Goal: Task Accomplishment & Management: Manage account settings

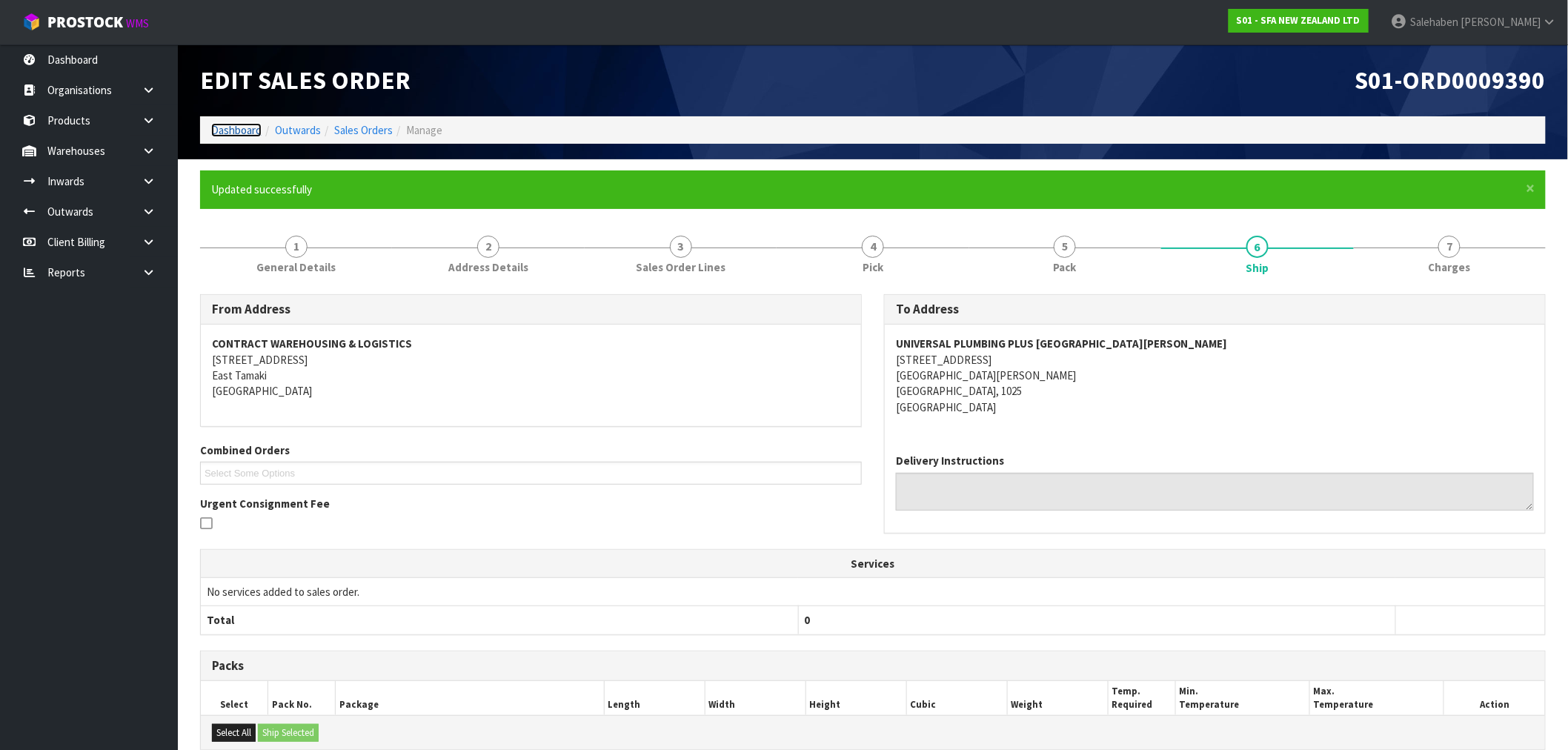
click at [226, 129] on link "Dashboard" at bounding box center [236, 130] width 50 height 14
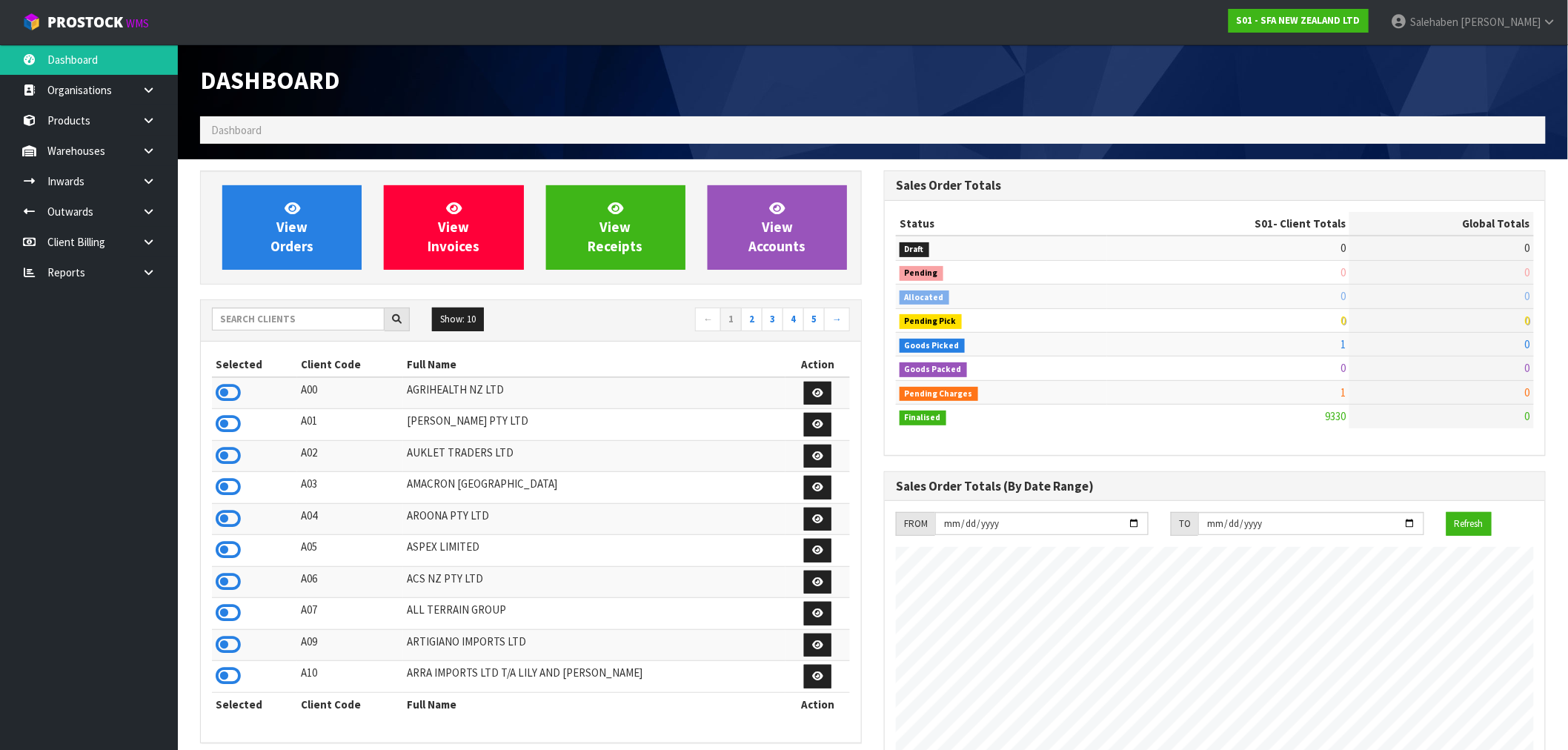
scroll to position [1123, 684]
click at [255, 320] on input "text" at bounding box center [298, 319] width 173 height 23
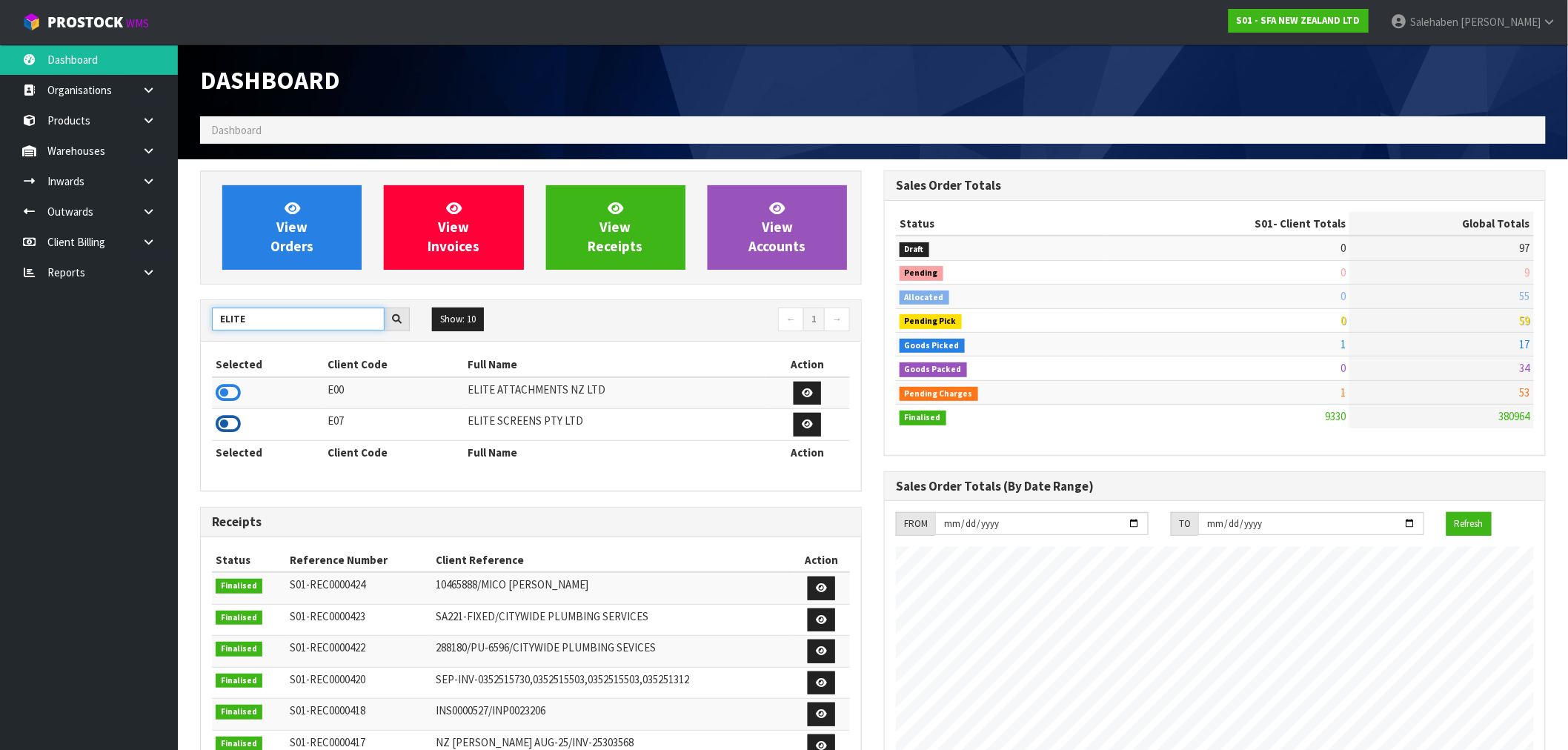
type input "ELITE"
click at [228, 426] on icon at bounding box center [228, 424] width 26 height 22
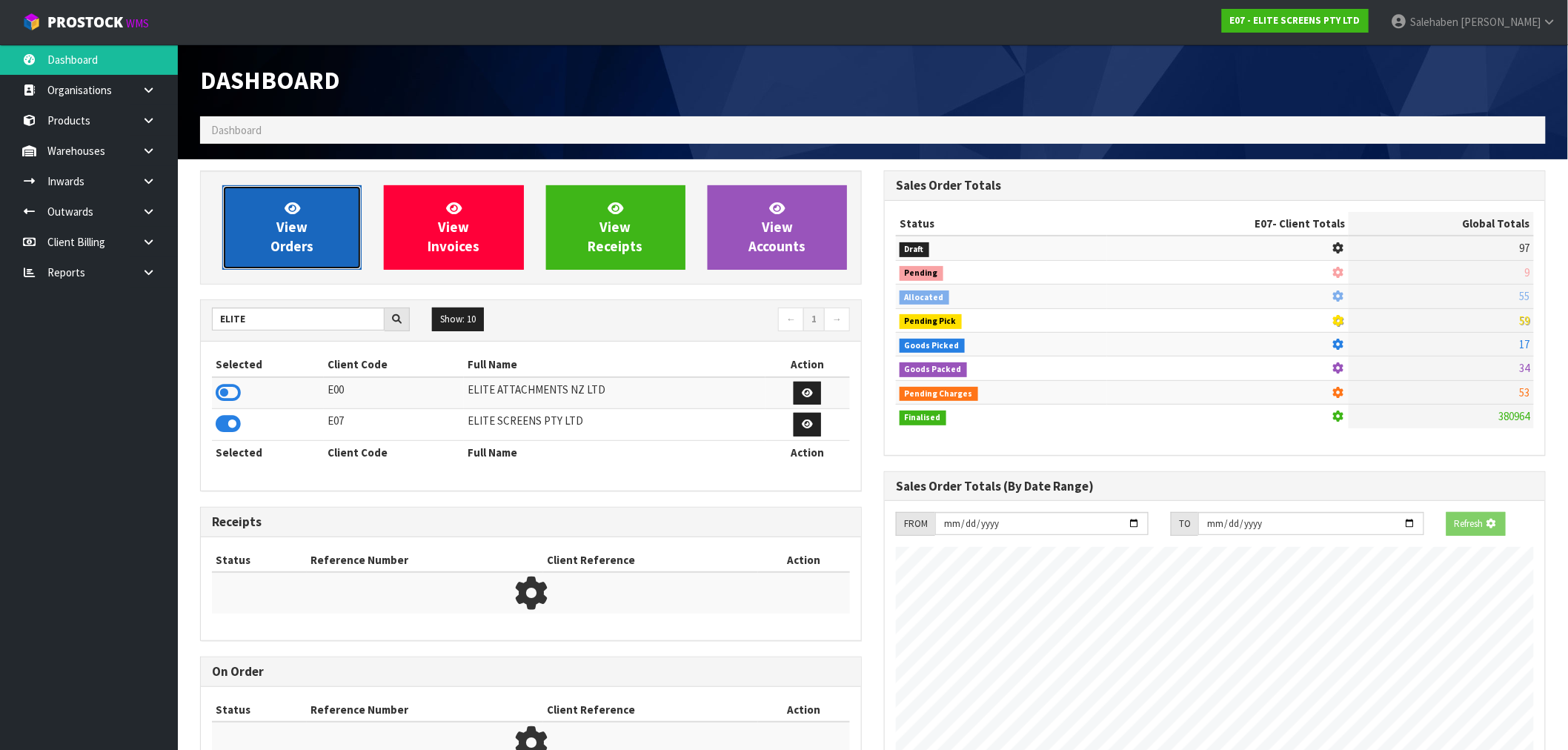
click at [265, 265] on link "View Orders" at bounding box center [291, 227] width 139 height 84
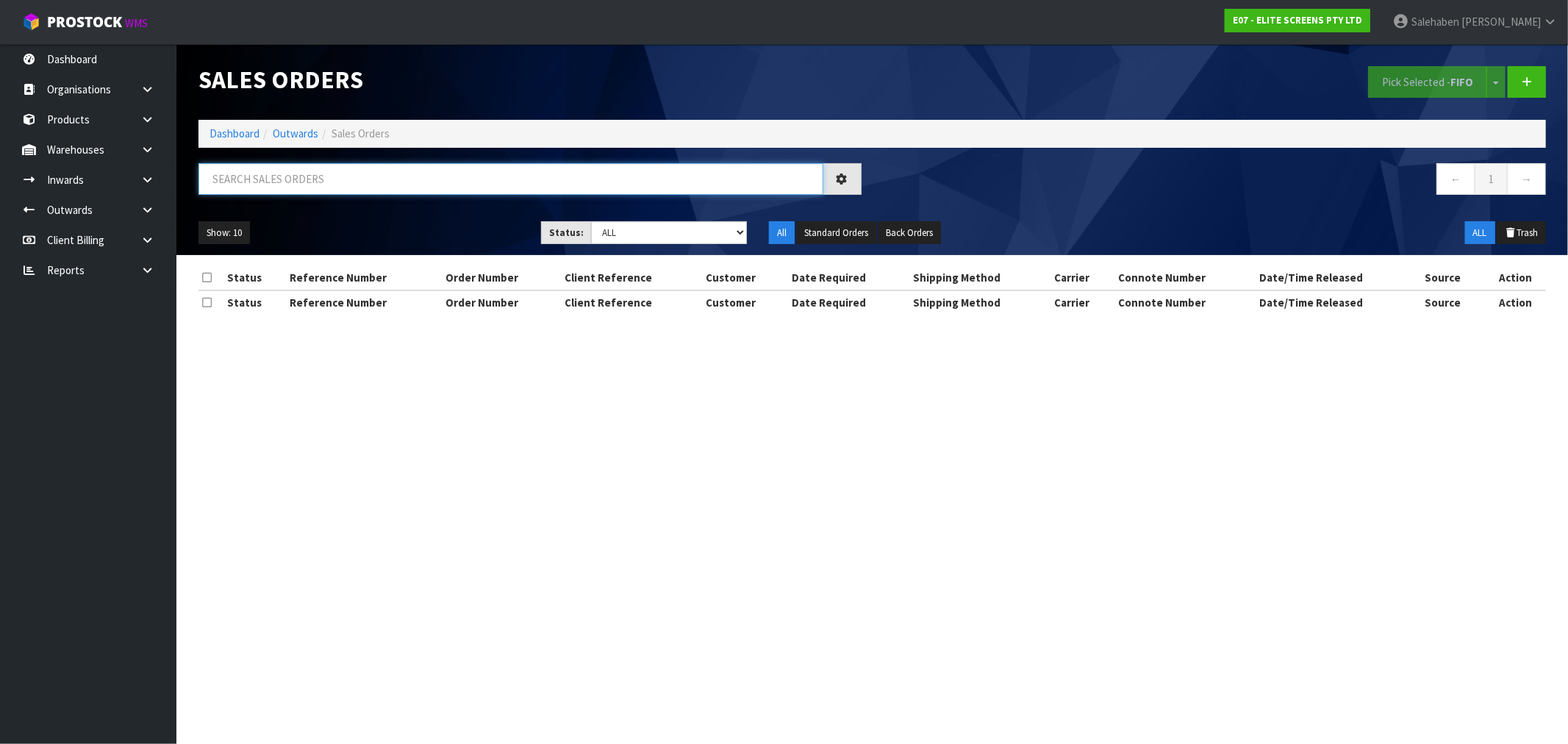
drag, startPoint x: 270, startPoint y: 168, endPoint x: 265, endPoint y: 179, distance: 12.1
click at [267, 173] on input "text" at bounding box center [510, 179] width 624 height 32
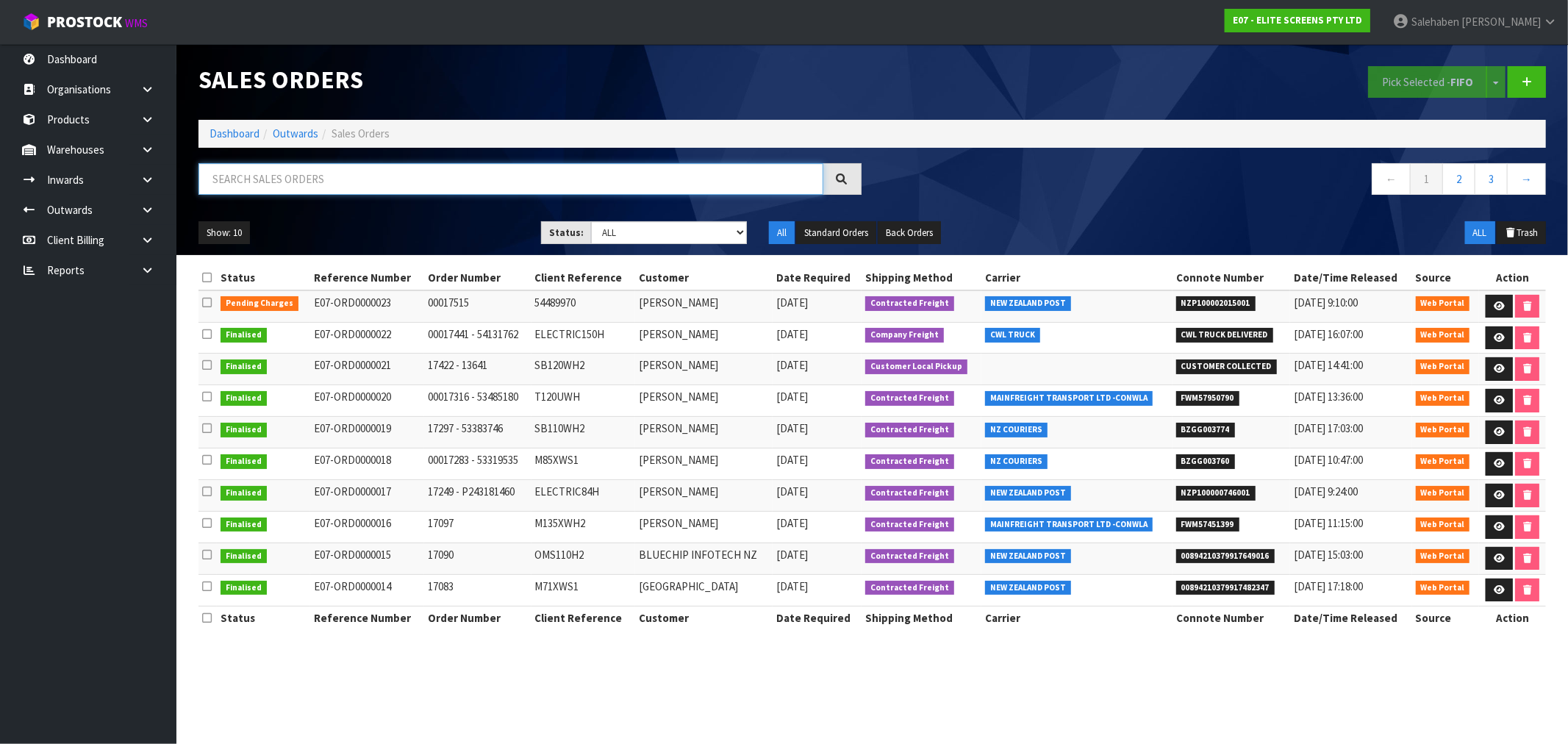
paste input "SB200WH2"
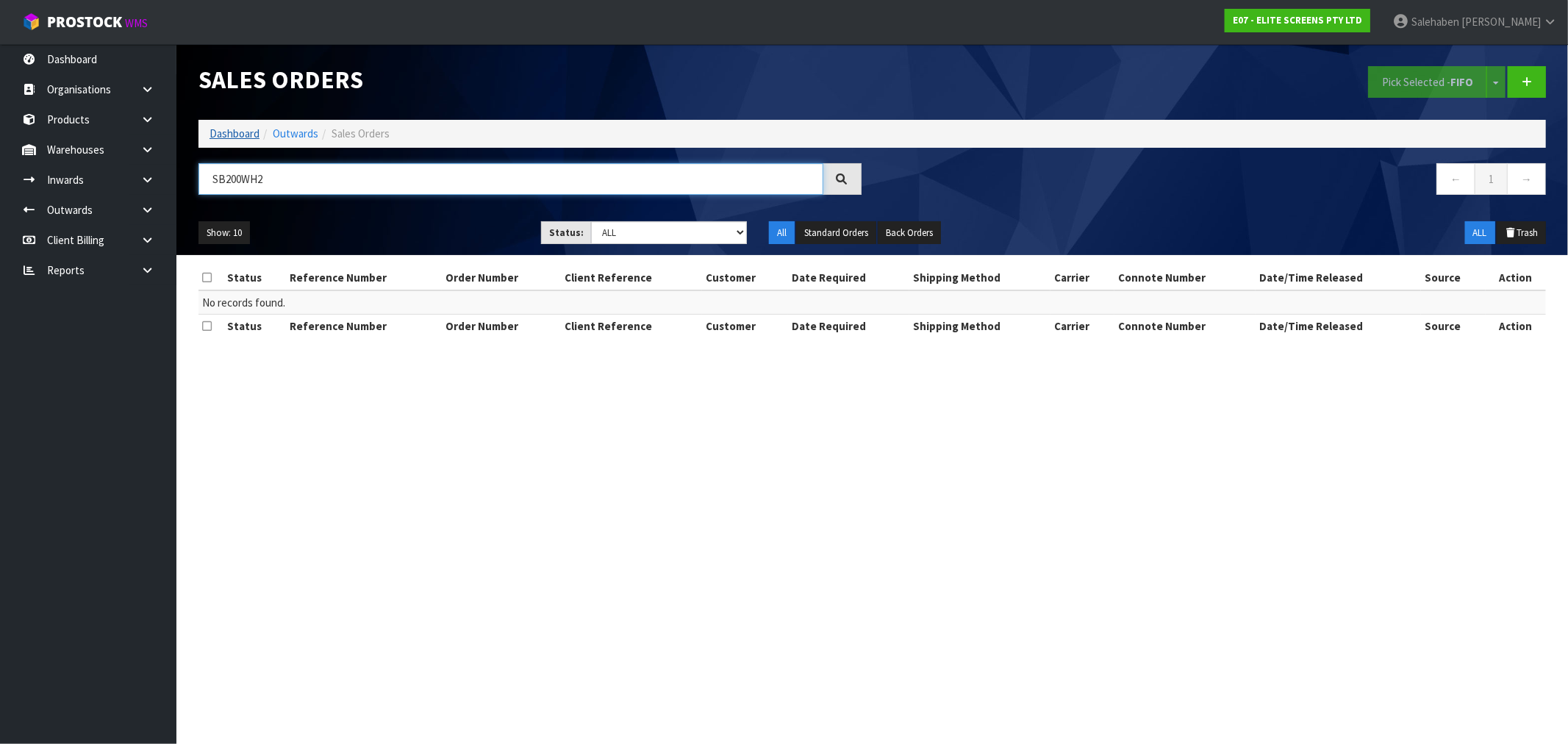
type input "SB200WH2"
click at [237, 136] on link "Dashboard" at bounding box center [234, 133] width 50 height 14
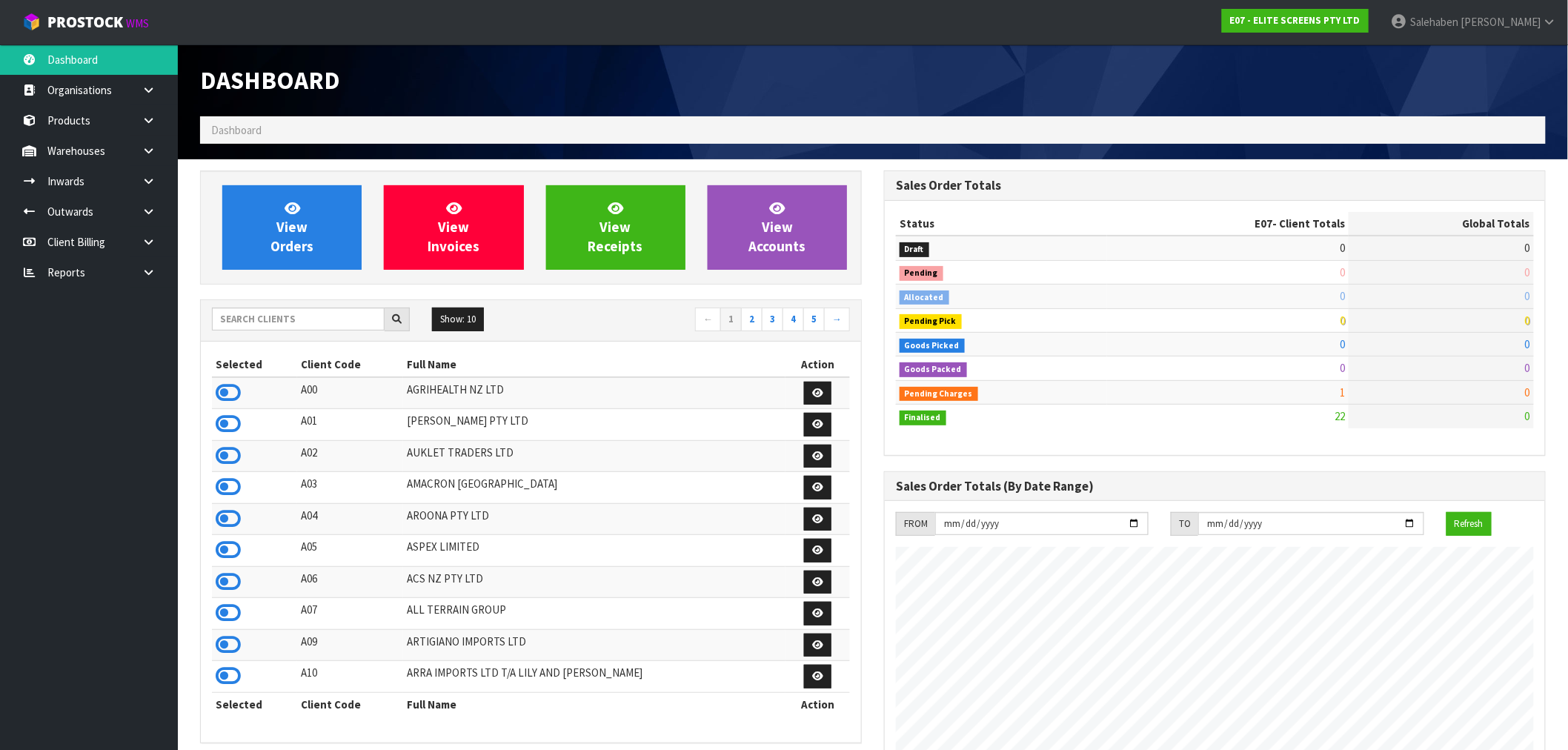
scroll to position [906, 684]
click at [151, 176] on icon at bounding box center [148, 181] width 14 height 11
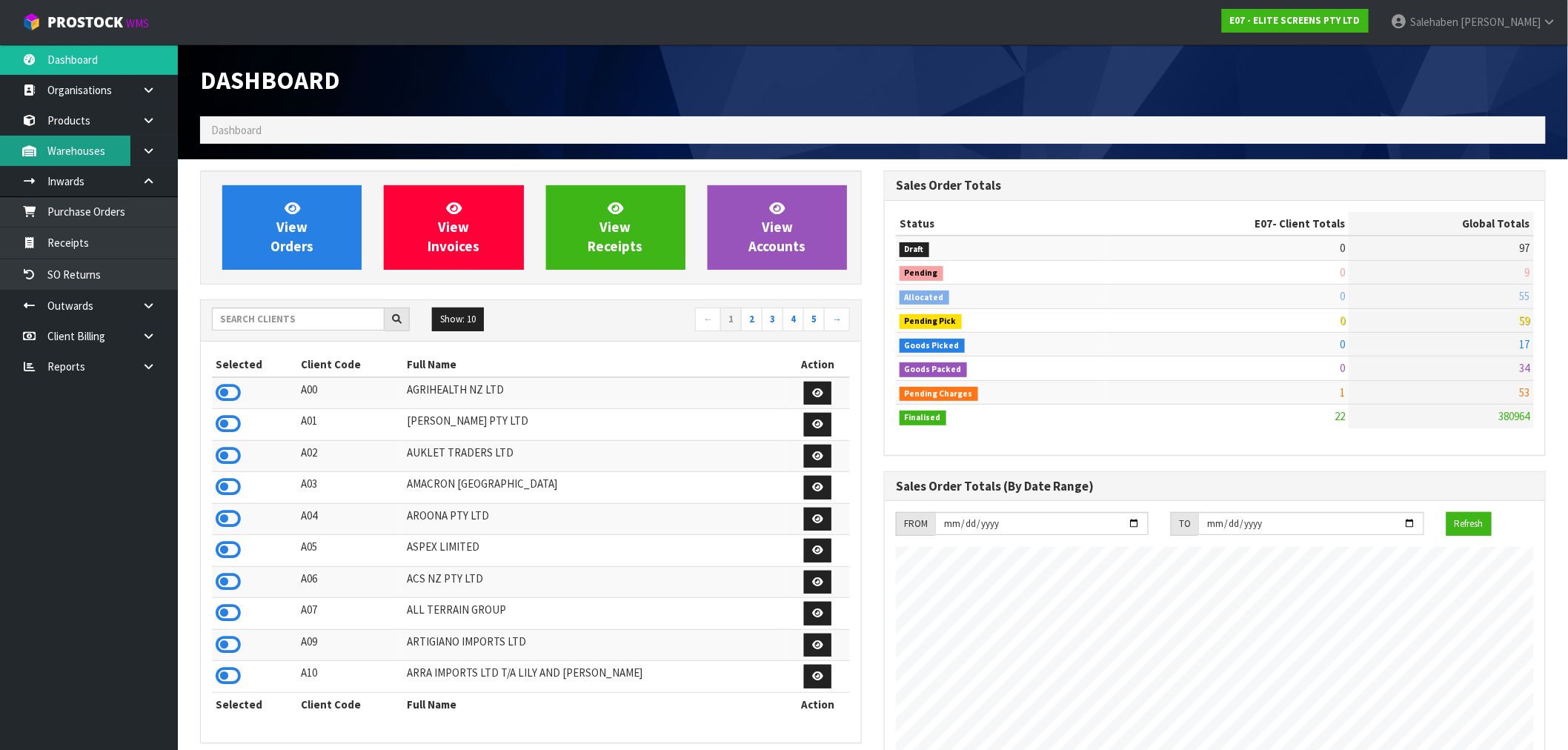
click at [74, 150] on link "Warehouses" at bounding box center [89, 150] width 178 height 30
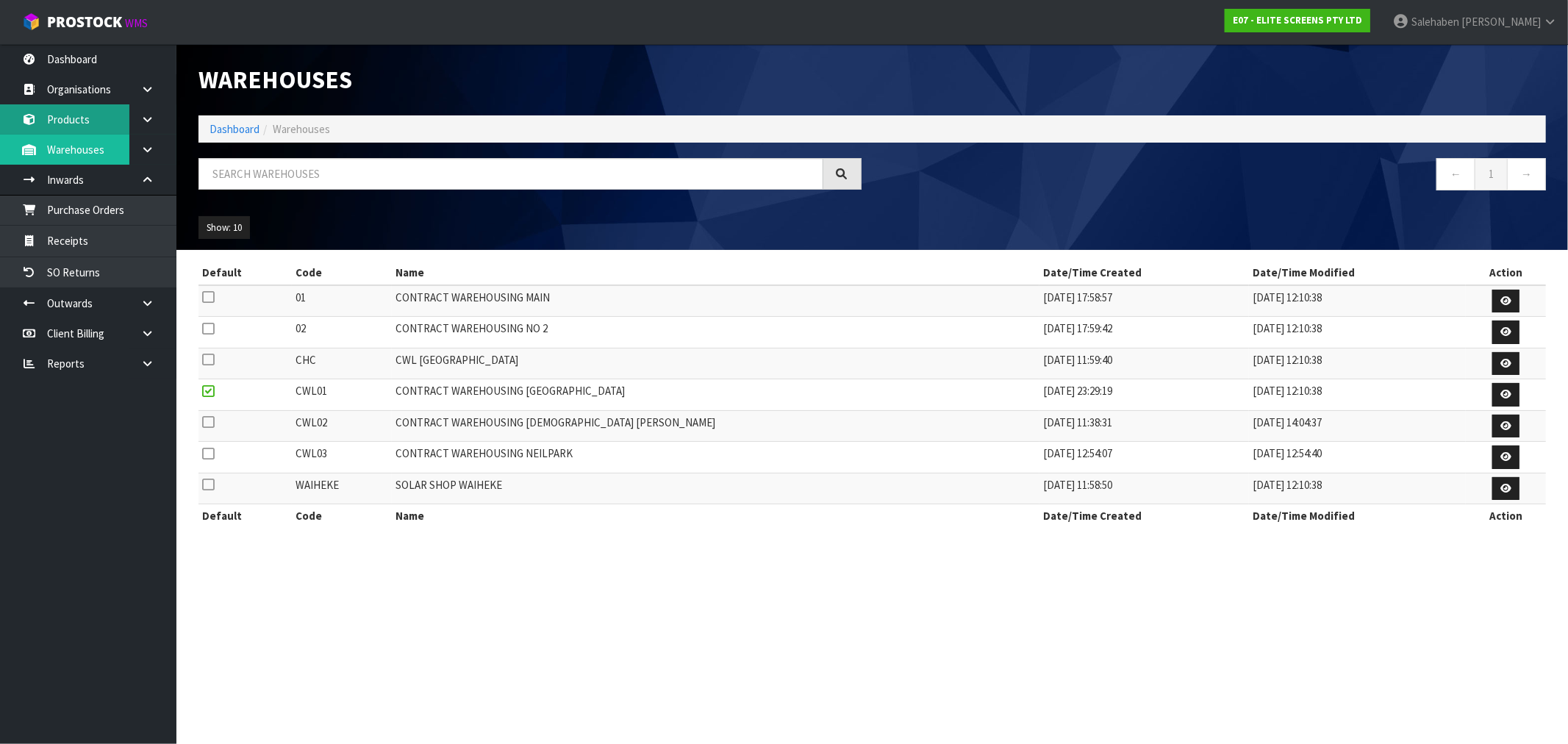
click at [69, 119] on link "Products" at bounding box center [88, 119] width 177 height 30
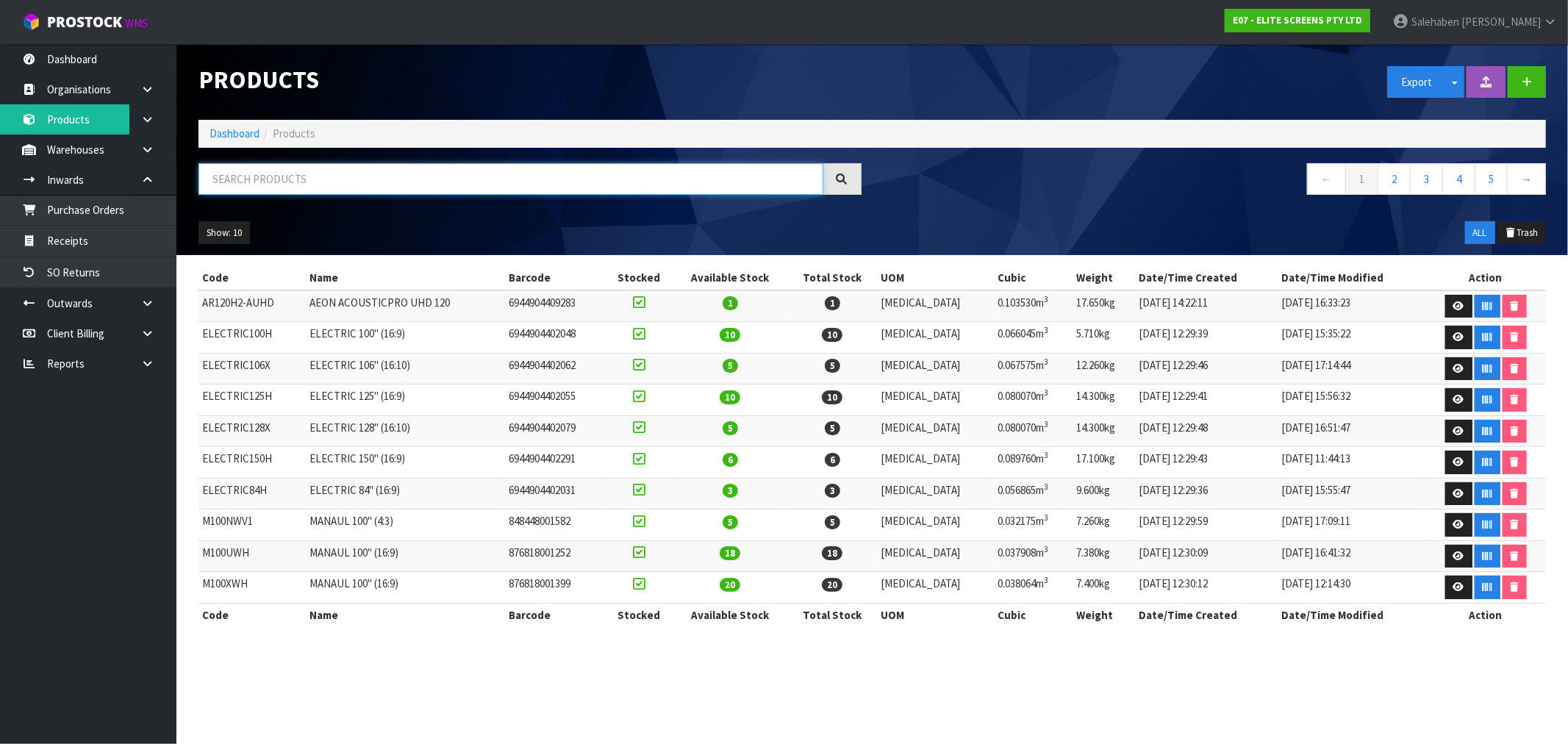
click at [274, 182] on input "text" at bounding box center [510, 179] width 624 height 32
paste input "SB200WH2"
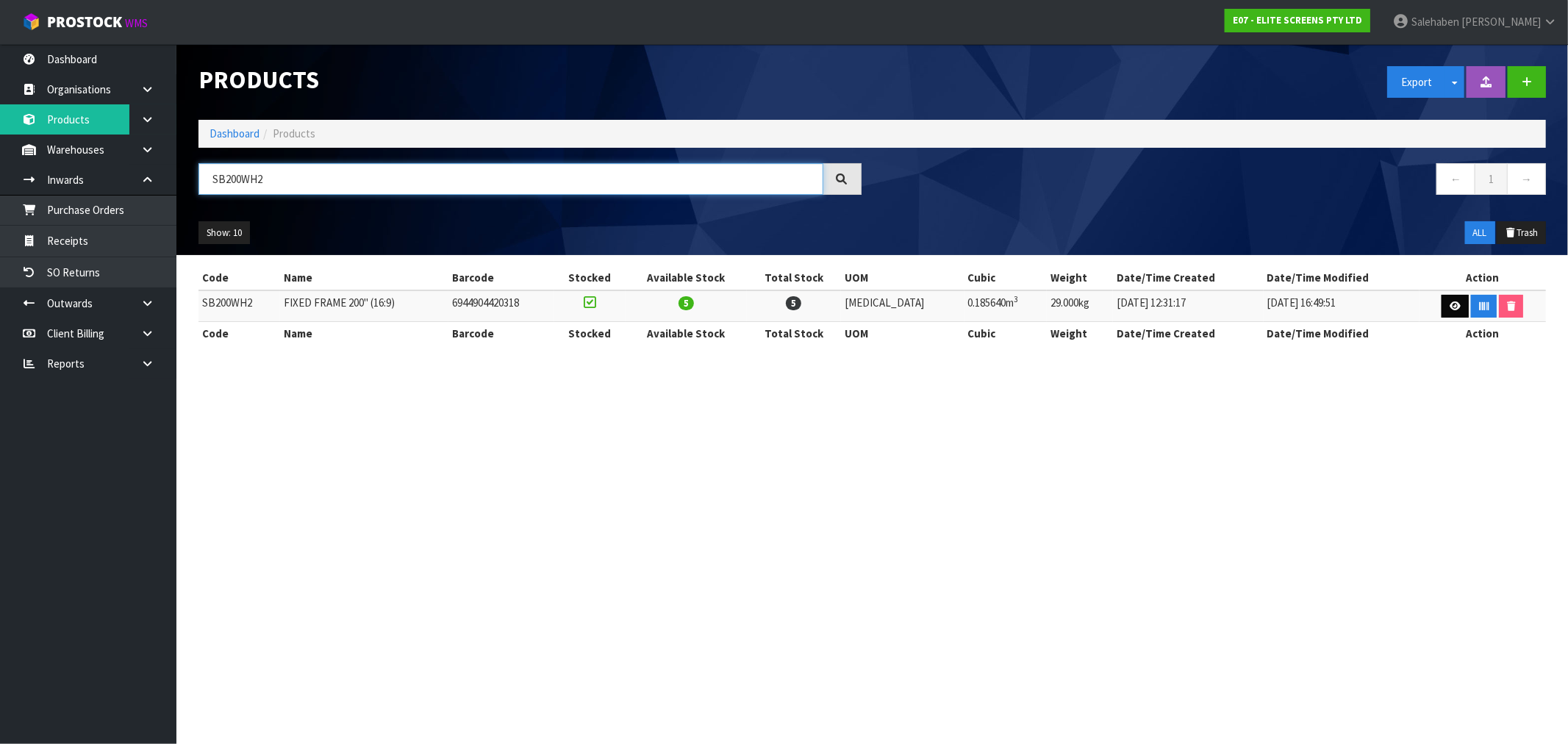
type input "SB200WH2"
click at [1449, 302] on icon at bounding box center [1455, 306] width 11 height 10
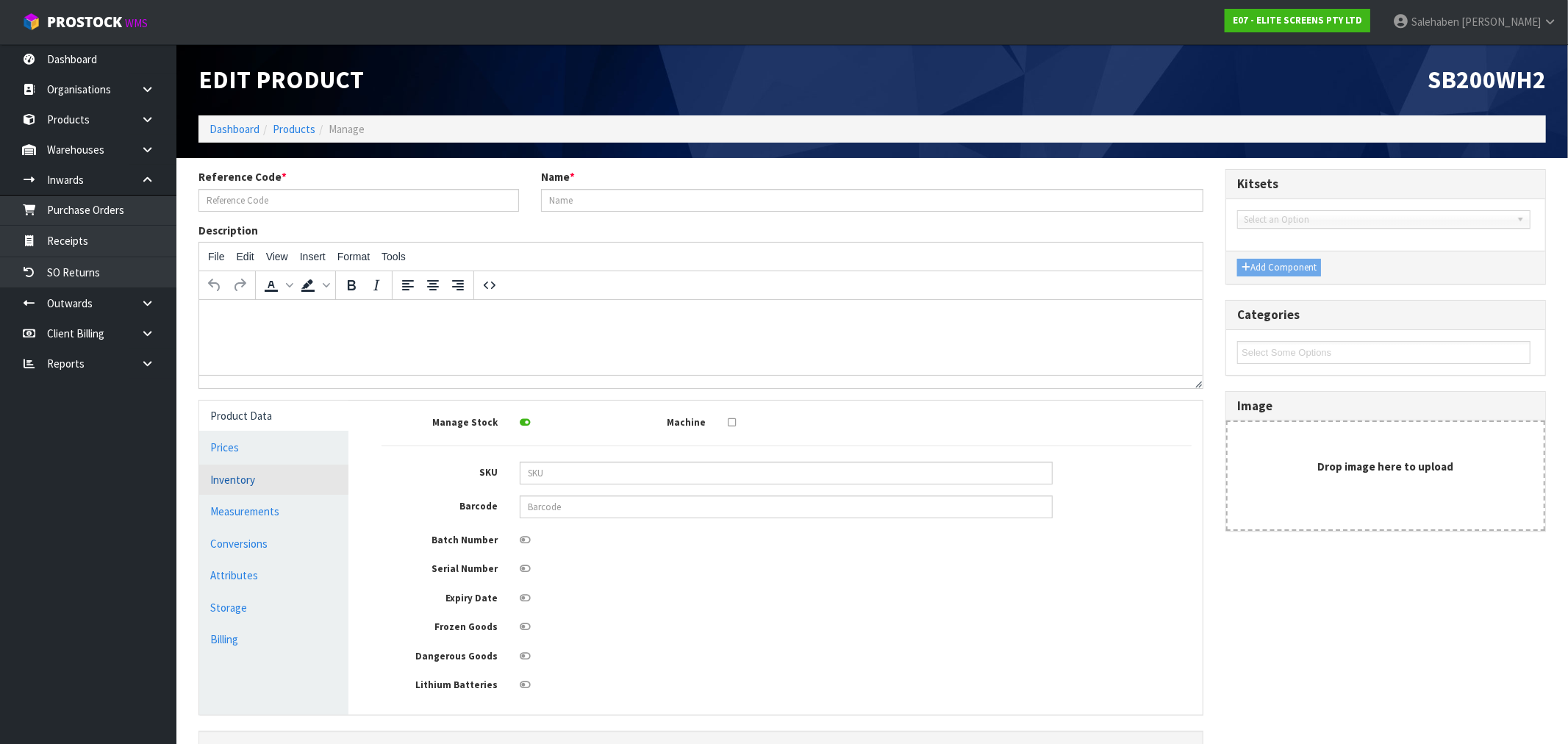
type input "SB200WH2"
type input "FIXED FRAME 200" (16:9)"
type input "6944904420318"
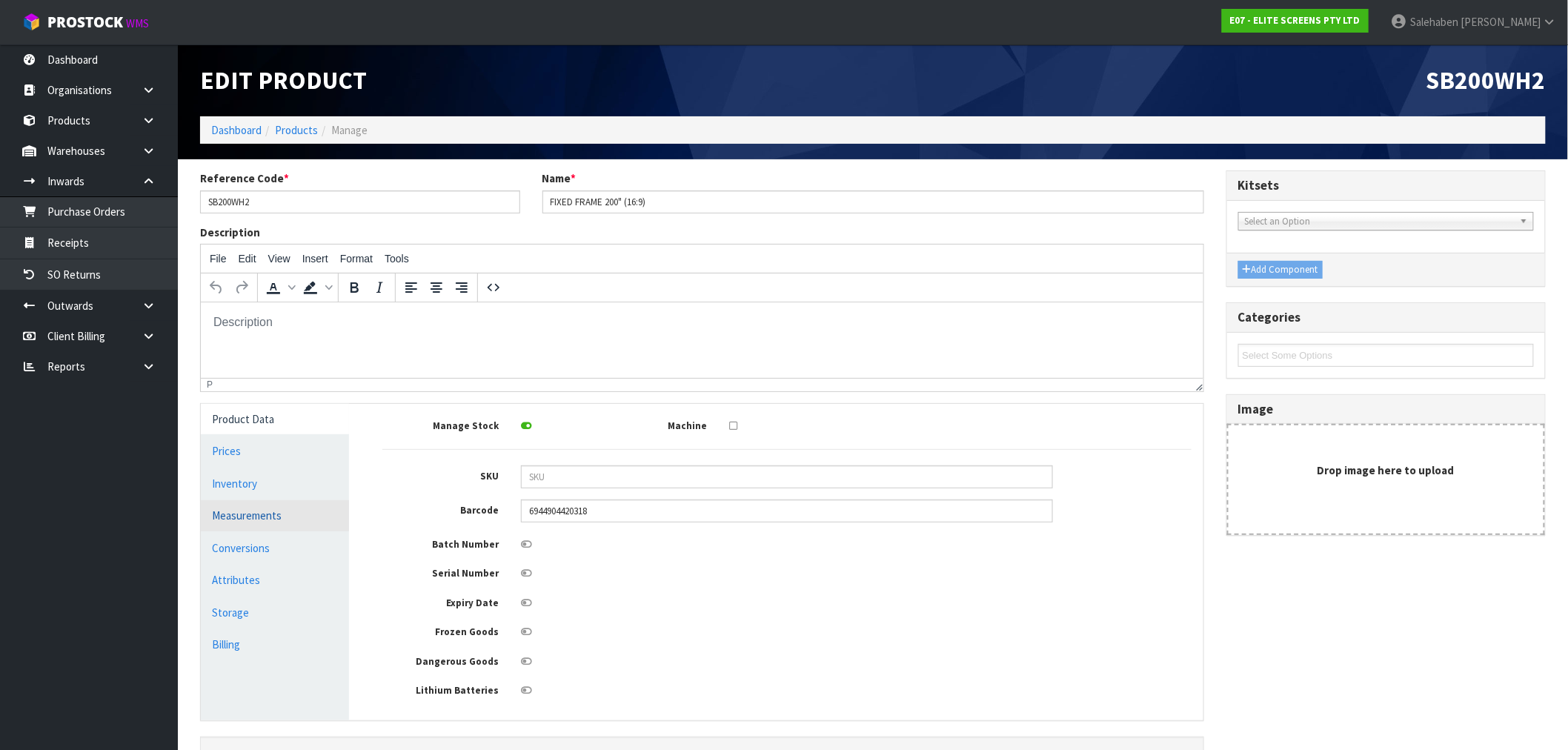
click at [238, 516] on link "Measurements" at bounding box center [275, 514] width 148 height 30
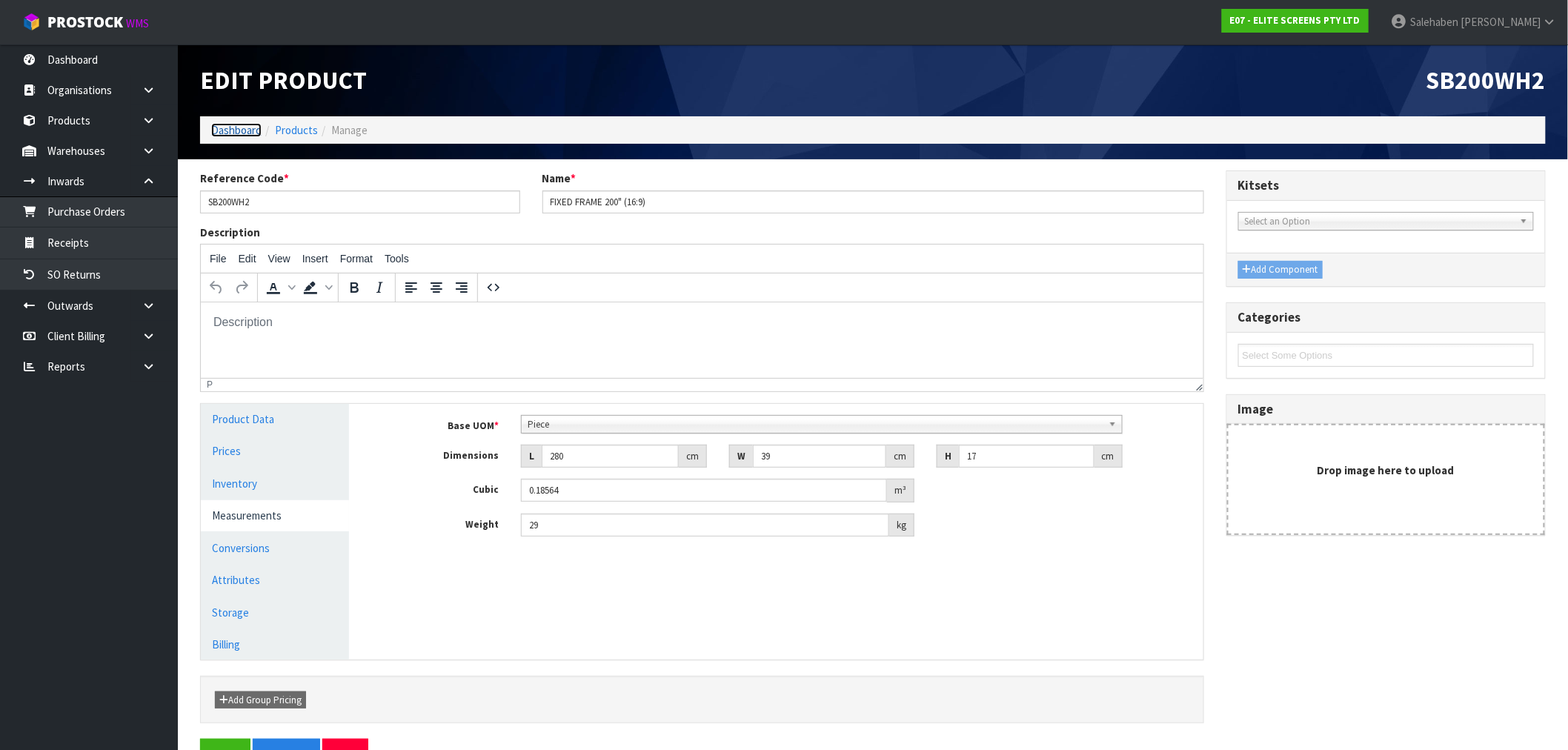
click at [232, 127] on link "Dashboard" at bounding box center [236, 130] width 50 height 14
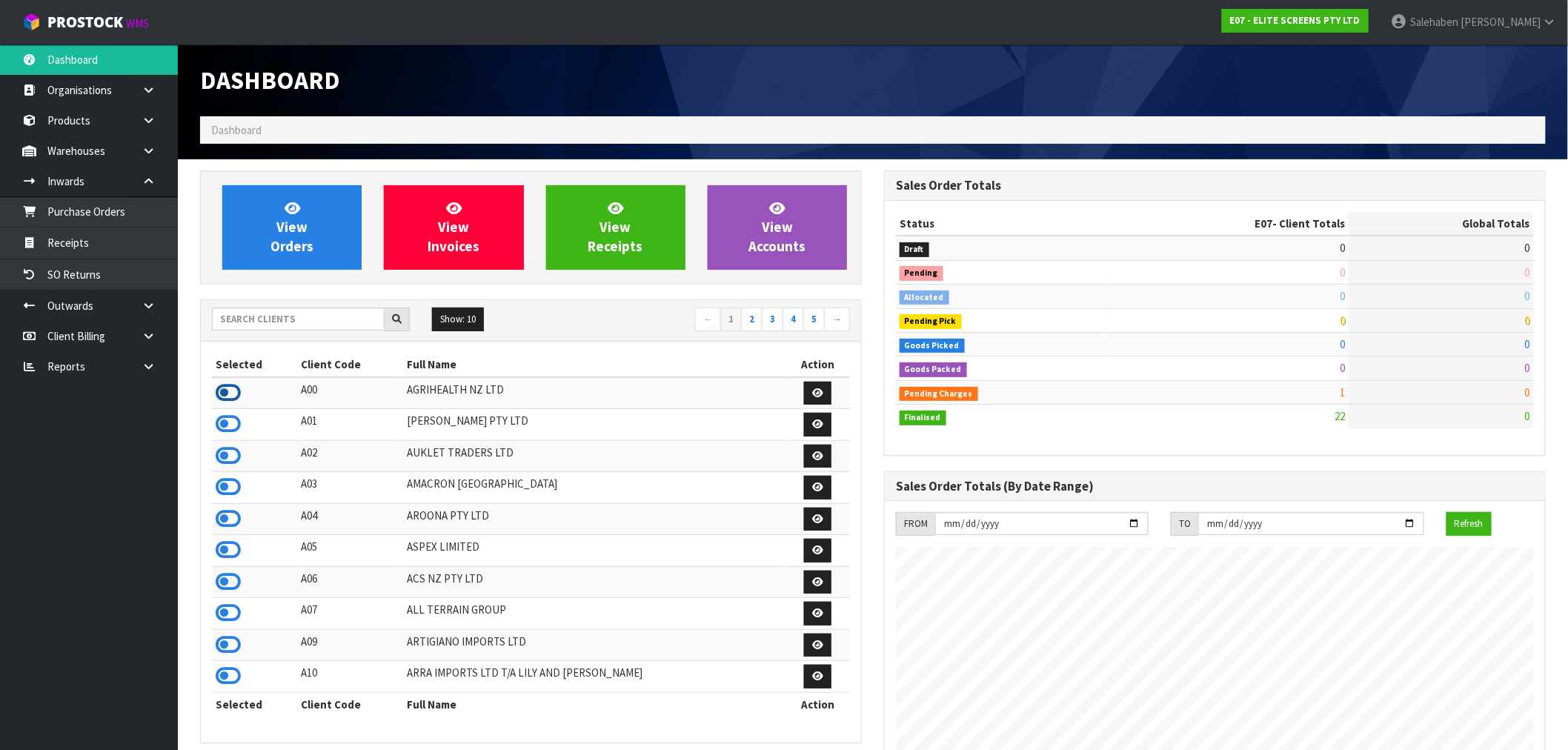
scroll to position [906, 684]
click at [232, 393] on icon at bounding box center [228, 393] width 26 height 22
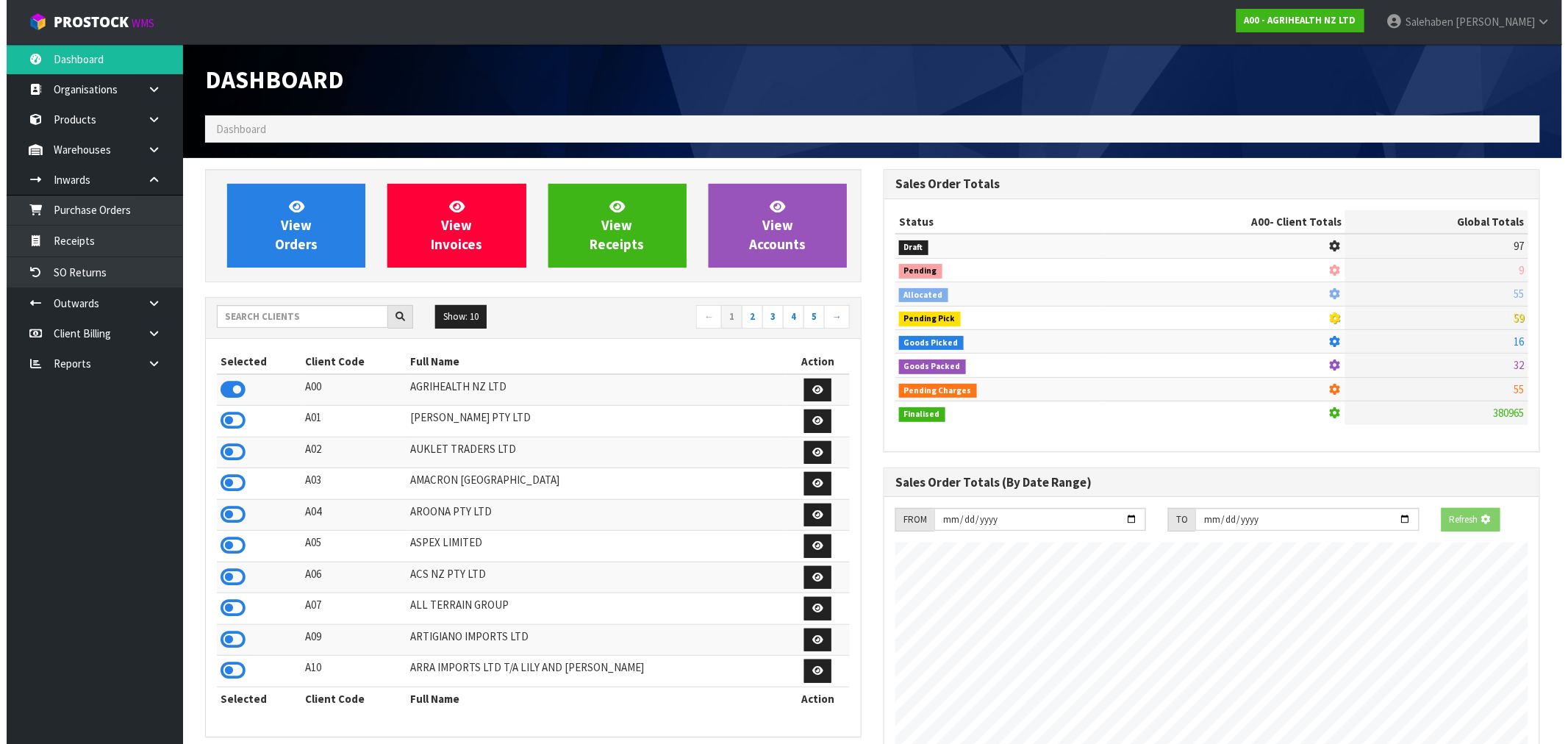
scroll to position [916, 679]
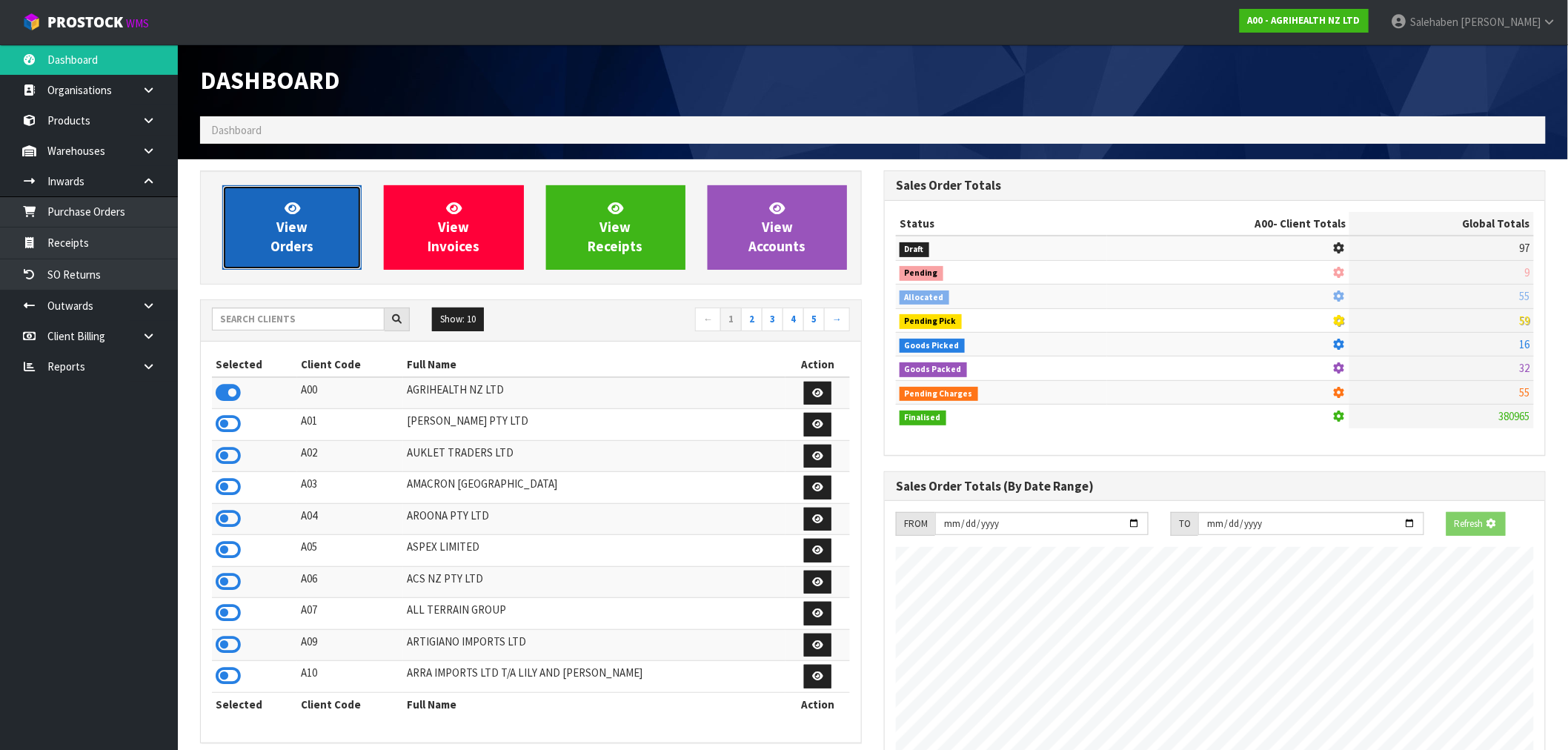
click at [277, 253] on span "View Orders" at bounding box center [291, 227] width 43 height 56
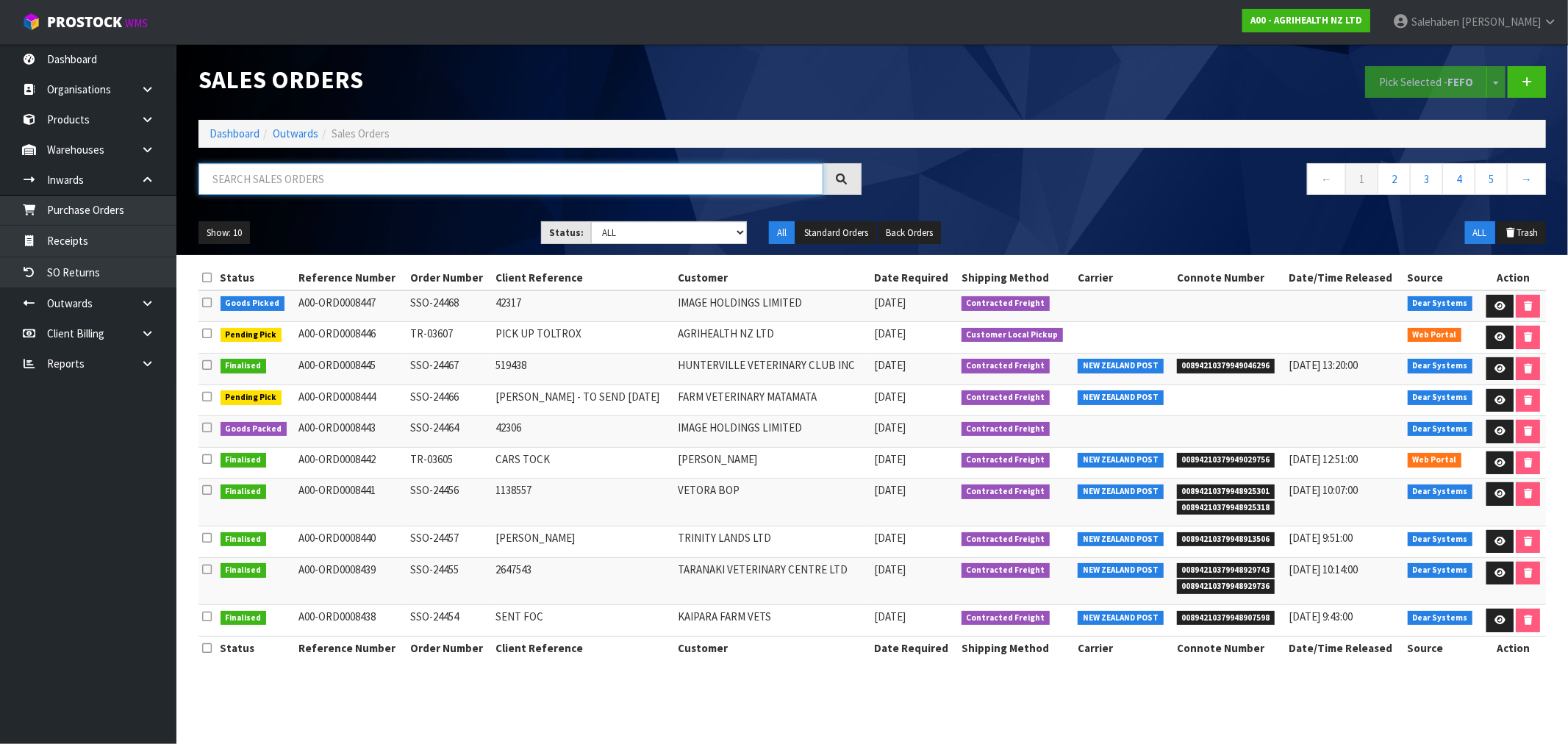
click at [387, 179] on input "text" at bounding box center [510, 179] width 624 height 32
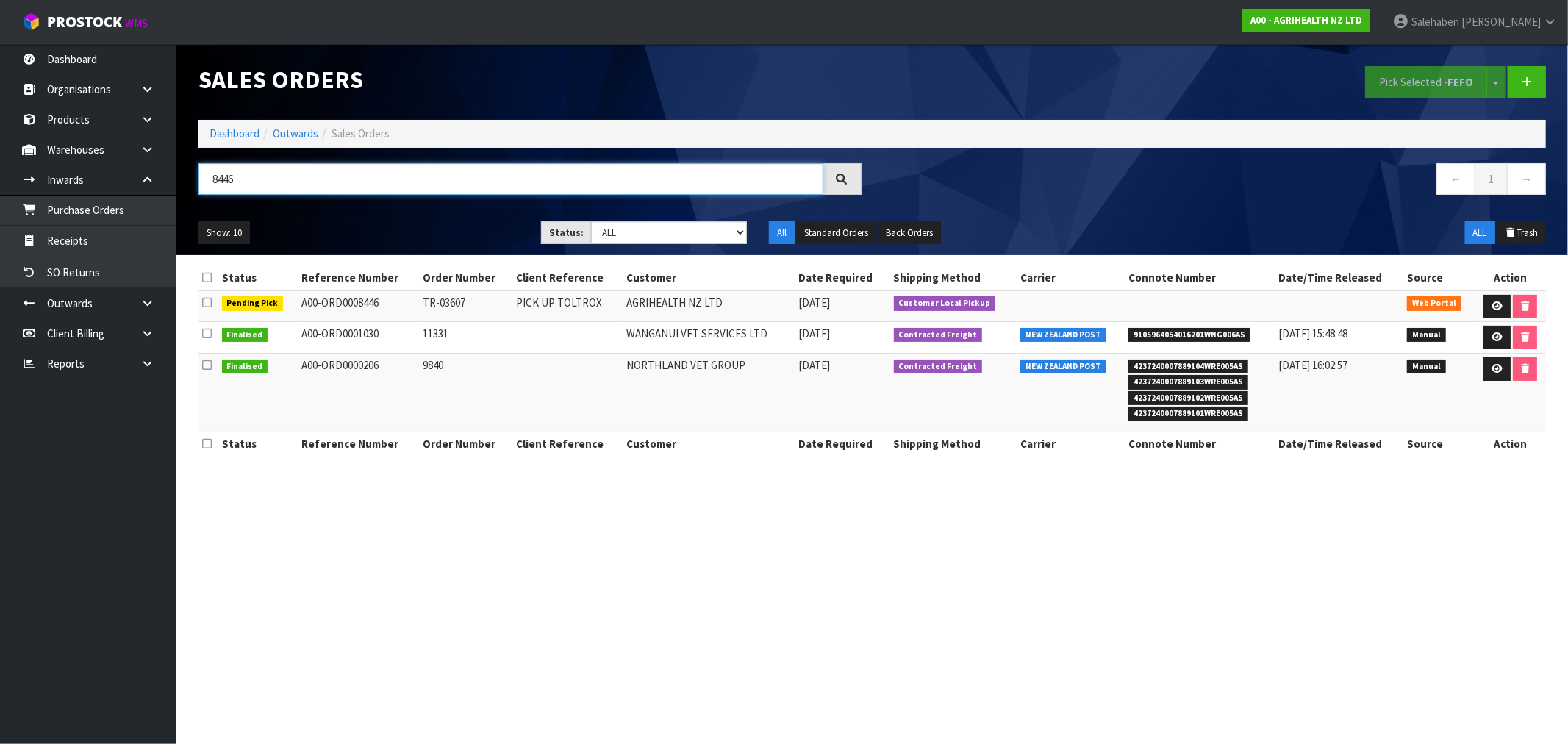
type input "8446"
click at [234, 130] on link "Dashboard" at bounding box center [234, 133] width 50 height 14
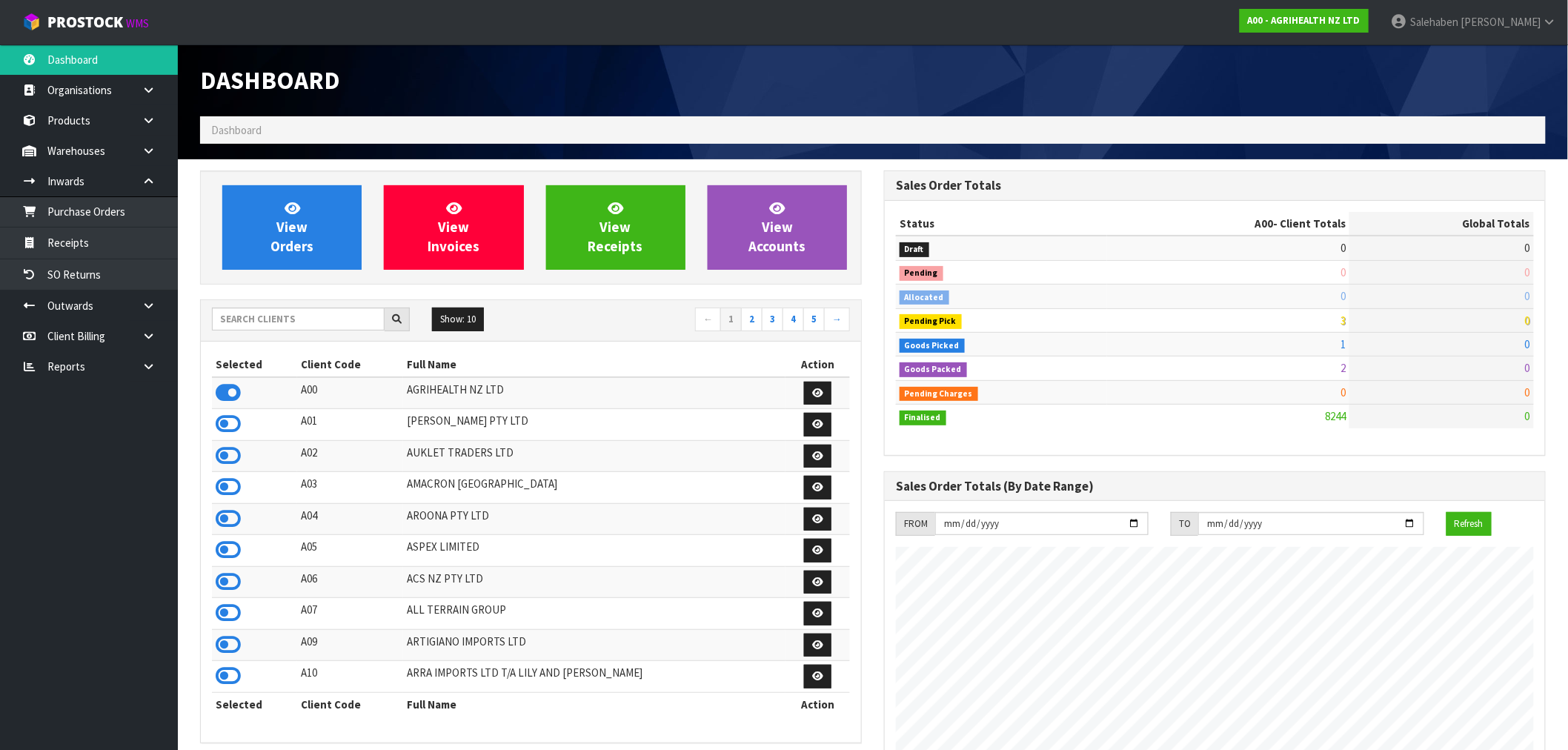
scroll to position [1123, 684]
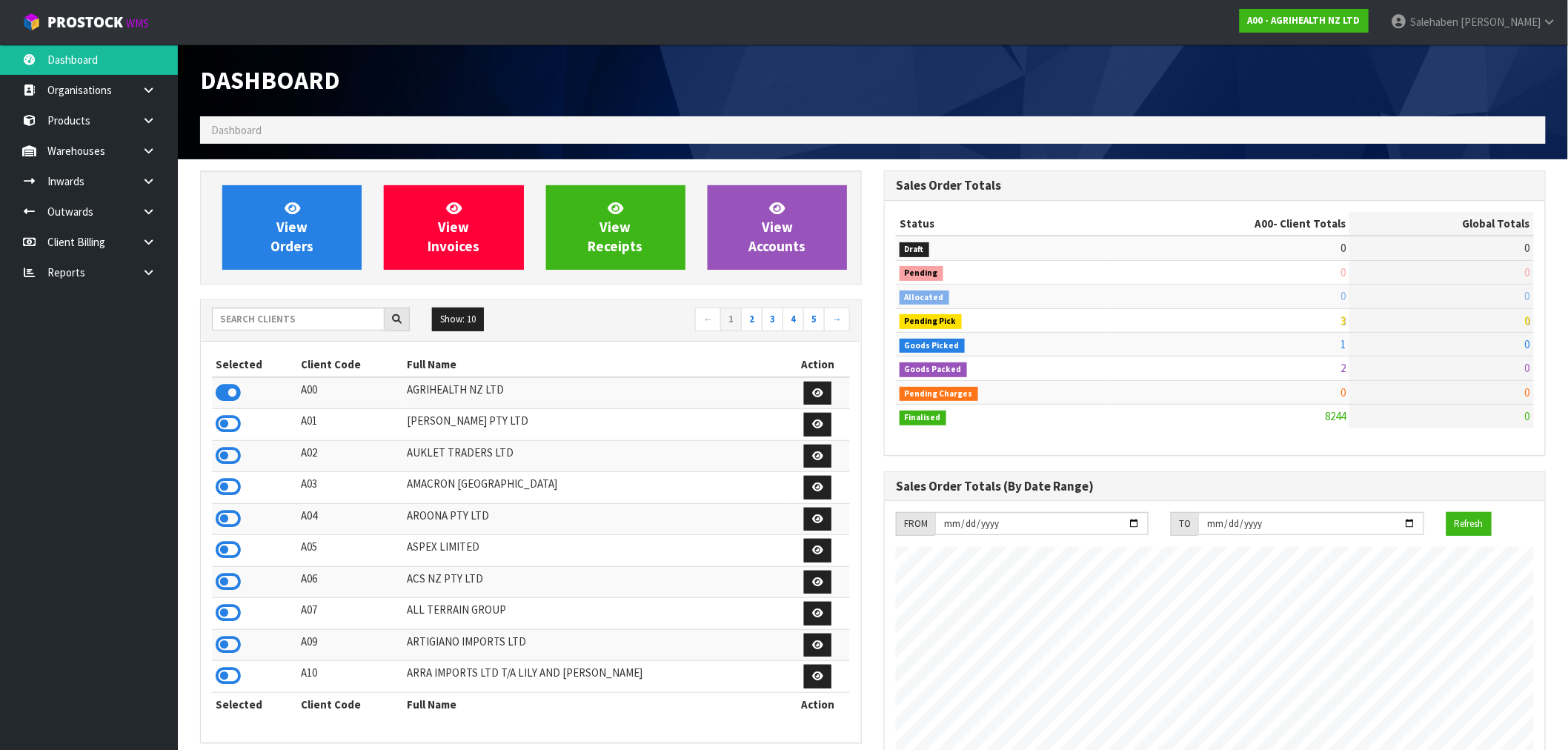
scroll to position [1123, 684]
click at [358, 316] on input "text" at bounding box center [298, 319] width 173 height 23
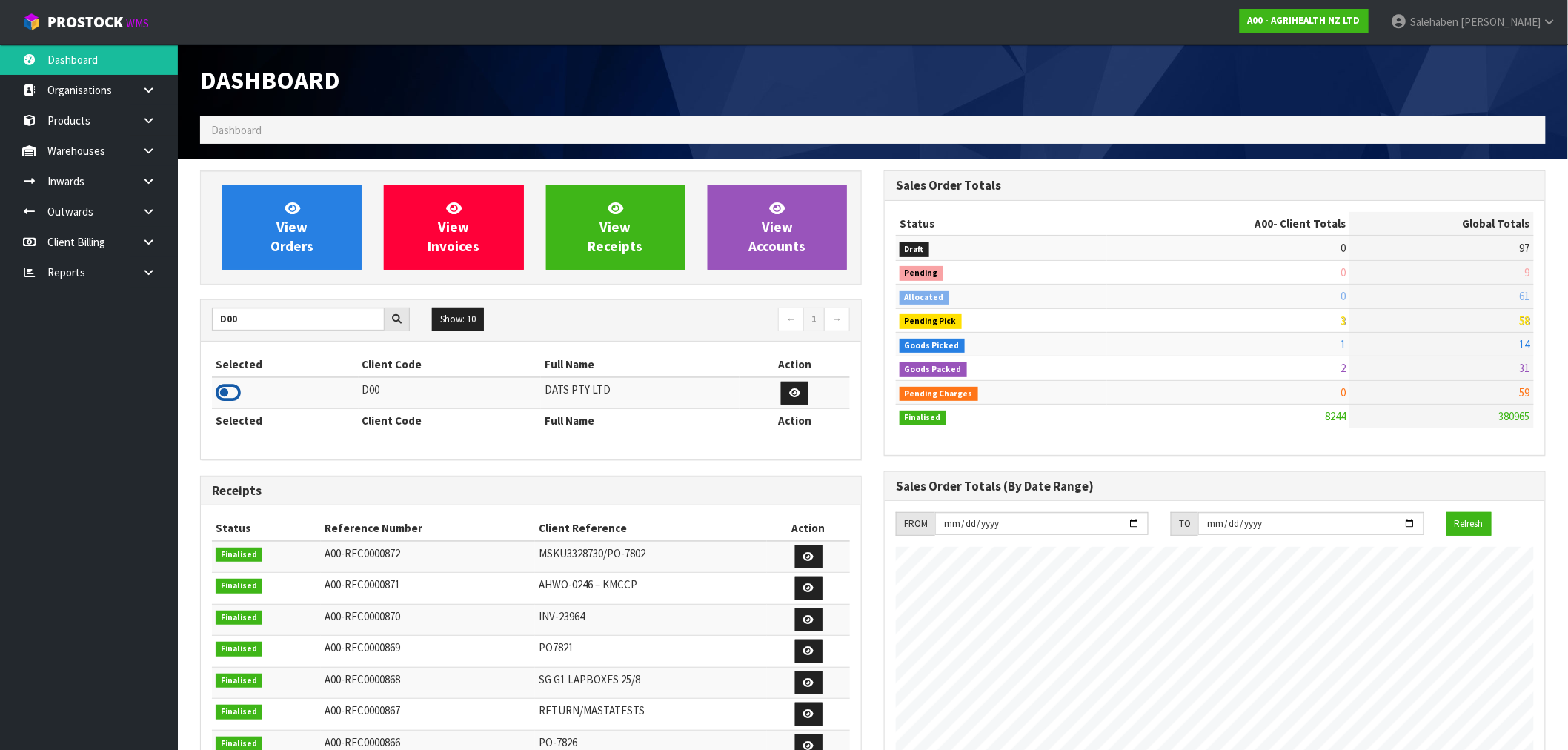
click at [235, 395] on icon at bounding box center [228, 393] width 26 height 22
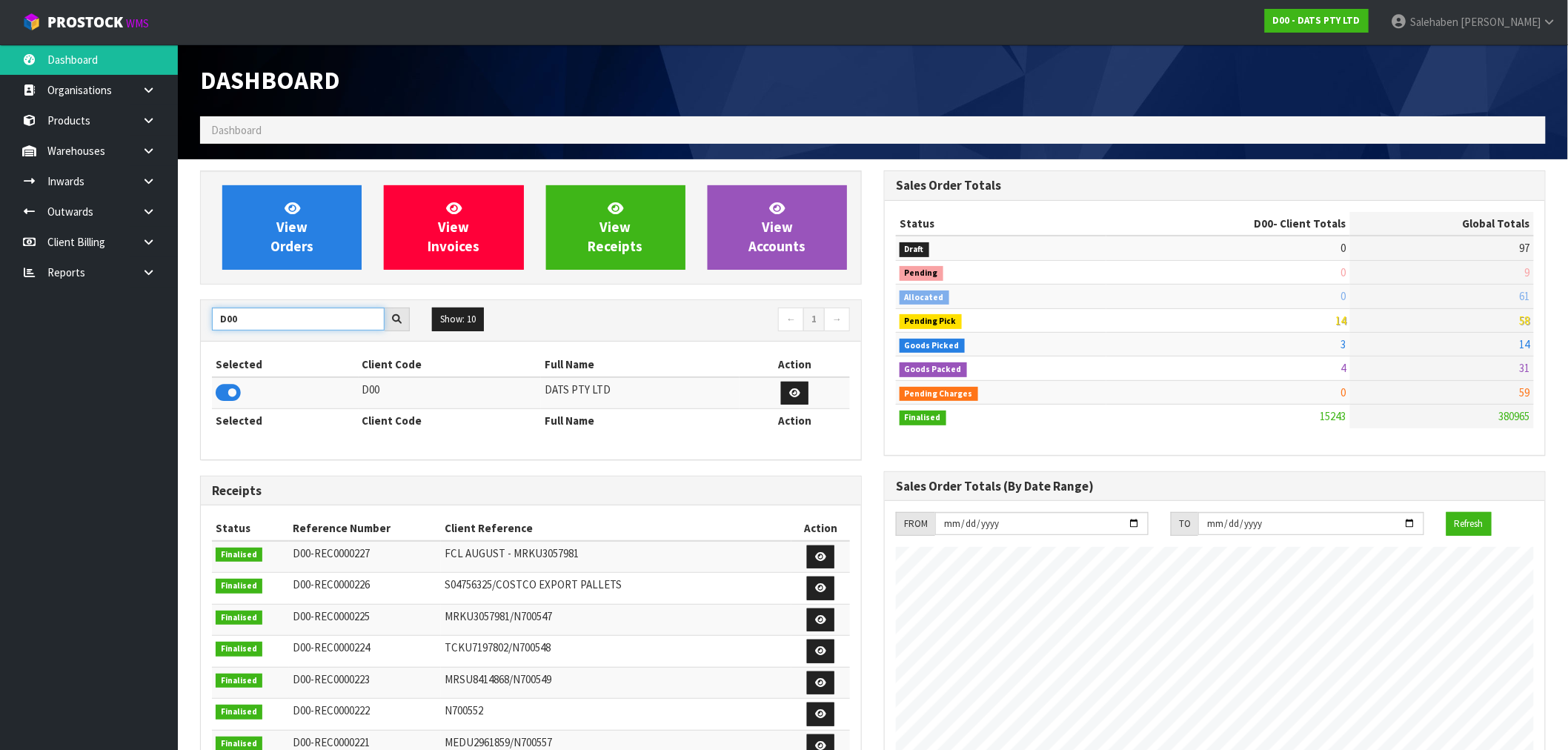
drag, startPoint x: 257, startPoint y: 322, endPoint x: 136, endPoint y: 338, distance: 122.1
click at [141, 342] on body "Toggle navigation ProStock WMS D00 - DATS PTY LTD Salehaben Patel Logout Dashbo…" at bounding box center [784, 375] width 1568 height 750
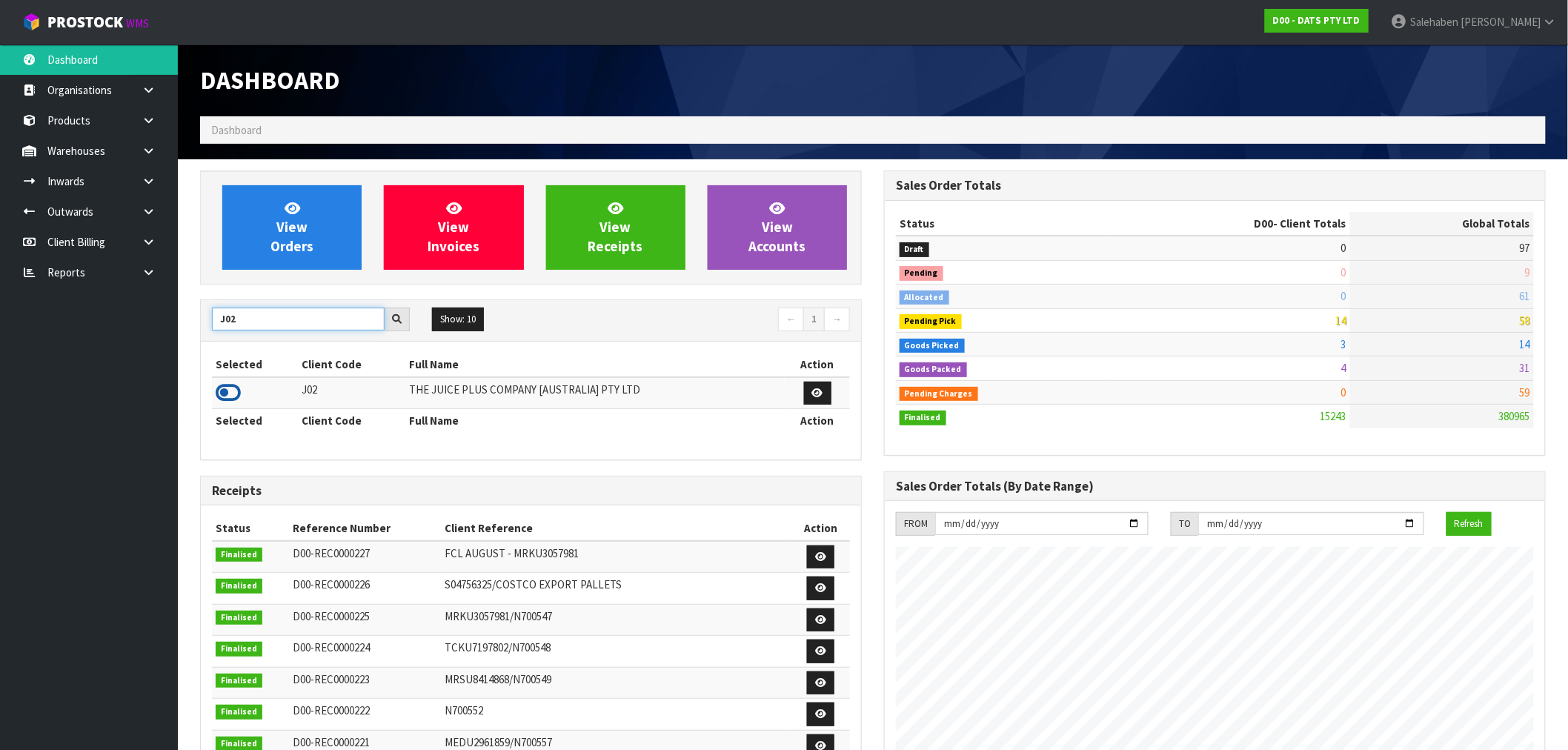
type input "J02"
click at [232, 398] on icon at bounding box center [228, 393] width 26 height 22
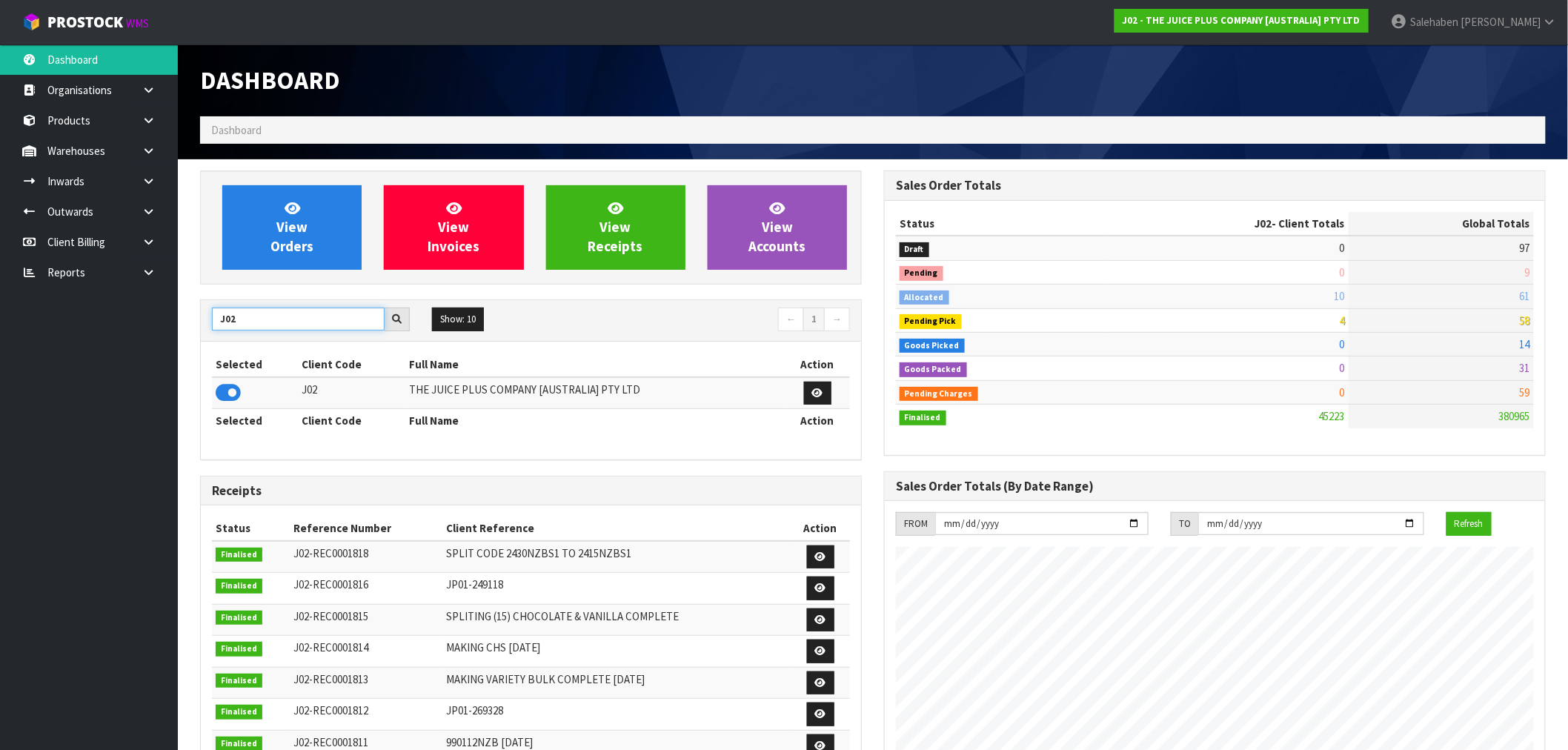
drag, startPoint x: 235, startPoint y: 324, endPoint x: 175, endPoint y: 323, distance: 60.0
click at [183, 323] on section "View Orders View Invoices View Receipts View Accounts J02 Show: 10 5 10 25 50 ←…" at bounding box center [874, 732] width 1391 height 1146
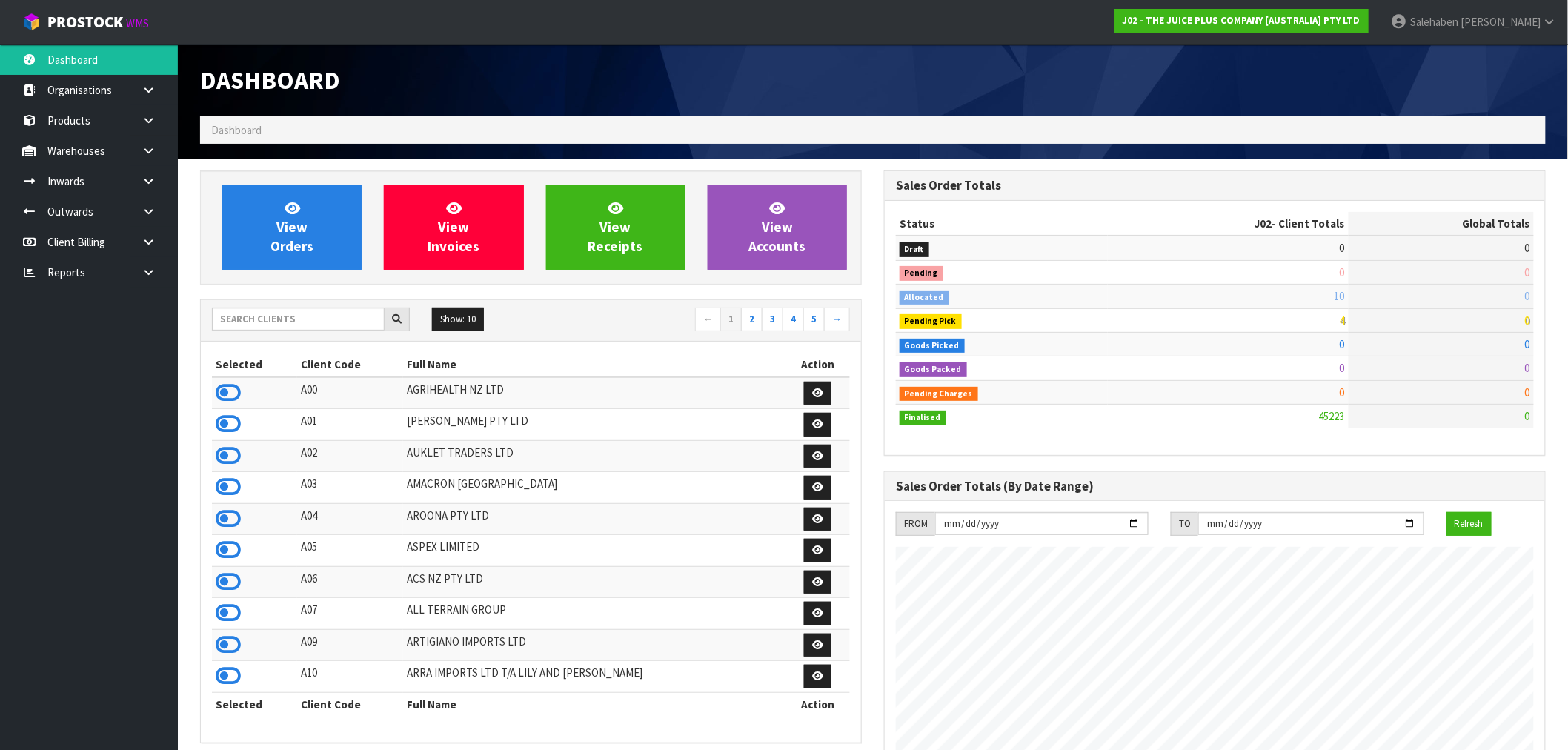
scroll to position [1123, 684]
click at [329, 321] on input "text" at bounding box center [298, 319] width 173 height 23
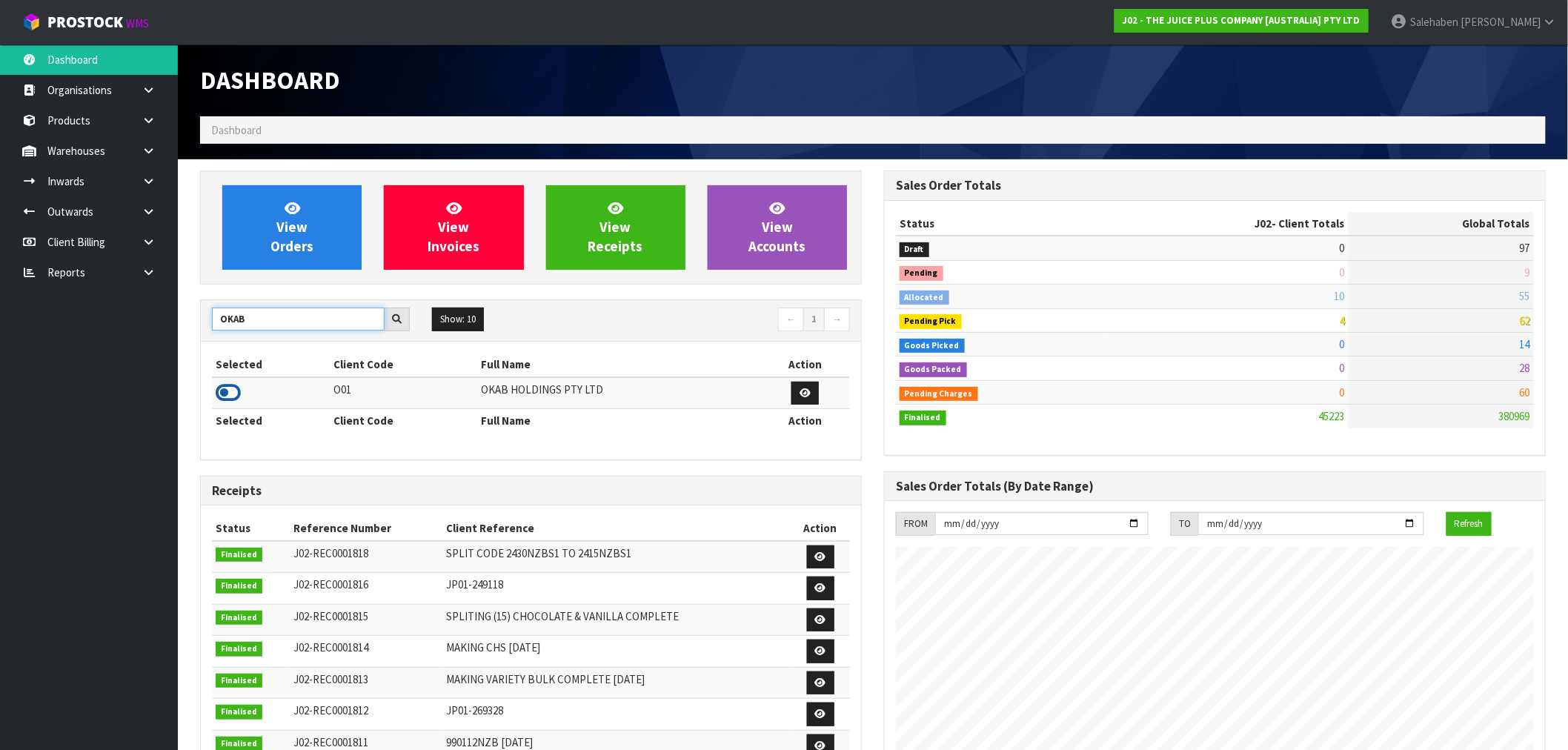
type input "OKAB"
click at [223, 396] on icon at bounding box center [228, 393] width 26 height 22
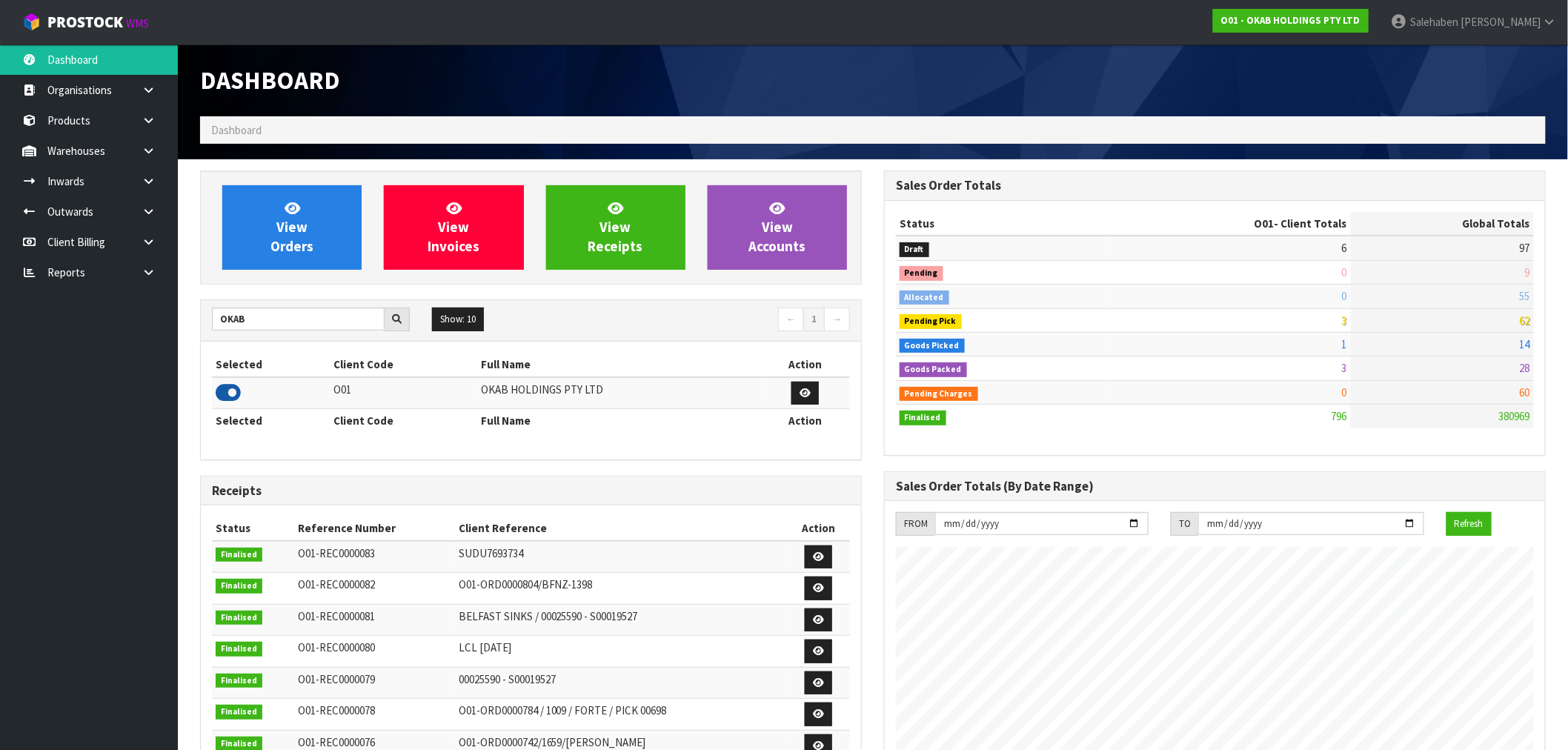
scroll to position [1058, 684]
drag, startPoint x: 256, startPoint y: 316, endPoint x: 183, endPoint y: 327, distance: 73.8
click at [183, 327] on section "View Orders View Invoices View Receipts View Accounts OKAB Show: 10 5 10 25 50 ←" at bounding box center [874, 707] width 1391 height 1097
type input "A00"
click at [231, 397] on icon at bounding box center [228, 393] width 26 height 22
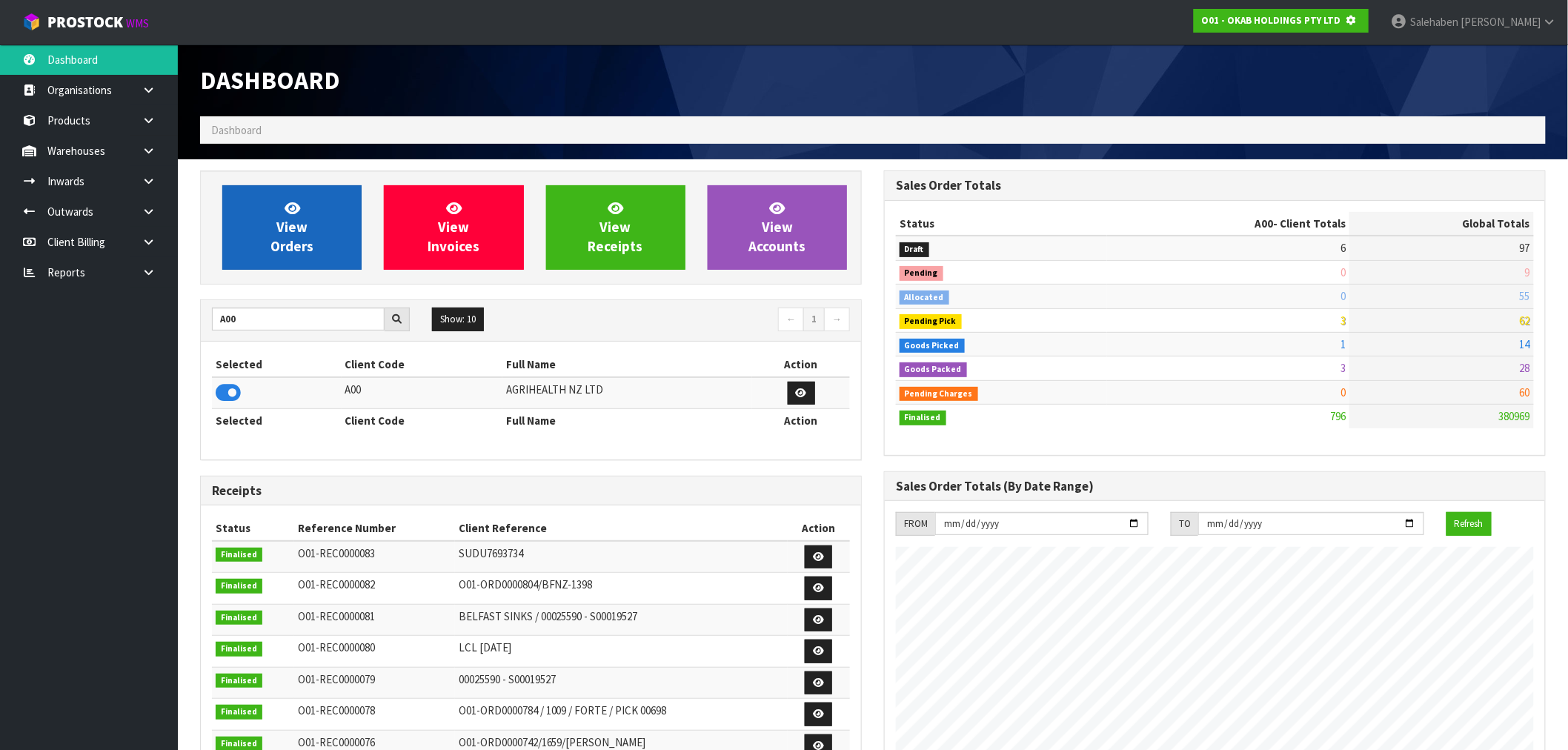
scroll to position [924, 684]
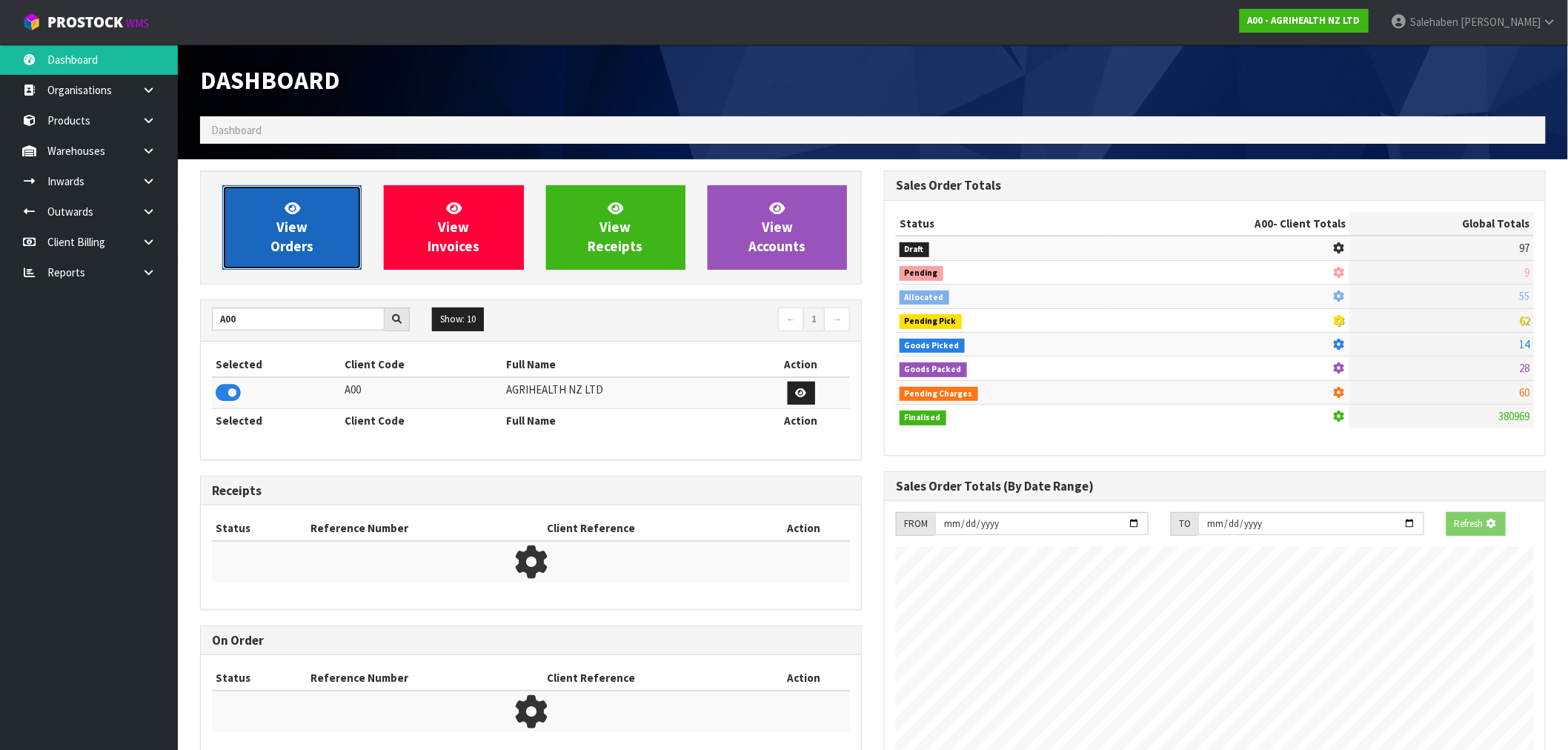
click at [264, 246] on link "View Orders" at bounding box center [291, 227] width 139 height 84
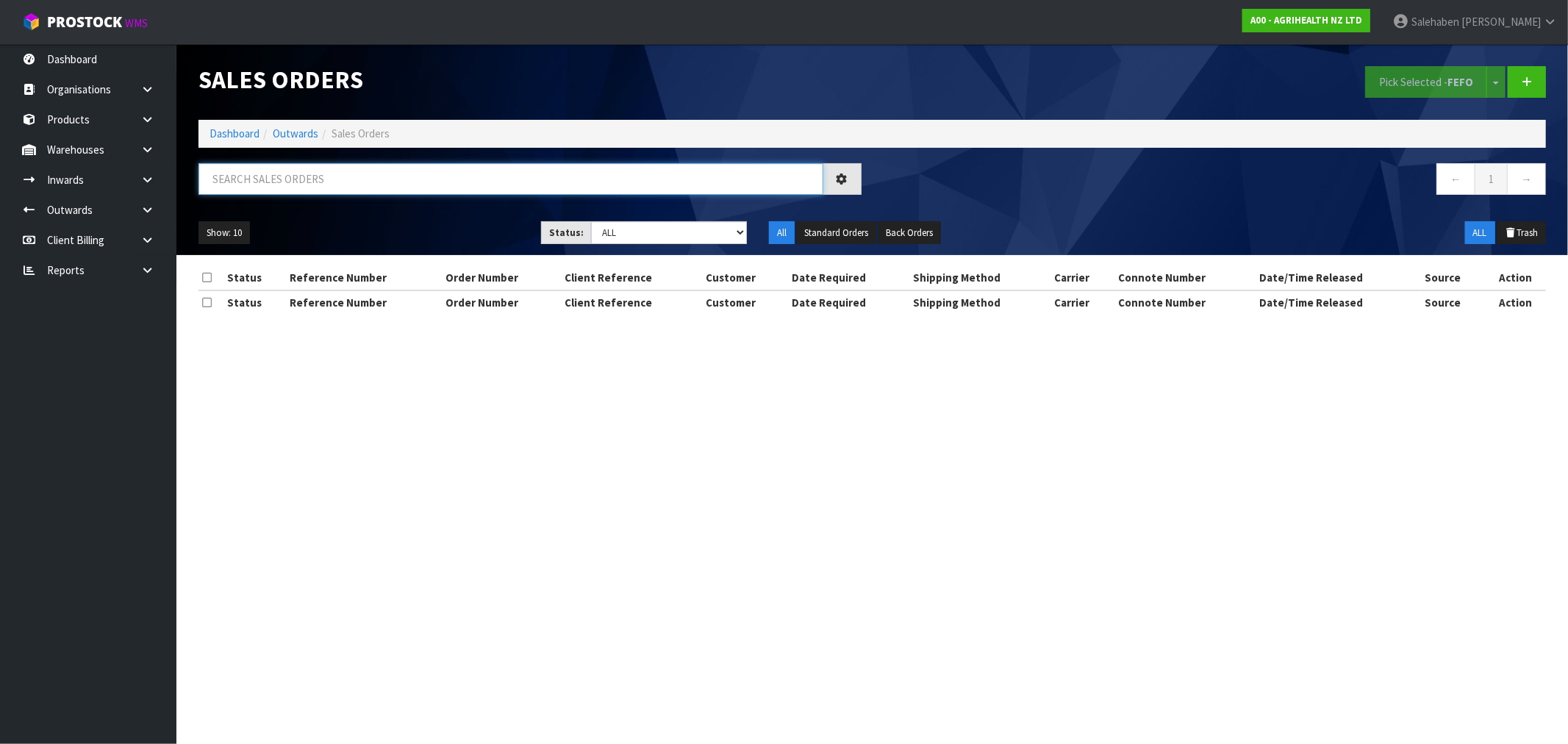
click at [281, 179] on input "text" at bounding box center [510, 179] width 624 height 32
paste input "FWM58554455"
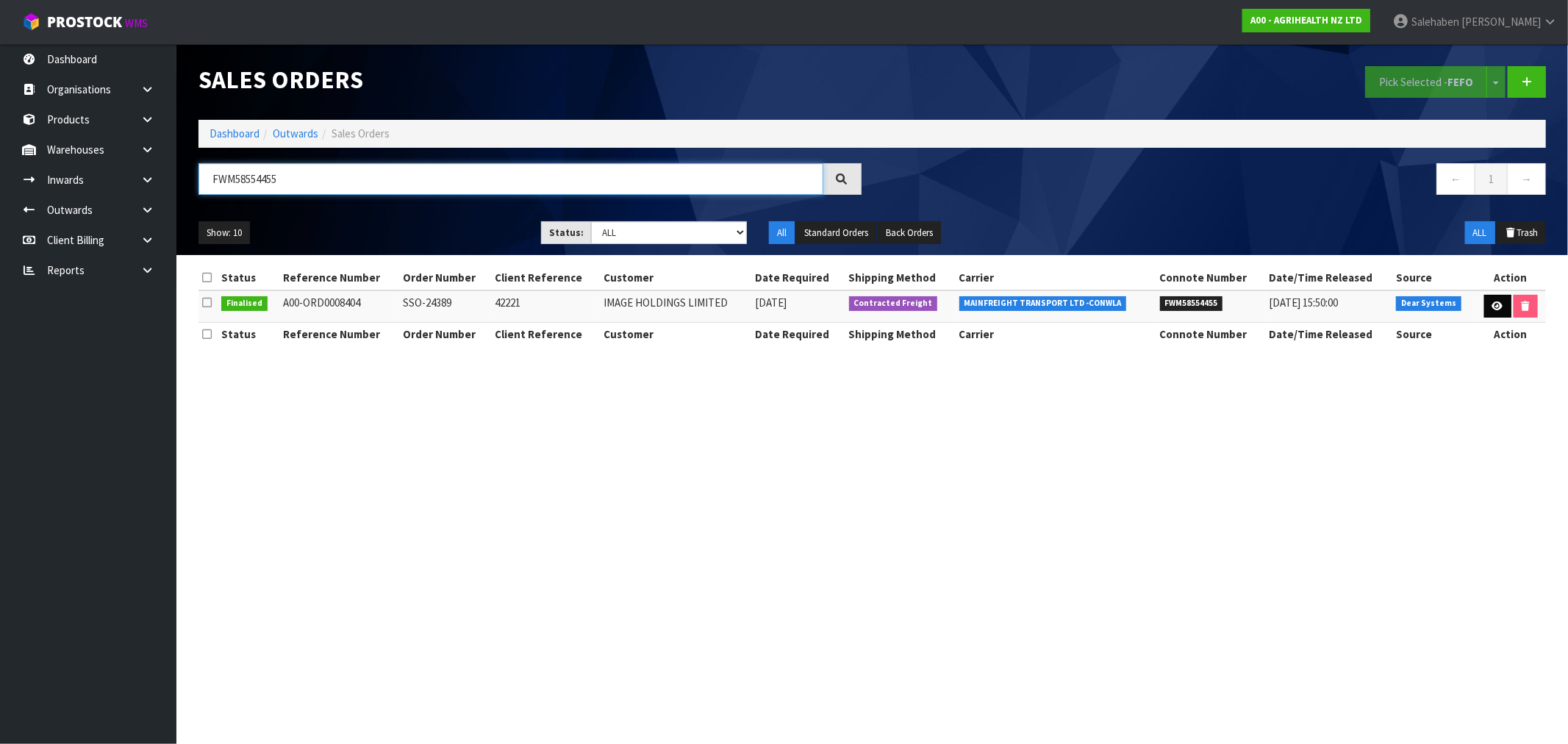
type input "FWM58554455"
click at [1493, 302] on icon at bounding box center [1497, 306] width 11 height 10
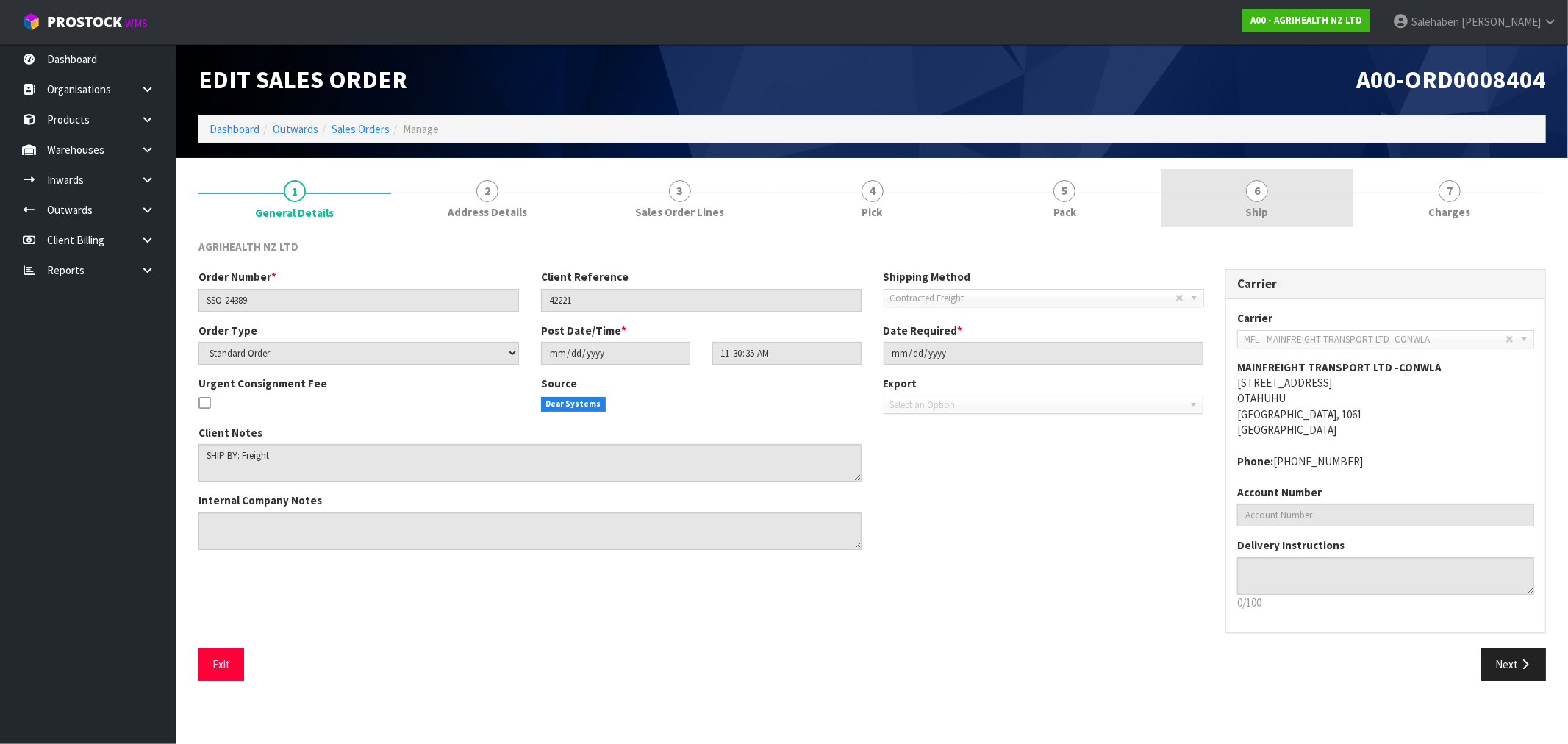
click at [1266, 211] on span "Ship" at bounding box center [1257, 211] width 23 height 15
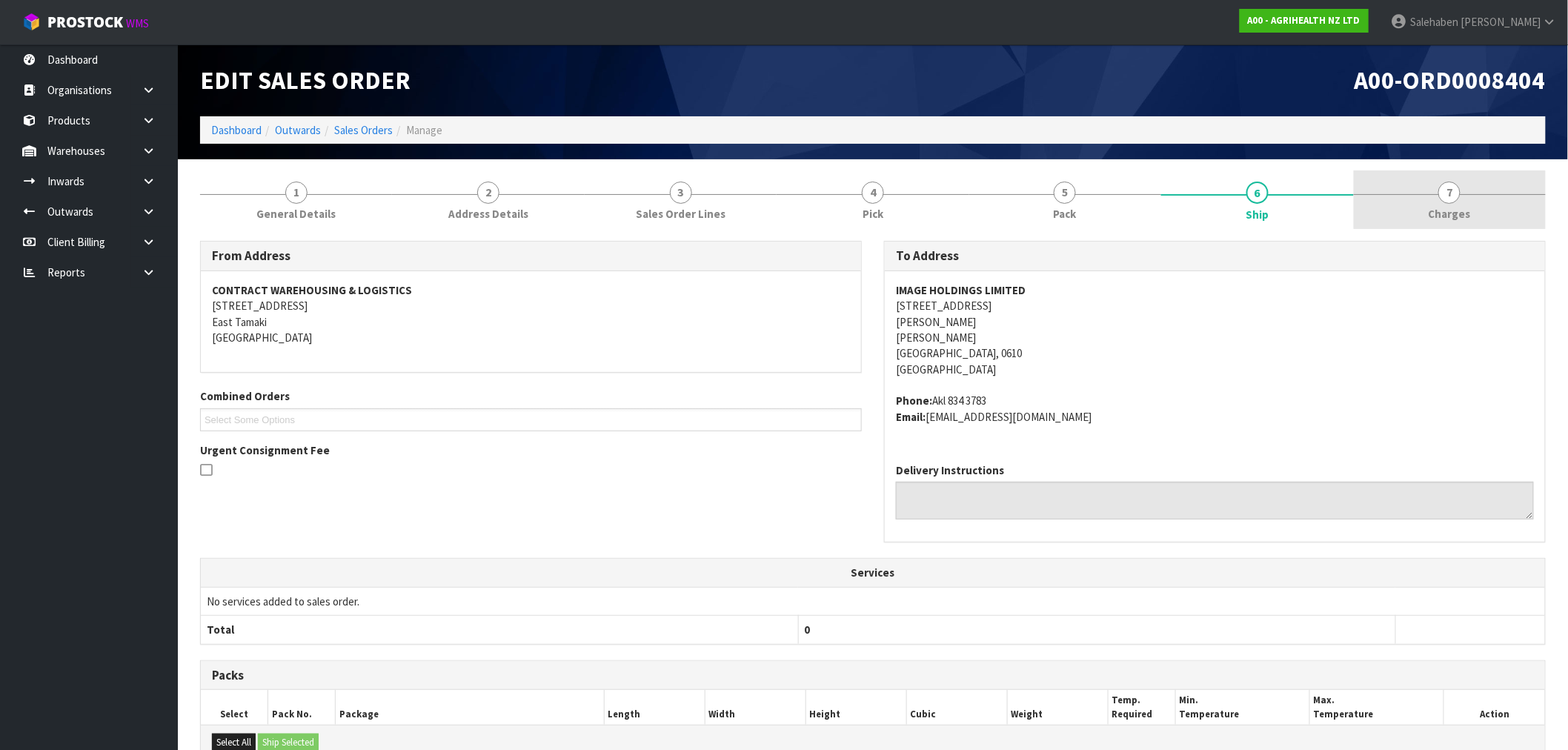
click at [1447, 210] on span "Charges" at bounding box center [1450, 213] width 42 height 16
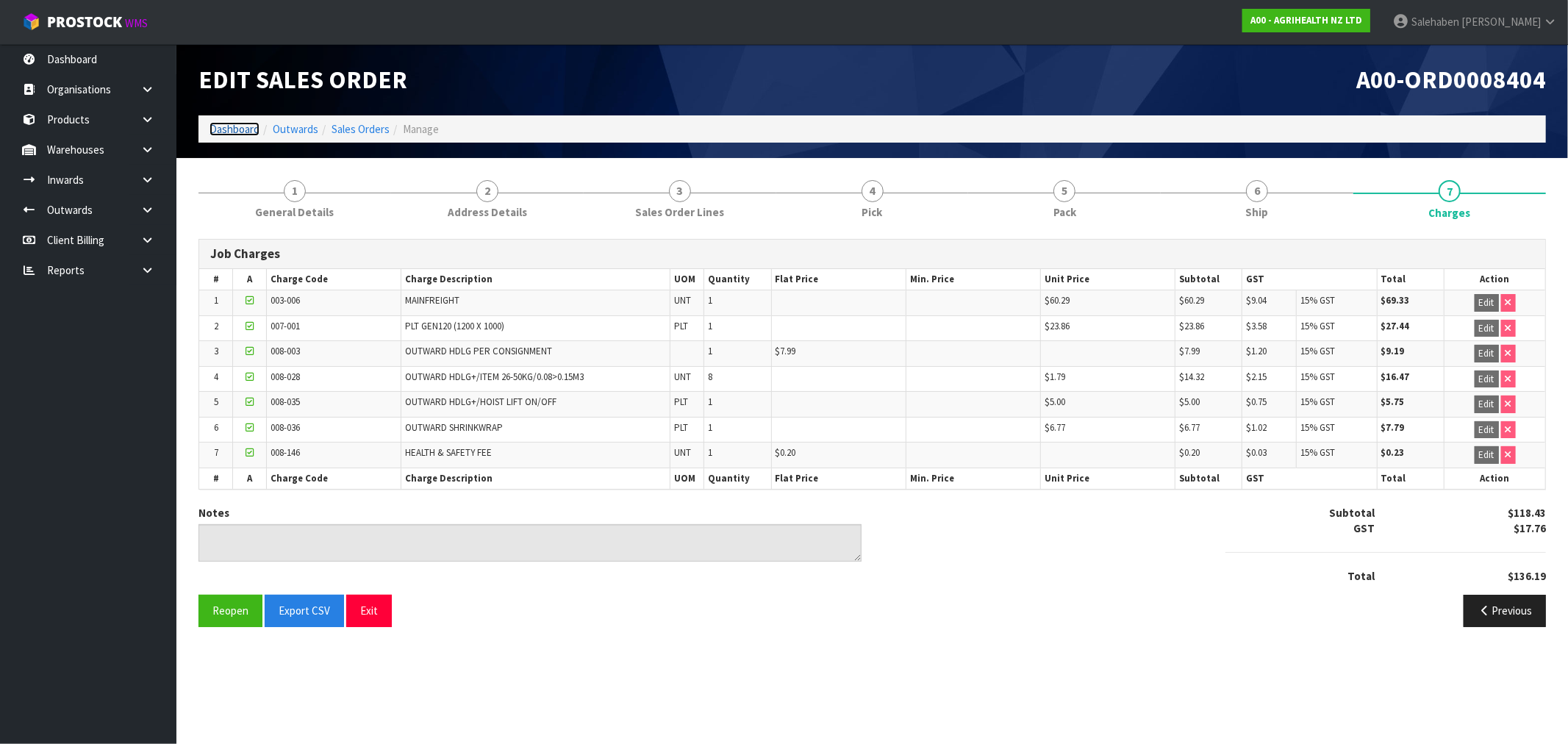
click at [217, 130] on link "Dashboard" at bounding box center [234, 129] width 50 height 14
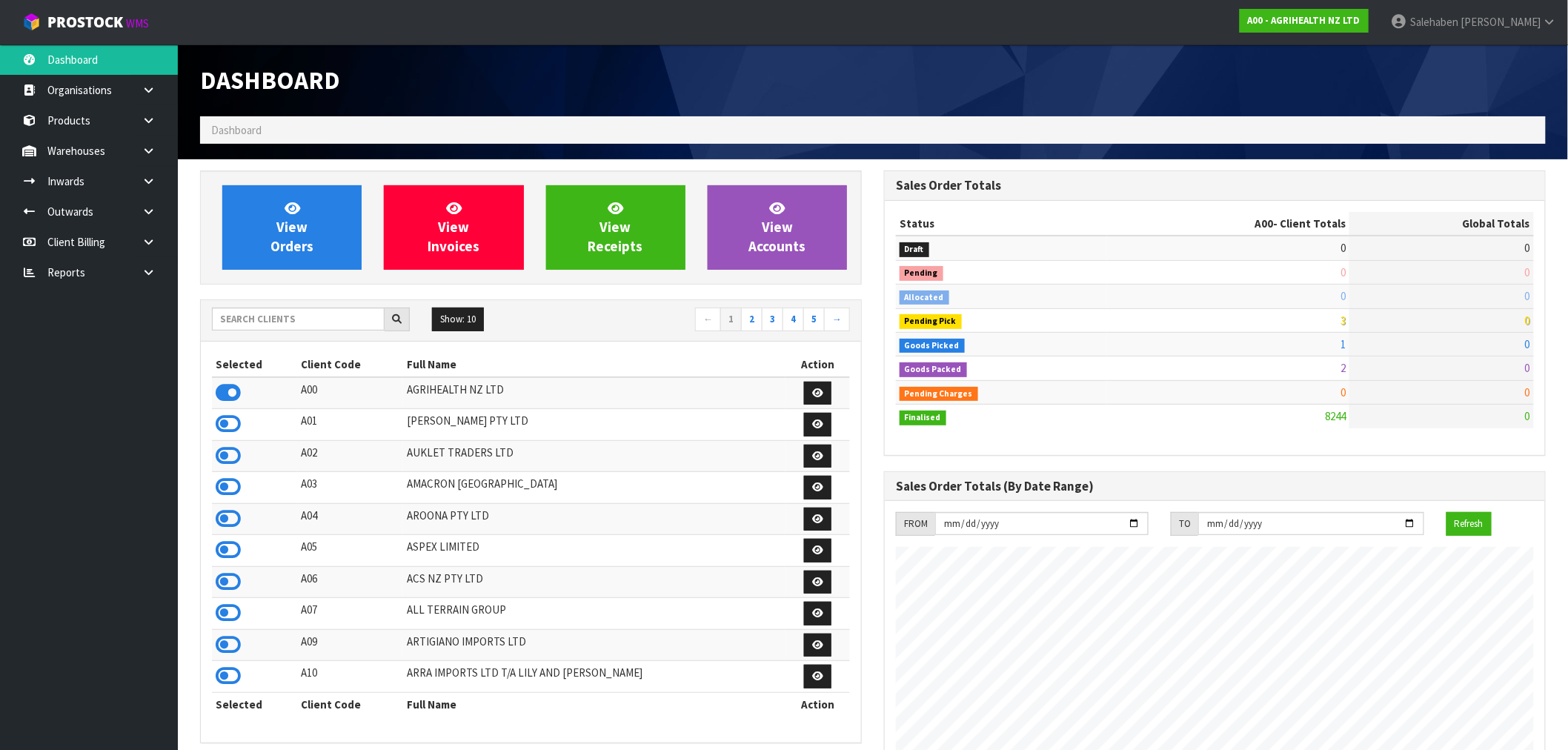
scroll to position [1123, 684]
click at [249, 316] on input "text" at bounding box center [298, 319] width 173 height 23
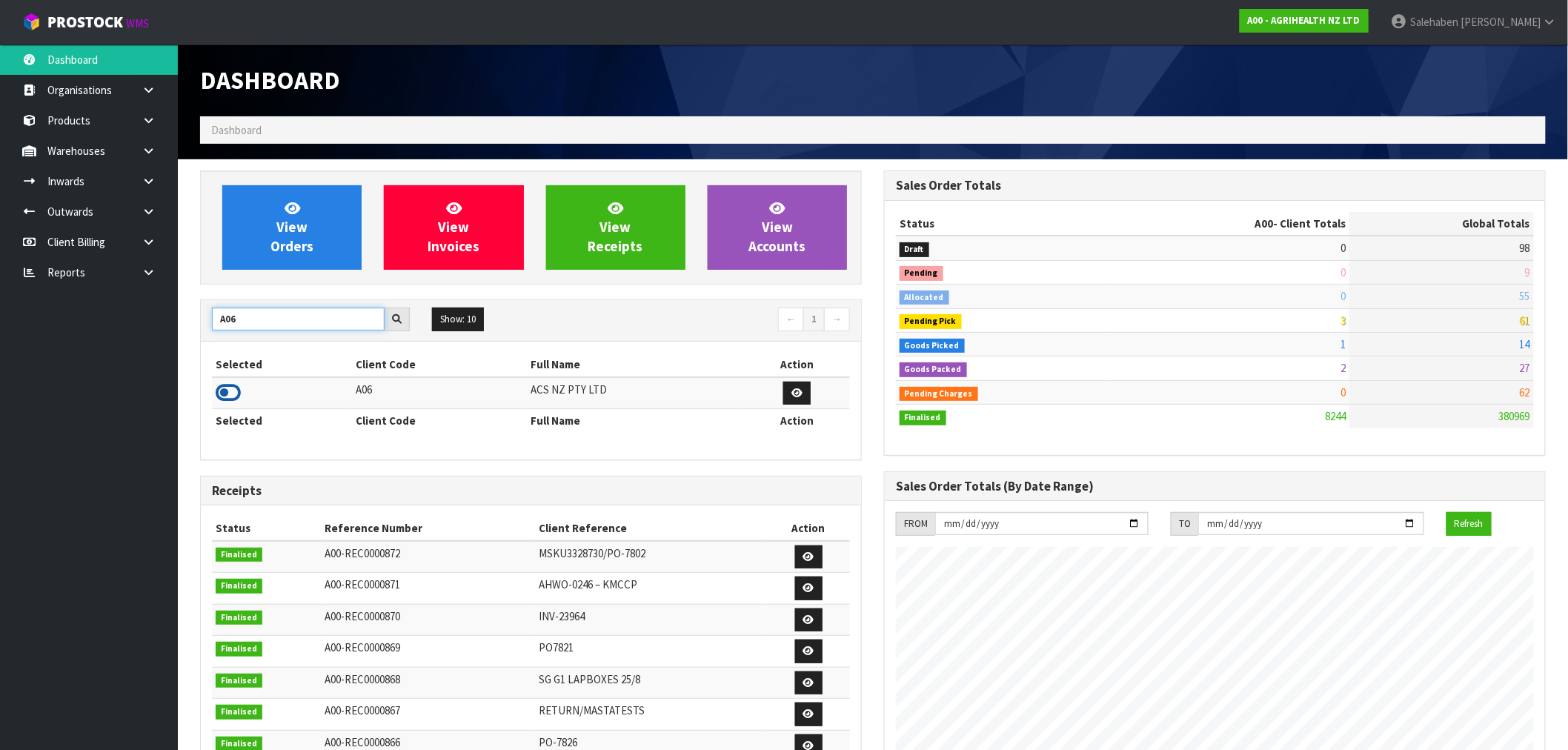
type input "A06"
click at [232, 390] on icon at bounding box center [228, 393] width 26 height 22
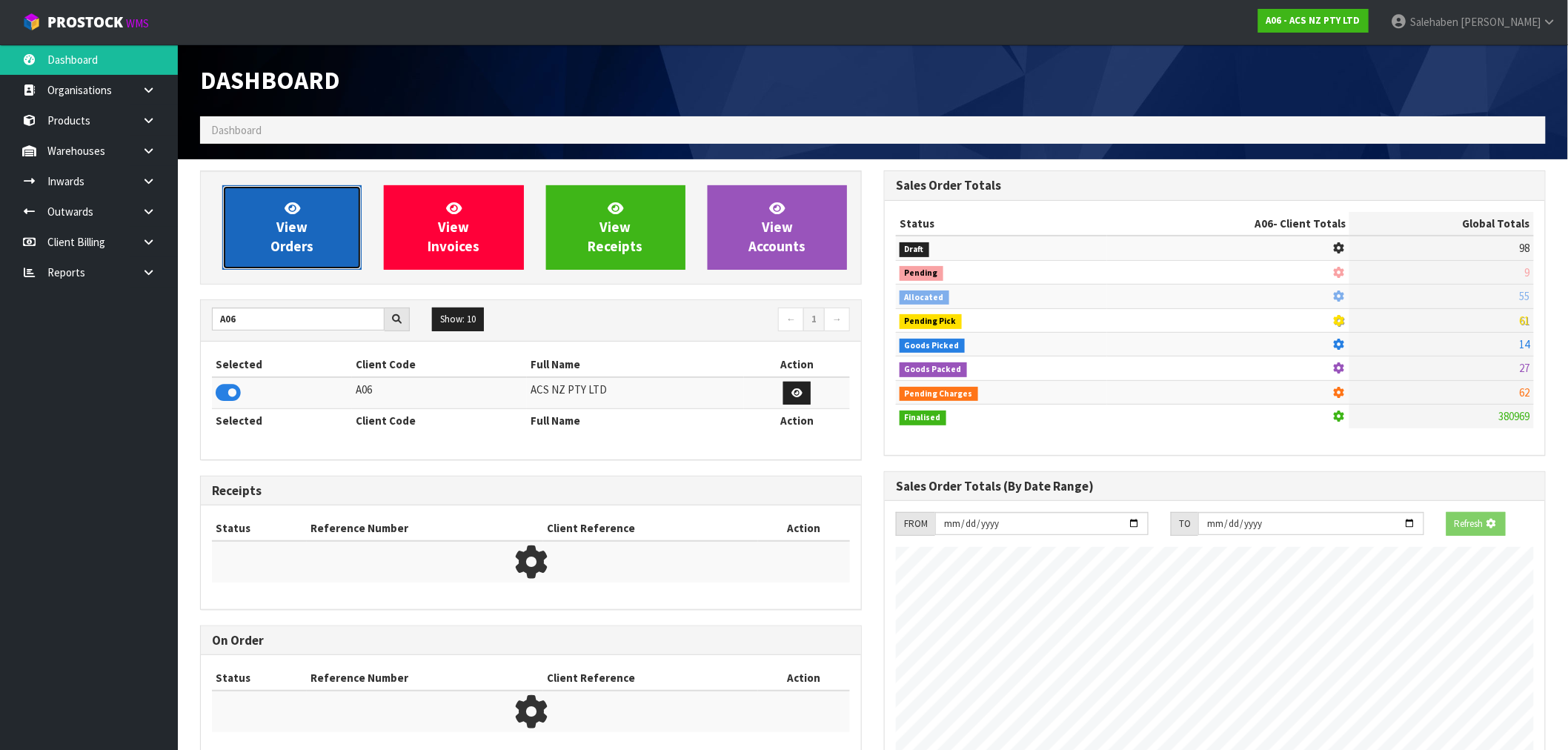
scroll to position [739999, 740427]
click at [297, 256] on link "View Orders" at bounding box center [291, 227] width 139 height 84
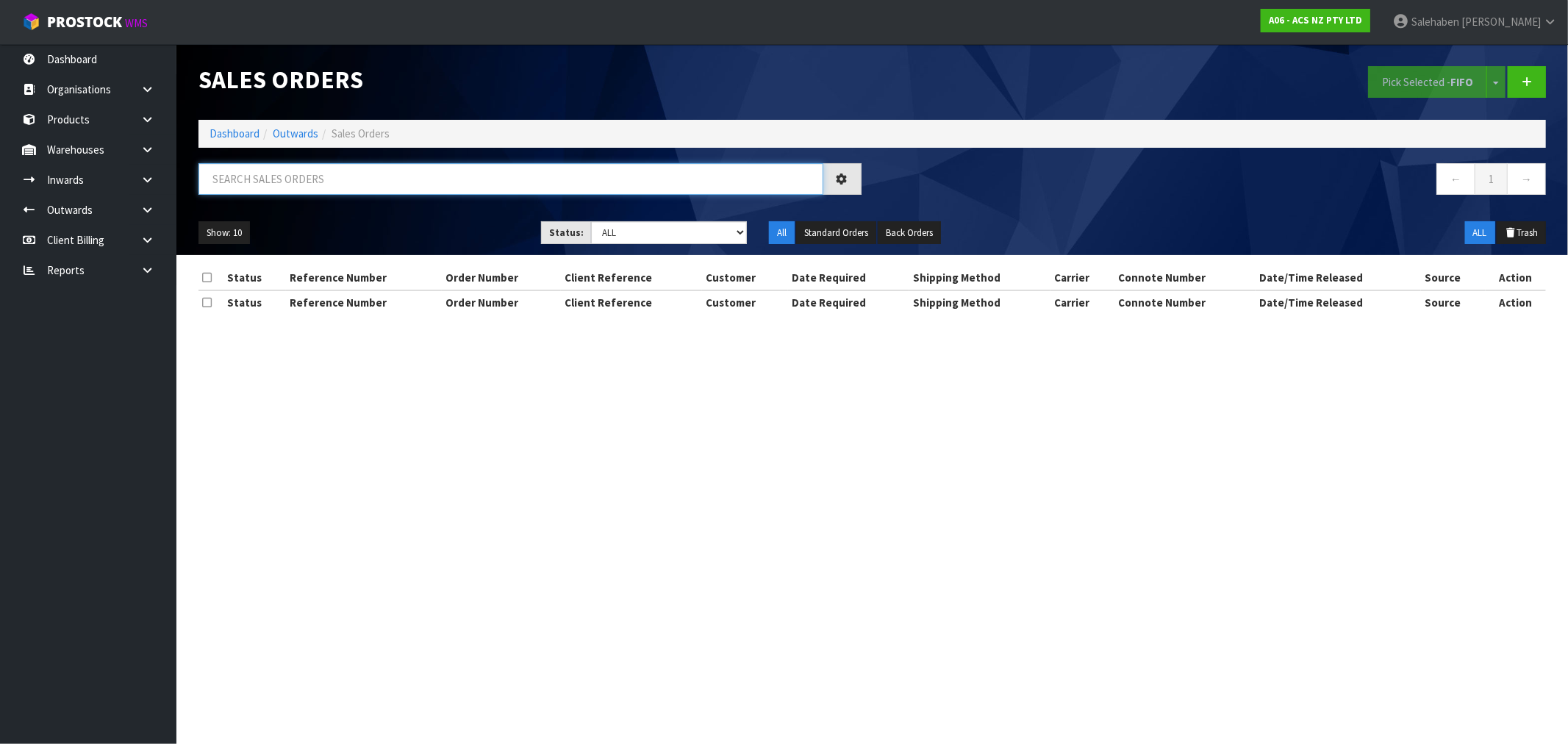
click at [369, 180] on input "text" at bounding box center [510, 179] width 624 height 32
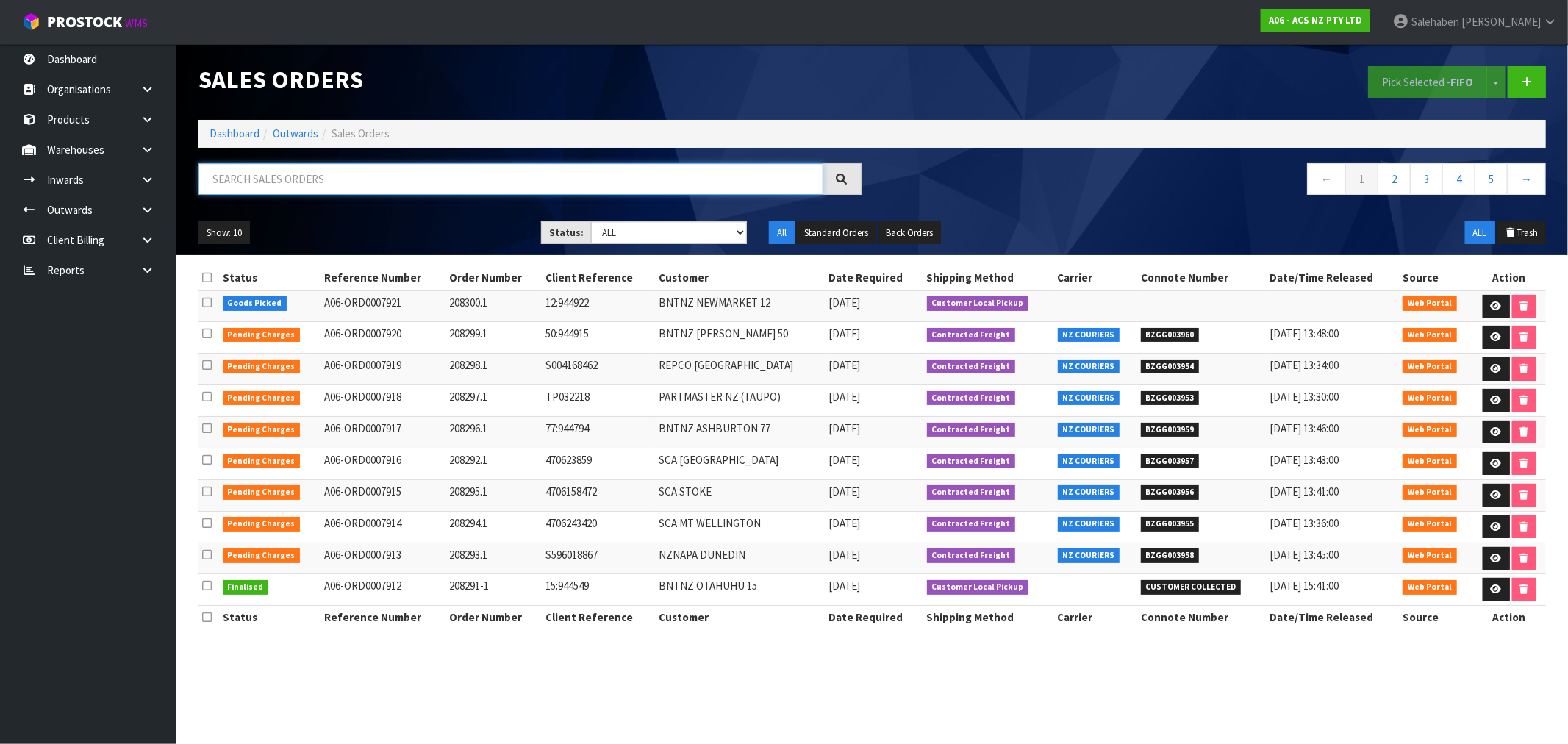
paste input "FWM58532184"
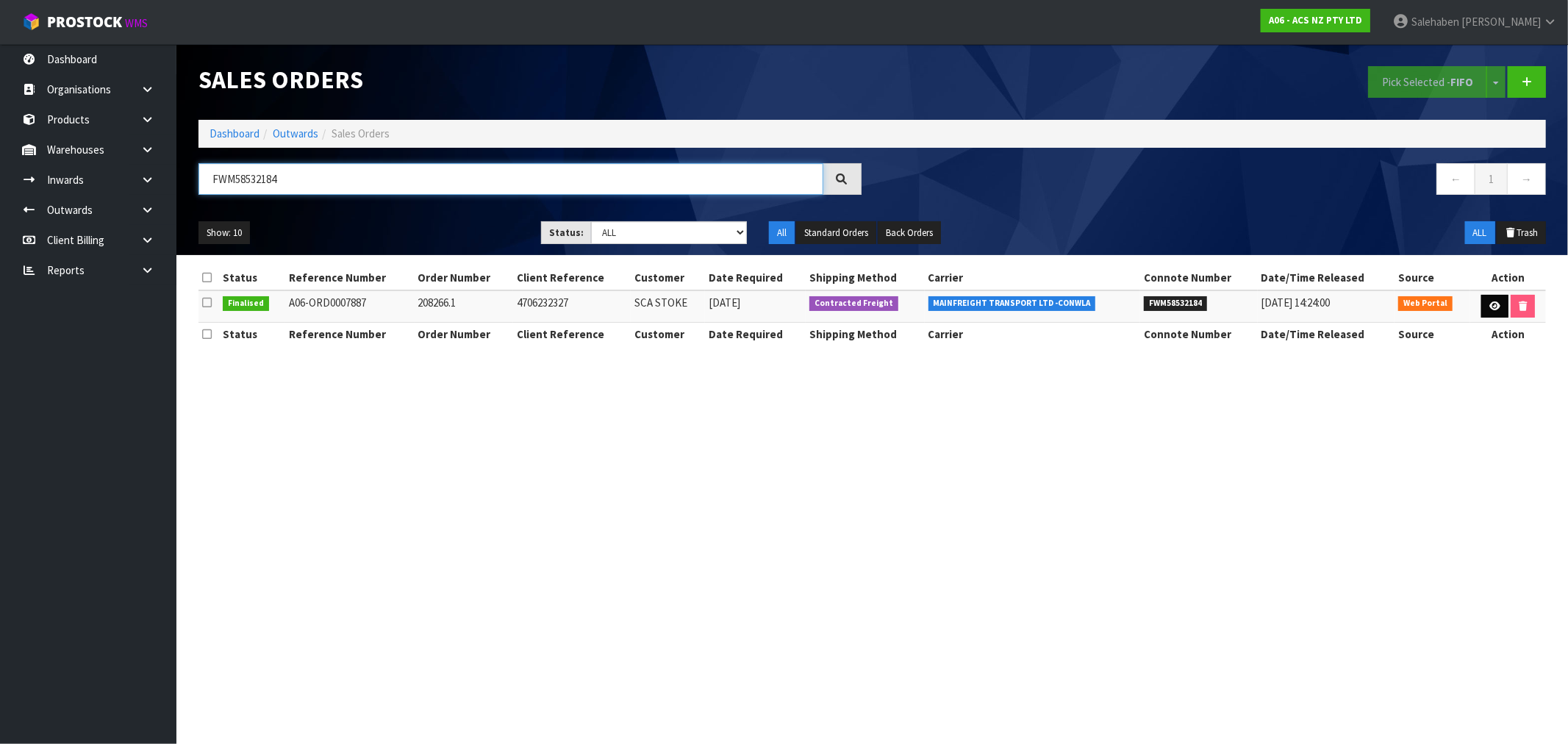
type input "FWM58532184"
click at [1490, 305] on icon at bounding box center [1495, 306] width 11 height 10
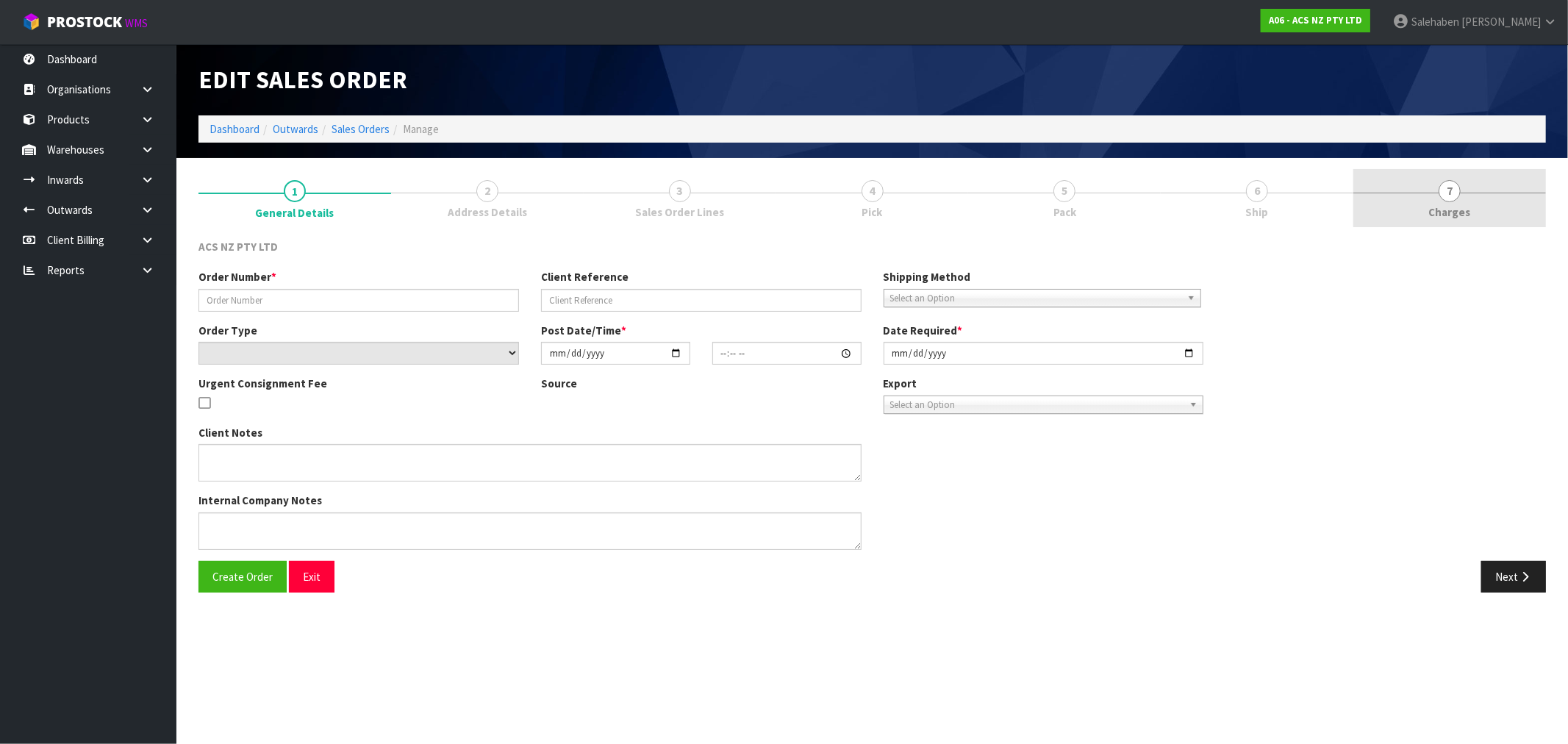
click at [1443, 218] on span "Charges" at bounding box center [1450, 211] width 42 height 15
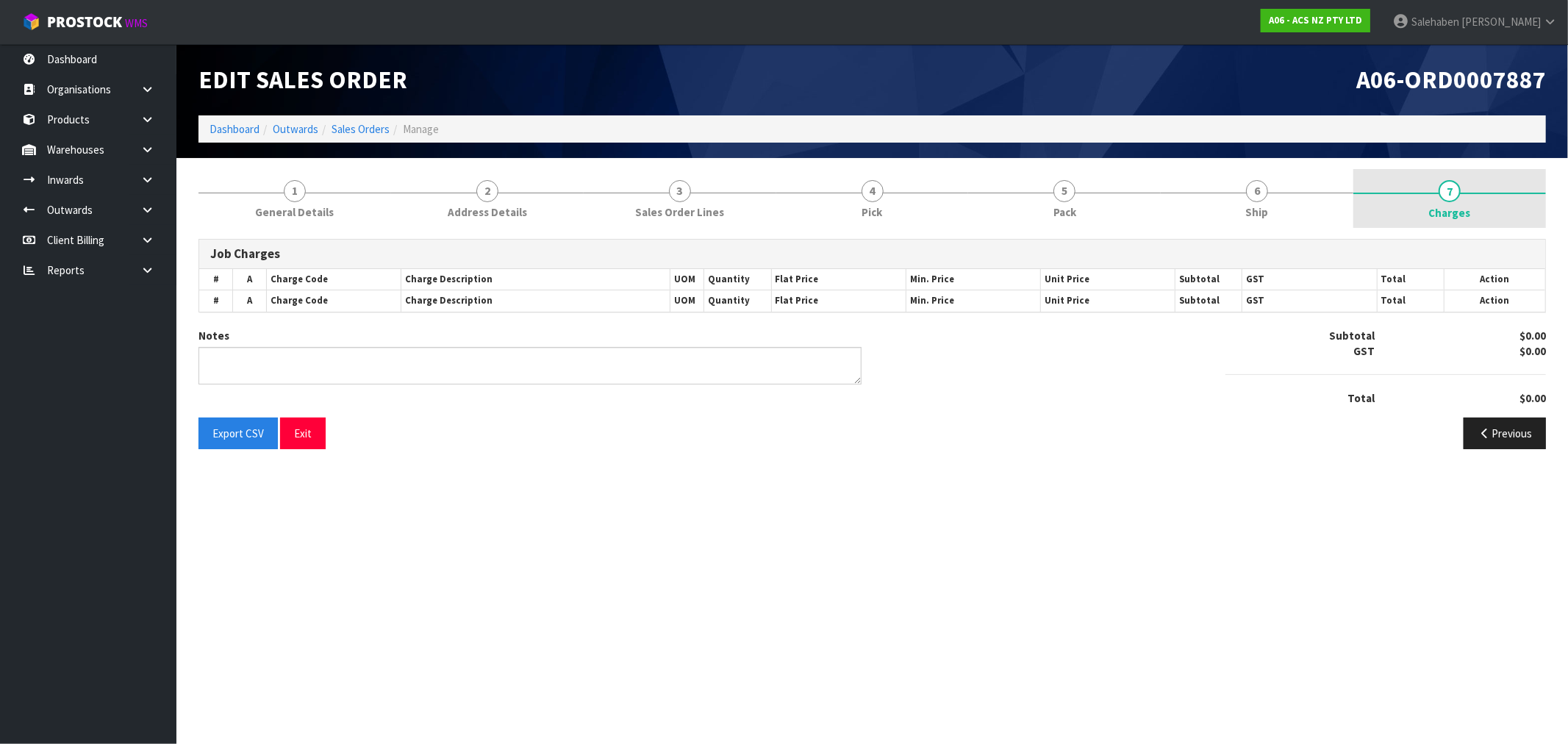
click at [1446, 208] on span "Charges" at bounding box center [1450, 212] width 42 height 15
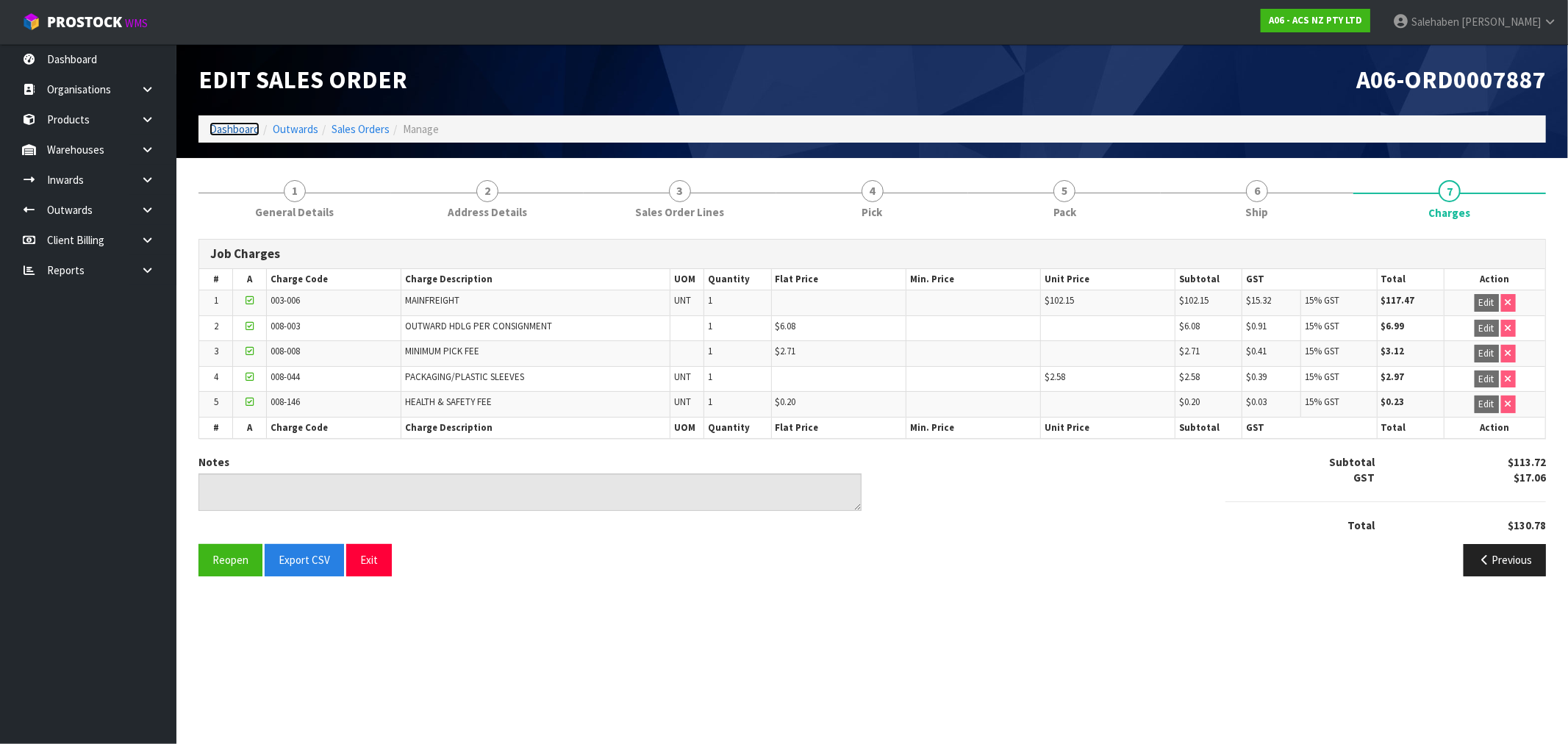
click at [239, 128] on link "Dashboard" at bounding box center [234, 129] width 50 height 14
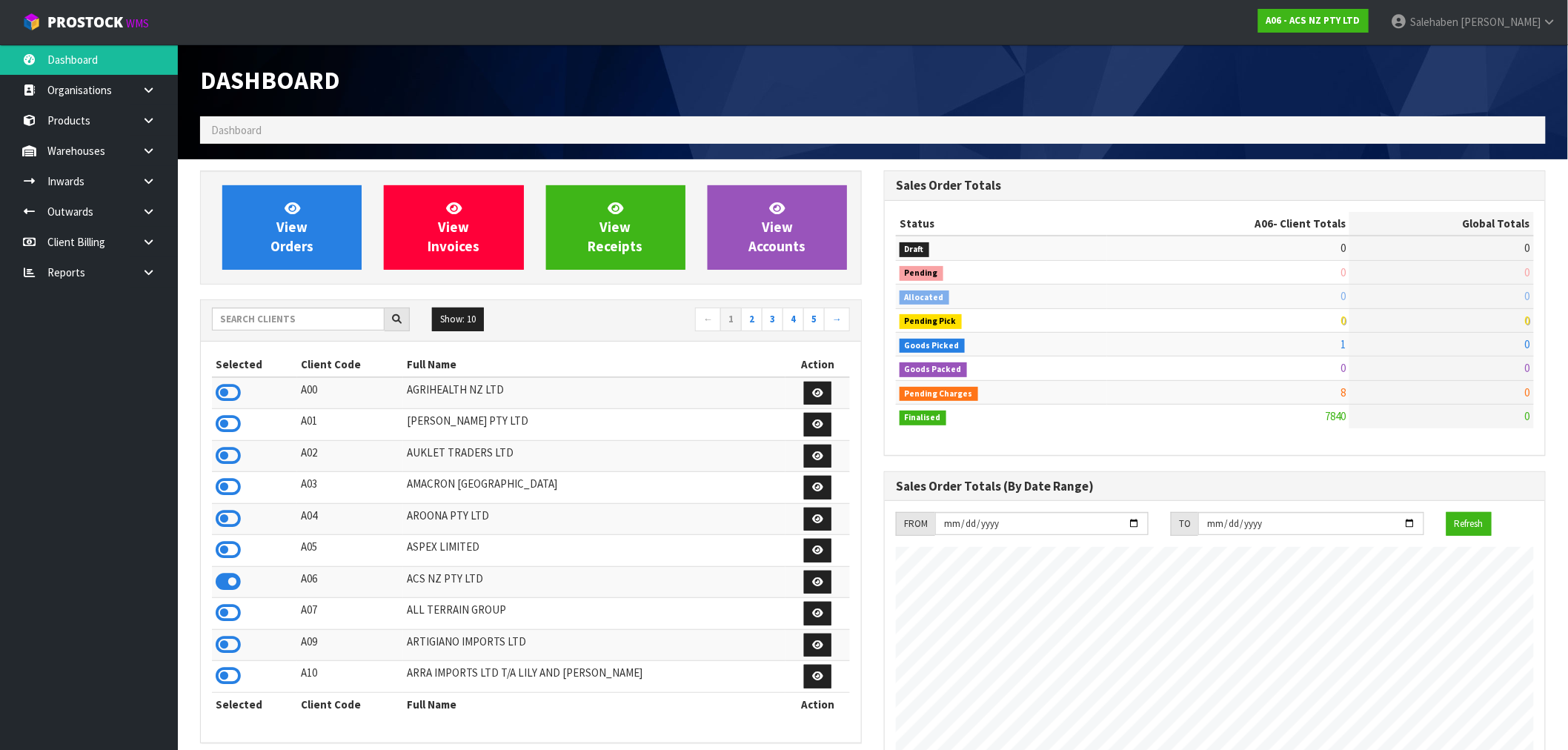
scroll to position [1123, 684]
click at [257, 321] on input "text" at bounding box center [298, 319] width 173 height 23
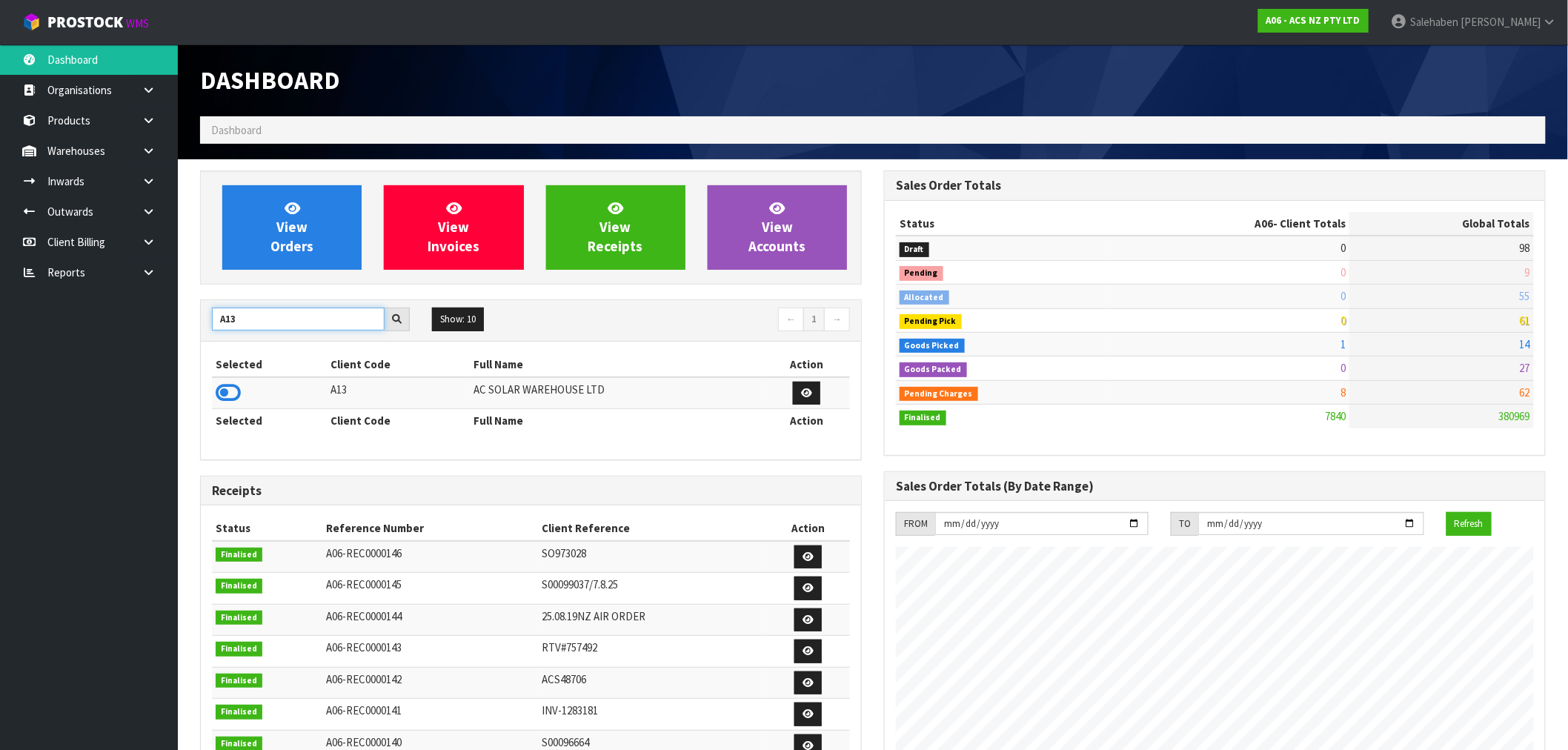
type input "A13"
click at [226, 407] on td at bounding box center [270, 393] width 115 height 32
click at [226, 398] on icon at bounding box center [228, 393] width 26 height 22
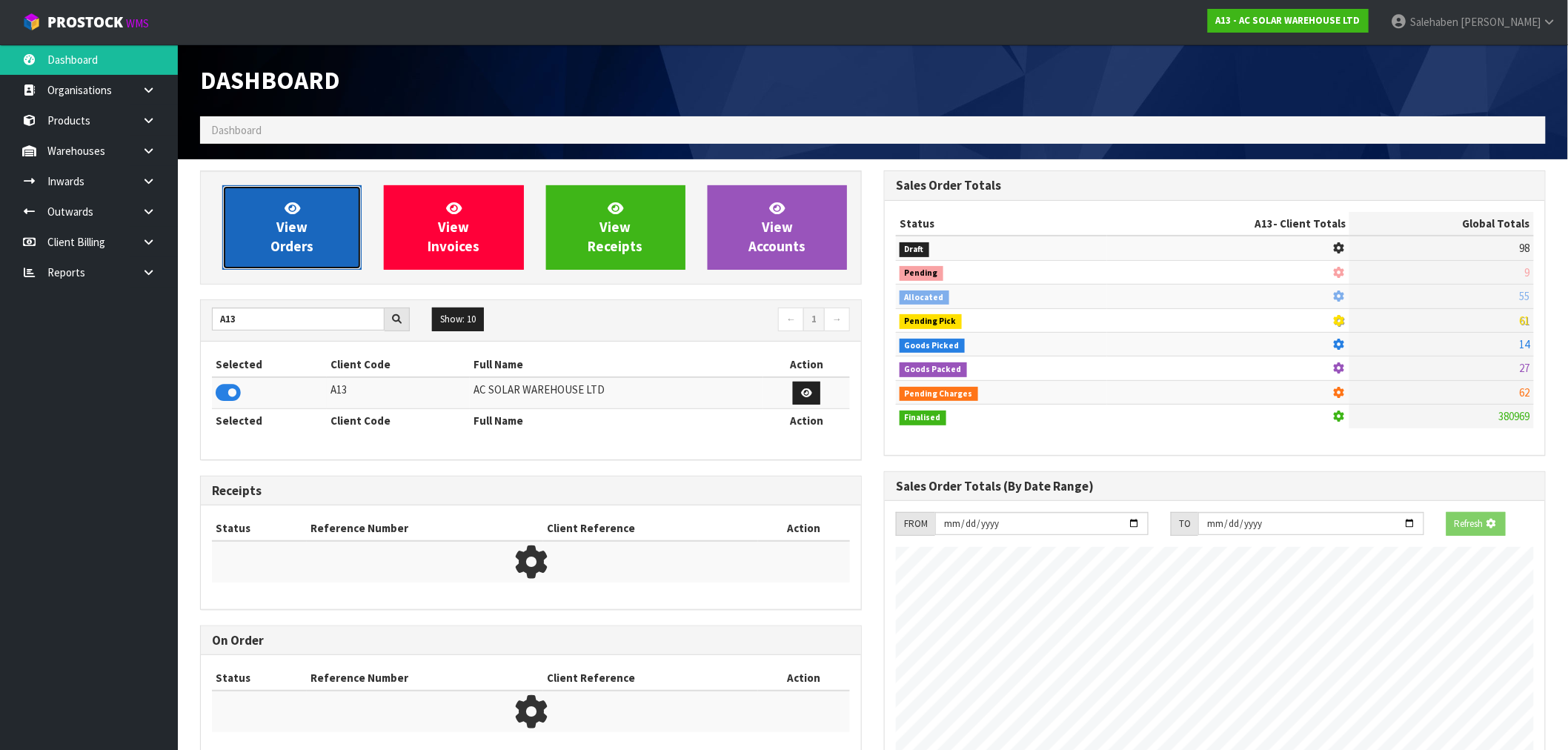
click at [291, 245] on span "View Orders" at bounding box center [291, 227] width 43 height 56
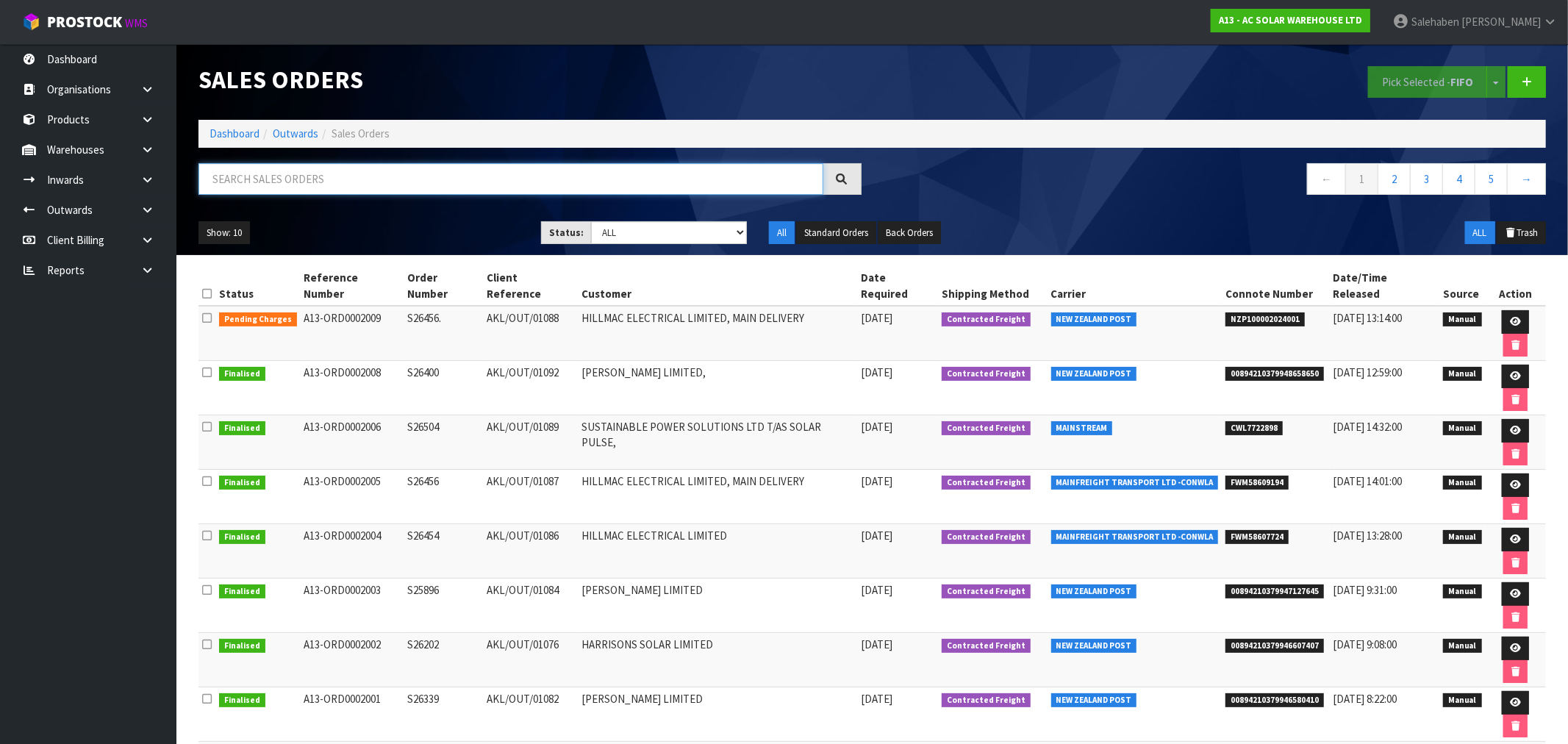
click at [353, 185] on input "text" at bounding box center [510, 179] width 624 height 32
paste input "FWM58491610"
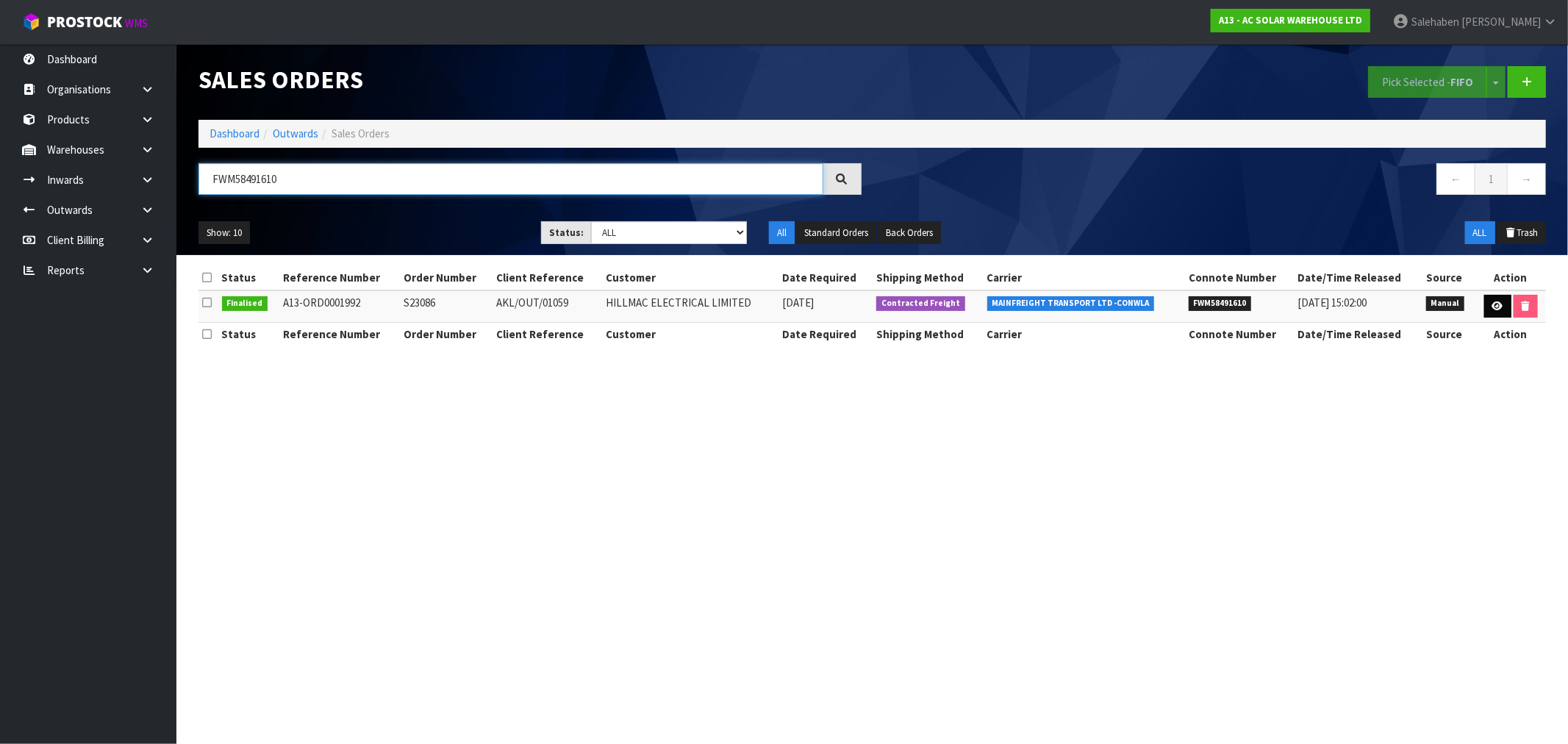
type input "FWM58491610"
click at [1494, 303] on icon at bounding box center [1497, 306] width 11 height 10
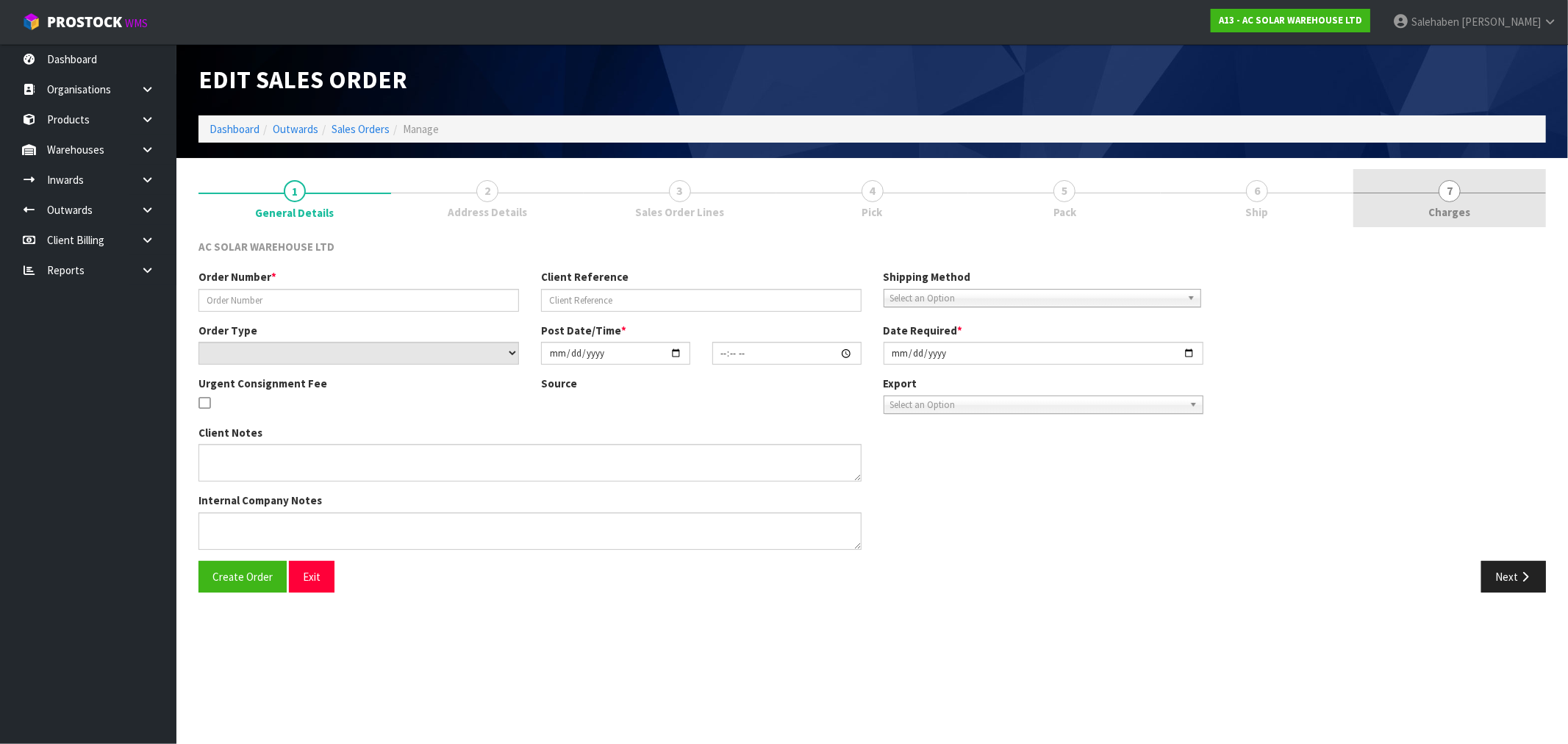
click at [1457, 207] on span "Charges" at bounding box center [1450, 211] width 42 height 15
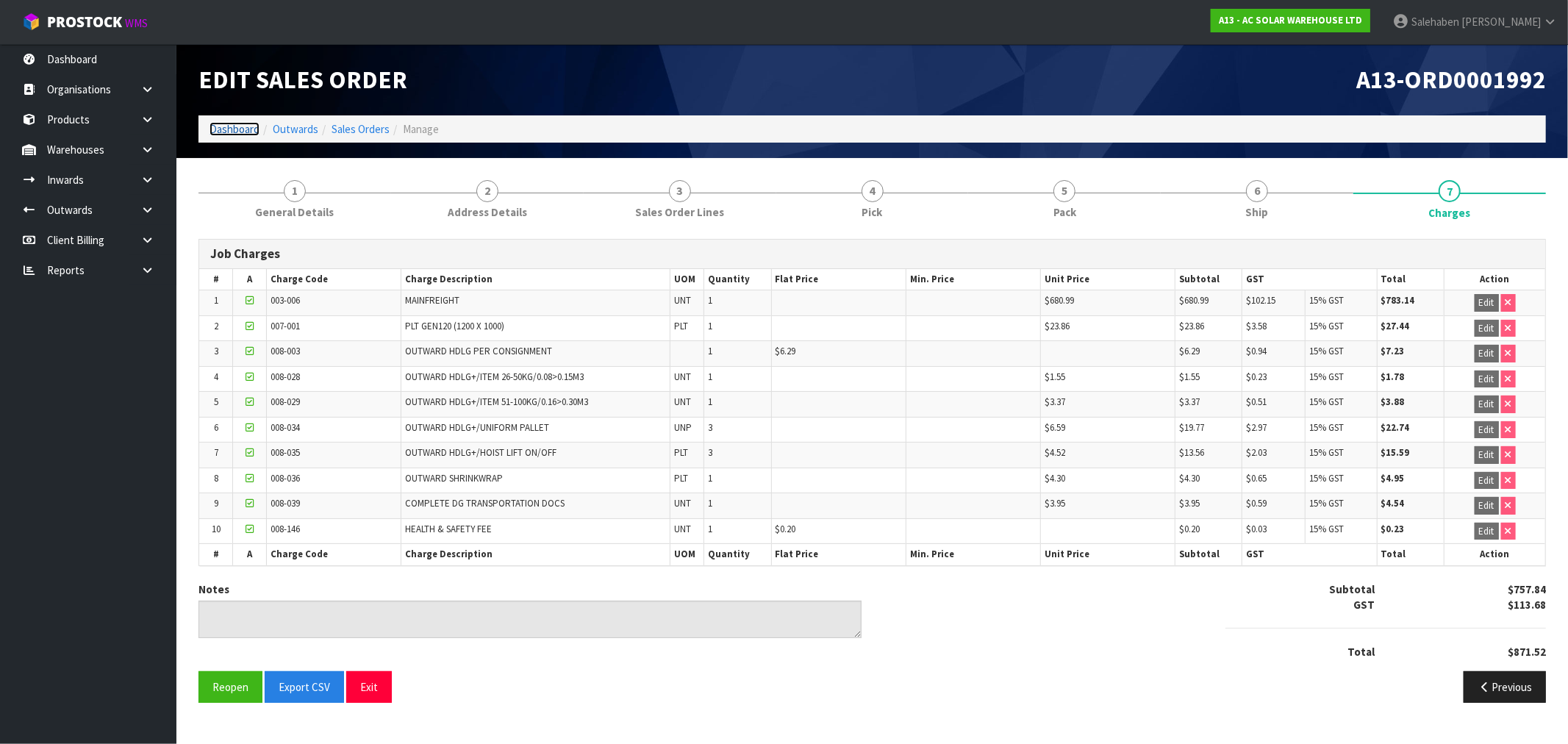
click at [227, 129] on link "Dashboard" at bounding box center [234, 129] width 50 height 14
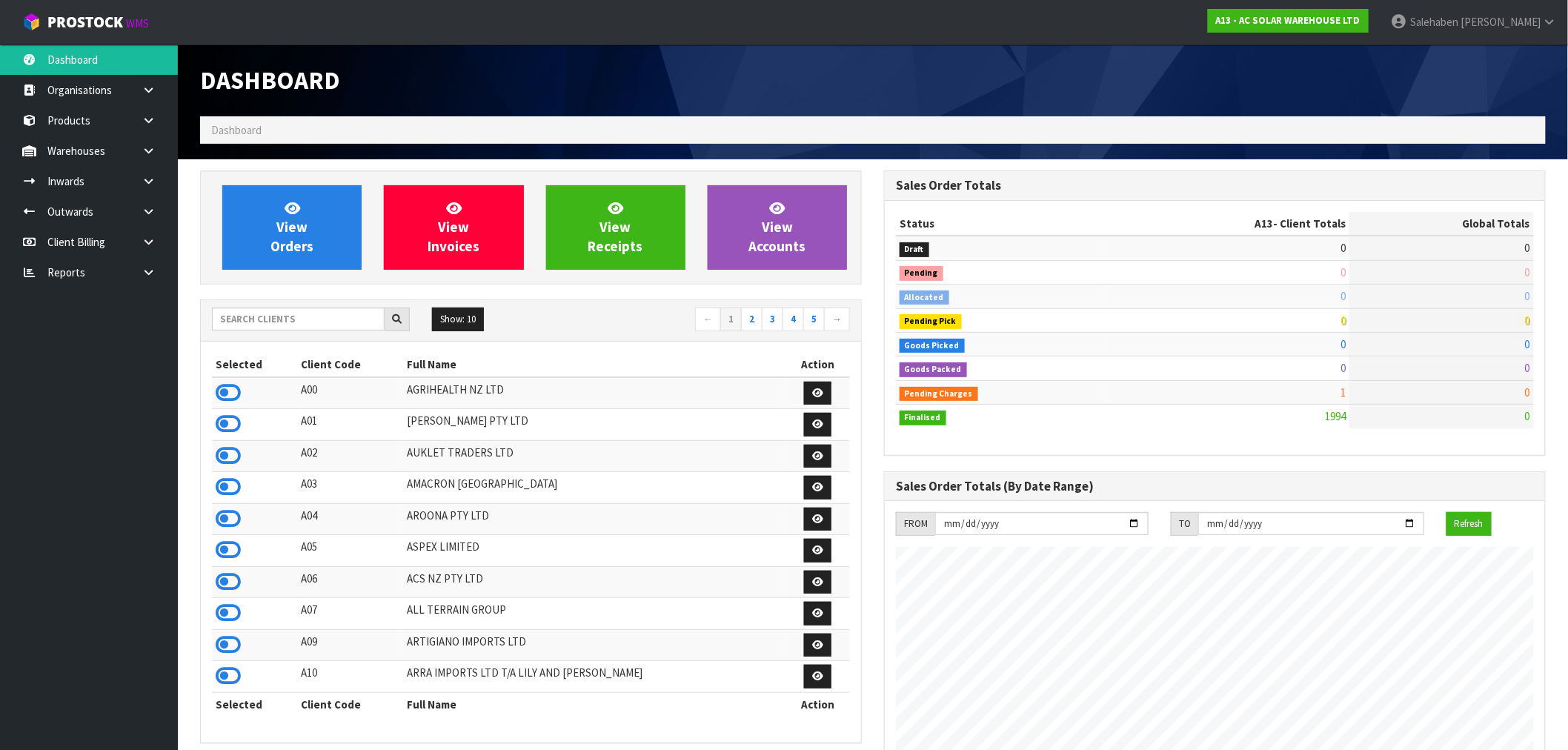
scroll to position [1123, 684]
click at [253, 314] on input "text" at bounding box center [298, 319] width 173 height 23
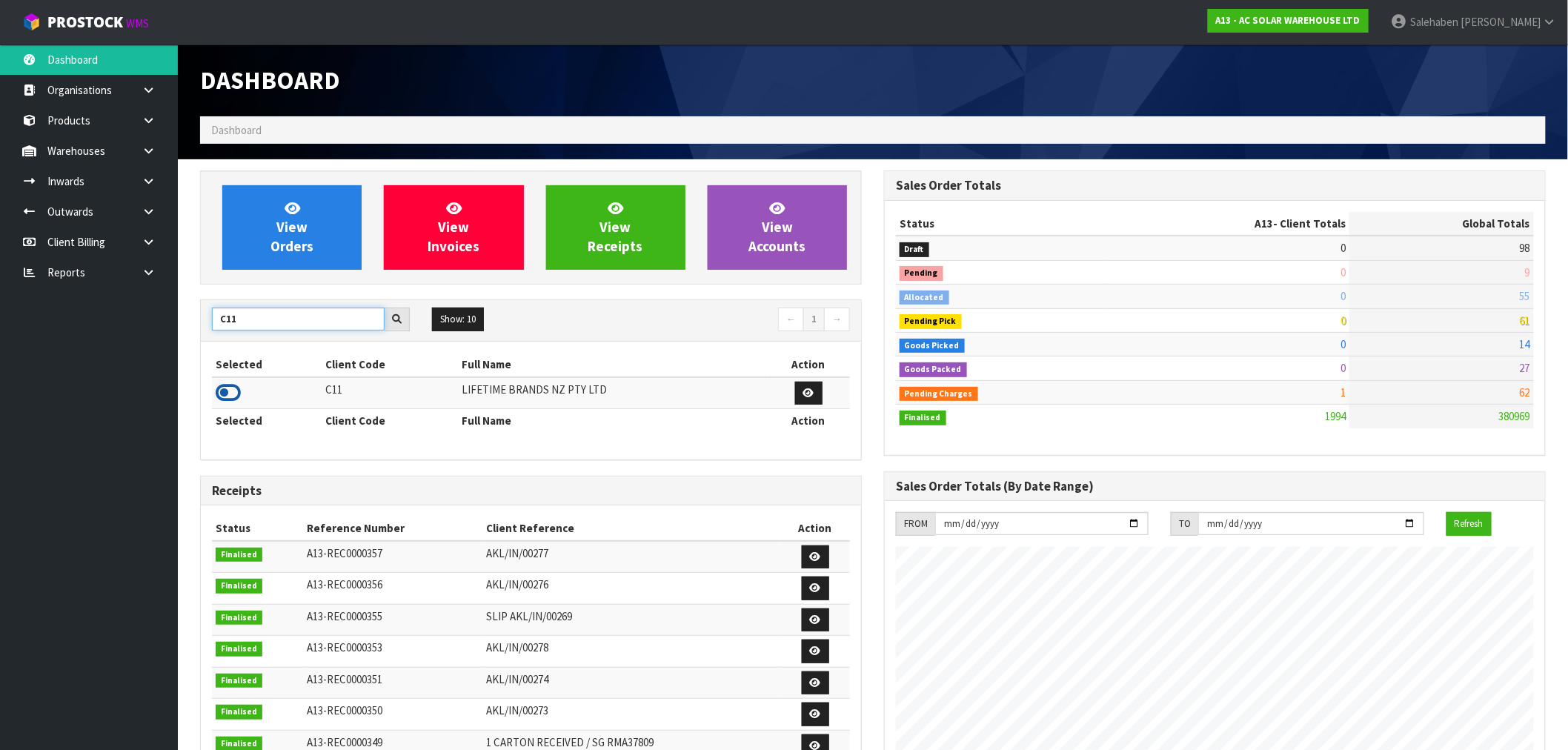
type input "C11"
click at [228, 394] on icon at bounding box center [228, 393] width 26 height 22
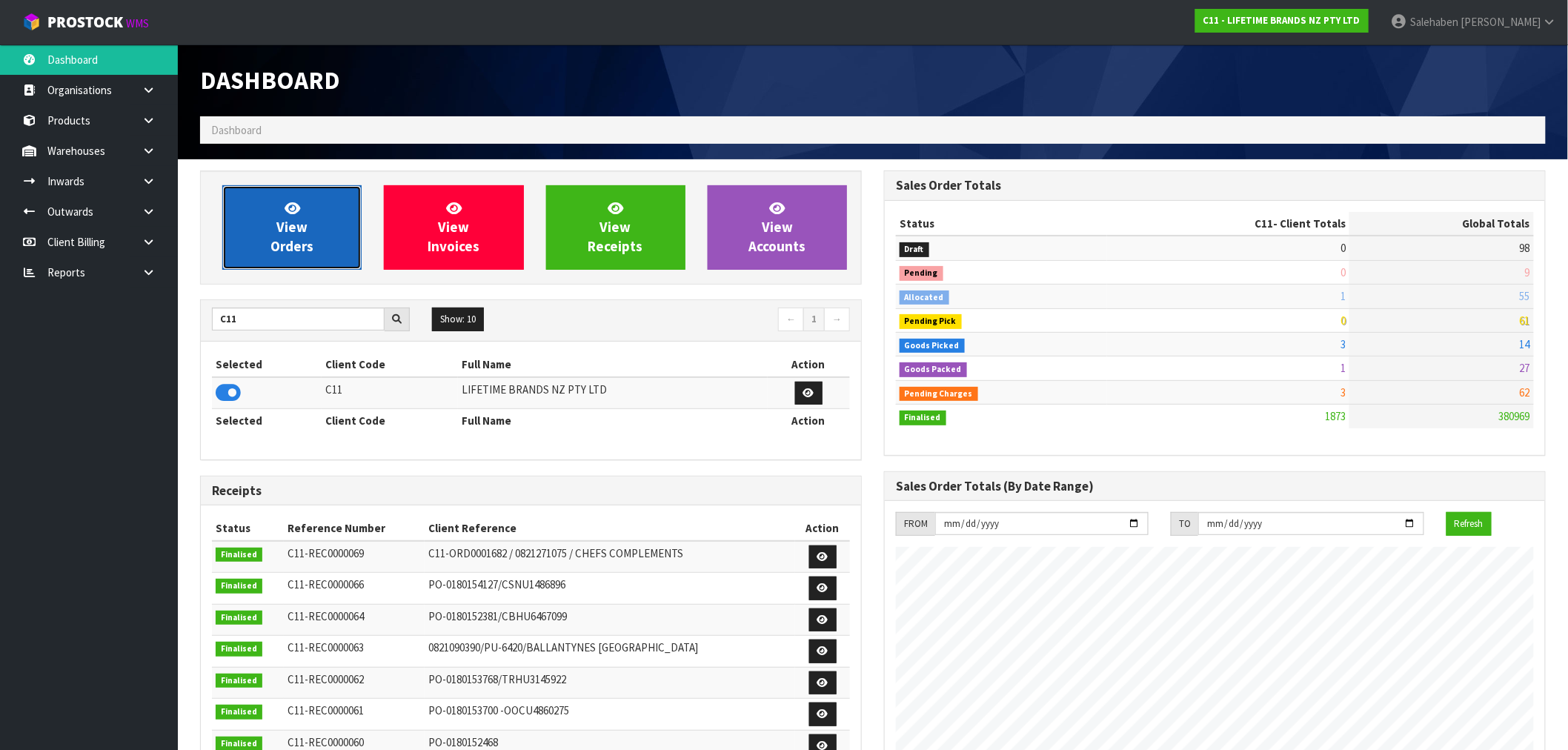
click at [294, 226] on span "View Orders" at bounding box center [291, 227] width 43 height 56
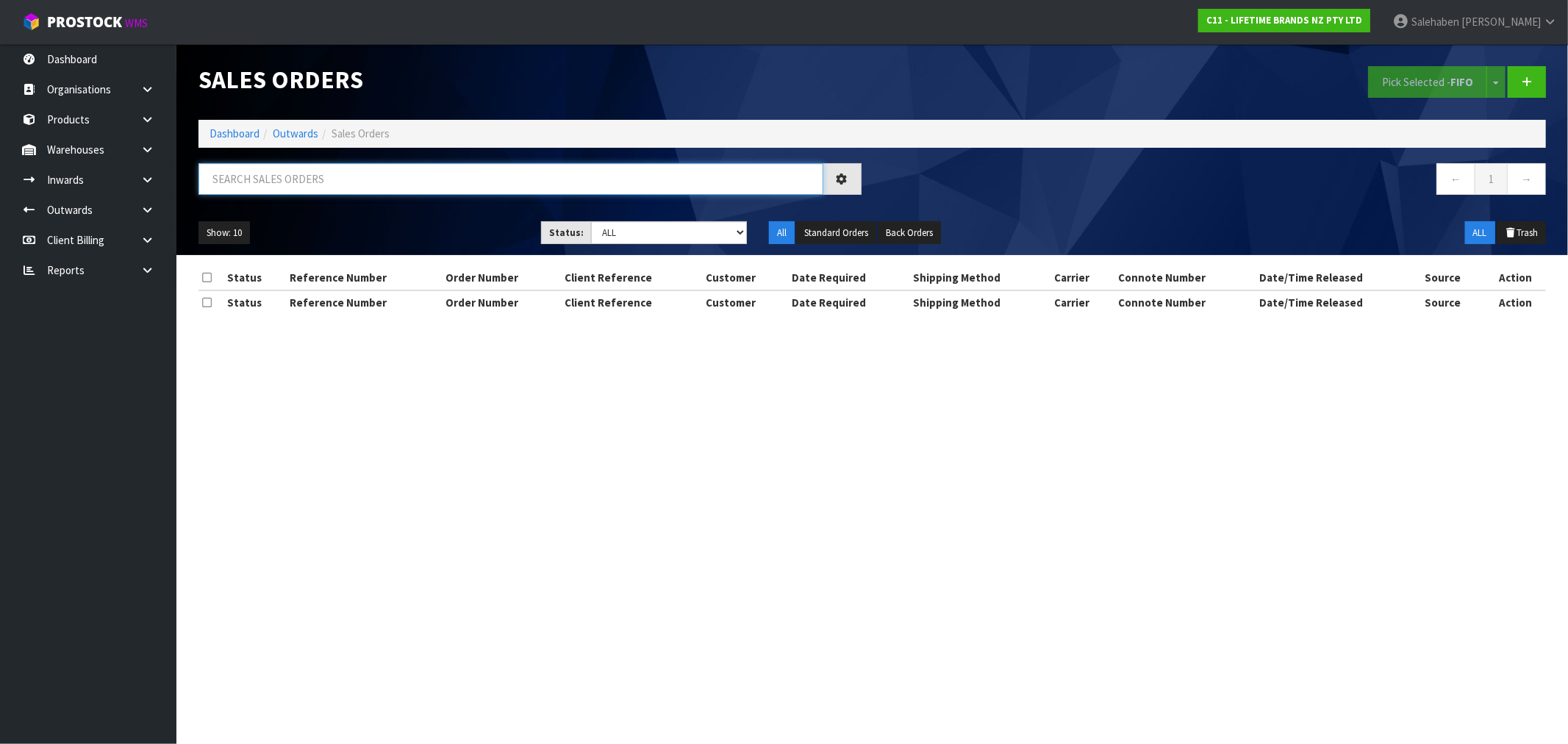
click at [350, 179] on input "text" at bounding box center [510, 179] width 624 height 32
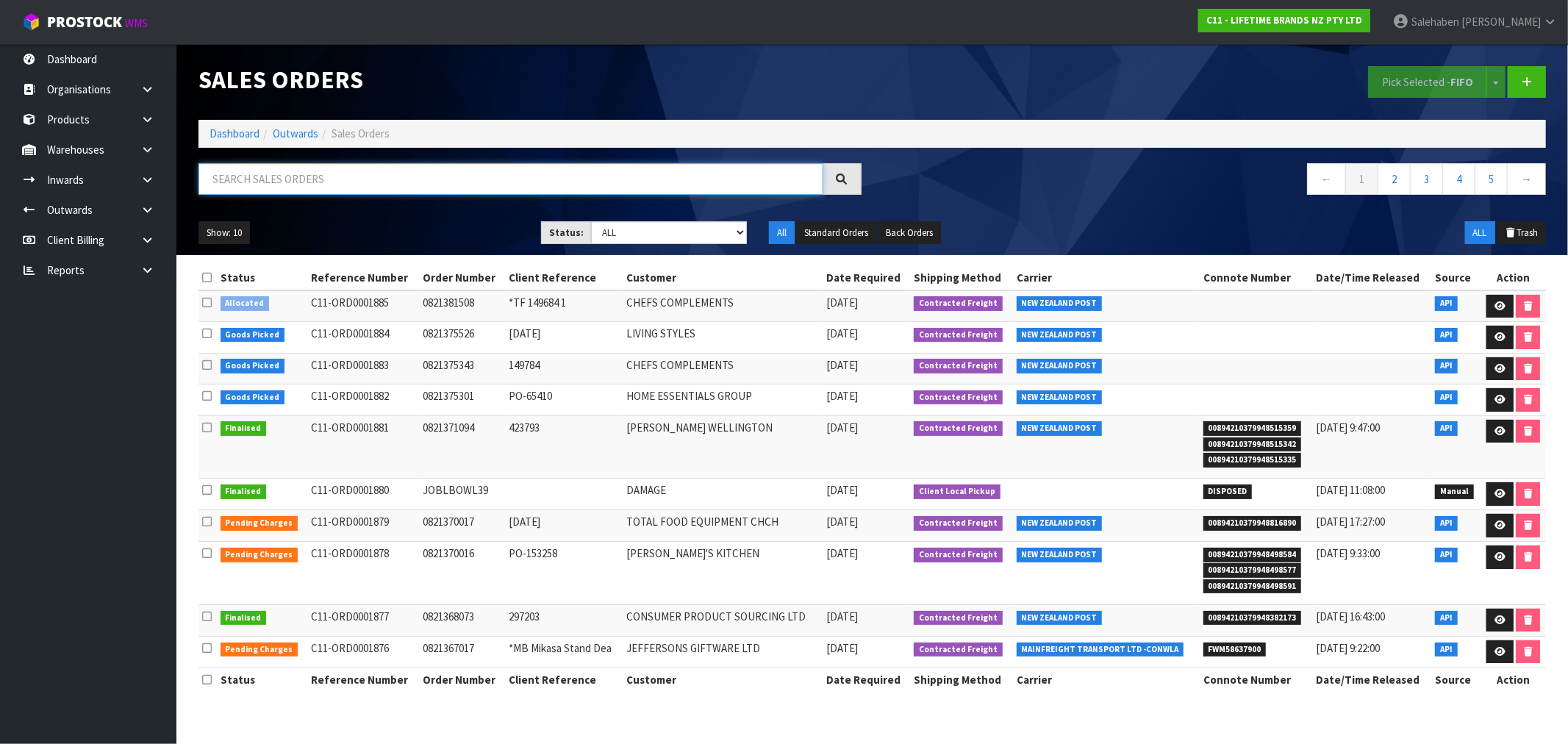
paste input "FWM58499602"
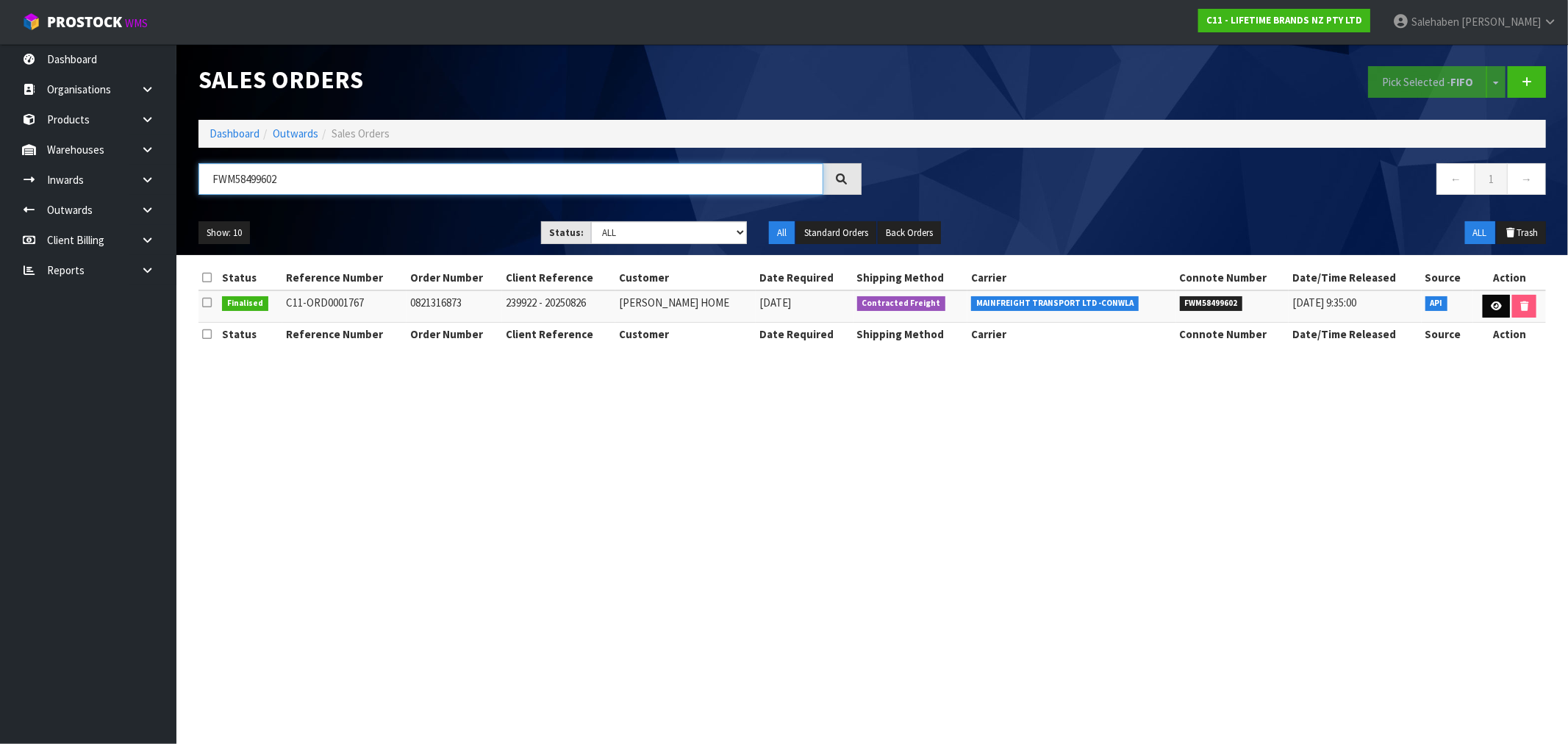
type input "FWM58499602"
click at [1495, 307] on icon at bounding box center [1496, 306] width 11 height 10
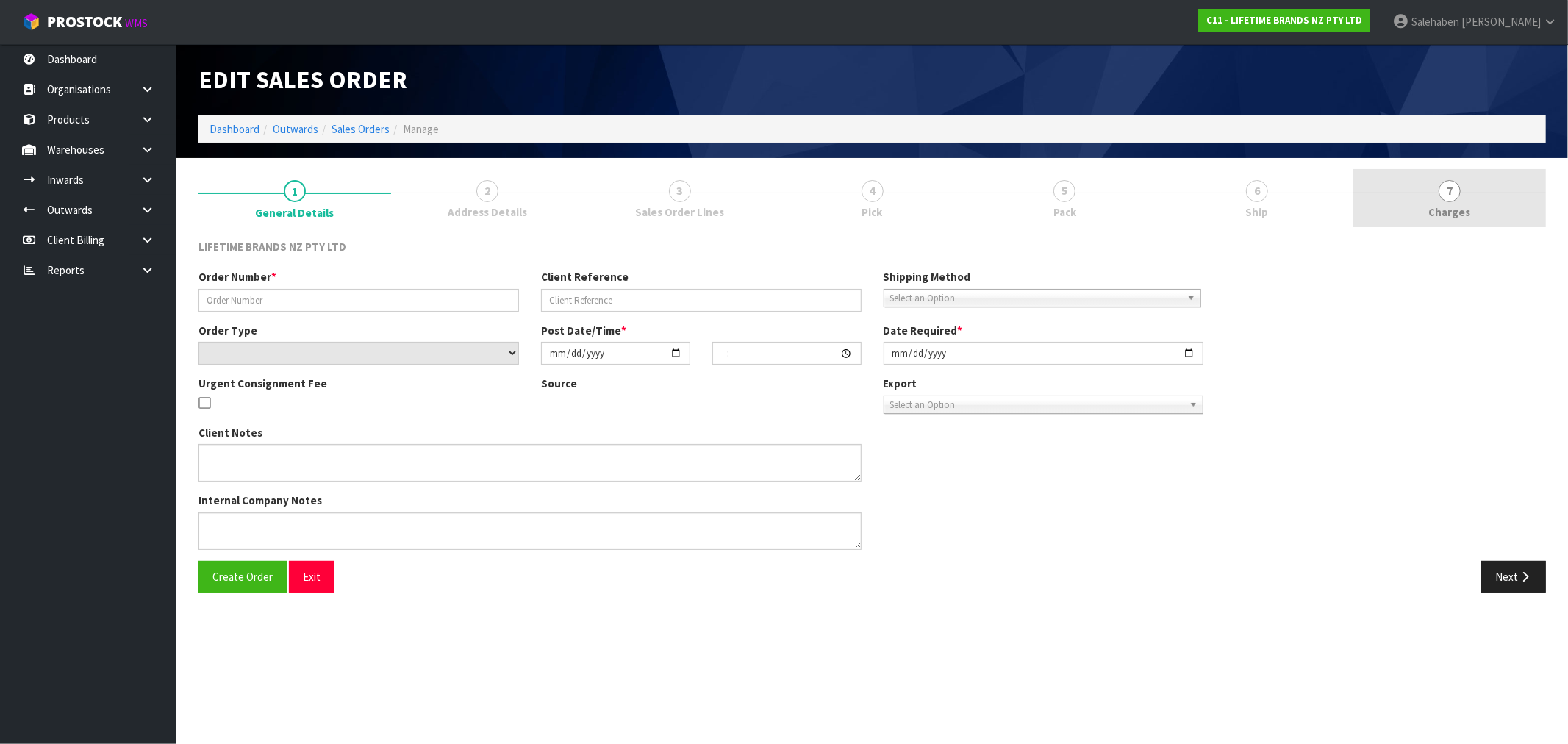
type input "0821316873"
type input "239922 - 20250826"
select select "number:0"
type input "2025-08-28"
type input "10:38:39.000"
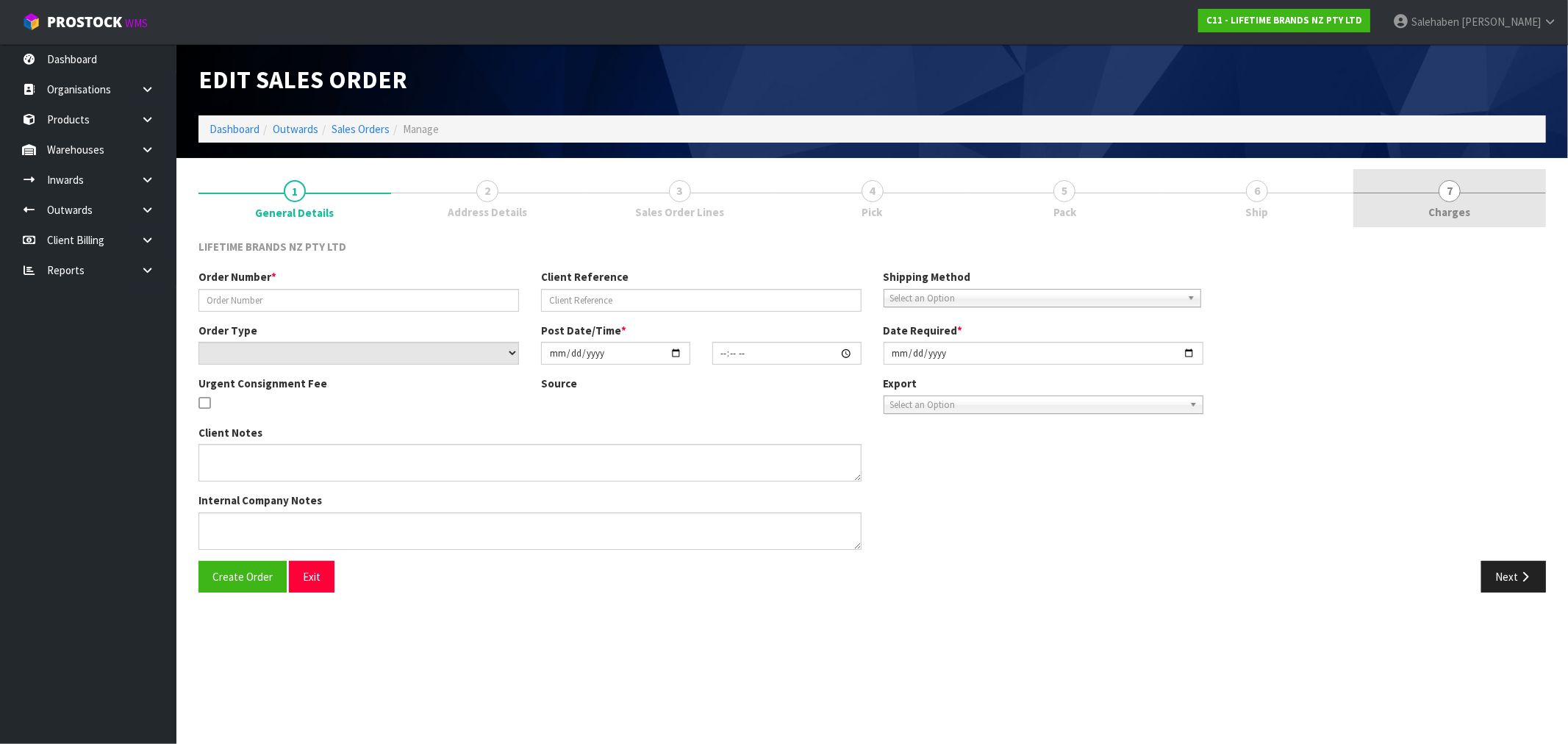
type input "[DATE]"
type textarea "CAN YOU PLEASE CONFIRM THAT IT SHOWS AS SEPT INVOICING"
click at [1441, 204] on span "Charges" at bounding box center [1450, 211] width 42 height 15
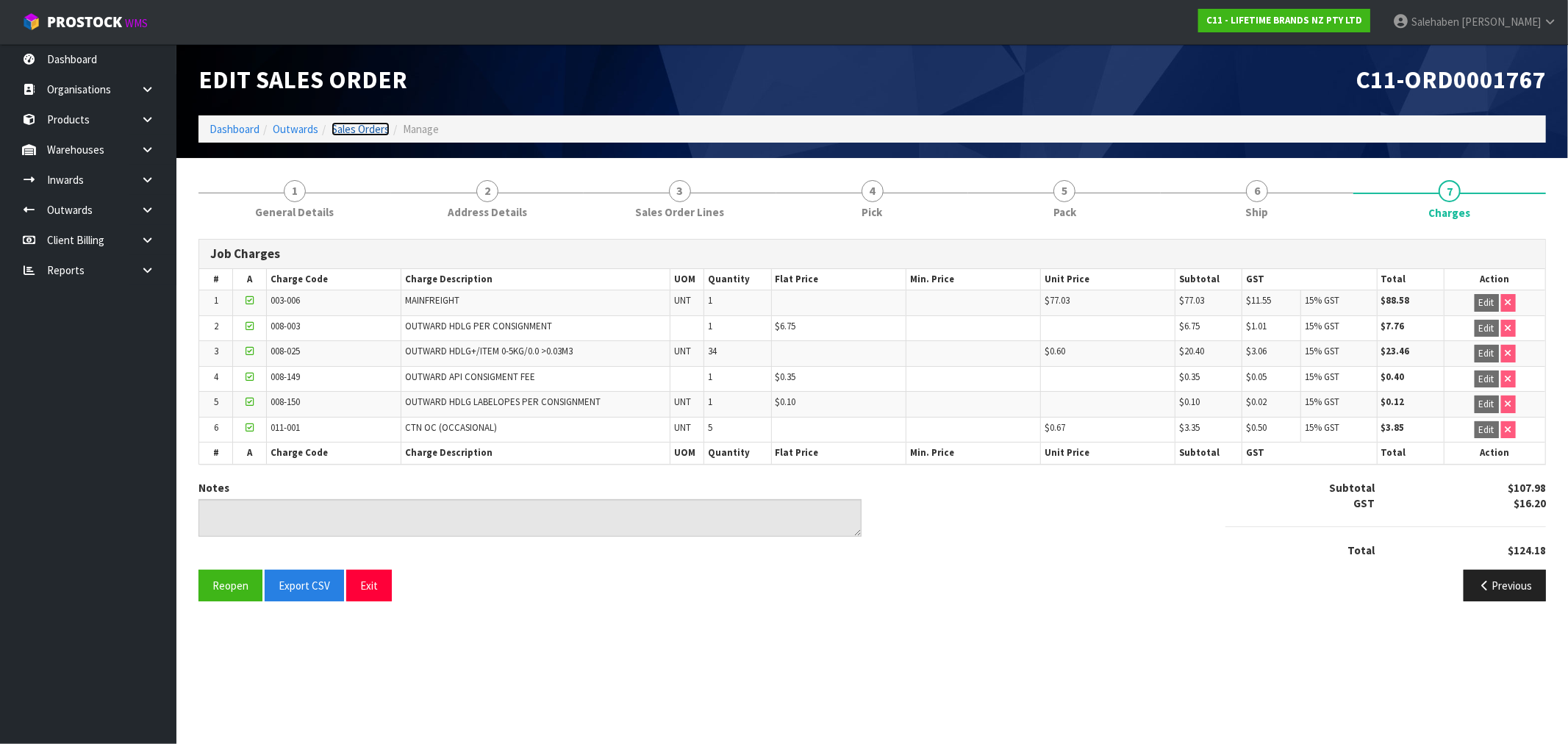
click at [349, 128] on link "Sales Orders" at bounding box center [361, 129] width 58 height 14
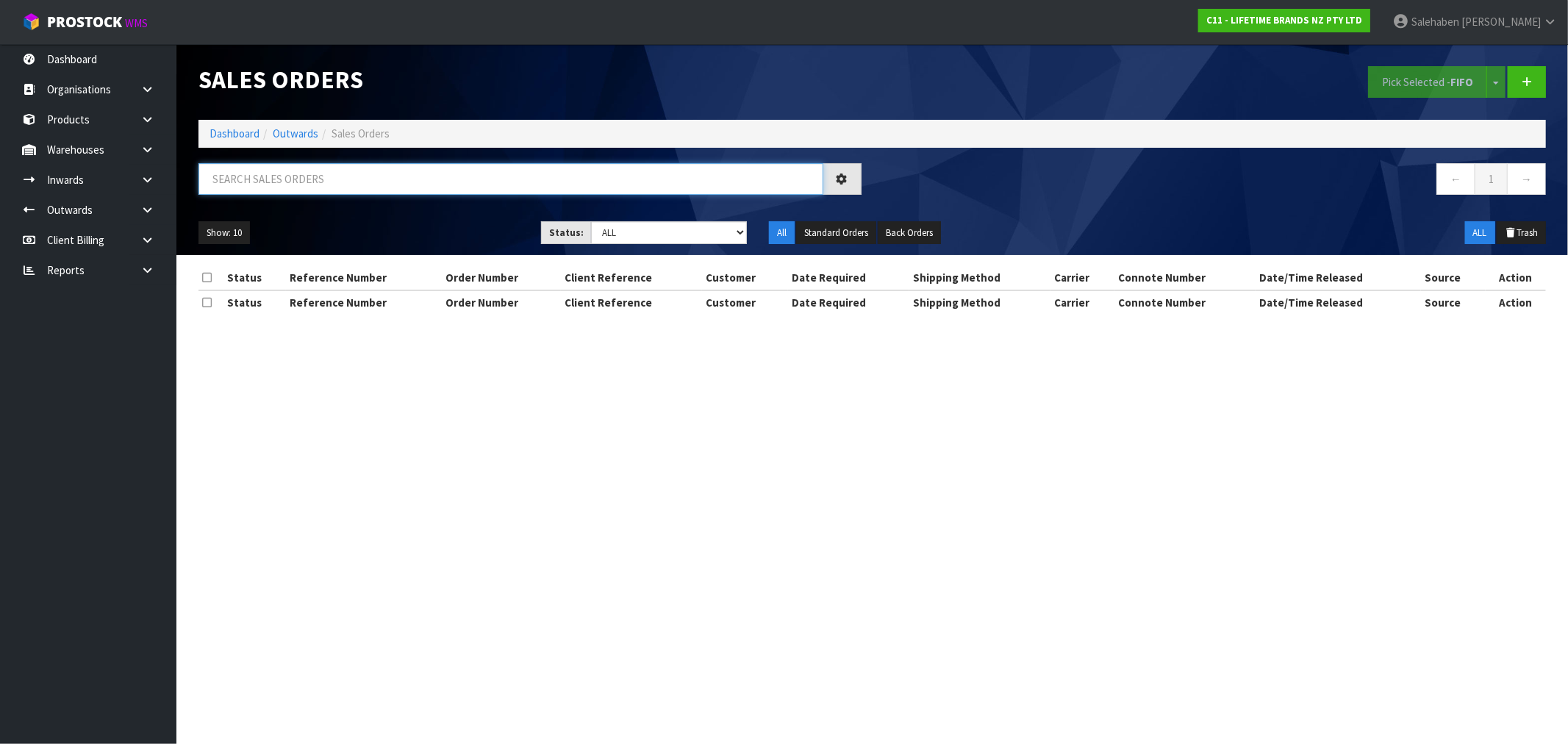
click at [287, 187] on input "text" at bounding box center [510, 179] width 624 height 32
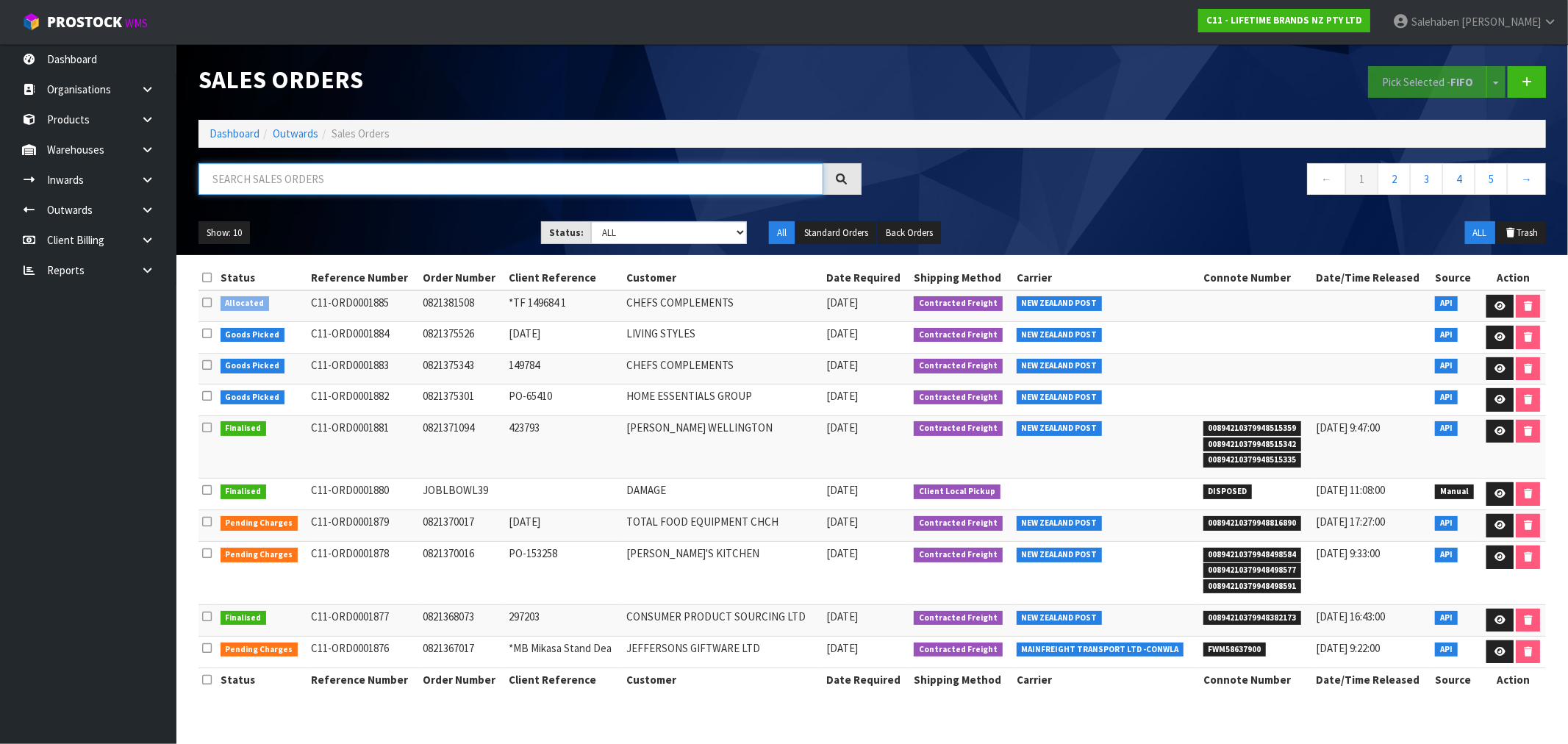
paste input "FWM58561674"
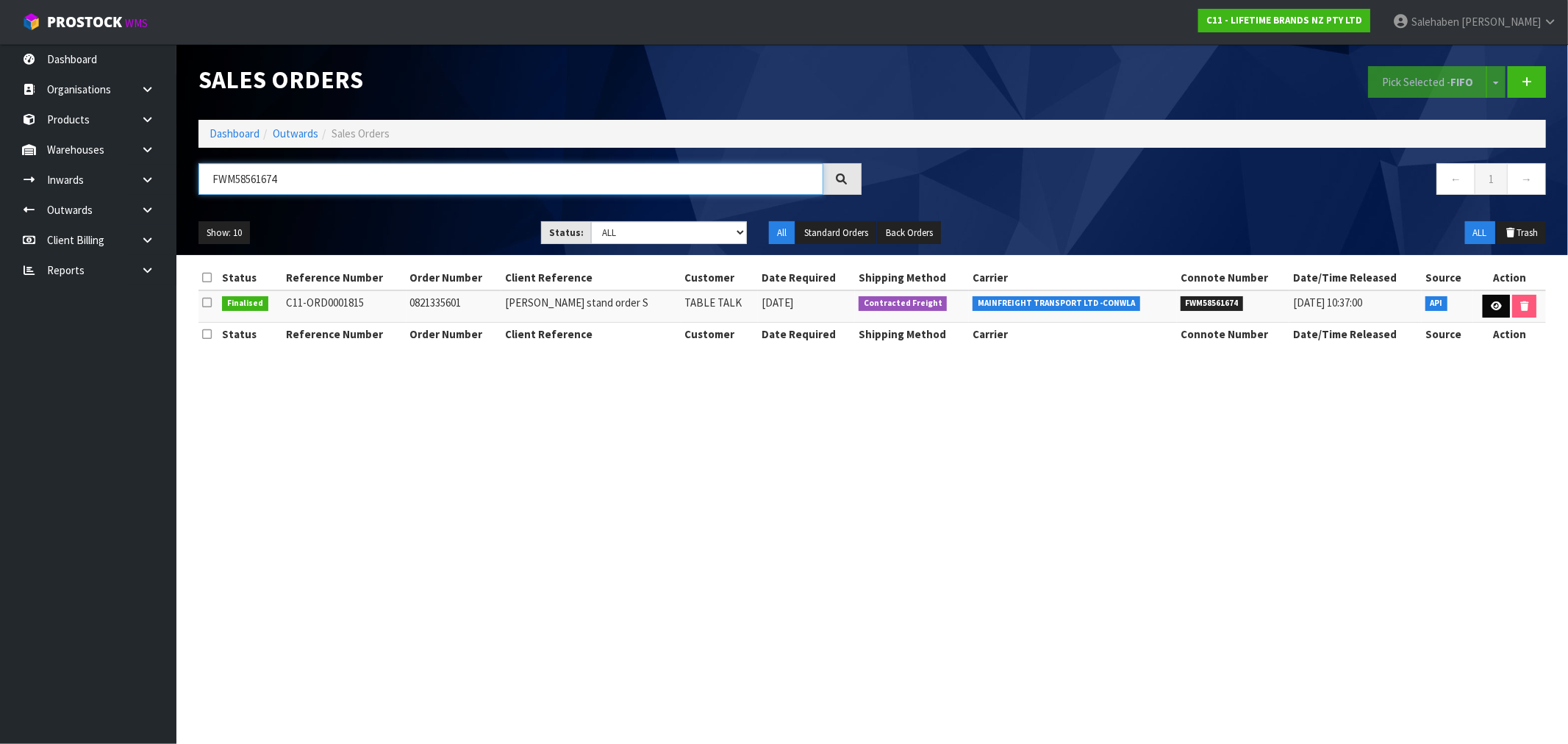
type input "FWM58561674"
click at [1500, 307] on link at bounding box center [1496, 306] width 27 height 24
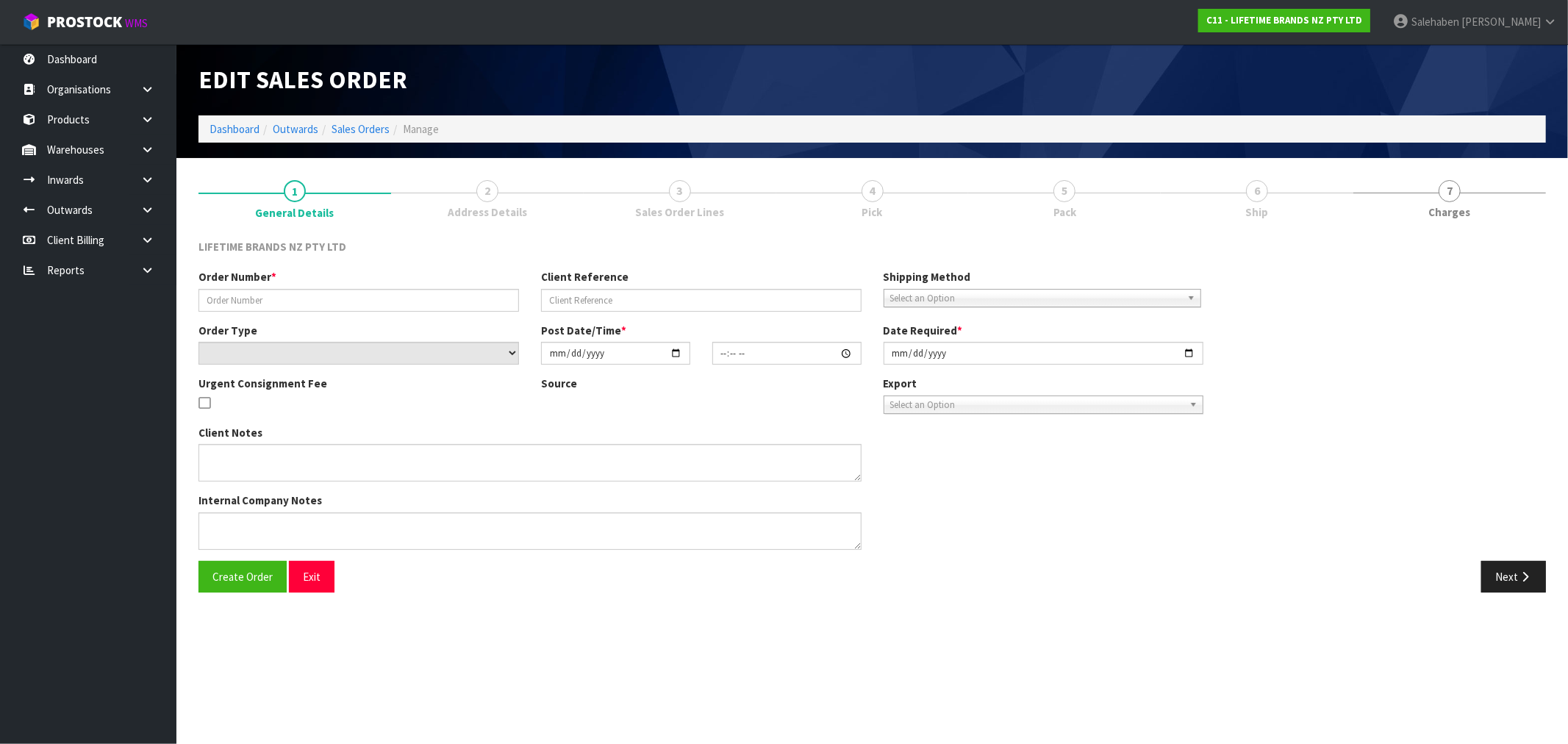
type input "0821335601"
type input "Mikasa stand order S"
select select "number:0"
type input "2025-09-02"
type input "06:19:49.000"
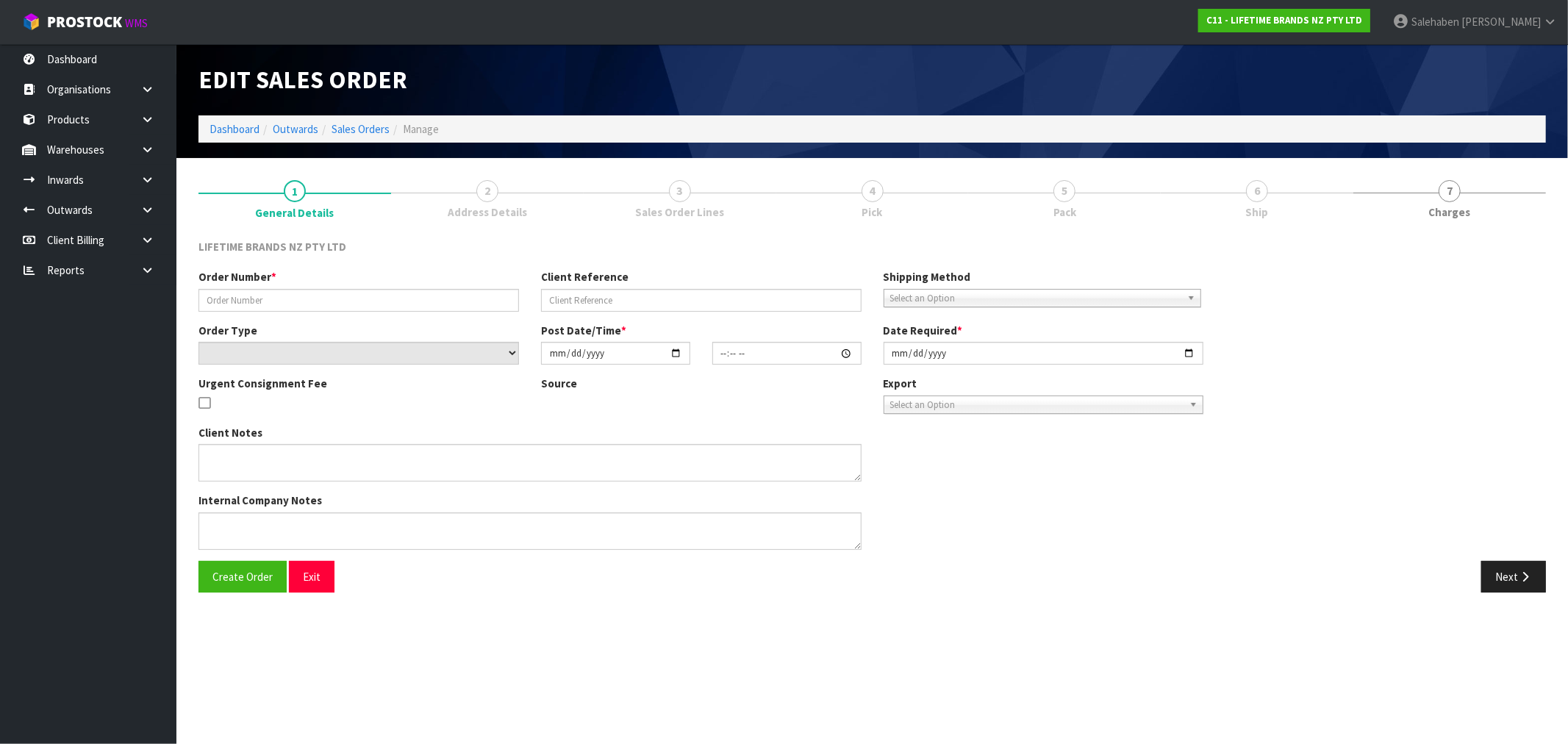
type input "2025-09-02"
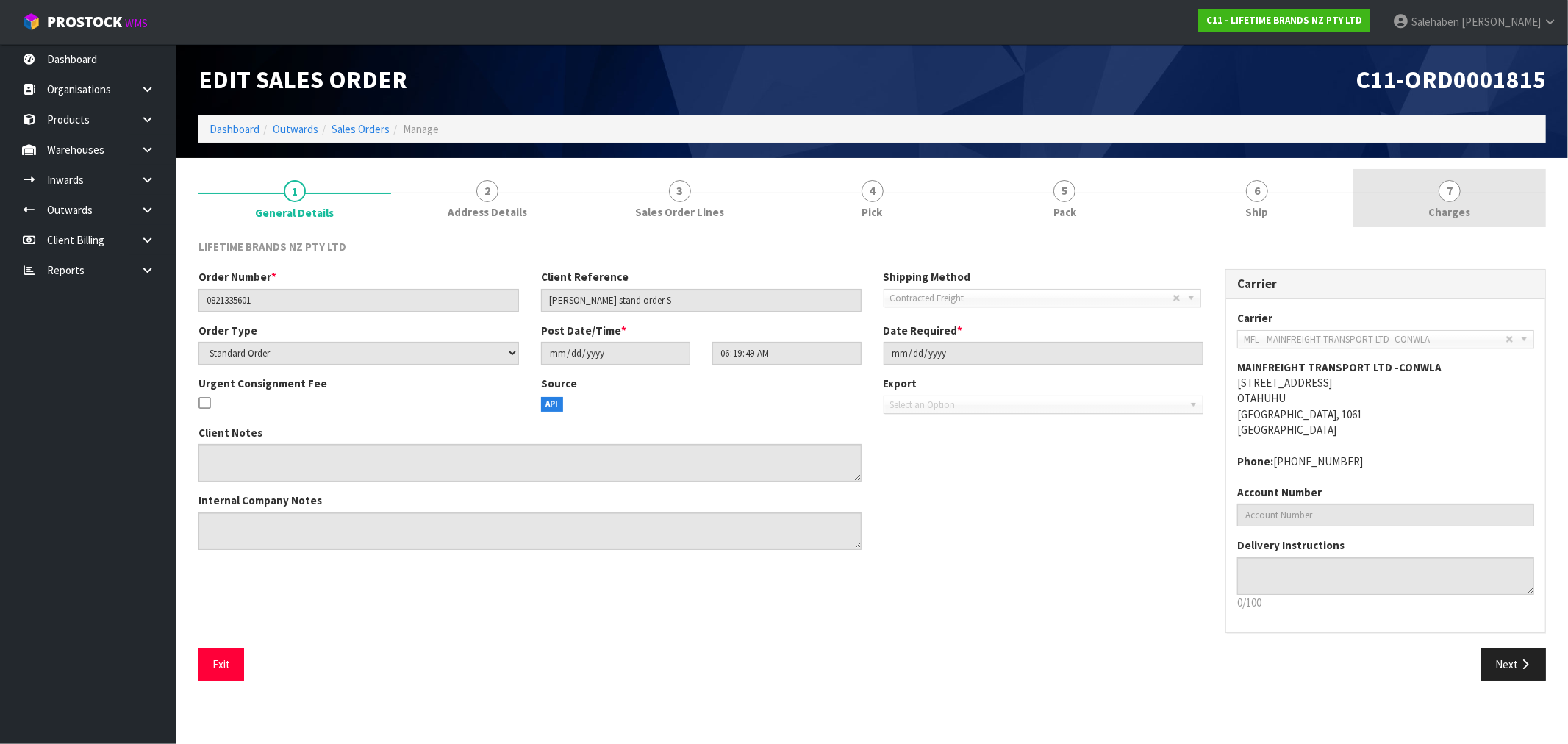
click at [1446, 216] on span "Charges" at bounding box center [1450, 211] width 42 height 15
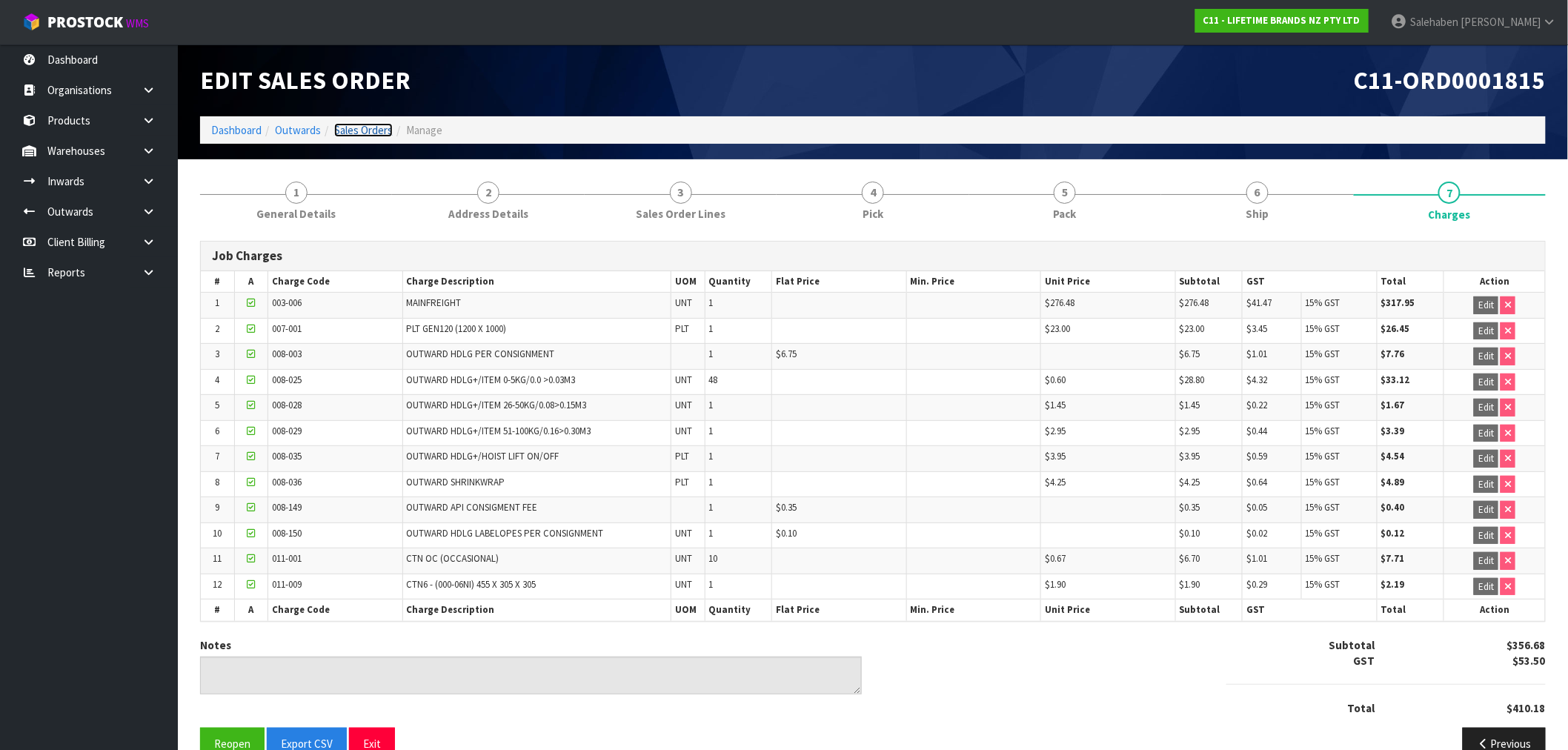
click at [348, 132] on link "Sales Orders" at bounding box center [364, 130] width 58 height 14
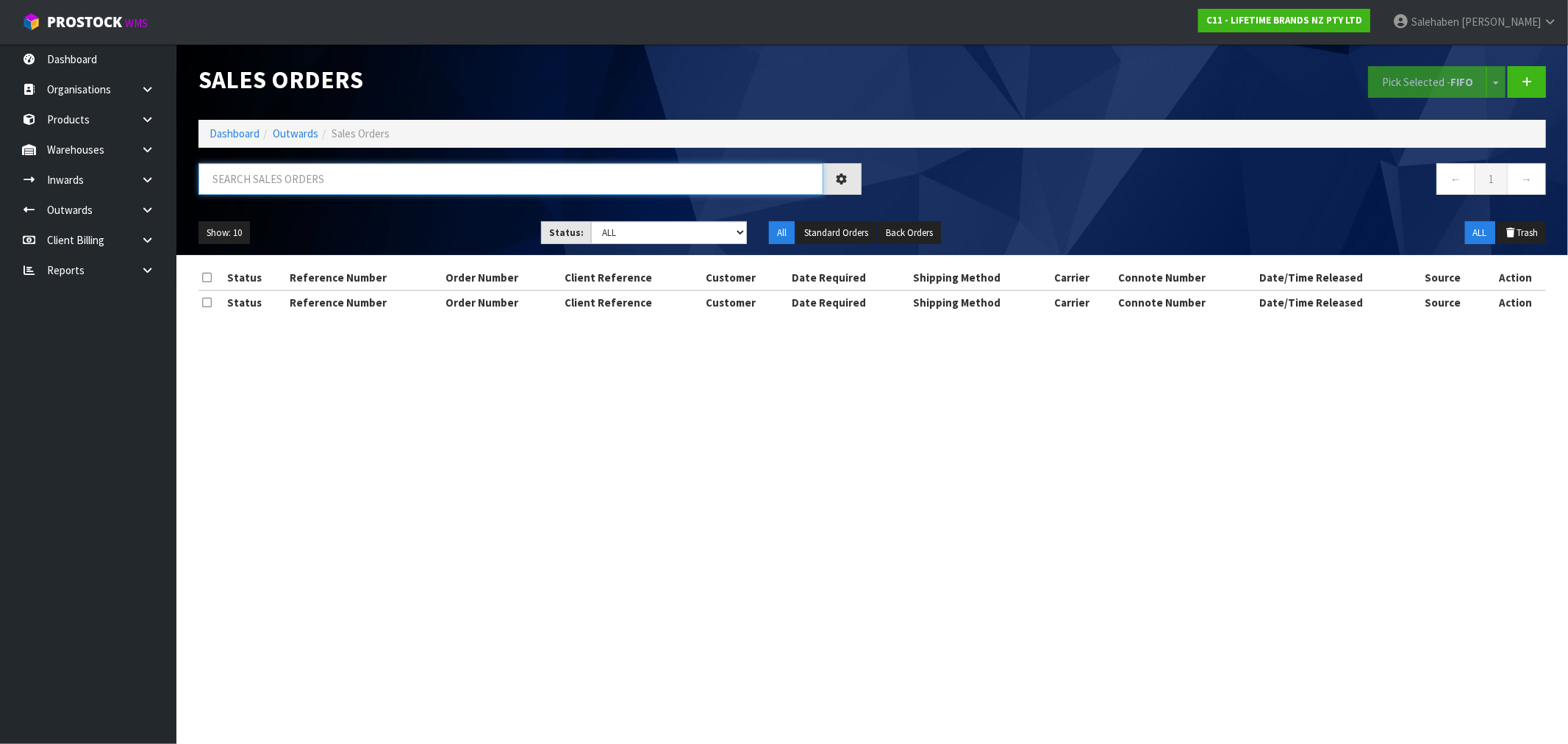
click at [255, 181] on input "text" at bounding box center [510, 179] width 624 height 32
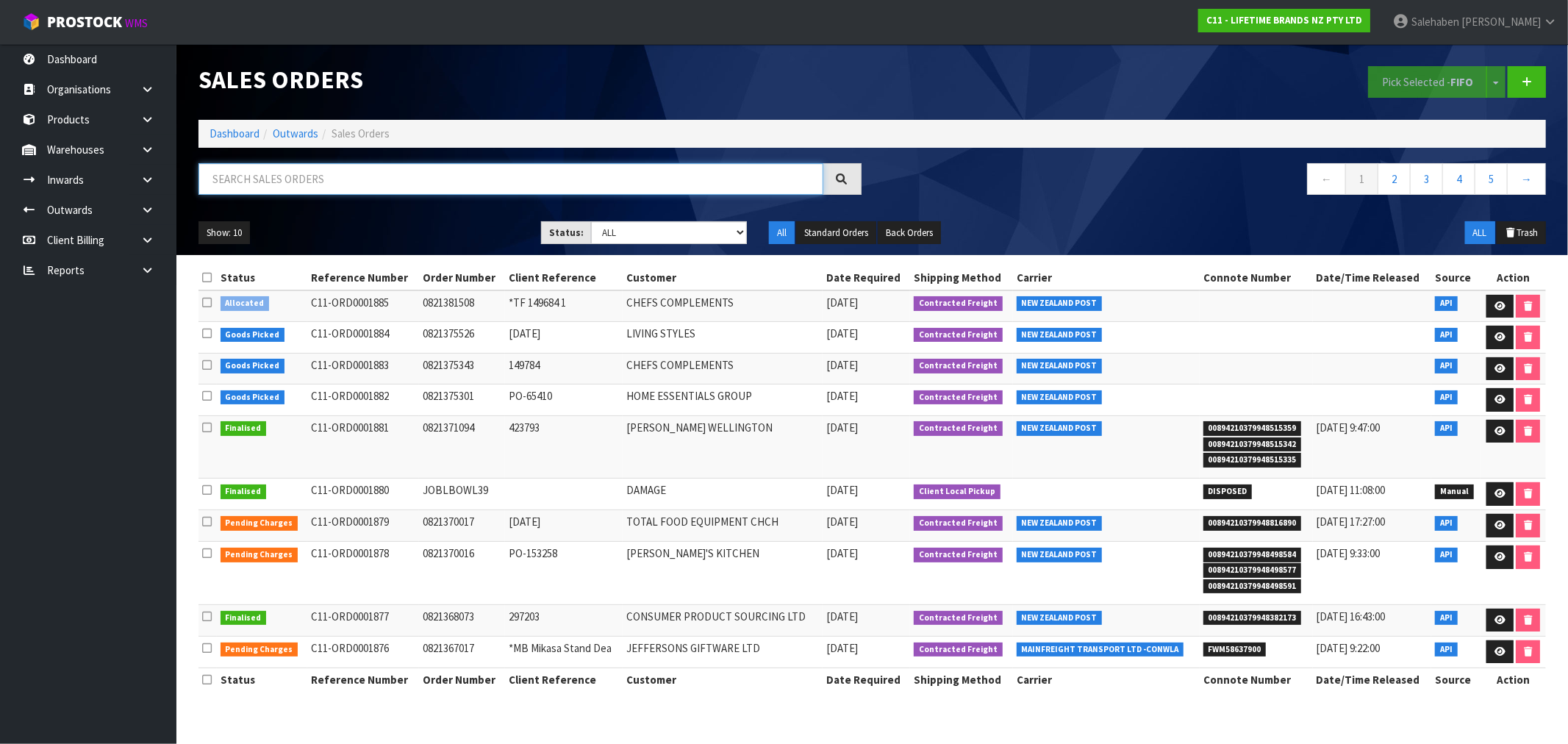
paste input "FWM58555955"
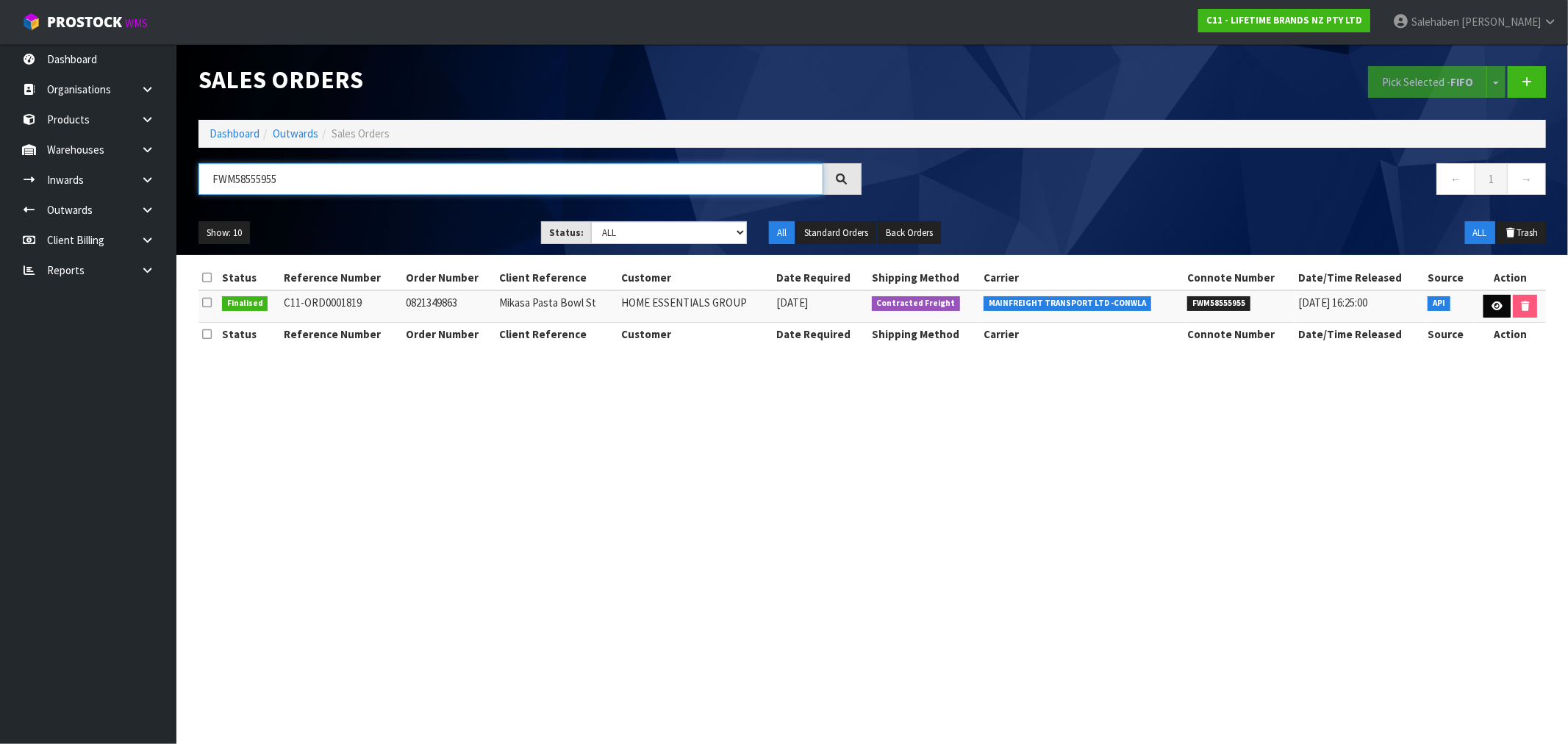
type input "FWM58555955"
click at [1493, 303] on icon at bounding box center [1497, 306] width 11 height 10
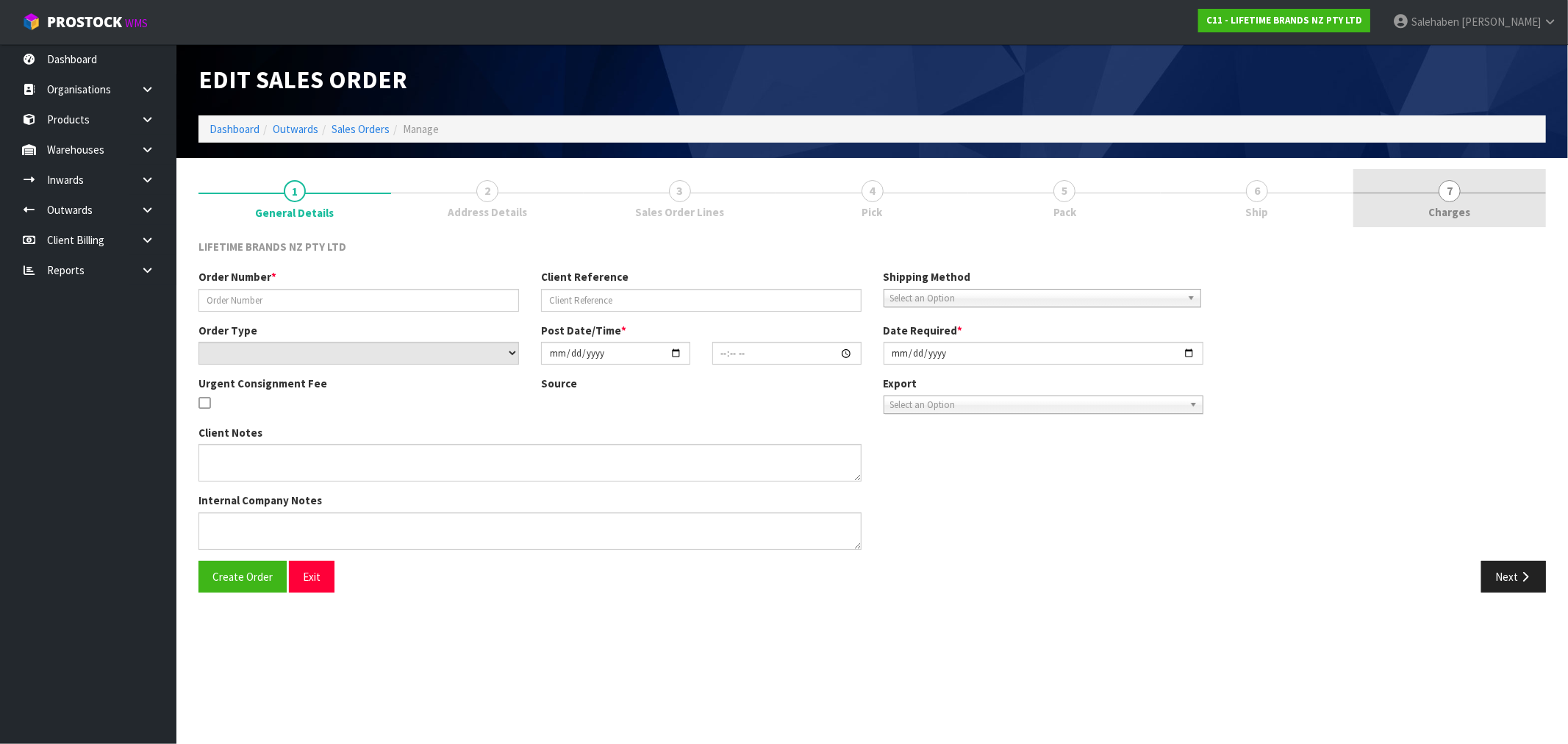
type input "0821349863"
type input "Mikasa Pasta Bowl St"
select select "number:0"
type input "2025-09-04"
type input "11:48:45.000"
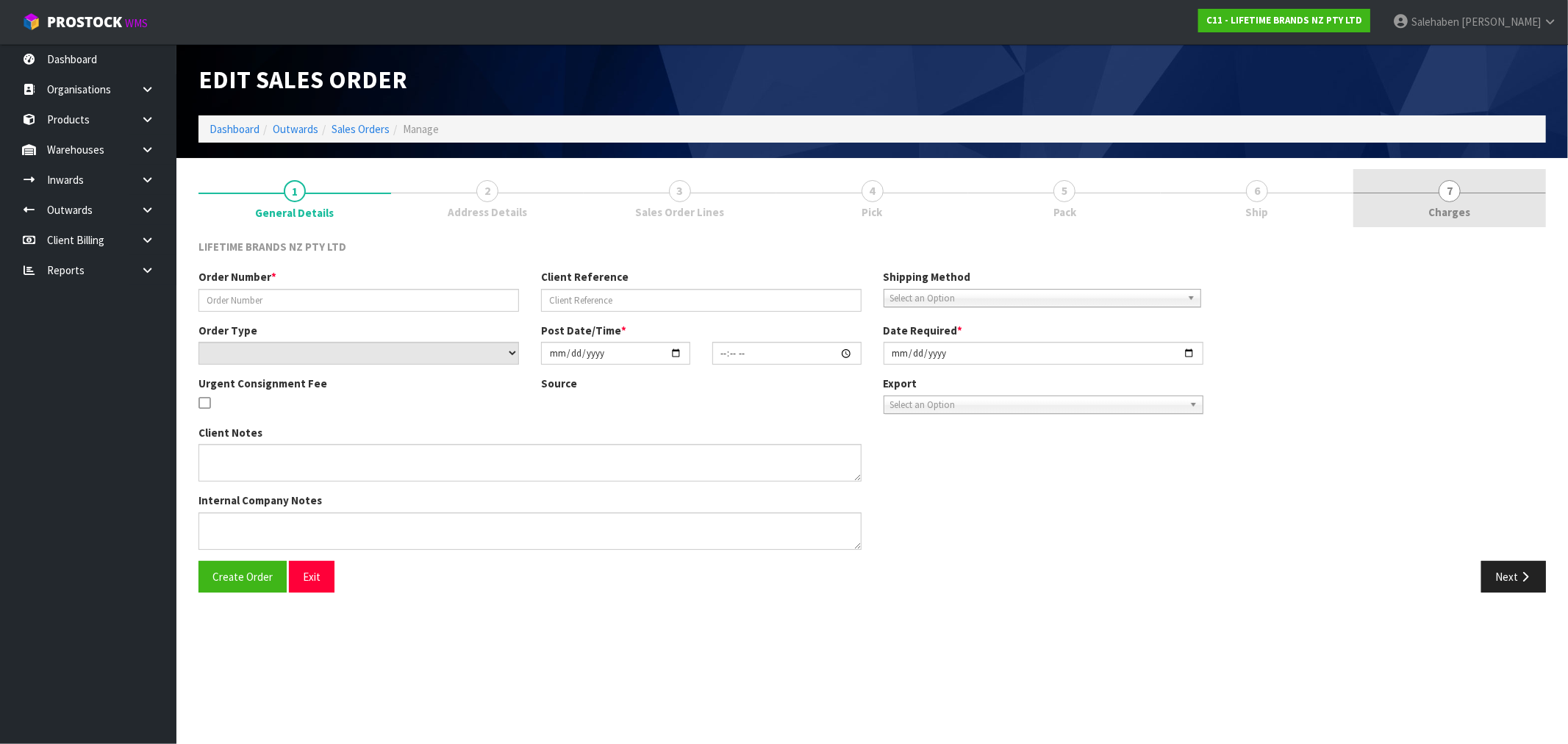
type input "2025-09-04"
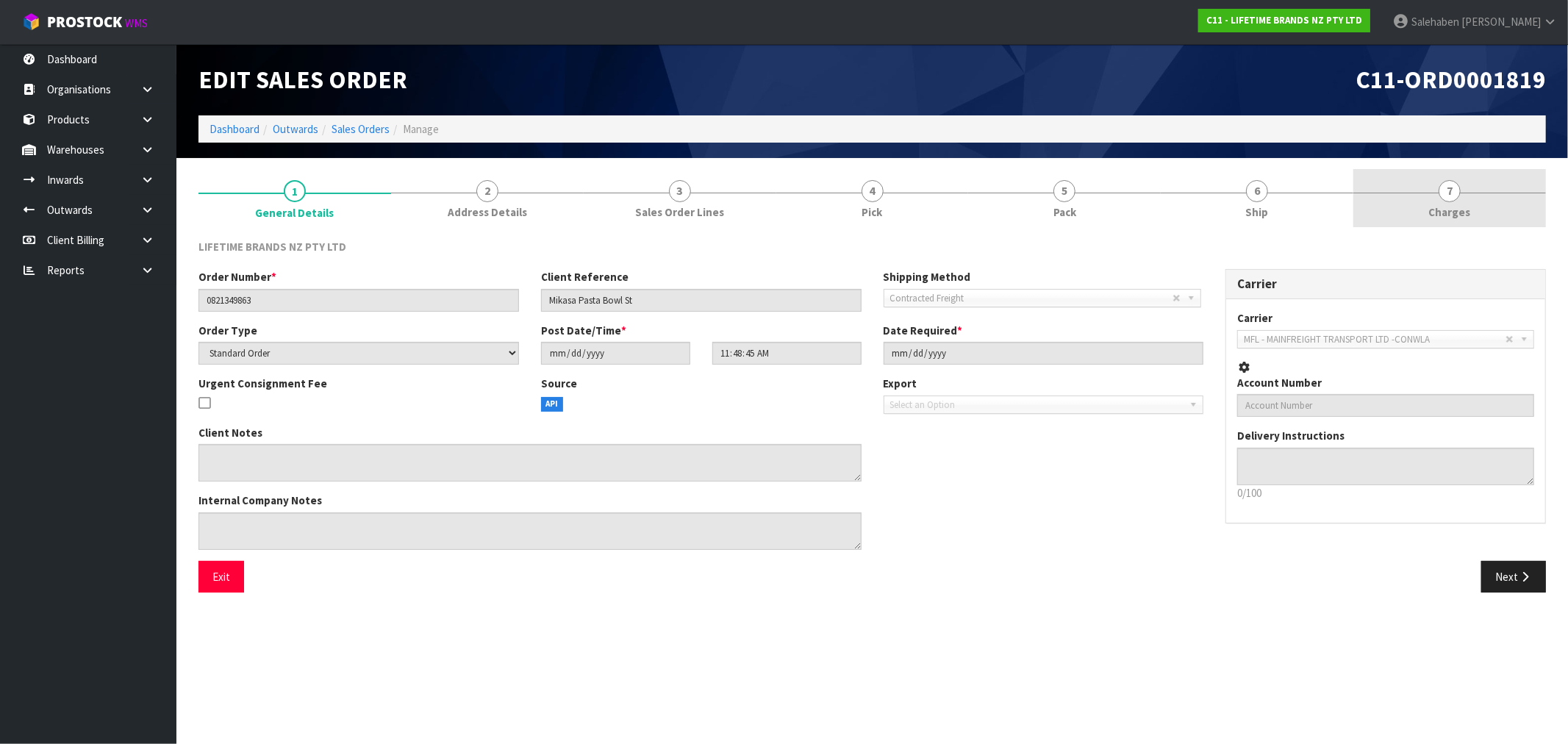
click at [1437, 211] on span "Charges" at bounding box center [1450, 211] width 42 height 15
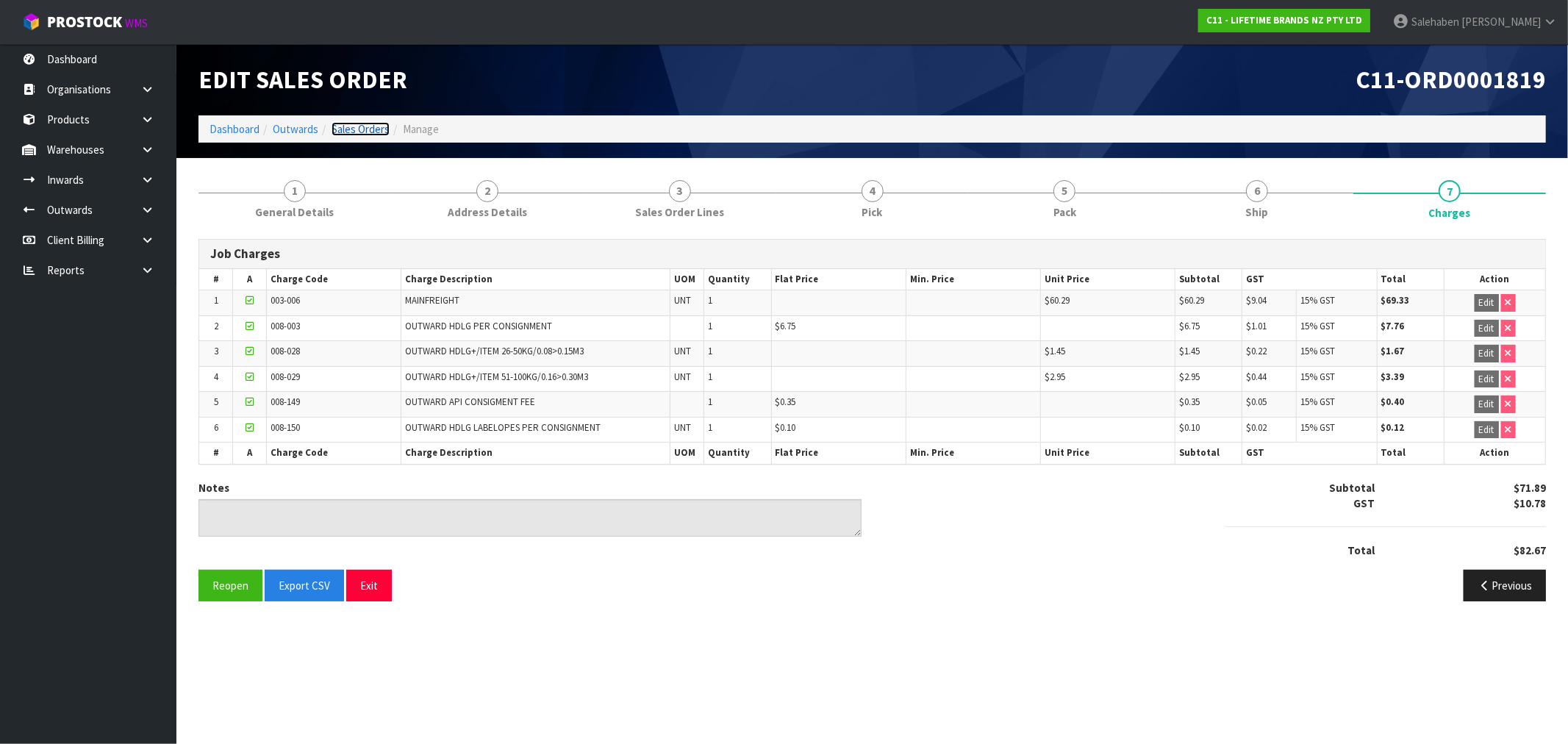
click at [354, 127] on link "Sales Orders" at bounding box center [361, 129] width 58 height 14
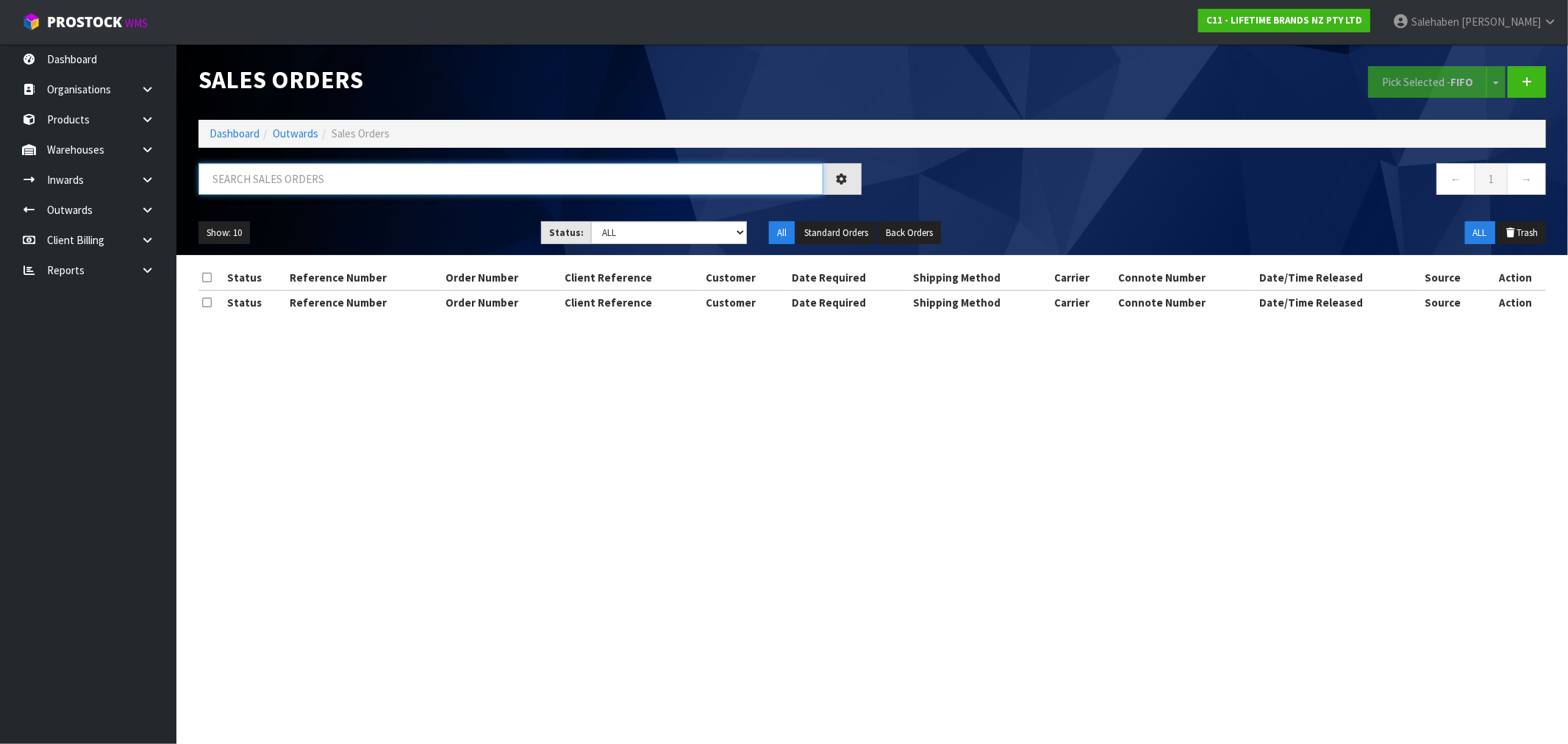
click at [259, 178] on input "text" at bounding box center [510, 179] width 624 height 32
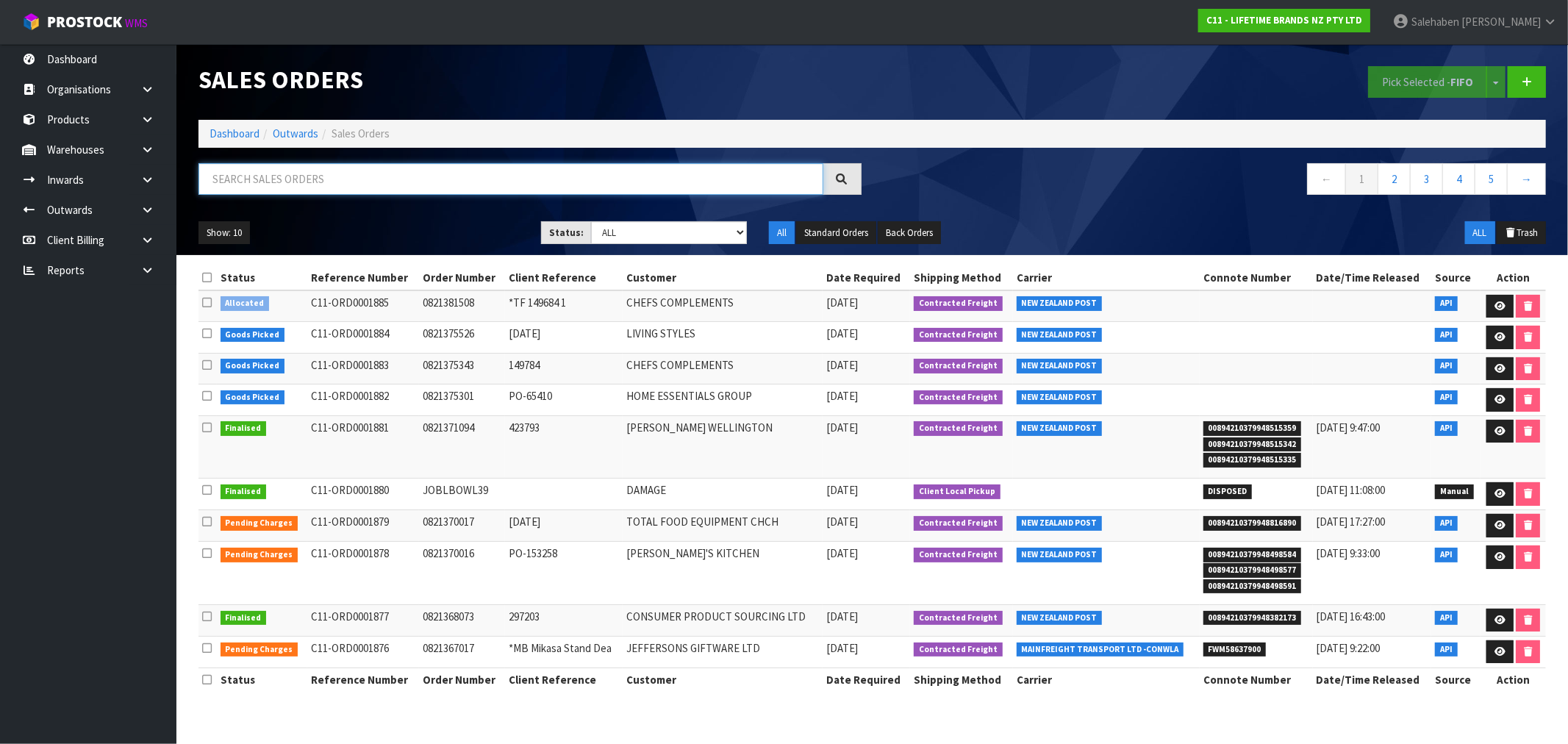
paste input "FWM58570726"
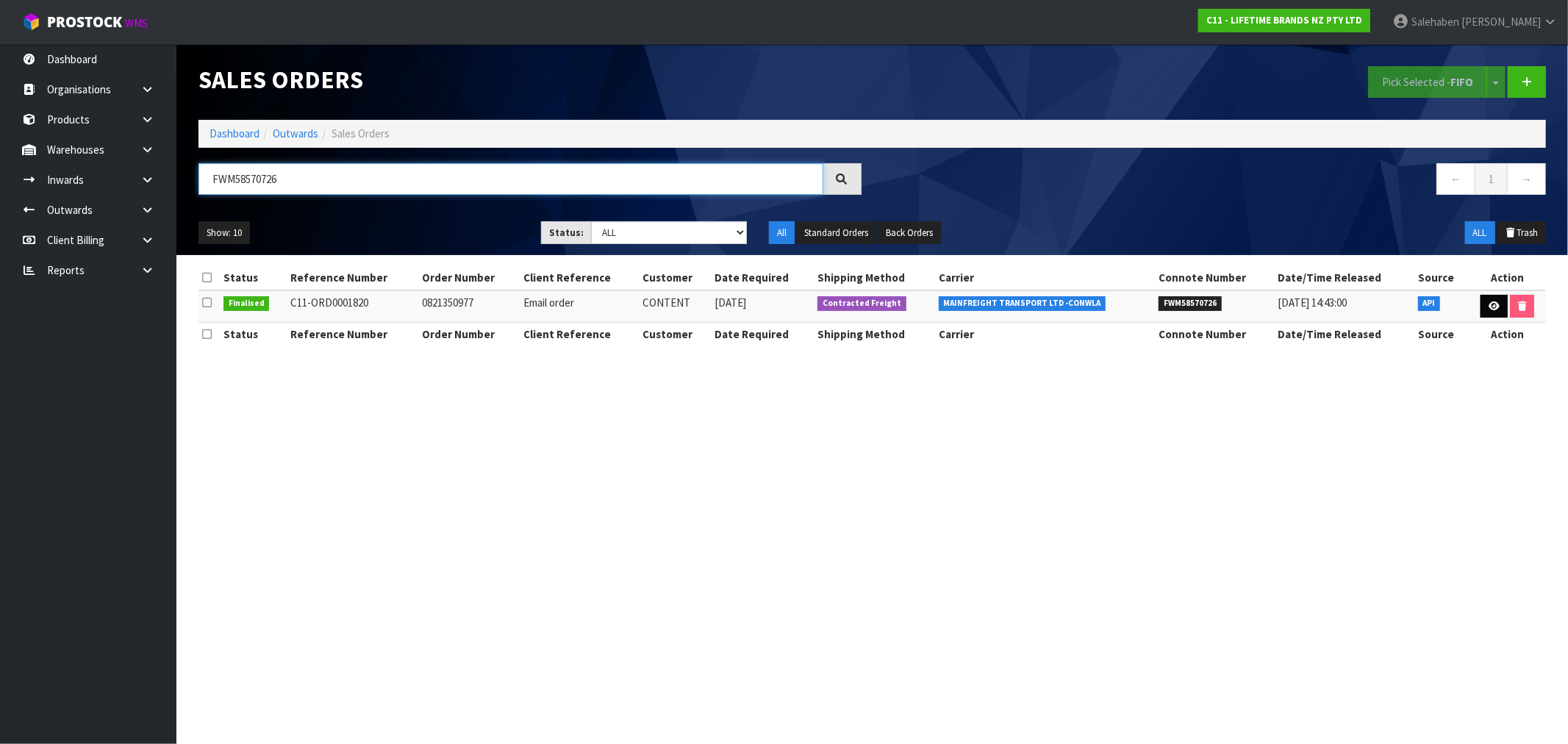
type input "FWM58570726"
click at [1495, 303] on icon at bounding box center [1494, 306] width 11 height 10
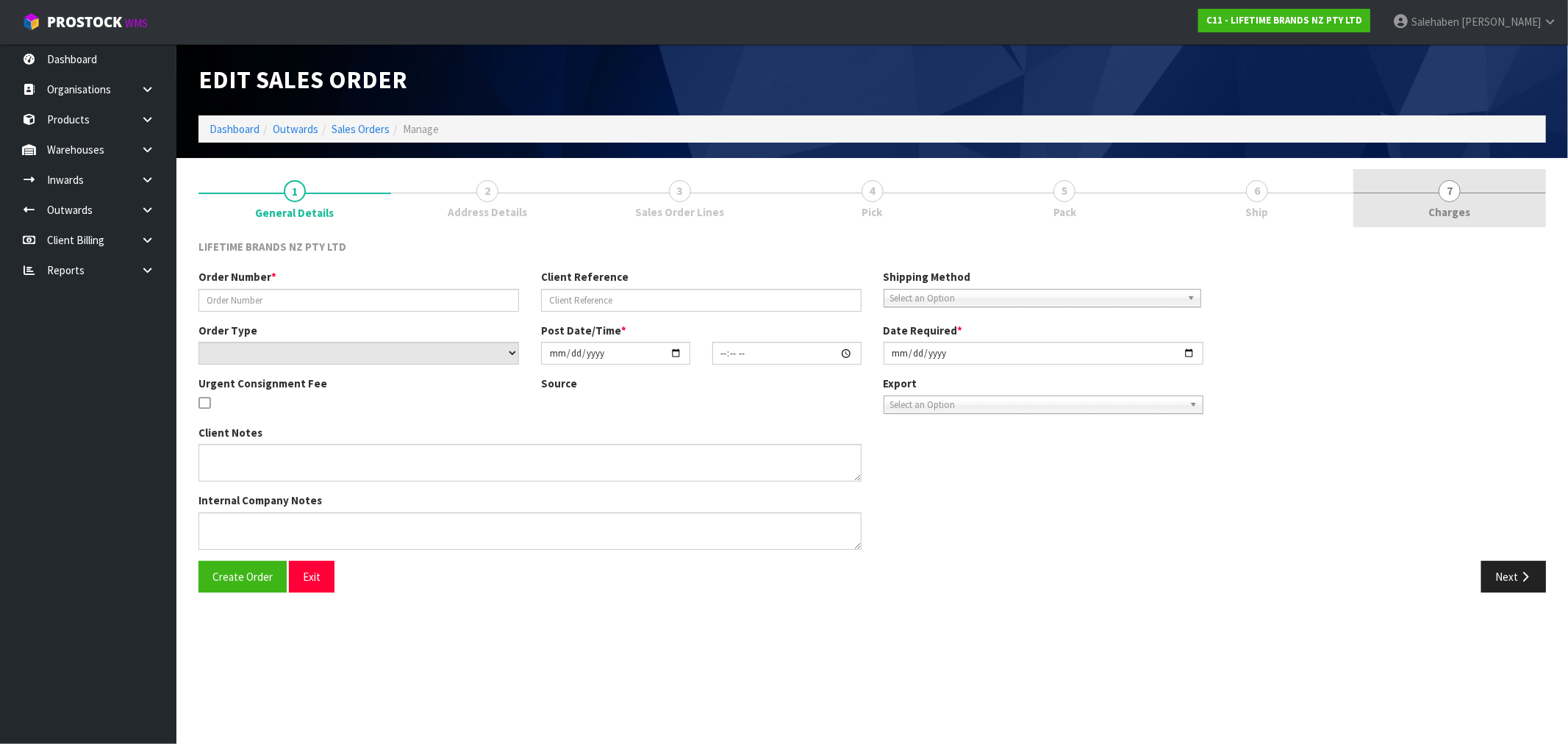
click at [1448, 206] on span "Charges" at bounding box center [1450, 211] width 42 height 15
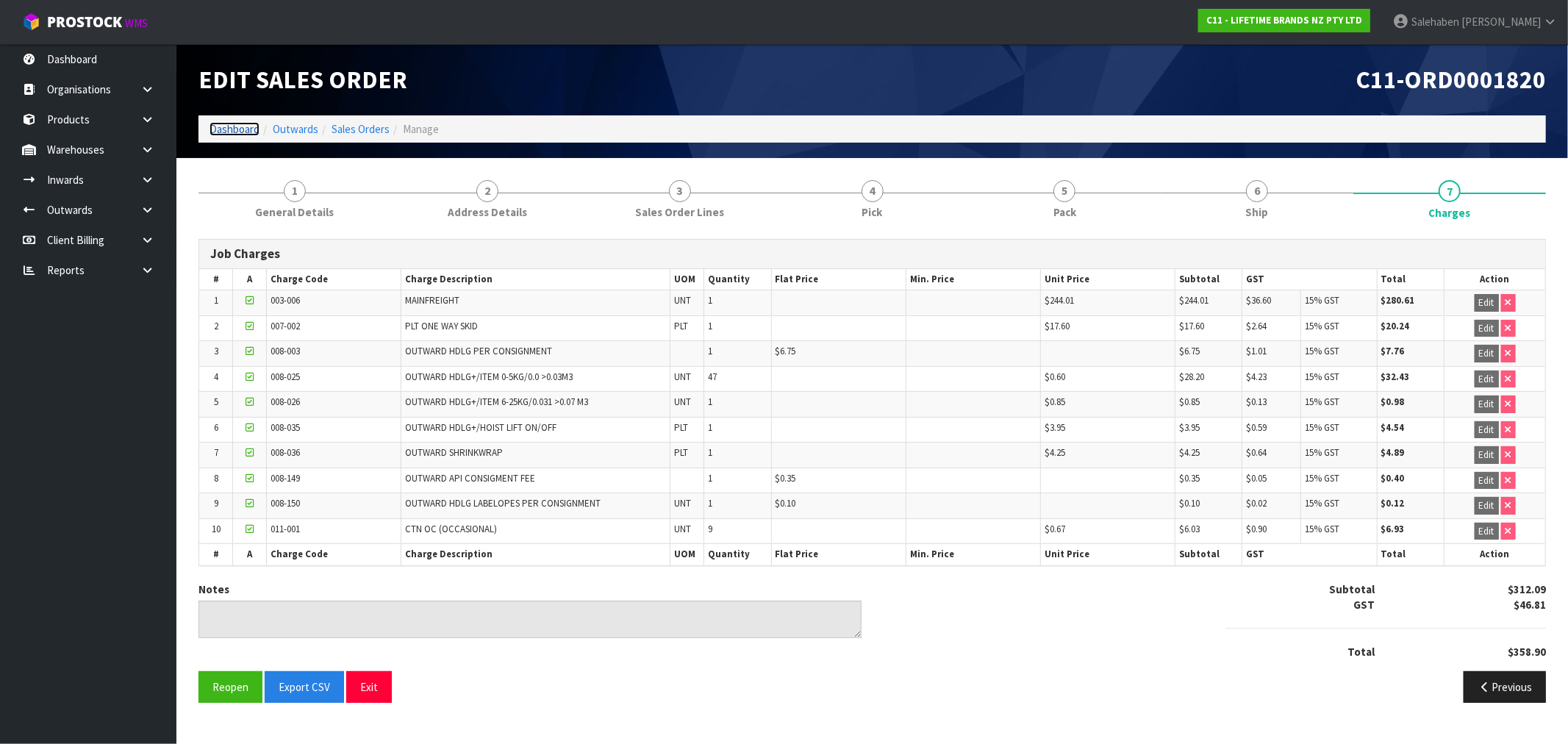
click at [224, 132] on link "Dashboard" at bounding box center [234, 129] width 50 height 14
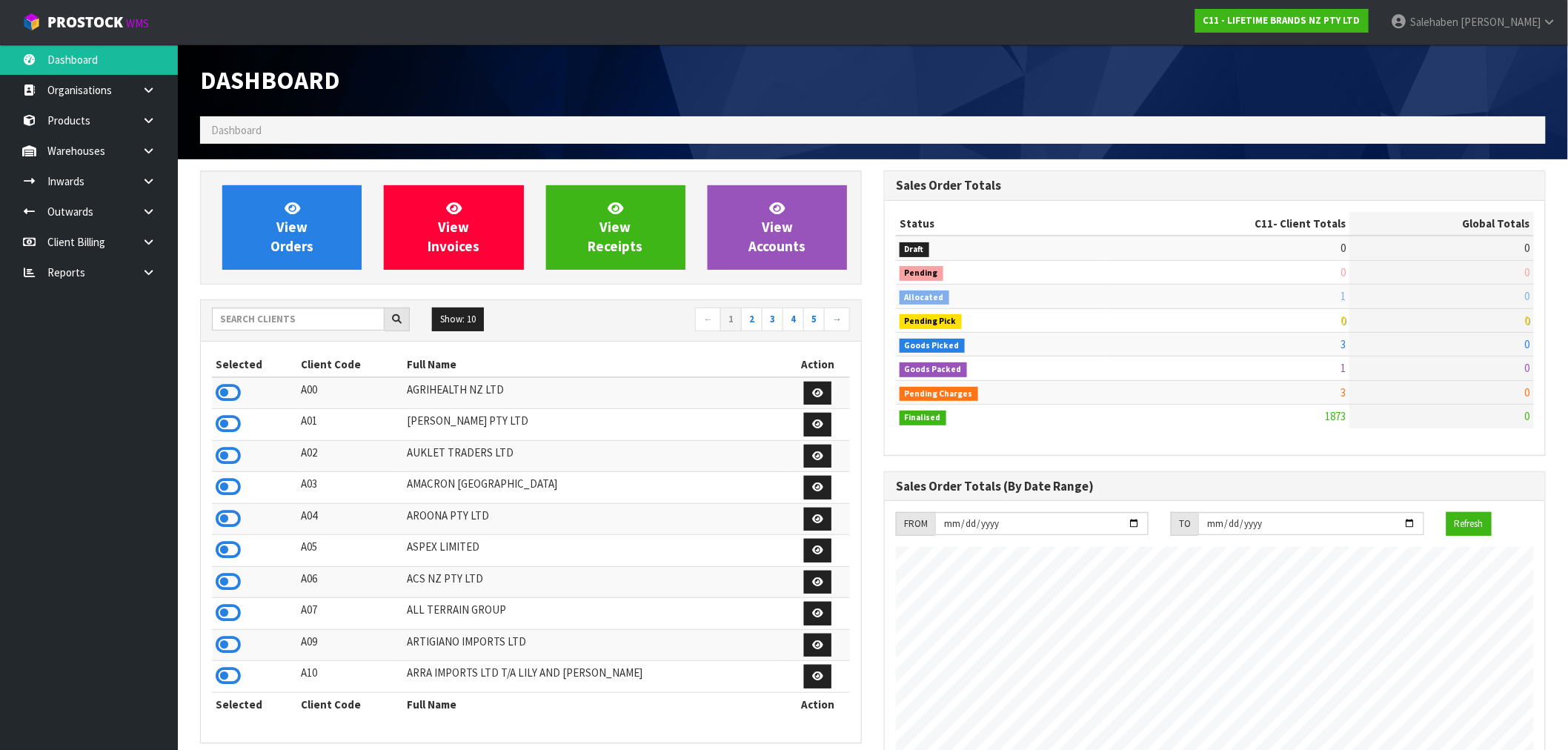
scroll to position [1123, 684]
click at [260, 319] on input "text" at bounding box center [298, 319] width 173 height 23
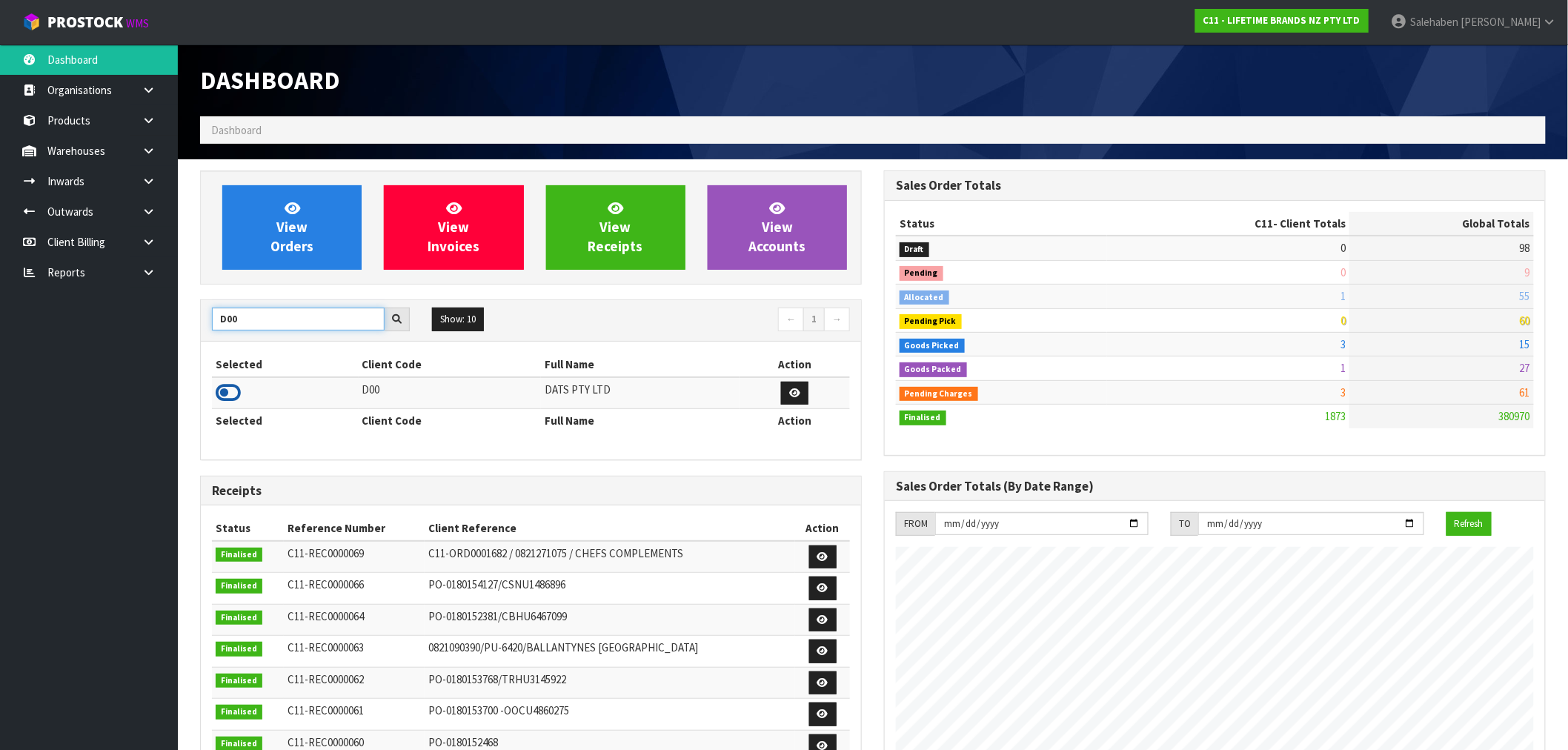
type input "D00"
click at [231, 394] on icon at bounding box center [228, 393] width 26 height 22
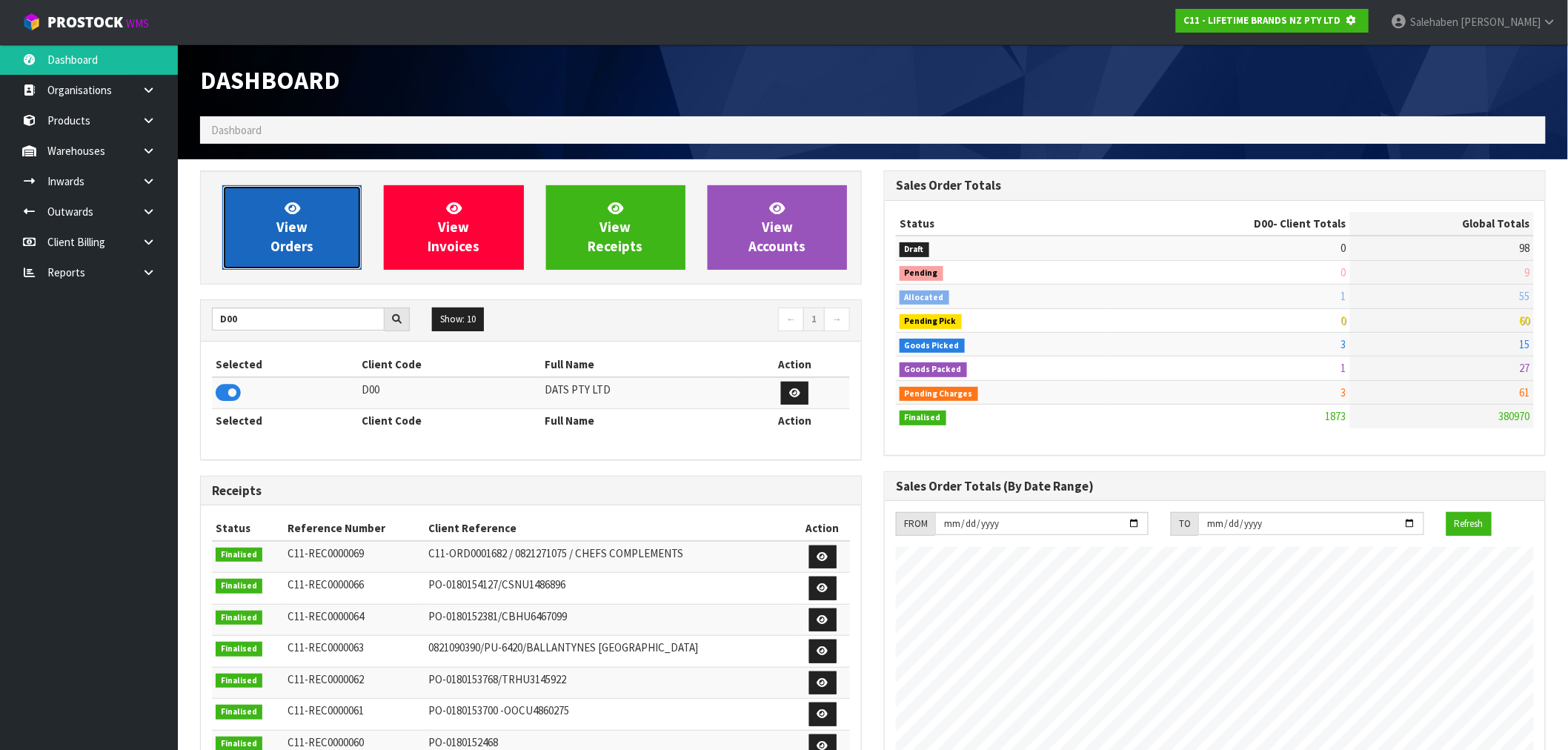
click at [310, 241] on span "View Orders" at bounding box center [291, 227] width 43 height 56
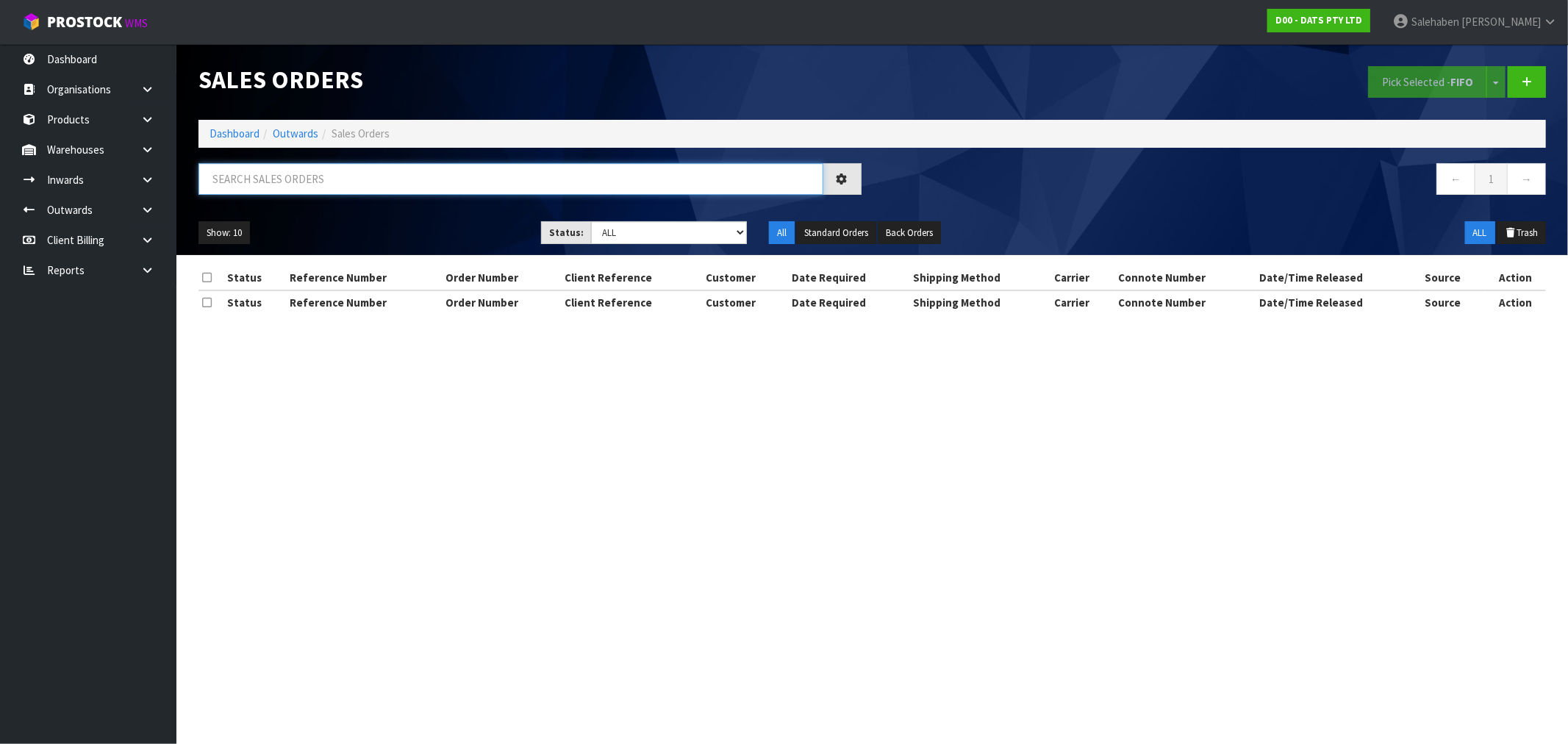
click at [387, 179] on input "text" at bounding box center [510, 179] width 624 height 32
paste input "FWM58569184"
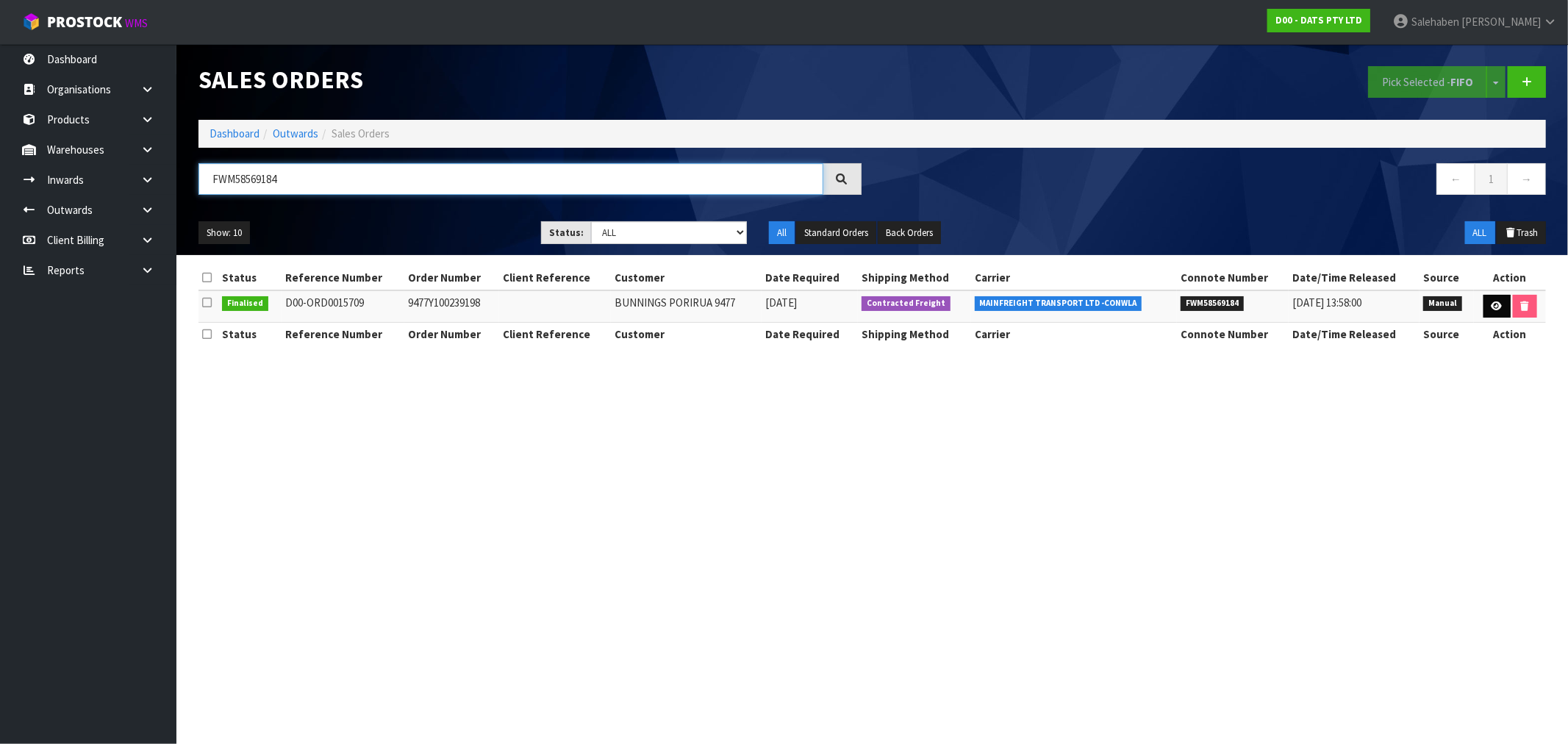
type input "FWM58569184"
click at [1495, 302] on icon at bounding box center [1497, 306] width 11 height 10
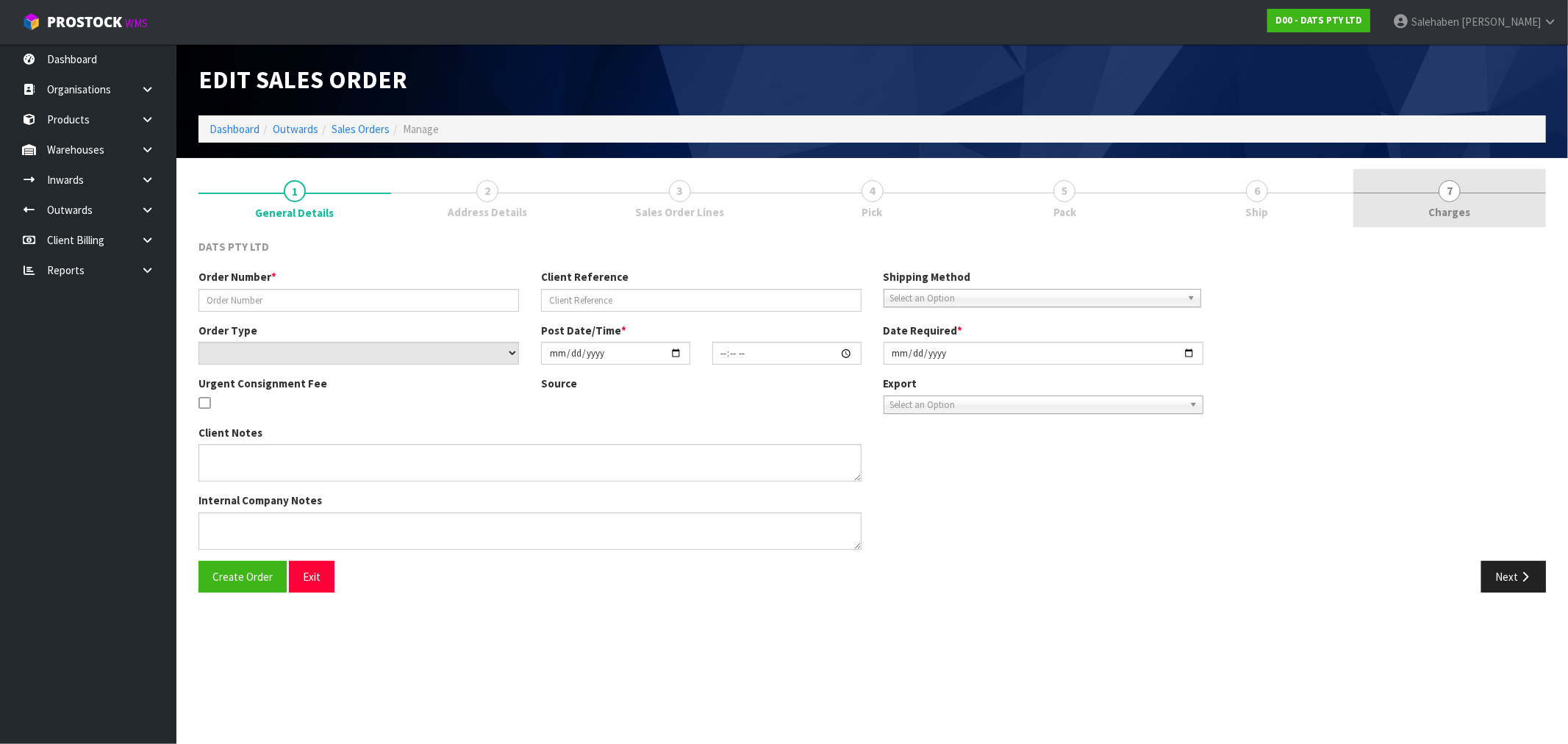
click at [1448, 208] on span "Charges" at bounding box center [1450, 211] width 42 height 15
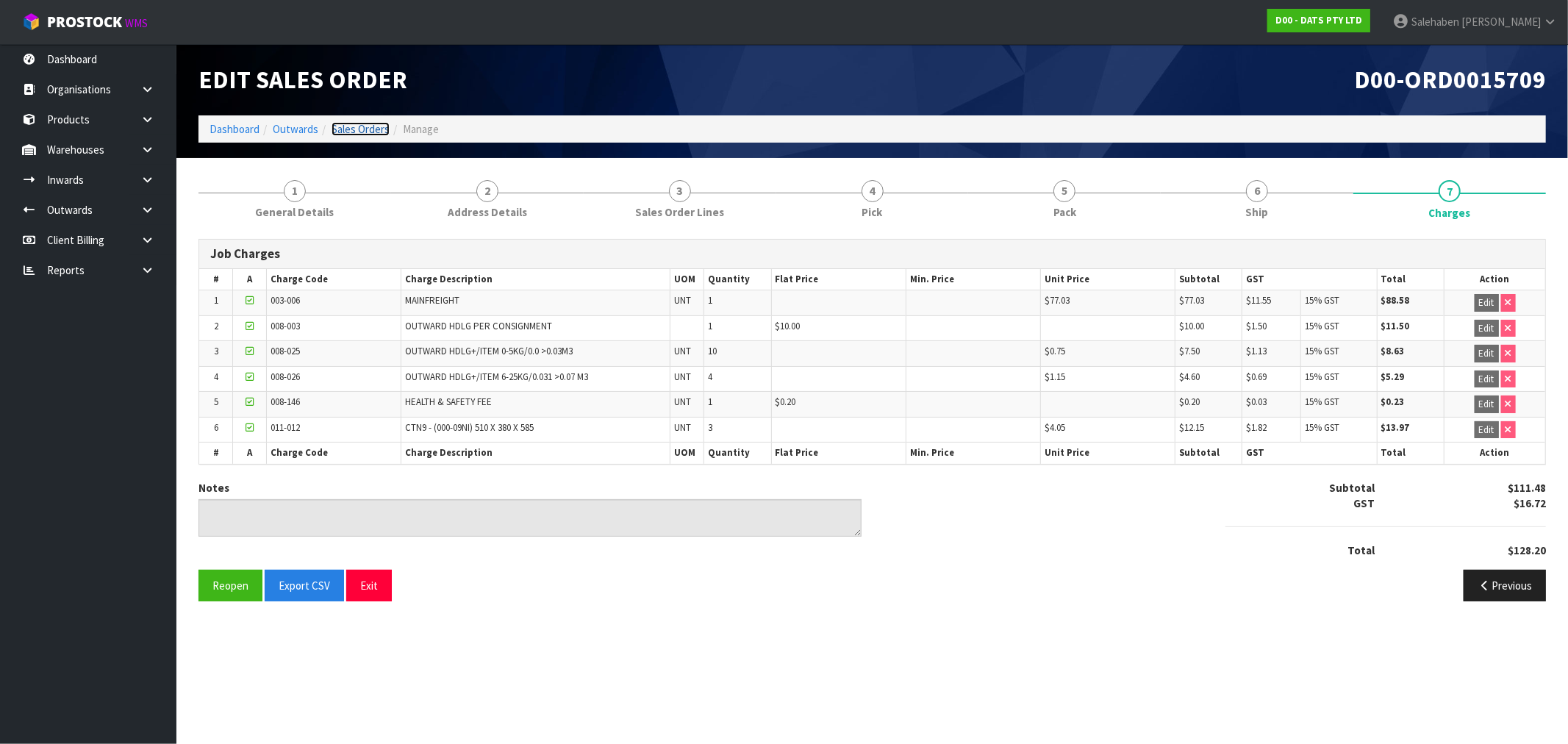
click at [363, 122] on link "Sales Orders" at bounding box center [361, 129] width 58 height 14
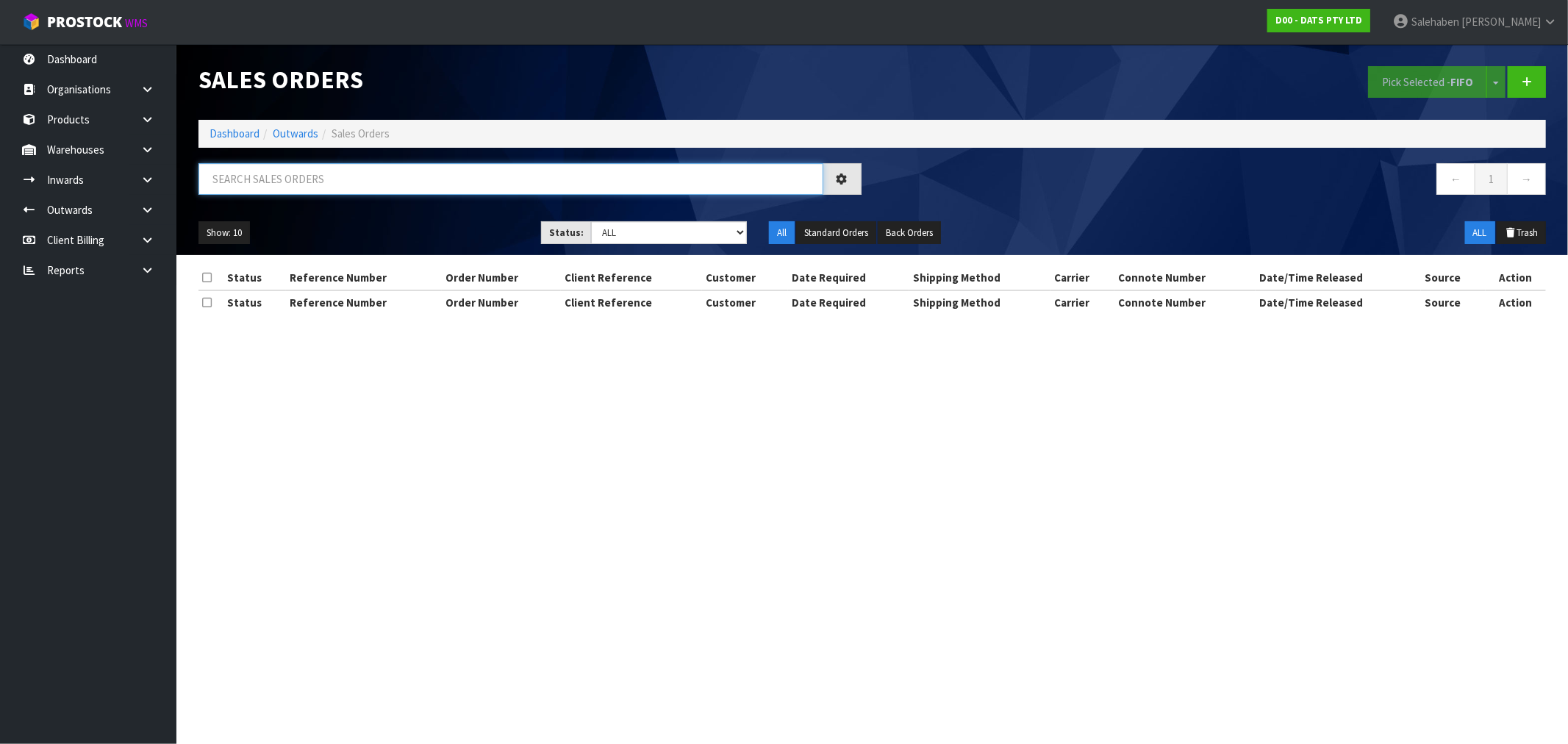
click at [237, 173] on input "text" at bounding box center [510, 179] width 624 height 32
paste input "FWM58553616"
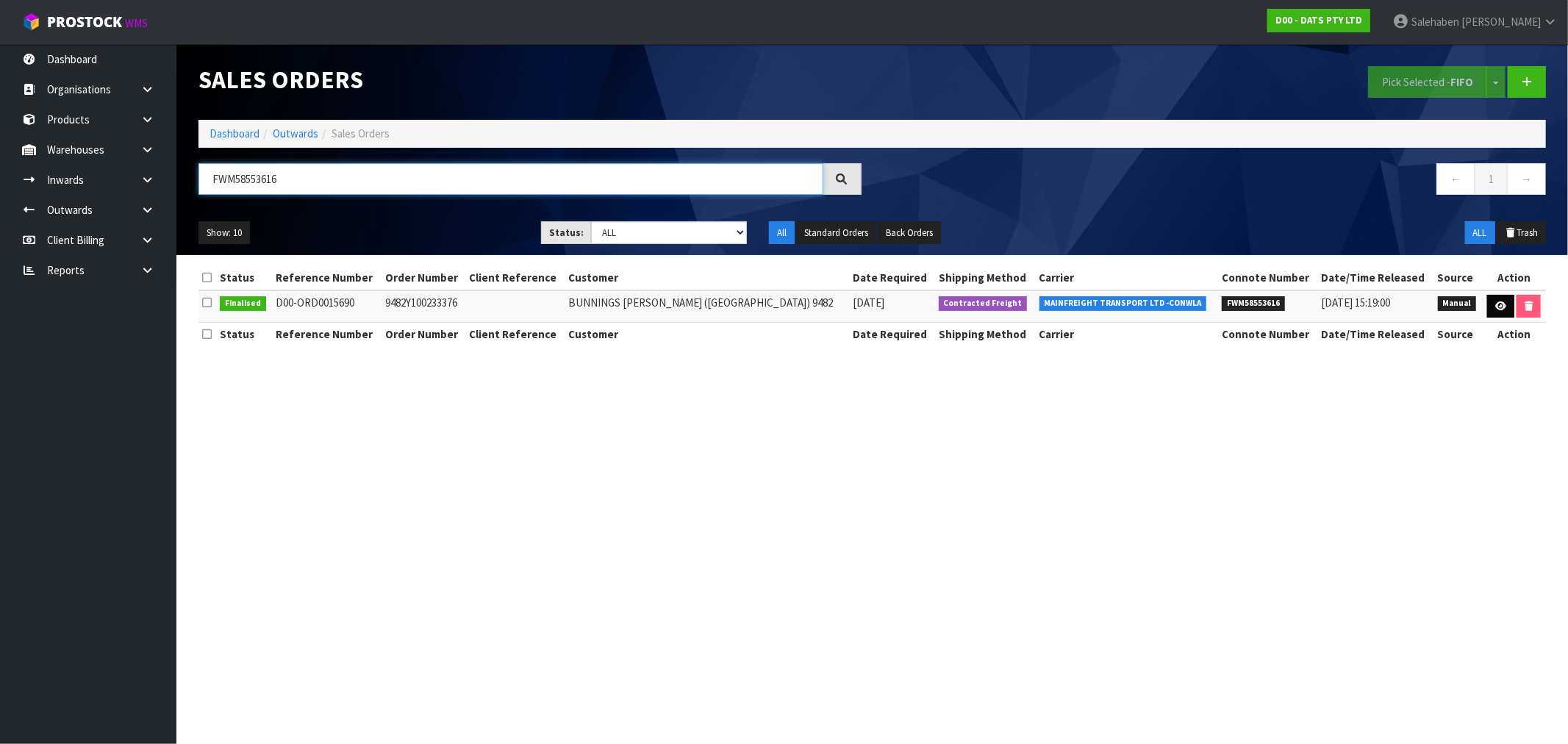
type input "FWM58553616"
click at [1489, 309] on link at bounding box center [1501, 306] width 27 height 24
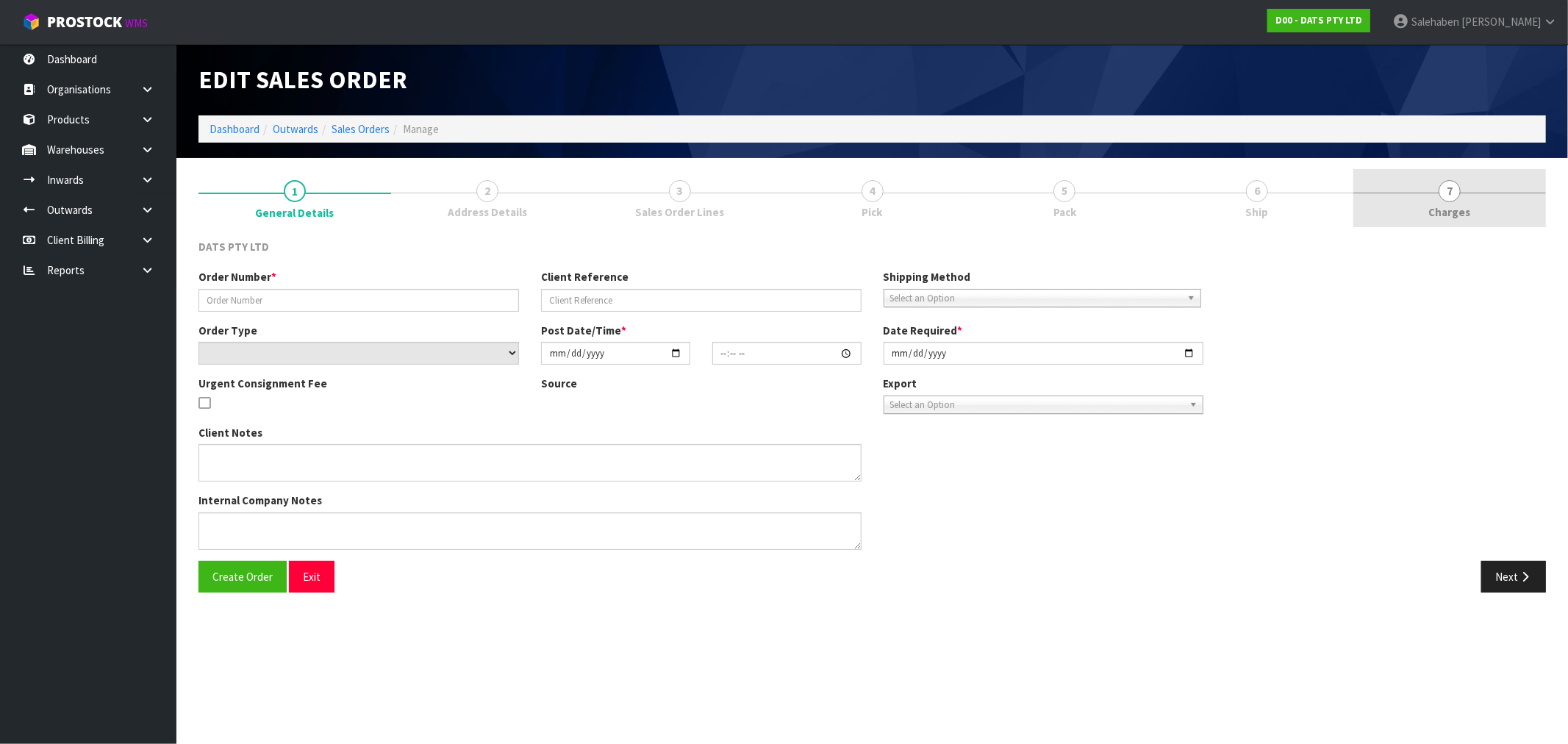
type input "9482Y100233376"
select select "number:0"
type input "2025-09-02"
type input "09:01:00.000"
type input "2025-09-02"
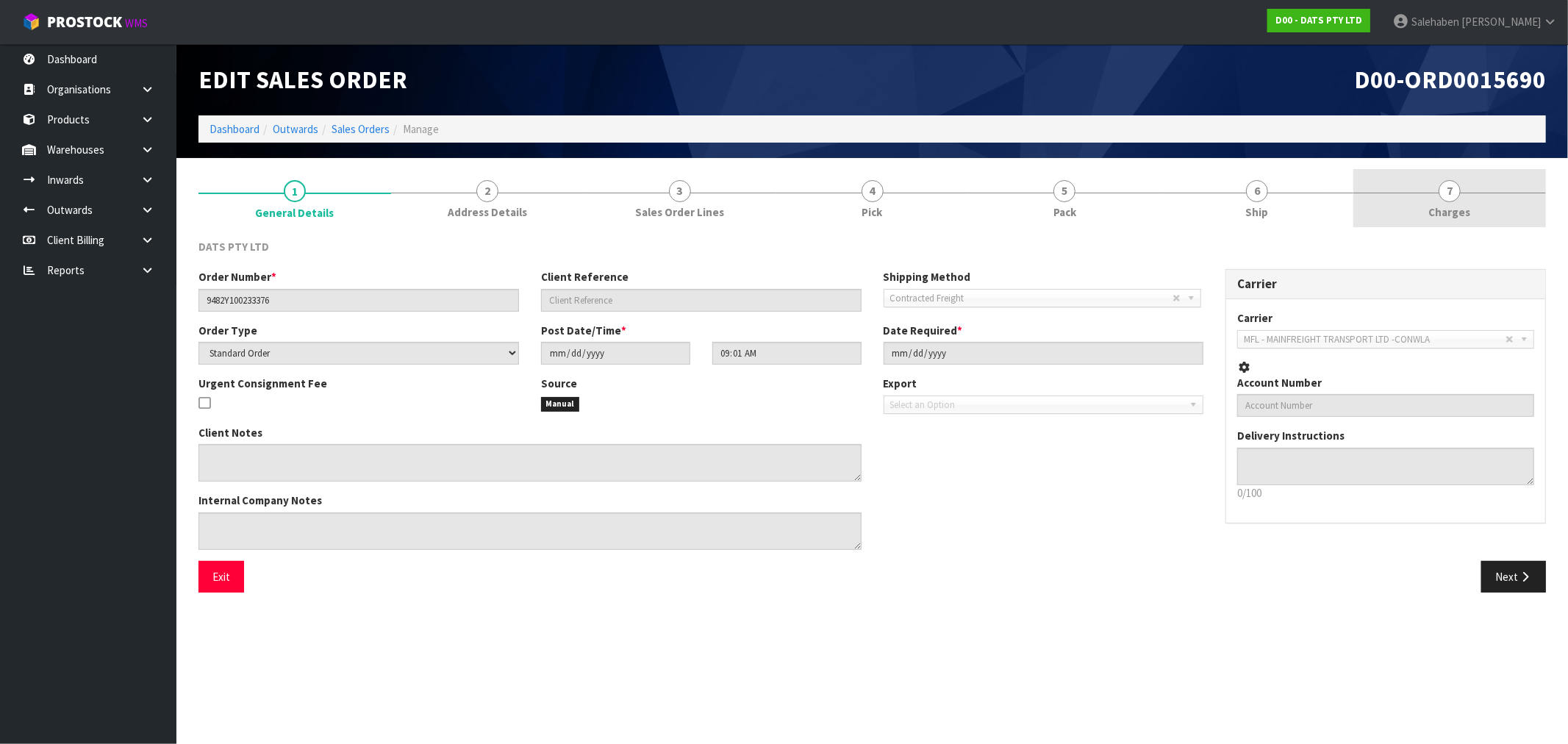
click at [1439, 211] on span "Charges" at bounding box center [1450, 211] width 42 height 15
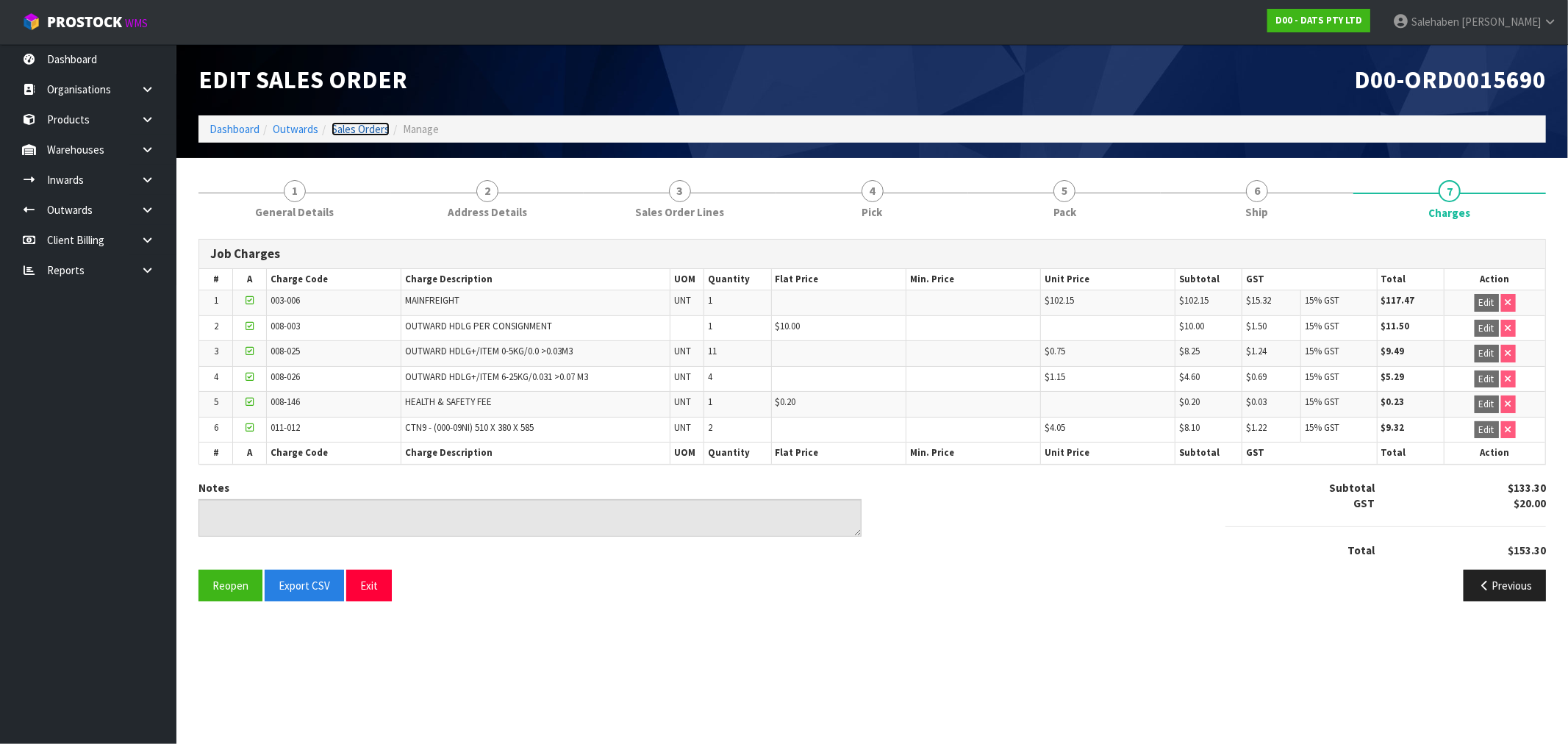
click at [363, 130] on link "Sales Orders" at bounding box center [361, 129] width 58 height 14
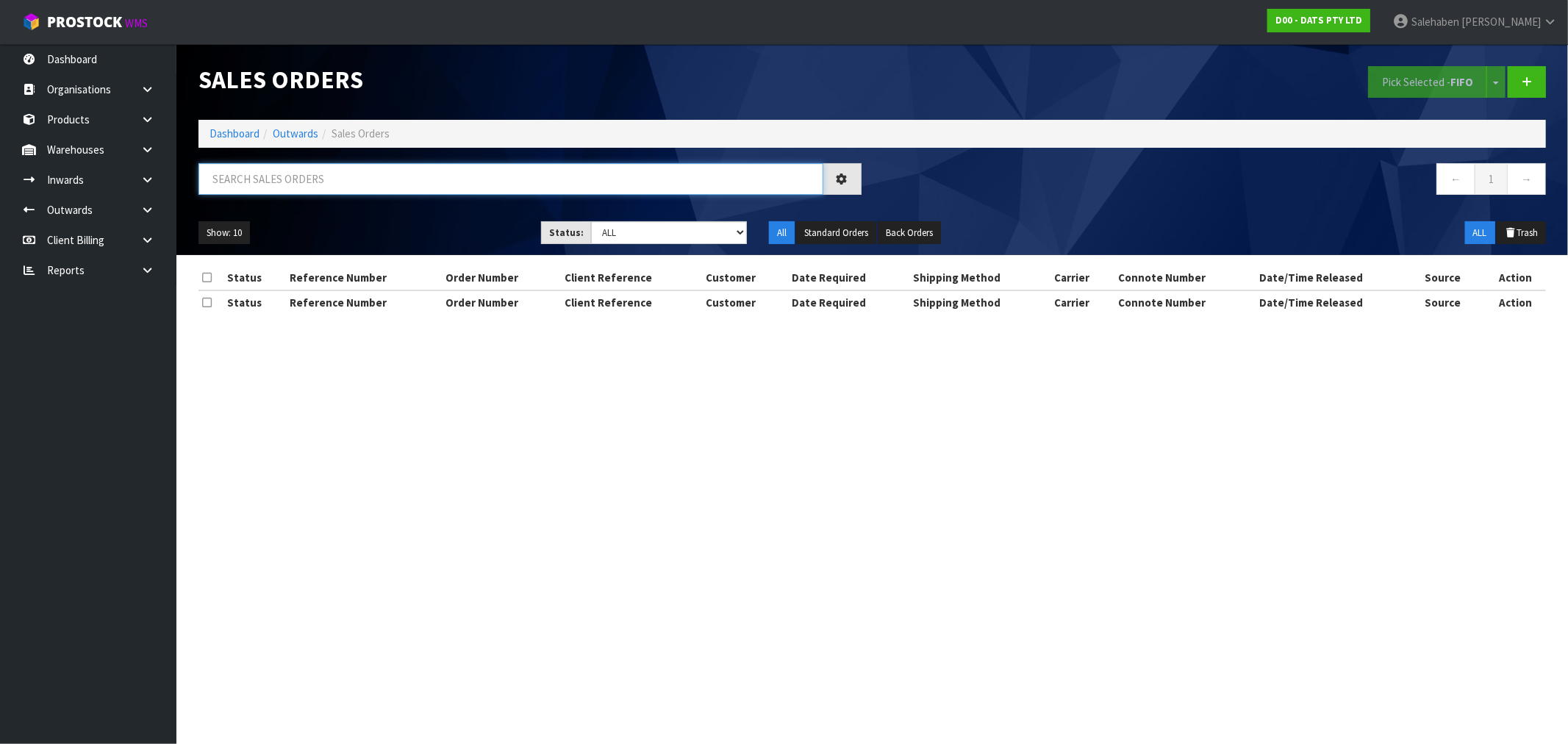
click at [290, 184] on input "text" at bounding box center [510, 179] width 624 height 32
paste input "FWM58472367"
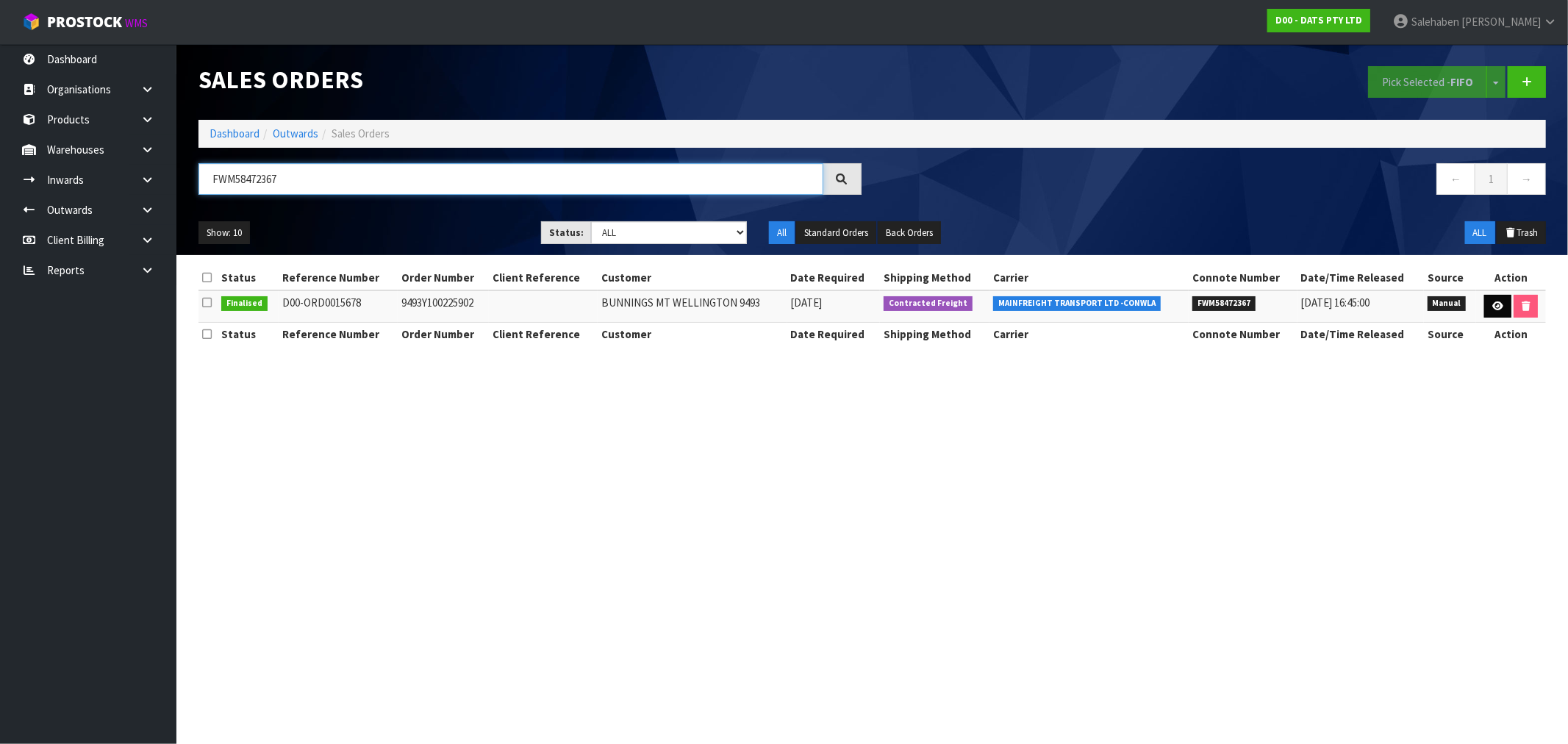
type input "FWM58472367"
click at [1492, 307] on icon at bounding box center [1497, 306] width 11 height 10
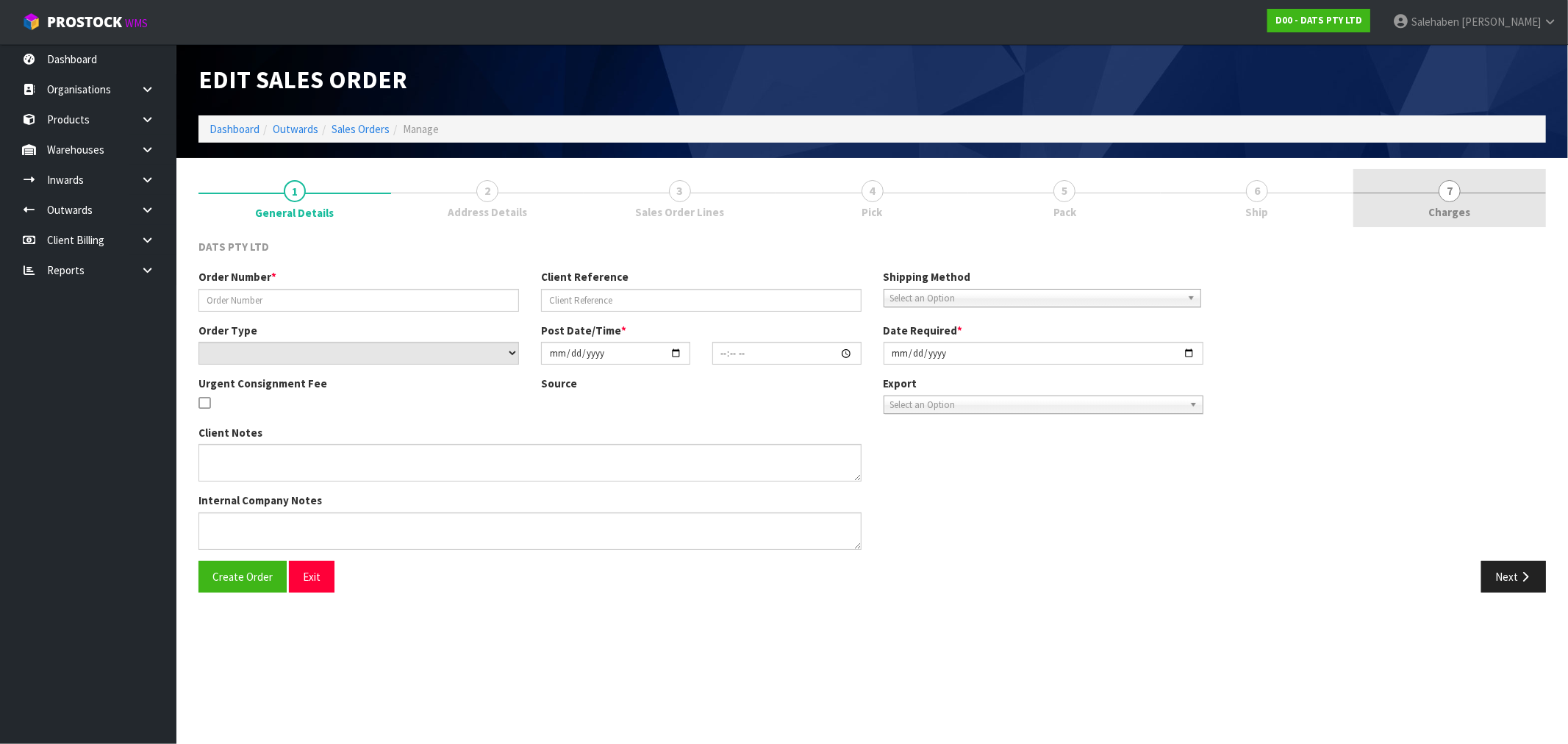
type input "9493Y100225902"
select select "number:0"
type input "2025-08-29"
type input "09:06:00.000"
type input "2025-08-29"
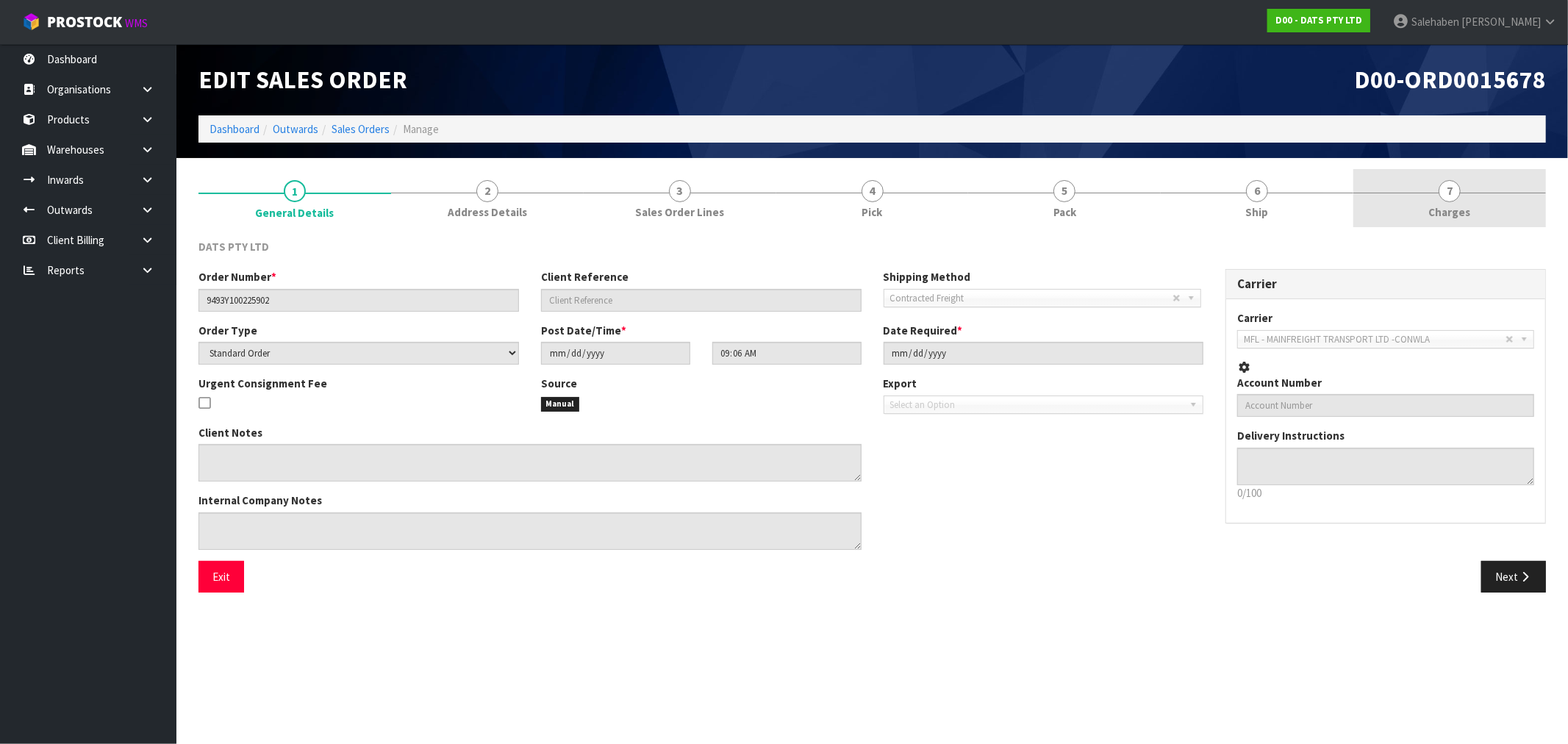
click at [1451, 206] on span "Charges" at bounding box center [1450, 211] width 42 height 15
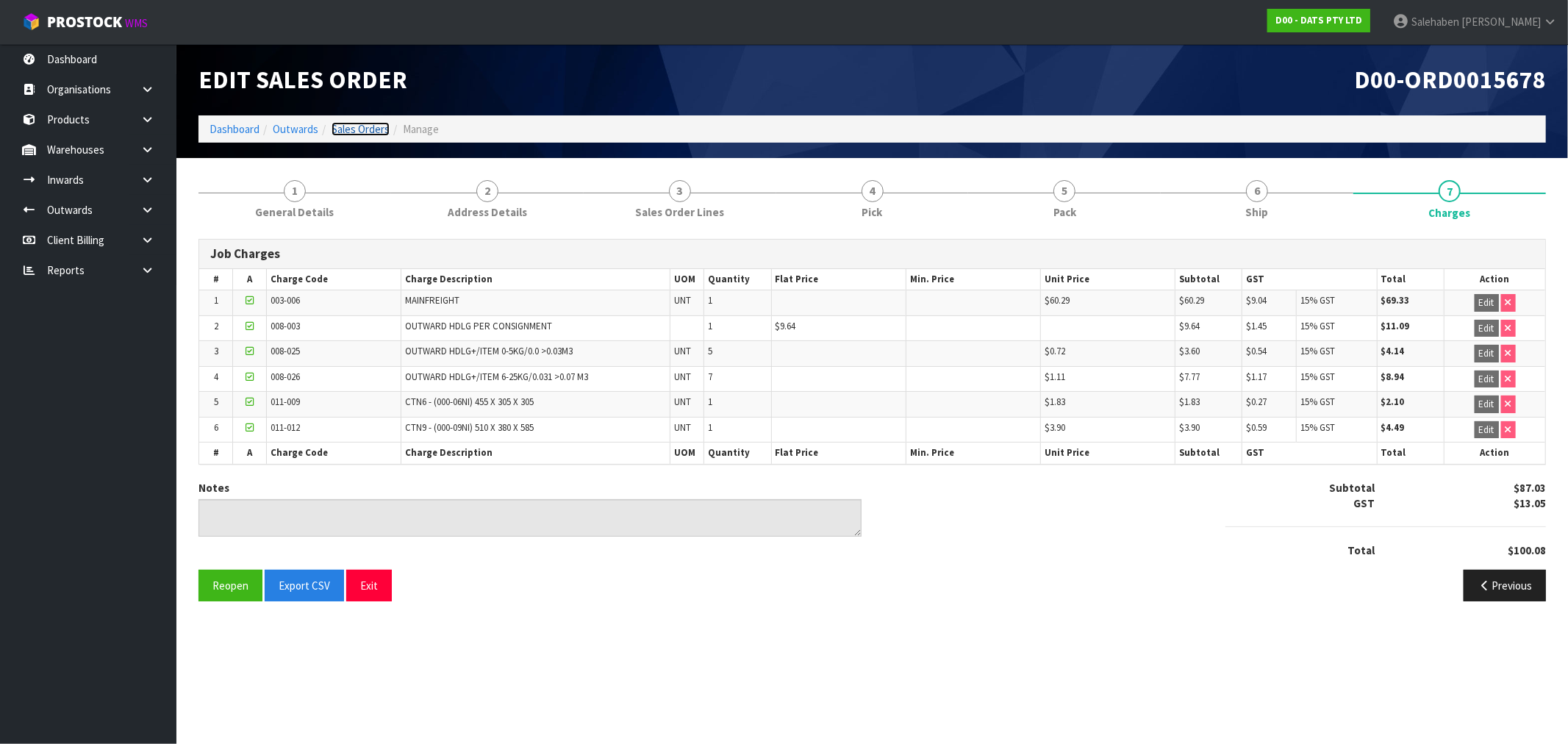
click at [344, 125] on link "Sales Orders" at bounding box center [361, 129] width 58 height 14
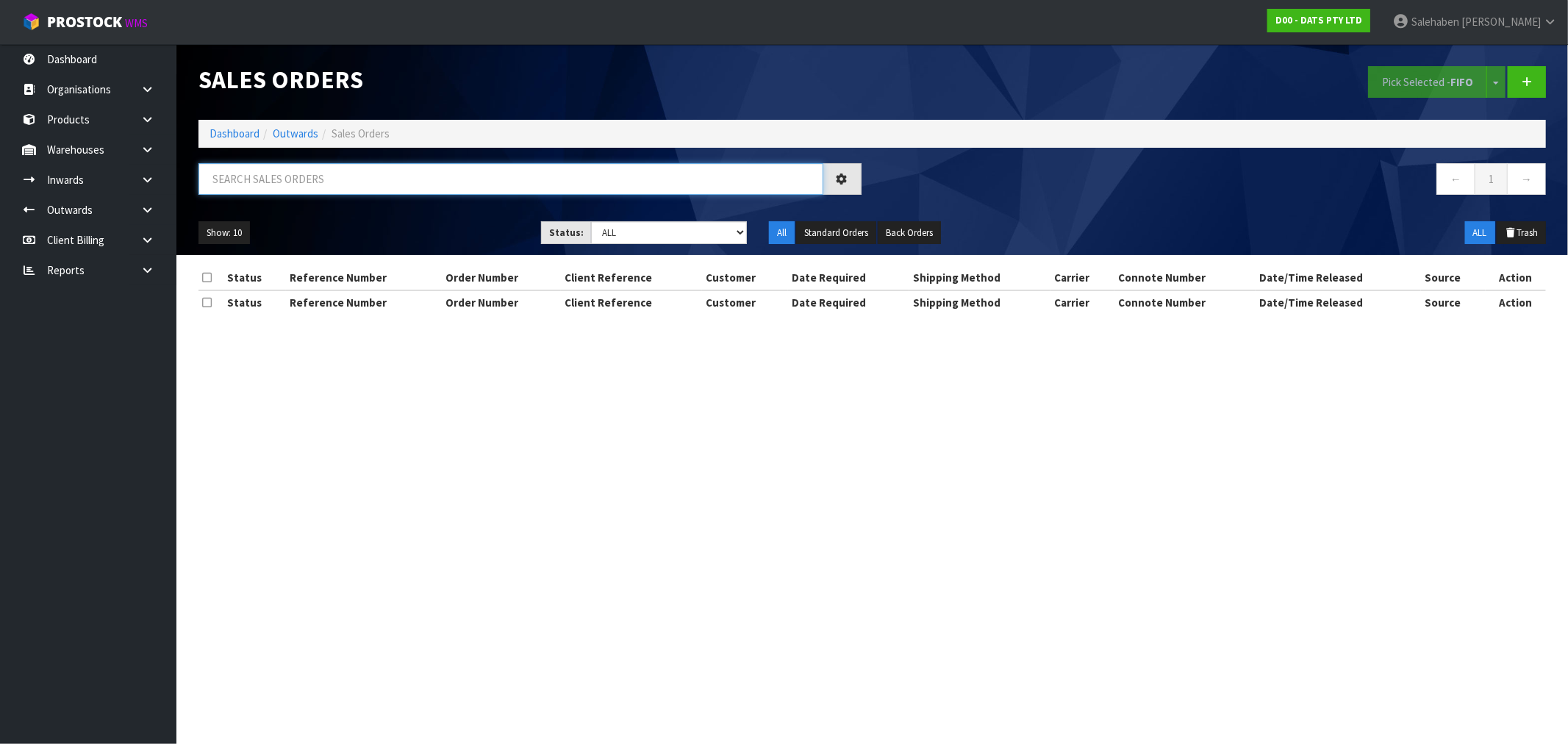
click at [246, 178] on input "text" at bounding box center [510, 179] width 624 height 32
paste input "FWM58472204"
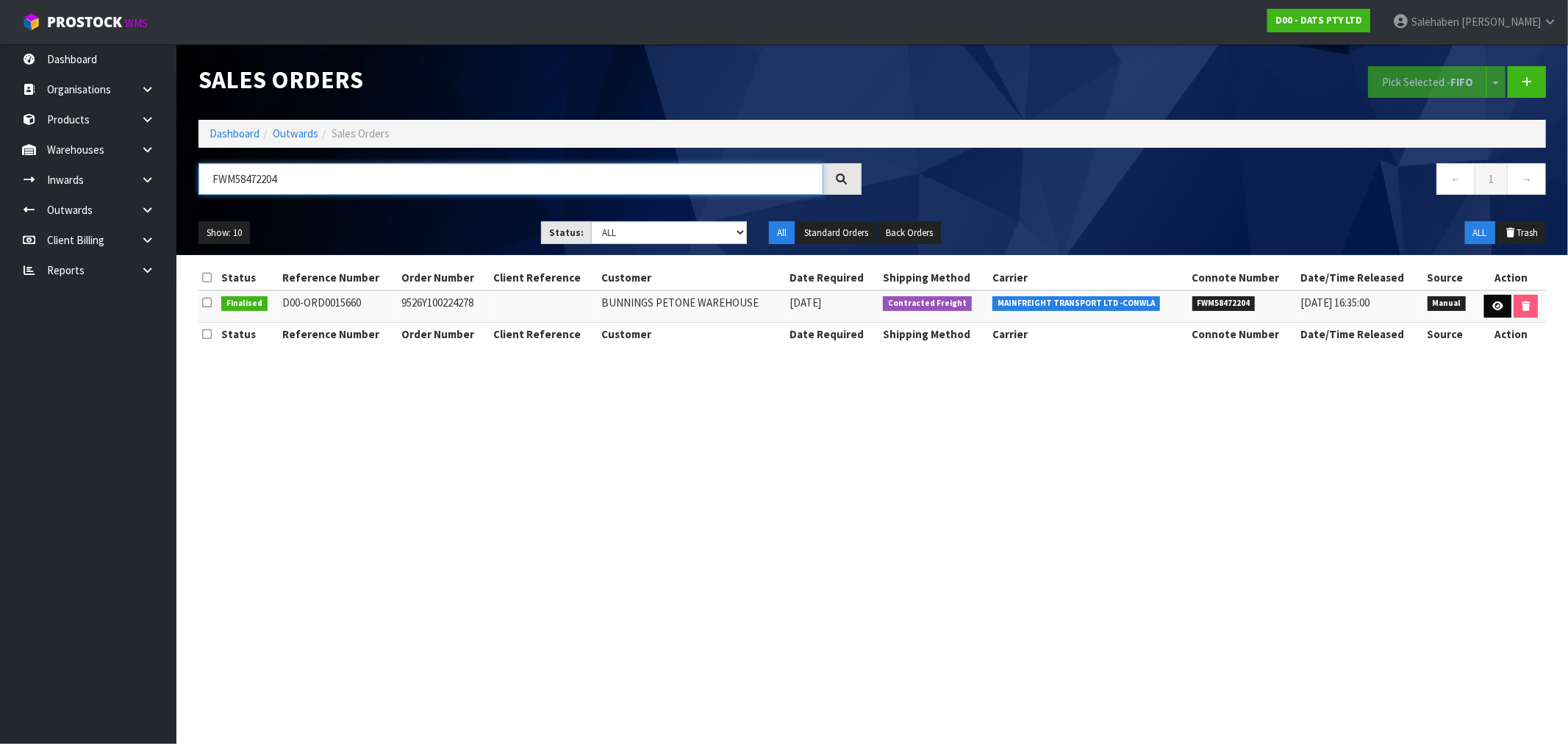
type input "FWM58472204"
click at [1494, 303] on icon at bounding box center [1497, 306] width 11 height 10
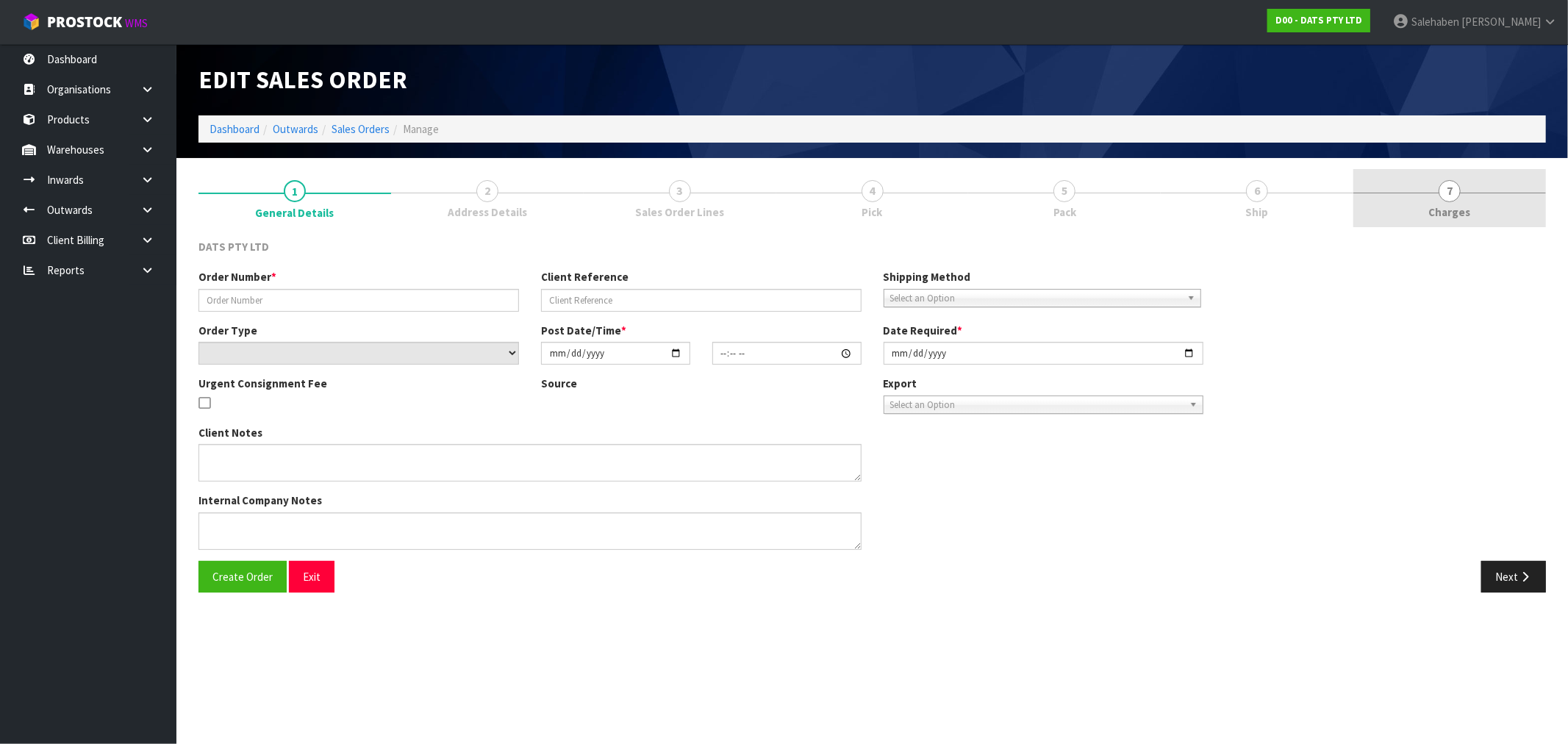
type input "9526Y100224278"
select select "number:0"
type input "2025-08-28"
type input "08:54:00.000"
type input "2025-08-28"
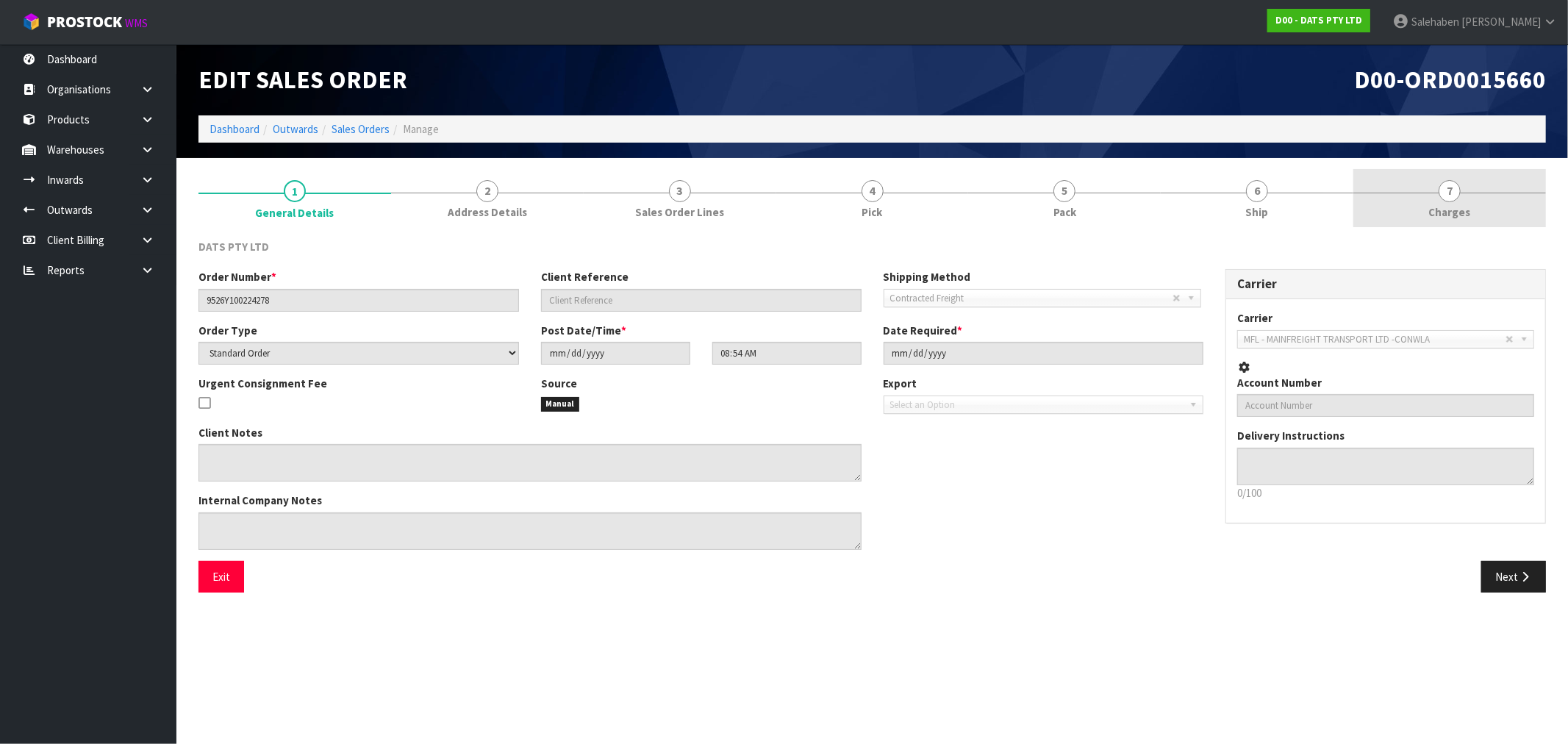
click at [1449, 208] on span "Charges" at bounding box center [1450, 211] width 42 height 15
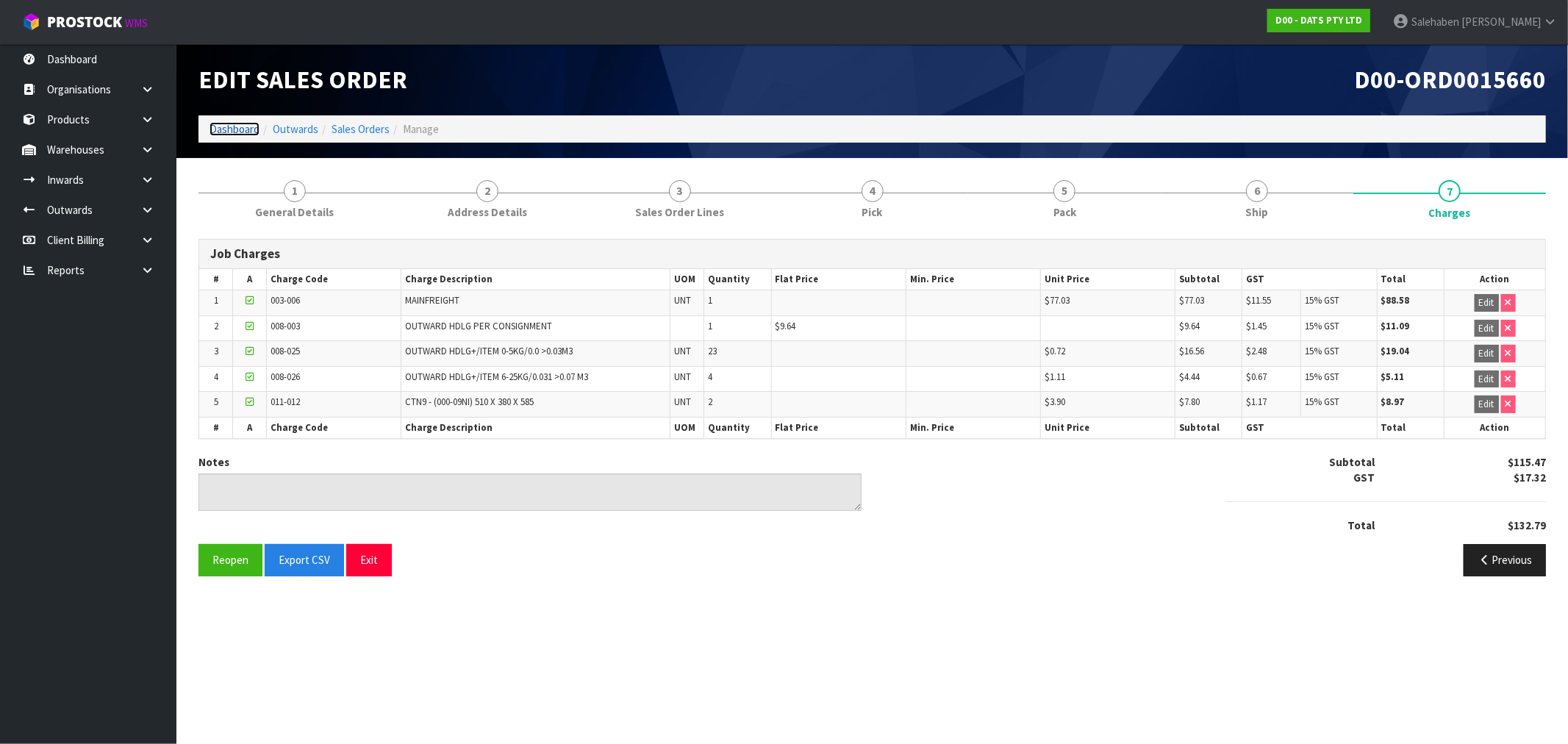
click at [230, 130] on link "Dashboard" at bounding box center [234, 129] width 50 height 14
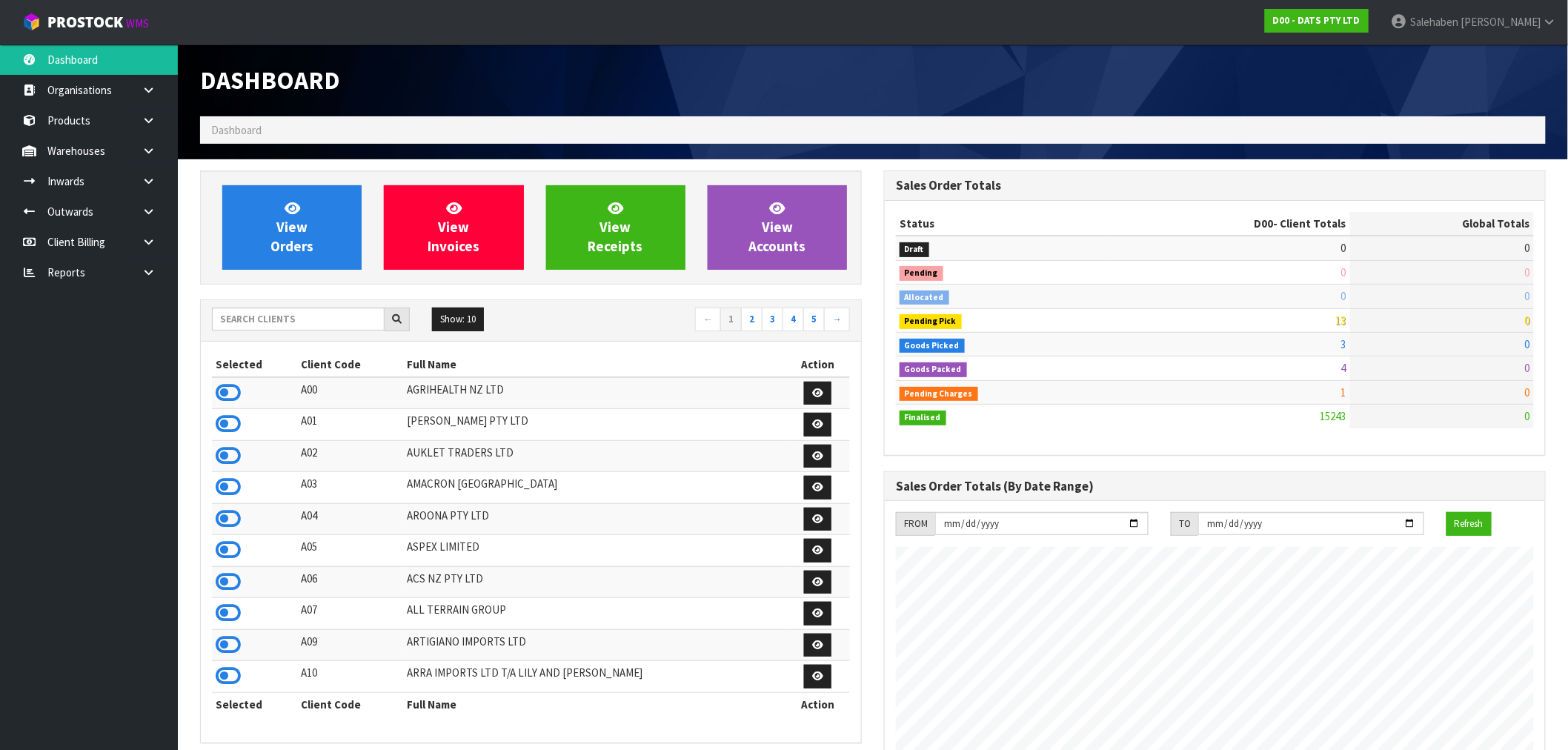
scroll to position [1123, 684]
click at [258, 315] on input "text" at bounding box center [298, 319] width 173 height 23
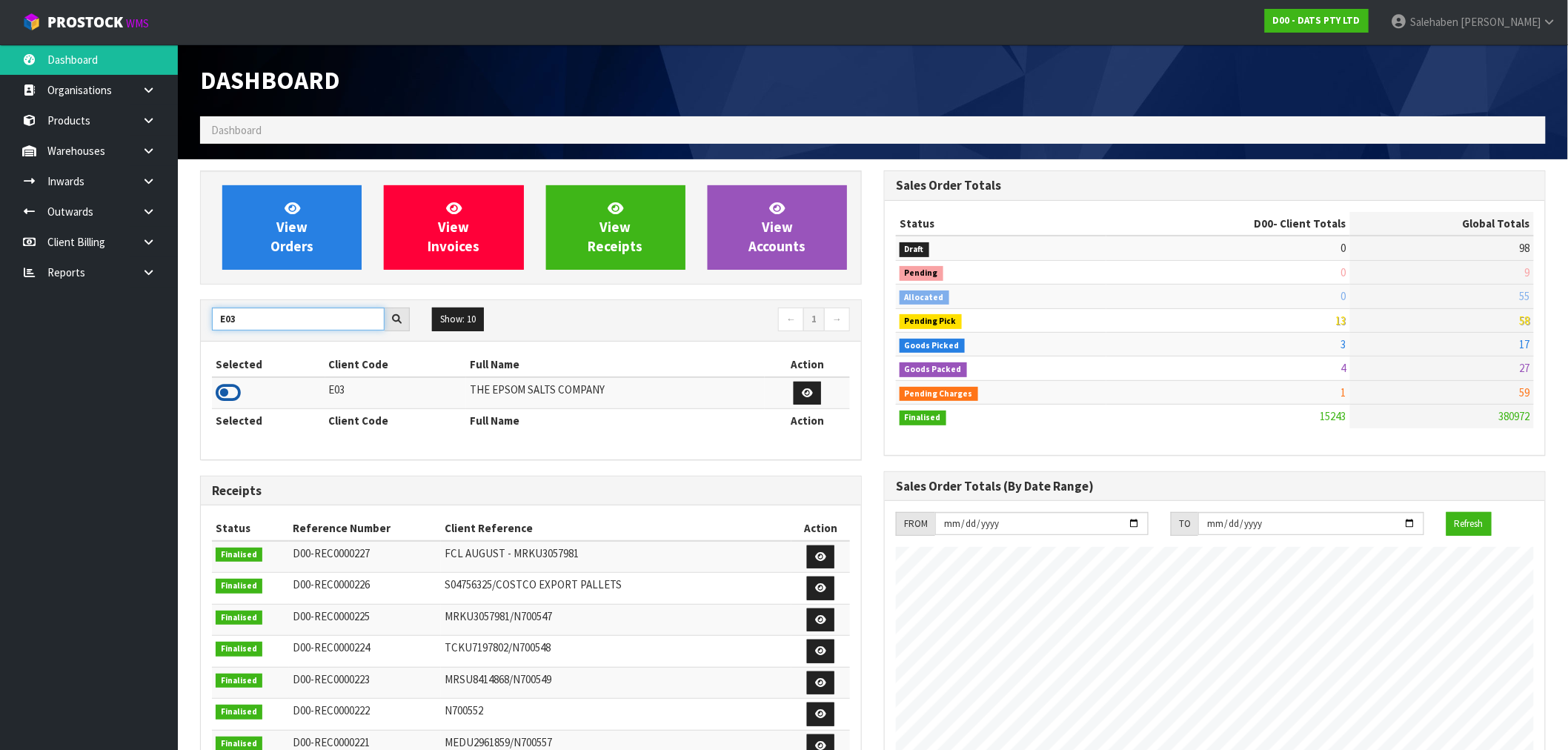
type input "E03"
drag, startPoint x: 226, startPoint y: 400, endPoint x: 239, endPoint y: 383, distance: 21.4
click at [226, 398] on icon at bounding box center [228, 393] width 26 height 22
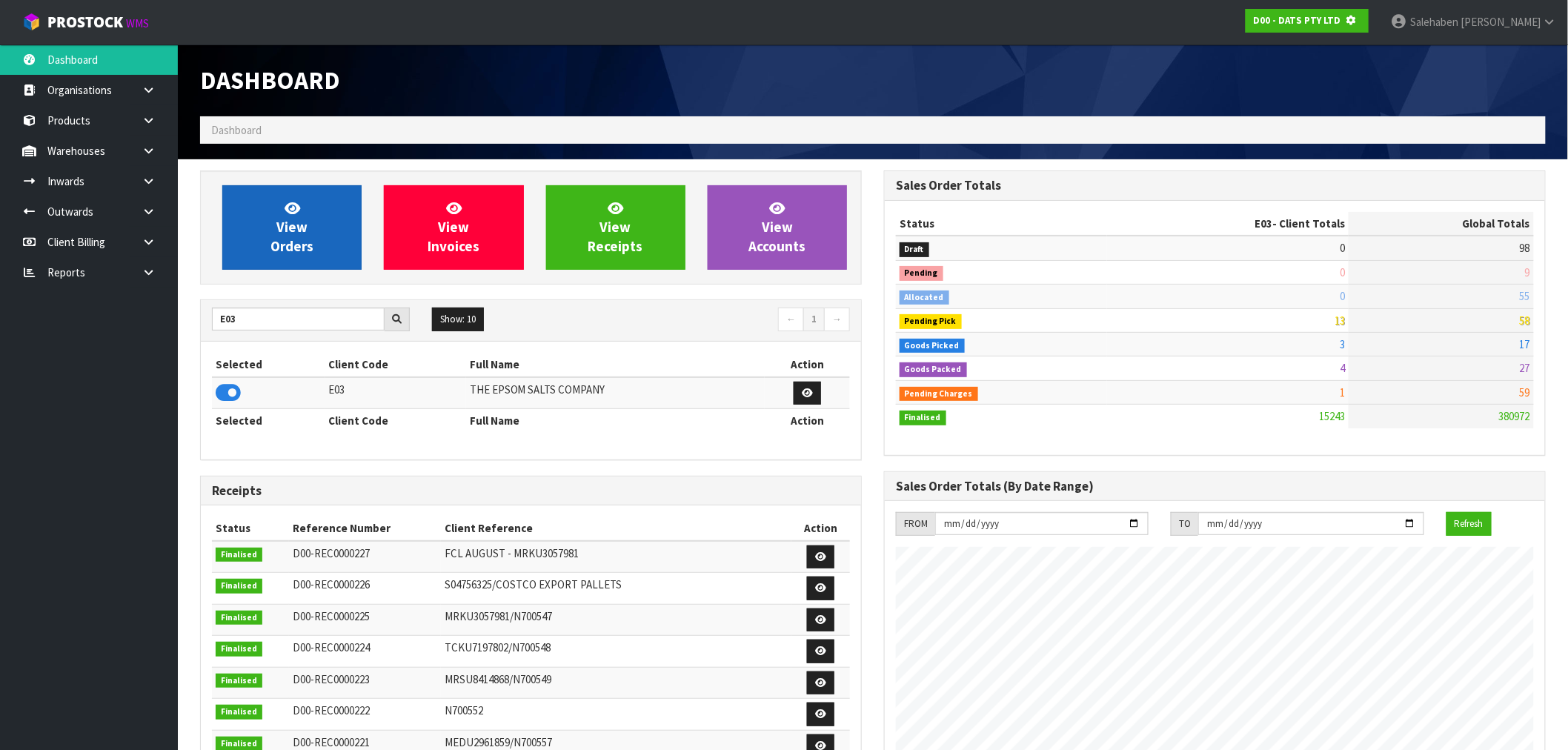
scroll to position [739999, 740427]
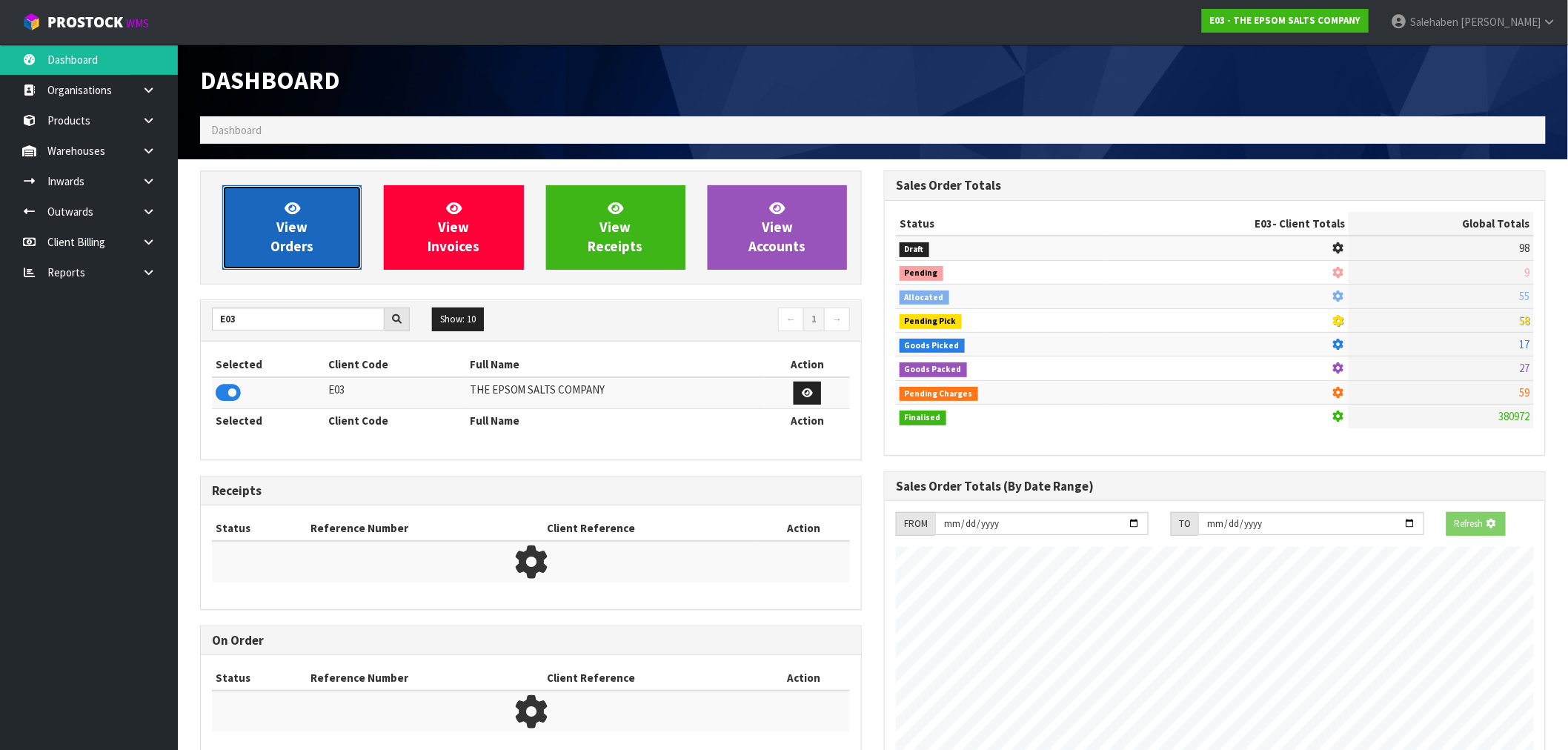
click at [321, 257] on link "View Orders" at bounding box center [291, 227] width 139 height 84
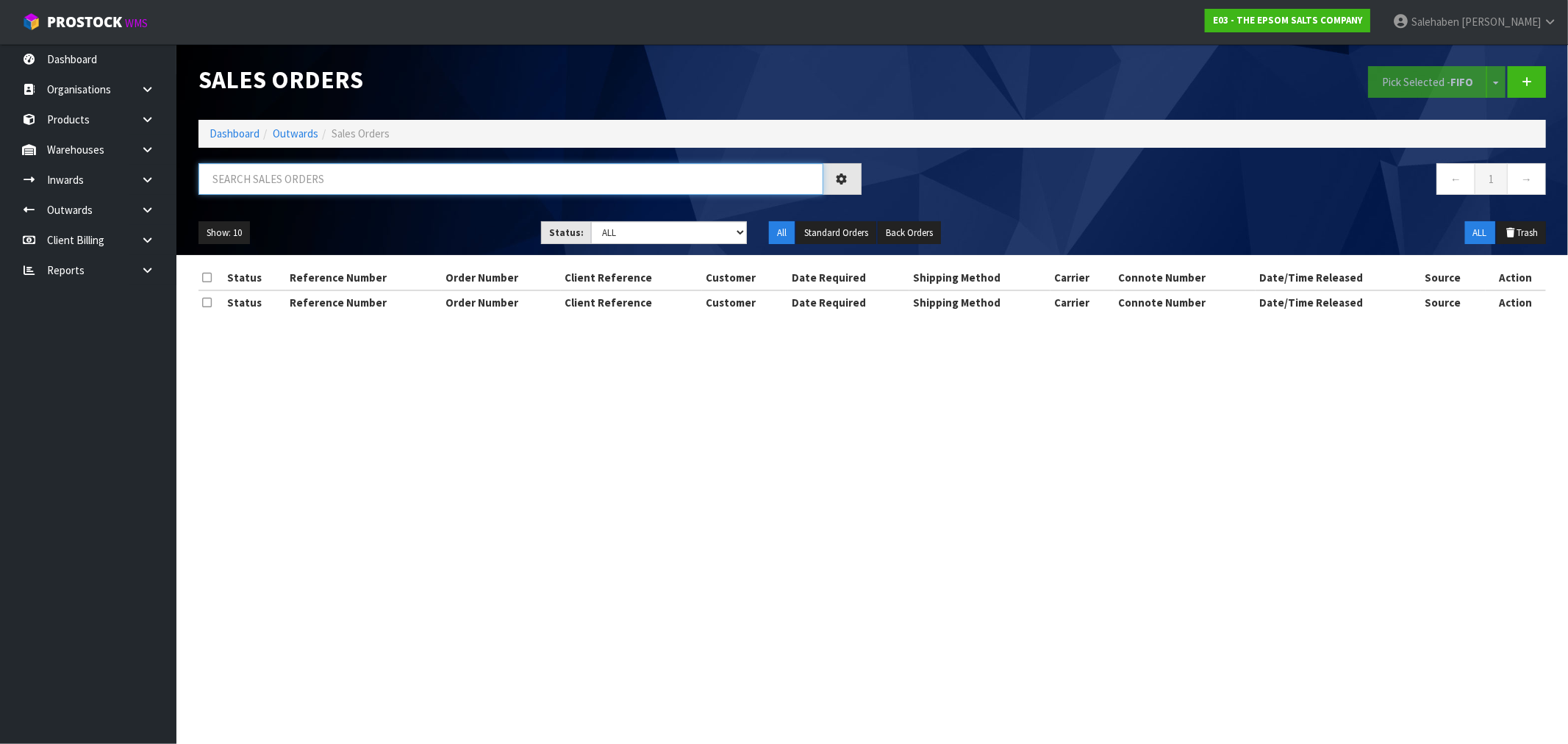
click at [383, 169] on input "text" at bounding box center [510, 179] width 624 height 32
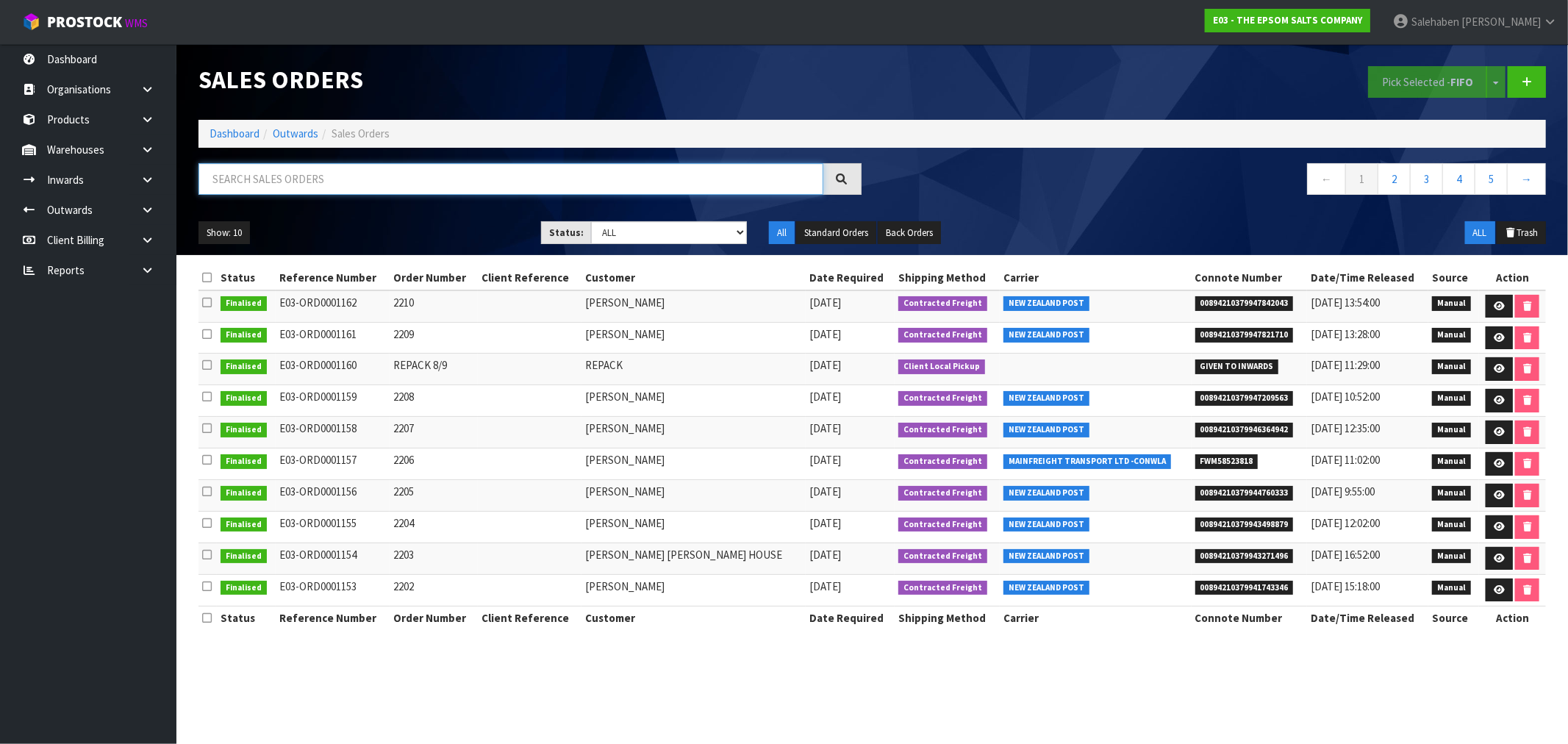
paste input "FWM58523818"
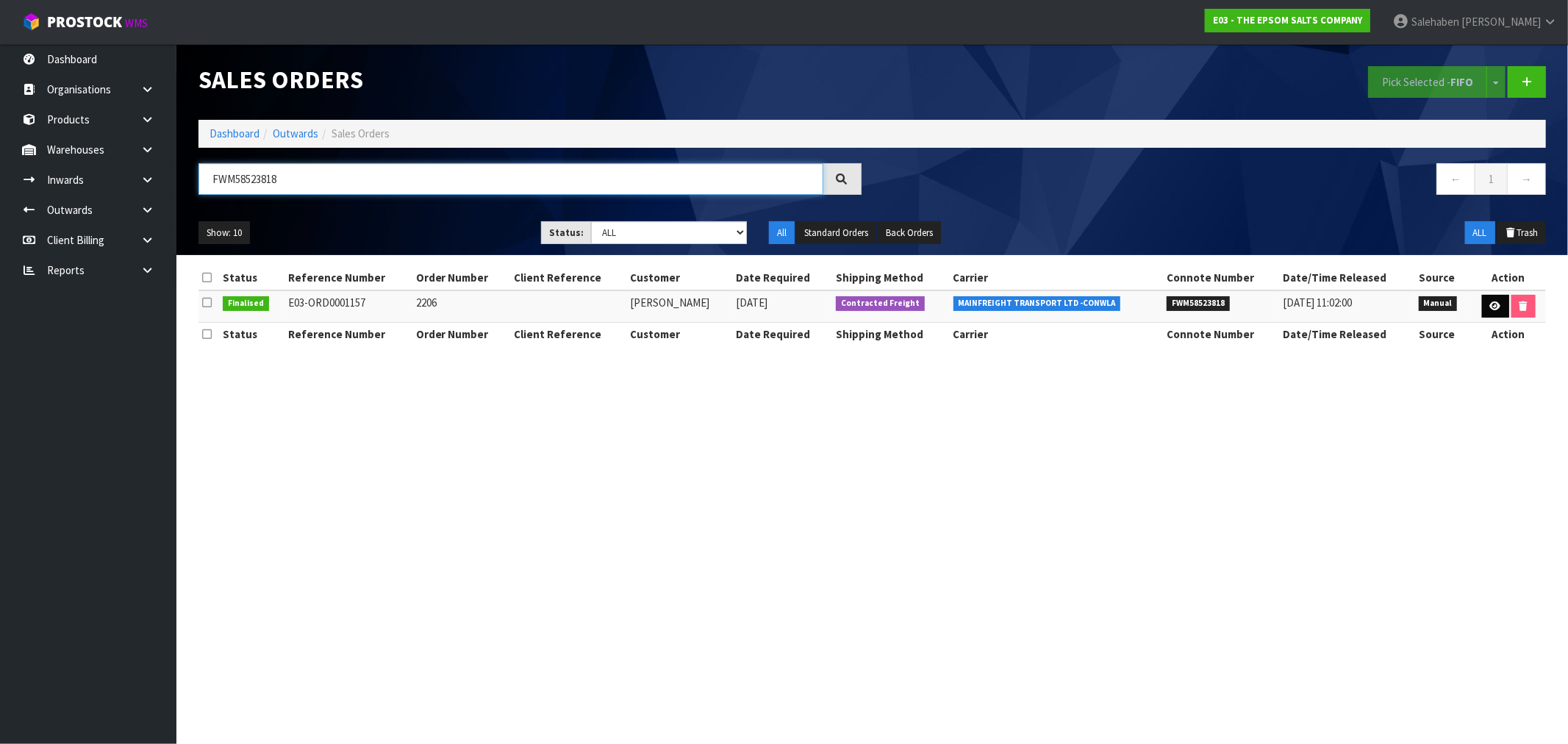
type input "FWM58523818"
click at [1493, 304] on icon at bounding box center [1495, 306] width 11 height 10
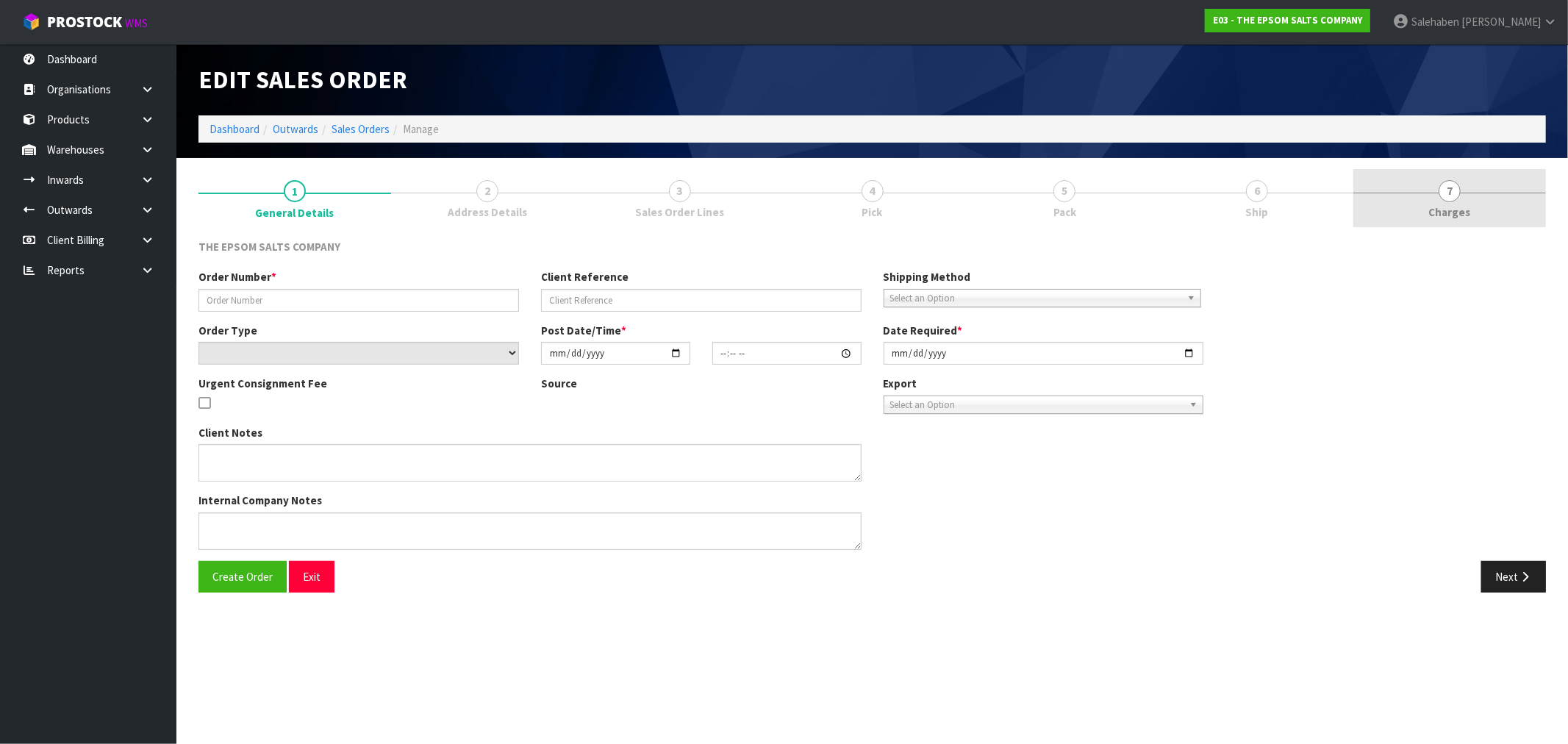
type input "2206"
select select "number:0"
type input "2025-09-02"
type input "08:21:00.000"
type input "2025-09-02"
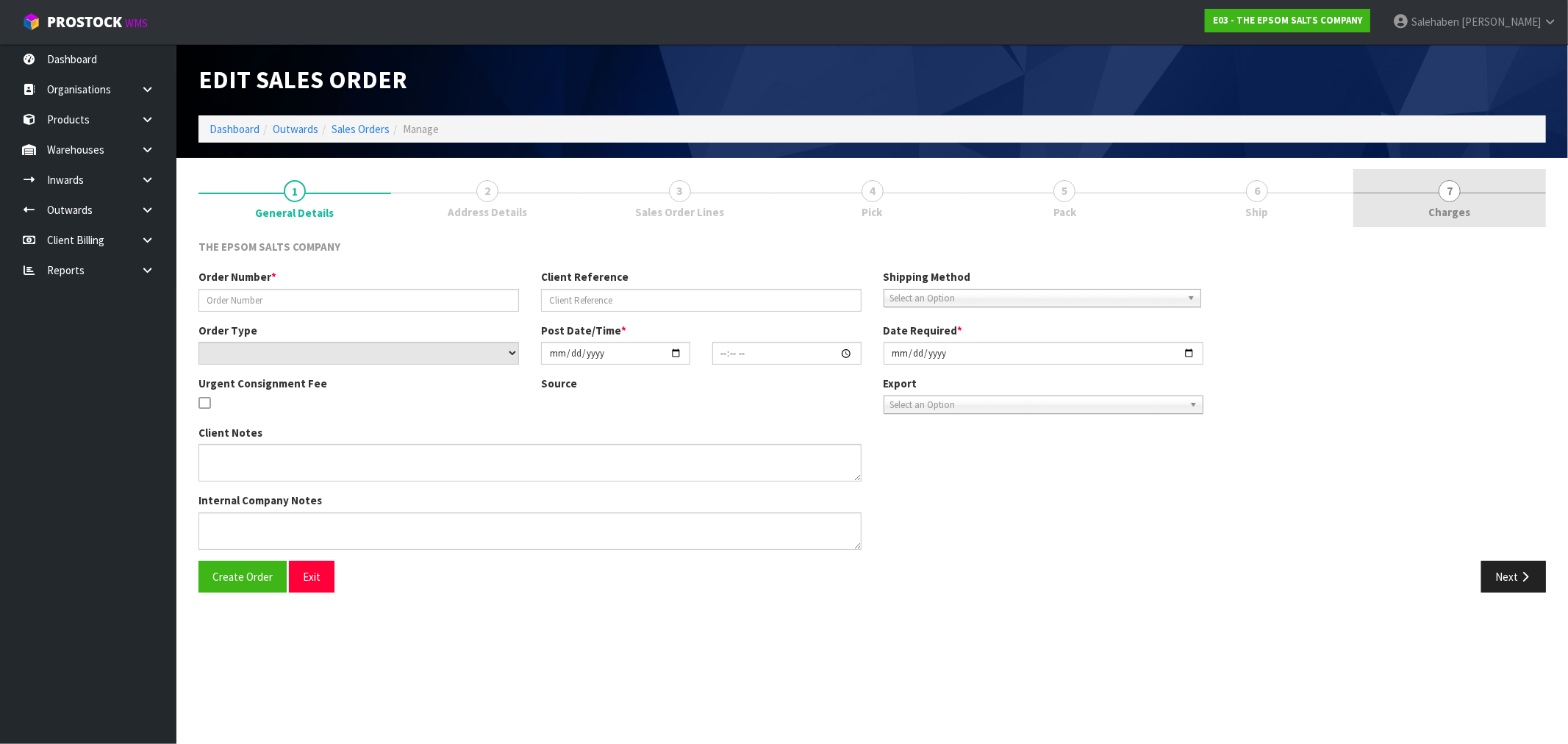
type textarea "PLEASE NOTE ORDER 2206 IS FOR 15X25KG BAGS OF EPSOM SALT"
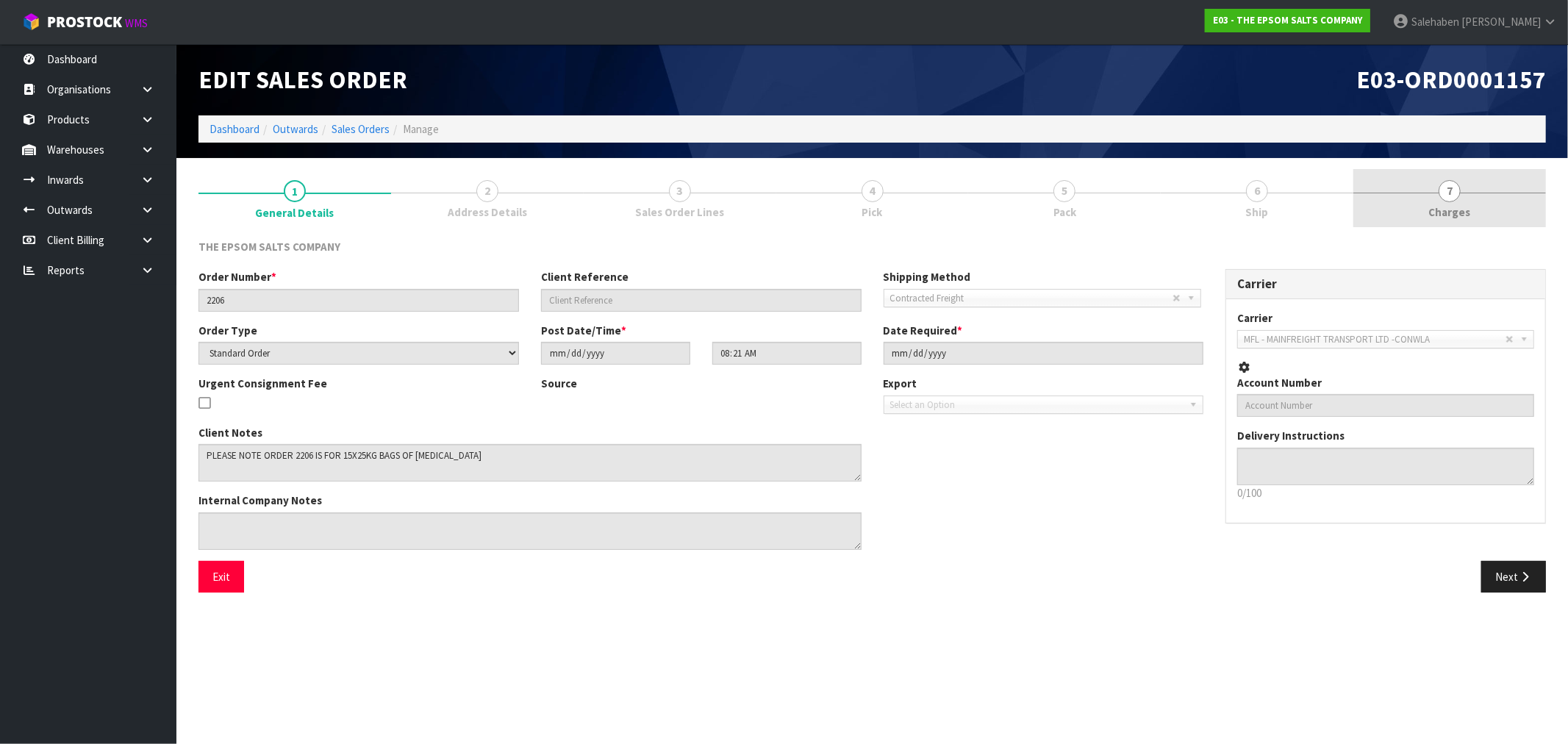
click at [1457, 208] on span "Charges" at bounding box center [1450, 211] width 42 height 15
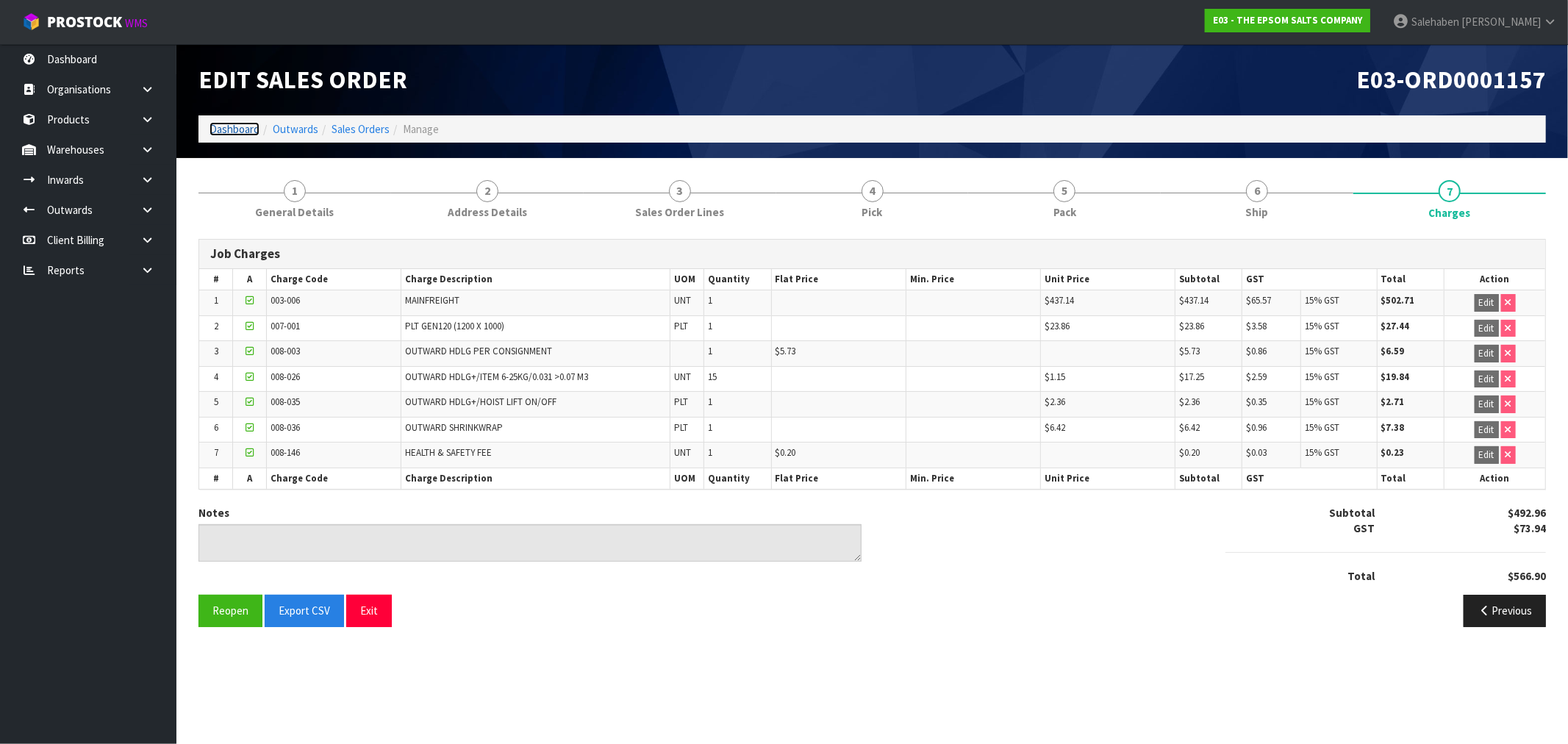
click at [224, 125] on link "Dashboard" at bounding box center [234, 129] width 50 height 14
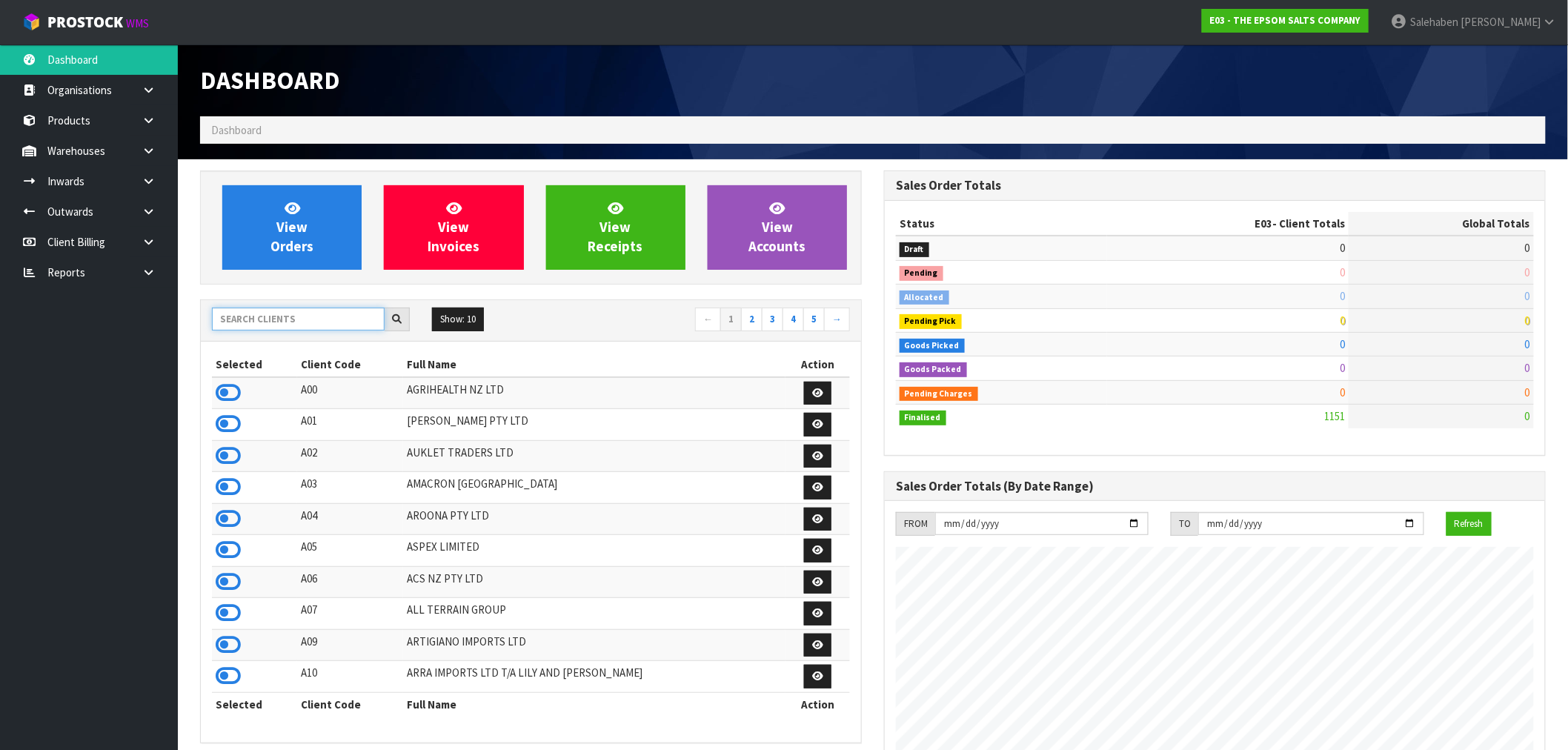
click at [262, 308] on input "text" at bounding box center [298, 319] width 173 height 23
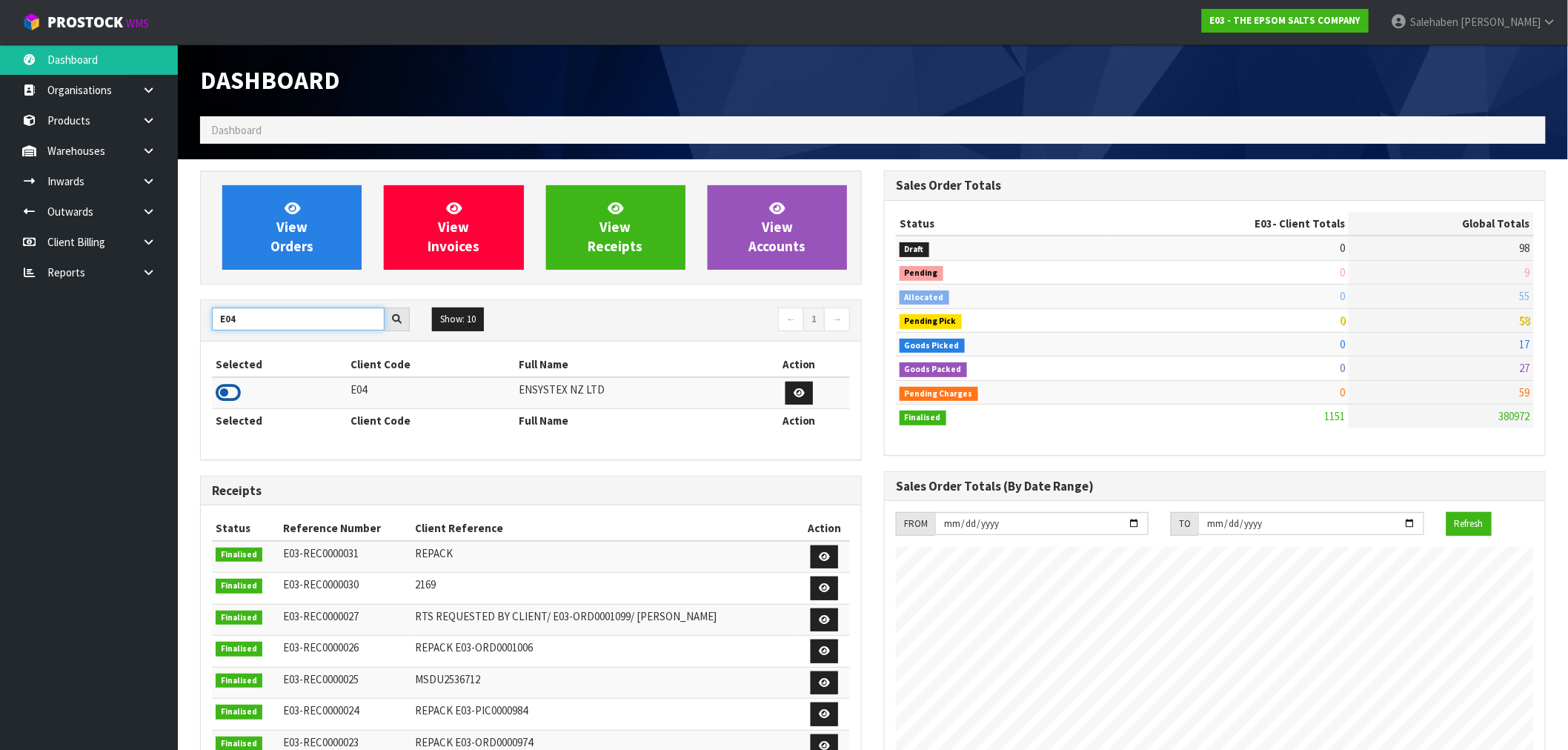
type input "E04"
click at [238, 386] on icon at bounding box center [228, 393] width 26 height 22
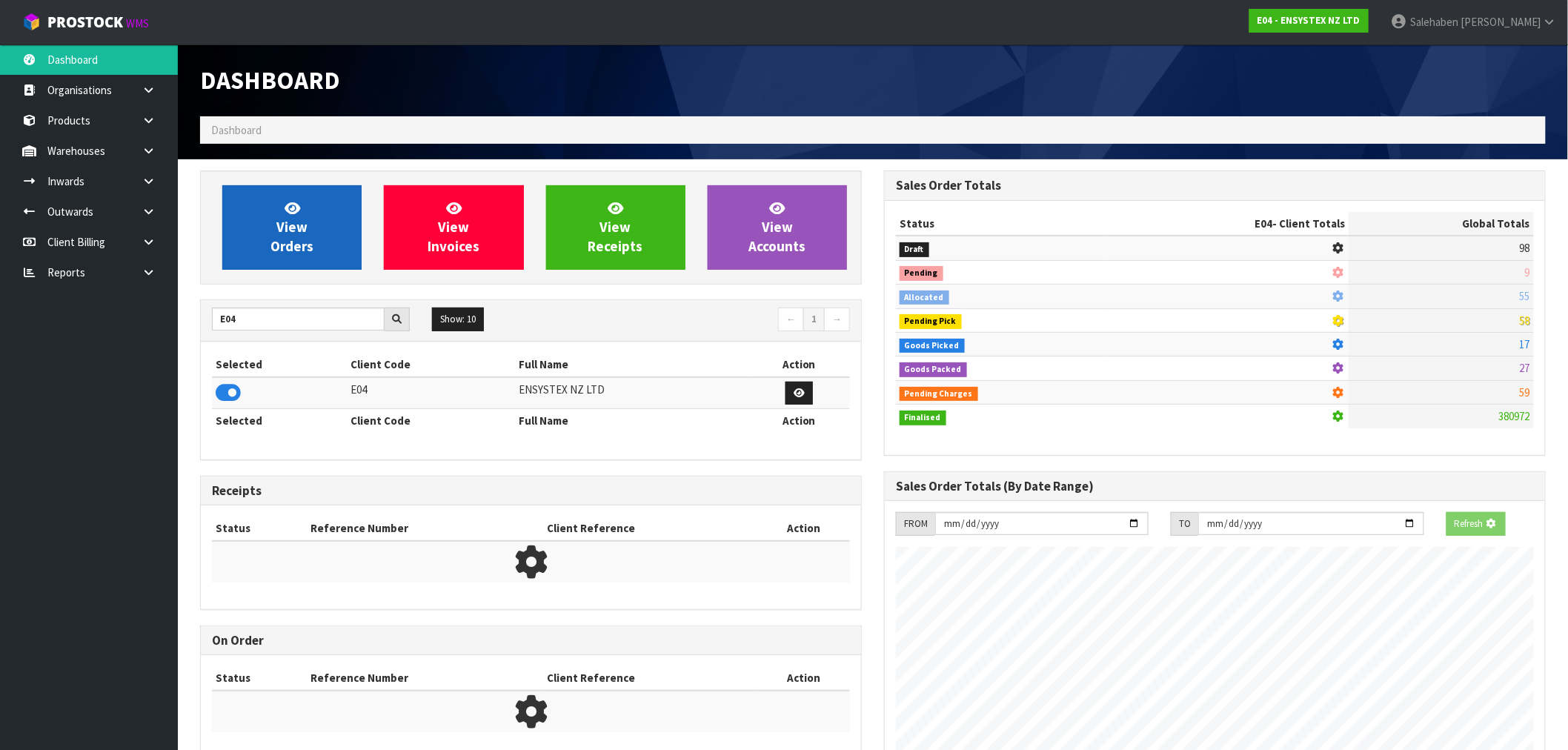
scroll to position [924, 684]
click at [314, 232] on link "View Orders" at bounding box center [291, 227] width 139 height 84
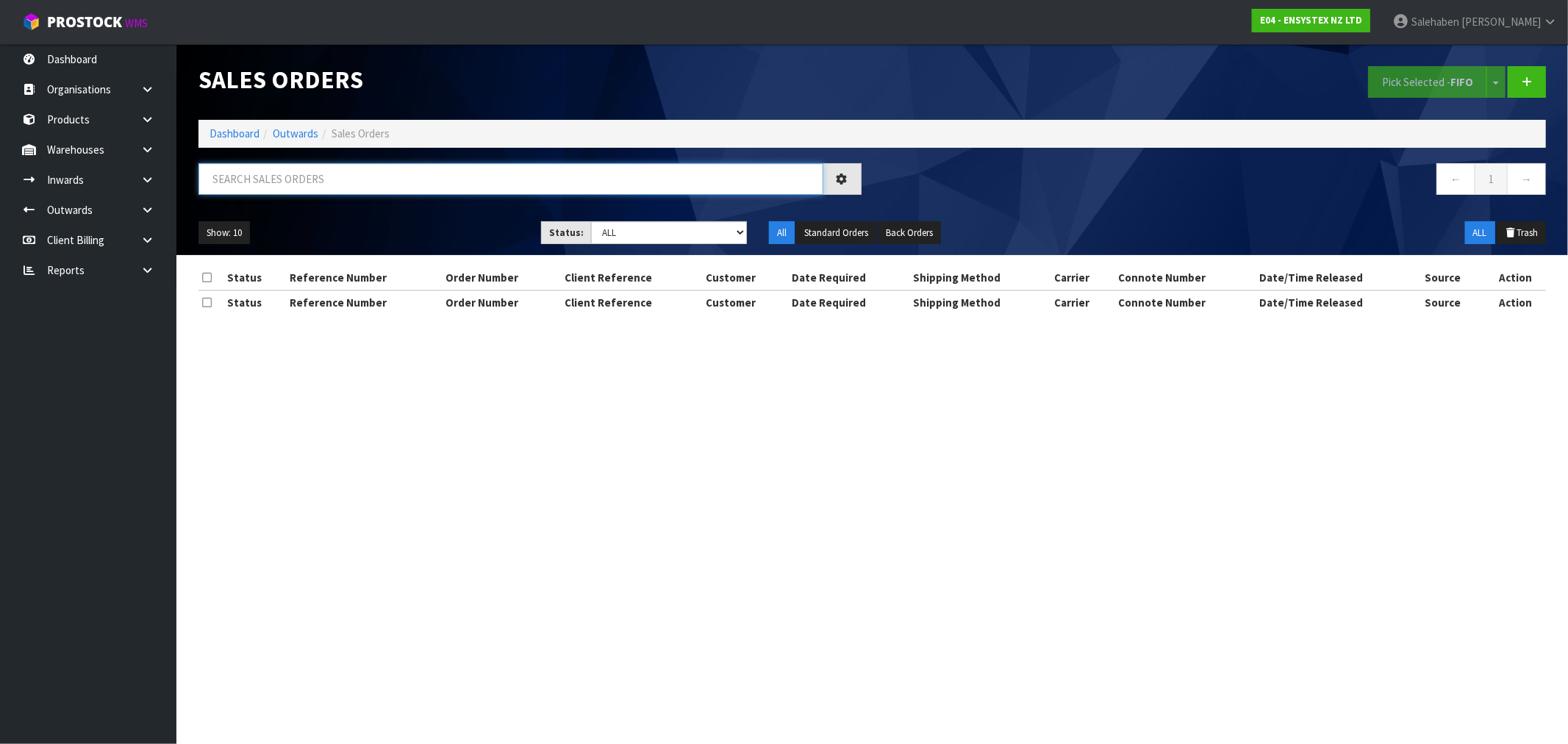
click at [363, 189] on input "text" at bounding box center [510, 179] width 624 height 32
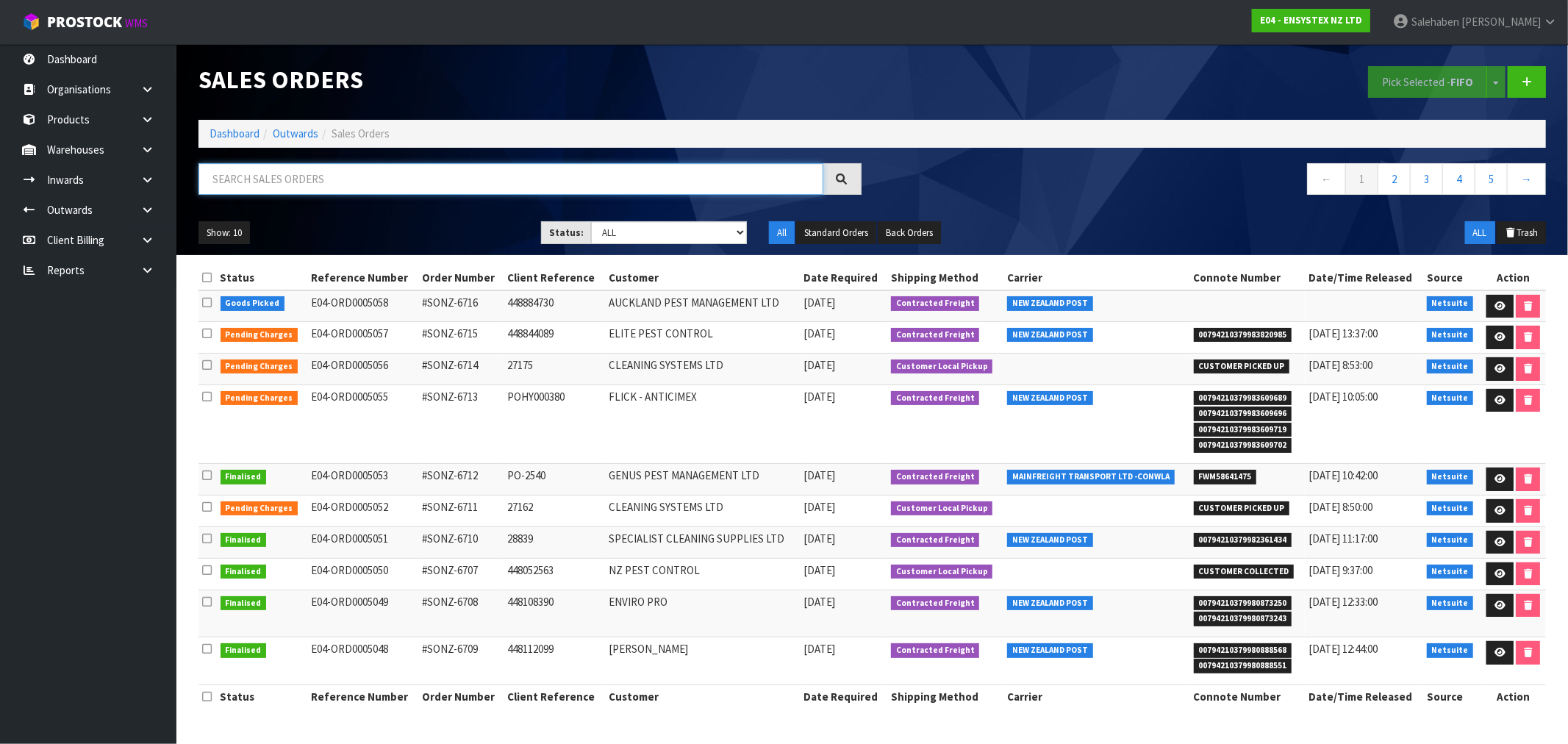
paste input "FWM58538267"
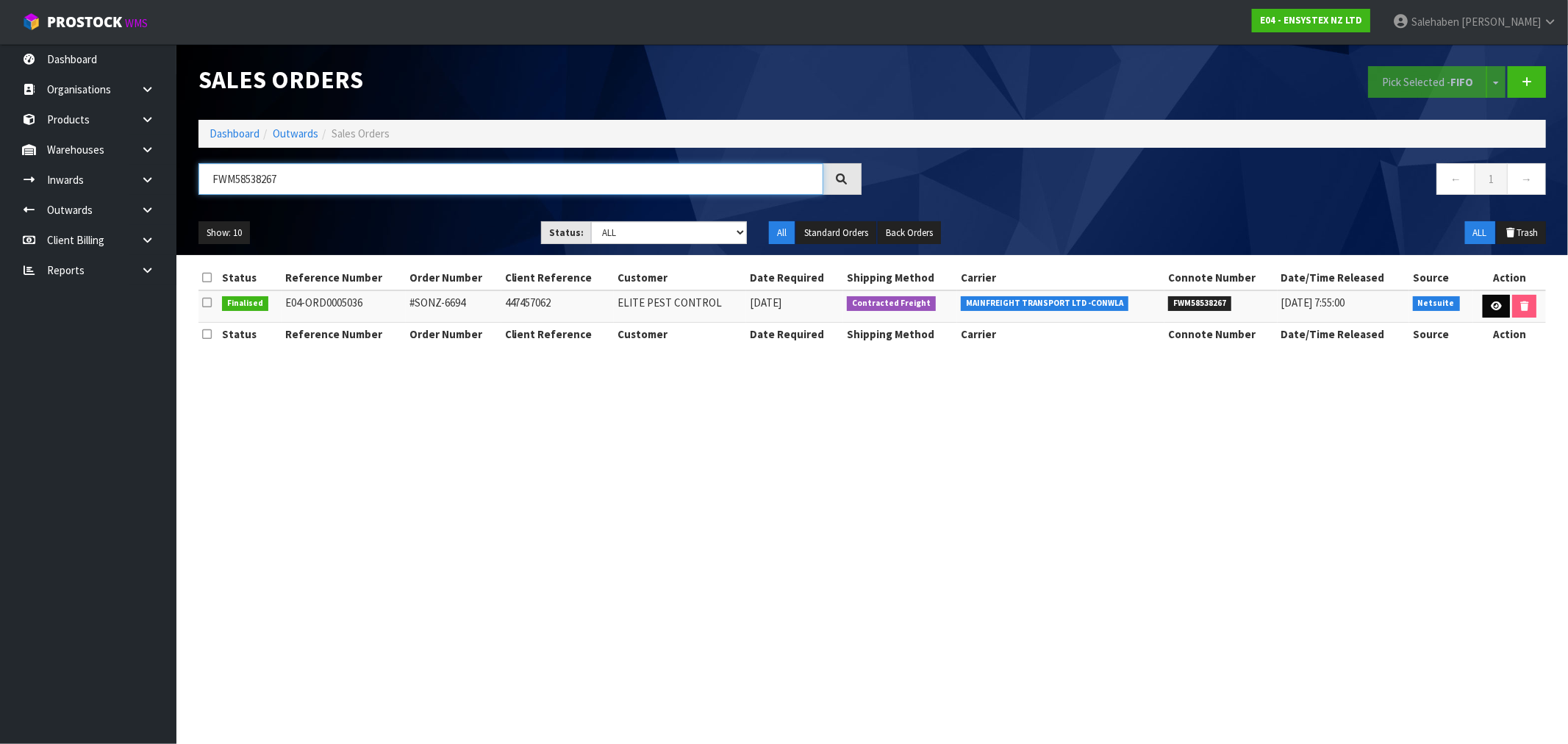
type input "FWM58538267"
click at [1497, 302] on icon at bounding box center [1496, 306] width 11 height 10
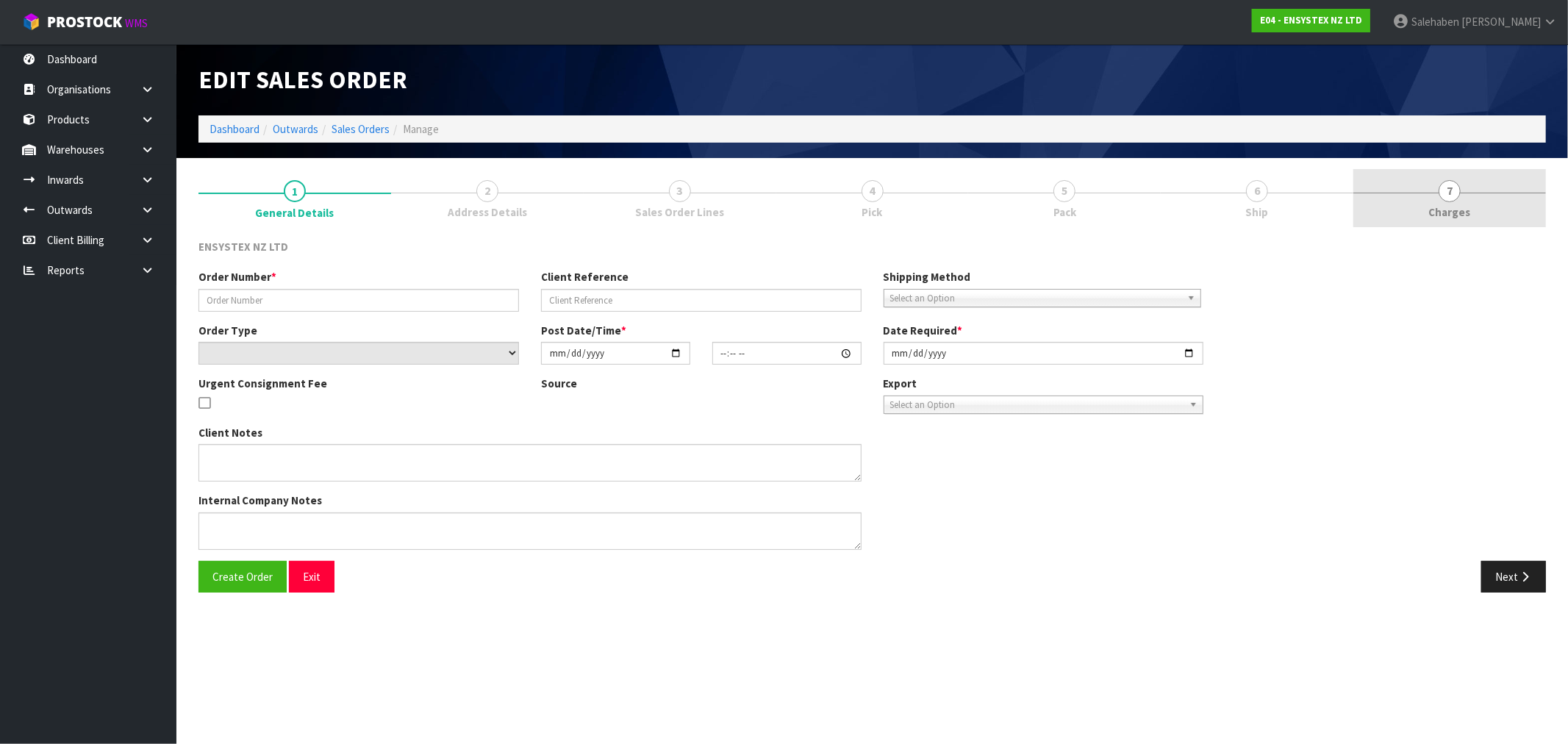
type input "#SONZ-6694"
type input "447457062"
select select "number:0"
type input "2025-09-03"
type input "12:30:21.000"
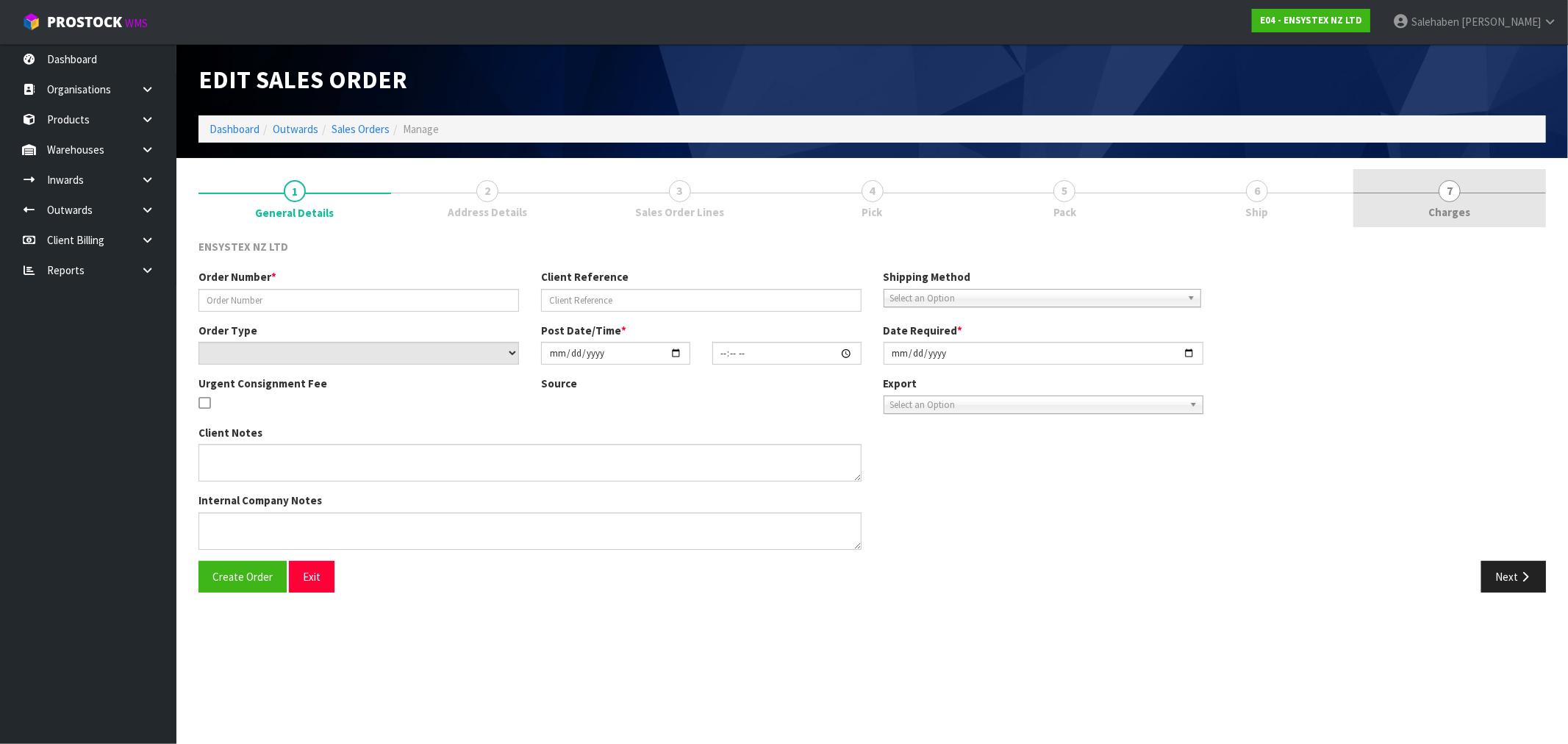
type input "2025-09-03"
click at [1452, 208] on span "Charges" at bounding box center [1450, 211] width 42 height 15
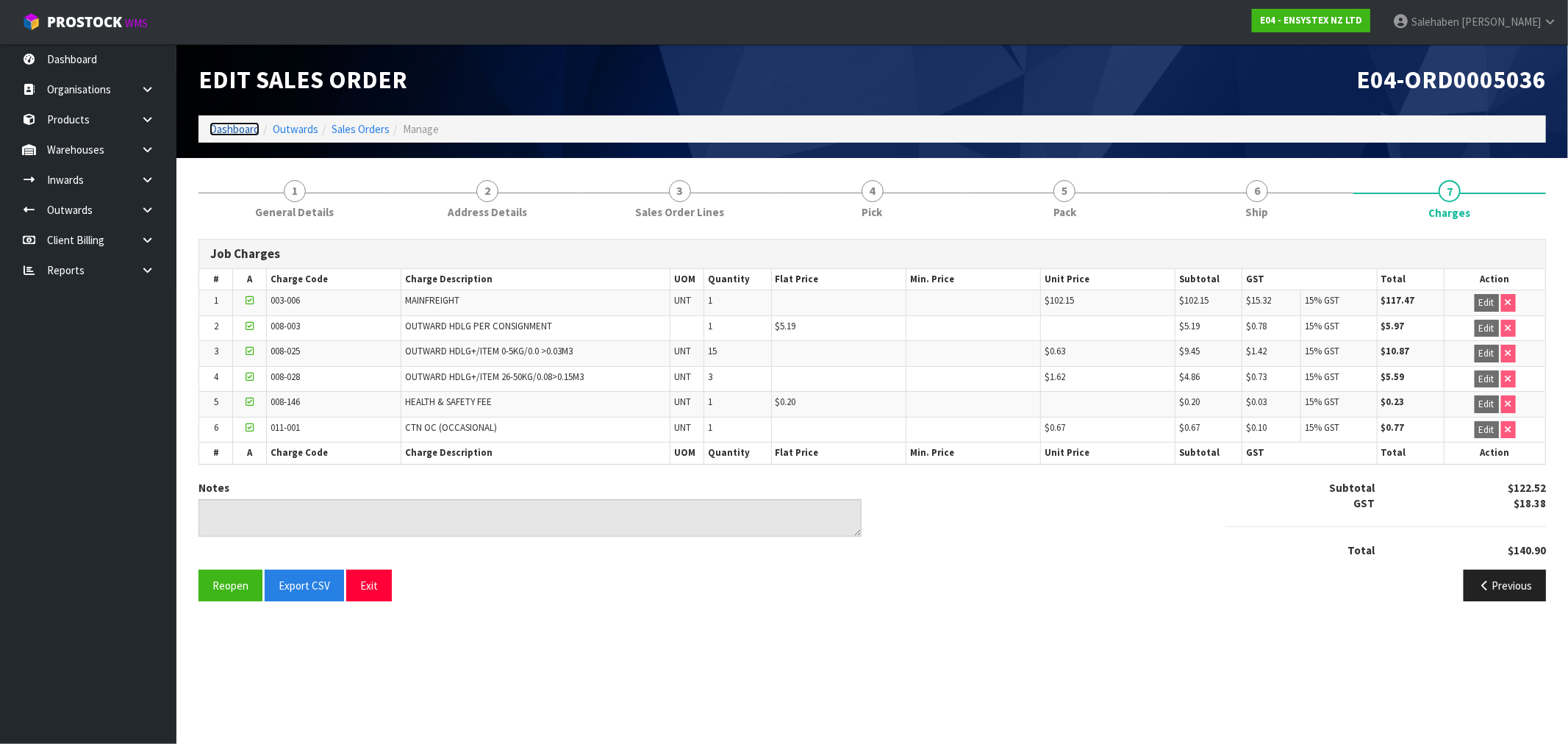
click at [237, 130] on link "Dashboard" at bounding box center [234, 129] width 50 height 14
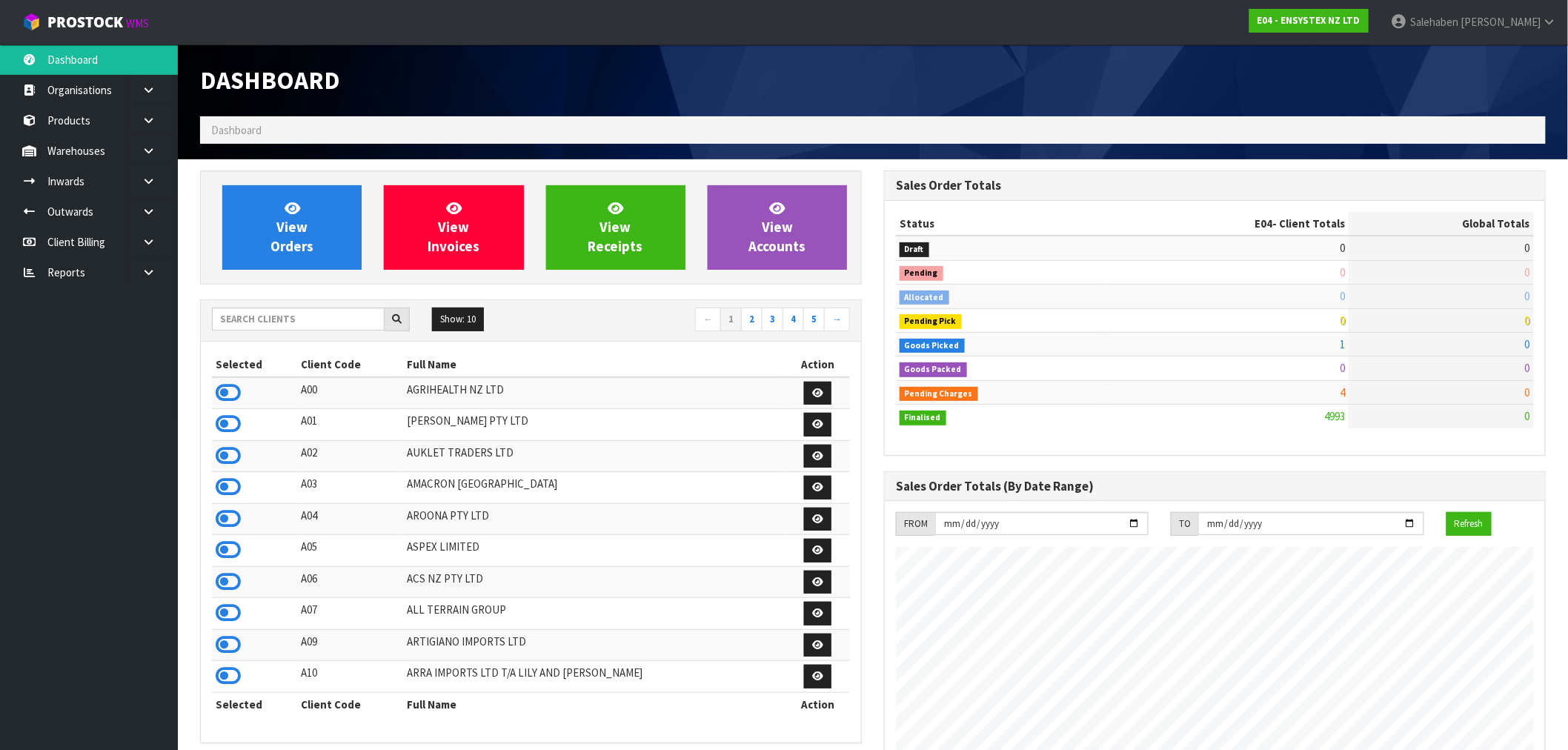
scroll to position [1123, 684]
click at [277, 316] on input "text" at bounding box center [298, 319] width 173 height 23
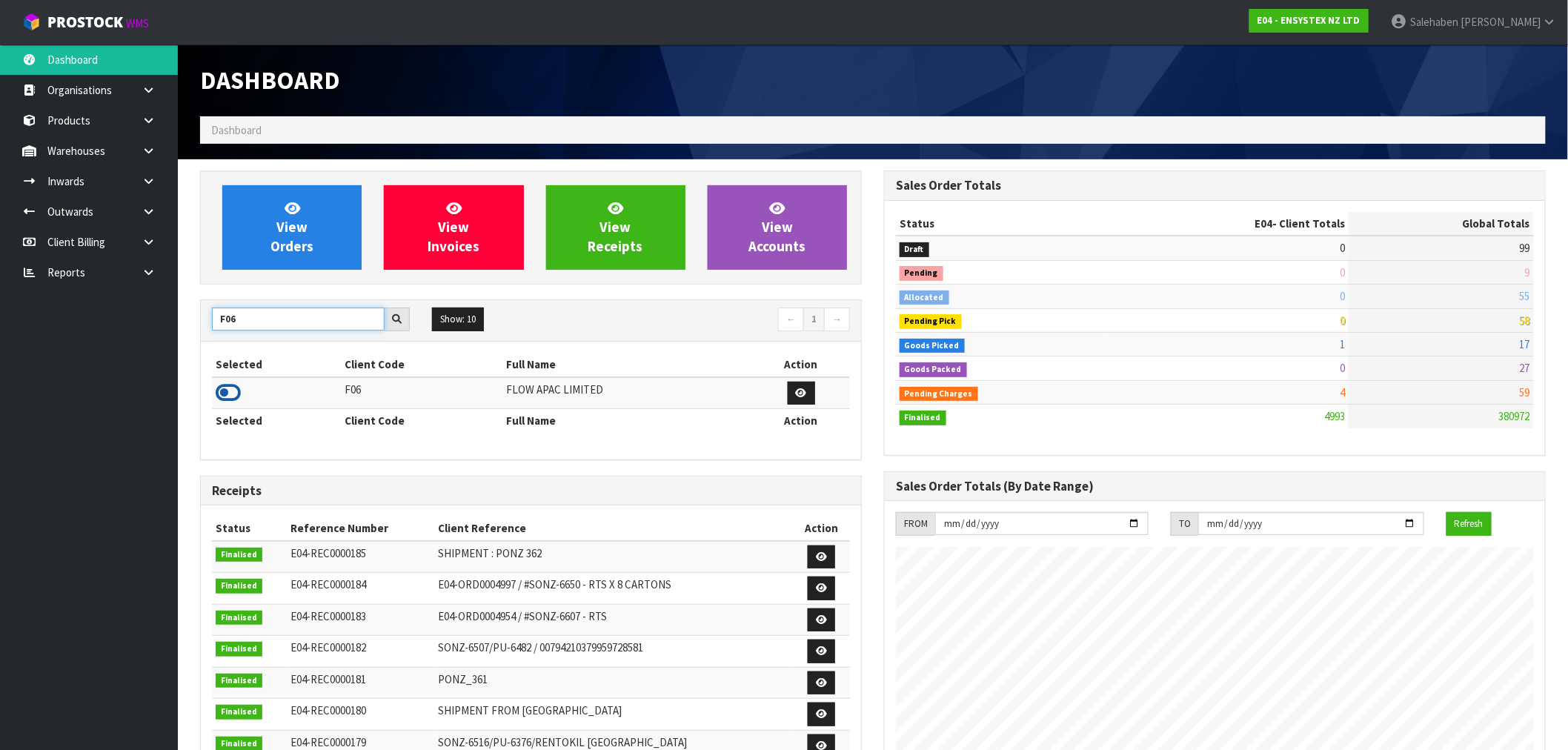
type input "F06"
click at [233, 398] on icon at bounding box center [228, 393] width 26 height 22
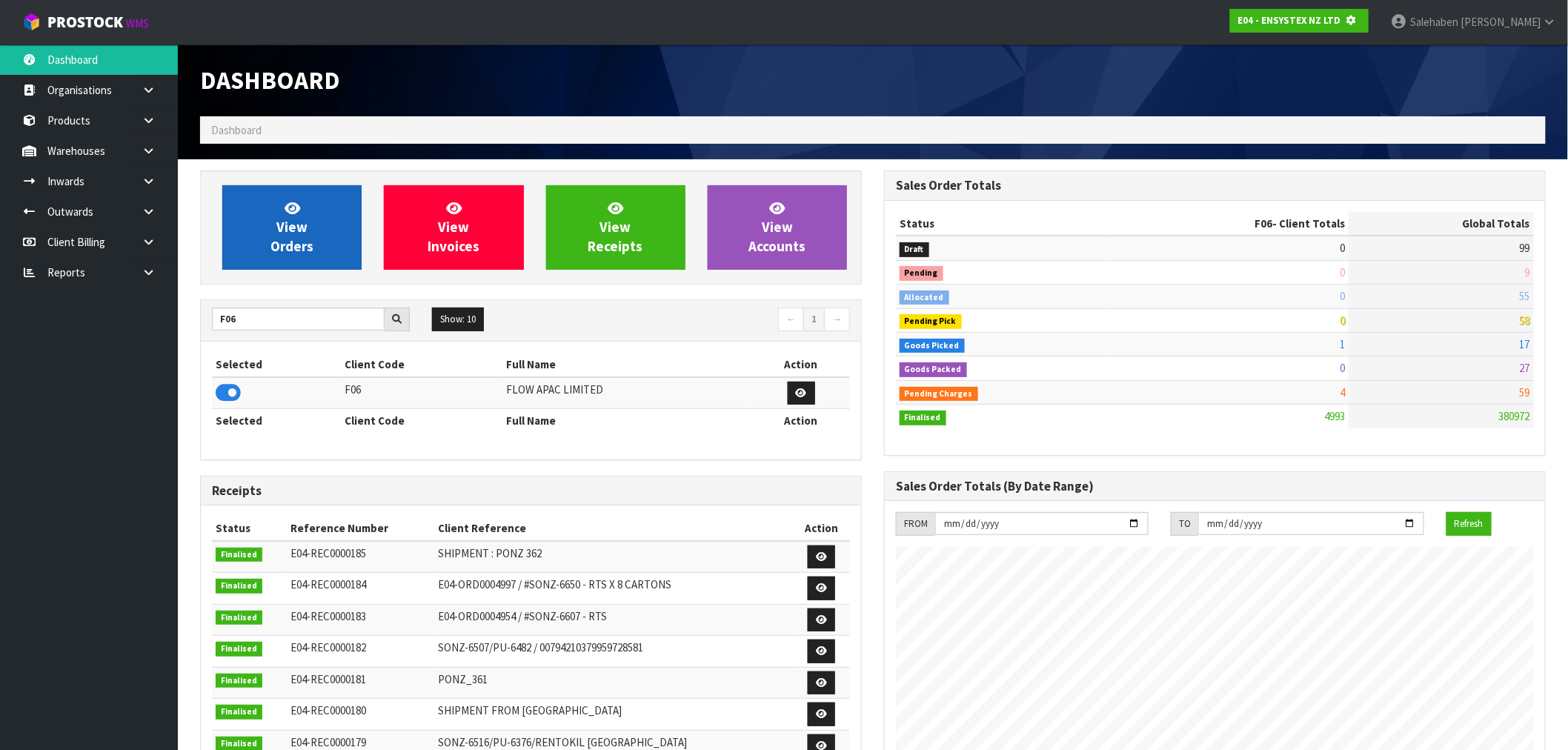
scroll to position [739999, 740427]
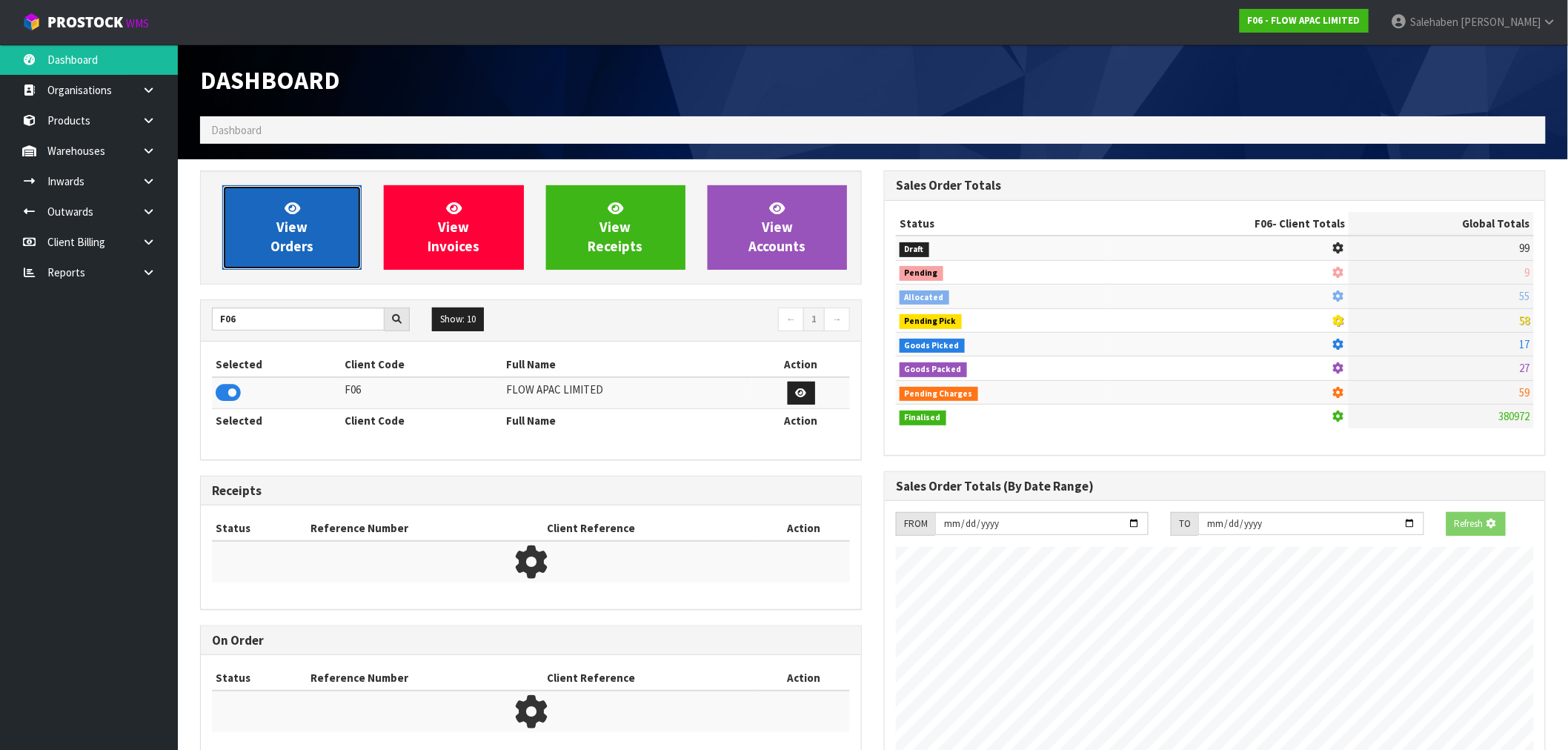
click at [330, 239] on link "View Orders" at bounding box center [291, 227] width 139 height 84
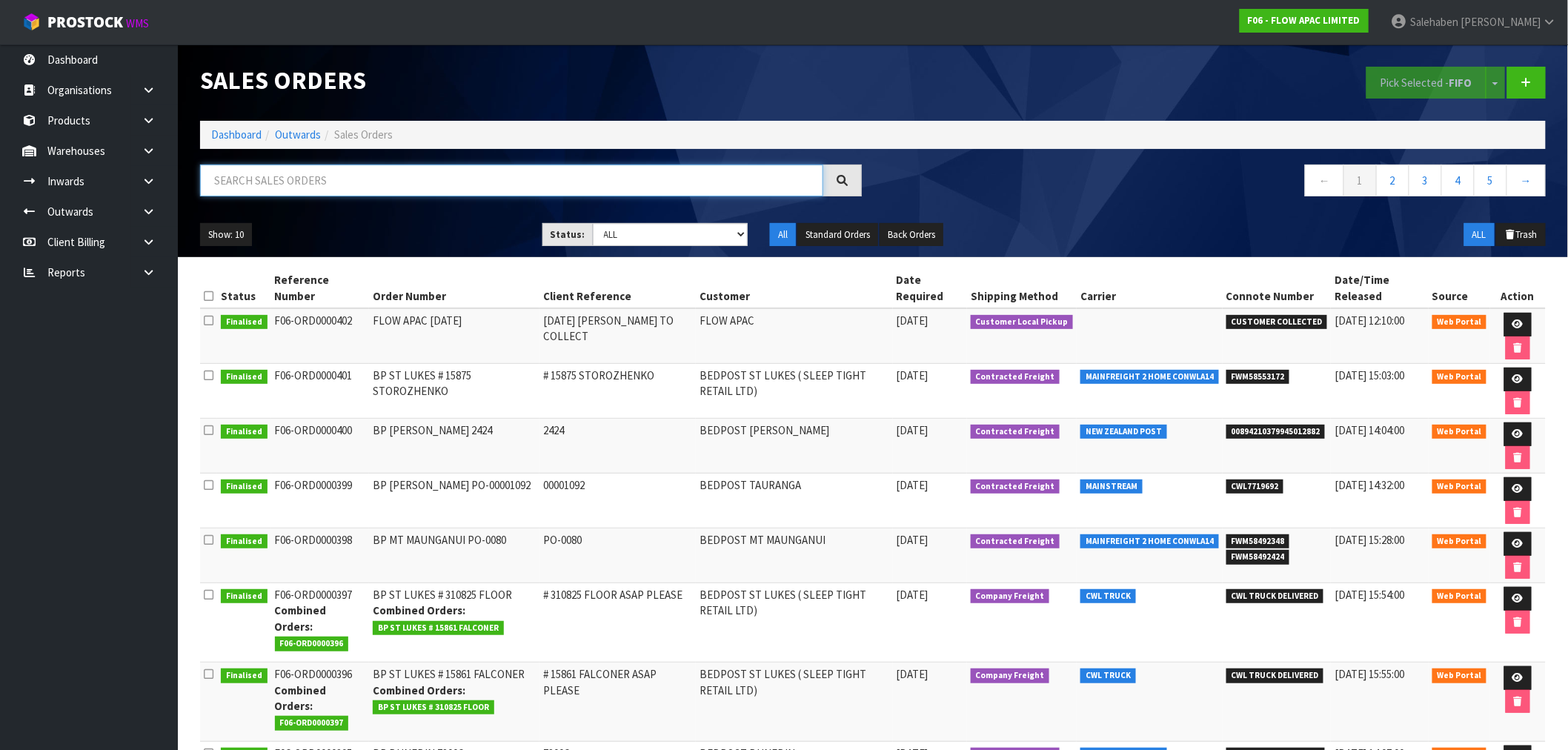
click at [521, 174] on input "text" at bounding box center [512, 180] width 623 height 32
paste input "FWM58492348"
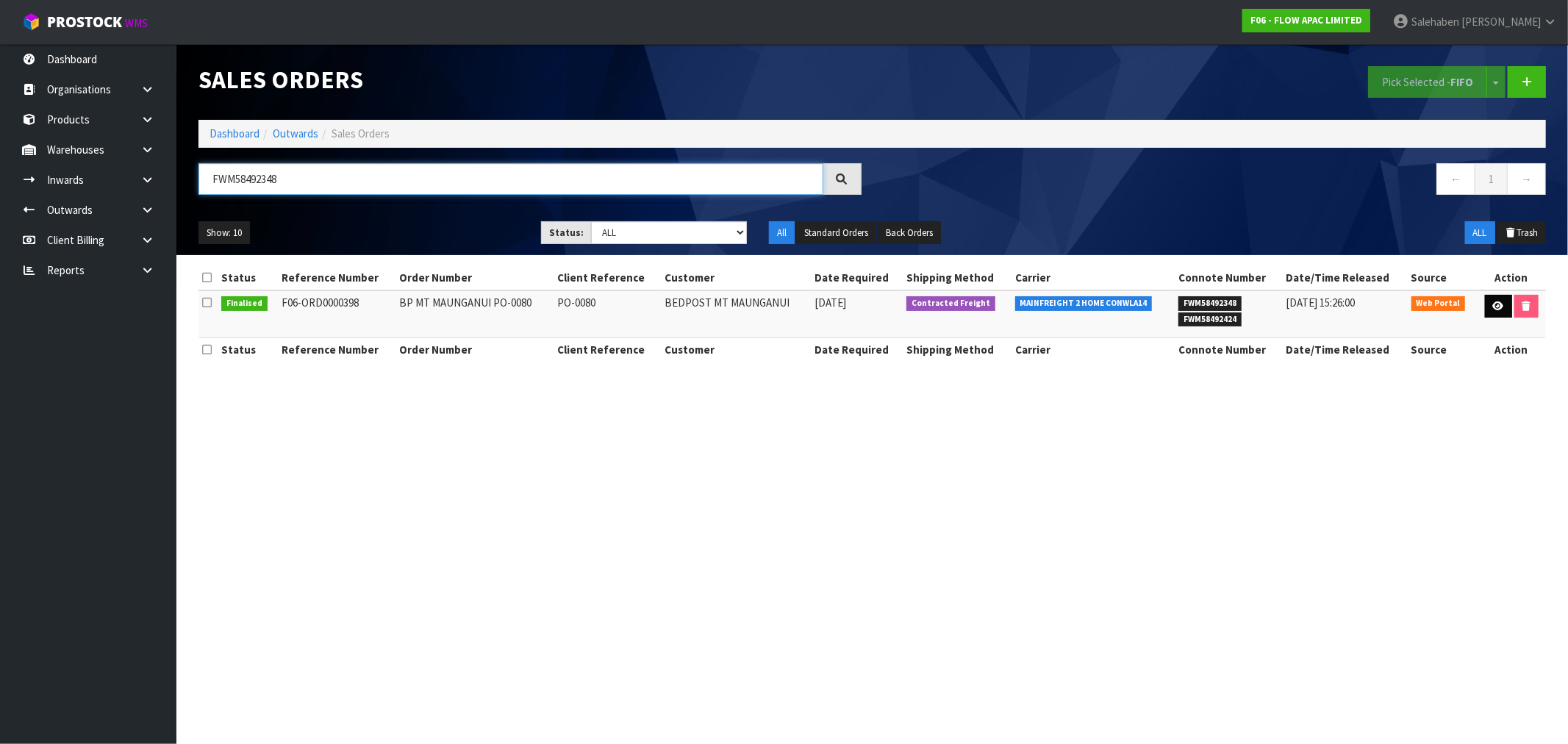
type input "FWM58492348"
click at [1497, 309] on icon at bounding box center [1498, 306] width 11 height 10
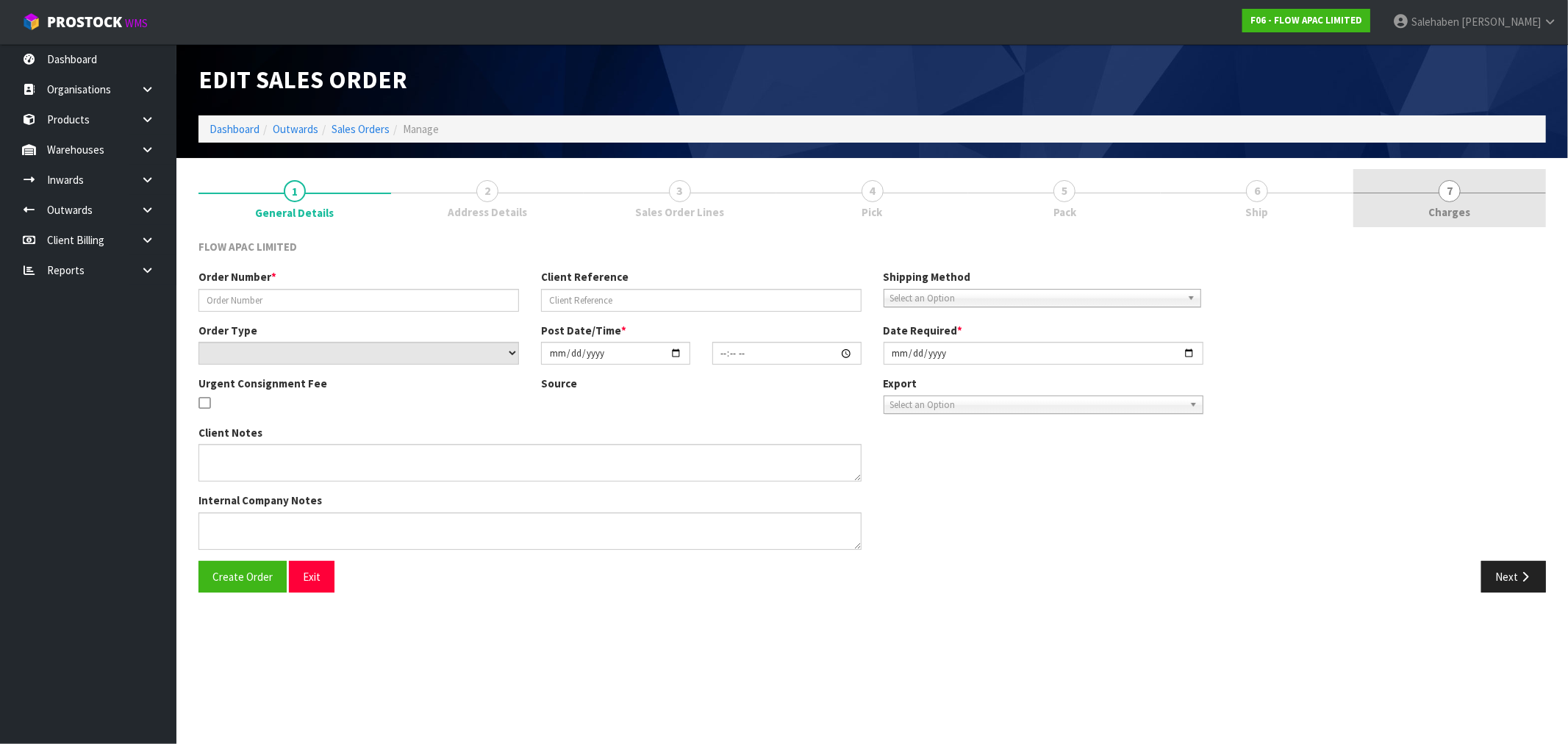
click at [1457, 197] on span "7" at bounding box center [1449, 191] width 22 height 22
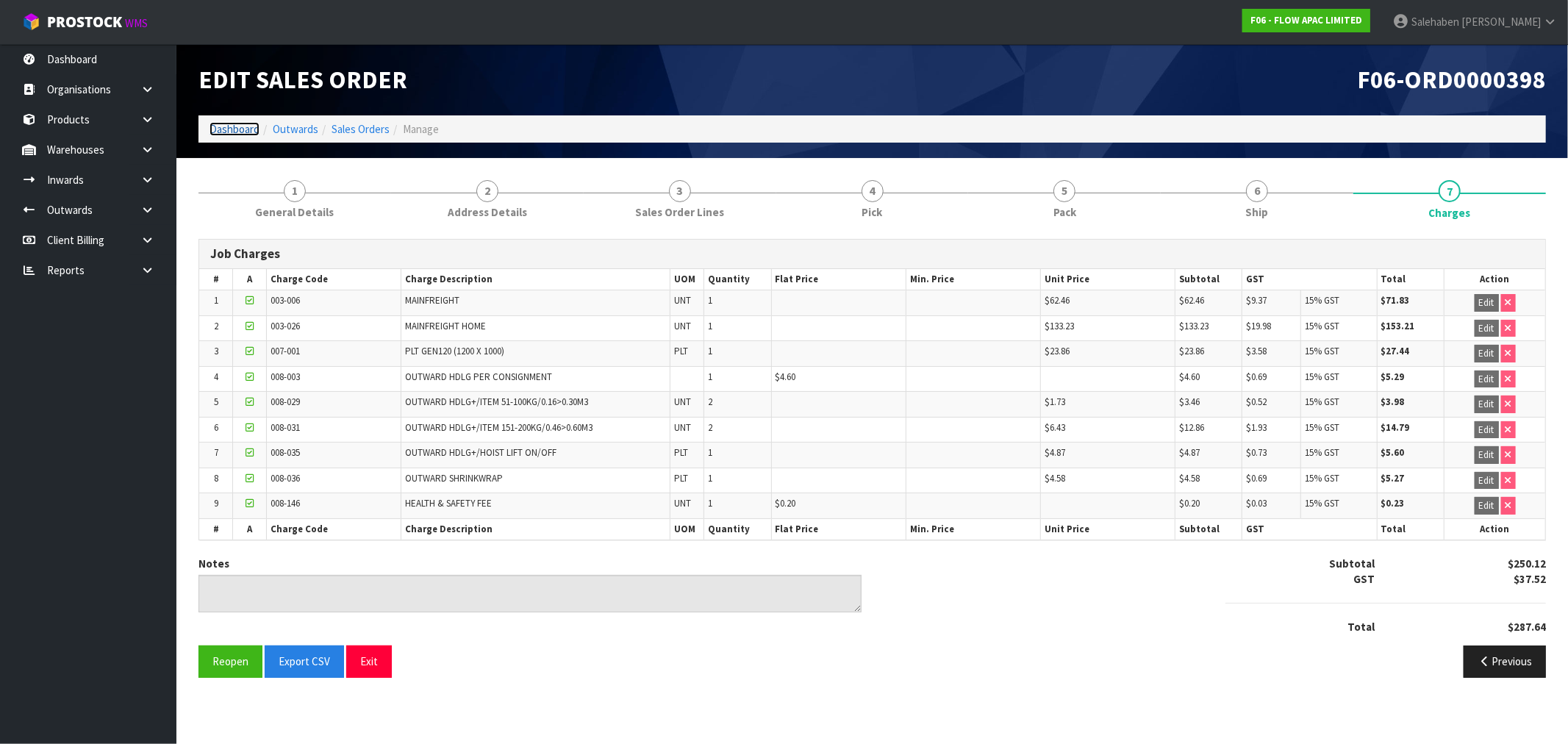
click at [228, 130] on link "Dashboard" at bounding box center [234, 129] width 50 height 14
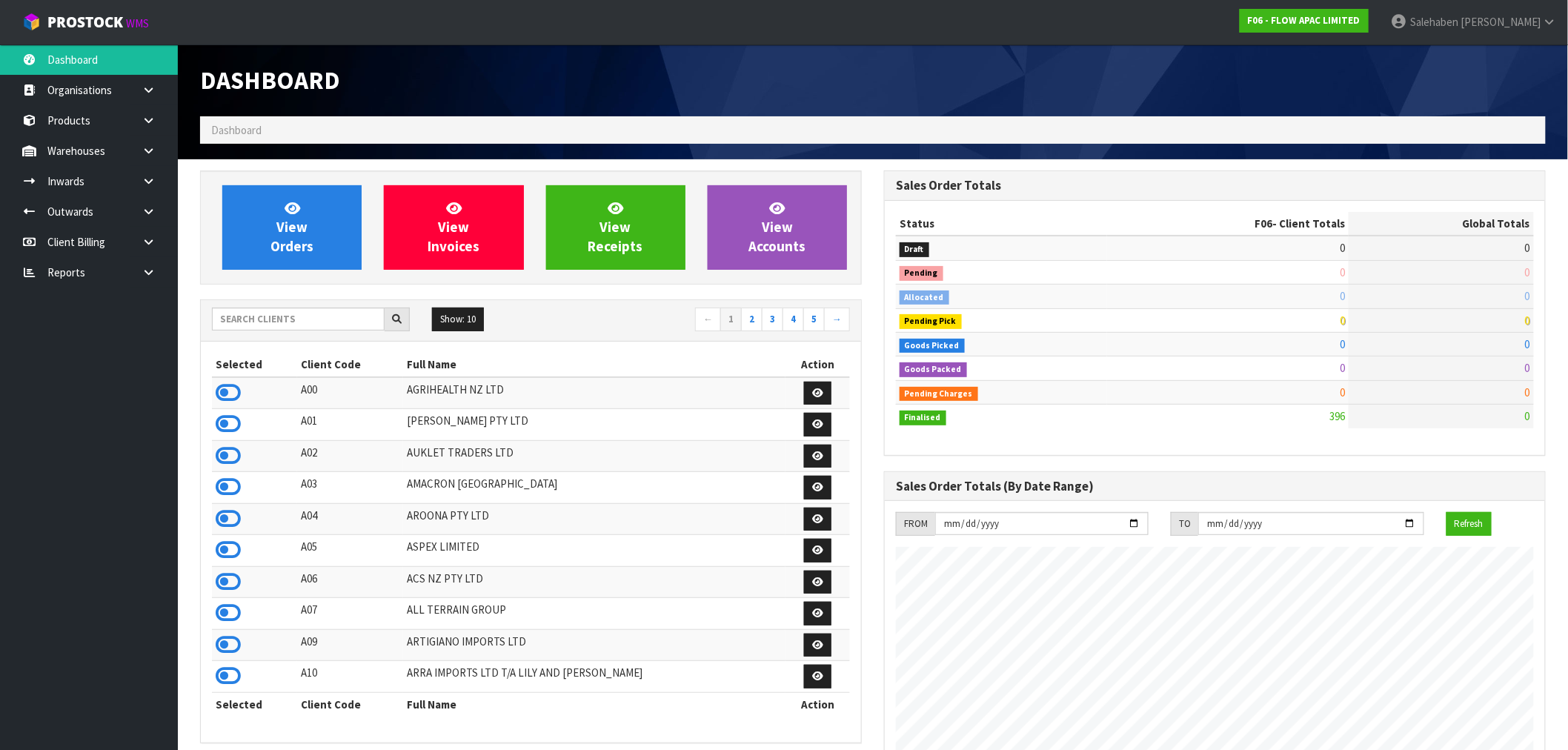
scroll to position [1123, 684]
click at [246, 324] on input "text" at bounding box center [298, 319] width 173 height 23
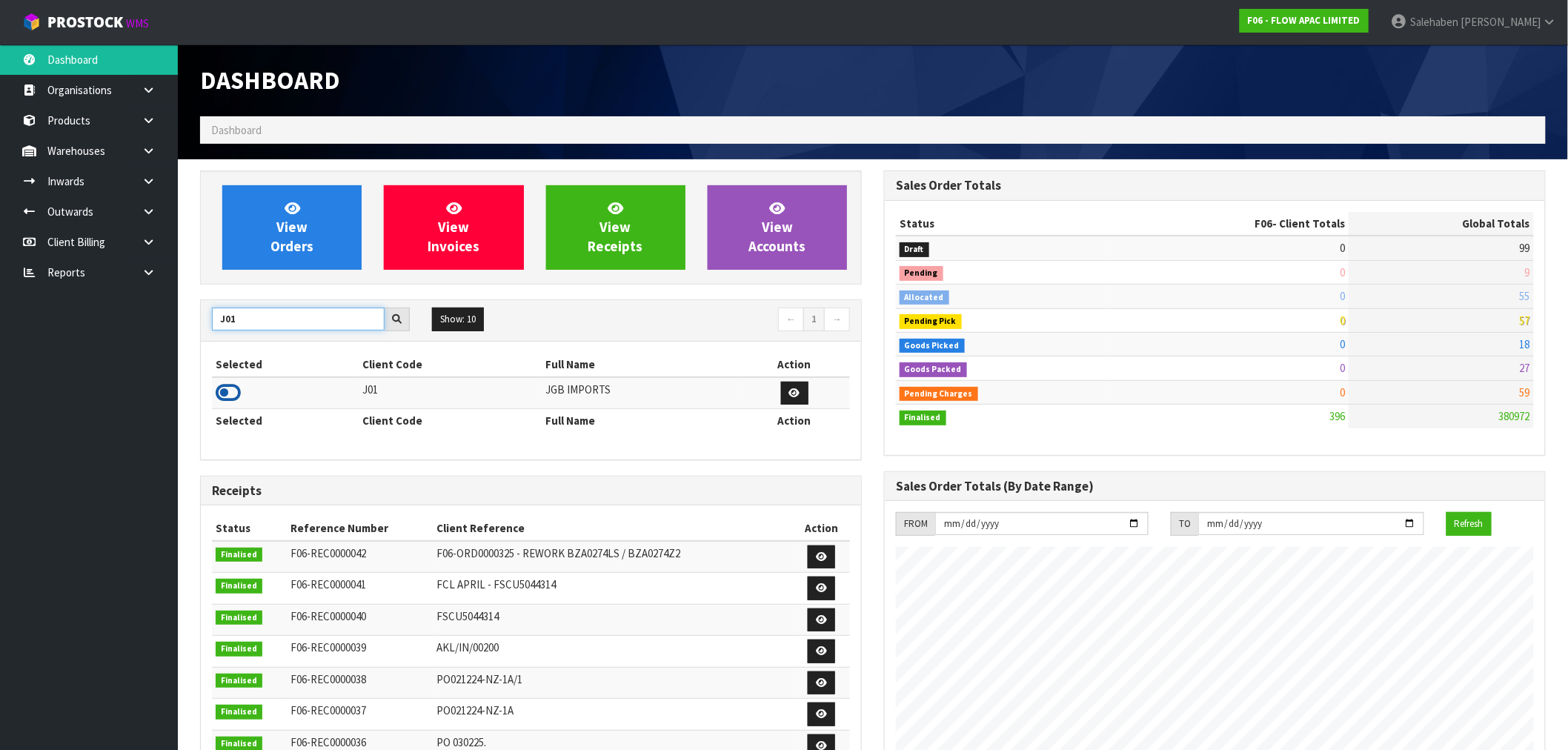
type input "J01"
click at [233, 398] on icon at bounding box center [228, 393] width 26 height 22
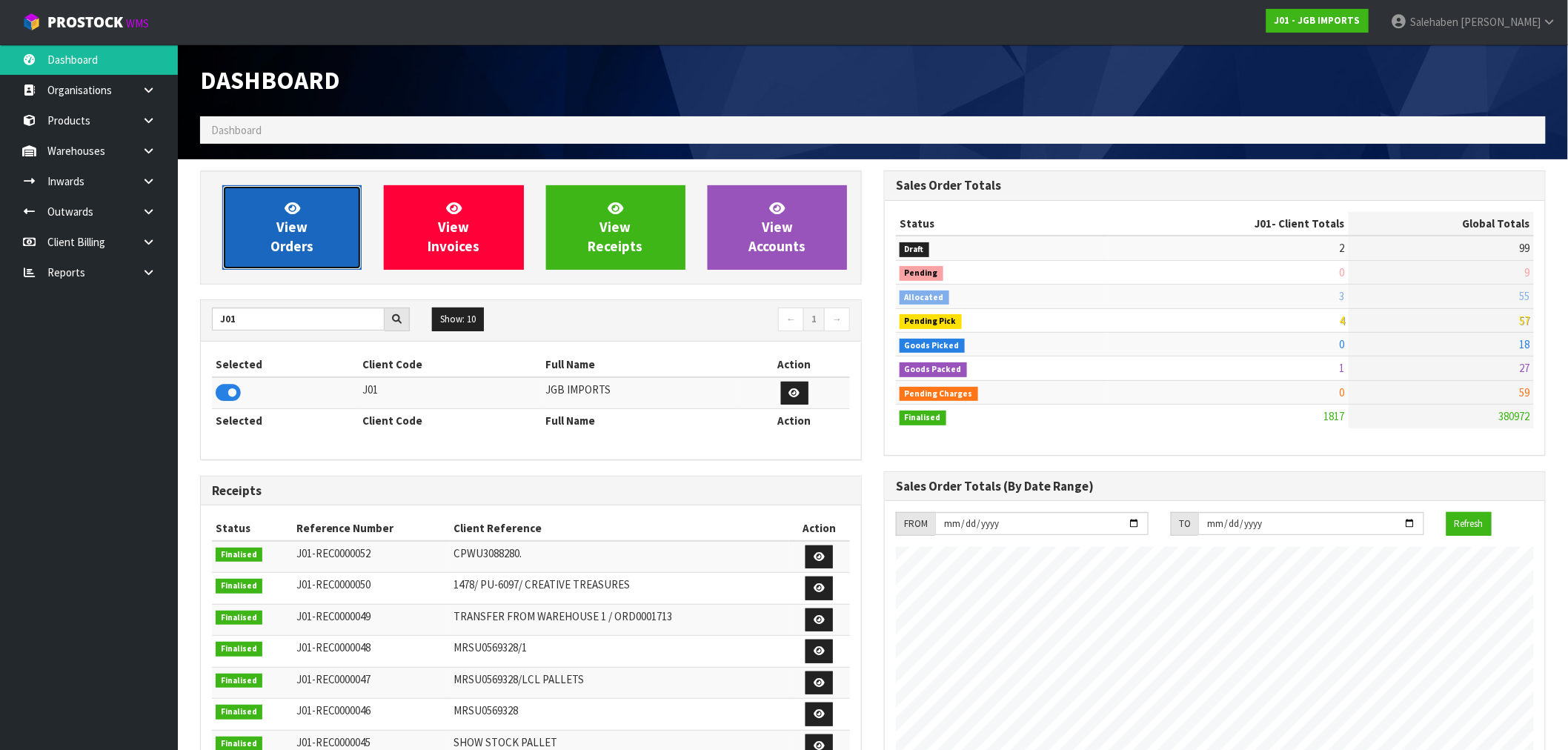
click at [292, 249] on span "View Orders" at bounding box center [291, 227] width 43 height 56
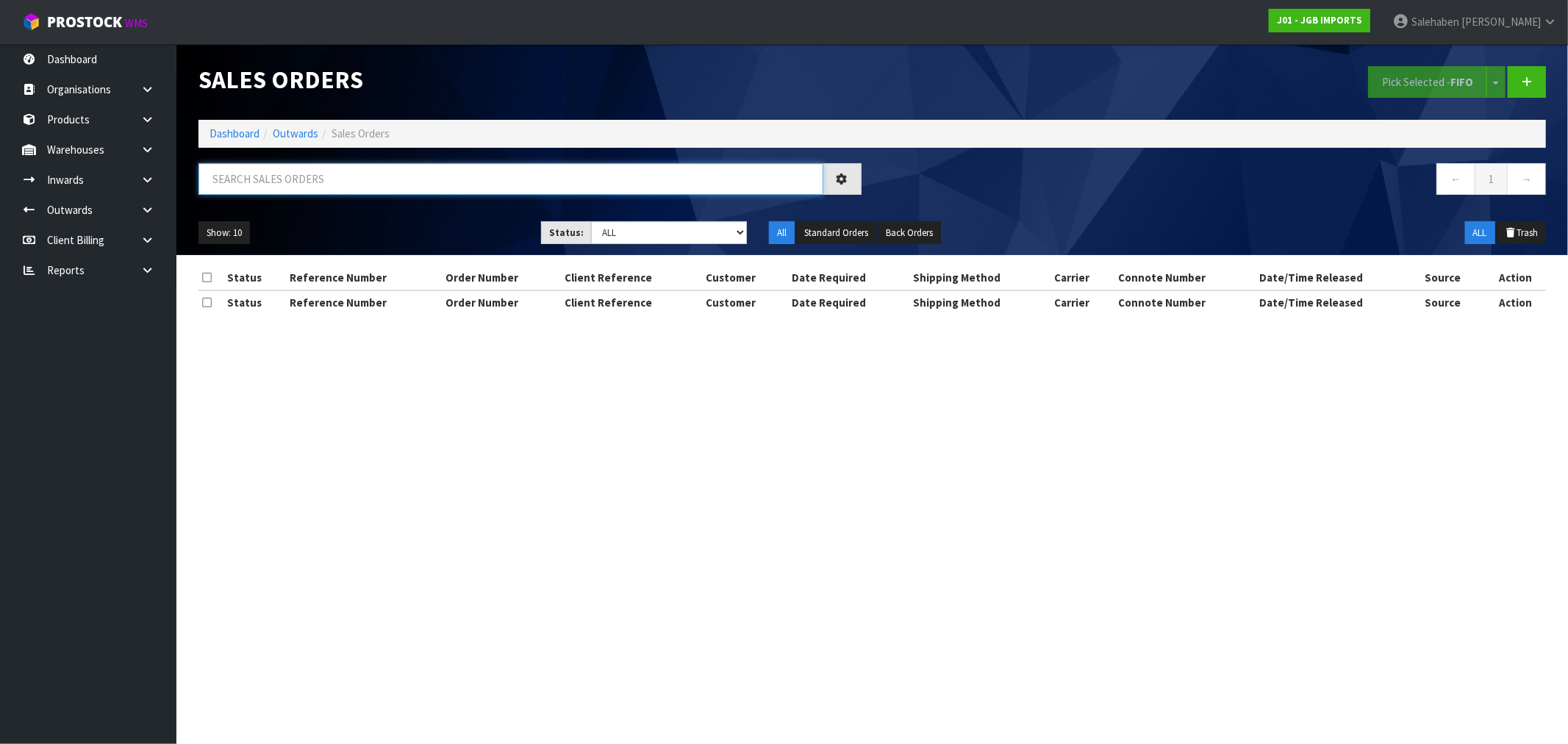
click at [405, 165] on input "text" at bounding box center [510, 179] width 624 height 32
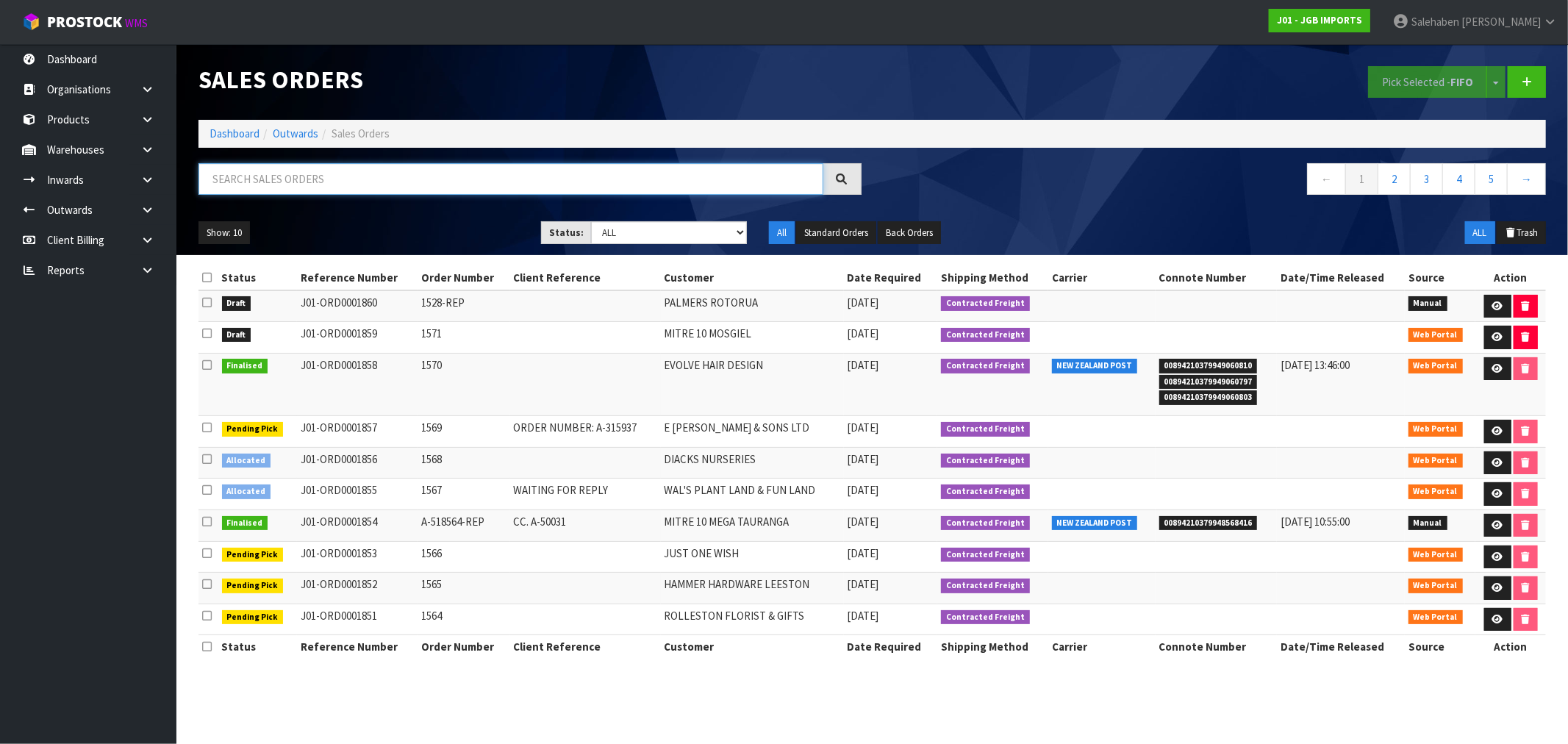
paste input "FWM58510908"
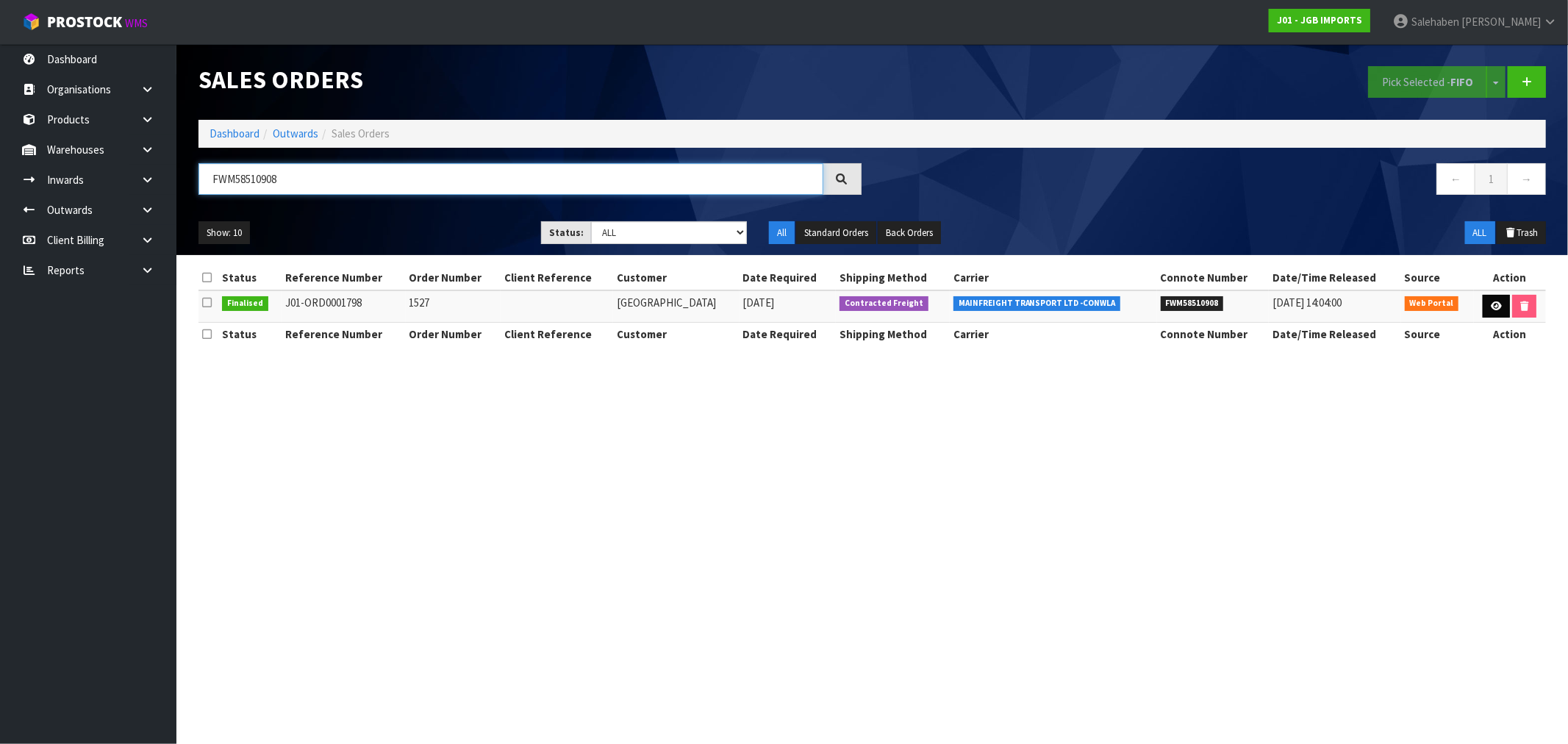
type input "FWM58510908"
click at [1493, 300] on link at bounding box center [1496, 306] width 27 height 24
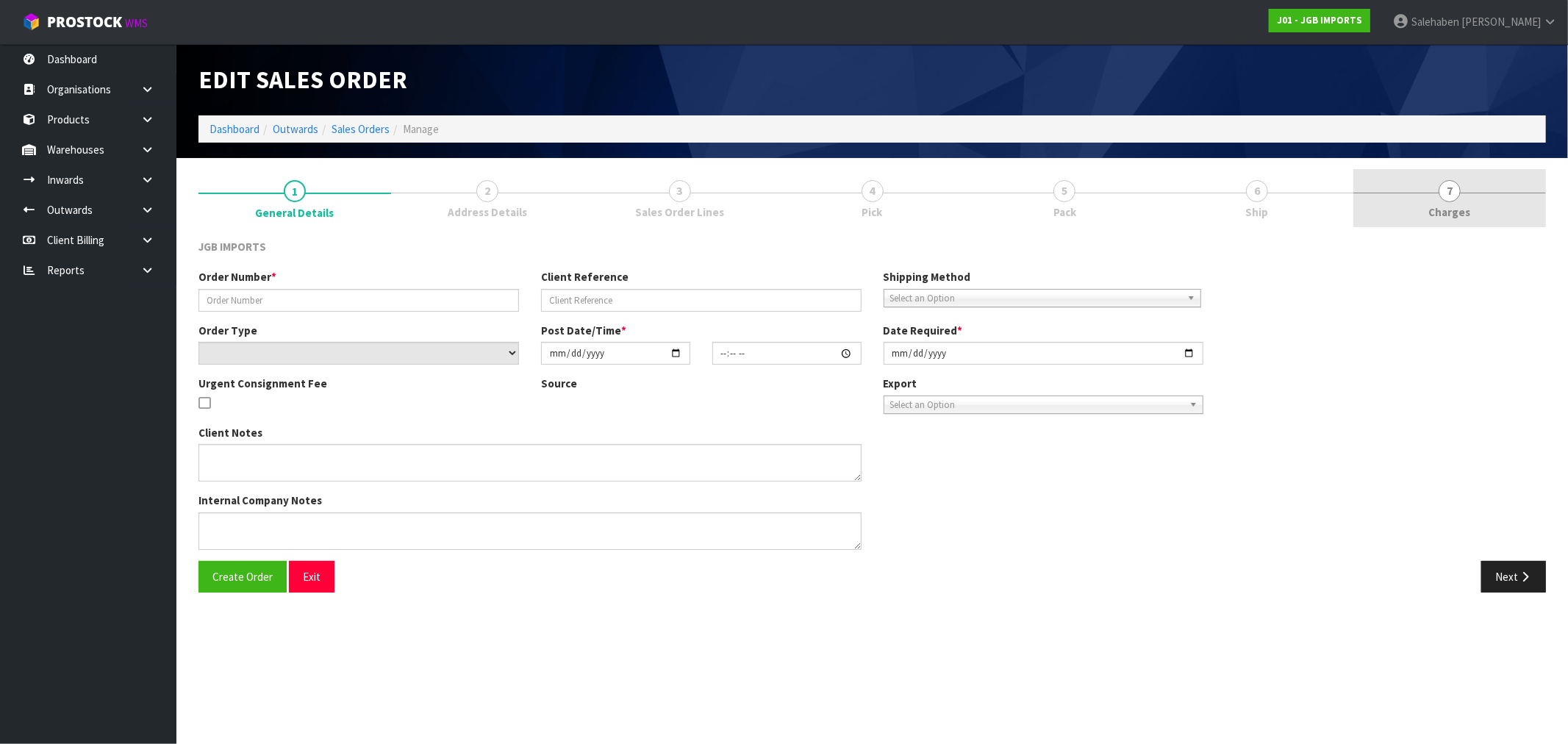
type input "1527"
select select "number:0"
type input "2025-08-18"
type input "19:12:00.000"
type input "2025-09-03"
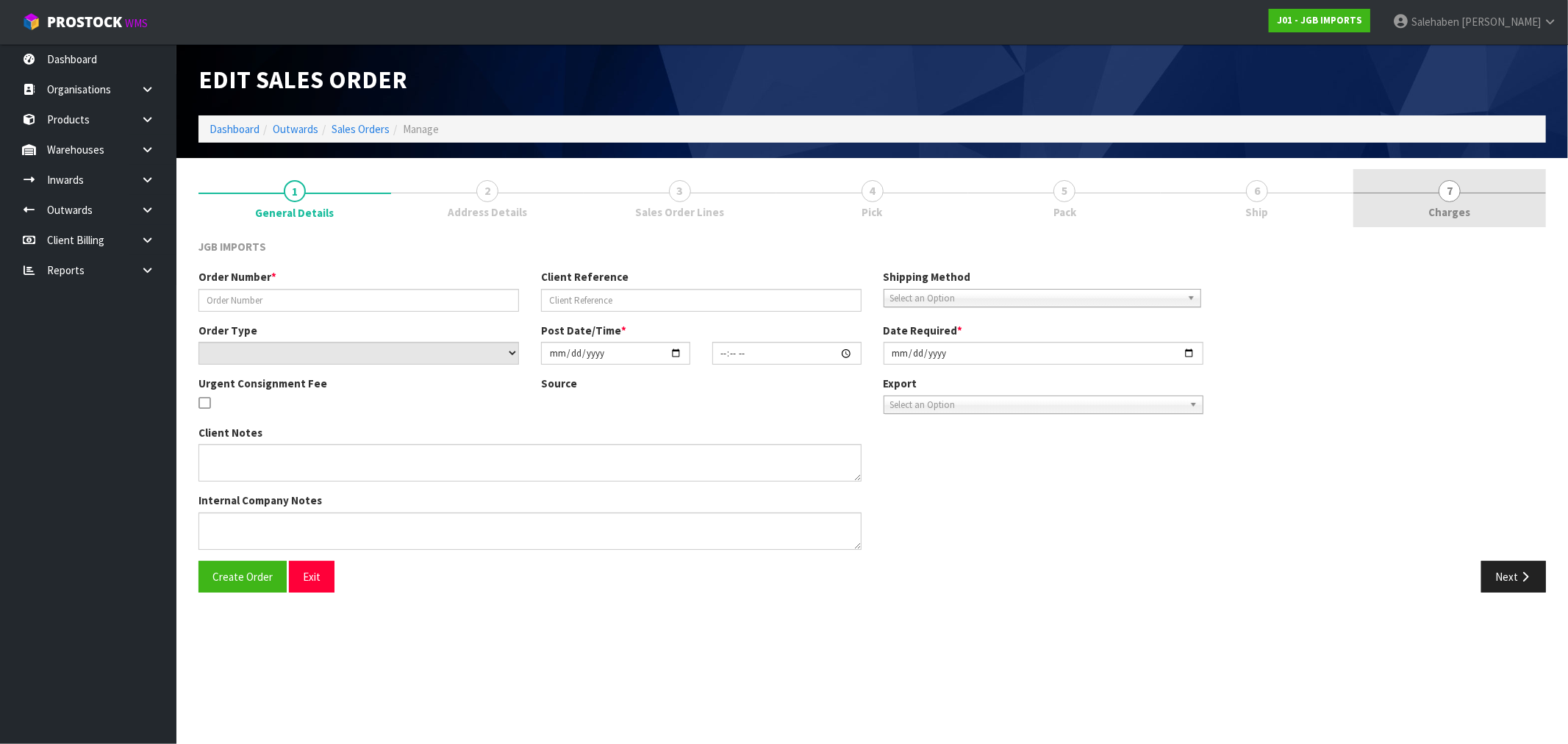
type textarea "TO BE DISPACTHED IN SEPTEMBER. PLEASE GET IT PICK PACKED WHEN EVER POSSIBLE. DO…"
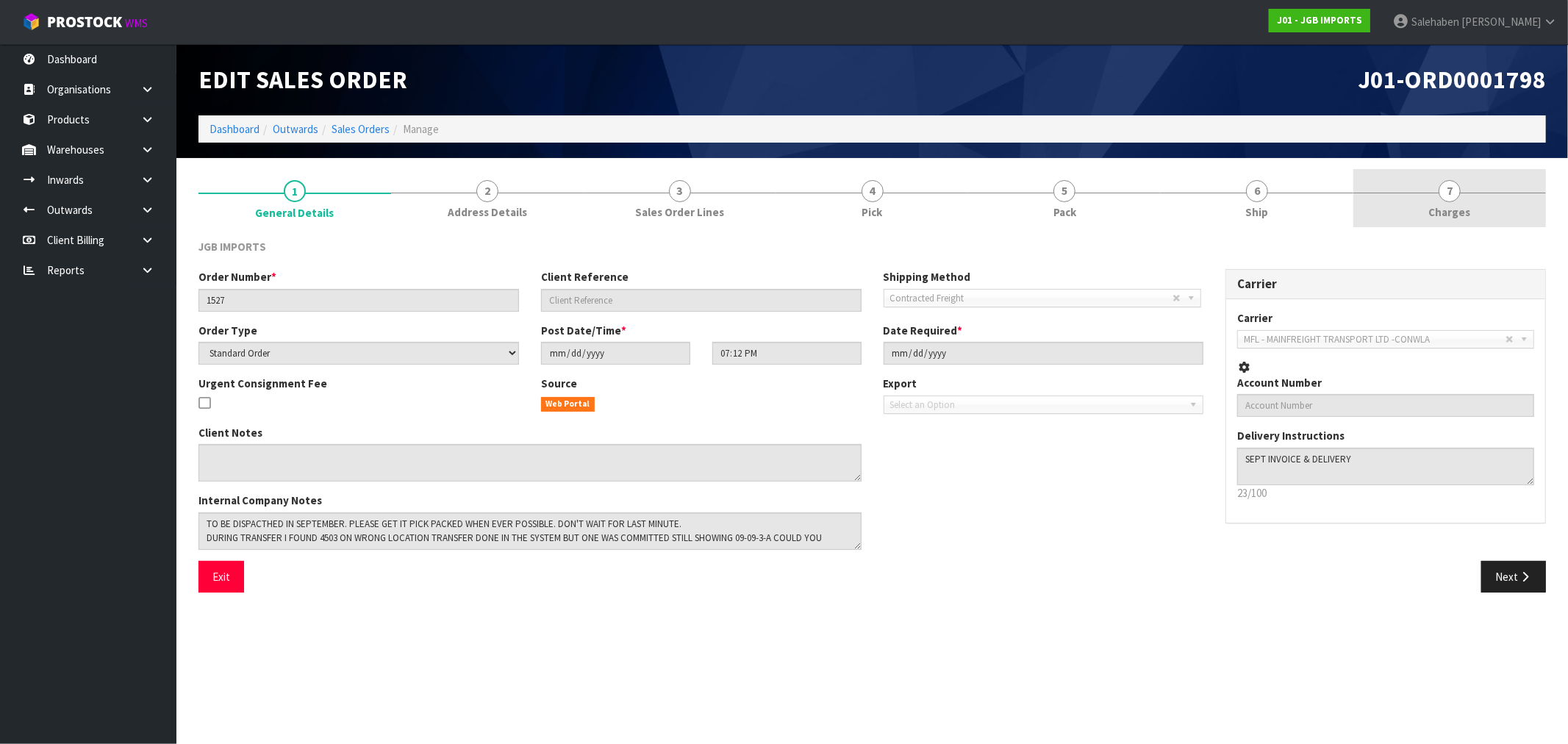
click at [1460, 212] on span "Charges" at bounding box center [1450, 211] width 42 height 15
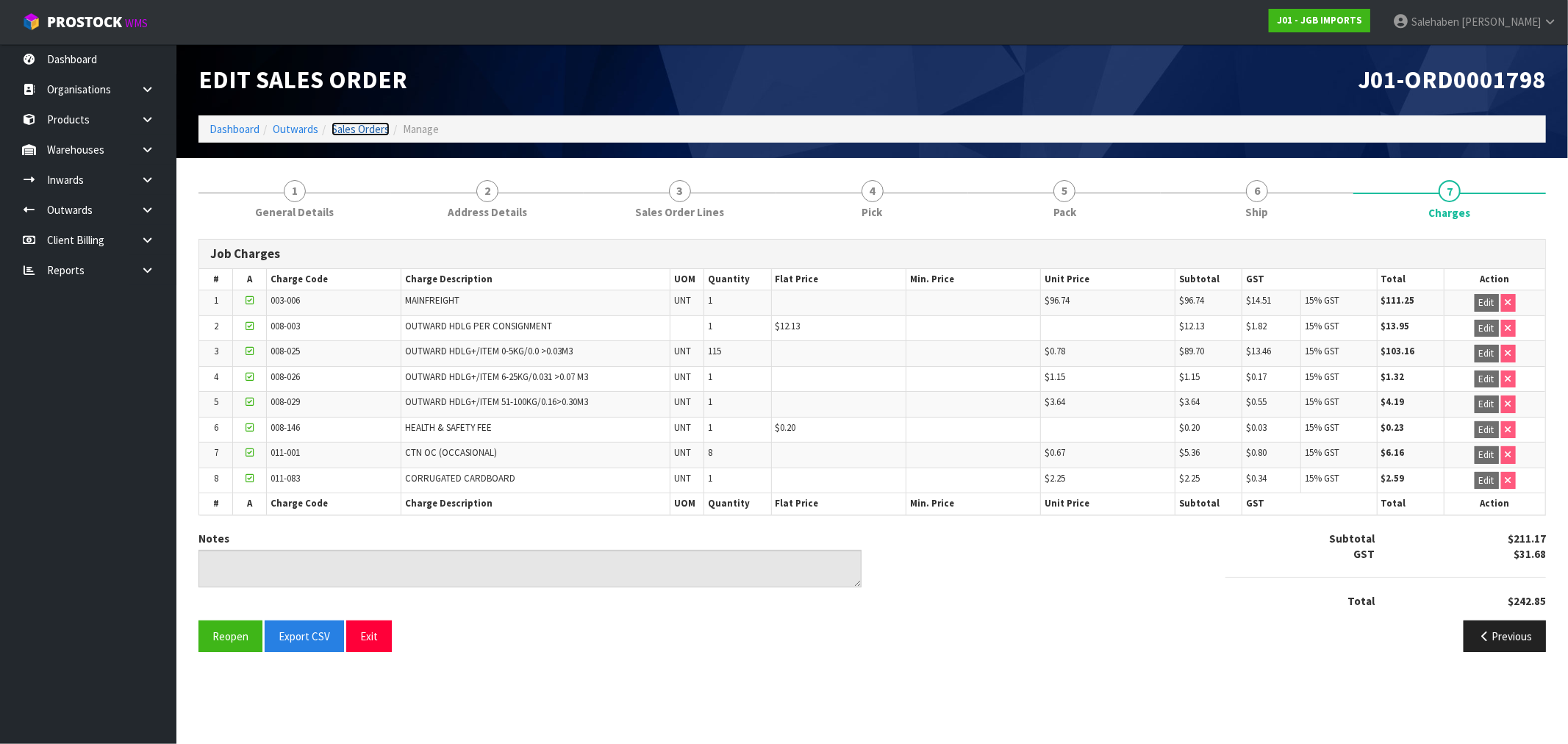
click at [348, 130] on link "Sales Orders" at bounding box center [361, 129] width 58 height 14
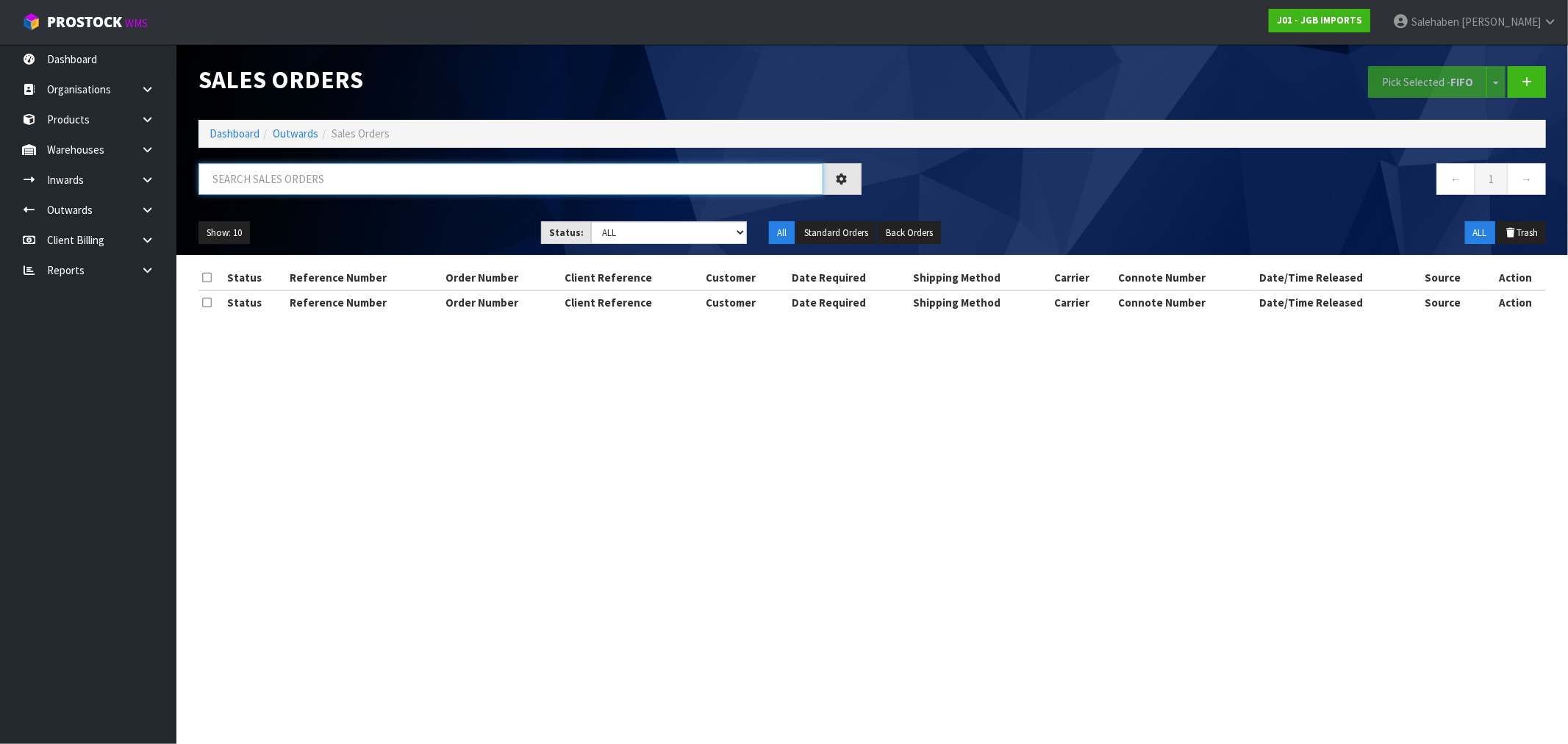
click at [338, 182] on input "text" at bounding box center [510, 179] width 624 height 32
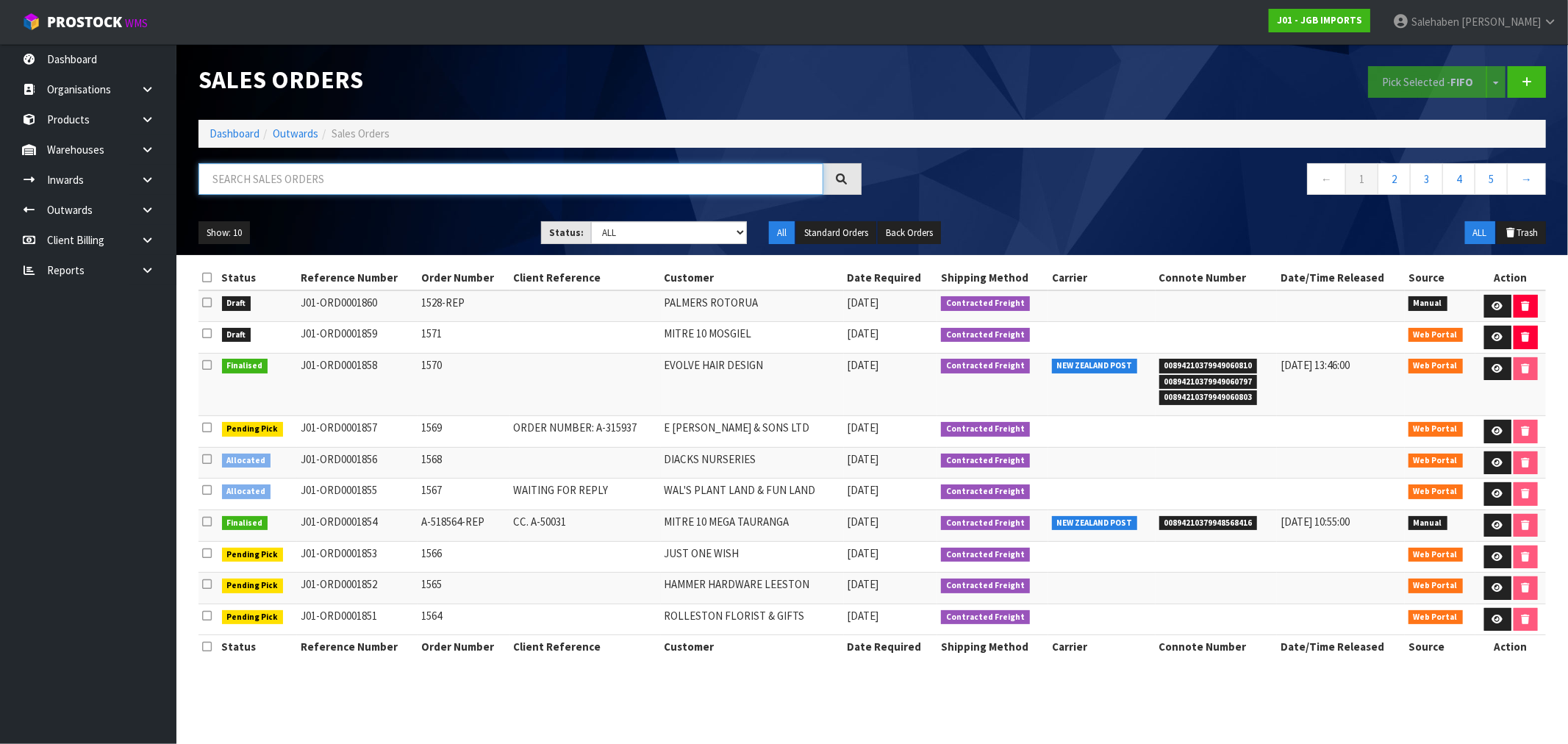
paste input "FWM58510523"
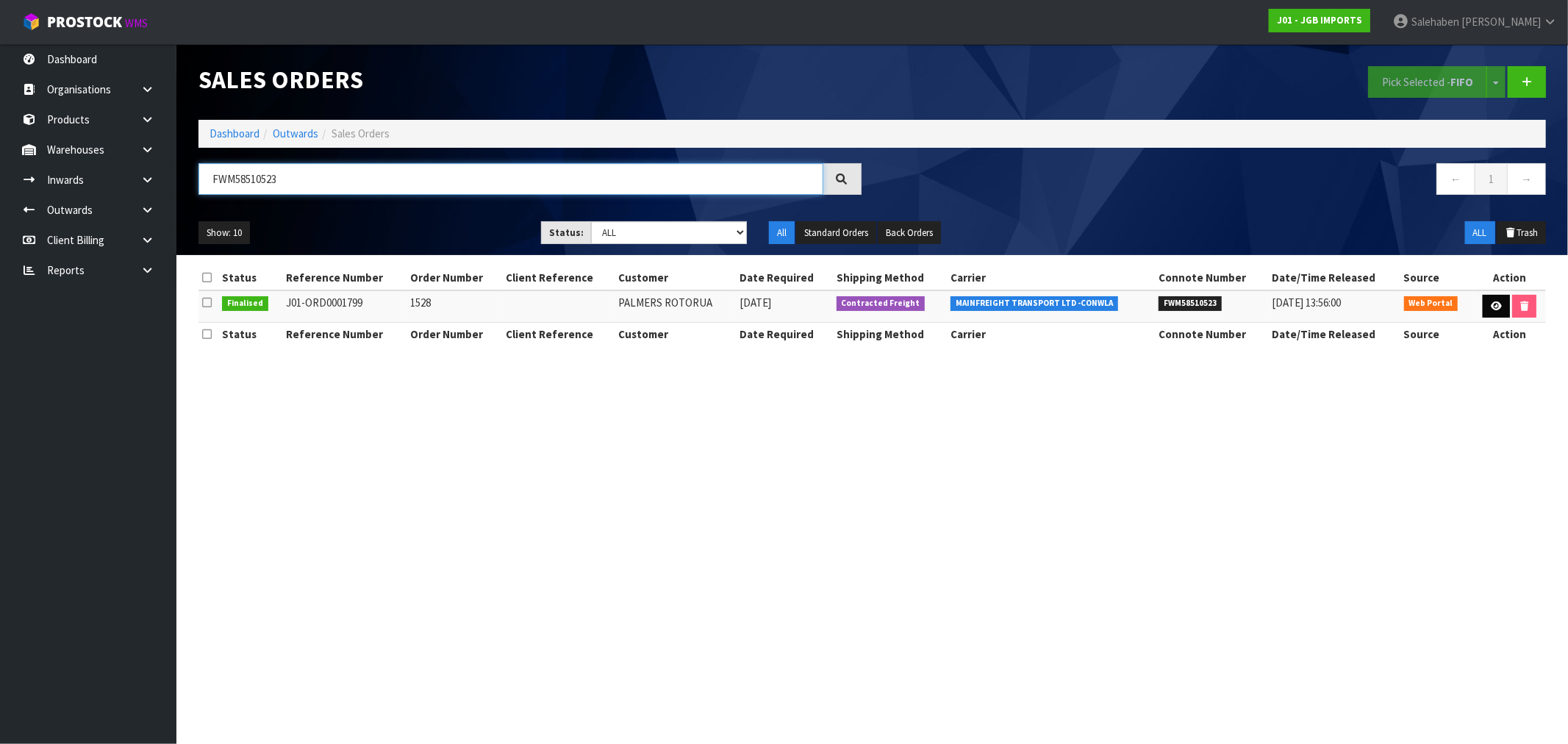
type input "FWM58510523"
drag, startPoint x: 1480, startPoint y: 314, endPoint x: 1488, endPoint y: 314, distance: 8.0
click at [1483, 314] on link at bounding box center [1496, 306] width 27 height 24
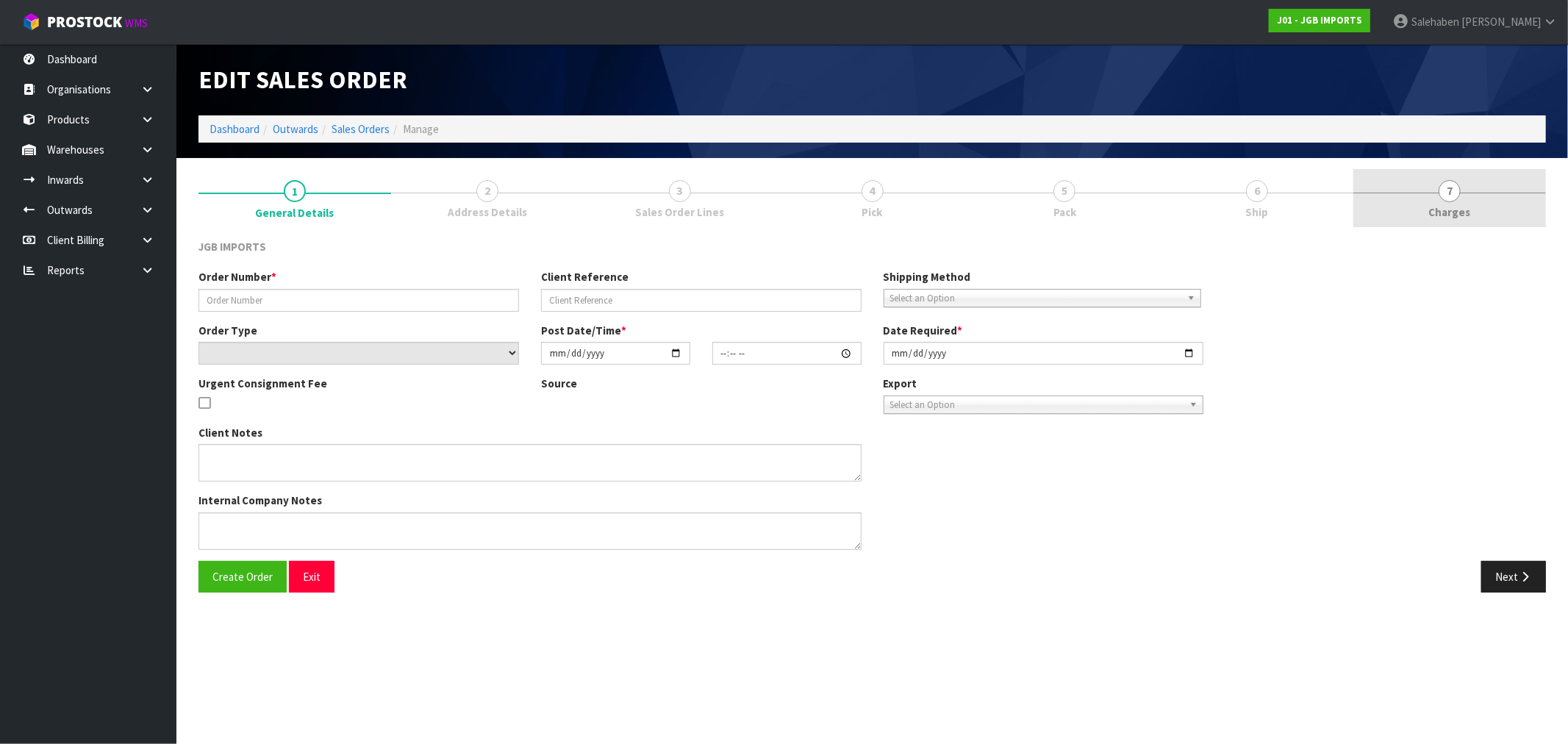
type input "1528"
select select "number:0"
type input "2025-08-19"
type input "15:22:00.000"
type input "2025-09-02"
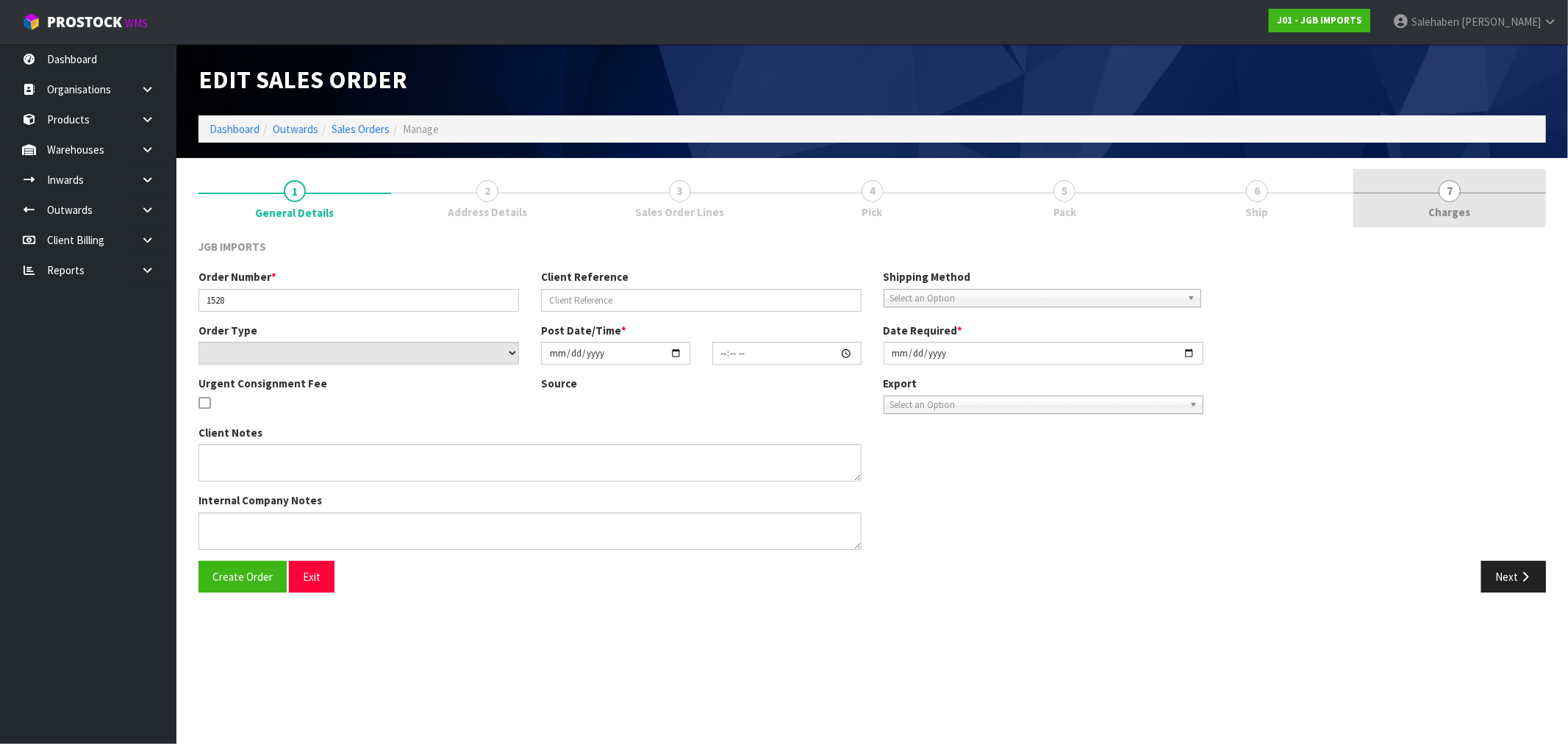
type textarea "SEPTEMBER INVOICE & DELIVERY"
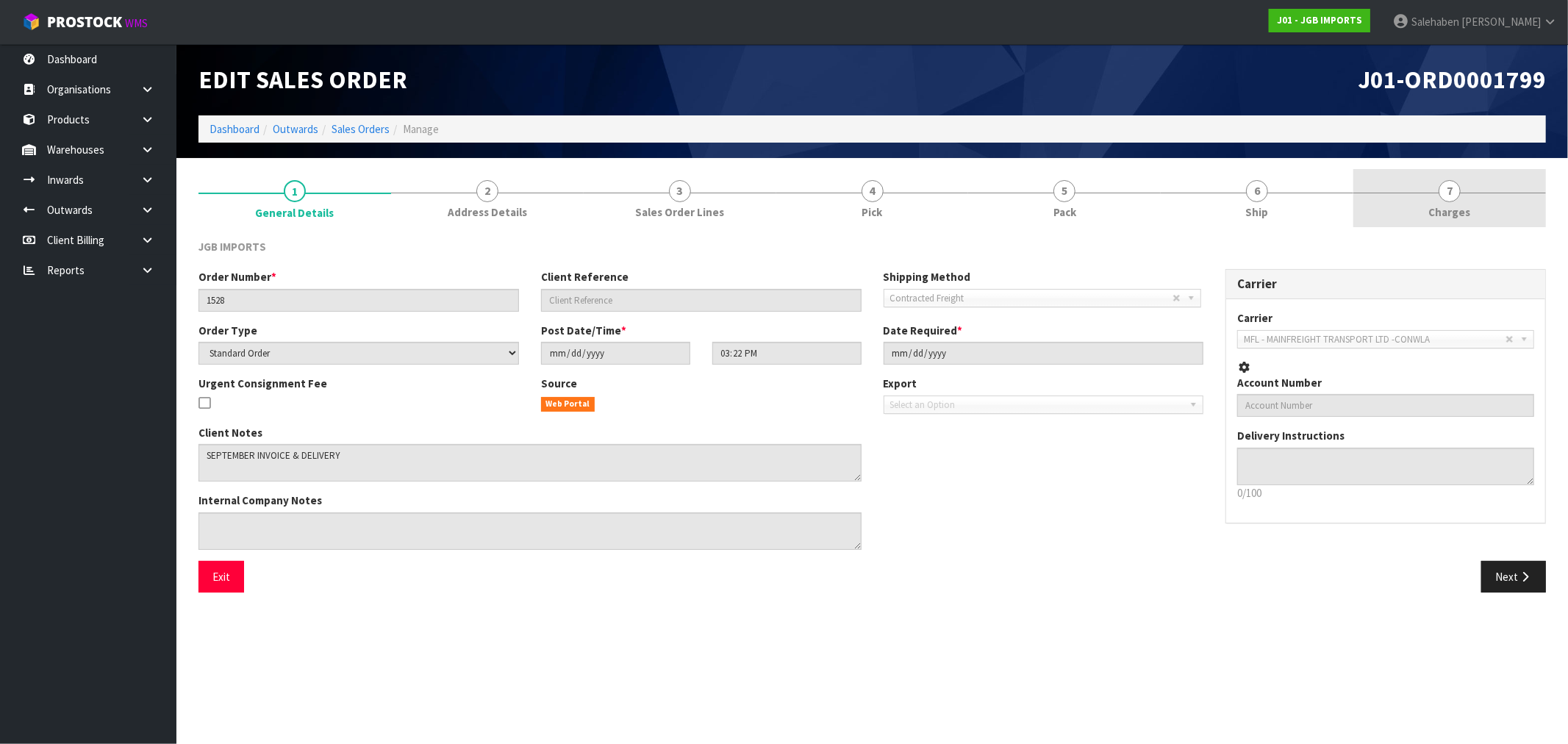
click at [1446, 209] on span "Charges" at bounding box center [1450, 211] width 42 height 15
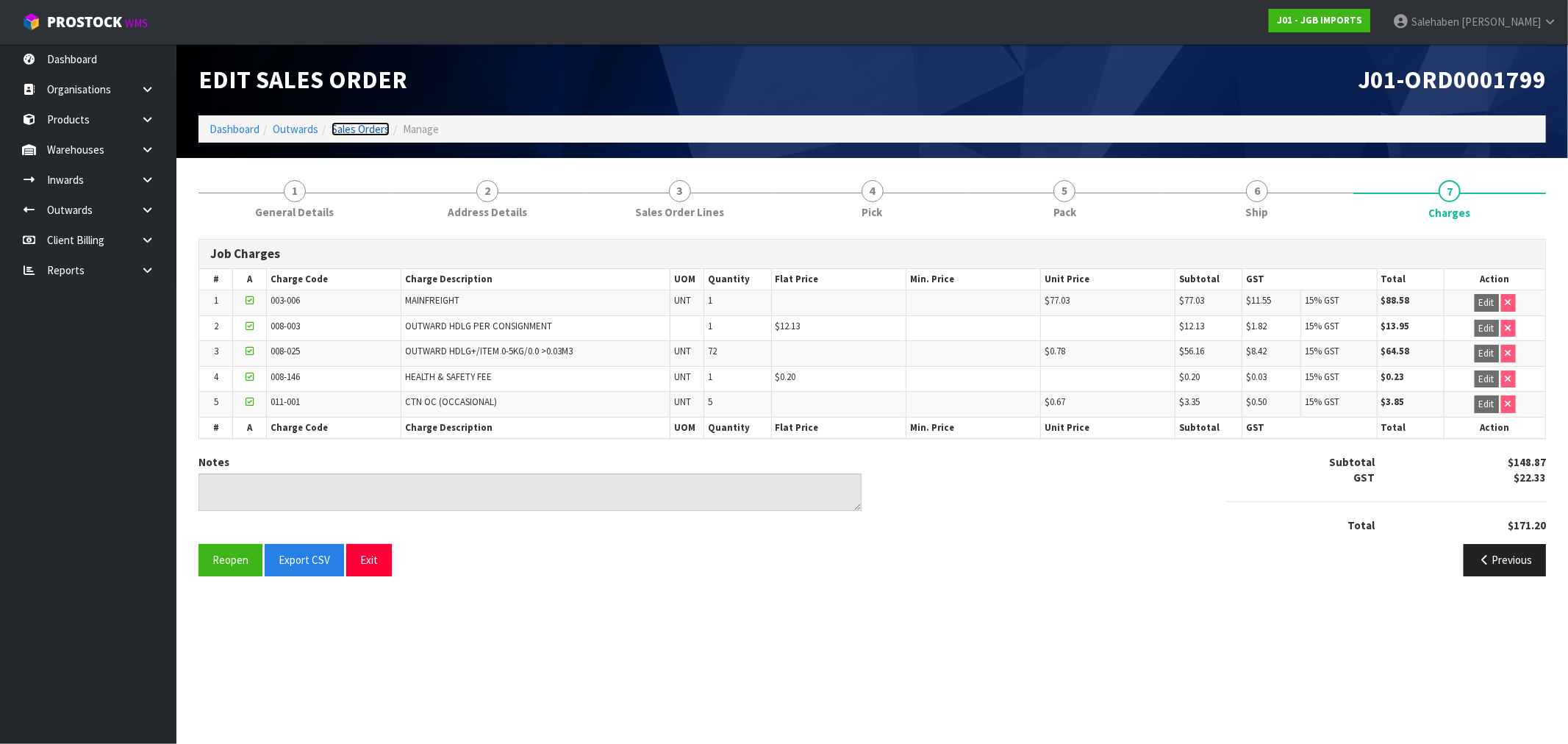
click at [370, 127] on link "Sales Orders" at bounding box center [361, 129] width 58 height 14
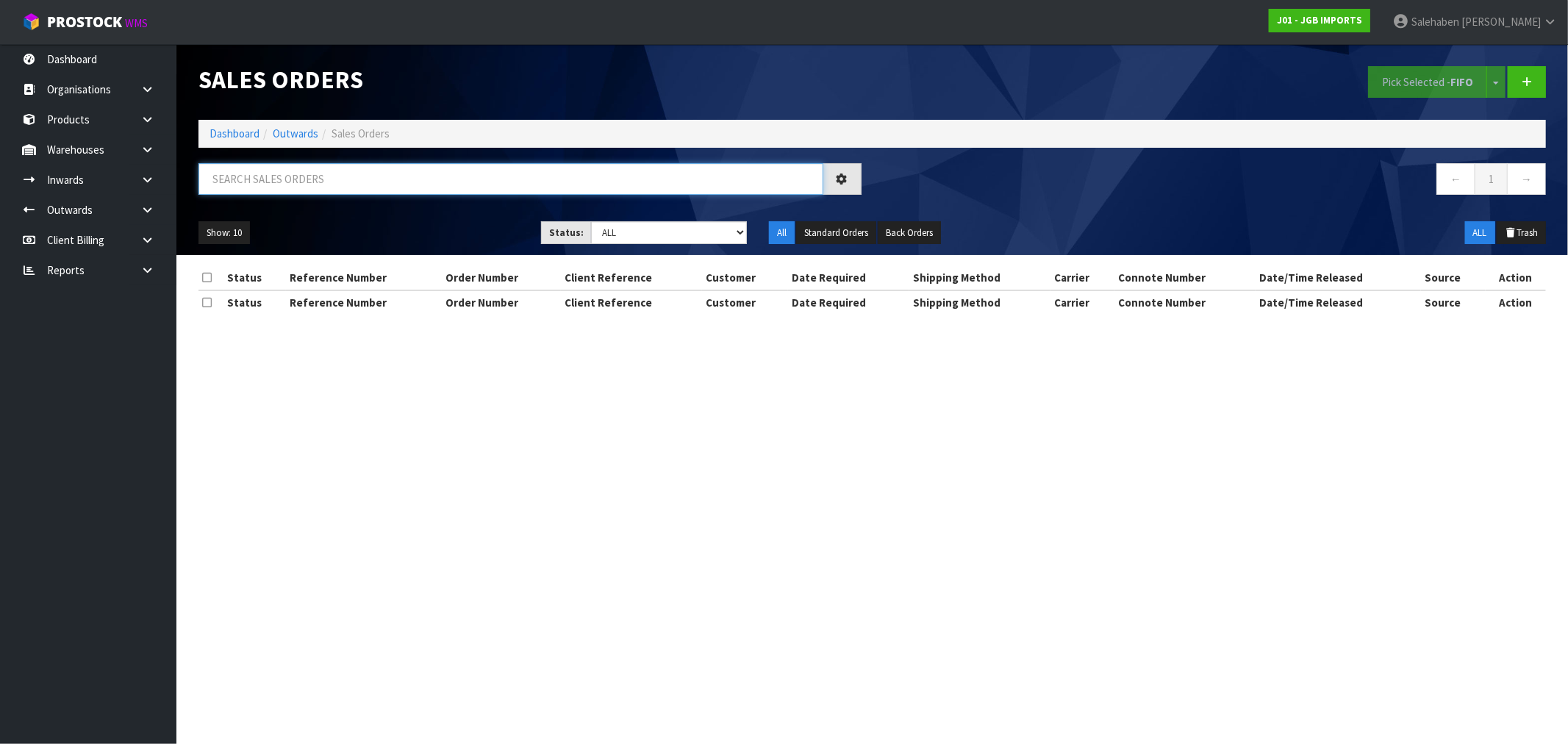
click at [395, 179] on input "text" at bounding box center [510, 179] width 624 height 32
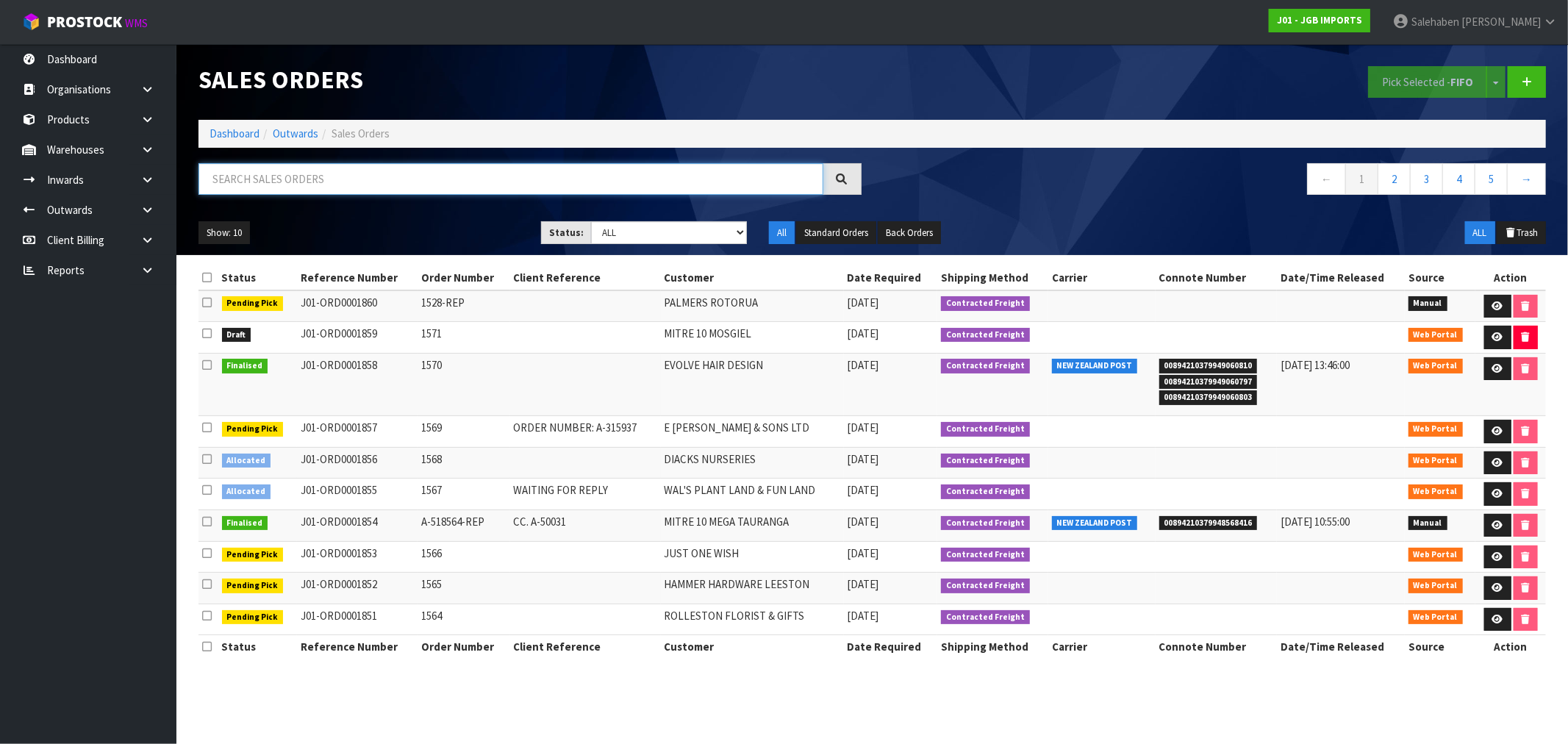
paste input "FWM58554095"
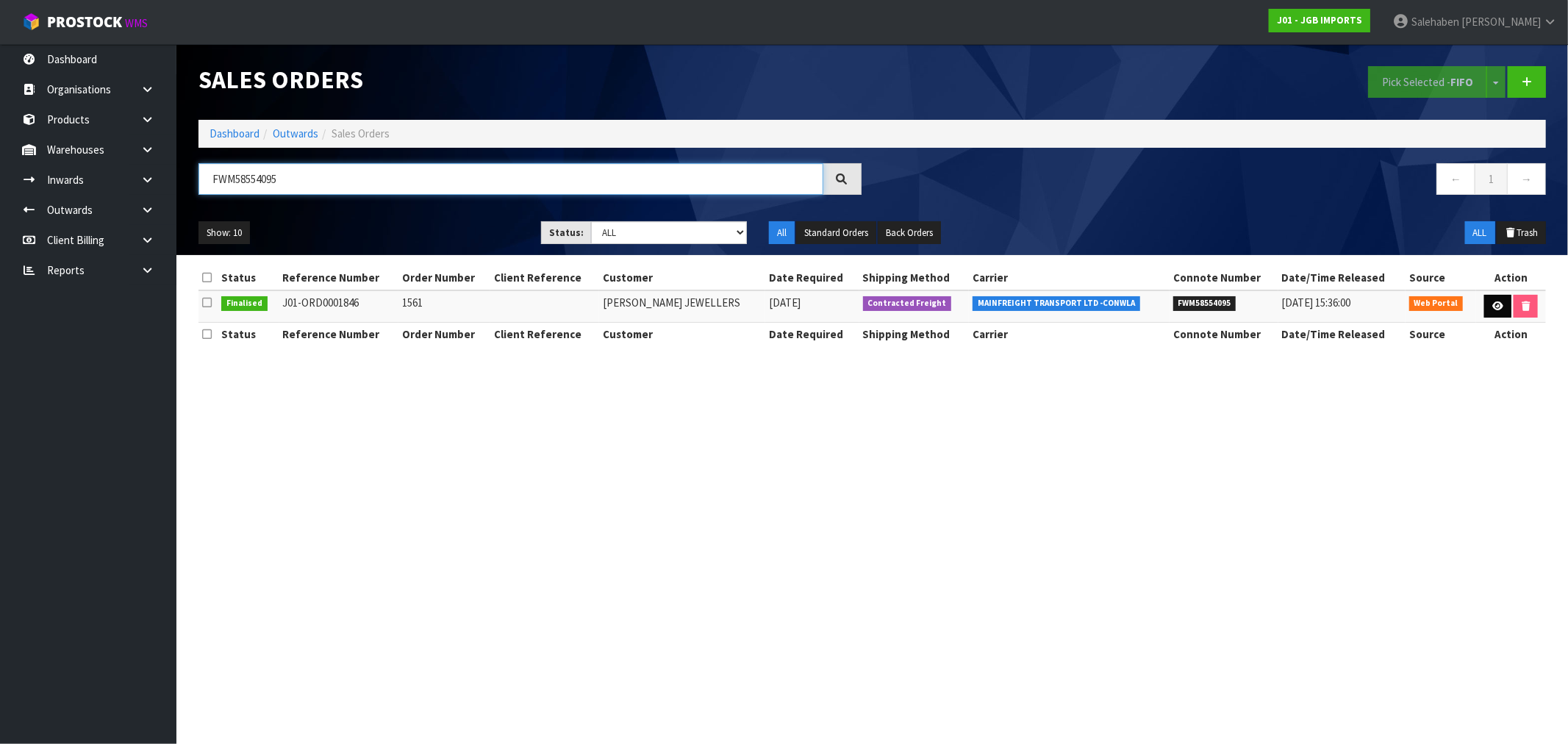
type input "FWM58554095"
click at [1500, 306] on link at bounding box center [1498, 306] width 27 height 24
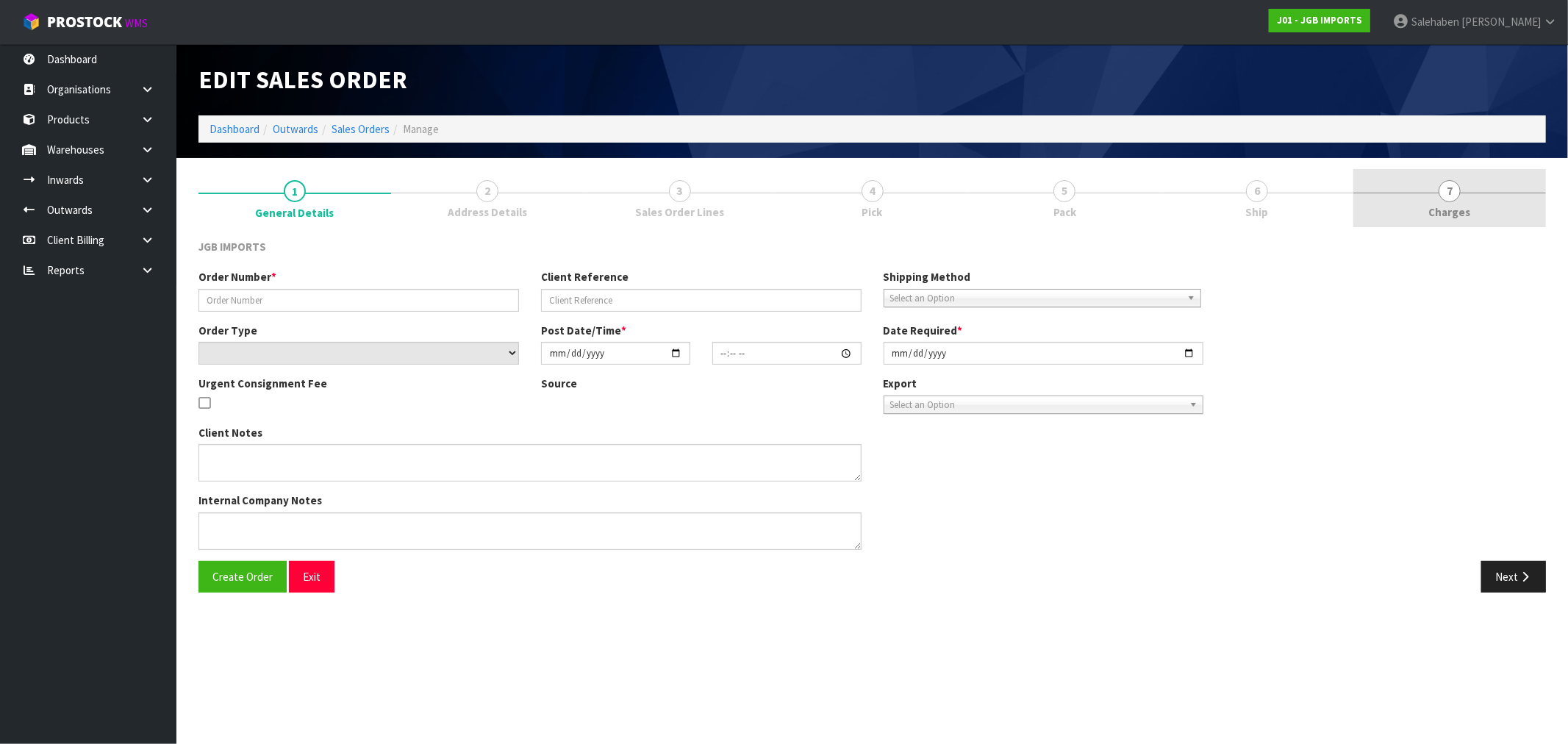
type input "1561"
select select "number:0"
type input "2025-09-03"
type input "15:05:00.000"
type input "2025-09-04"
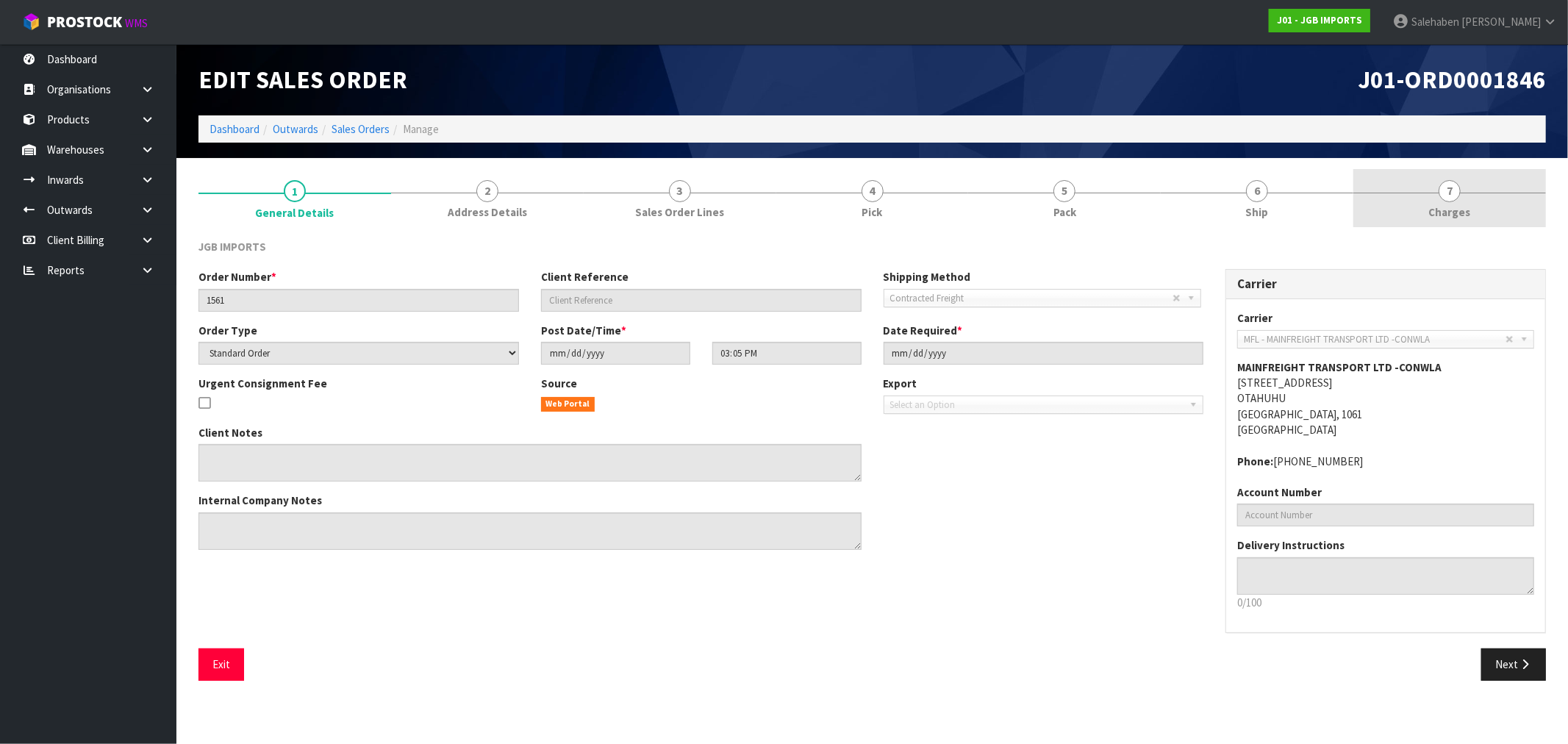
click at [1457, 216] on span "Charges" at bounding box center [1450, 211] width 42 height 15
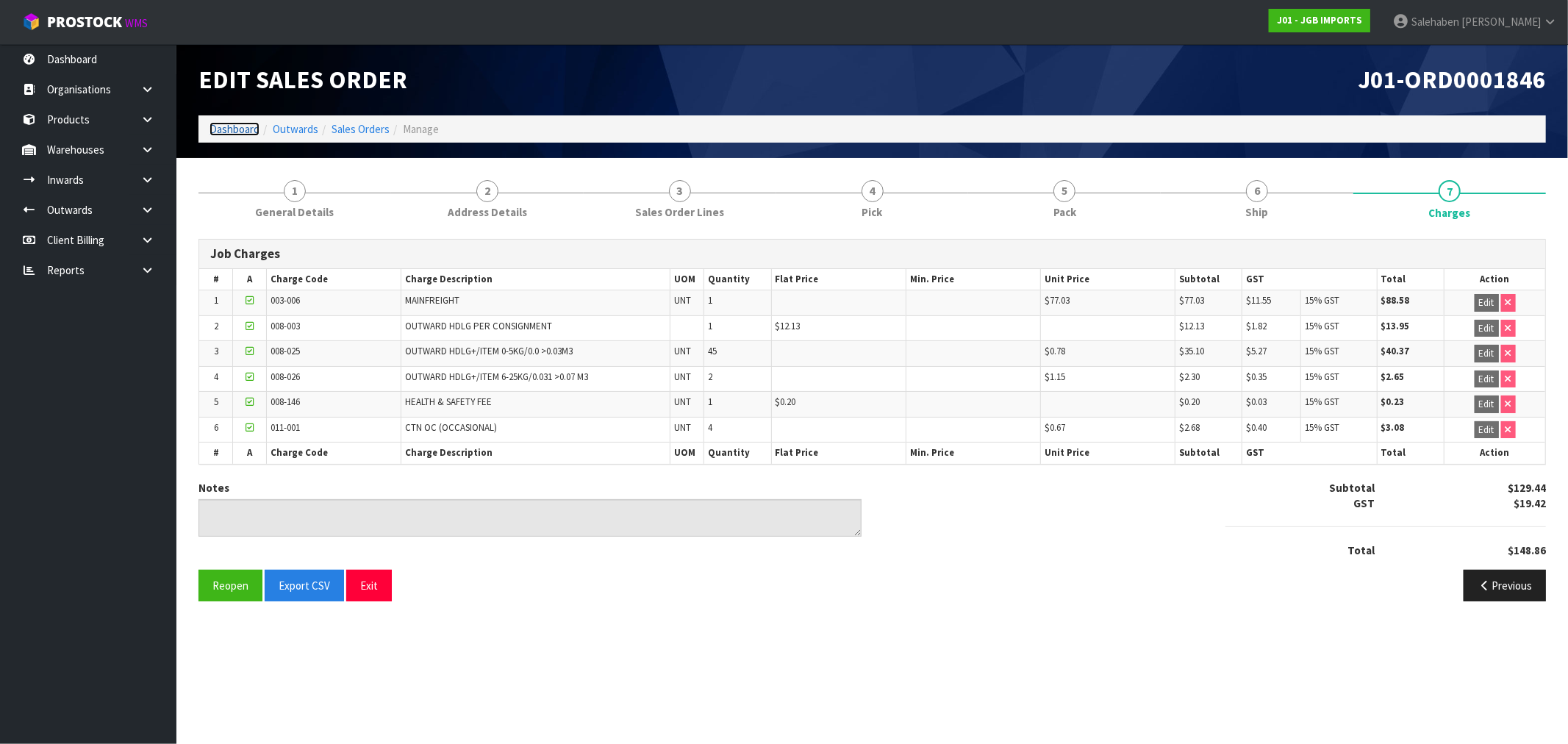
click at [232, 127] on link "Dashboard" at bounding box center [234, 129] width 50 height 14
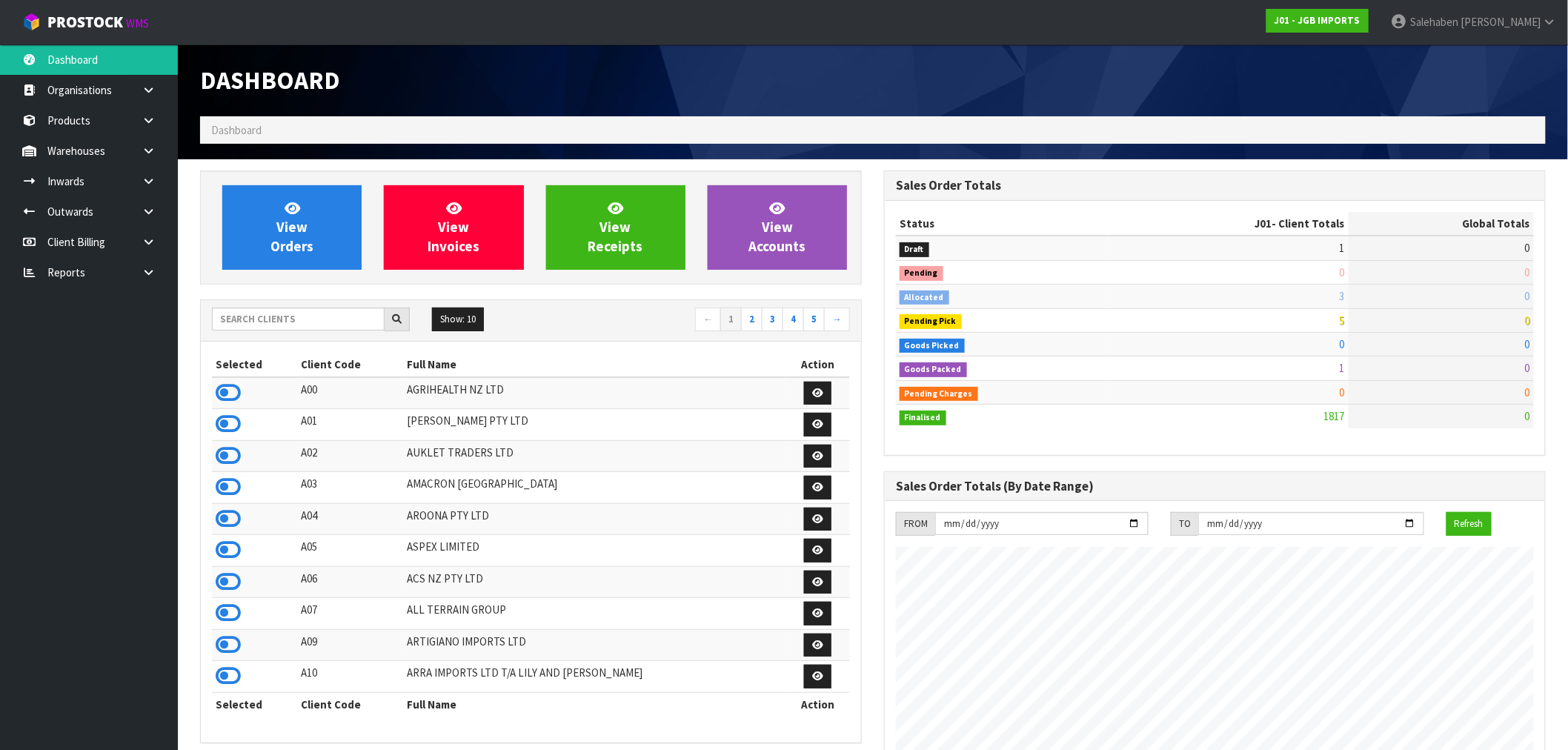
scroll to position [1123, 684]
click at [228, 315] on input "text" at bounding box center [298, 319] width 173 height 23
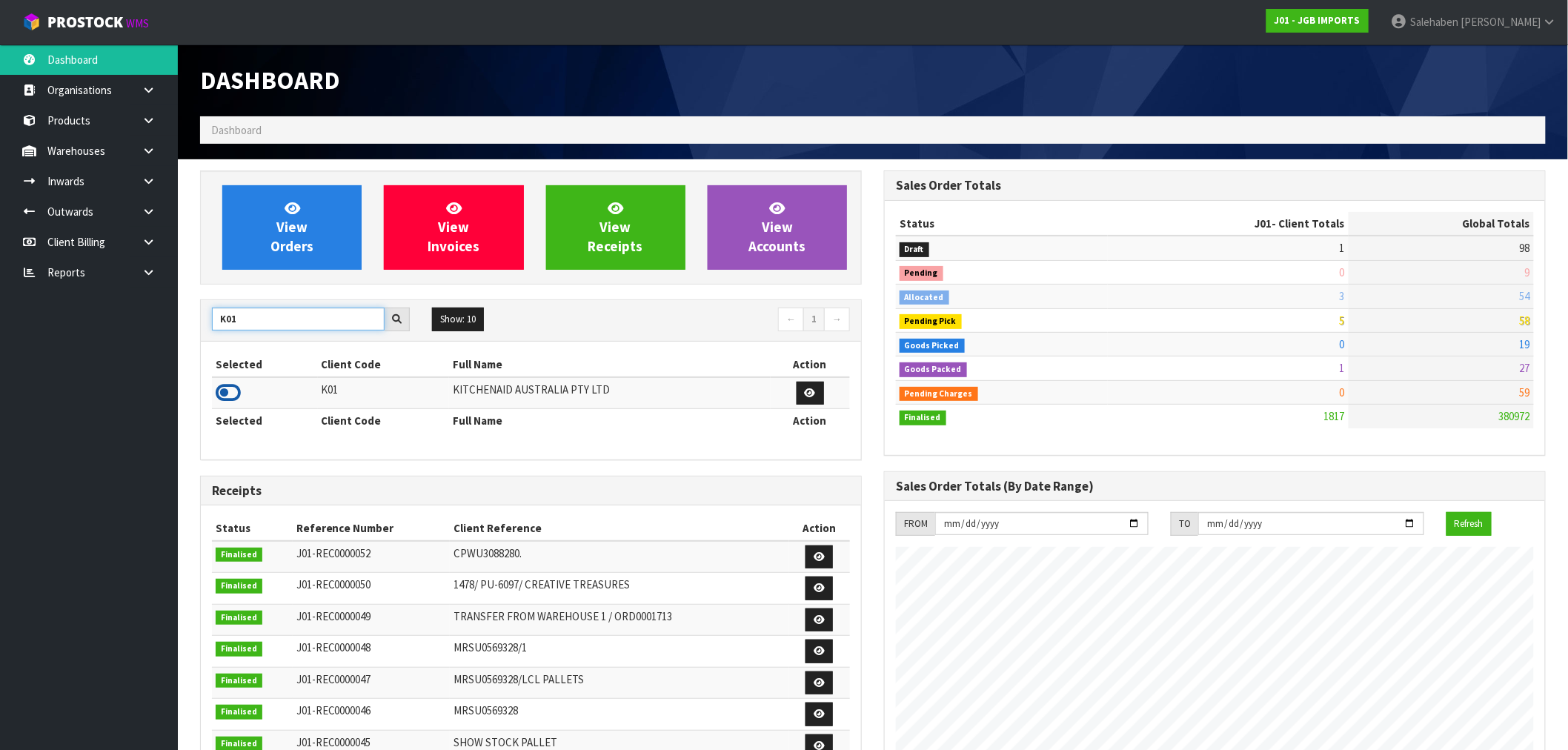
type input "K01"
click at [226, 398] on icon at bounding box center [228, 393] width 26 height 22
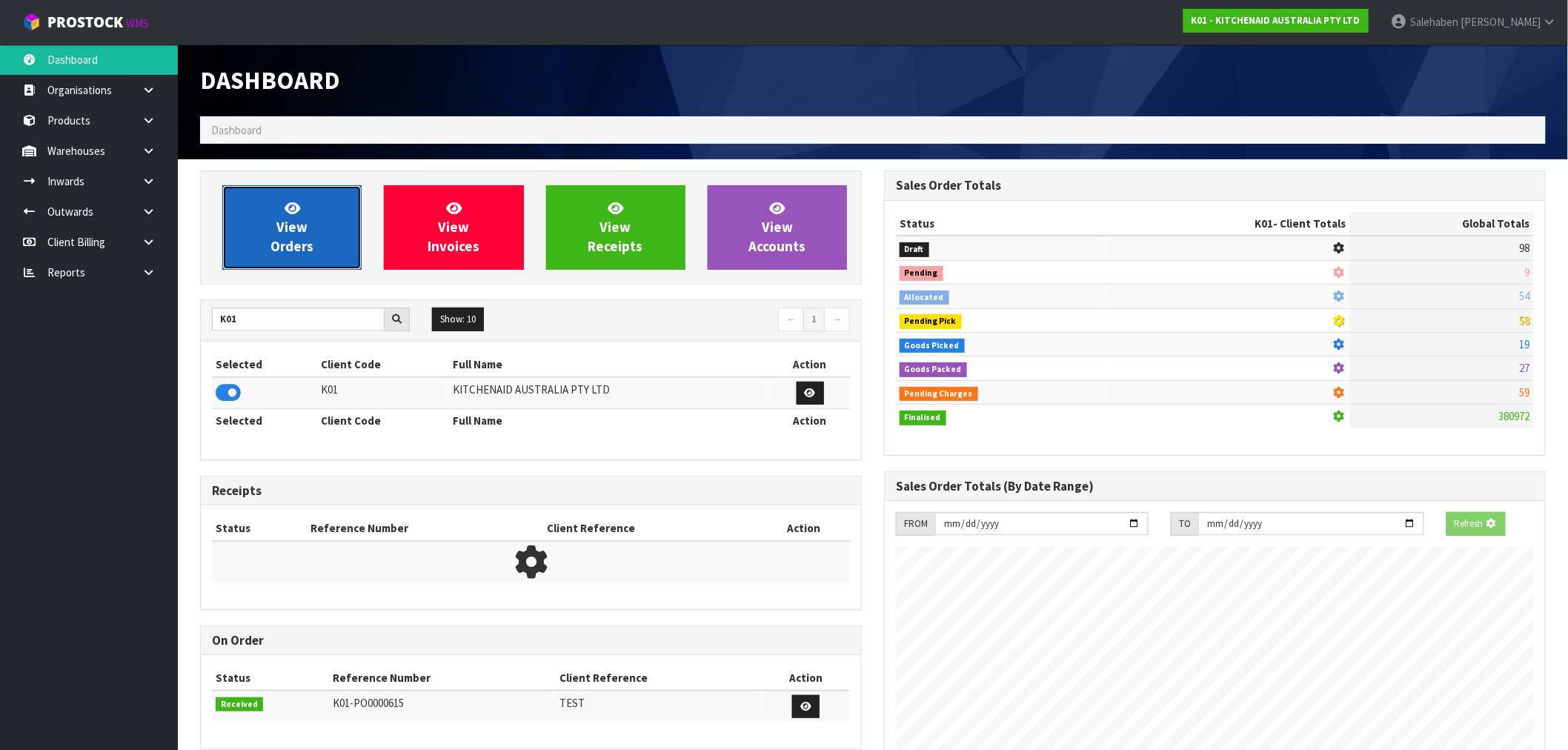
click at [323, 226] on link "View Orders" at bounding box center [291, 227] width 139 height 84
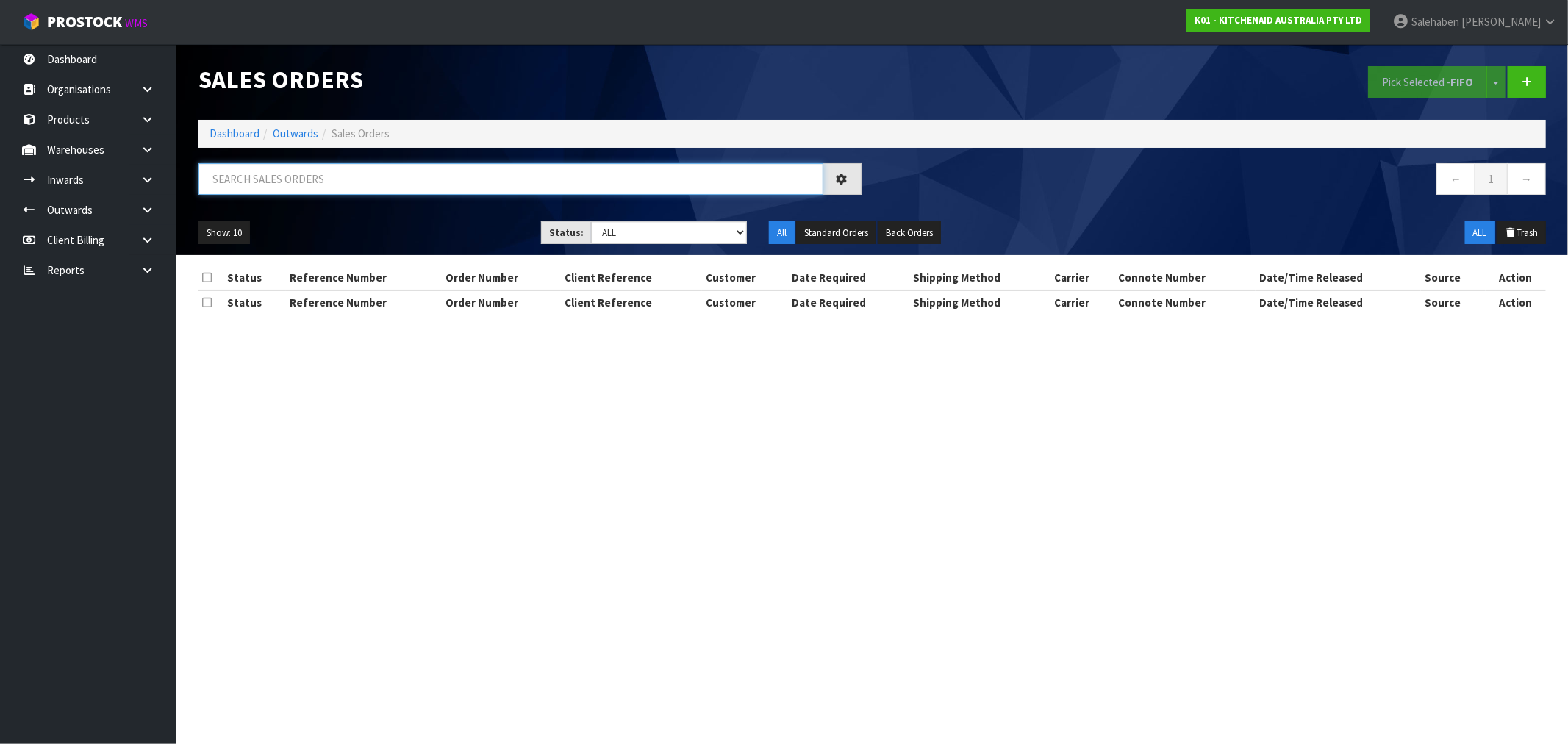
click at [398, 177] on input "text" at bounding box center [510, 179] width 624 height 32
paste input "FWM58569332"
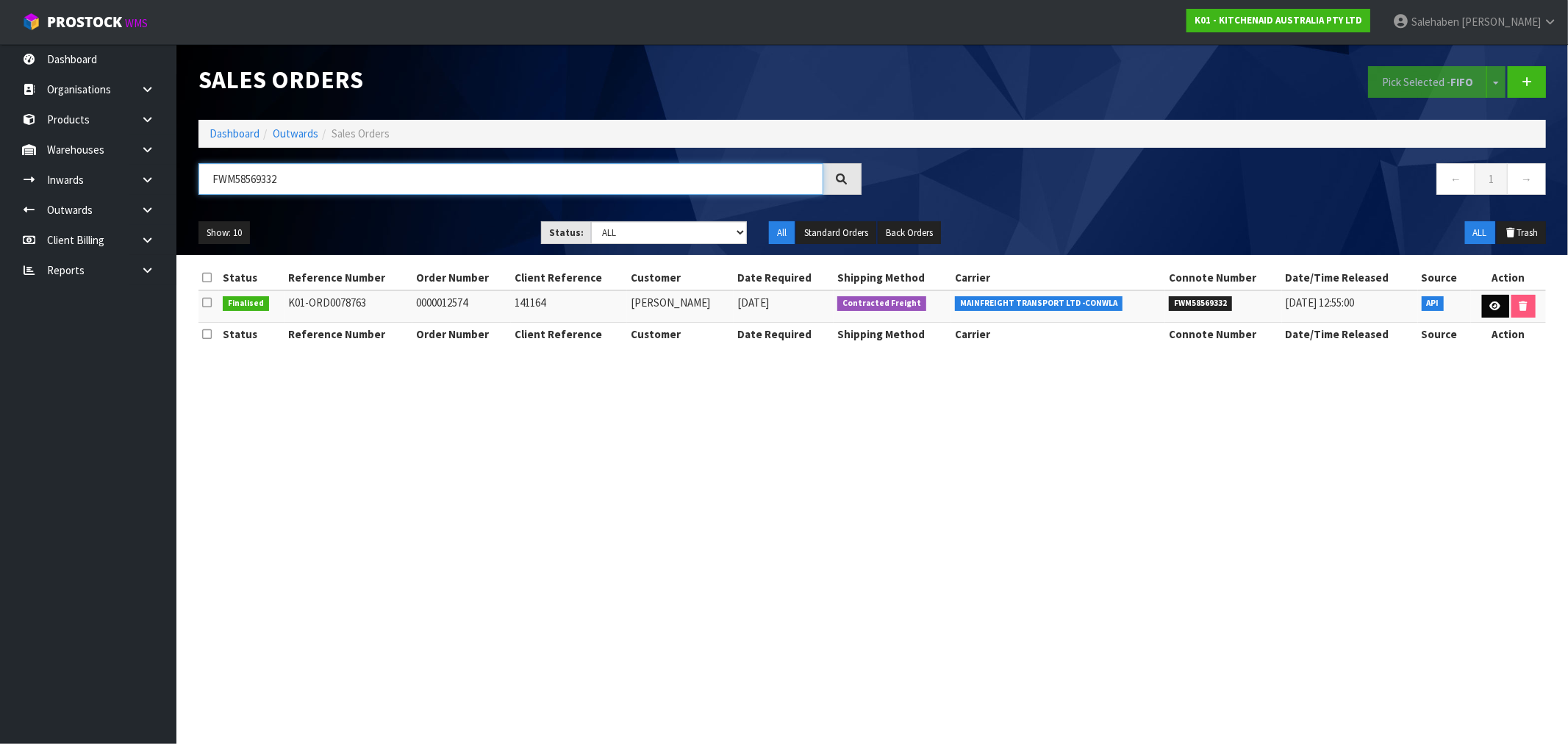
type input "FWM58569332"
click at [1486, 311] on link at bounding box center [1495, 306] width 27 height 24
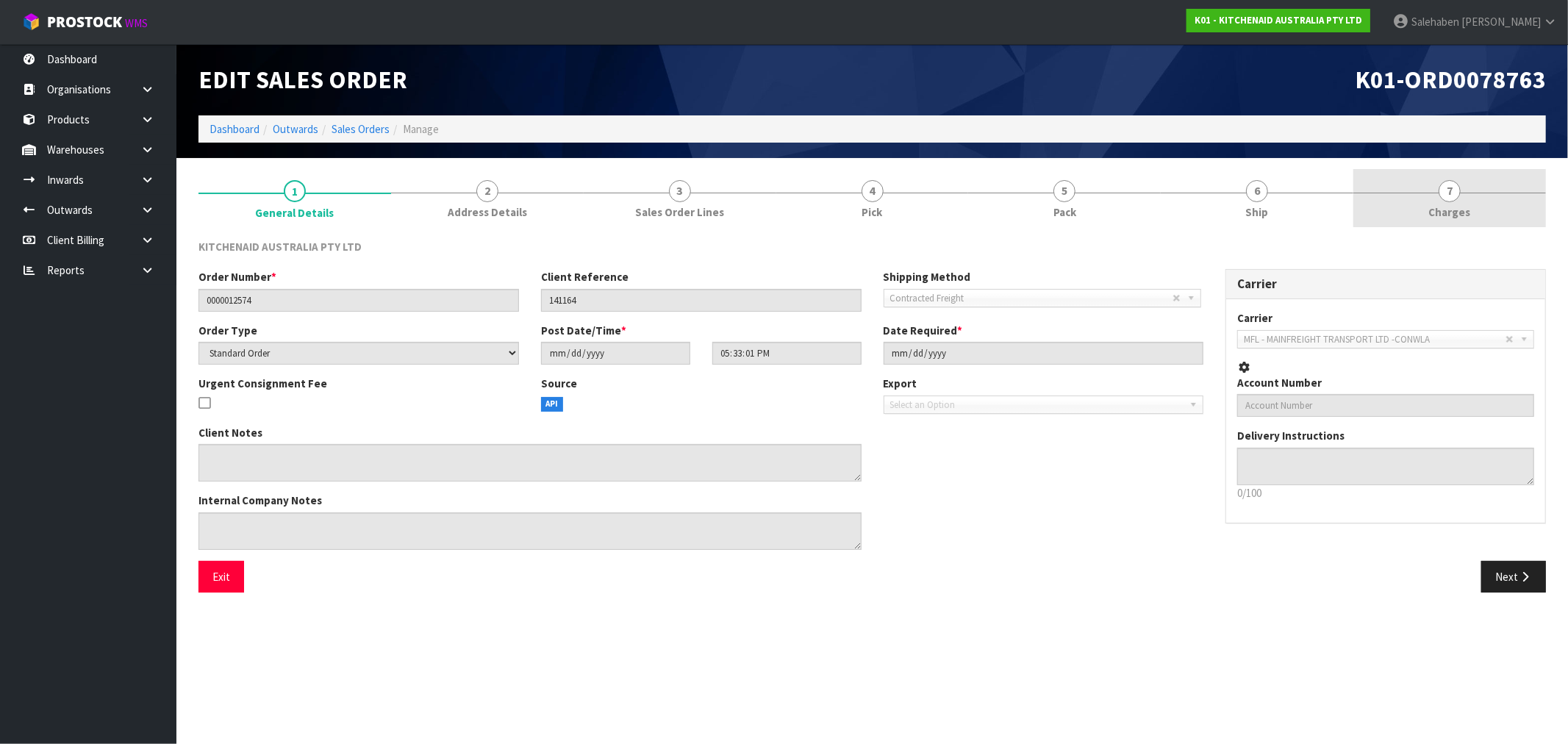
click at [1446, 208] on span "Charges" at bounding box center [1450, 211] width 42 height 15
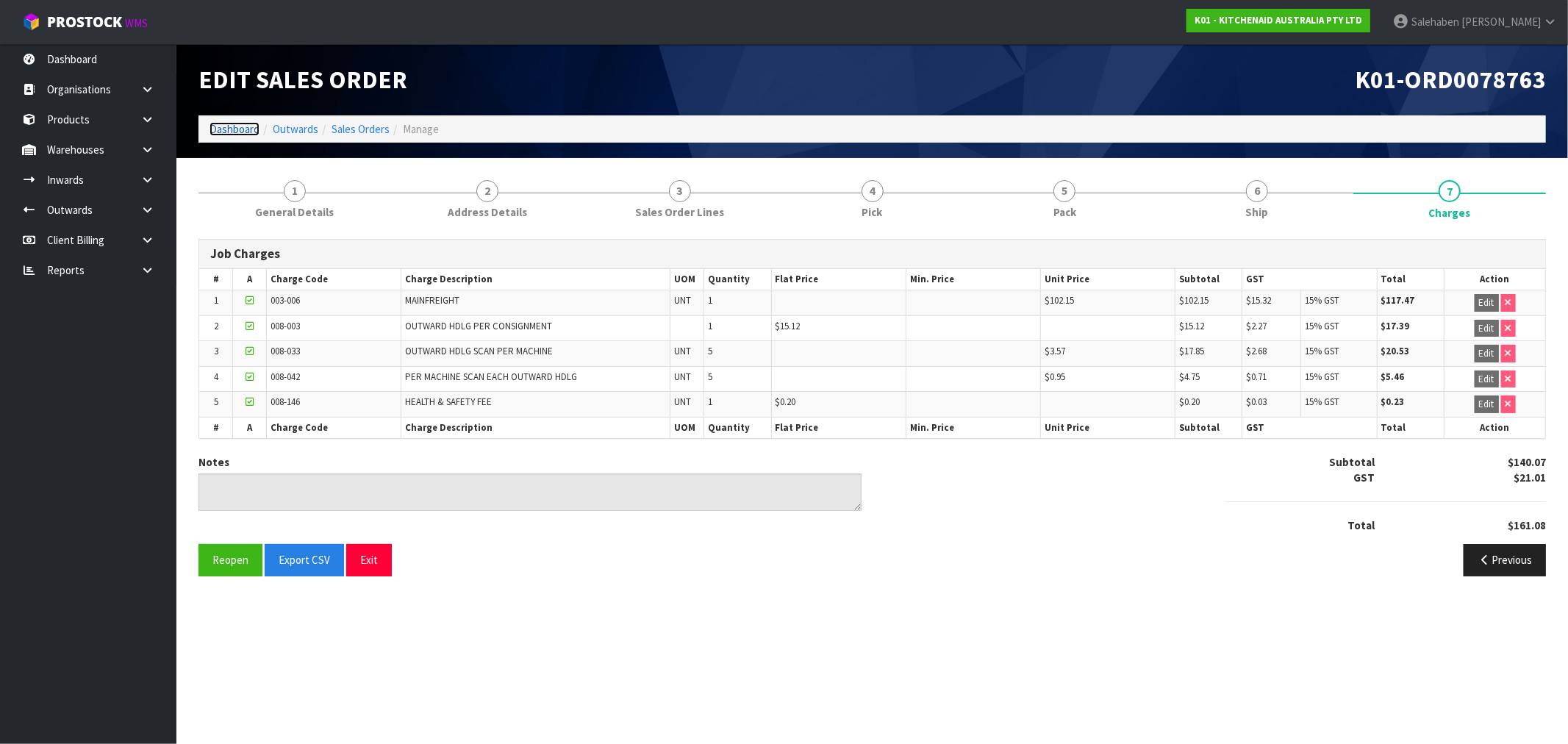
click at [230, 129] on link "Dashboard" at bounding box center [234, 129] width 50 height 14
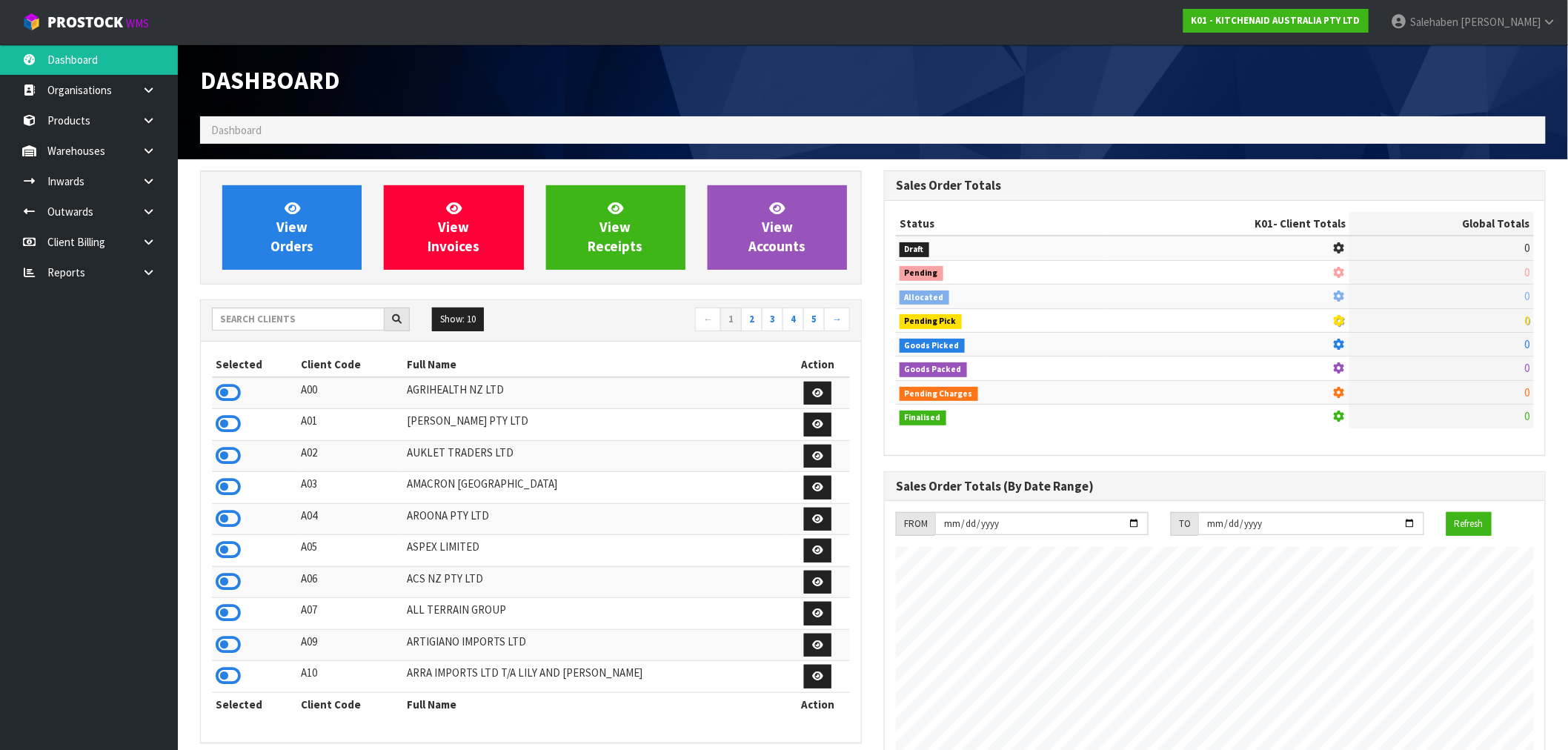
scroll to position [924, 684]
click at [260, 320] on input "text" at bounding box center [298, 319] width 173 height 23
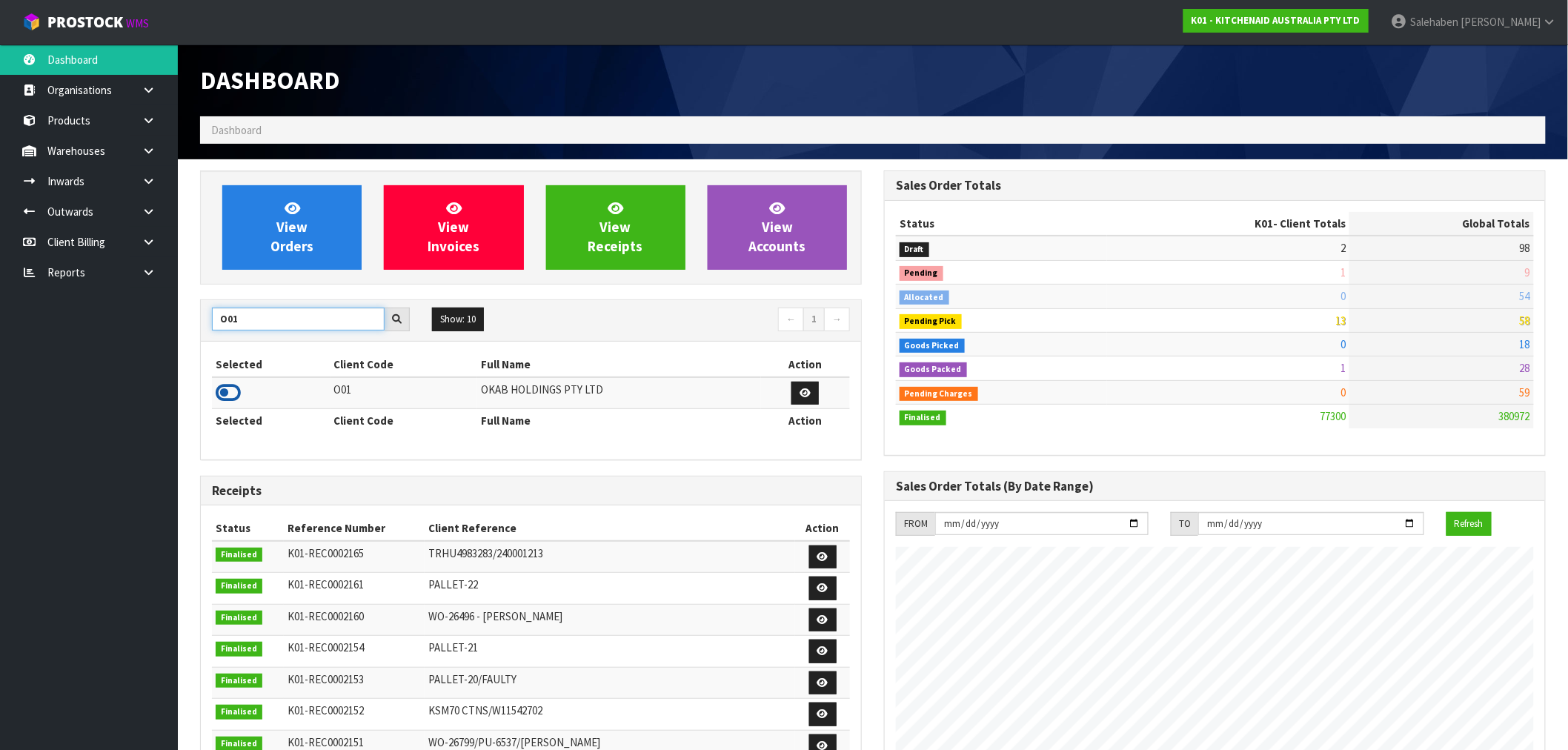
type input "O01"
click at [229, 401] on icon at bounding box center [228, 393] width 26 height 22
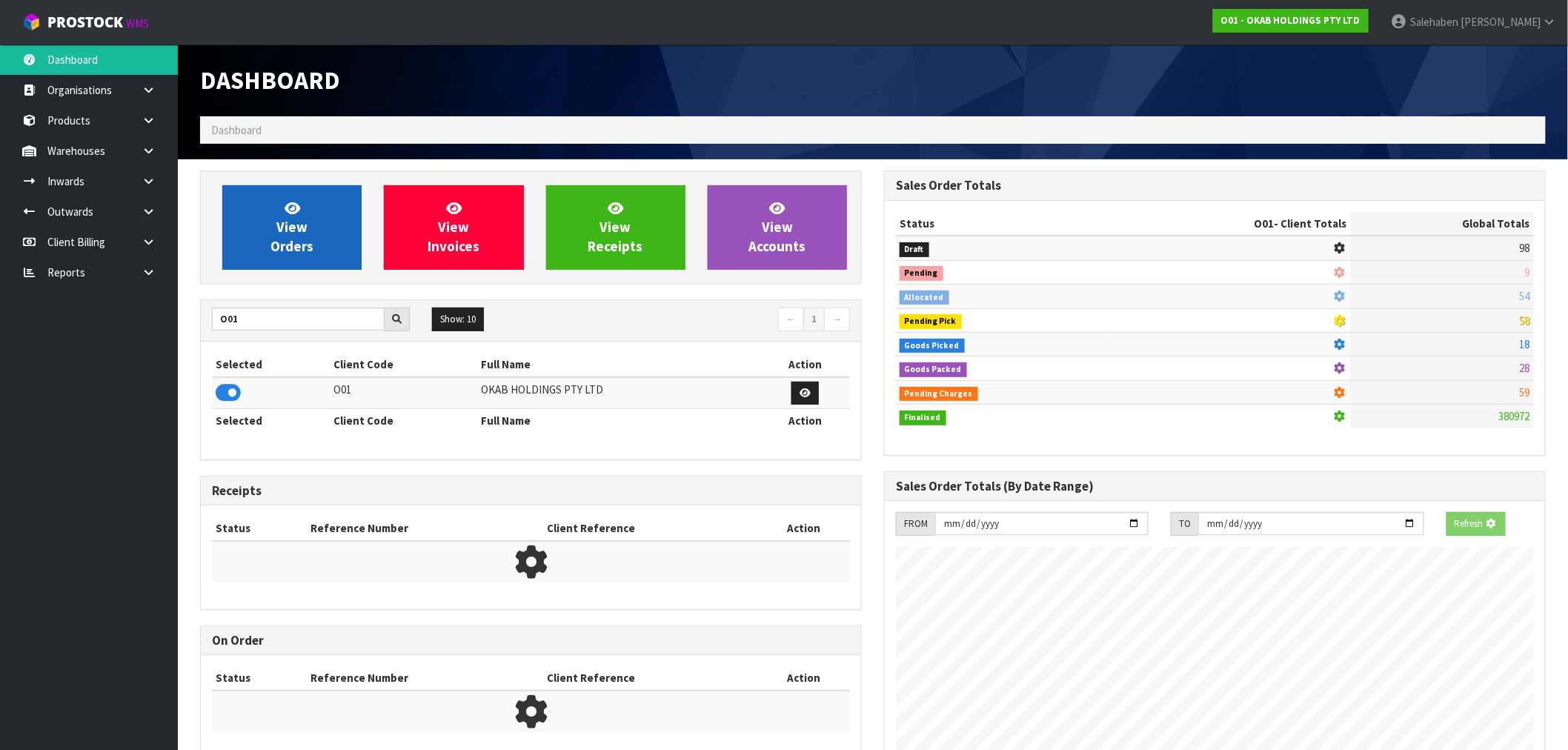
scroll to position [924, 684]
click at [313, 223] on link "View Orders" at bounding box center [291, 227] width 139 height 84
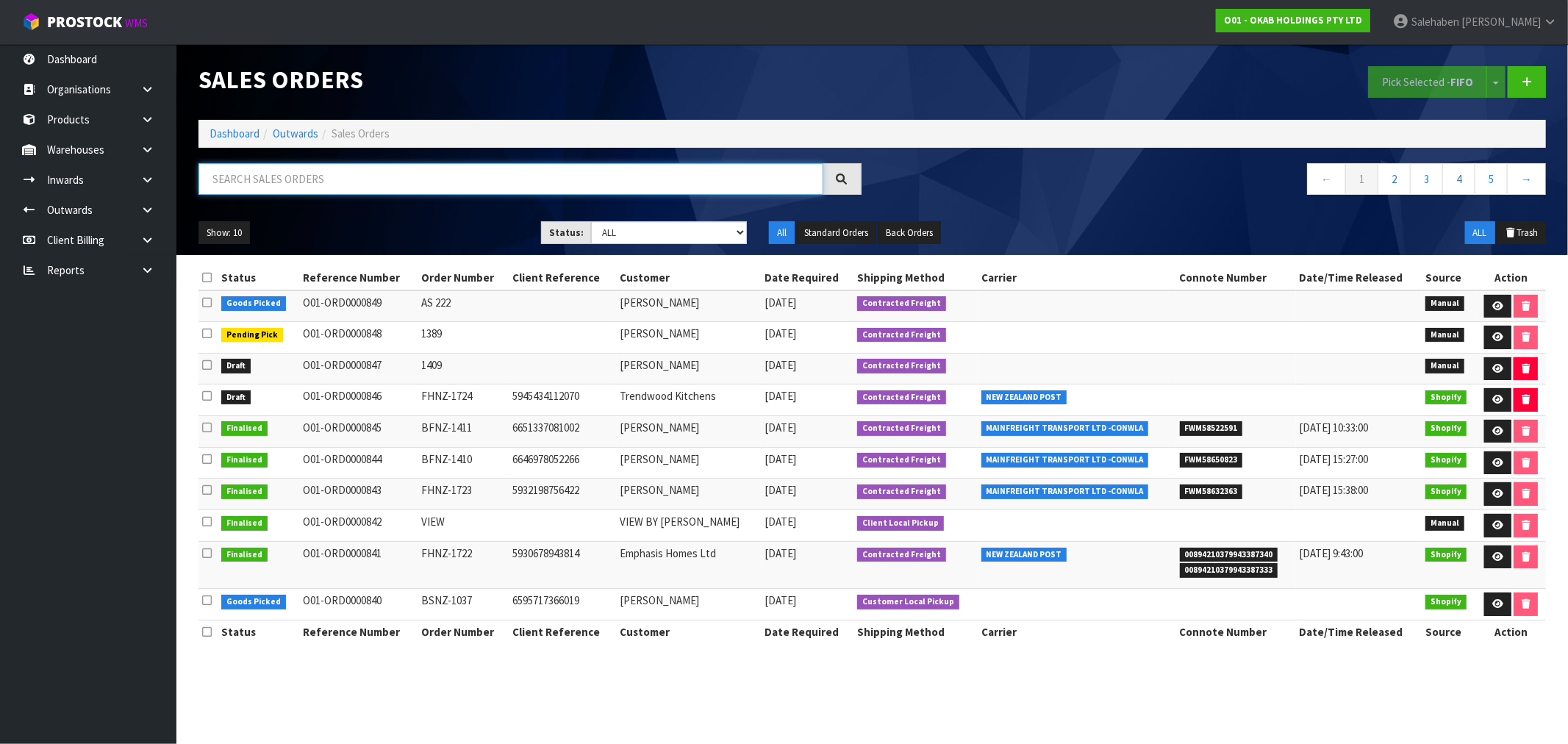
click at [400, 194] on input "text" at bounding box center [510, 179] width 624 height 32
paste input "FWM58522591"
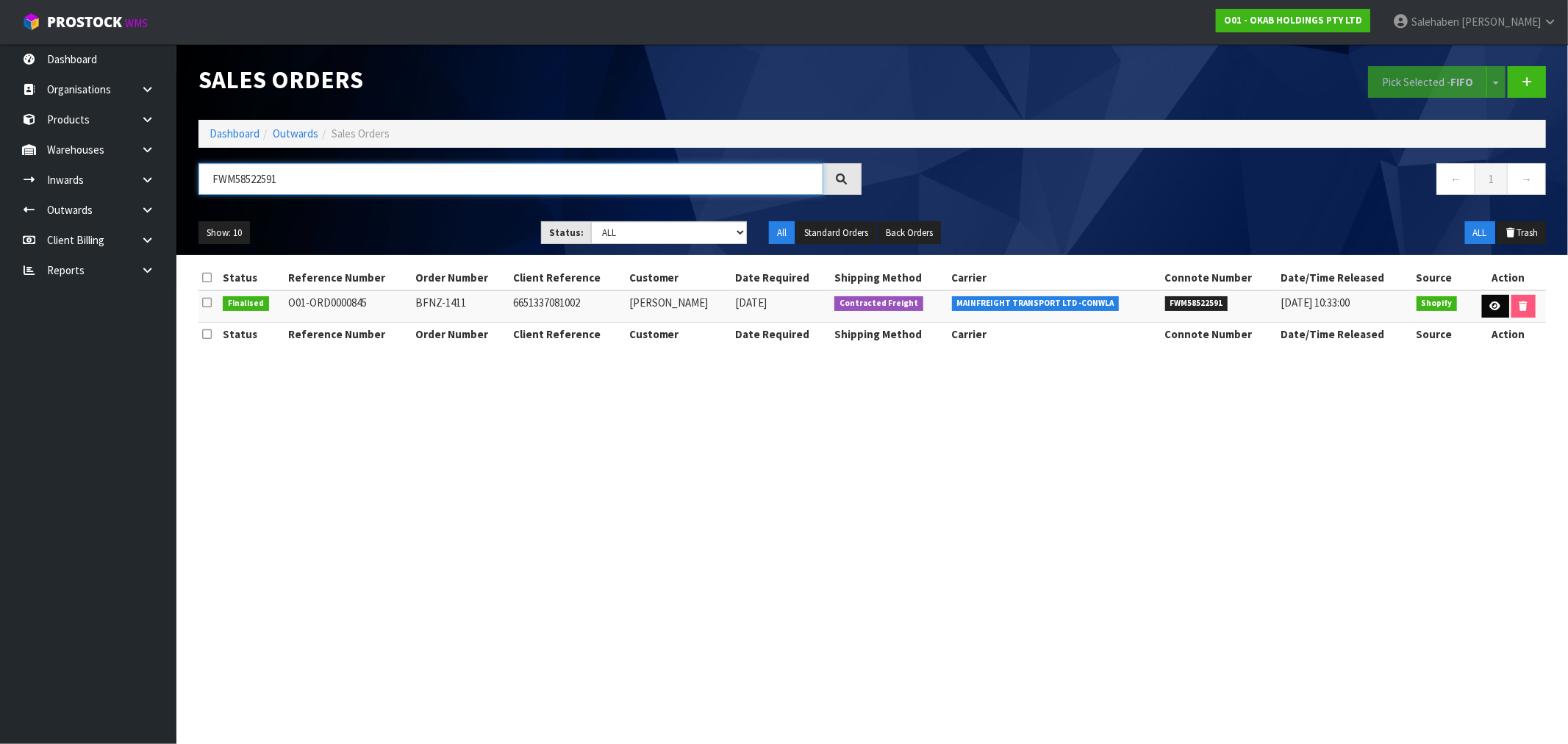
type input "FWM58522591"
click at [1490, 305] on icon at bounding box center [1495, 306] width 11 height 10
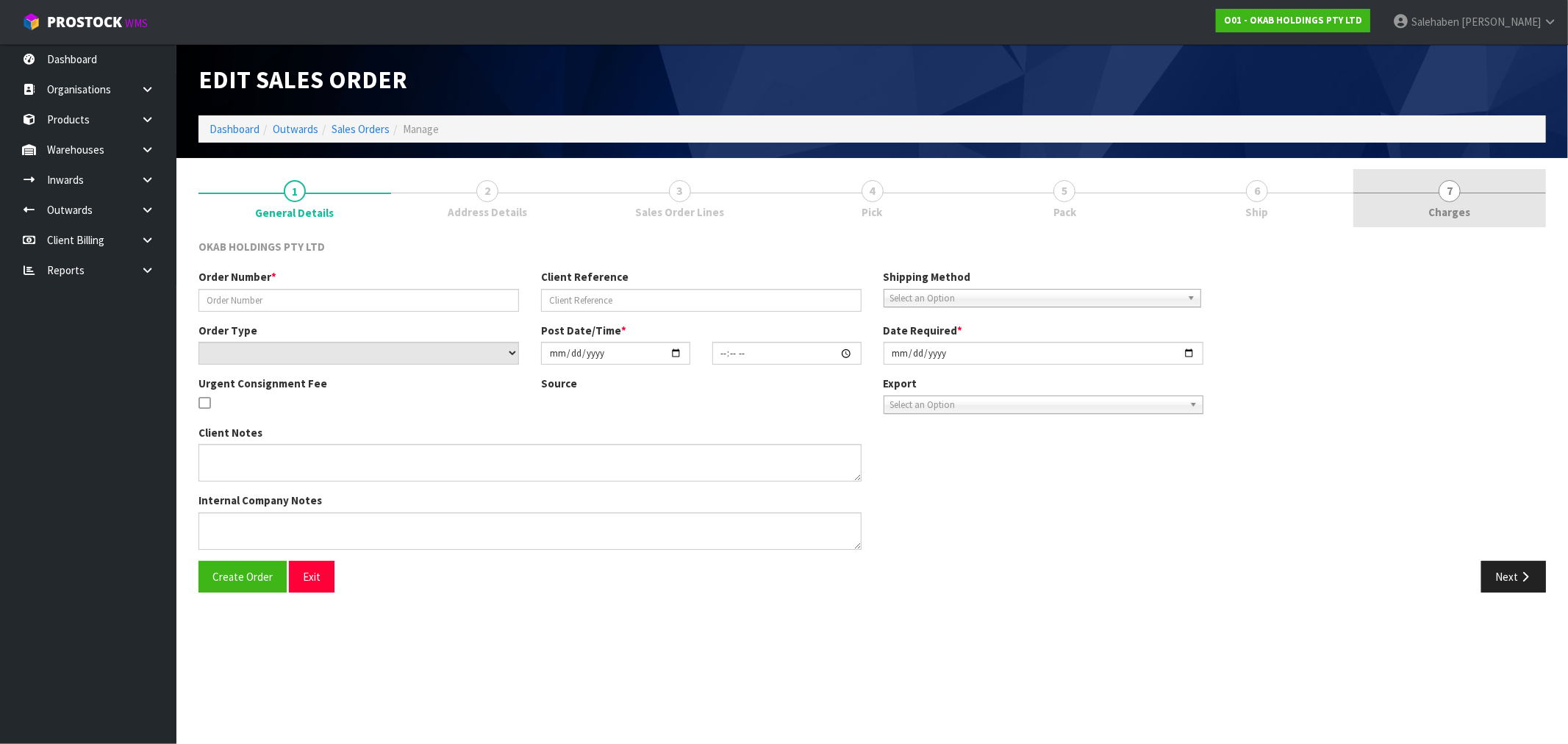
click at [1463, 211] on span "Charges" at bounding box center [1450, 211] width 42 height 15
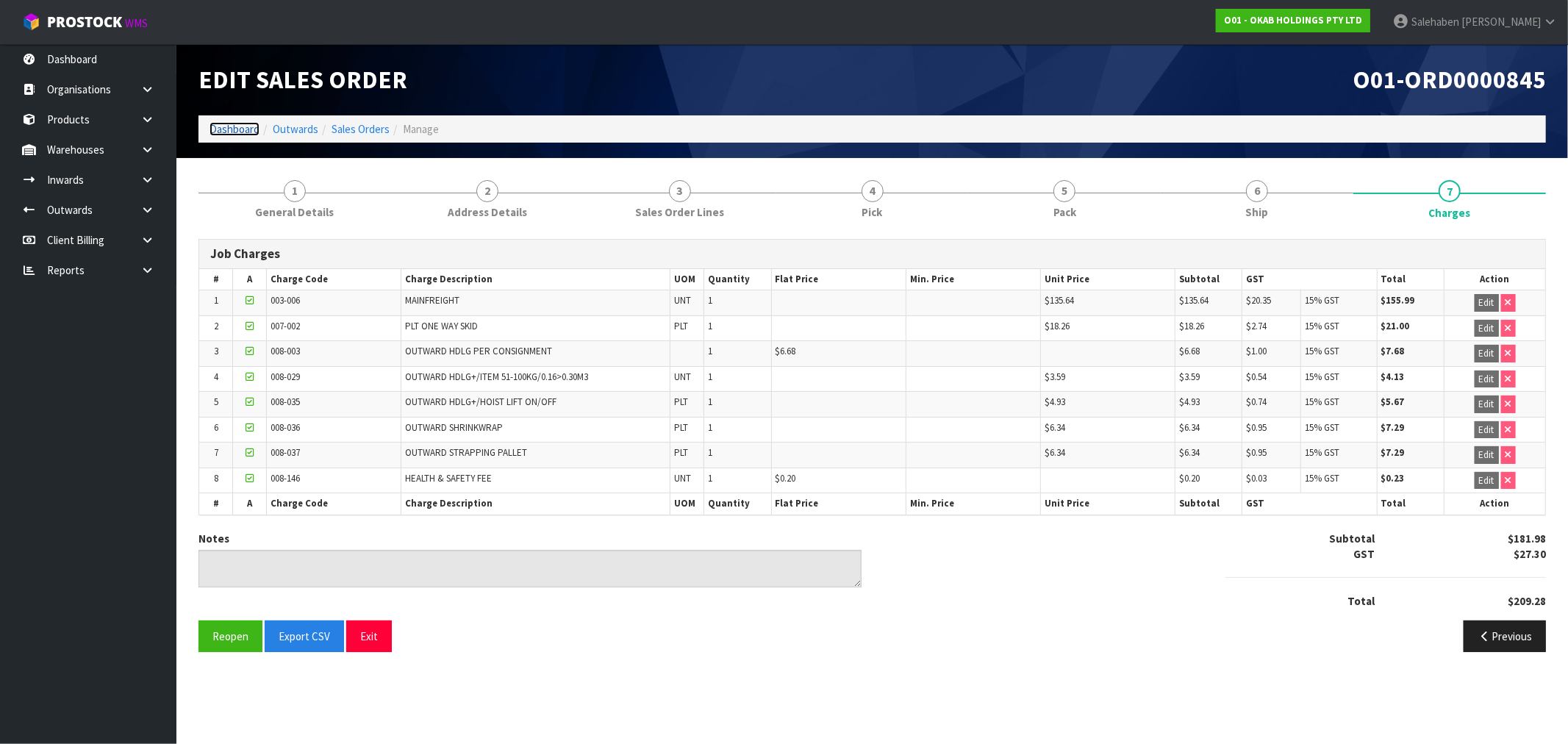
click at [243, 127] on link "Dashboard" at bounding box center [234, 129] width 50 height 14
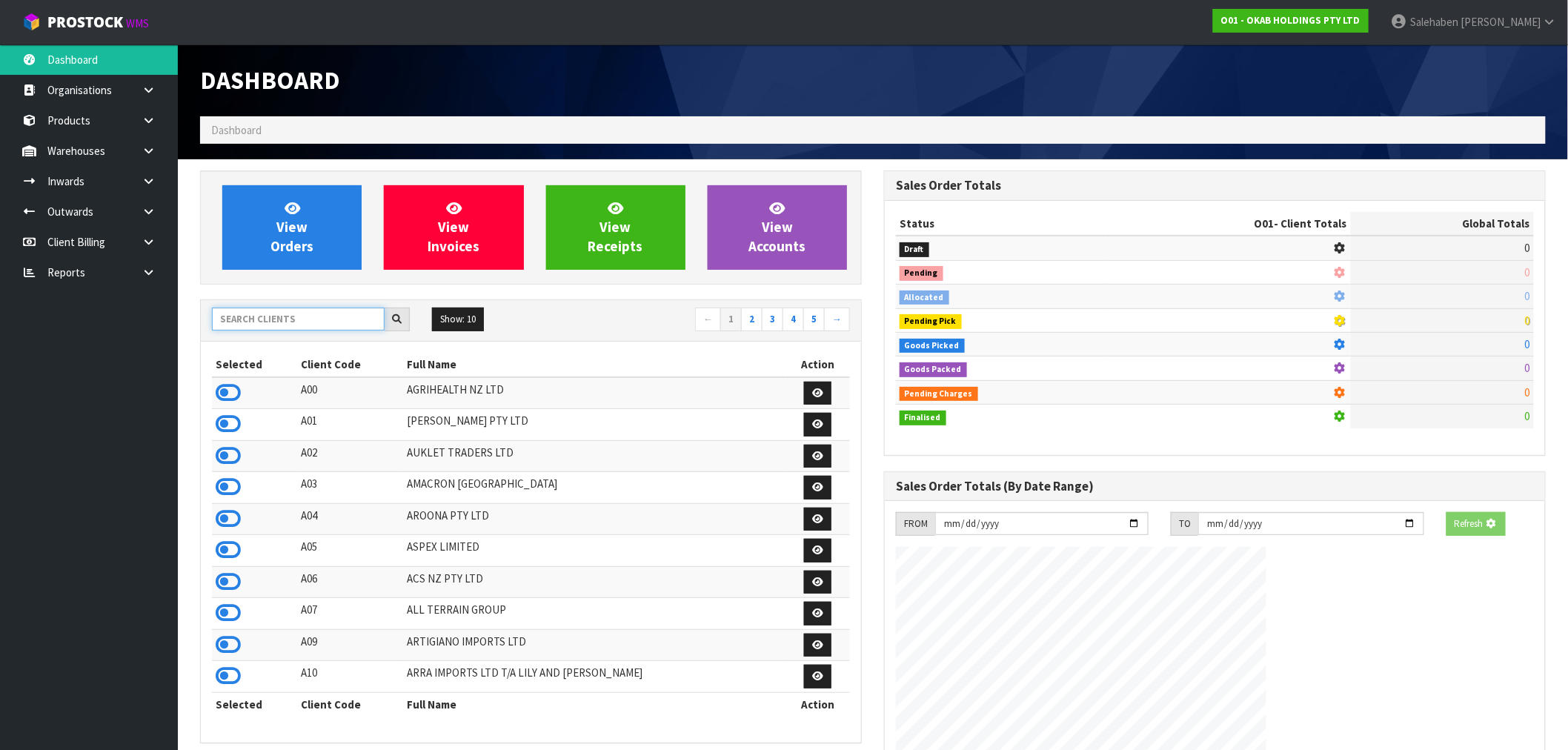
click at [281, 319] on input "text" at bounding box center [298, 319] width 173 height 23
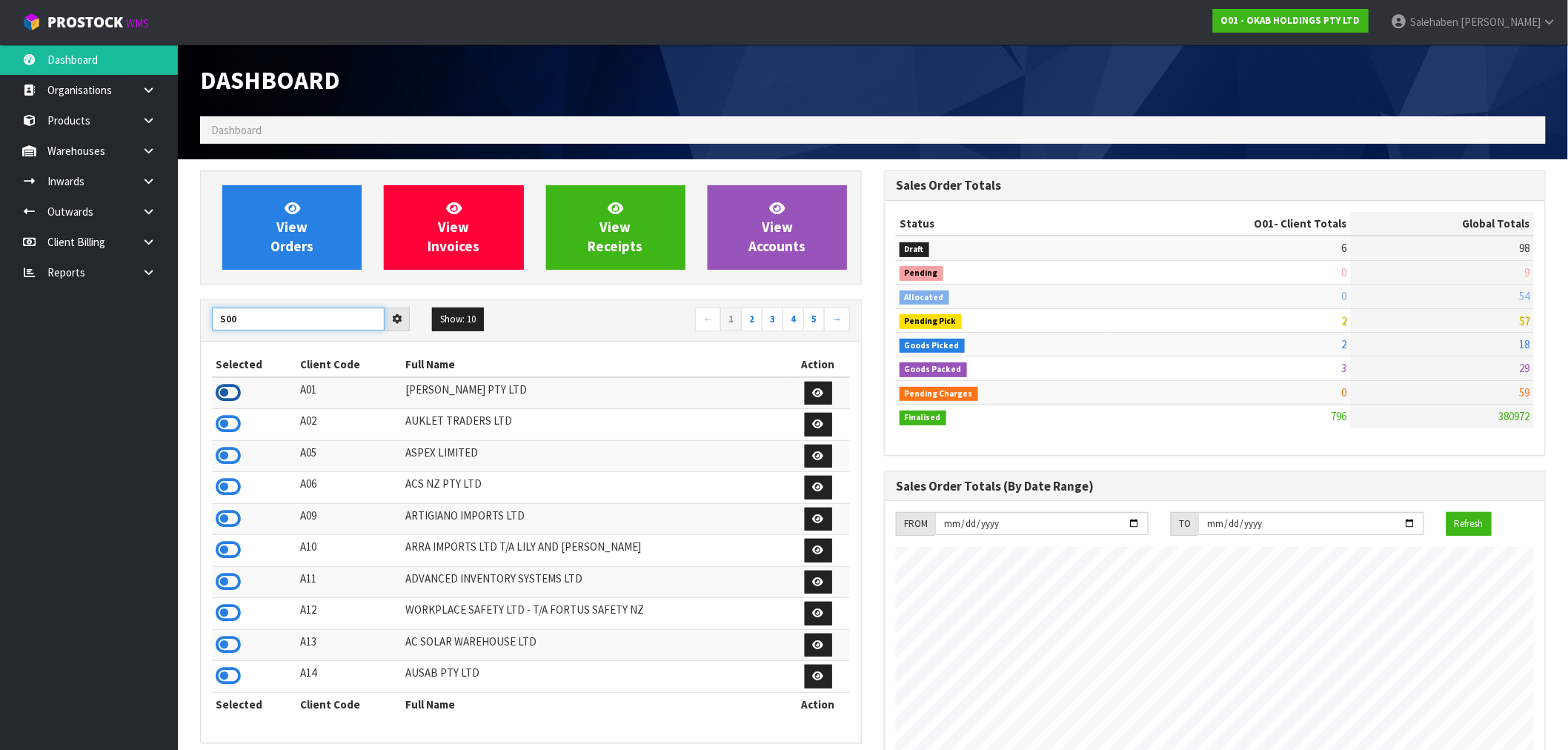
type input "S00"
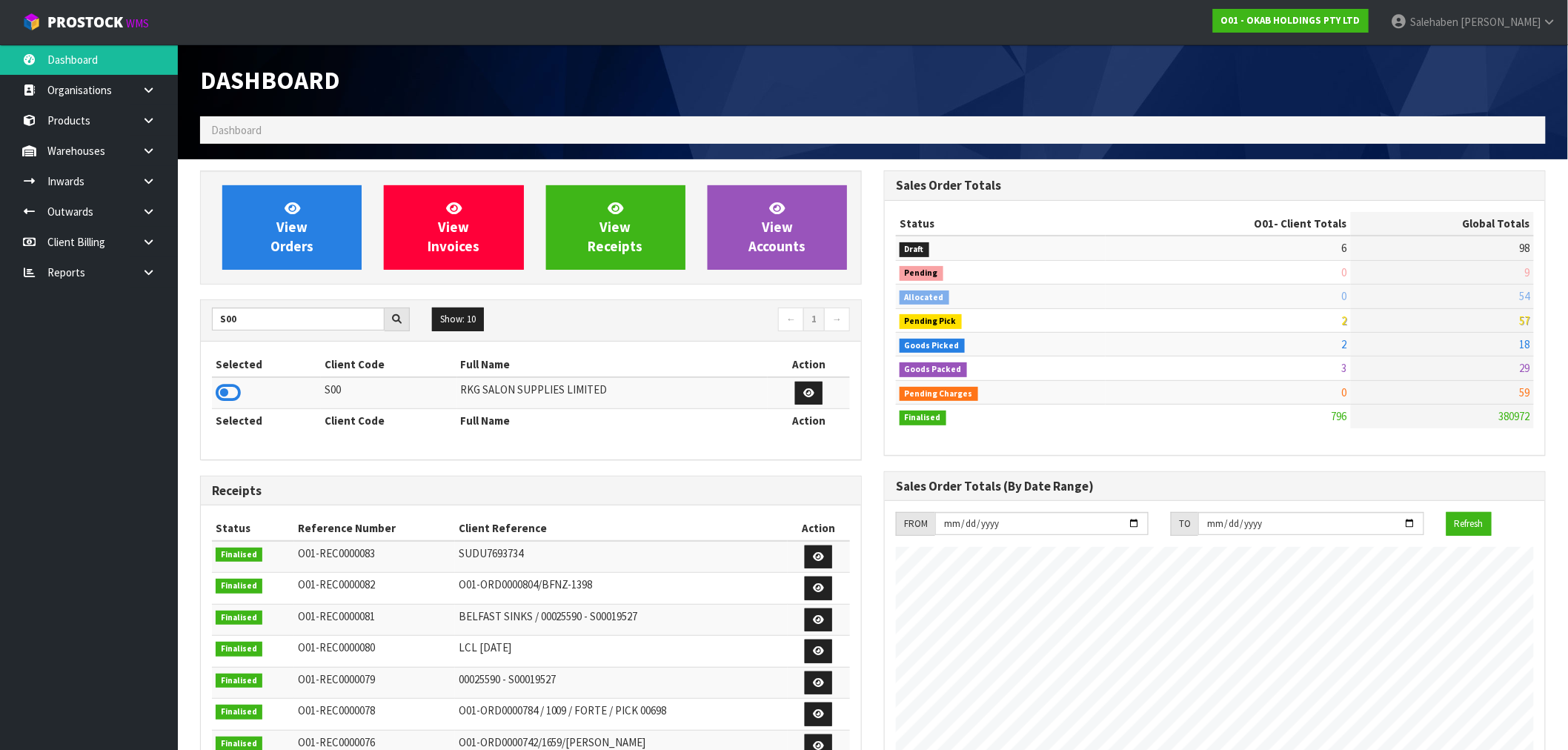
click at [227, 391] on icon at bounding box center [228, 393] width 26 height 22
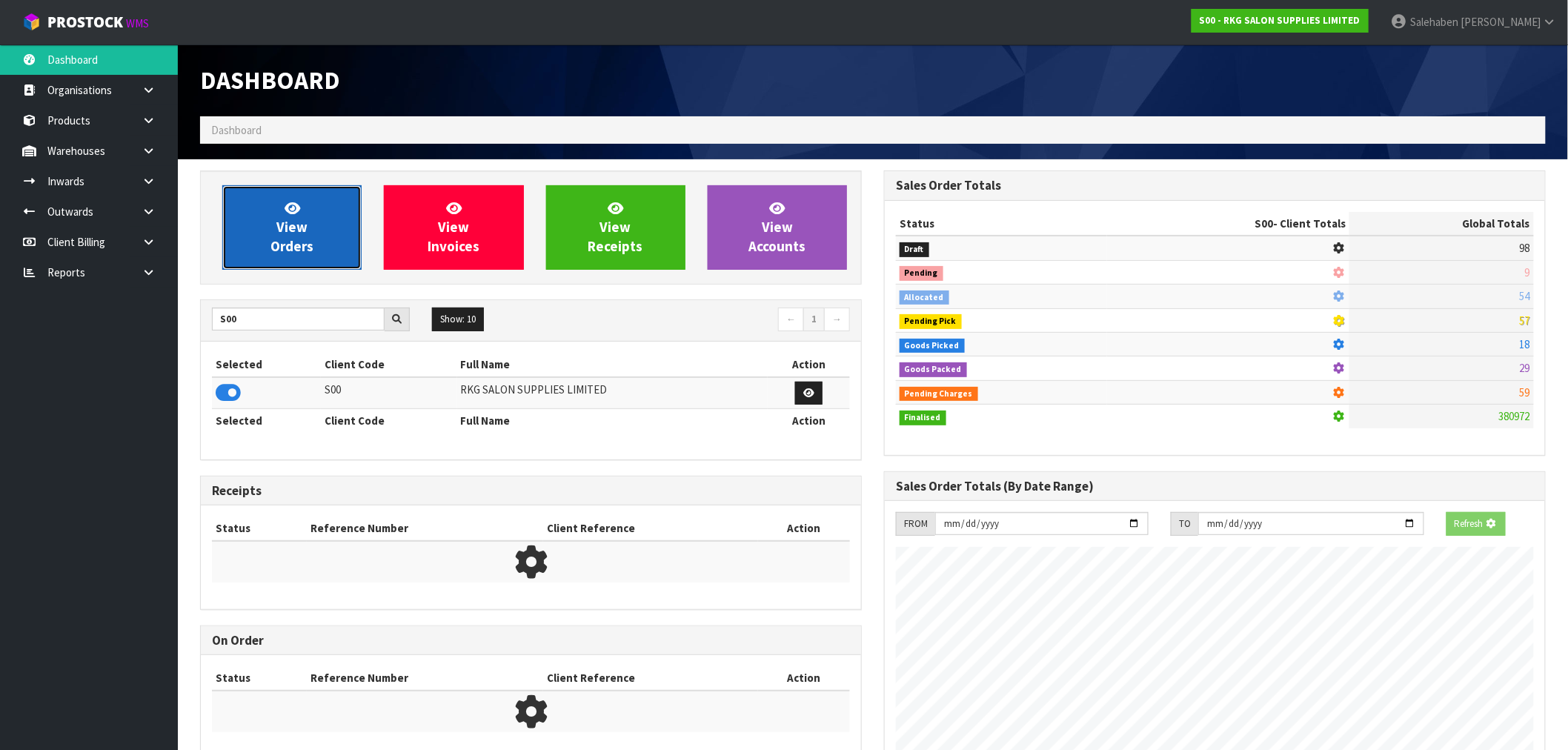
scroll to position [1123, 684]
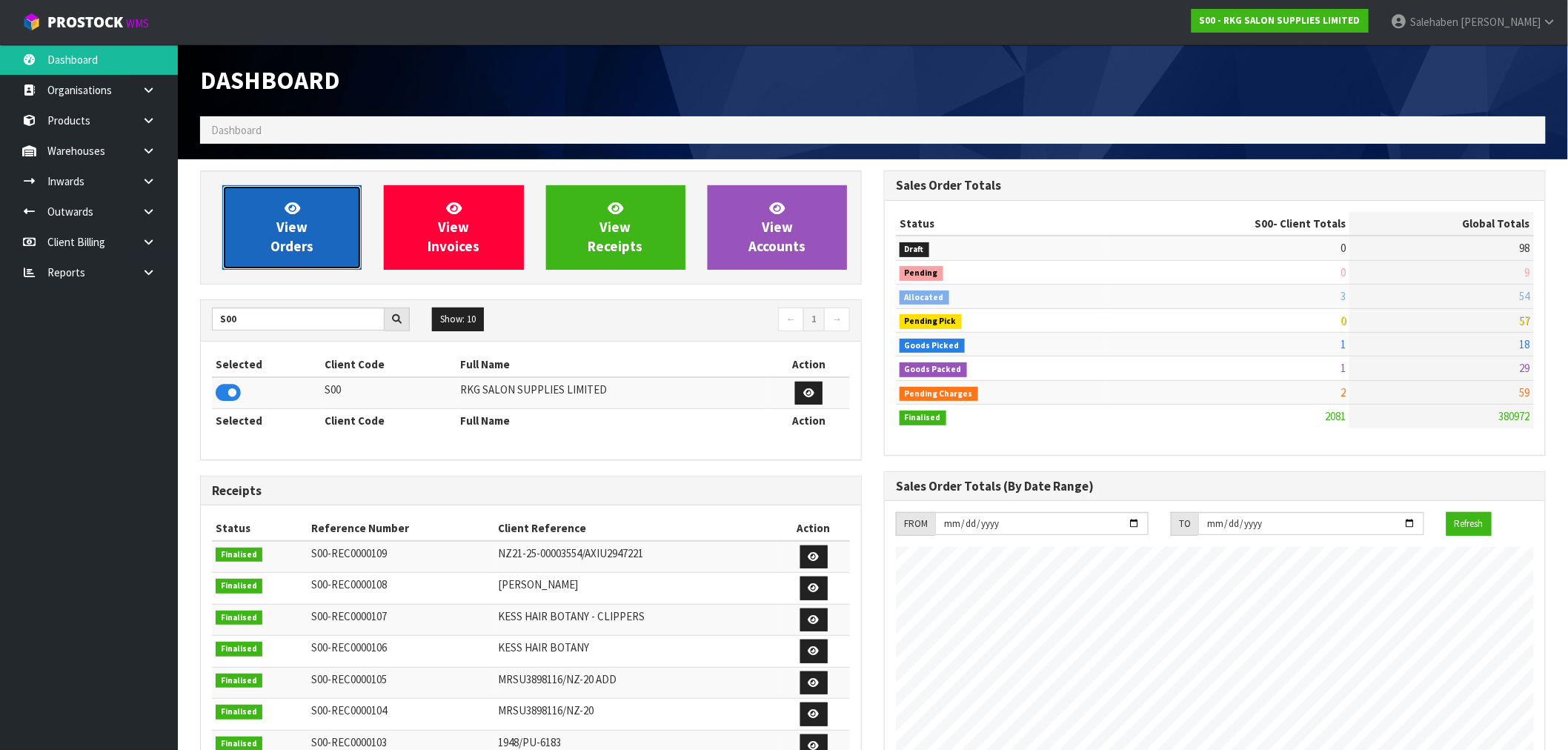
click at [308, 236] on link "View Orders" at bounding box center [291, 227] width 139 height 84
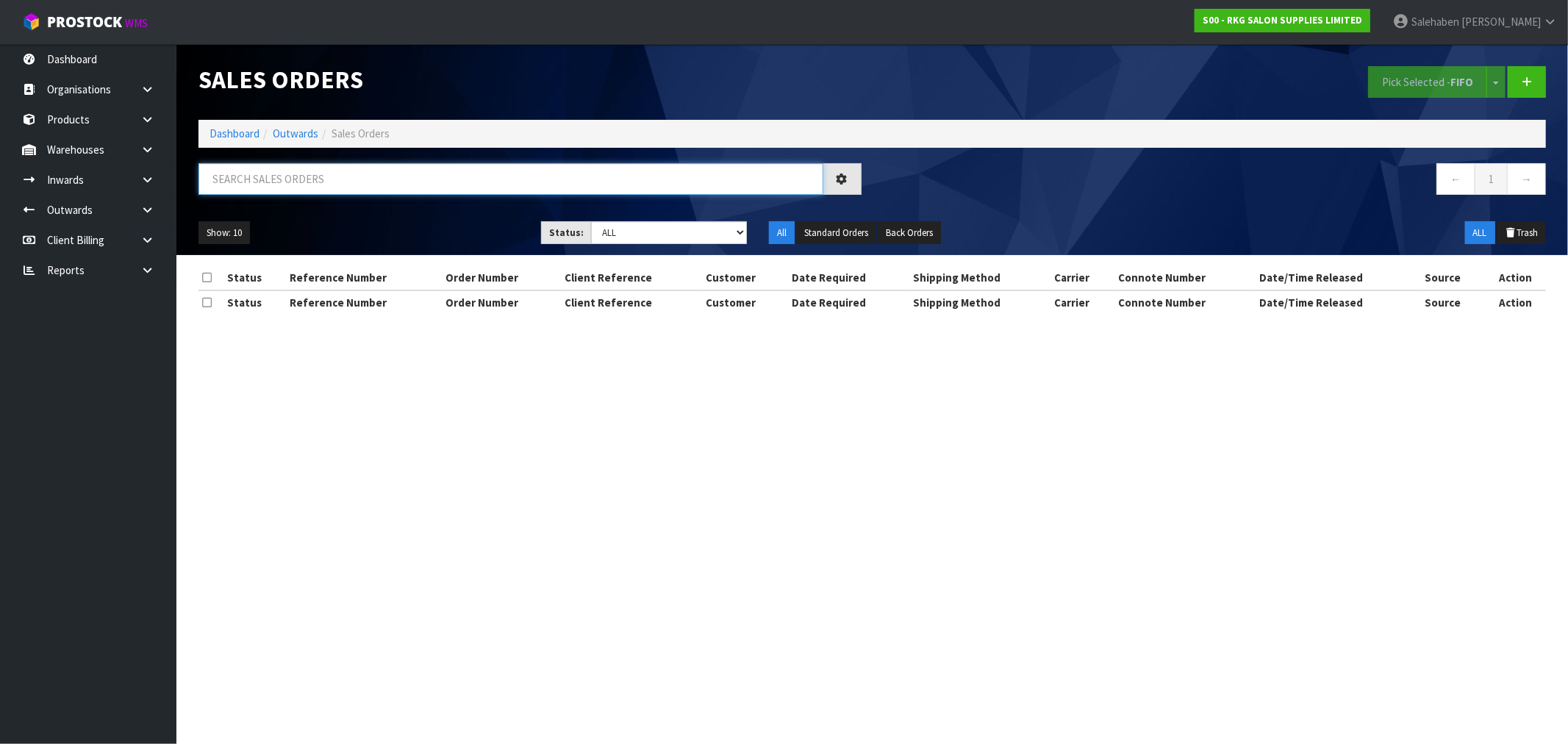
click at [415, 177] on input "text" at bounding box center [510, 179] width 624 height 32
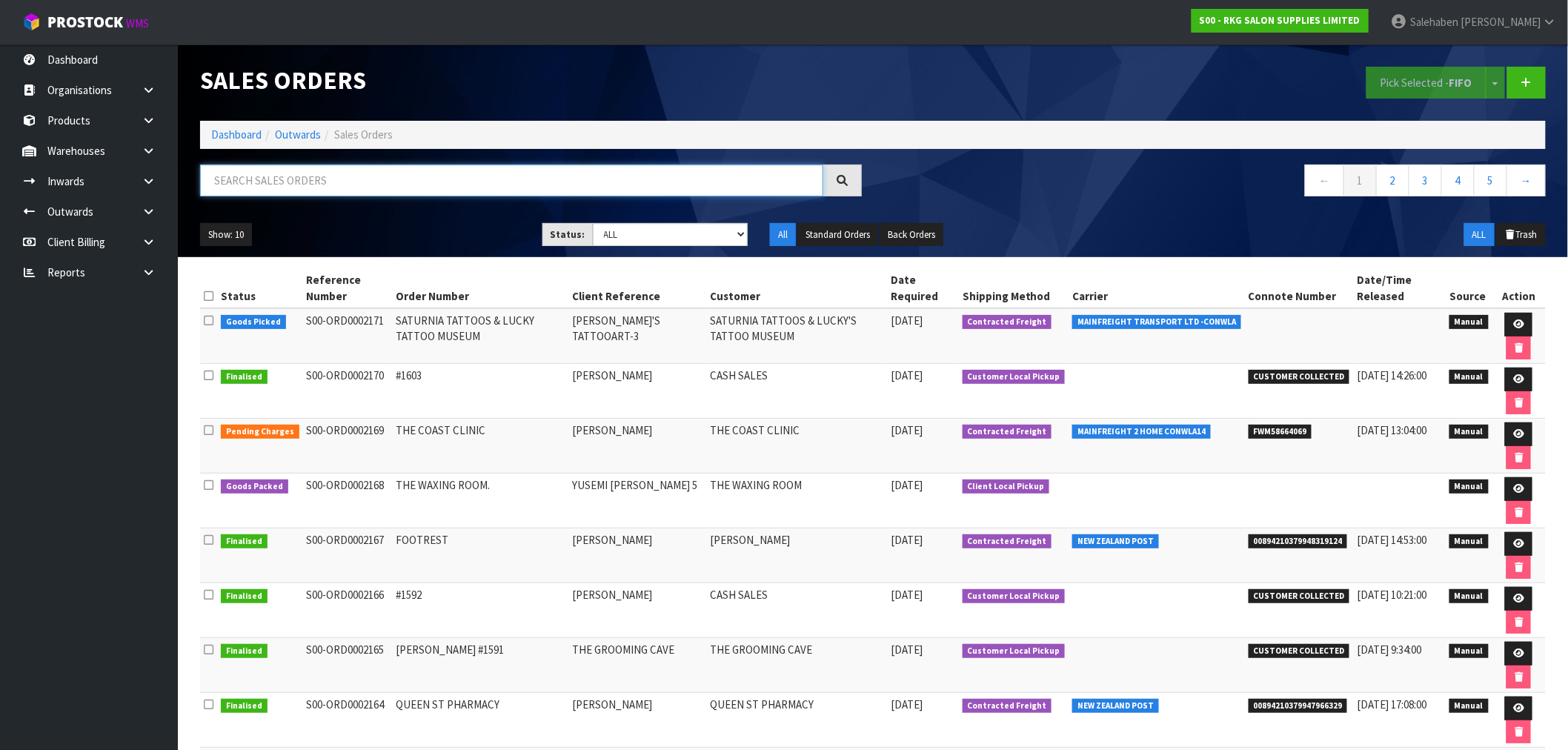
paste input "FWM58535627"
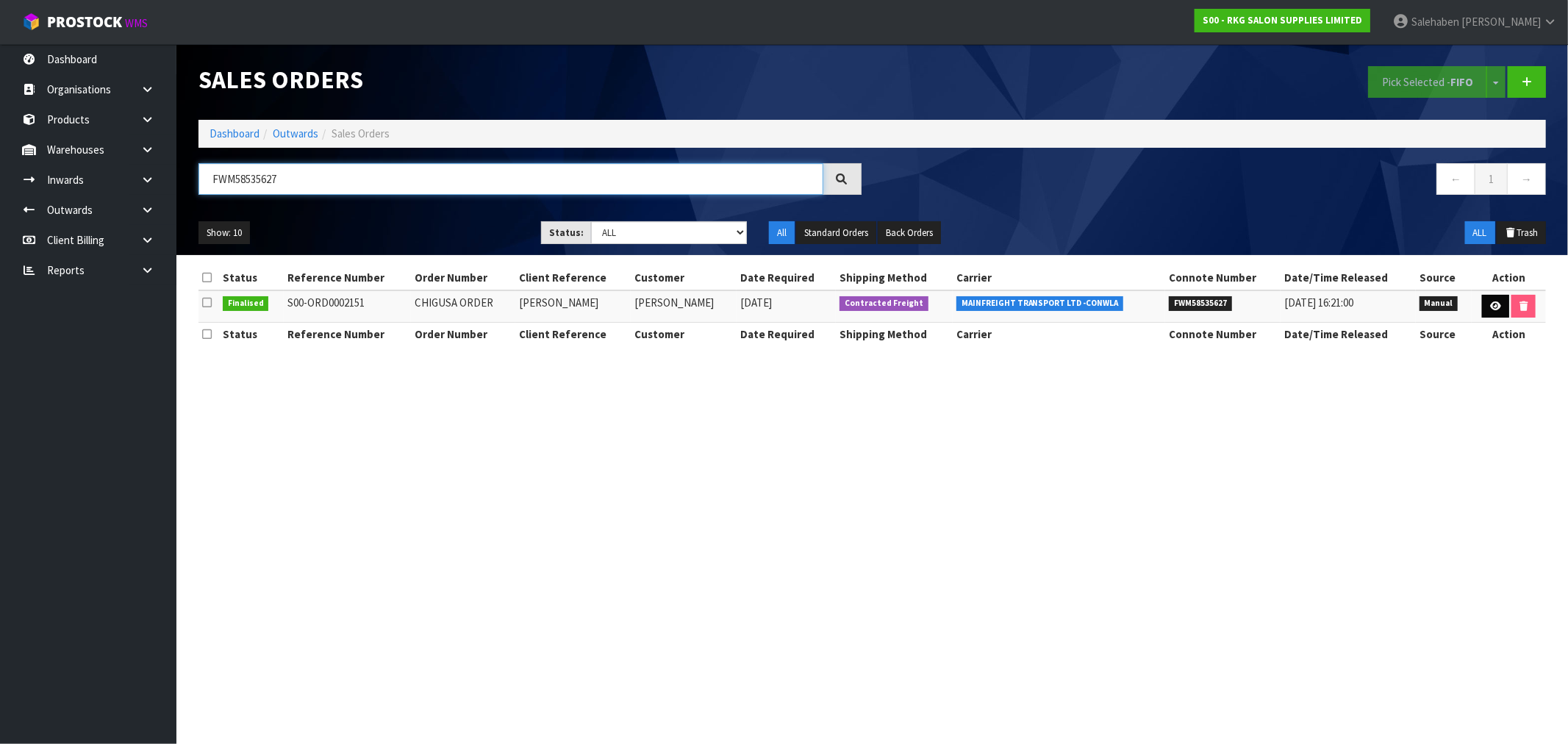
type input "FWM58535627"
click at [1490, 307] on icon at bounding box center [1495, 306] width 11 height 10
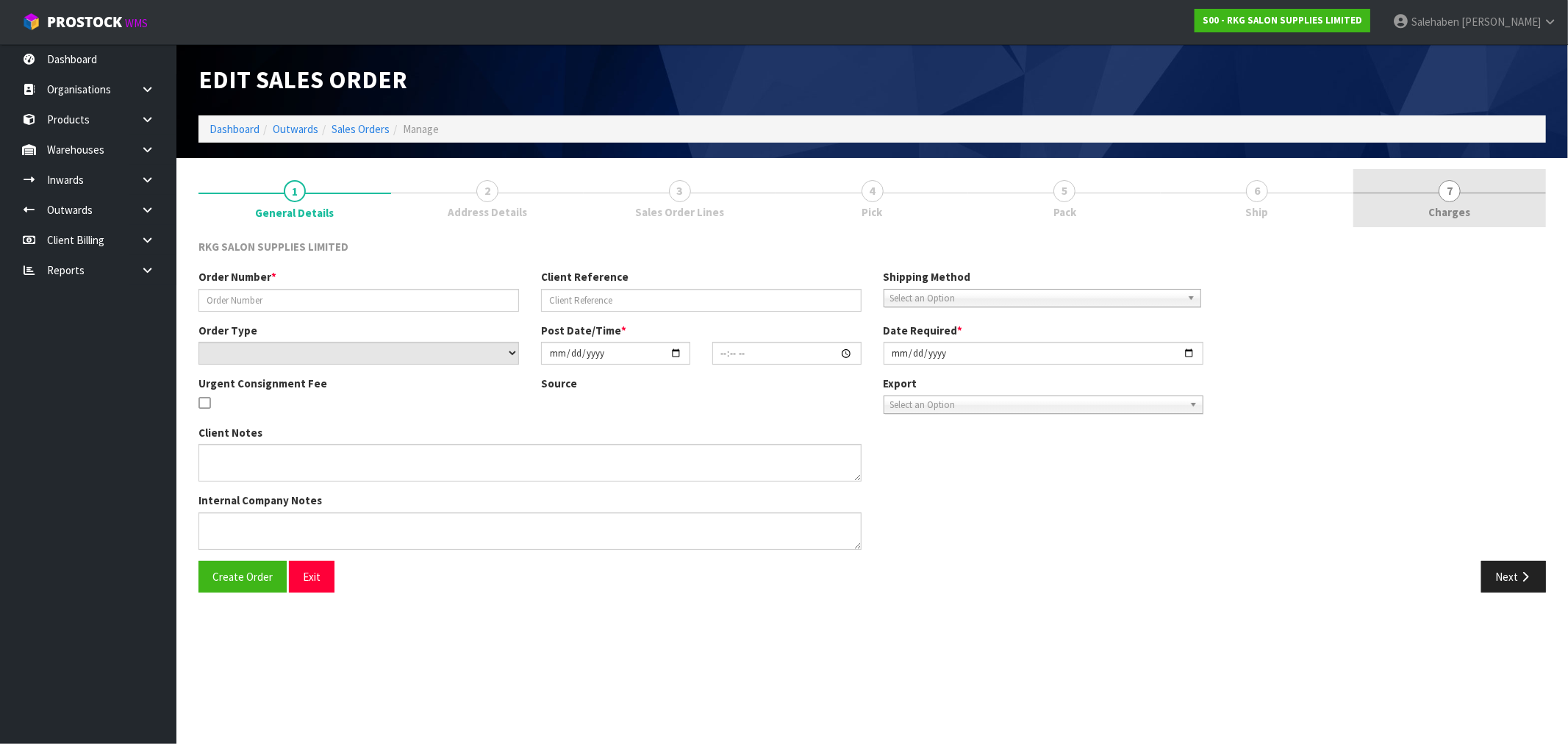
click at [1448, 198] on span "7" at bounding box center [1449, 191] width 22 height 22
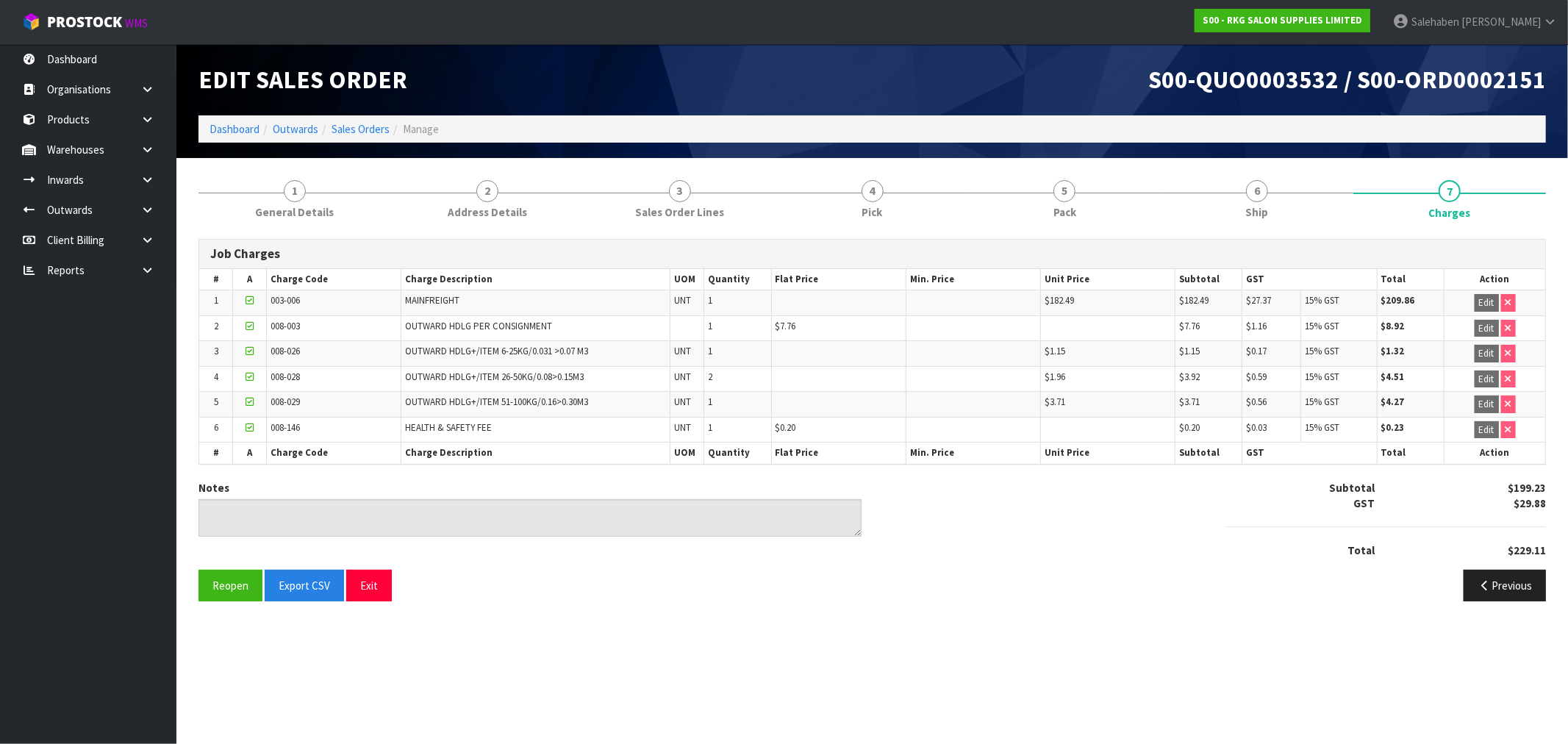
drag, startPoint x: 380, startPoint y: 137, endPoint x: 369, endPoint y: 142, distance: 12.1
click at [380, 137] on ol "Dashboard Outwards Sales Orders Manage" at bounding box center [872, 129] width 1348 height 27
click at [366, 134] on link "Sales Orders" at bounding box center [361, 129] width 58 height 14
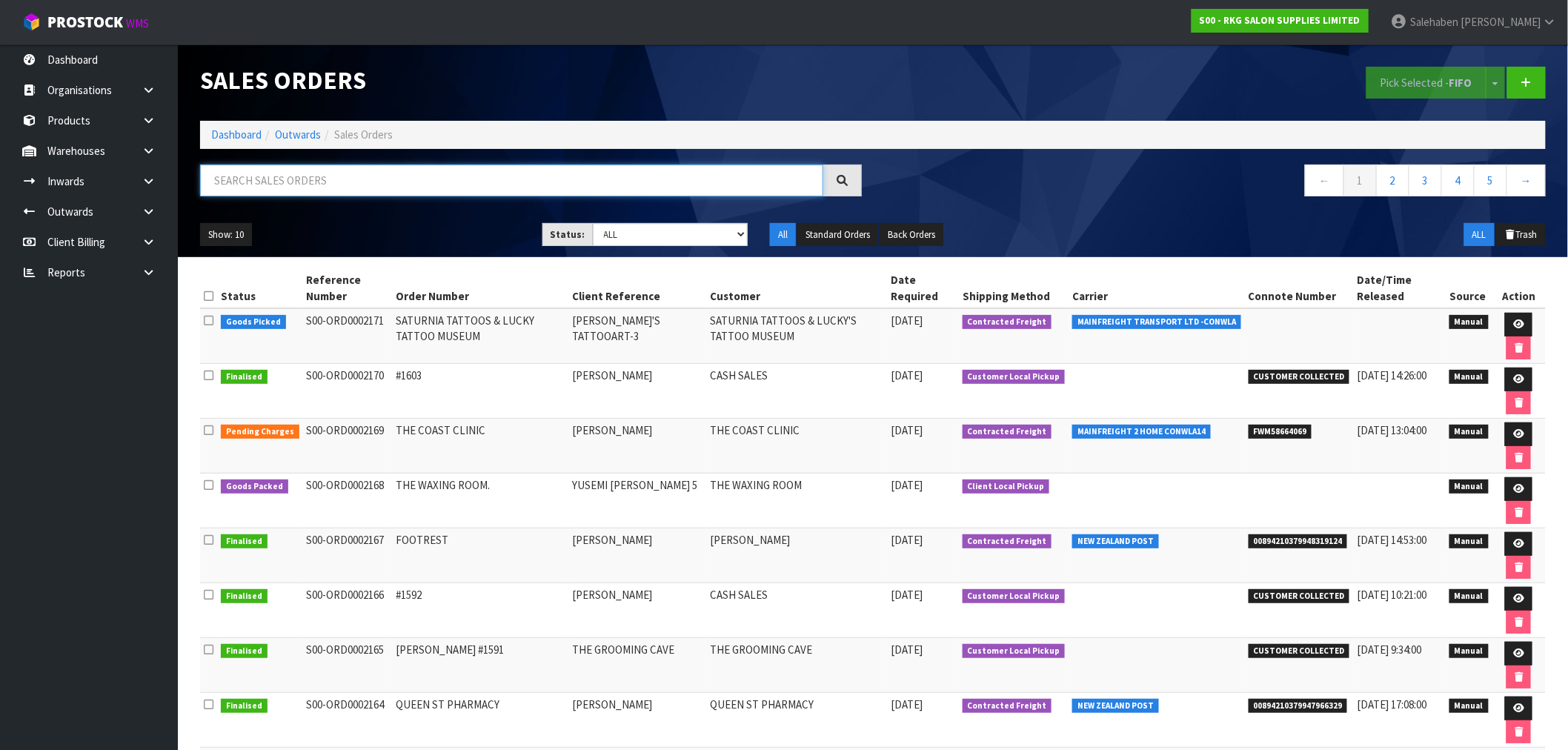
click at [409, 181] on input "text" at bounding box center [512, 180] width 623 height 32
paste input "FWM58535350"
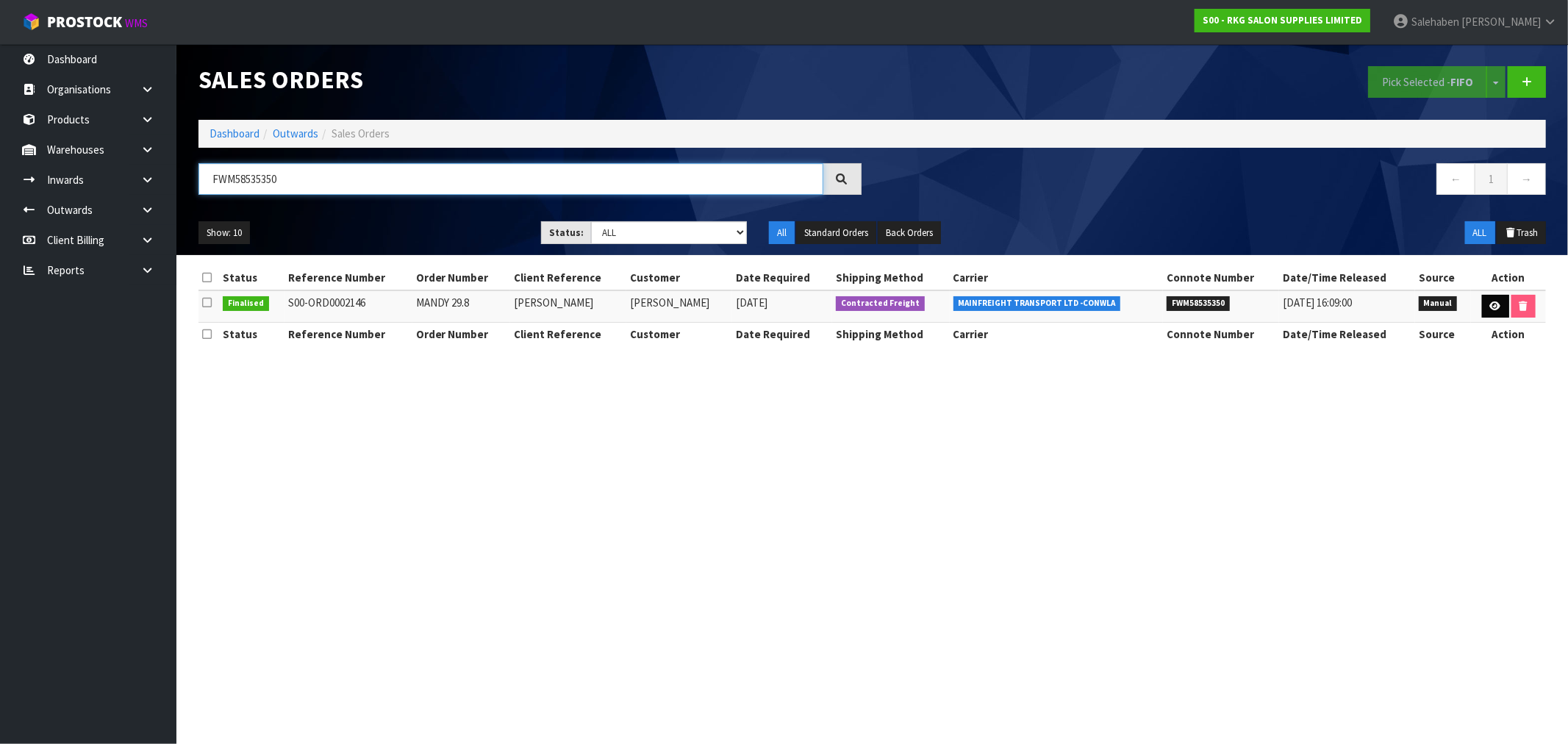
type input "FWM58535350"
click at [1490, 306] on icon at bounding box center [1495, 306] width 11 height 10
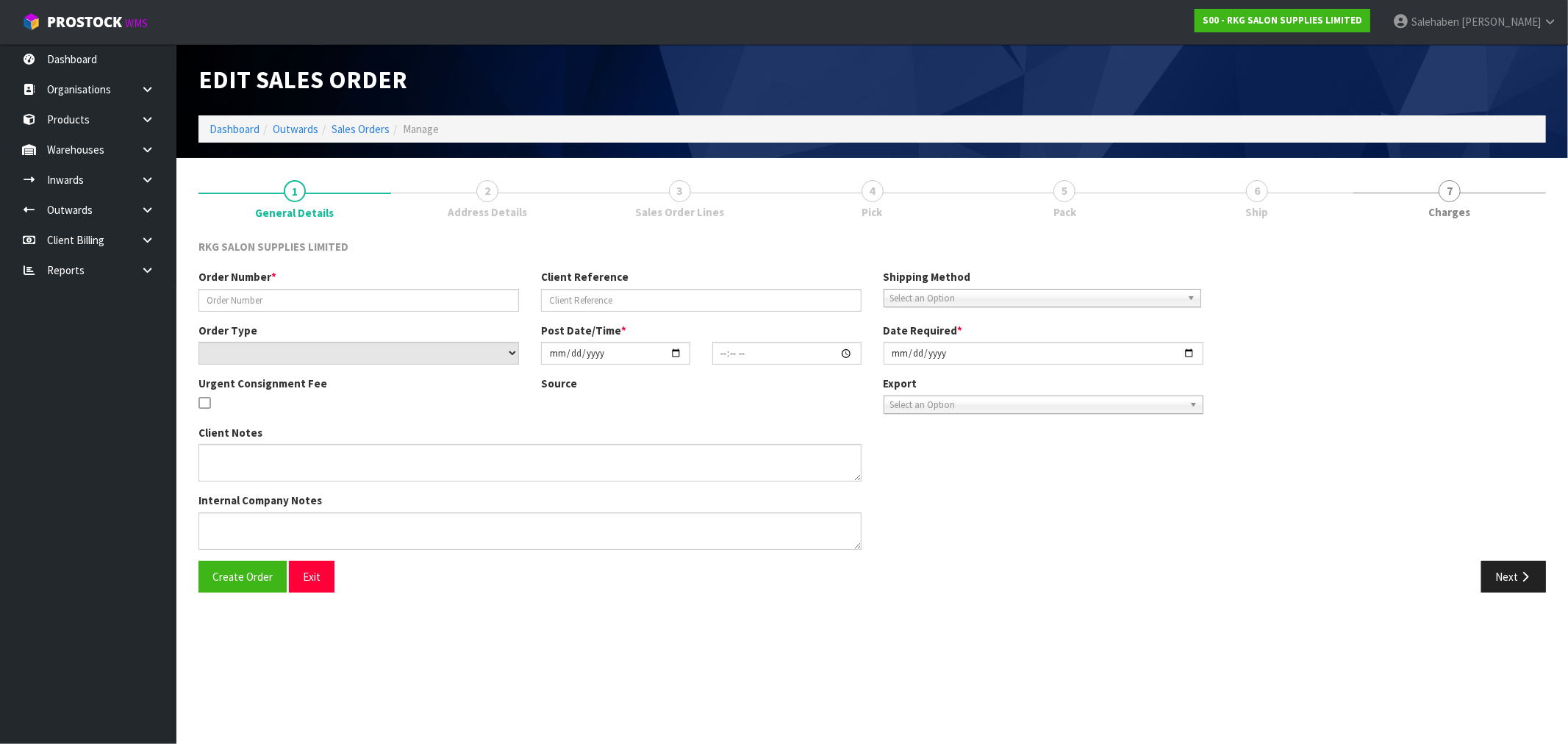
click at [1432, 165] on section "1 General Details 2 Address Details 3 Sales Order Lines 4 Pick 5 Pack 6 Ship 7 …" at bounding box center [872, 386] width 1391 height 457
type input "MANDY 29.8"
type input "MANDY LAMBERT"
select select "number:0"
type input "[DATE]"
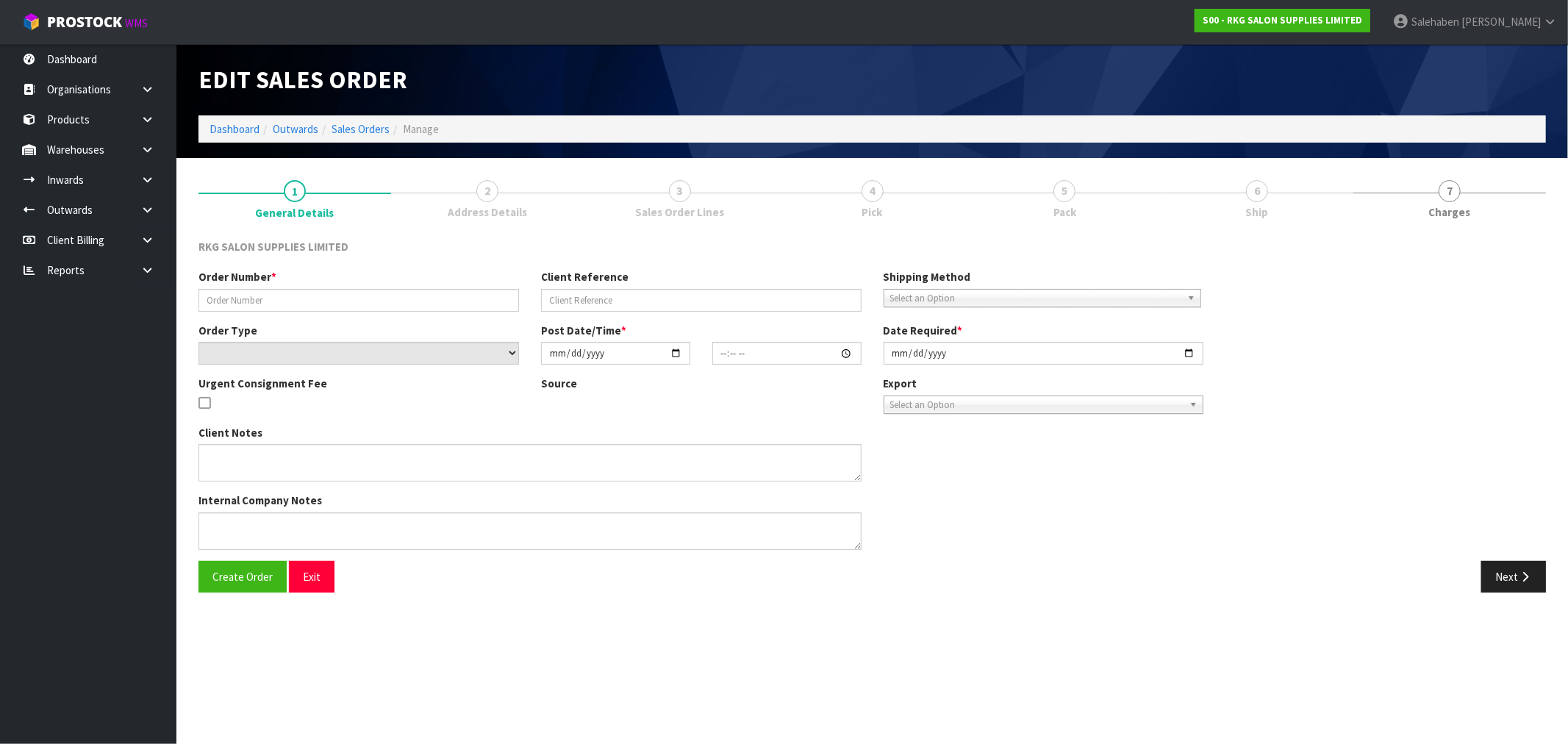
type input "00:00:00.000"
type input "2025-09-03"
type textarea "SEND LOOSE"
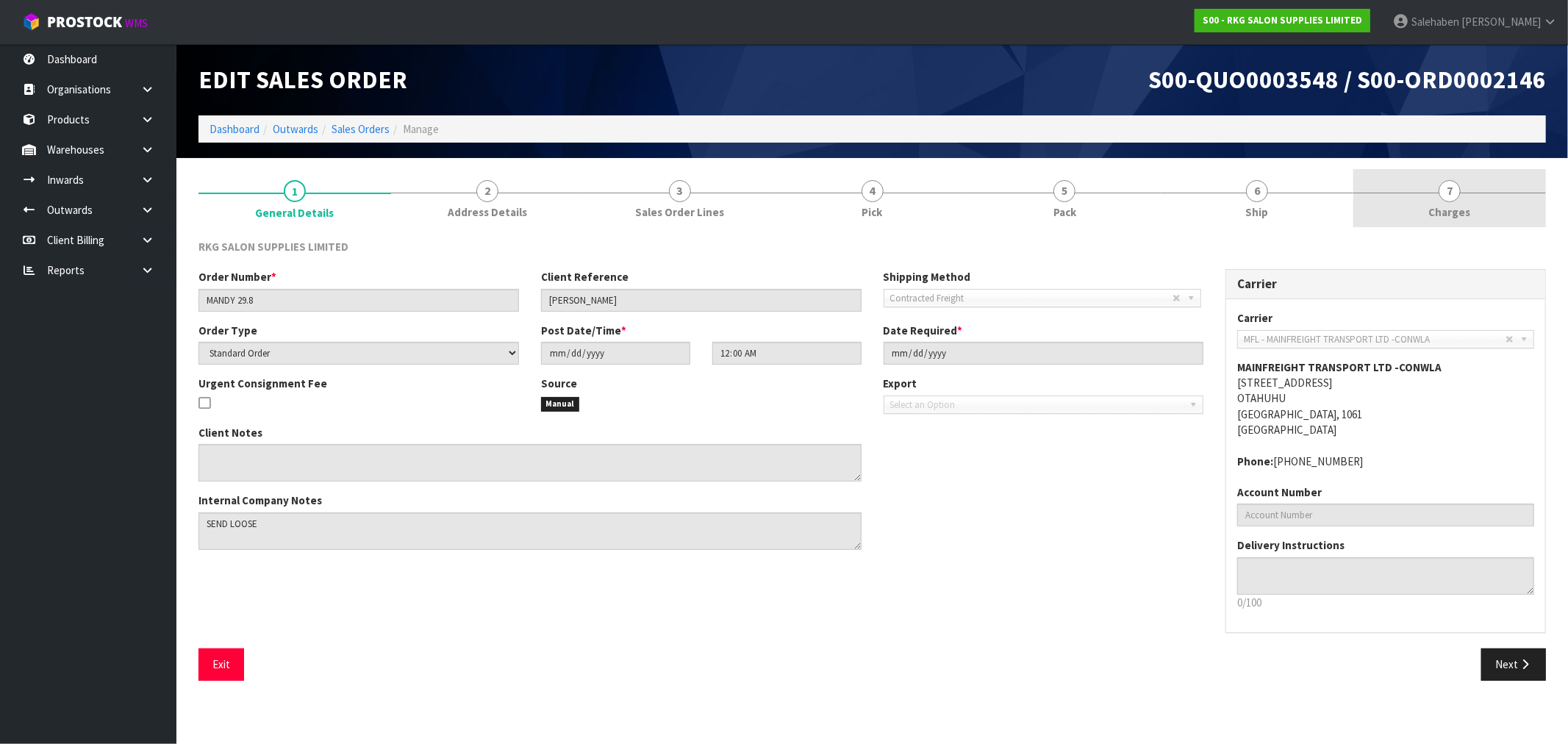
click at [1451, 197] on span "7" at bounding box center [1449, 191] width 22 height 22
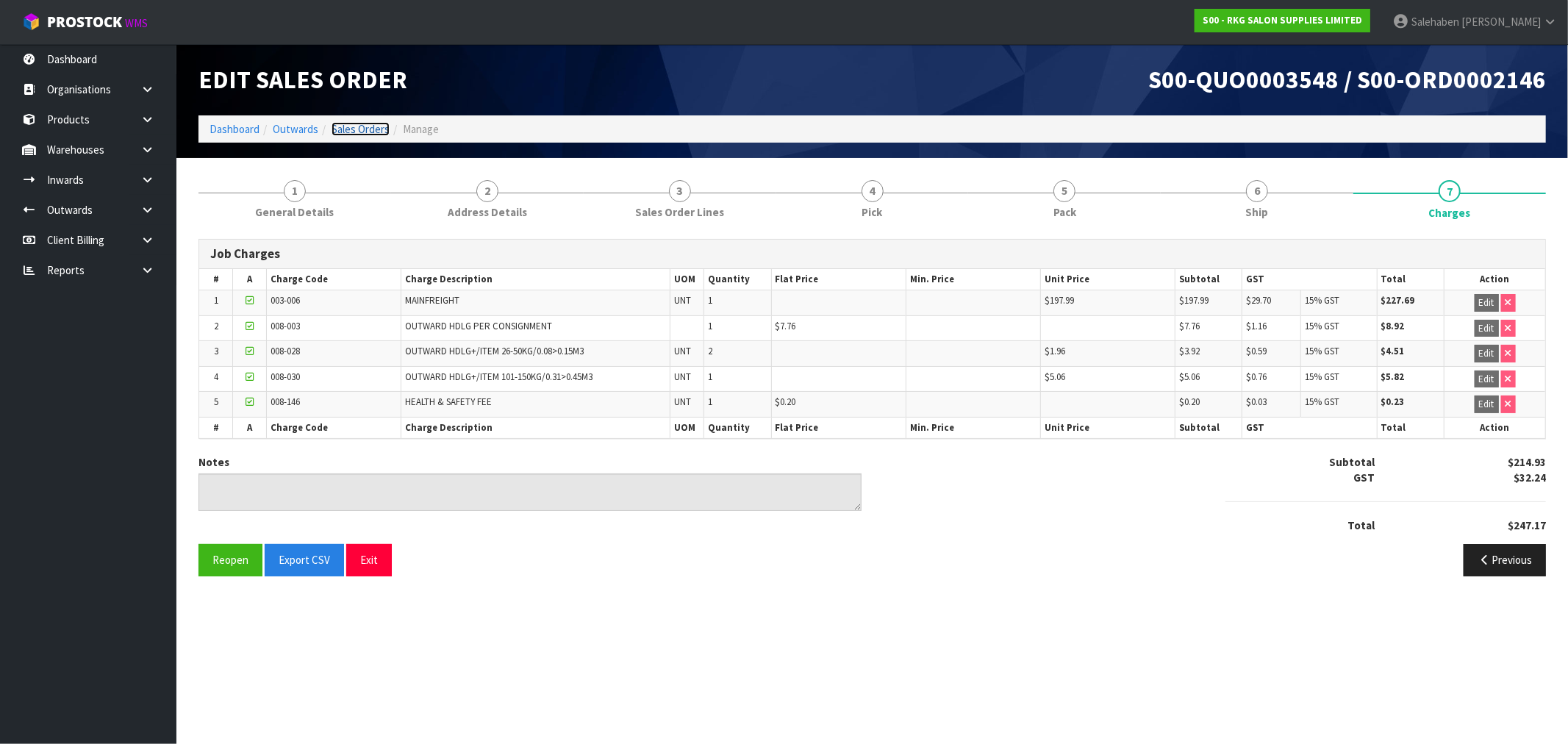
click at [343, 126] on link "Sales Orders" at bounding box center [361, 129] width 58 height 14
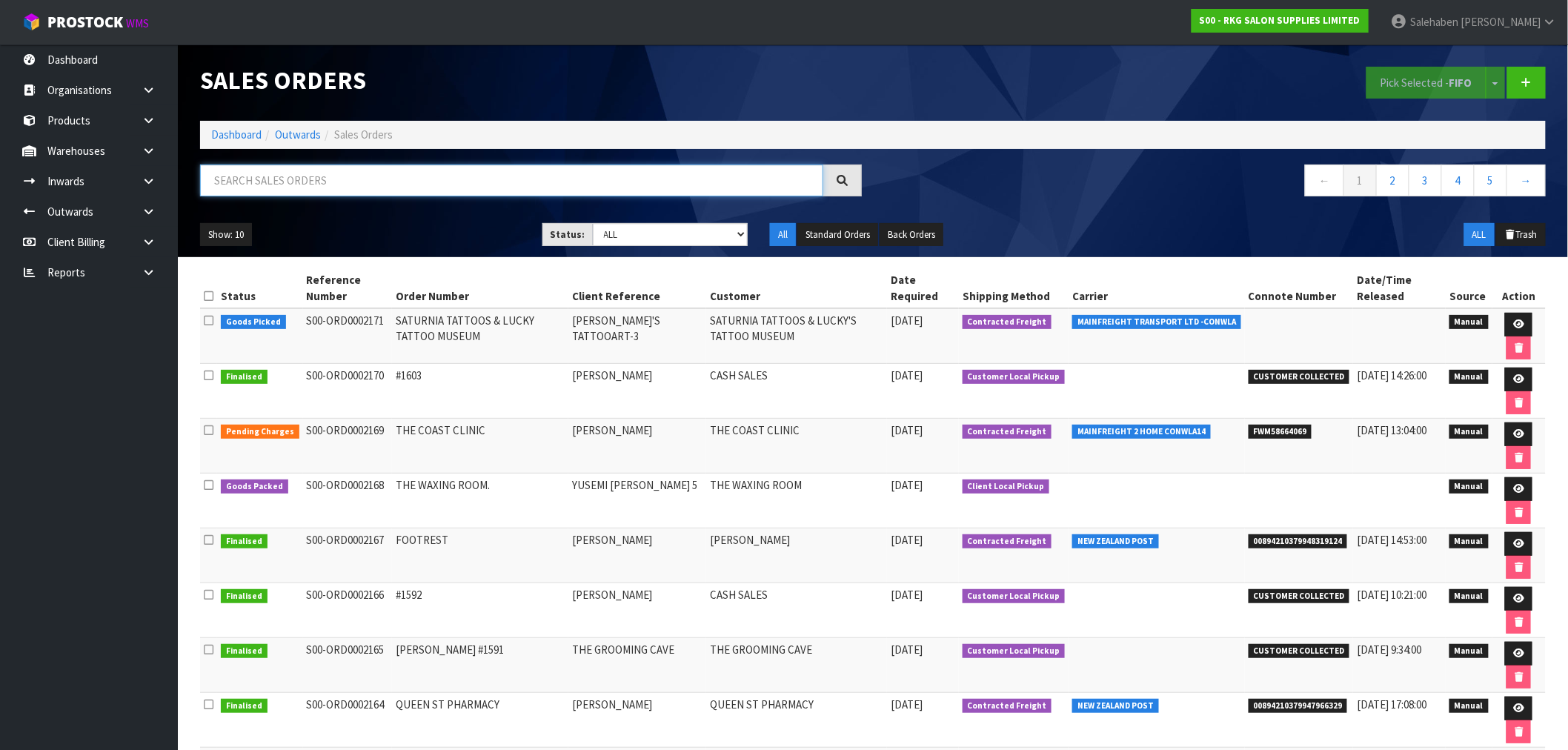
click at [366, 174] on input "text" at bounding box center [512, 180] width 623 height 32
paste input "FWM58485610"
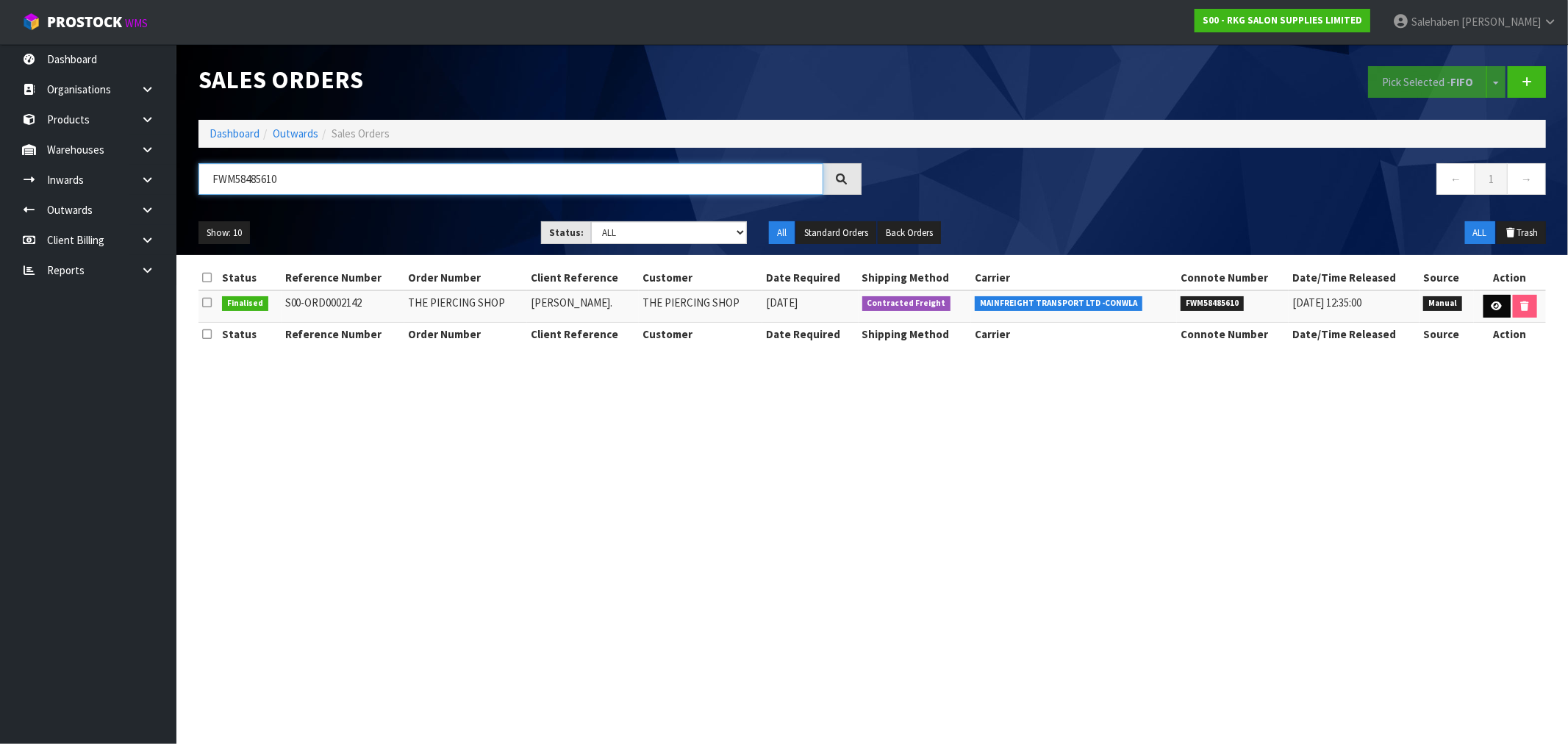
type input "FWM58485610"
click at [1496, 312] on link at bounding box center [1497, 306] width 27 height 24
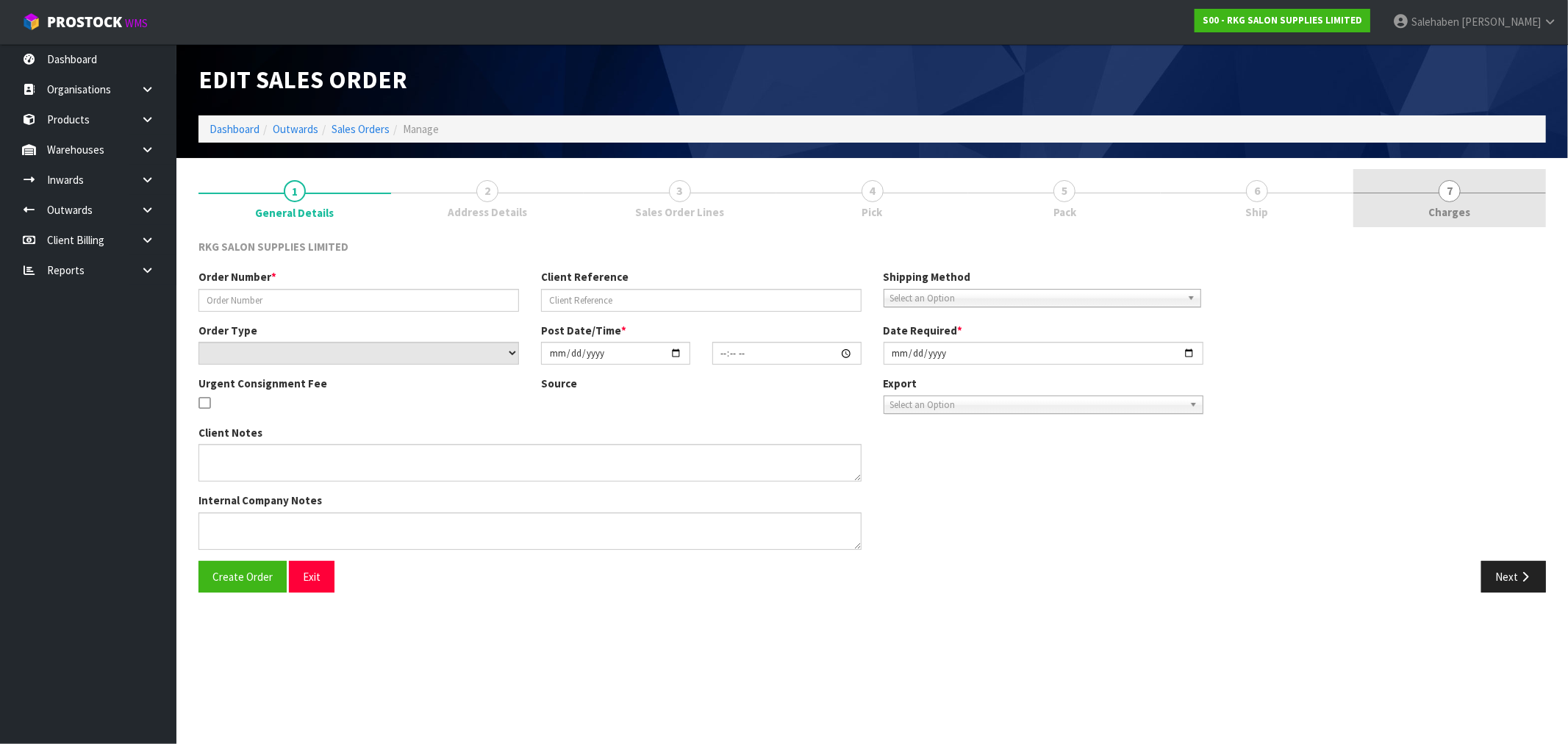
type input "THE PIERCING SHOP"
type input "SUE JONES."
select select "number:0"
type input "2025-08-29"
type input "00:00:00.000"
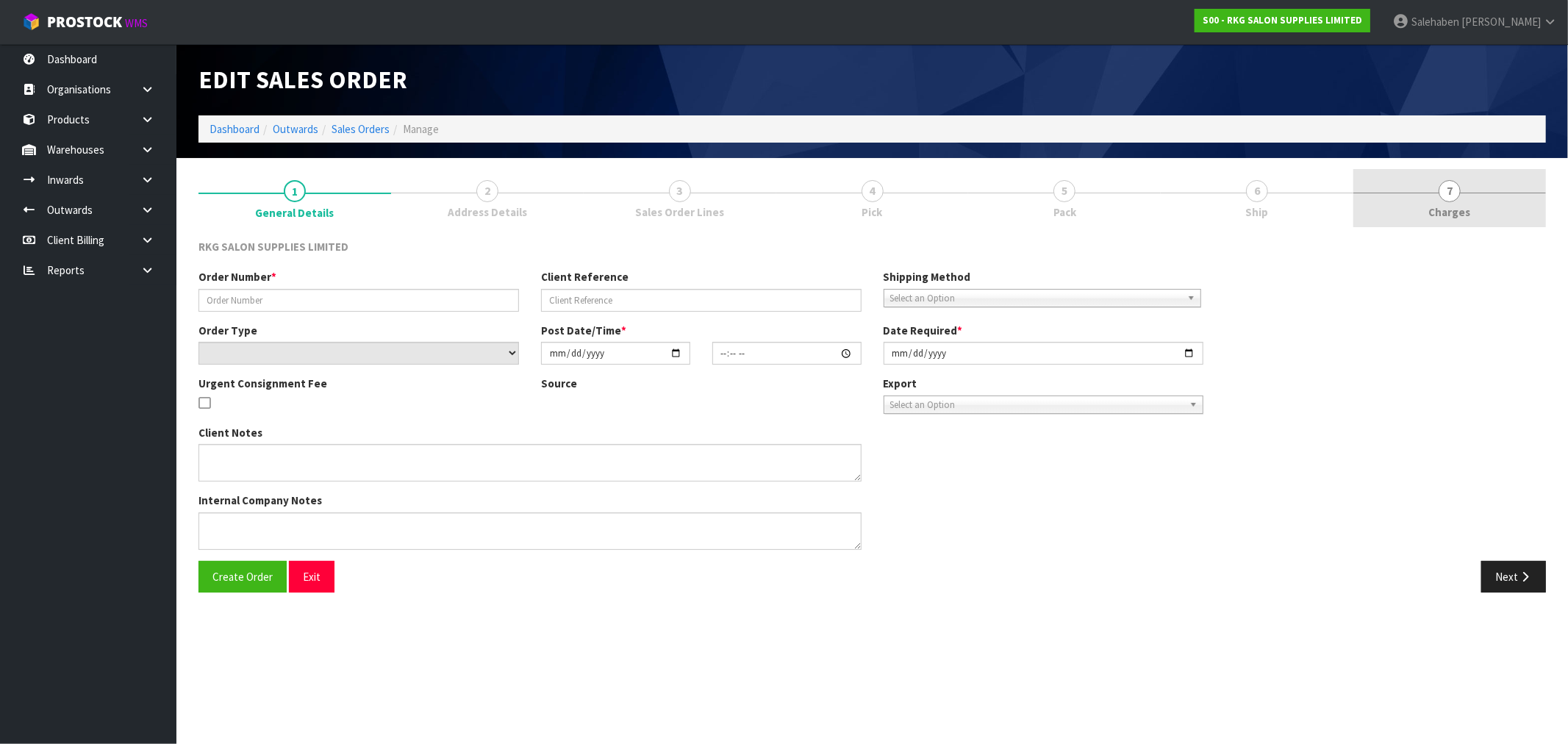
type input "[DATE]"
type textarea "2 BEDS ON 1 PALLET PLEASE"
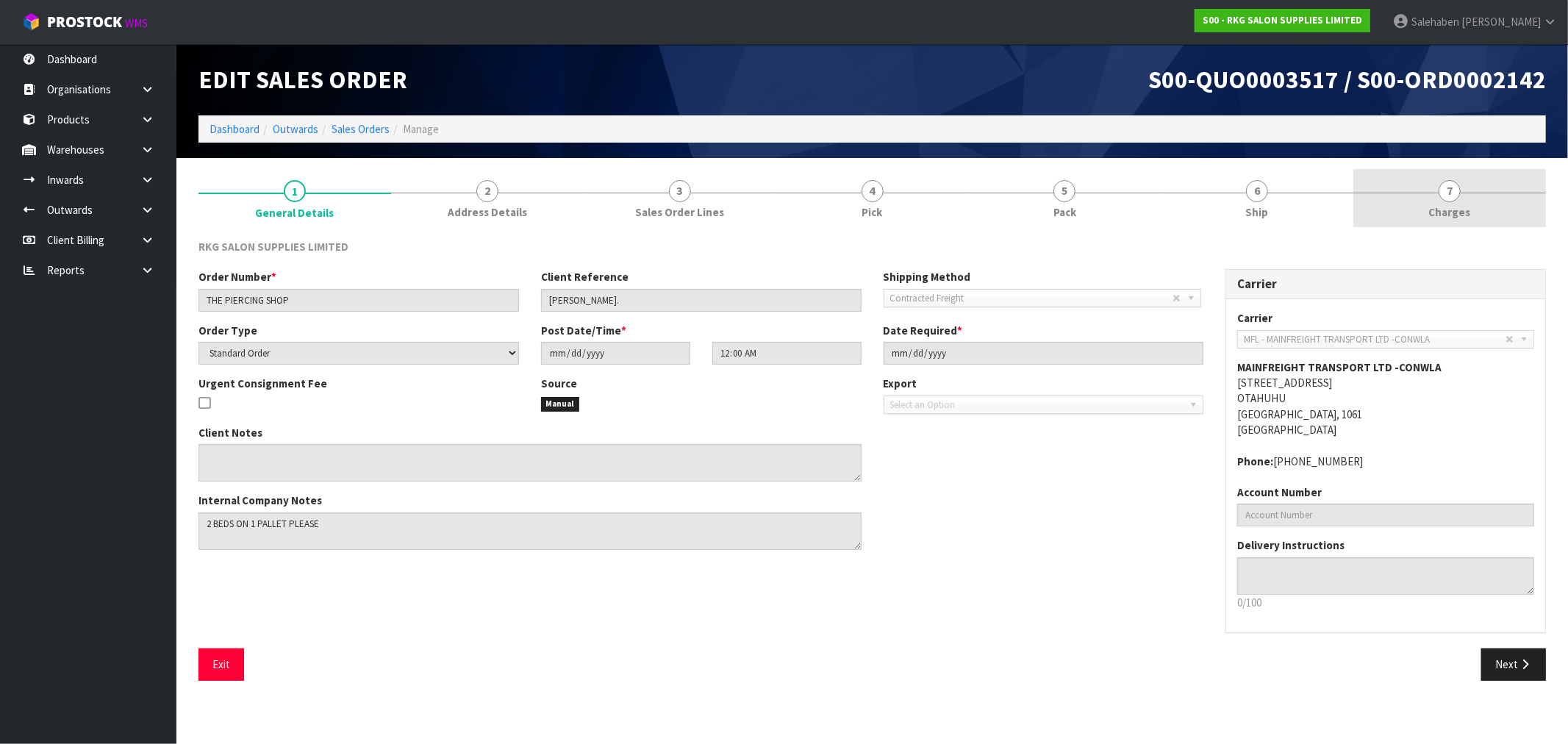
click at [1445, 206] on span "Charges" at bounding box center [1450, 211] width 42 height 15
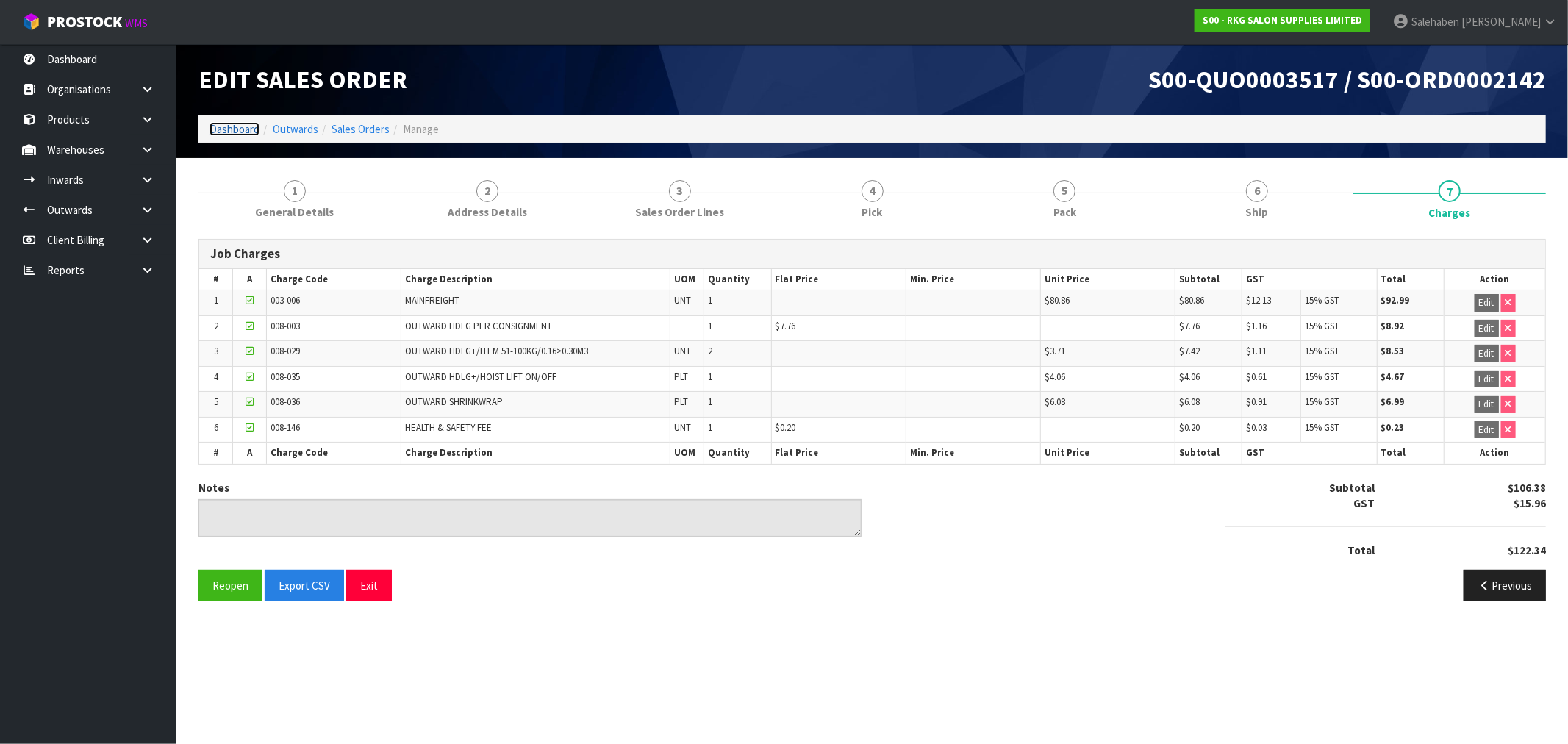
click at [236, 128] on link "Dashboard" at bounding box center [234, 129] width 50 height 14
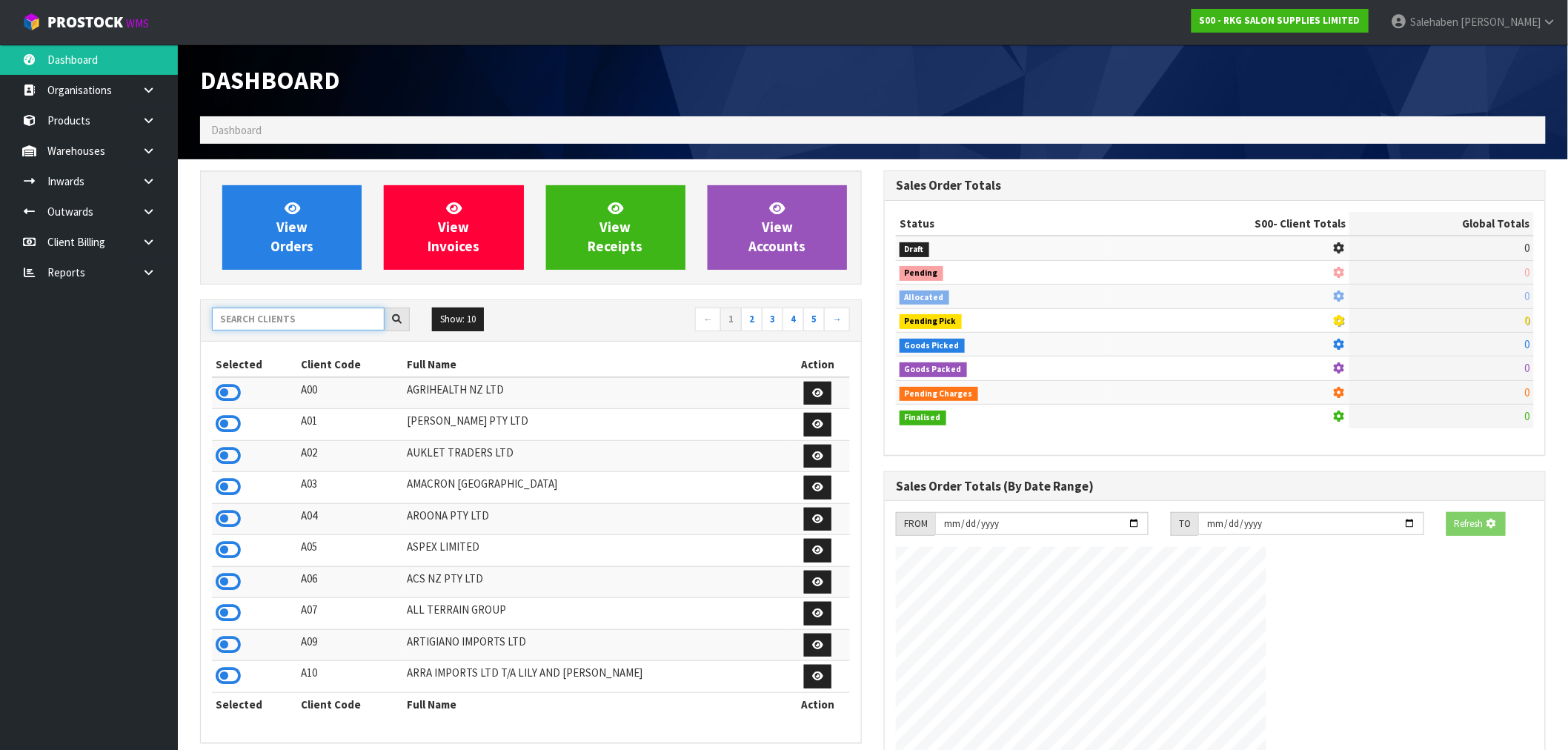
click at [255, 319] on input "text" at bounding box center [298, 319] width 173 height 23
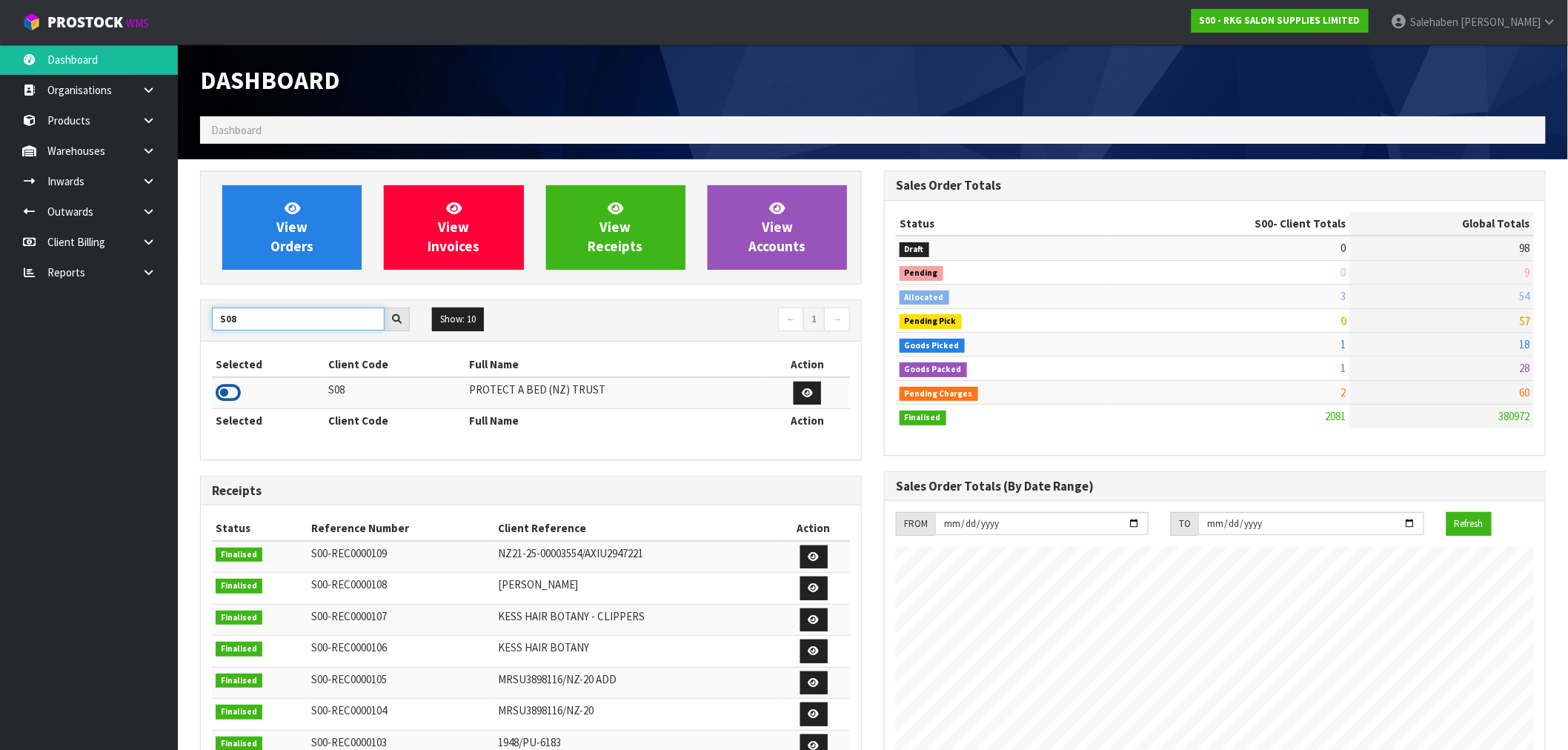
type input "S08"
click at [235, 395] on icon at bounding box center [228, 393] width 26 height 22
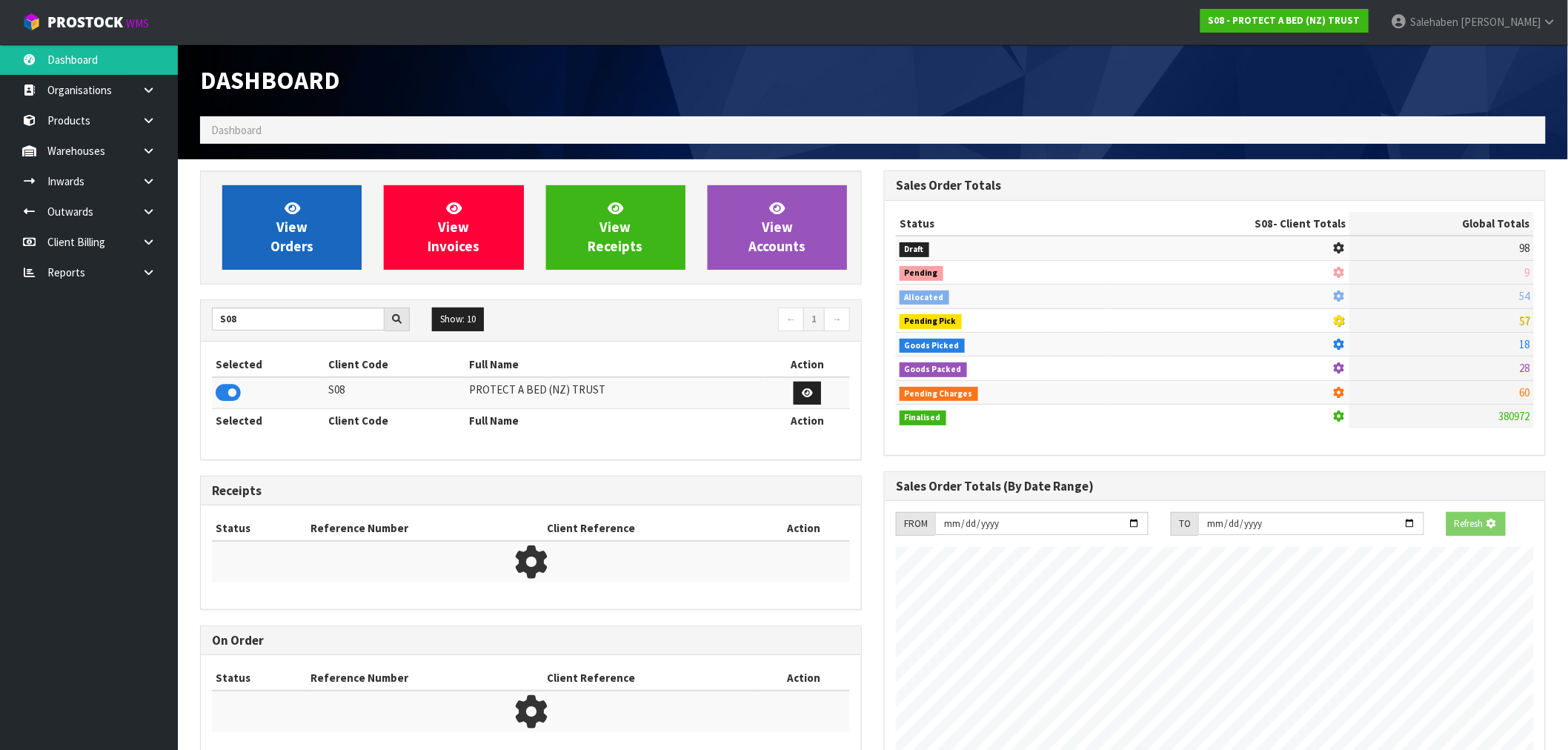
scroll to position [739999, 740427]
click at [304, 241] on span "View Orders" at bounding box center [291, 227] width 43 height 56
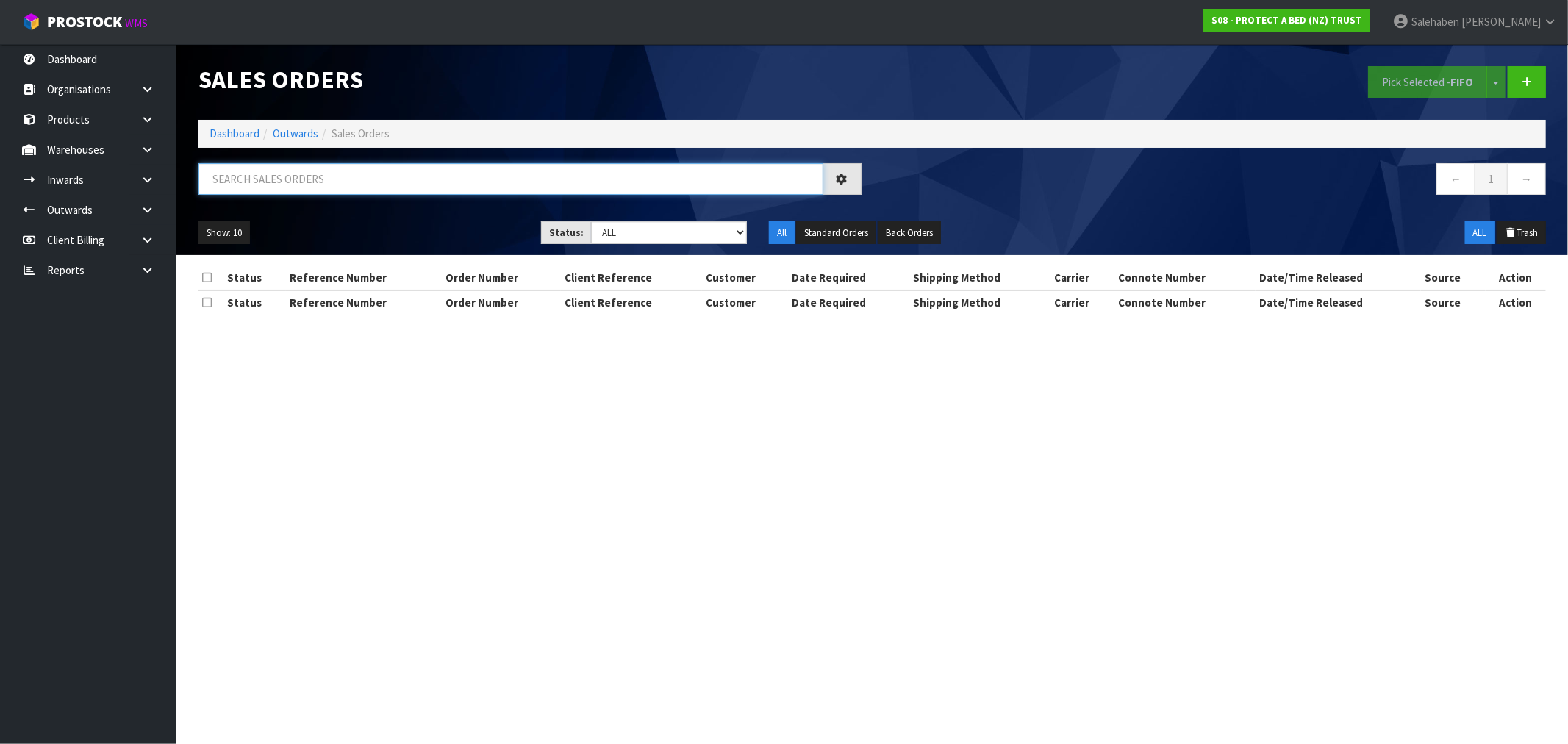
click at [469, 179] on input "text" at bounding box center [510, 179] width 624 height 32
paste input "FWM58546455"
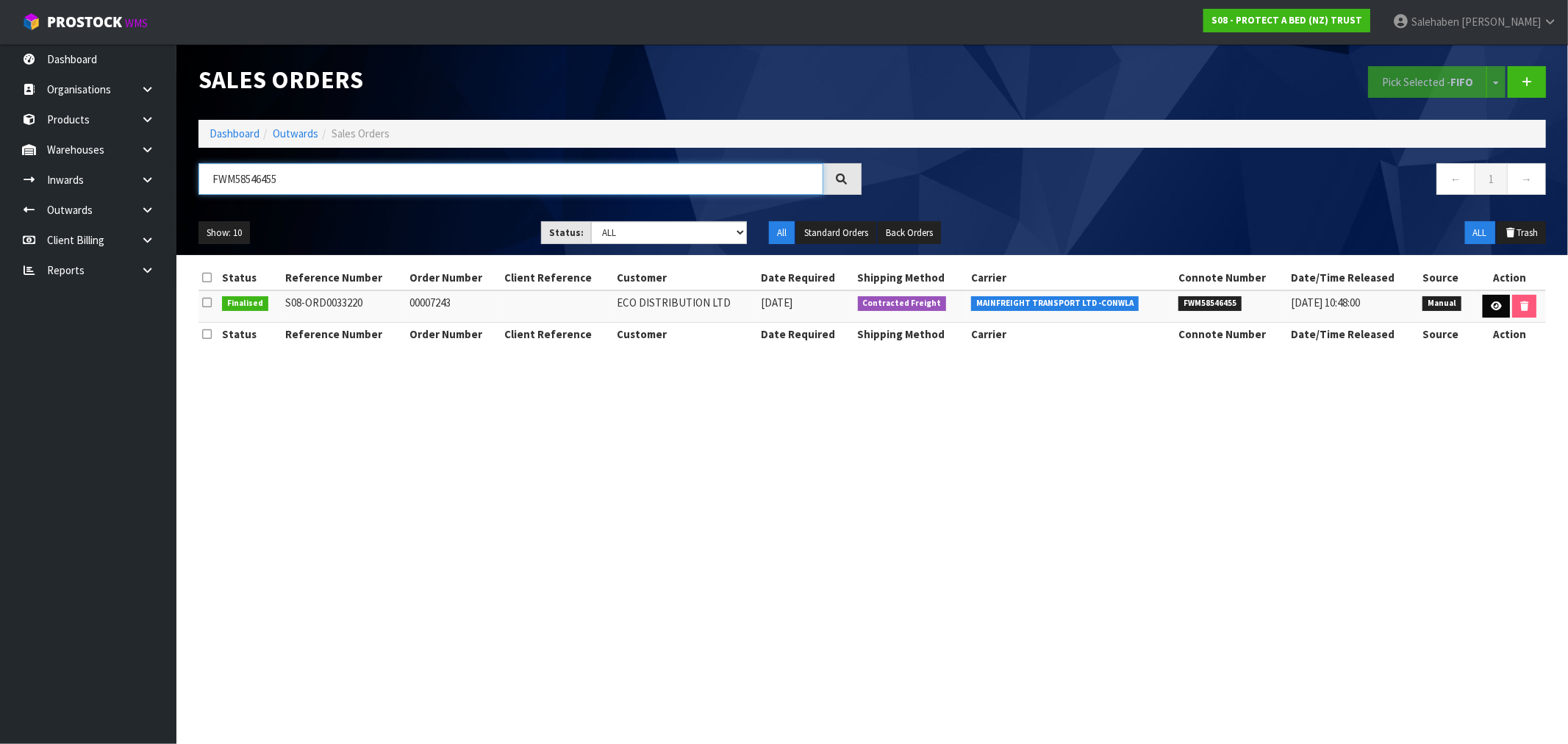
type input "FWM58546455"
click at [1491, 306] on icon at bounding box center [1496, 306] width 11 height 10
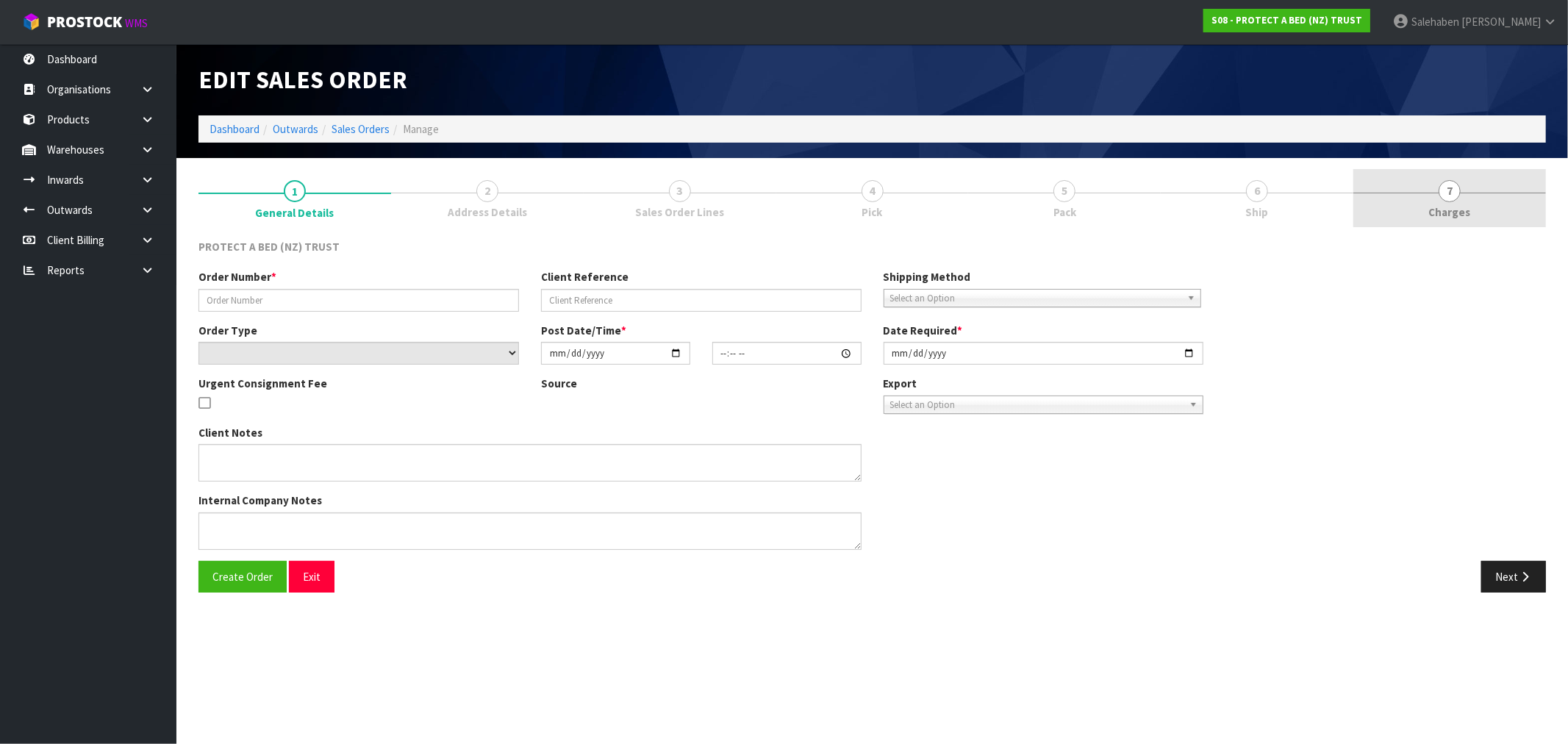
click at [1449, 218] on span "Charges" at bounding box center [1450, 211] width 42 height 15
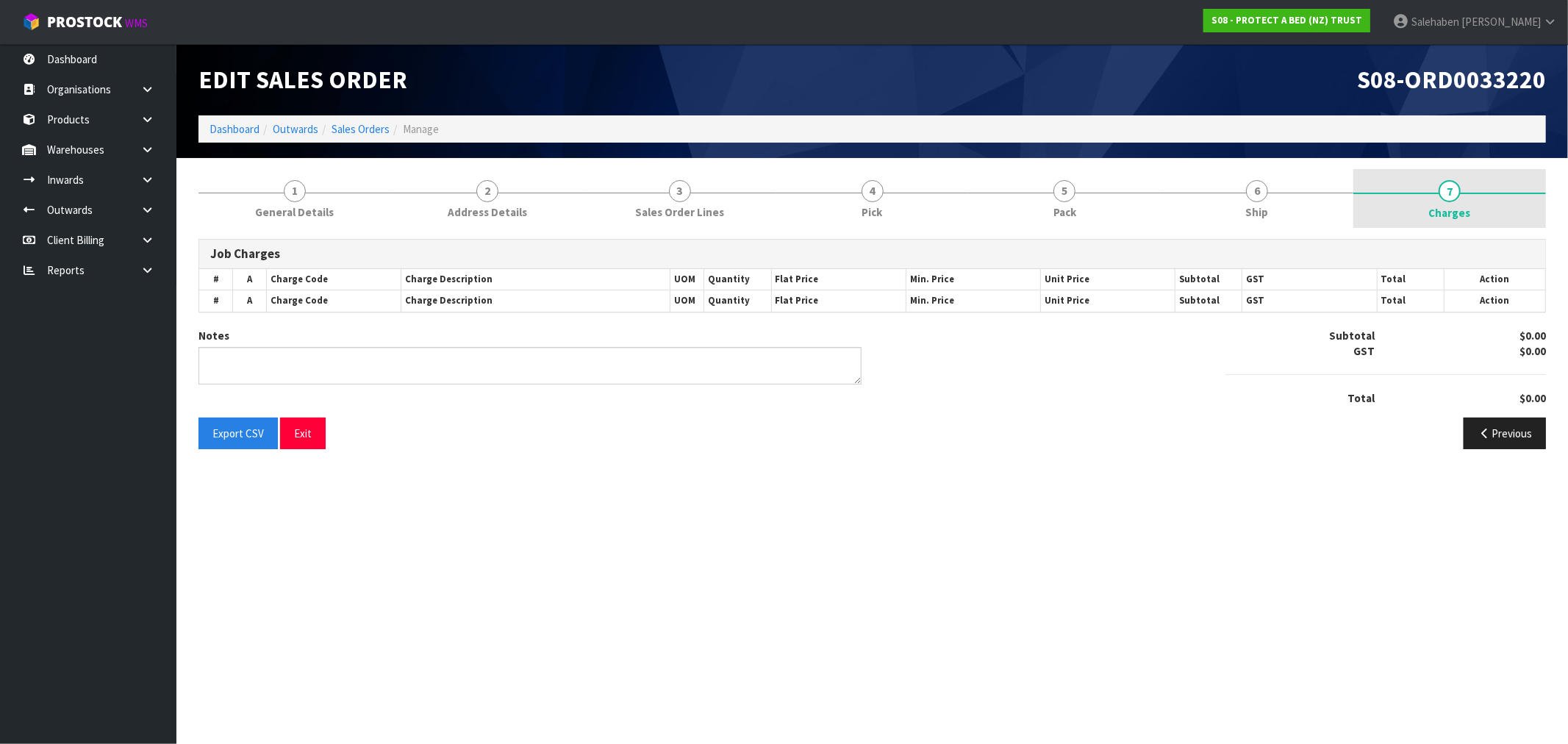
click at [1448, 210] on span "Charges" at bounding box center [1450, 212] width 42 height 15
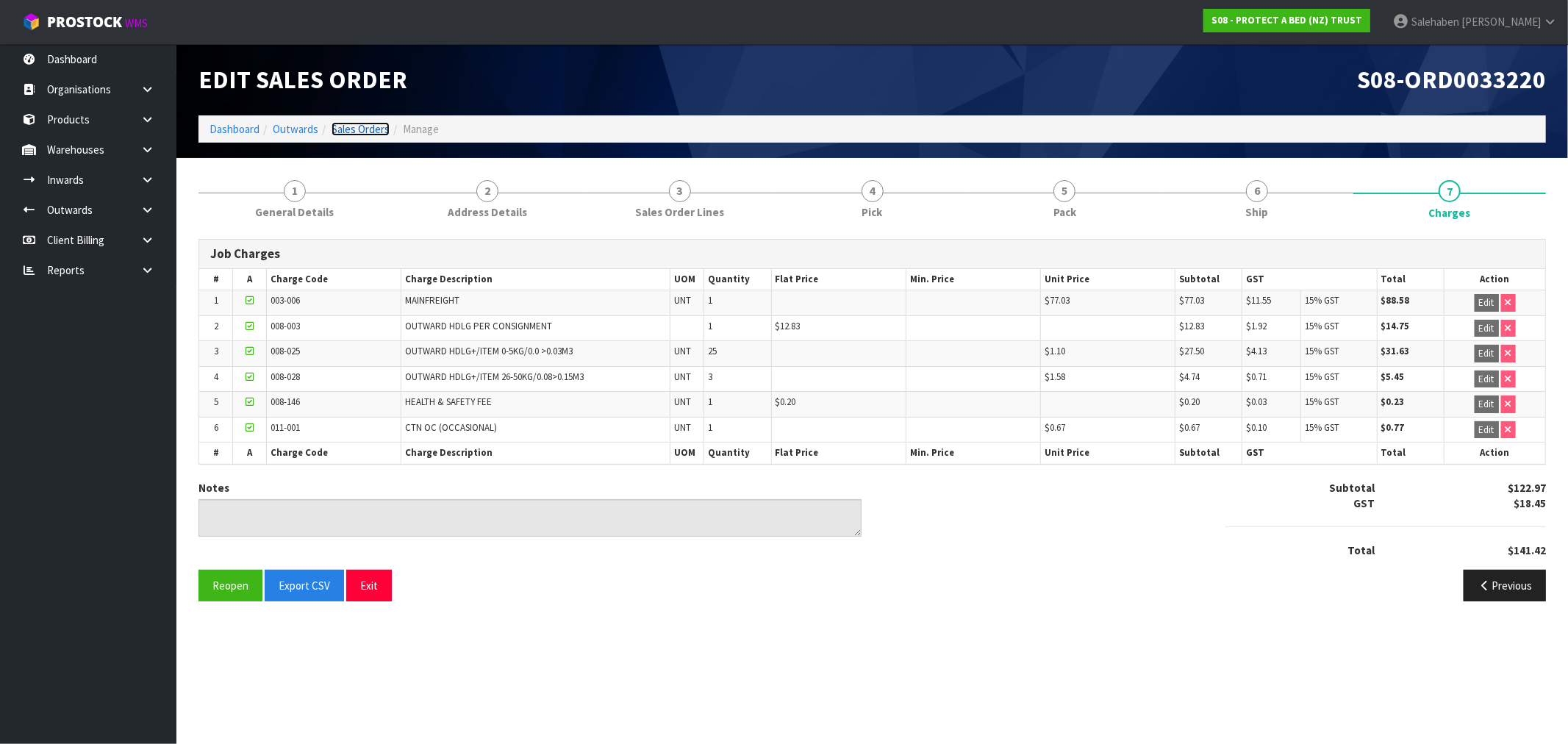
click at [353, 128] on link "Sales Orders" at bounding box center [361, 129] width 58 height 14
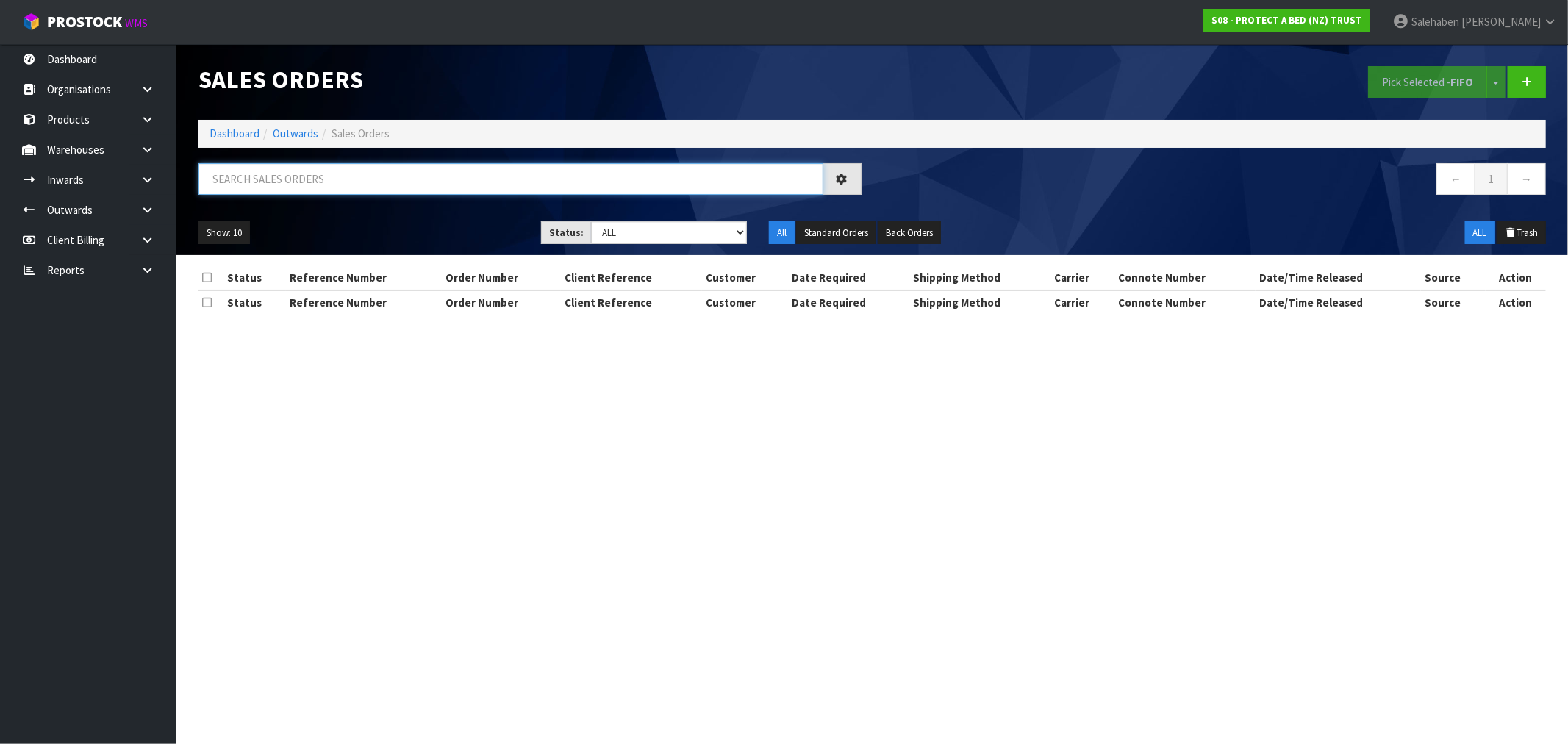
click at [266, 179] on input "text" at bounding box center [510, 179] width 624 height 32
paste input "FWM58546769"
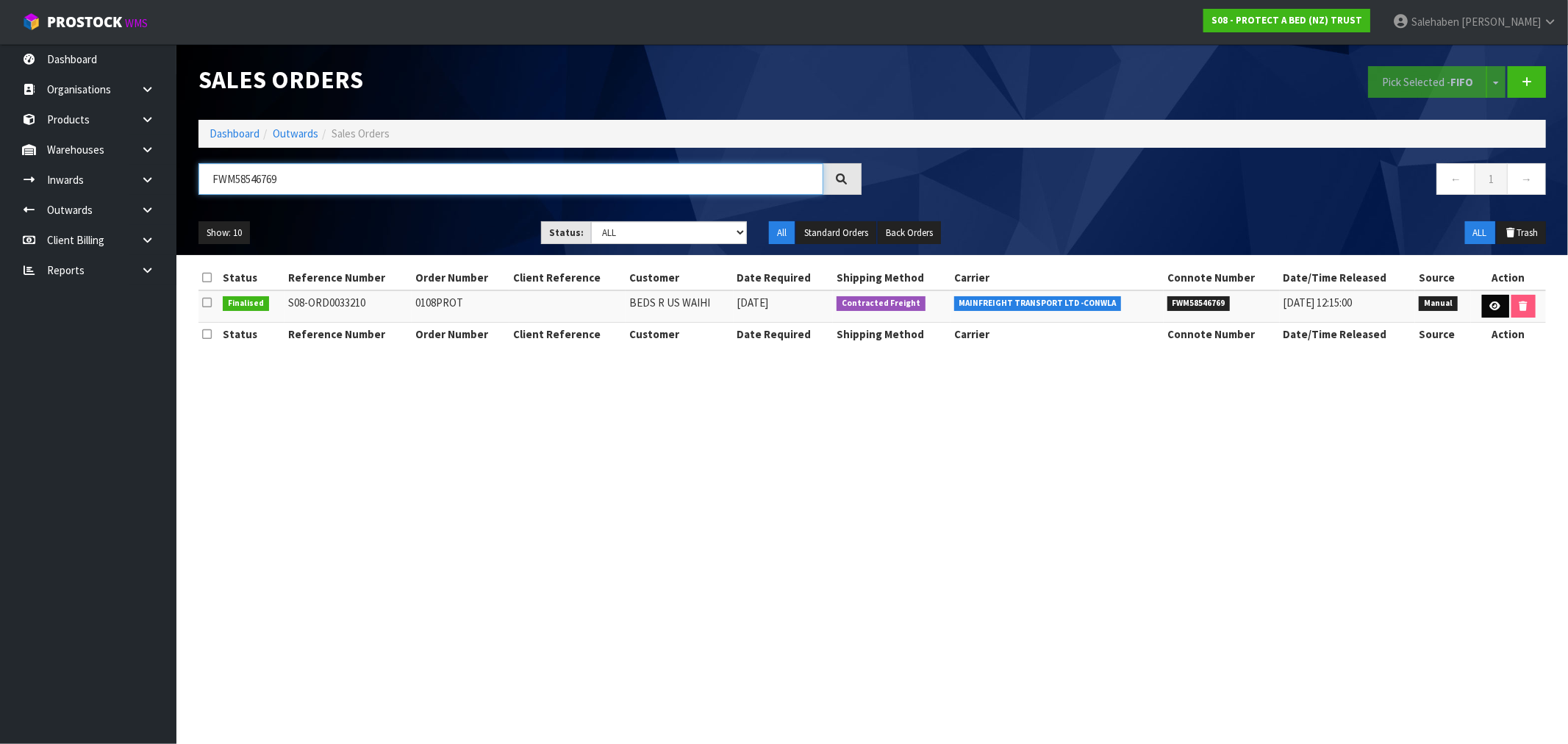
type input "FWM58546769"
click at [1494, 304] on icon at bounding box center [1495, 306] width 11 height 10
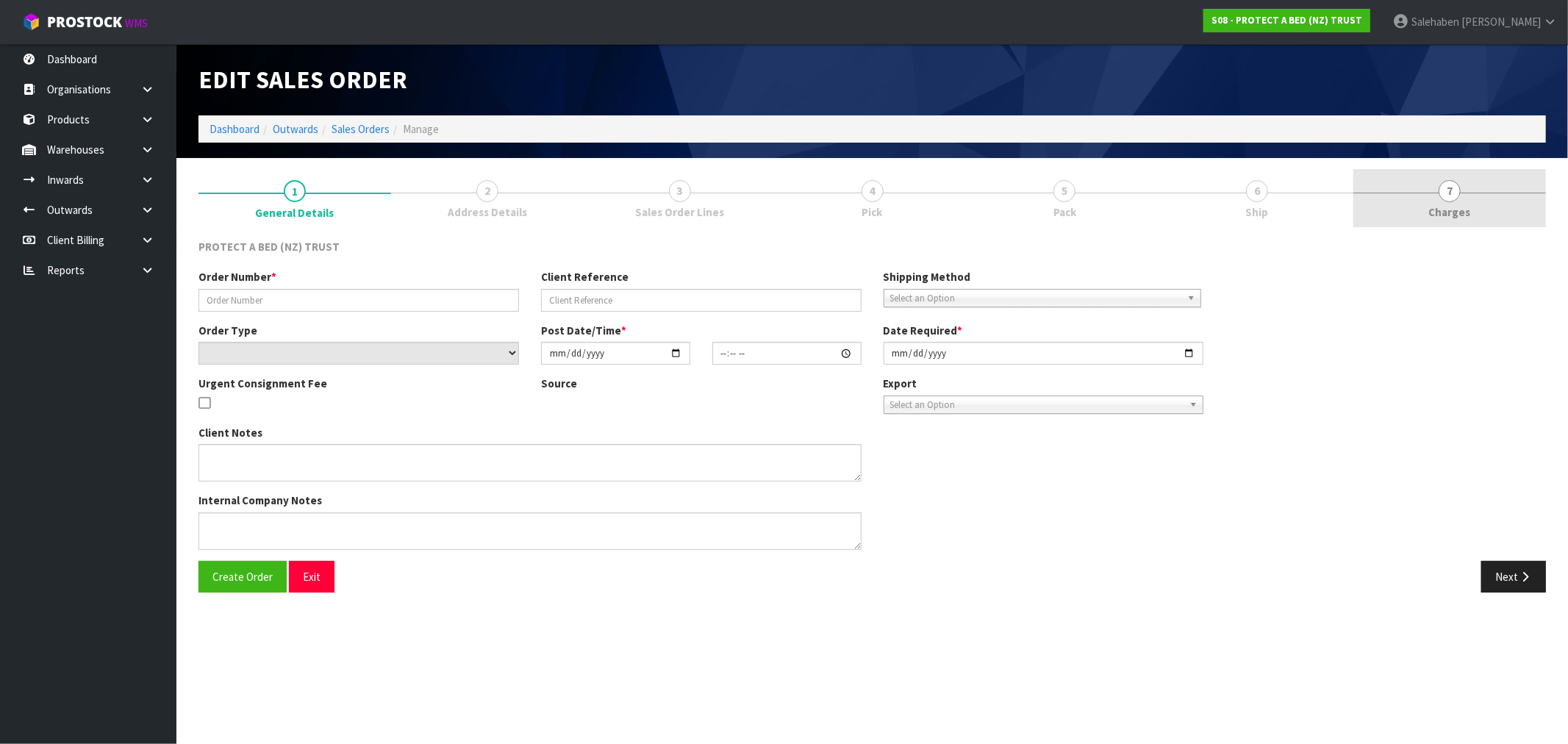
type input "0108PROT"
select select "number:0"
type input "2025-09-02"
type input "08:13:00.000"
type input "2025-09-02"
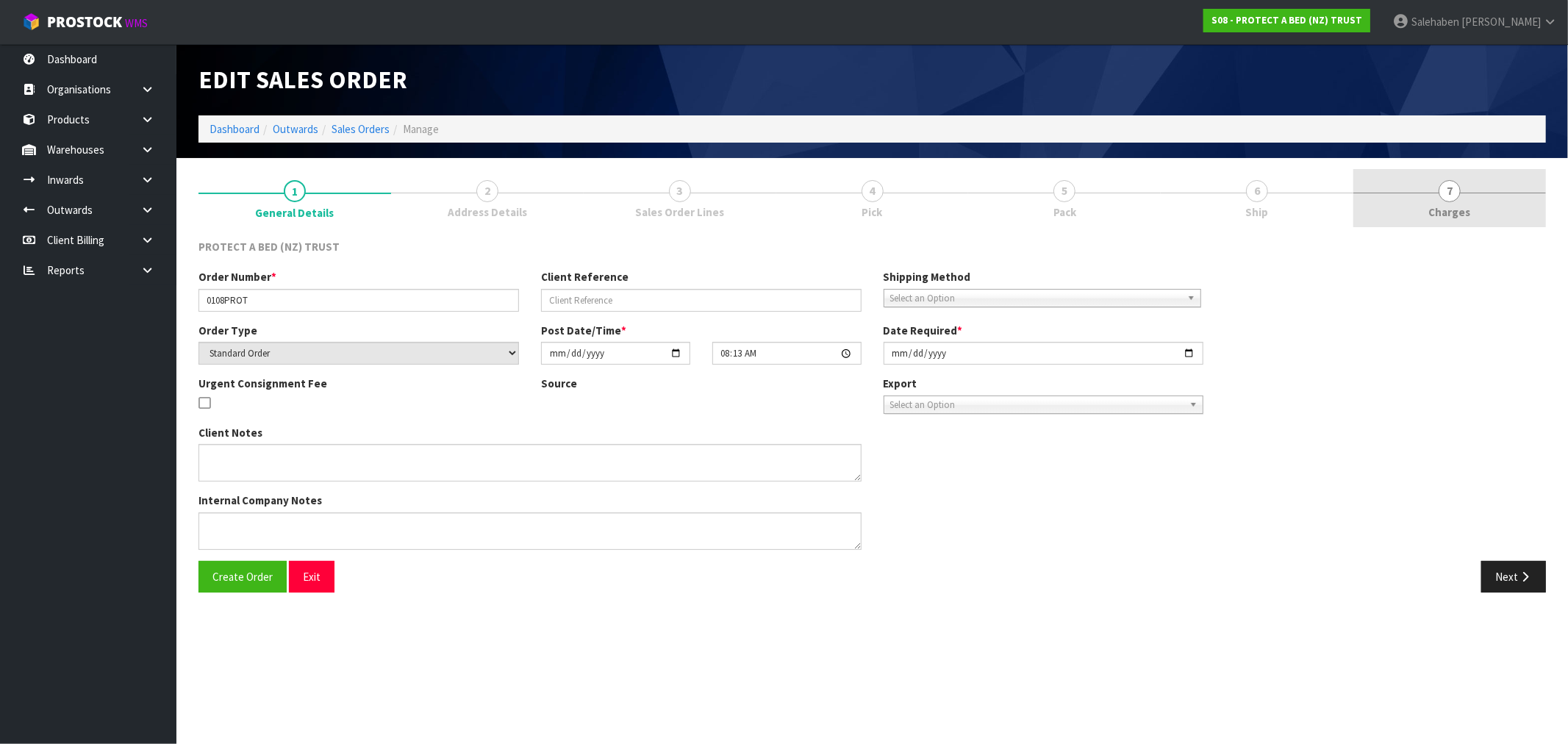
click at [1439, 202] on link "7 Charges" at bounding box center [1449, 198] width 192 height 58
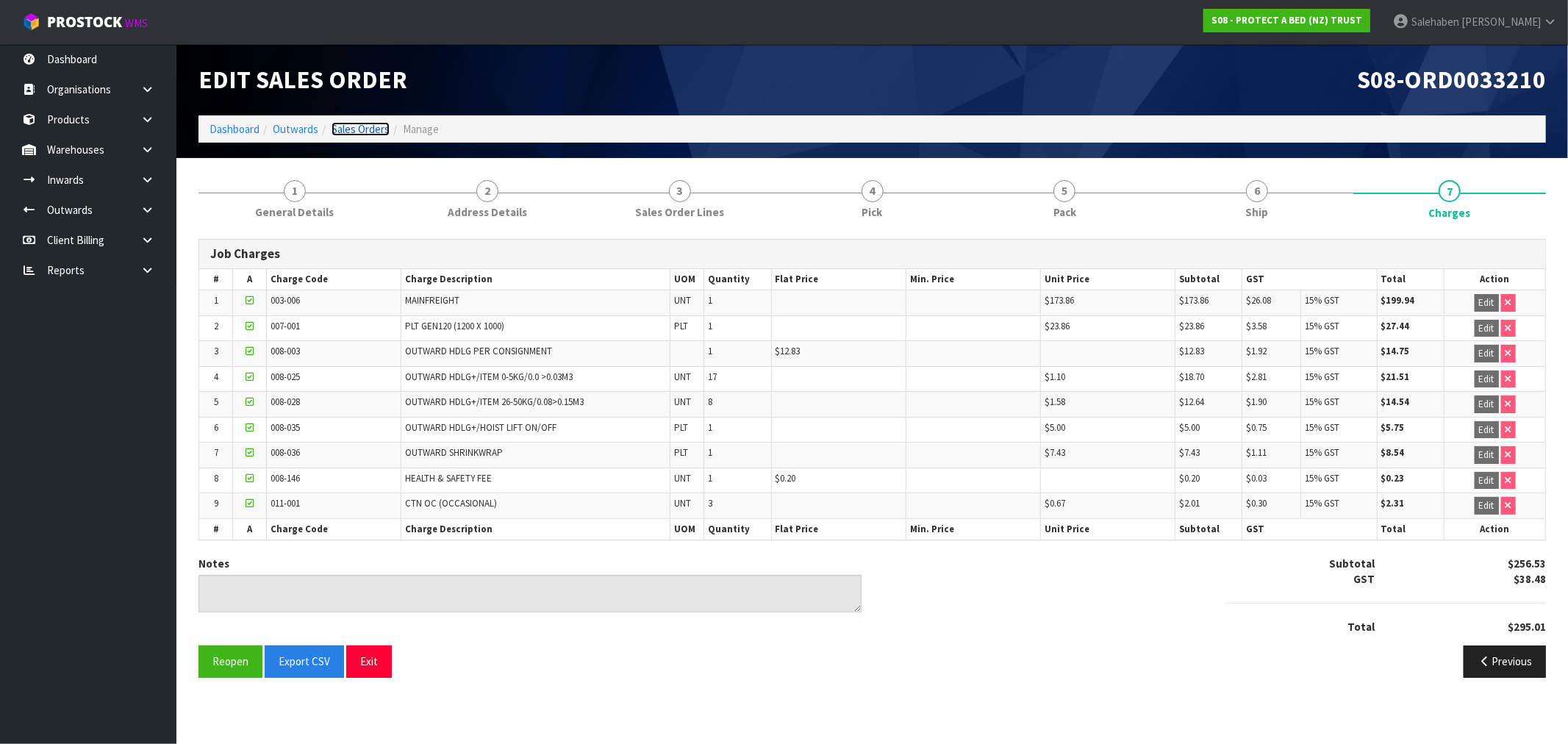
click at [359, 126] on link "Sales Orders" at bounding box center [361, 129] width 58 height 14
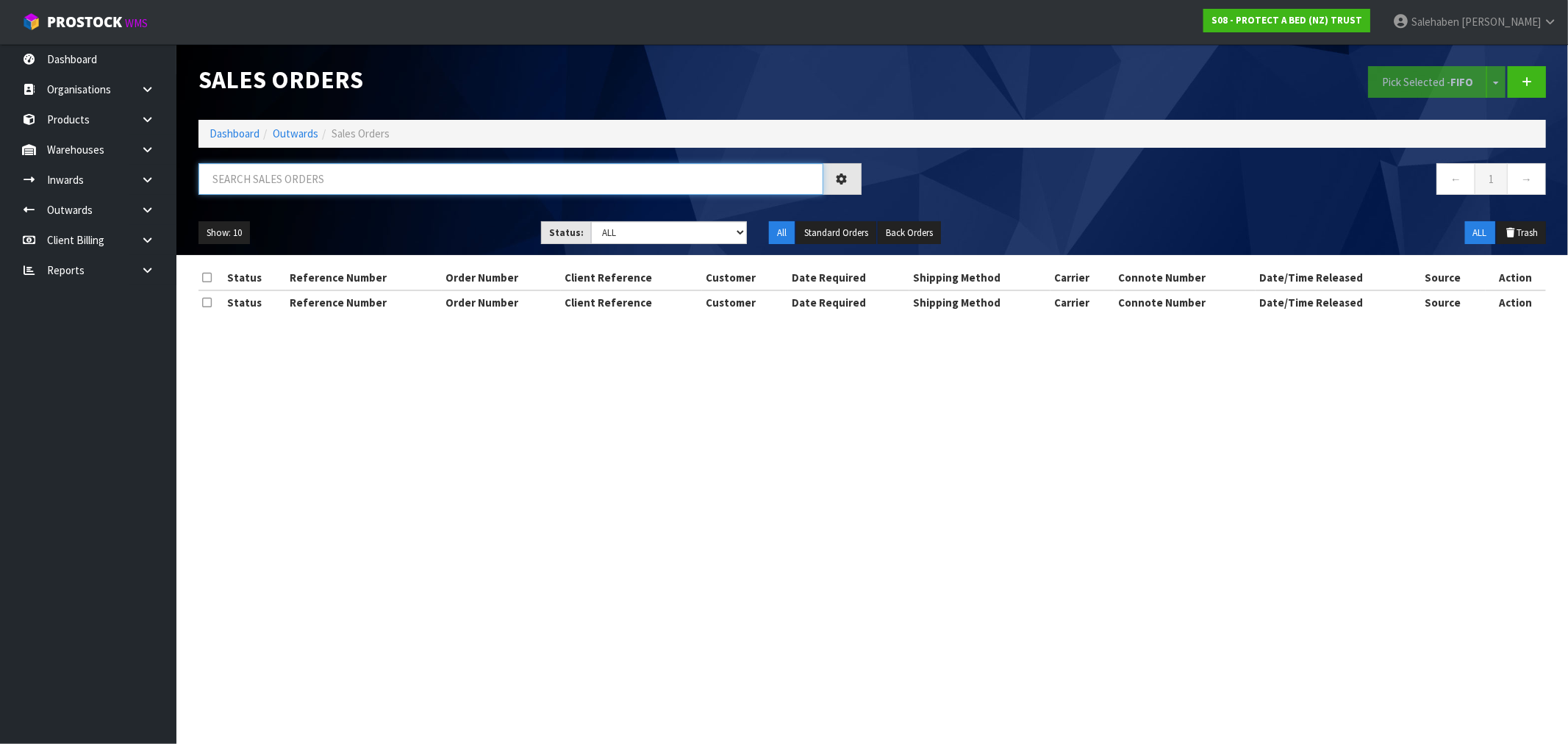
click at [359, 171] on input "text" at bounding box center [510, 179] width 624 height 32
paste input "FWM58546560"
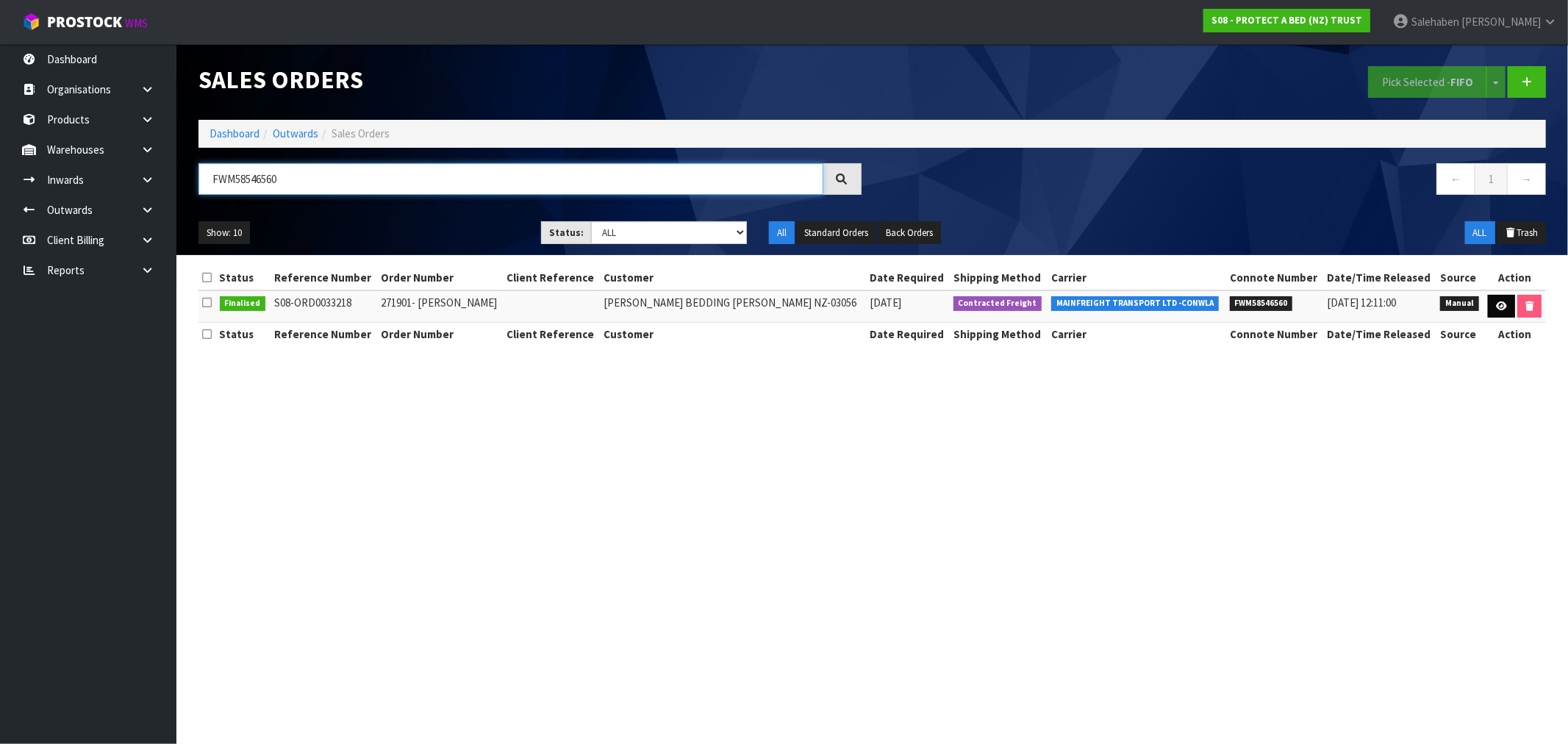
type input "FWM58546560"
click at [1491, 300] on link at bounding box center [1502, 306] width 27 height 24
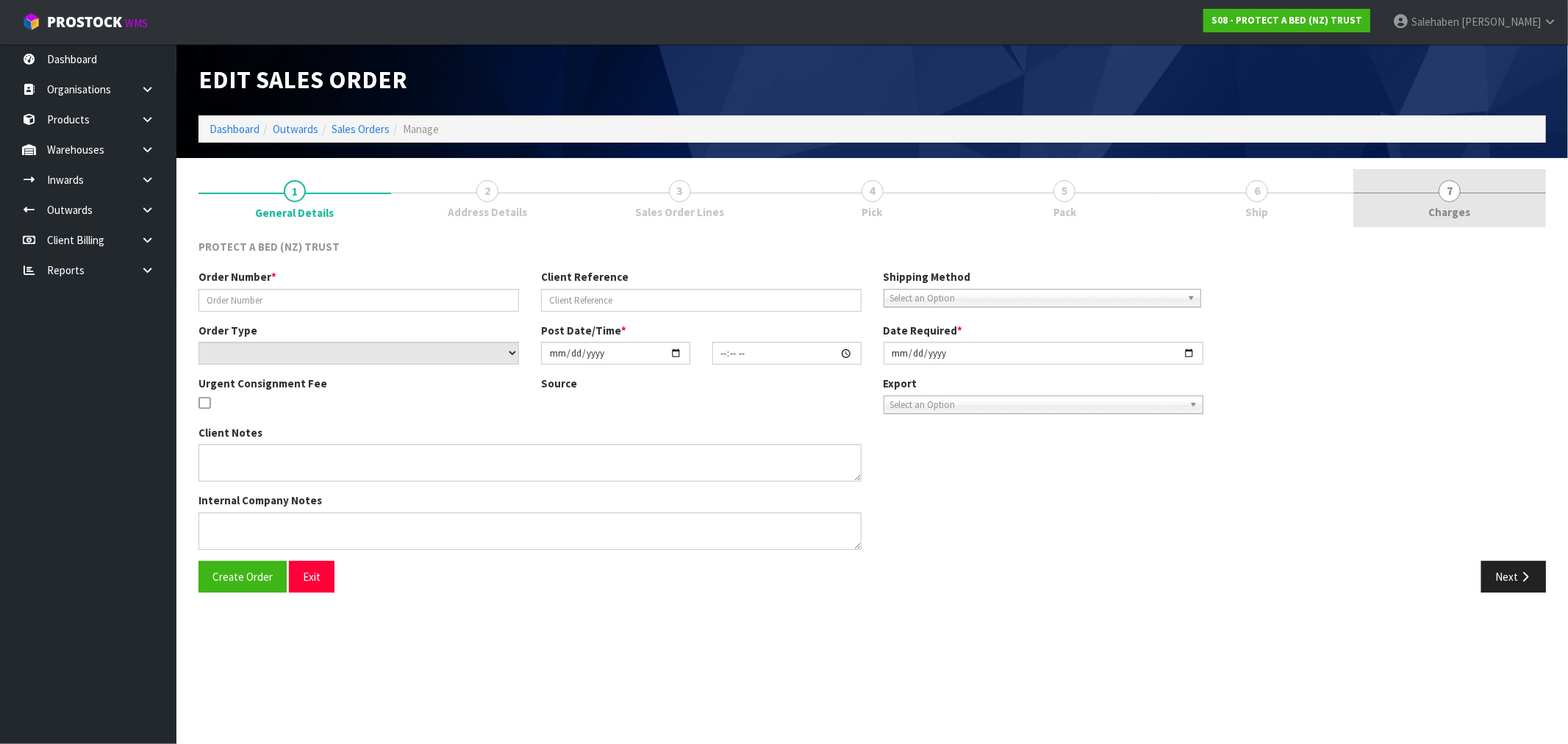
click at [1447, 208] on span "Charges" at bounding box center [1450, 211] width 42 height 15
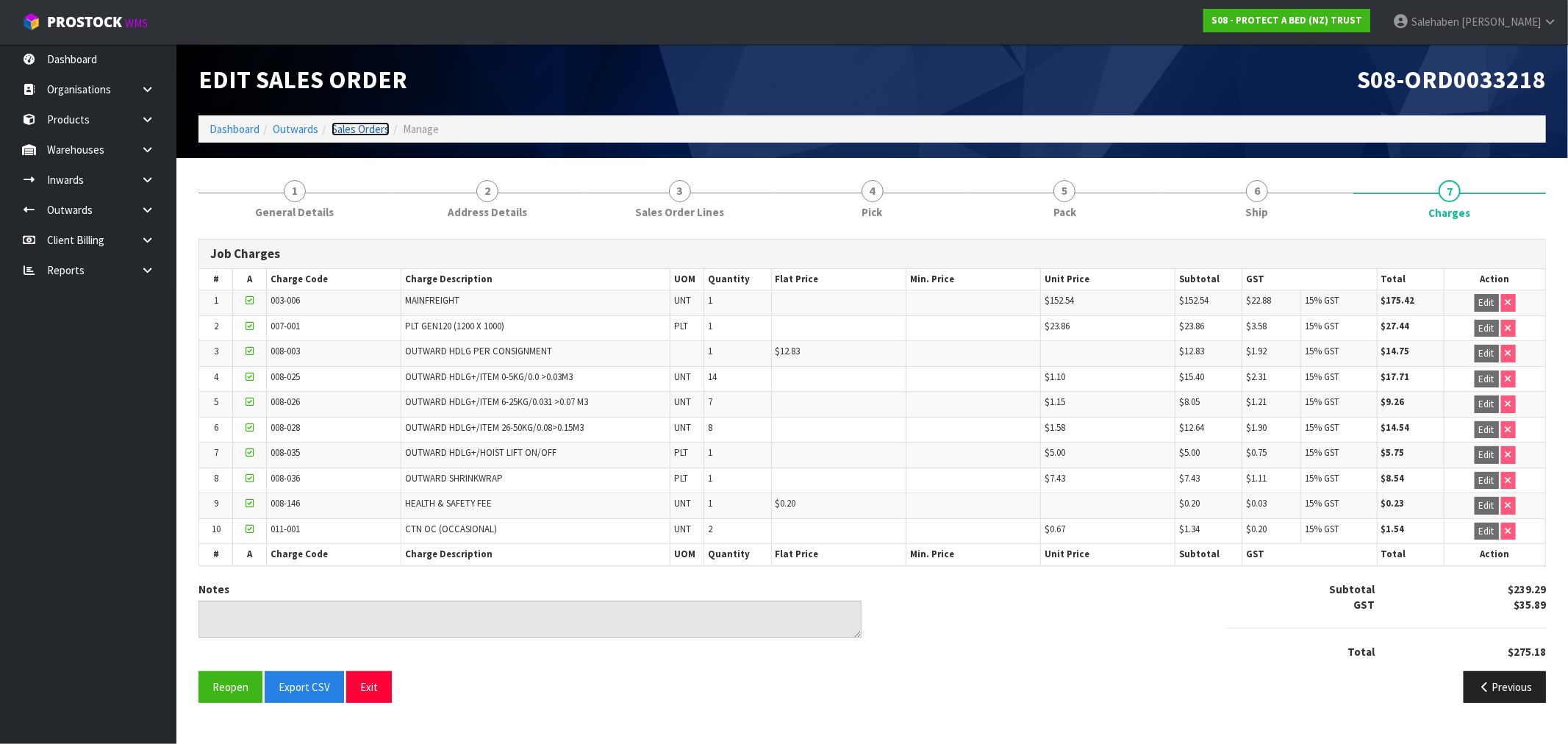
drag, startPoint x: 352, startPoint y: 122, endPoint x: 346, endPoint y: 140, distance: 19.0
click at [352, 122] on link "Sales Orders" at bounding box center [361, 129] width 58 height 14
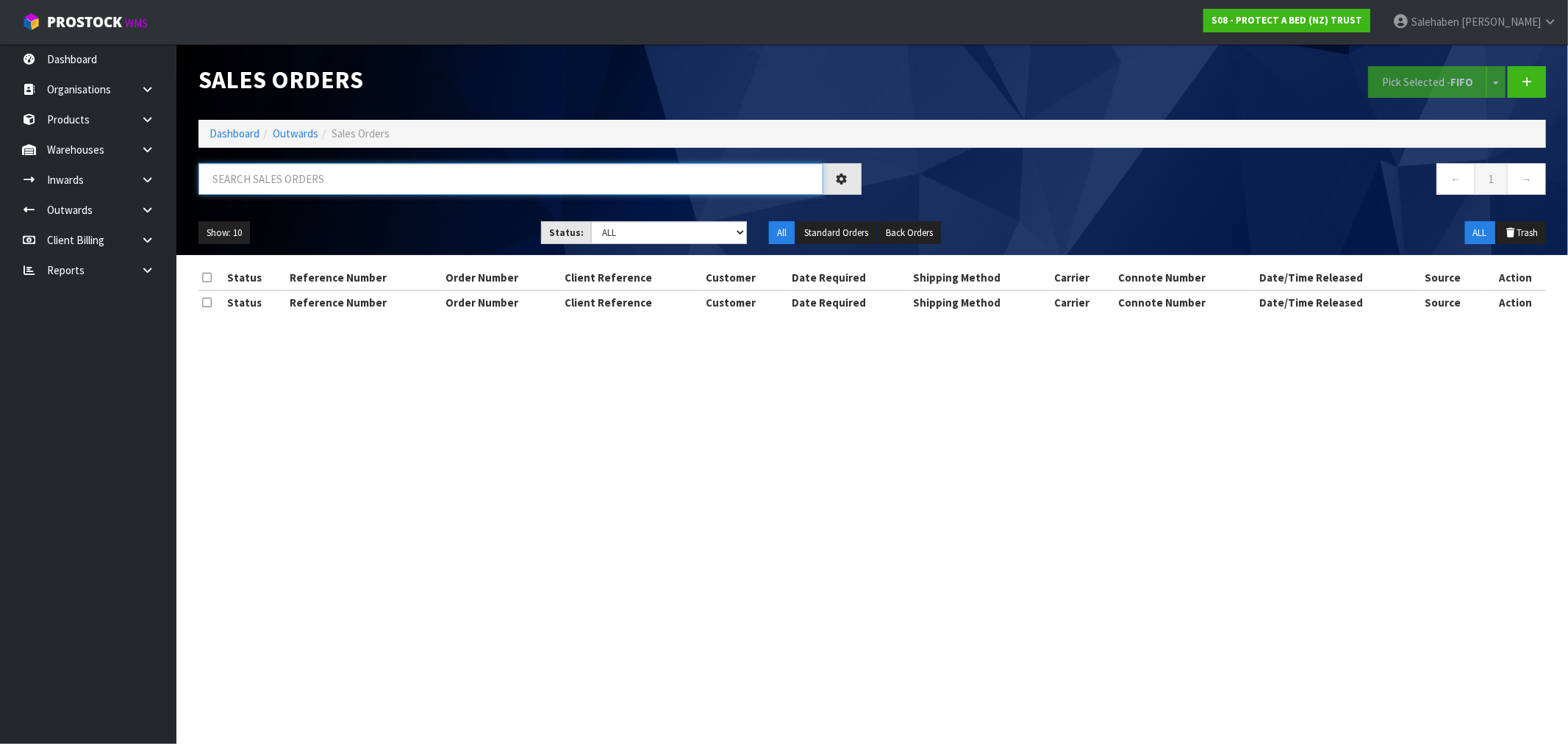
click at [237, 180] on input "text" at bounding box center [510, 179] width 624 height 32
paste input "FWM58533549"
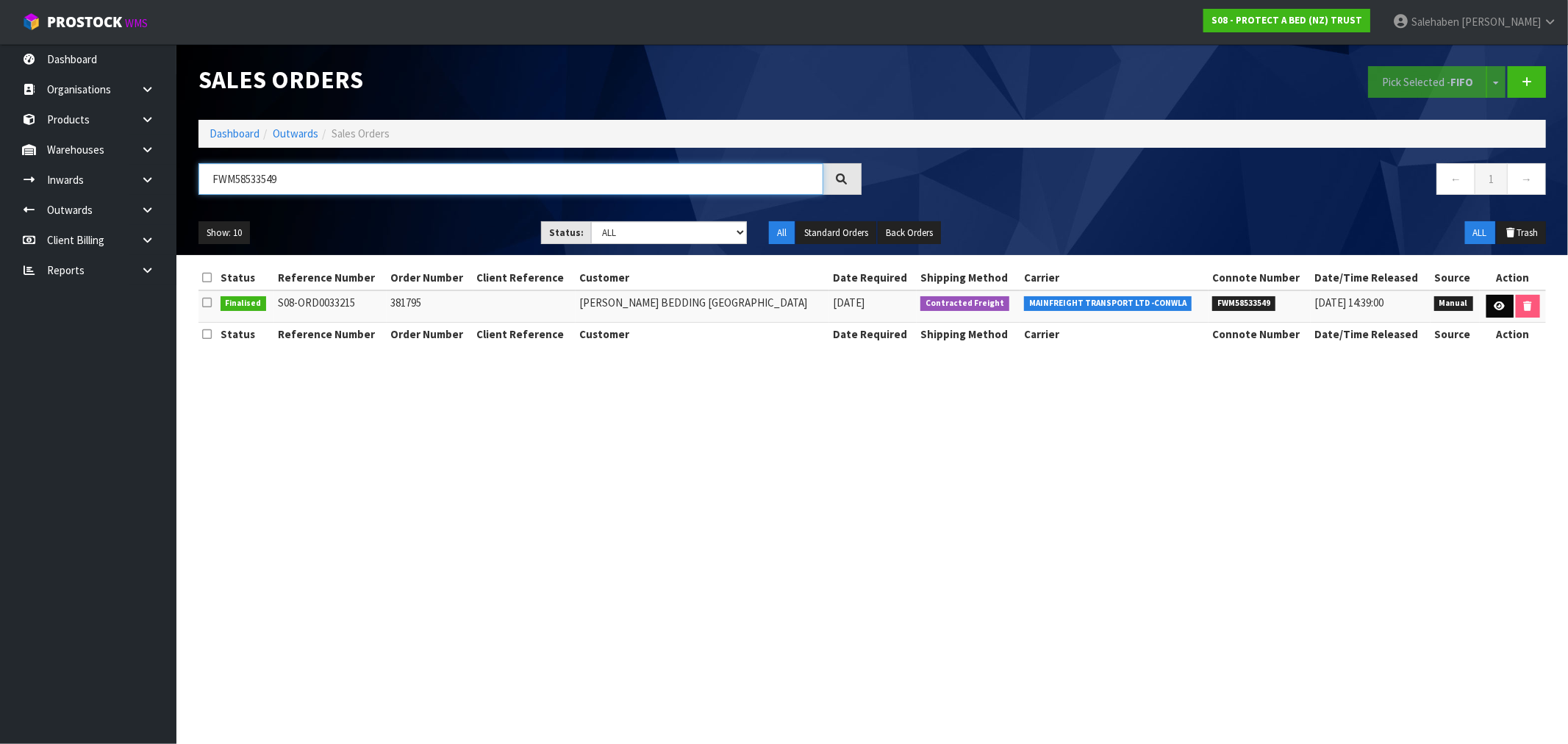
type input "FWM58533549"
click at [1496, 304] on icon at bounding box center [1500, 306] width 11 height 10
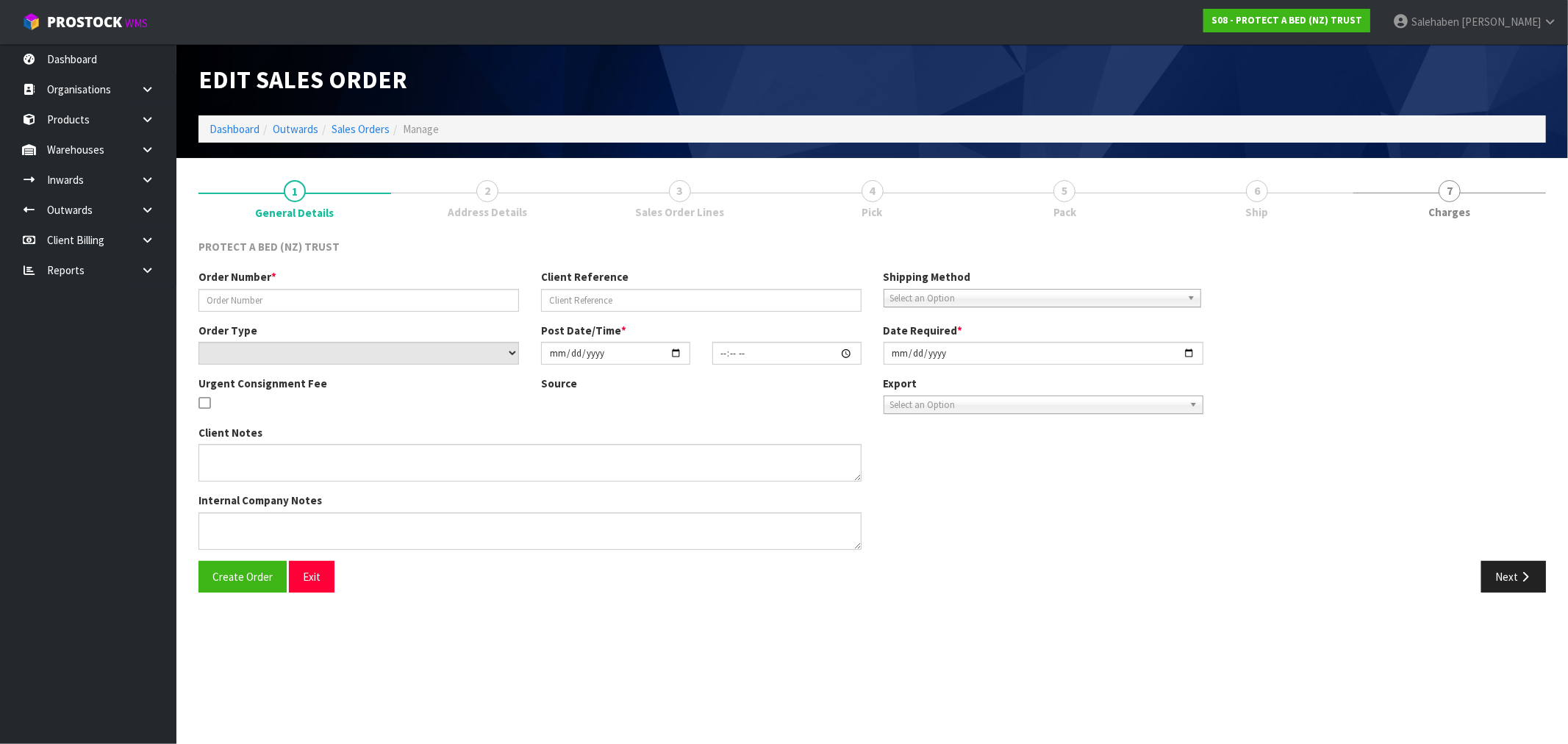
type input "381795"
select select "number:0"
type input "2025-09-02"
type input "09:08:00.000"
type input "2025-09-02"
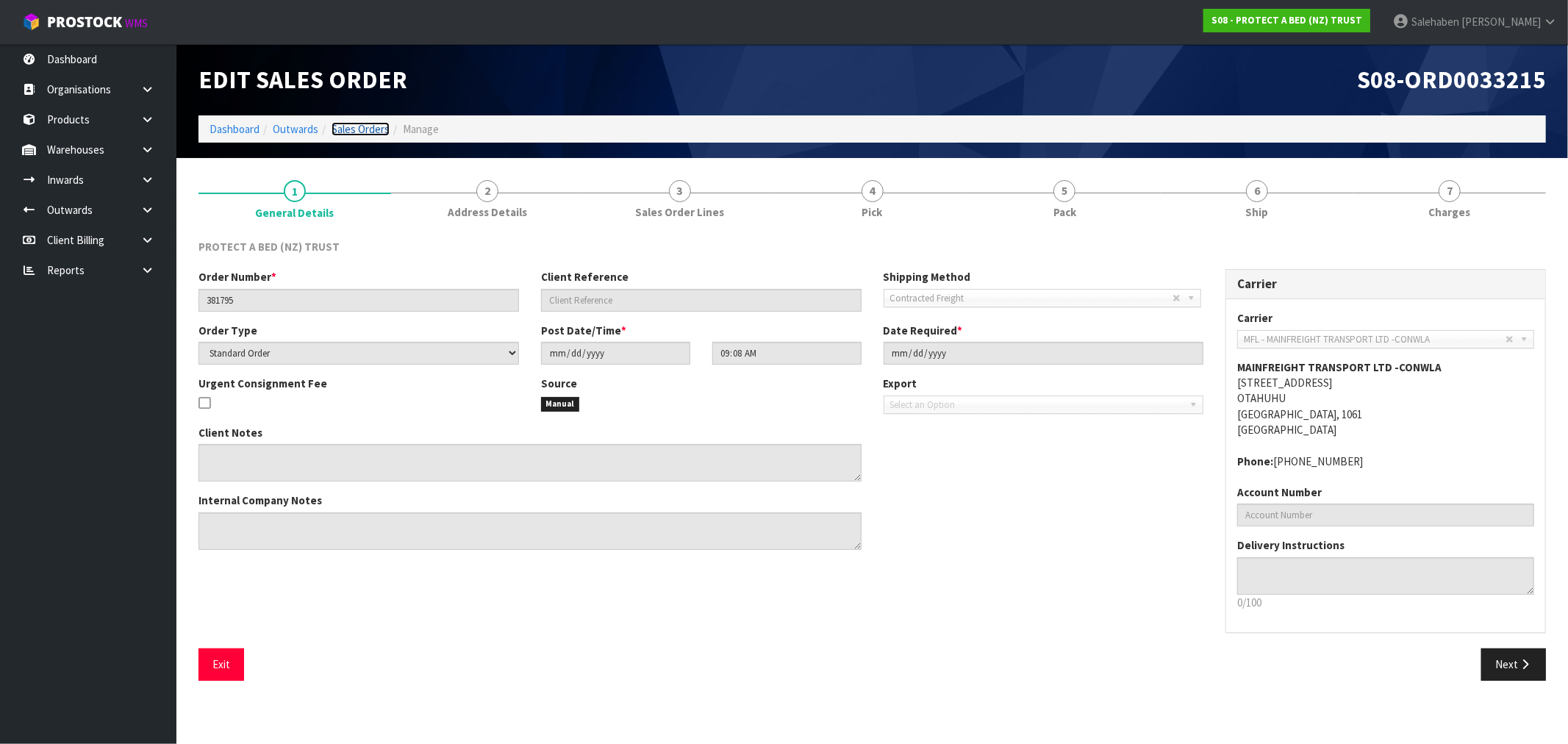
drag, startPoint x: 378, startPoint y: 129, endPoint x: 372, endPoint y: 133, distance: 7.2
click at [378, 129] on link "Sales Orders" at bounding box center [361, 129] width 58 height 14
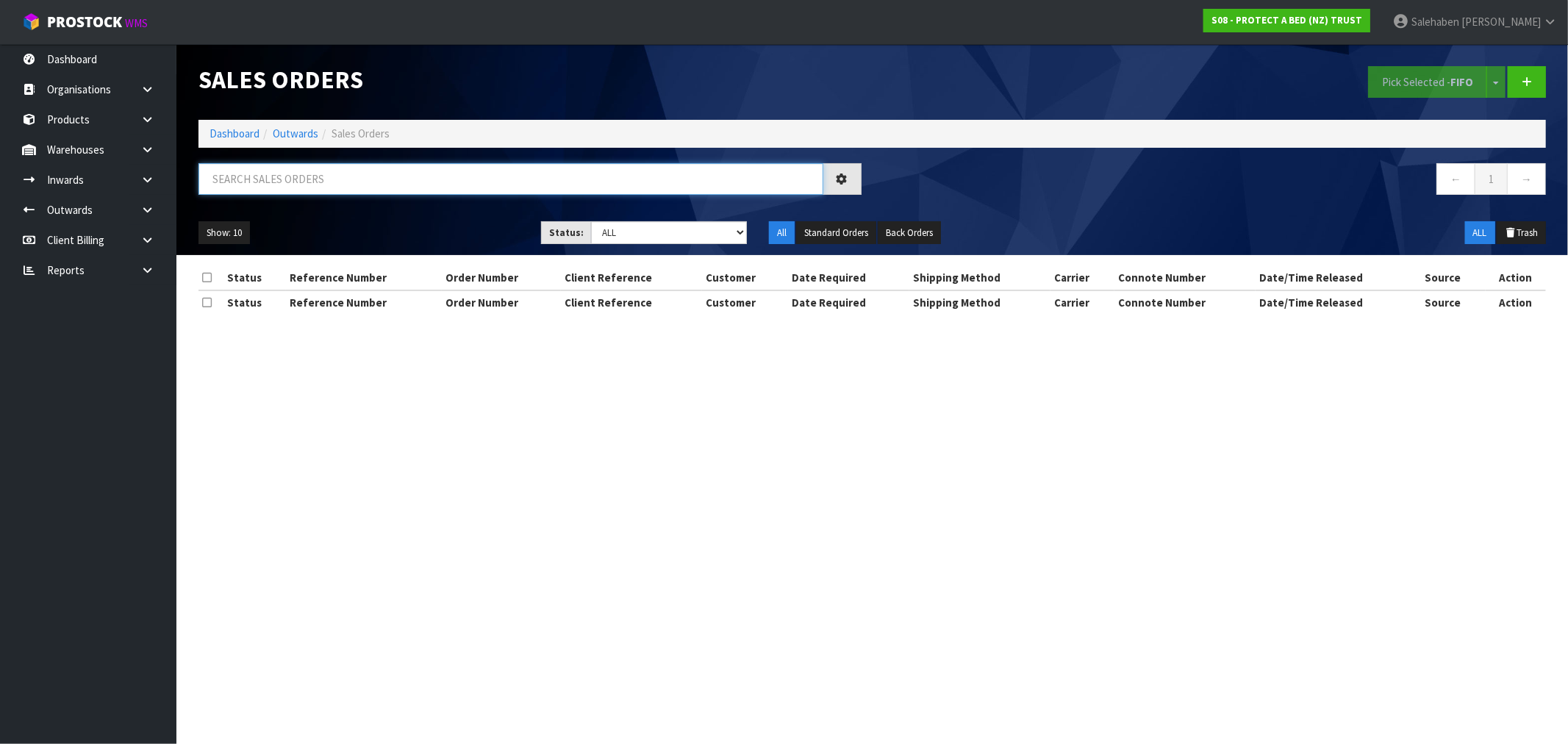
click at [356, 170] on input "text" at bounding box center [510, 179] width 624 height 32
paste input "FWM58533549"
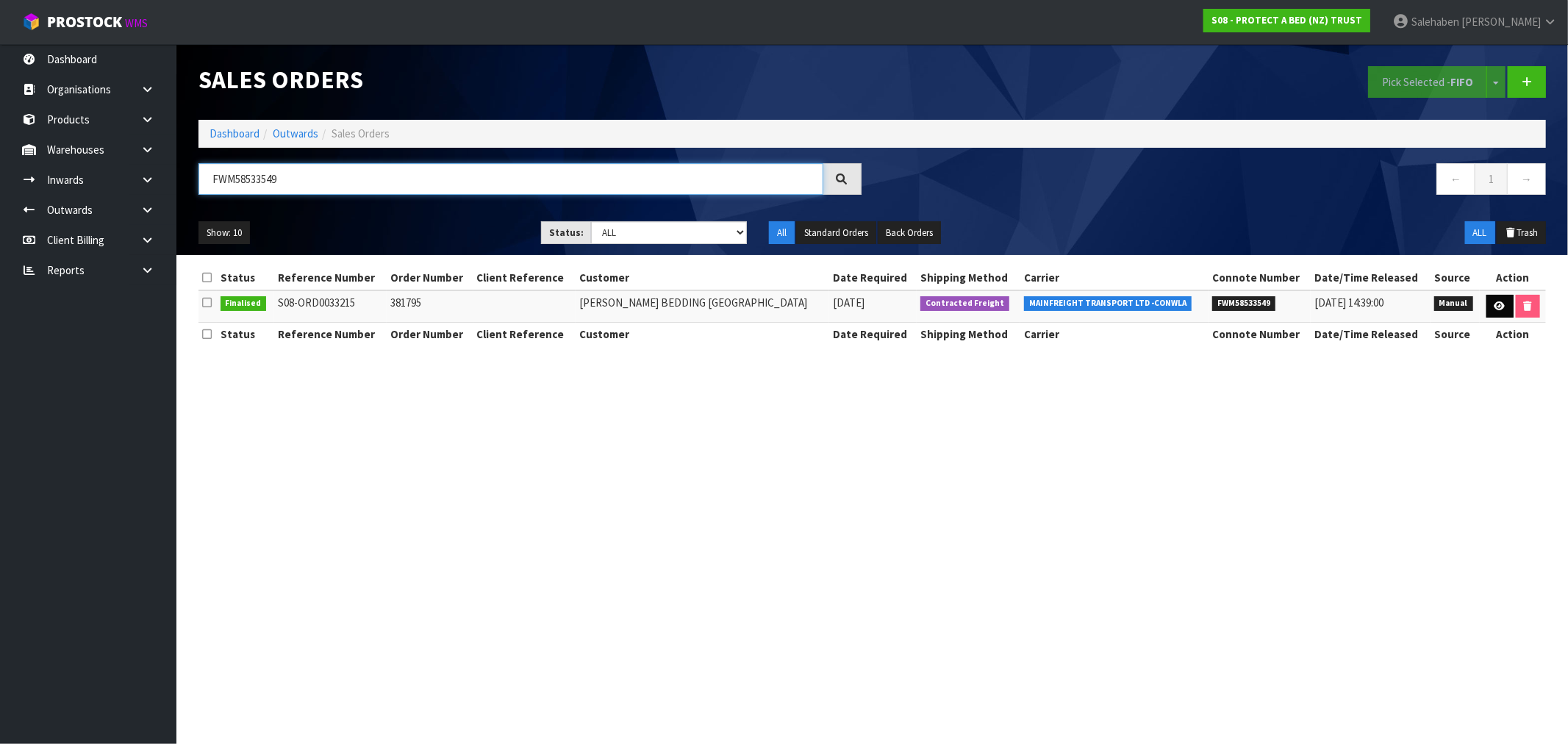
type input "FWM58533549"
click at [1495, 302] on icon at bounding box center [1500, 306] width 11 height 10
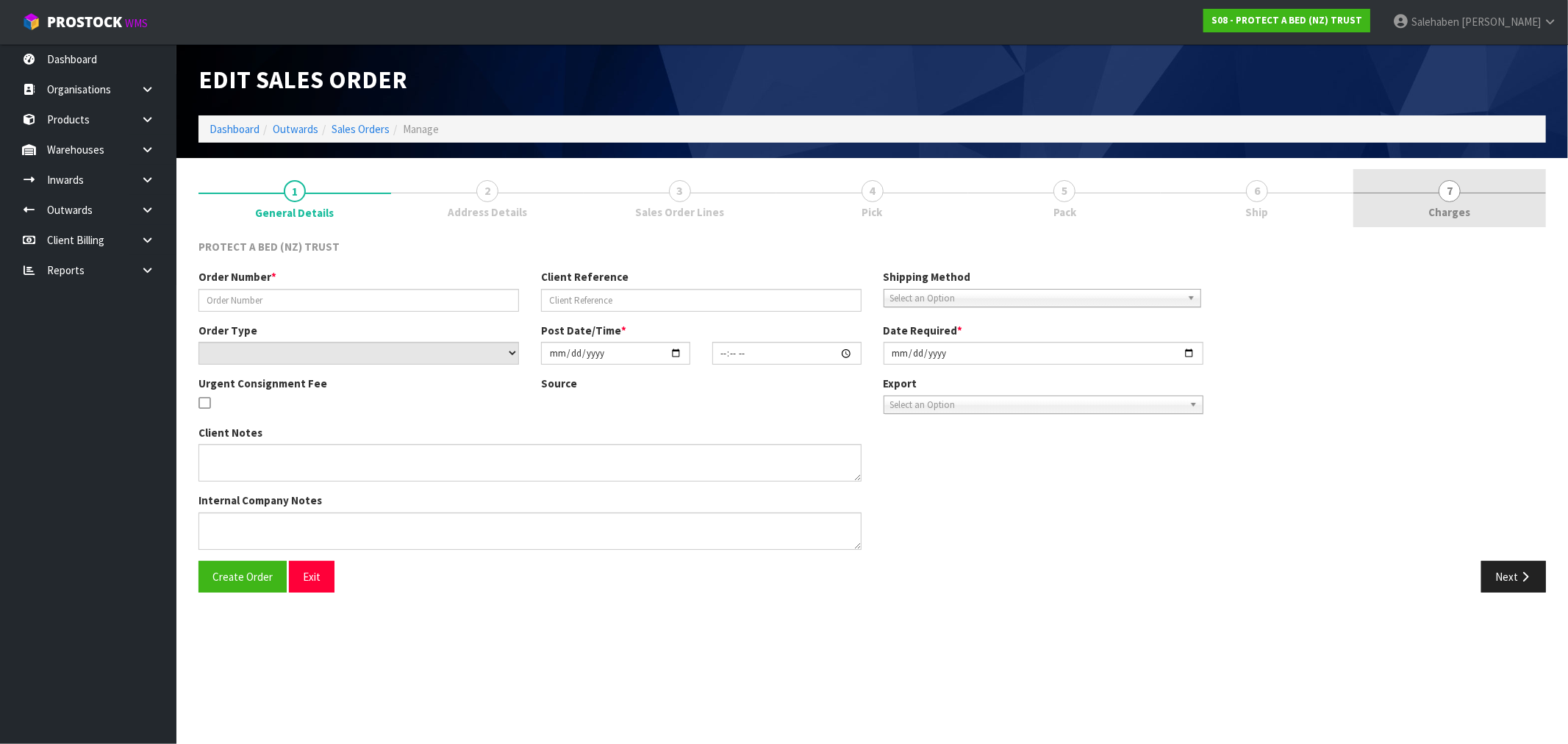
type input "381795"
select select "number:0"
type input "2025-09-02"
type input "09:08:00.000"
type input "2025-09-02"
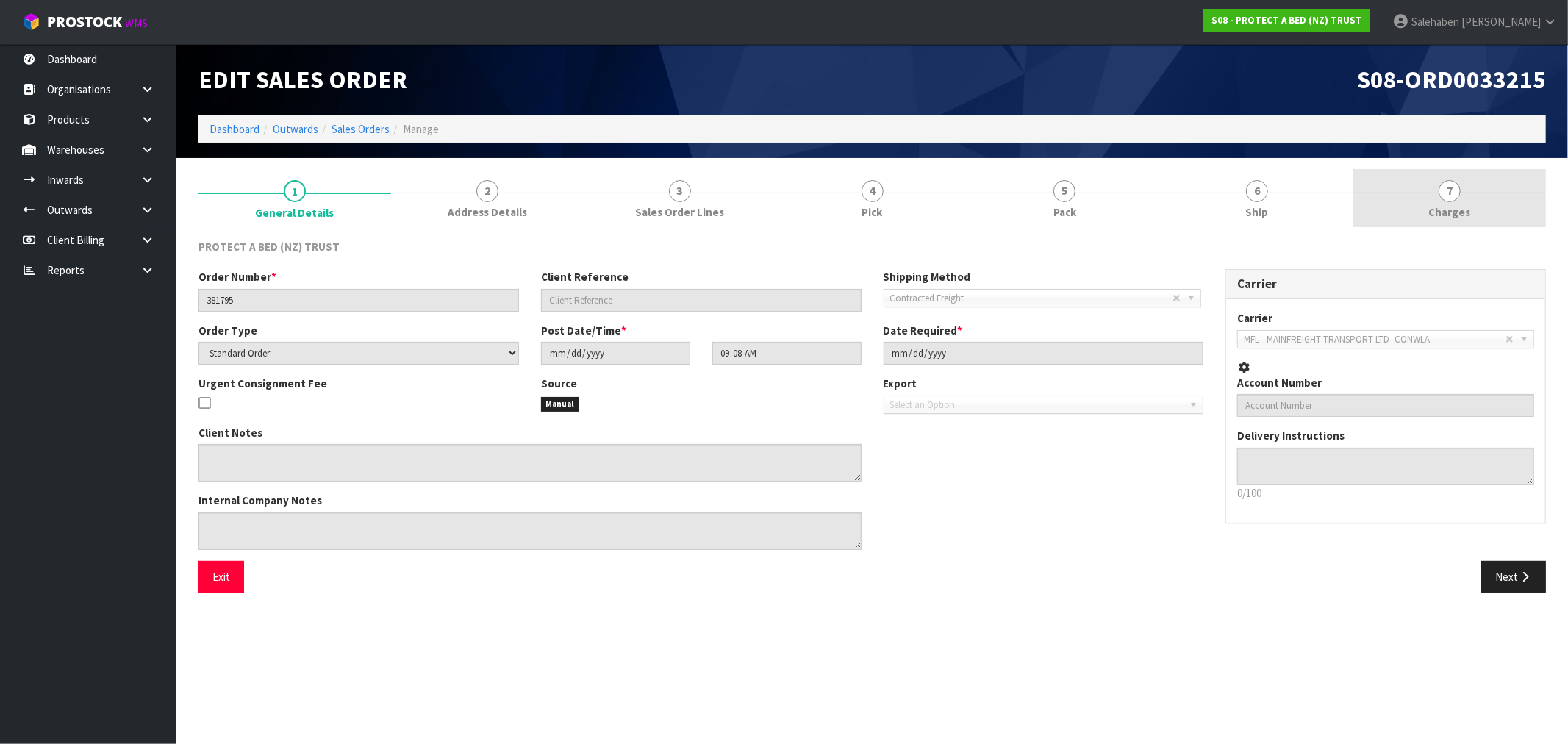
click at [1452, 210] on span "Charges" at bounding box center [1450, 211] width 42 height 15
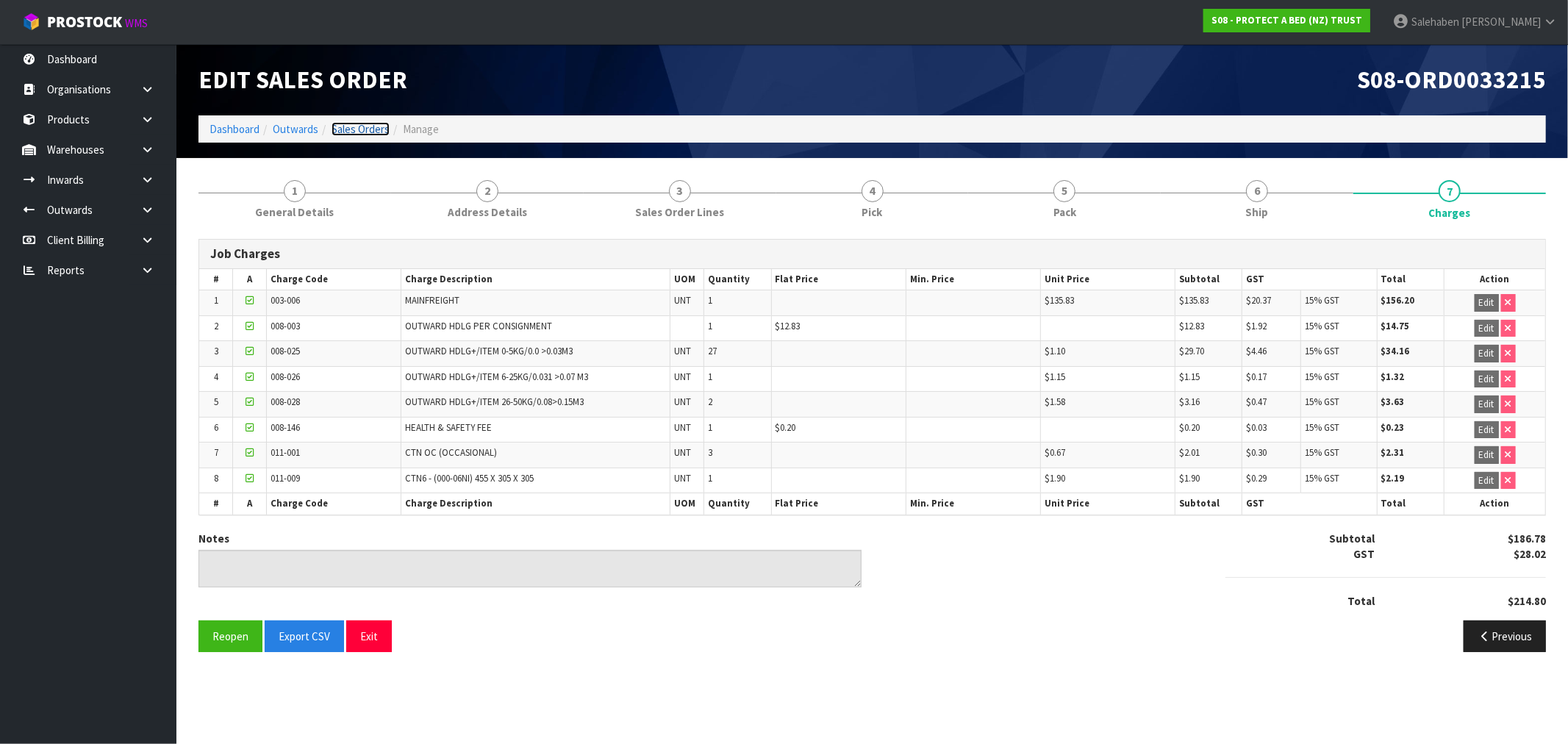
click at [351, 130] on link "Sales Orders" at bounding box center [361, 129] width 58 height 14
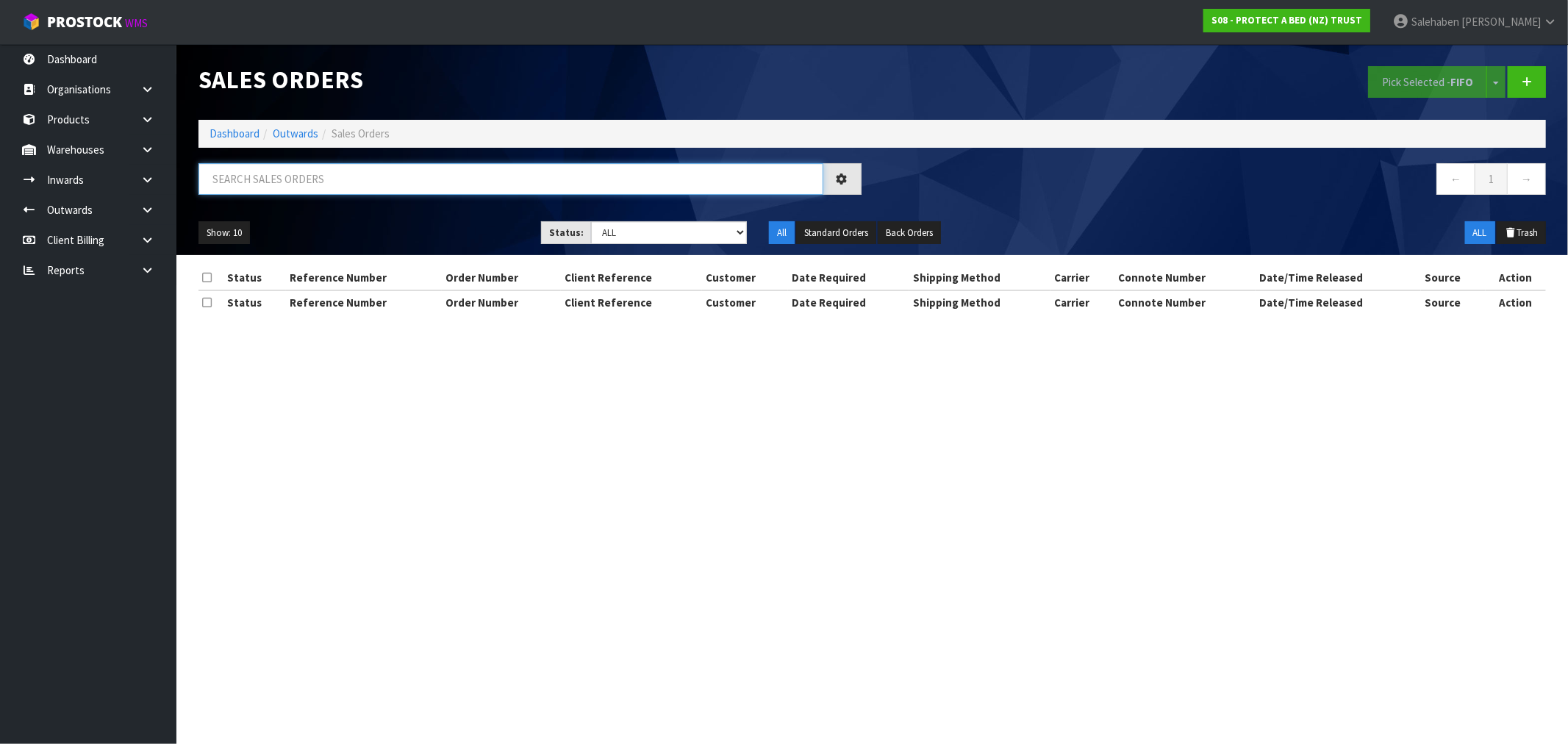
drag, startPoint x: 253, startPoint y: 170, endPoint x: 240, endPoint y: 179, distance: 15.8
click at [252, 171] on input "text" at bounding box center [510, 179] width 624 height 32
paste input "FWM58534418"
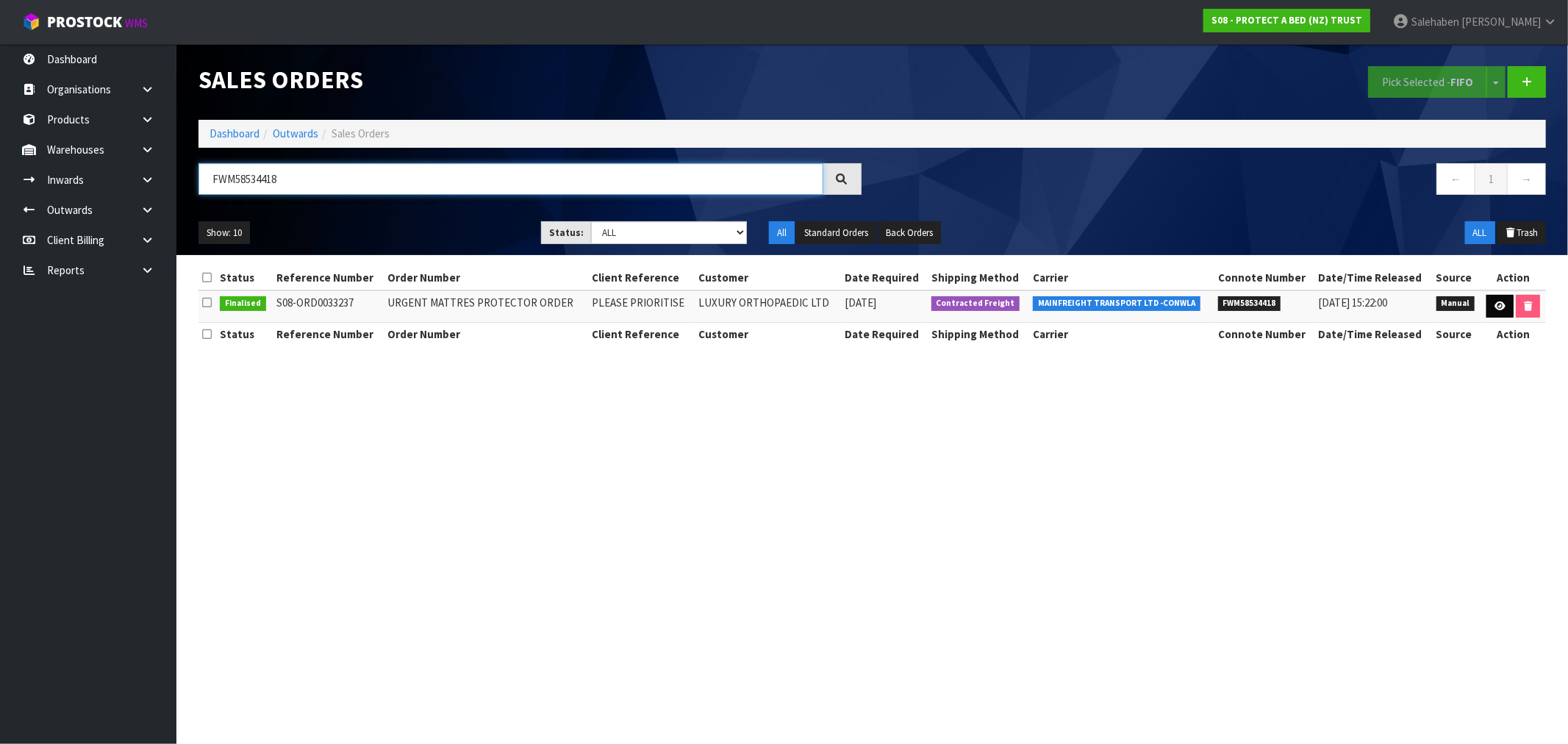
type input "FWM58534418"
click at [1504, 304] on icon at bounding box center [1500, 306] width 11 height 10
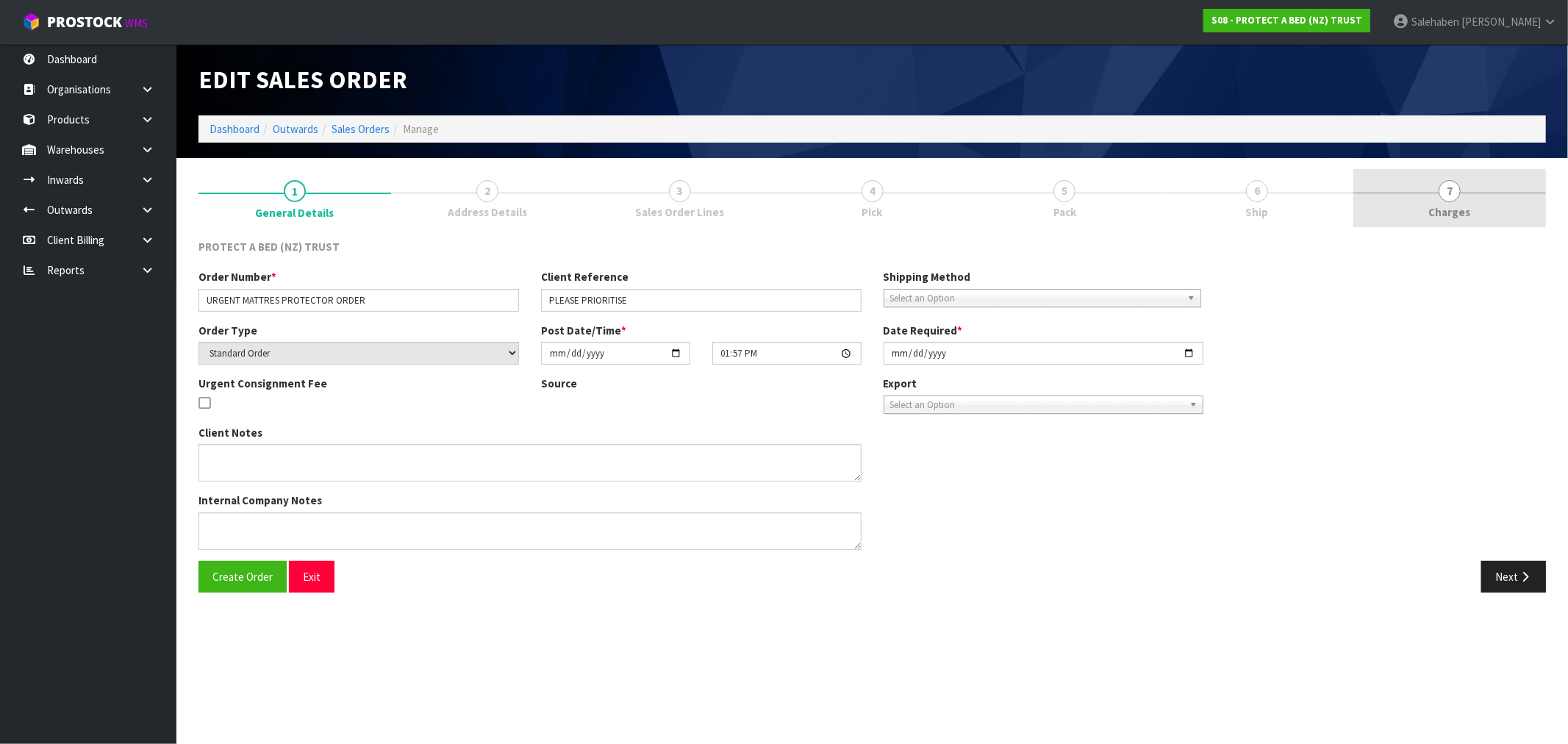
click at [1457, 200] on link "7 Charges" at bounding box center [1449, 198] width 192 height 58
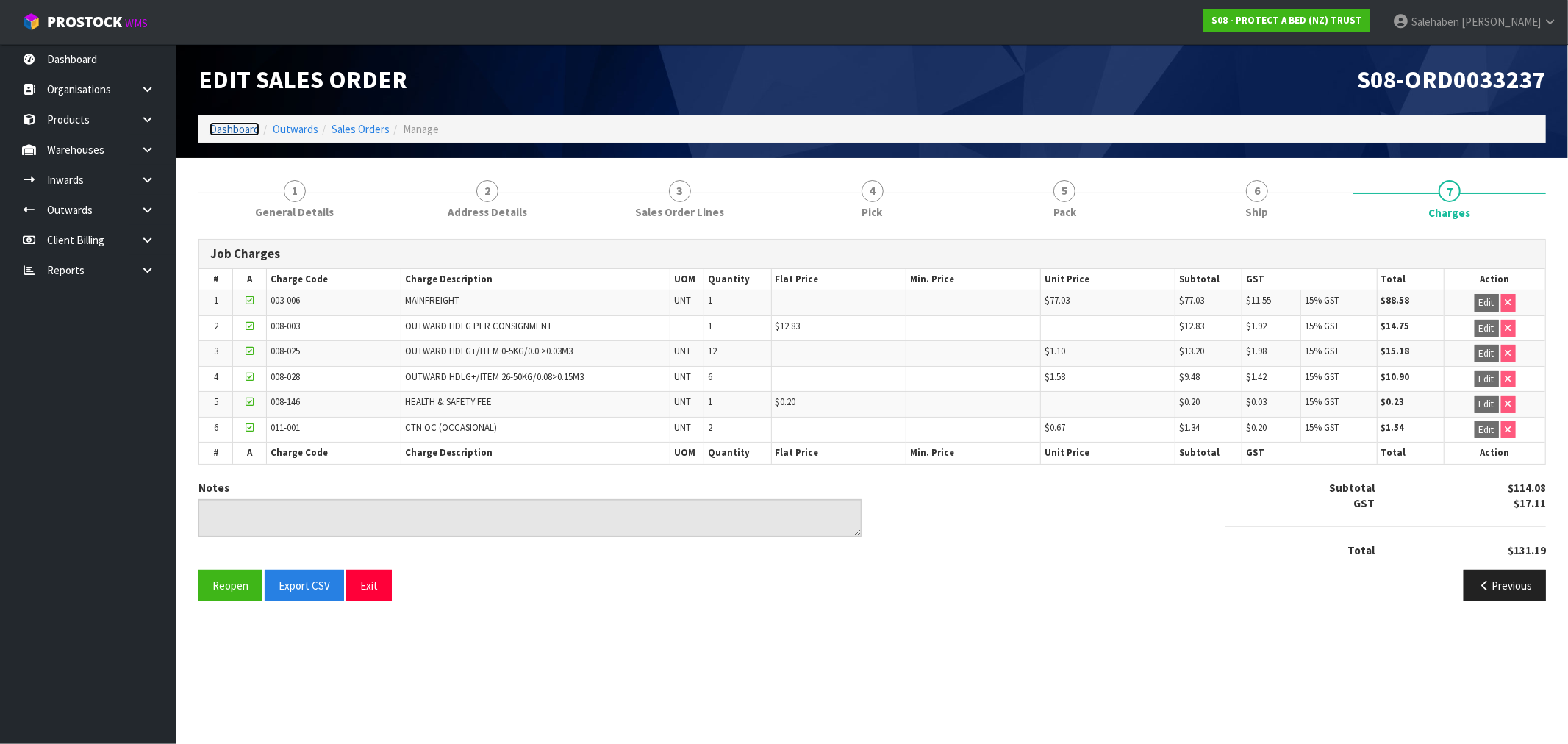
click at [231, 130] on link "Dashboard" at bounding box center [234, 129] width 50 height 14
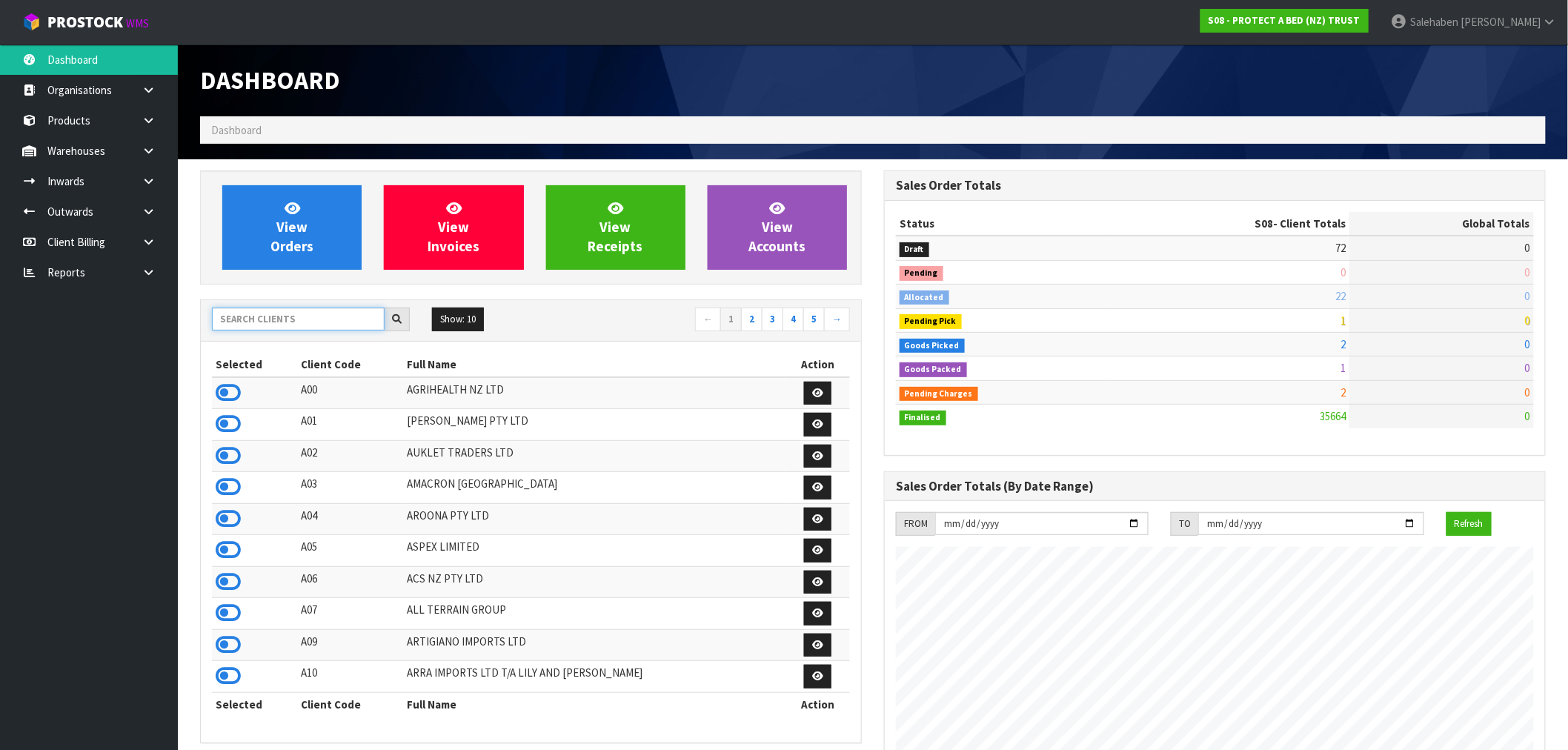
click at [254, 316] on input "text" at bounding box center [298, 319] width 173 height 23
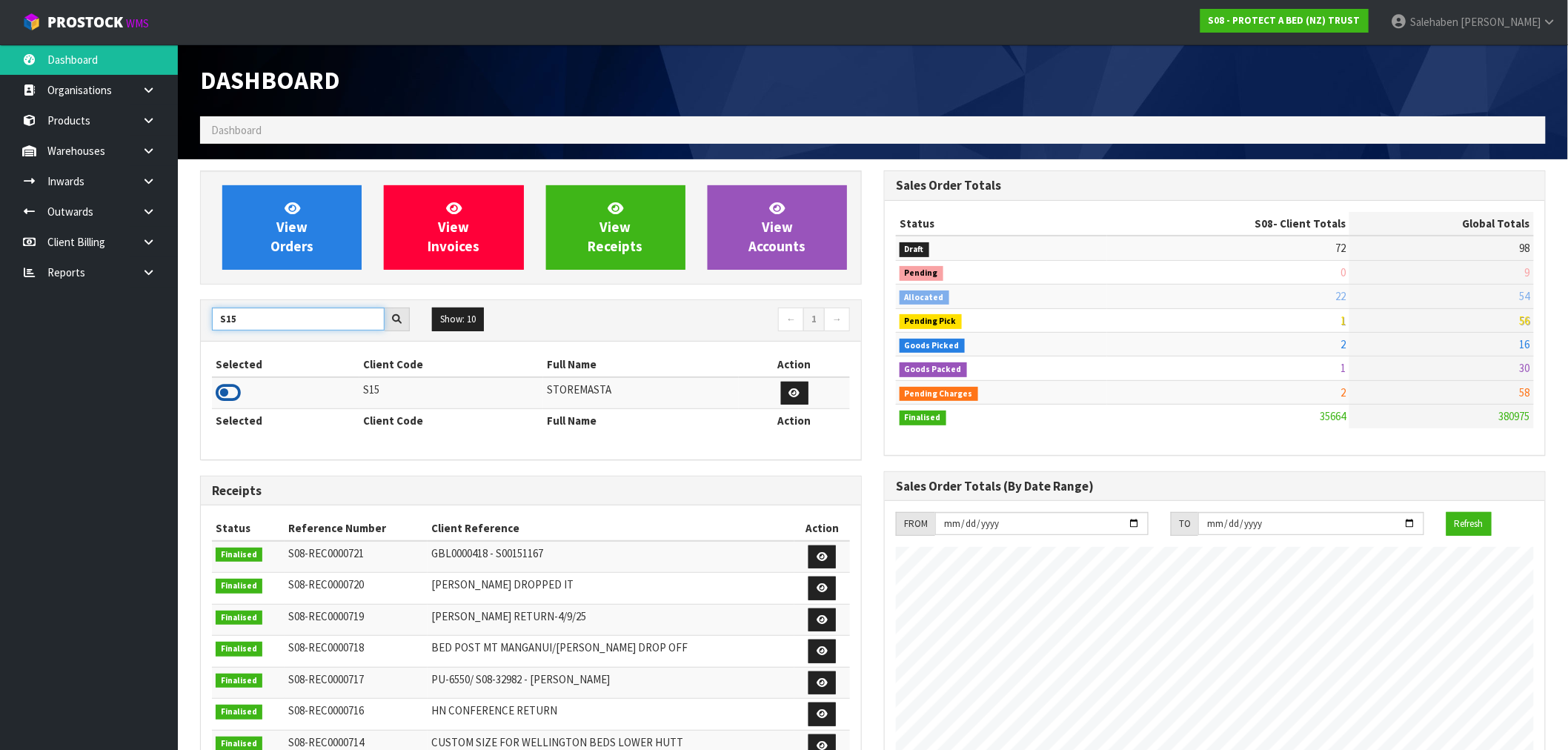
type input "S15"
click at [223, 396] on icon at bounding box center [228, 393] width 26 height 22
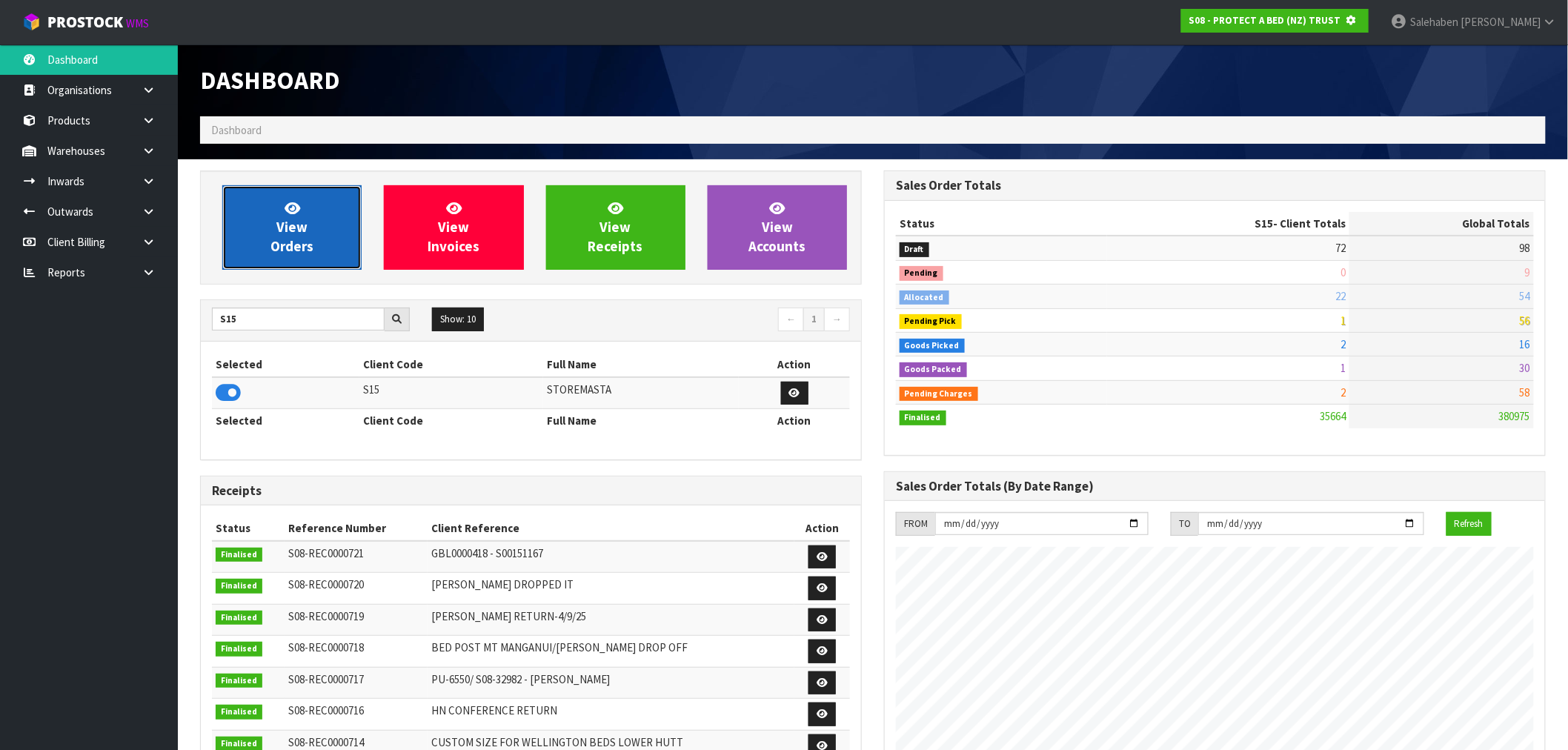
click at [304, 265] on link "View Orders" at bounding box center [291, 227] width 139 height 84
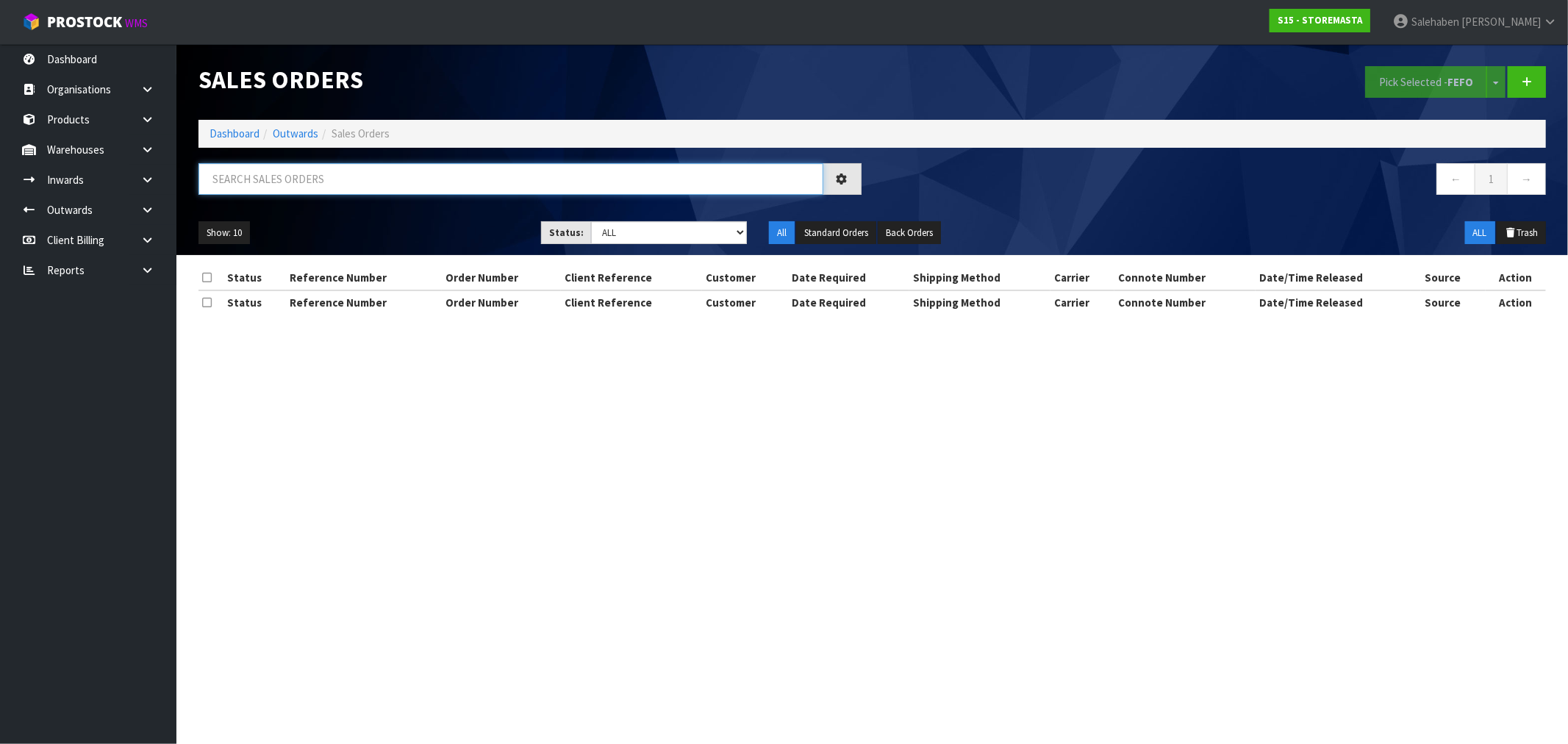
click at [387, 181] on input "text" at bounding box center [510, 179] width 624 height 32
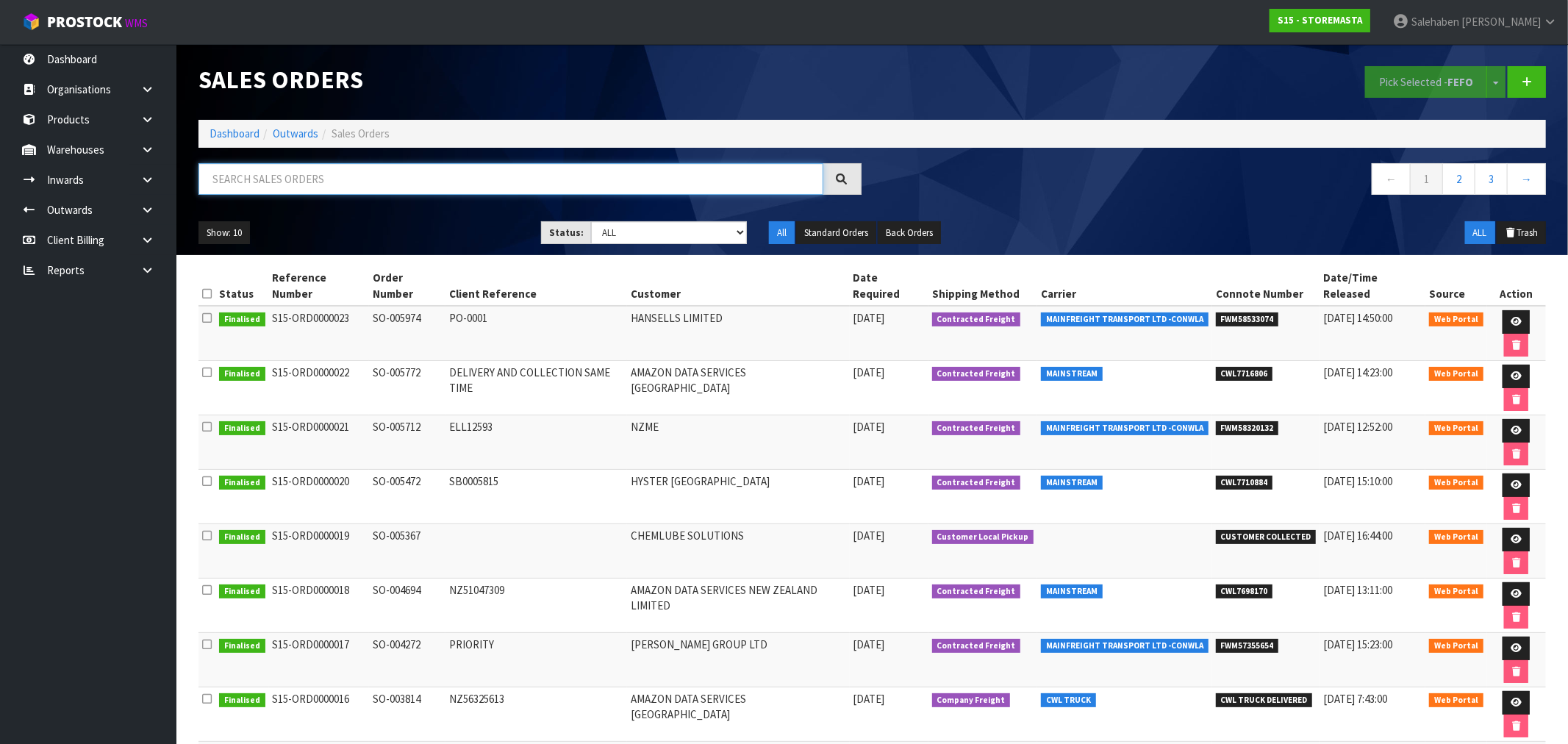
paste input "FWM58533074"
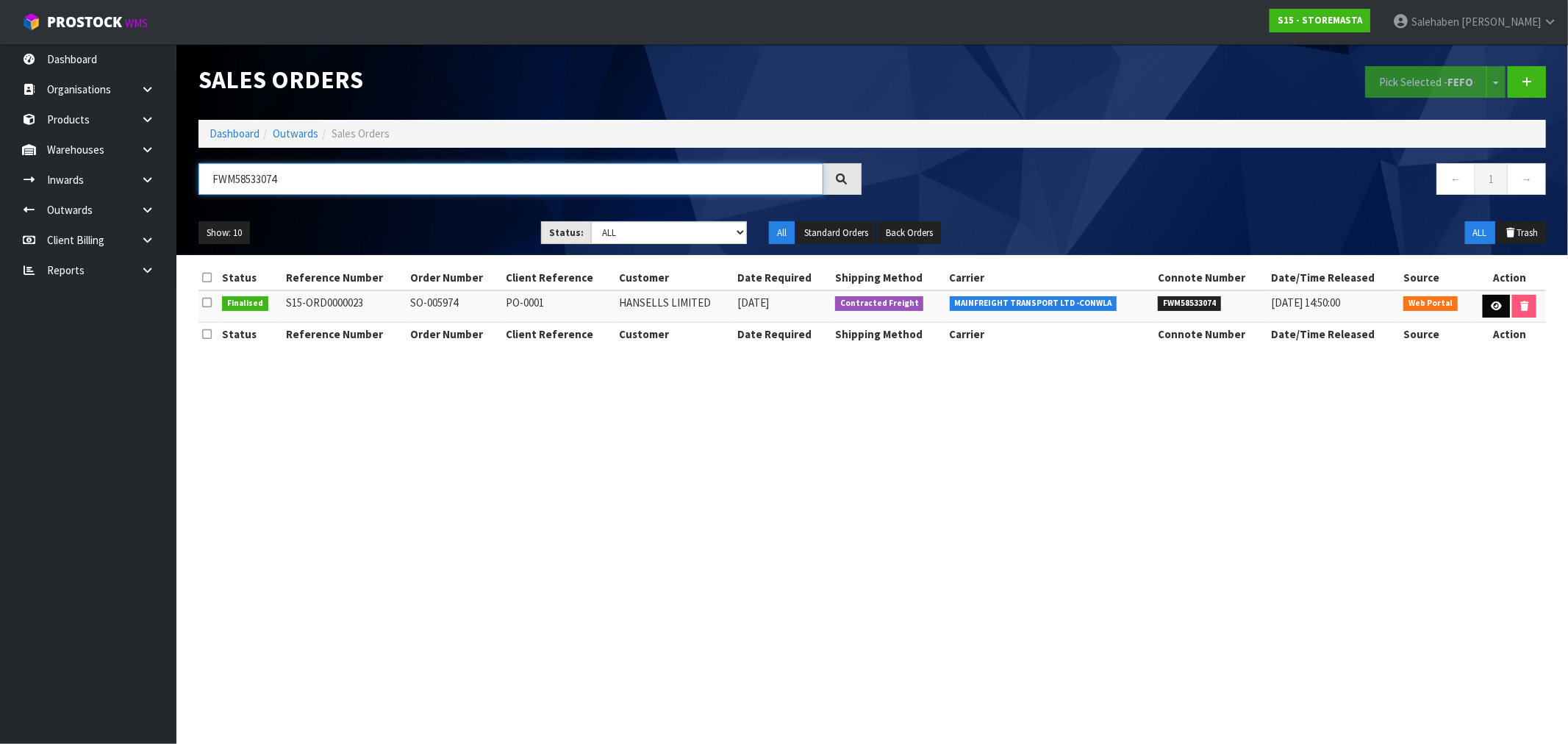
type input "FWM58533074"
click at [1496, 310] on icon at bounding box center [1496, 306] width 11 height 10
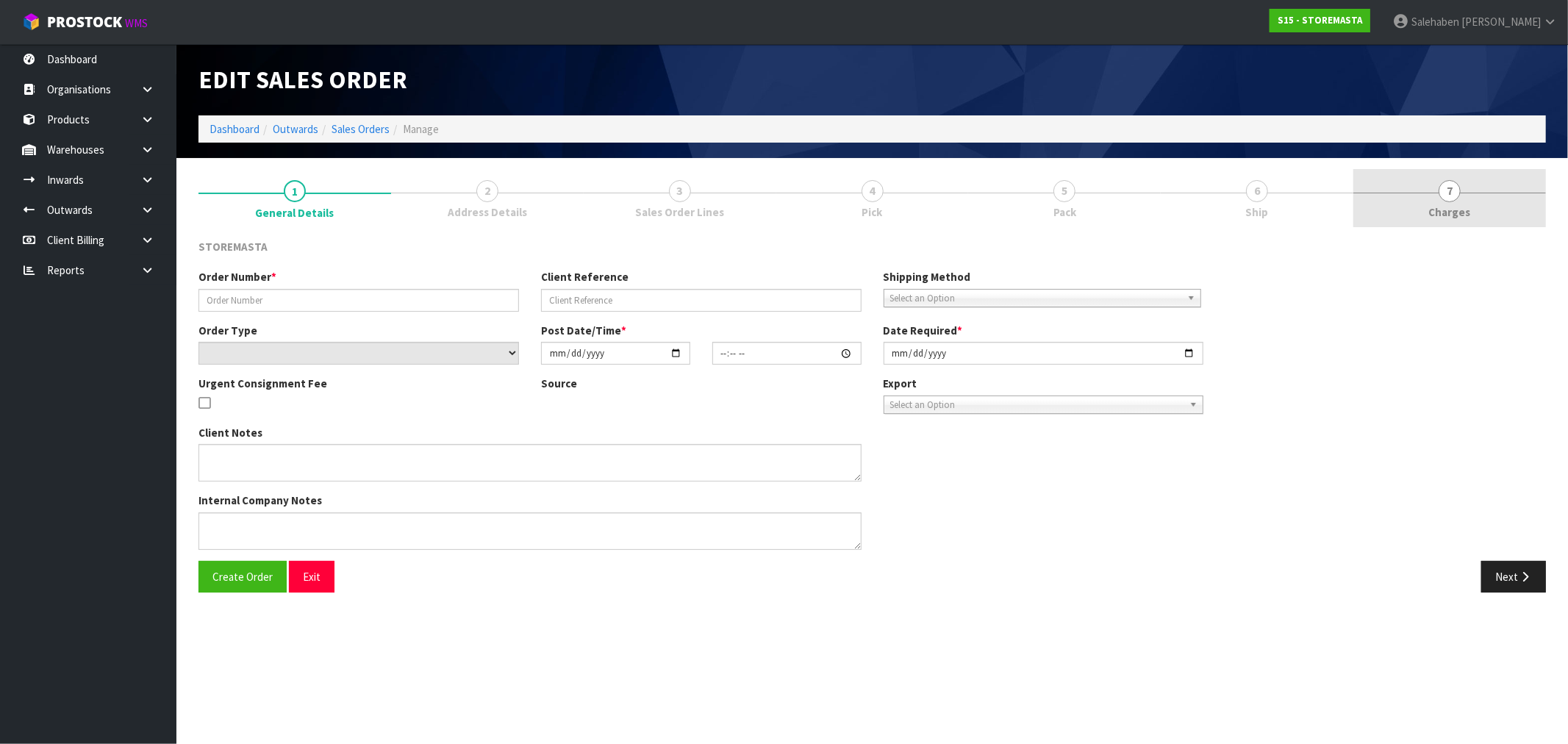
click at [1448, 208] on span "Charges" at bounding box center [1450, 211] width 42 height 15
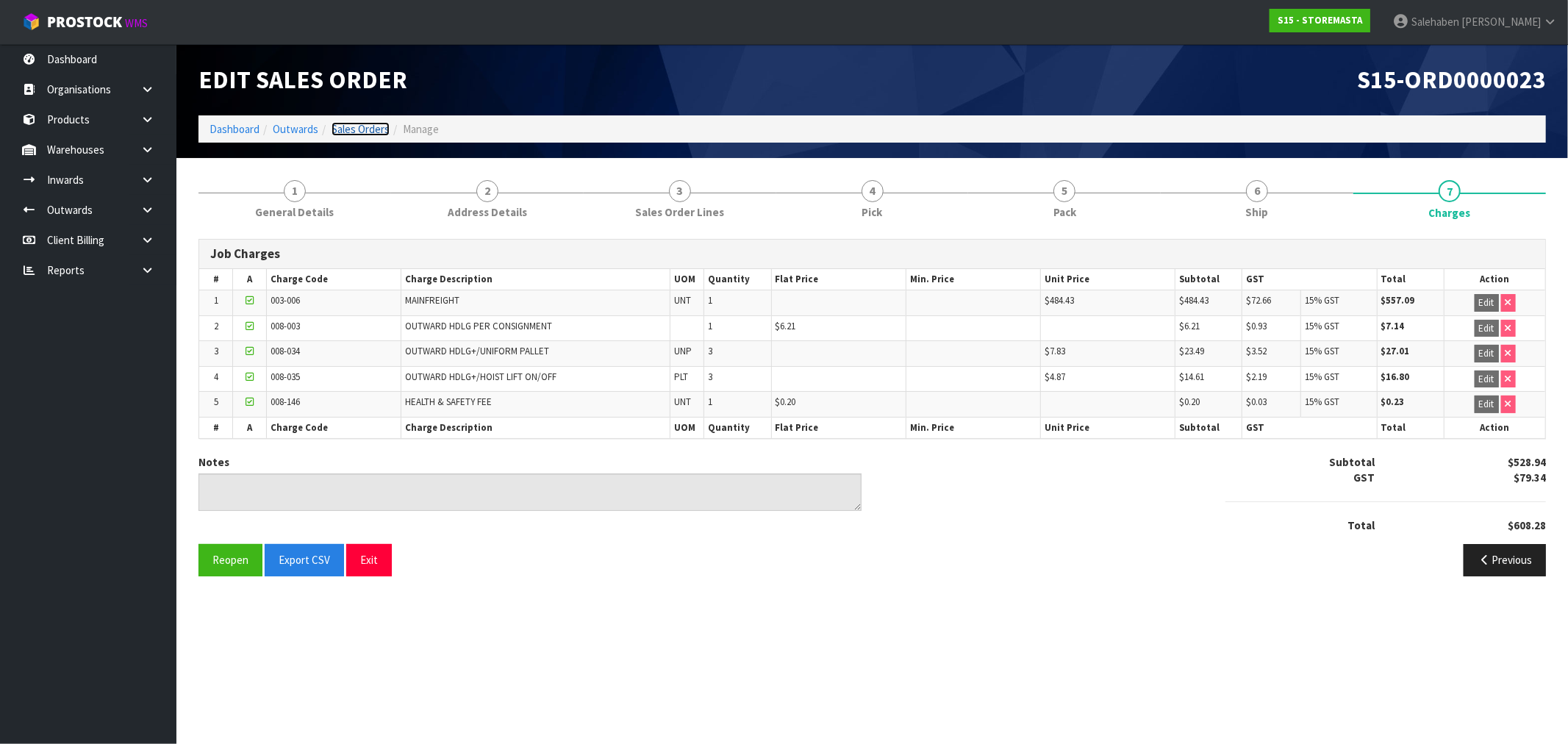
click at [354, 123] on link "Sales Orders" at bounding box center [361, 129] width 58 height 14
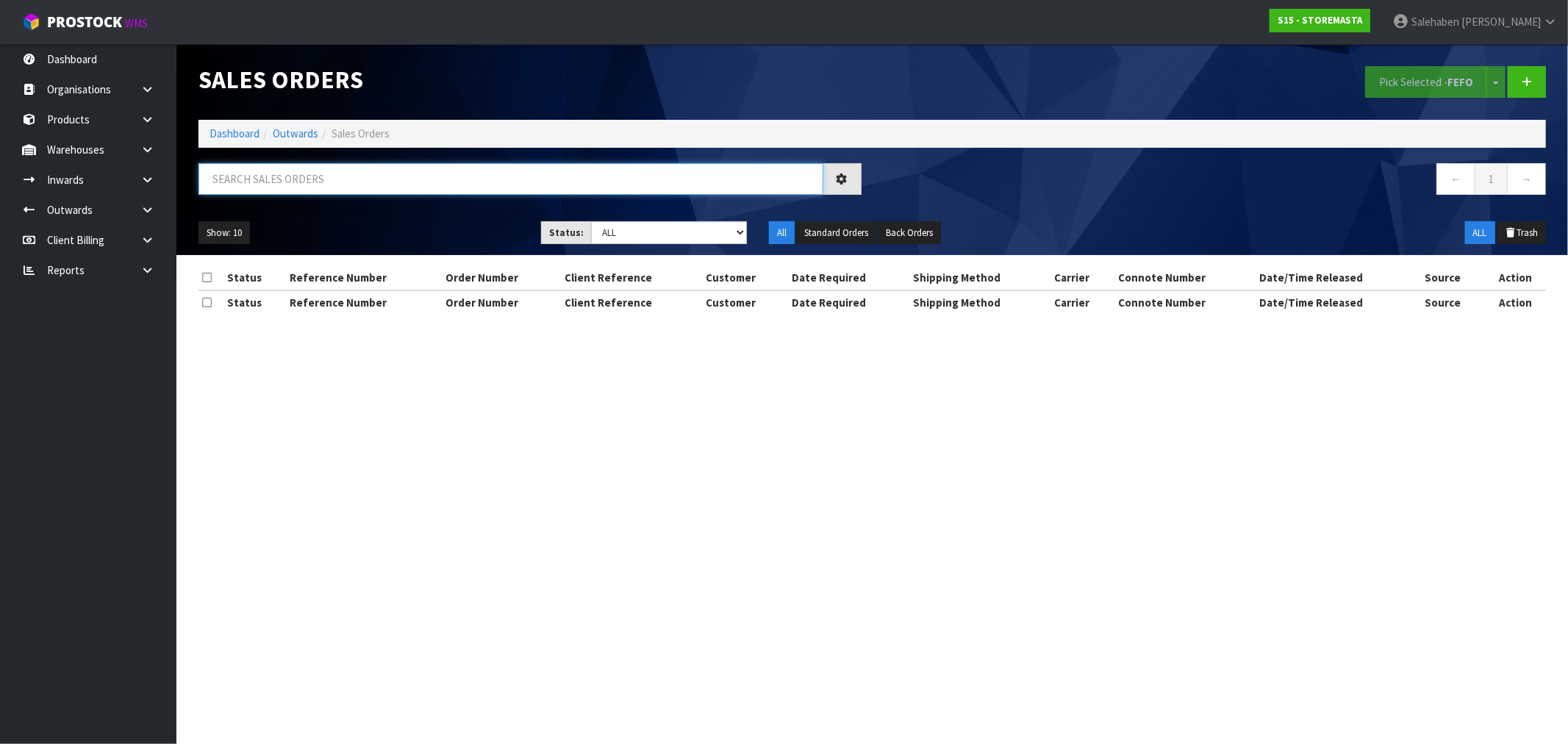
click at [297, 182] on input "text" at bounding box center [510, 179] width 624 height 32
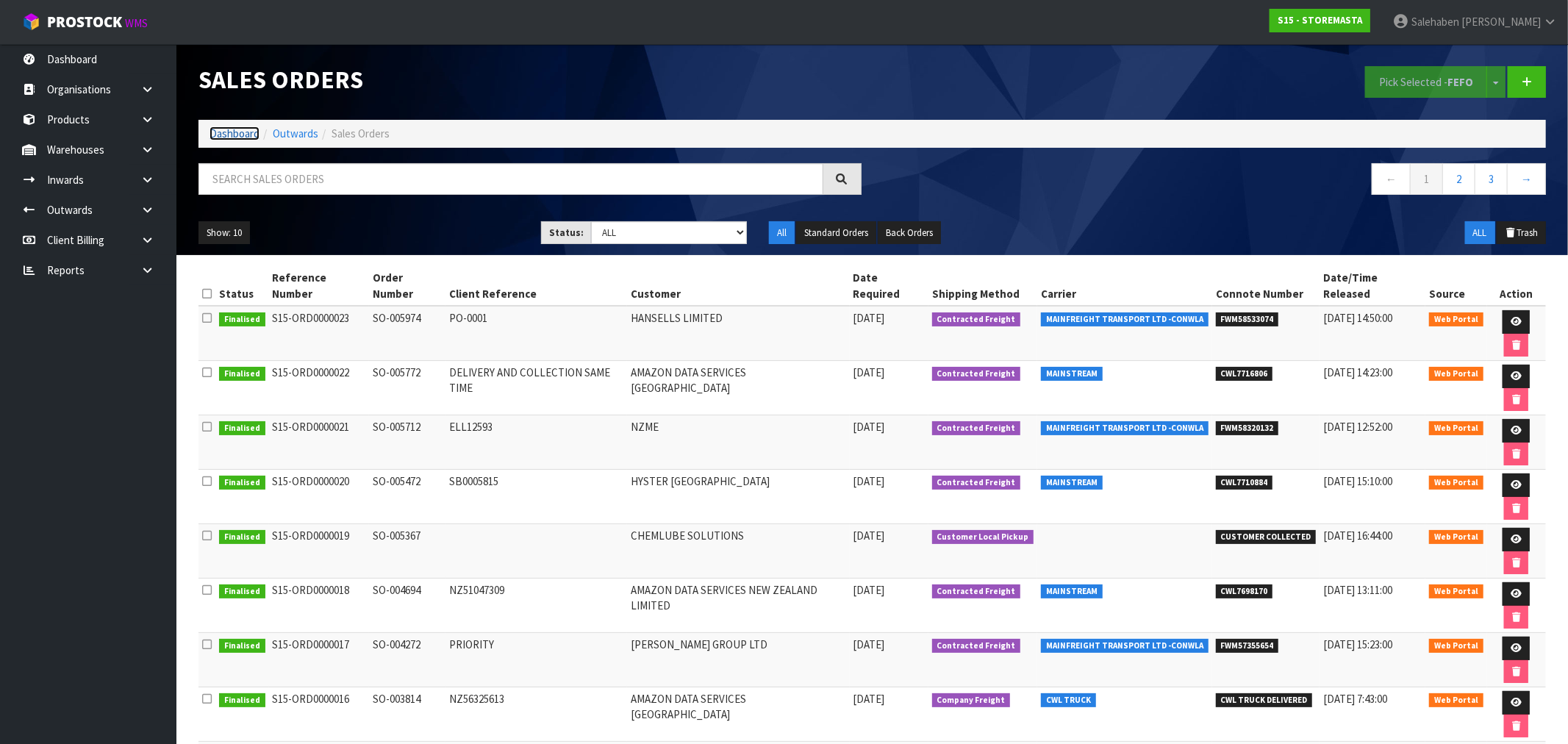
click at [227, 133] on link "Dashboard" at bounding box center [234, 133] width 50 height 14
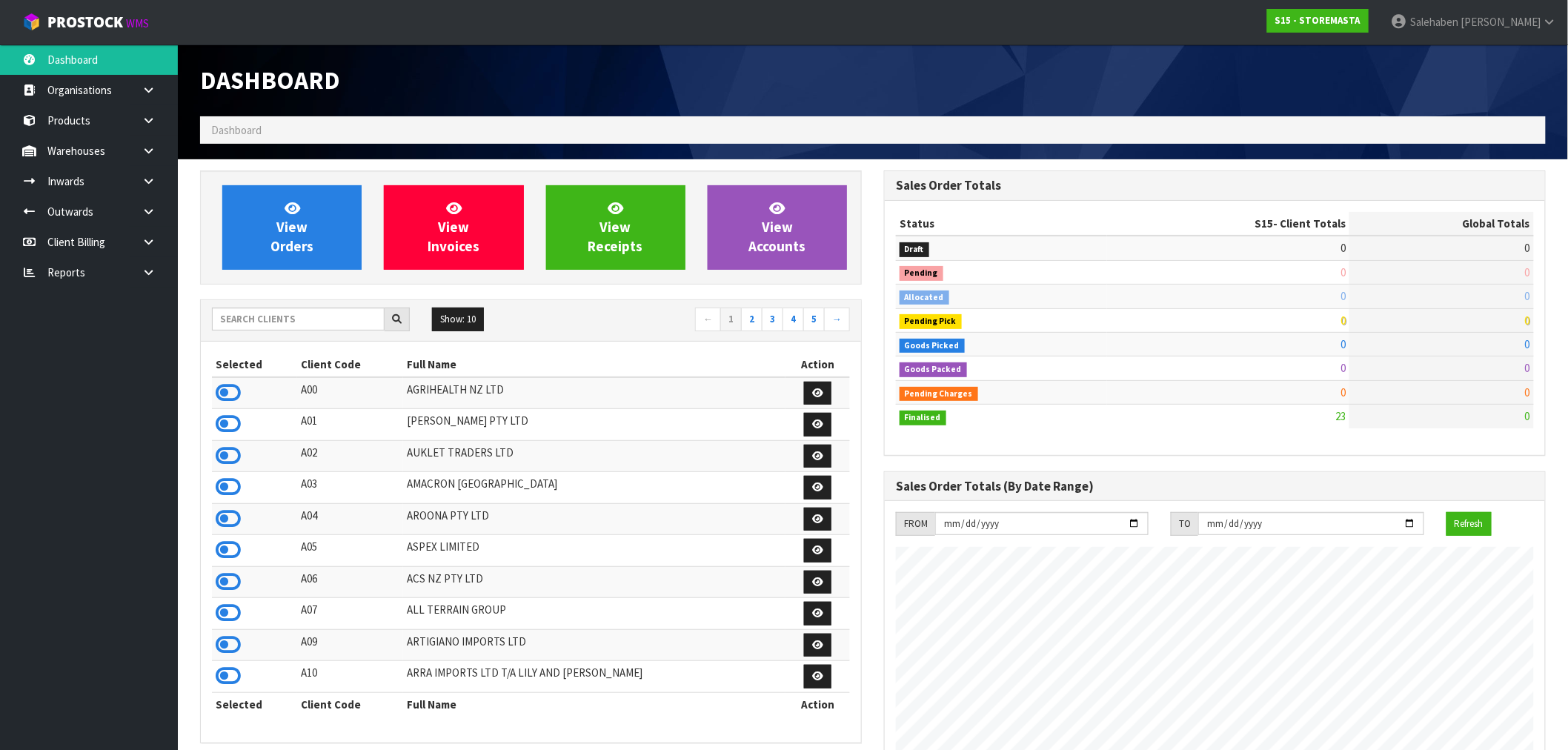
scroll to position [906, 684]
click at [252, 312] on input "text" at bounding box center [298, 319] width 173 height 23
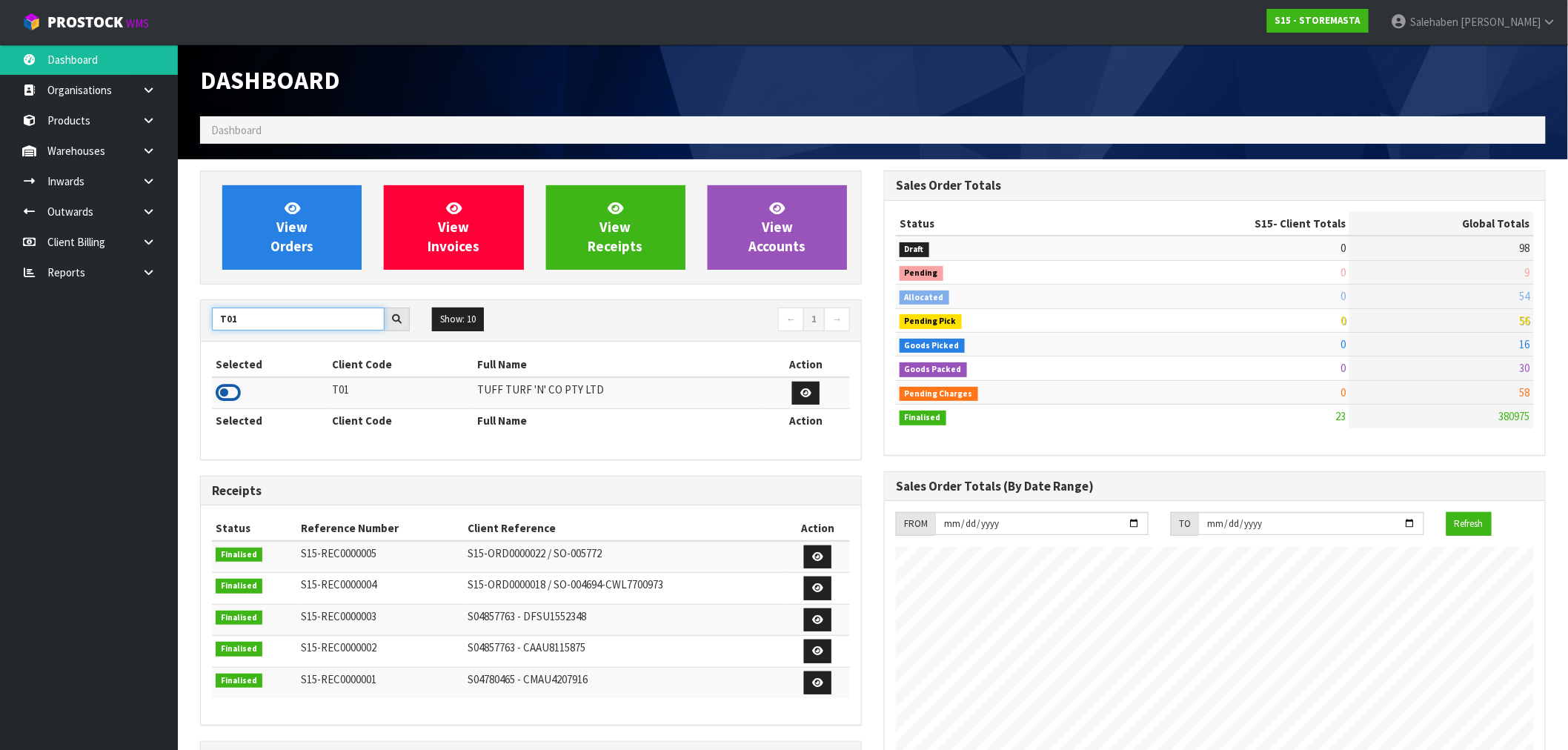
type input "T01"
click at [226, 394] on icon at bounding box center [228, 393] width 26 height 22
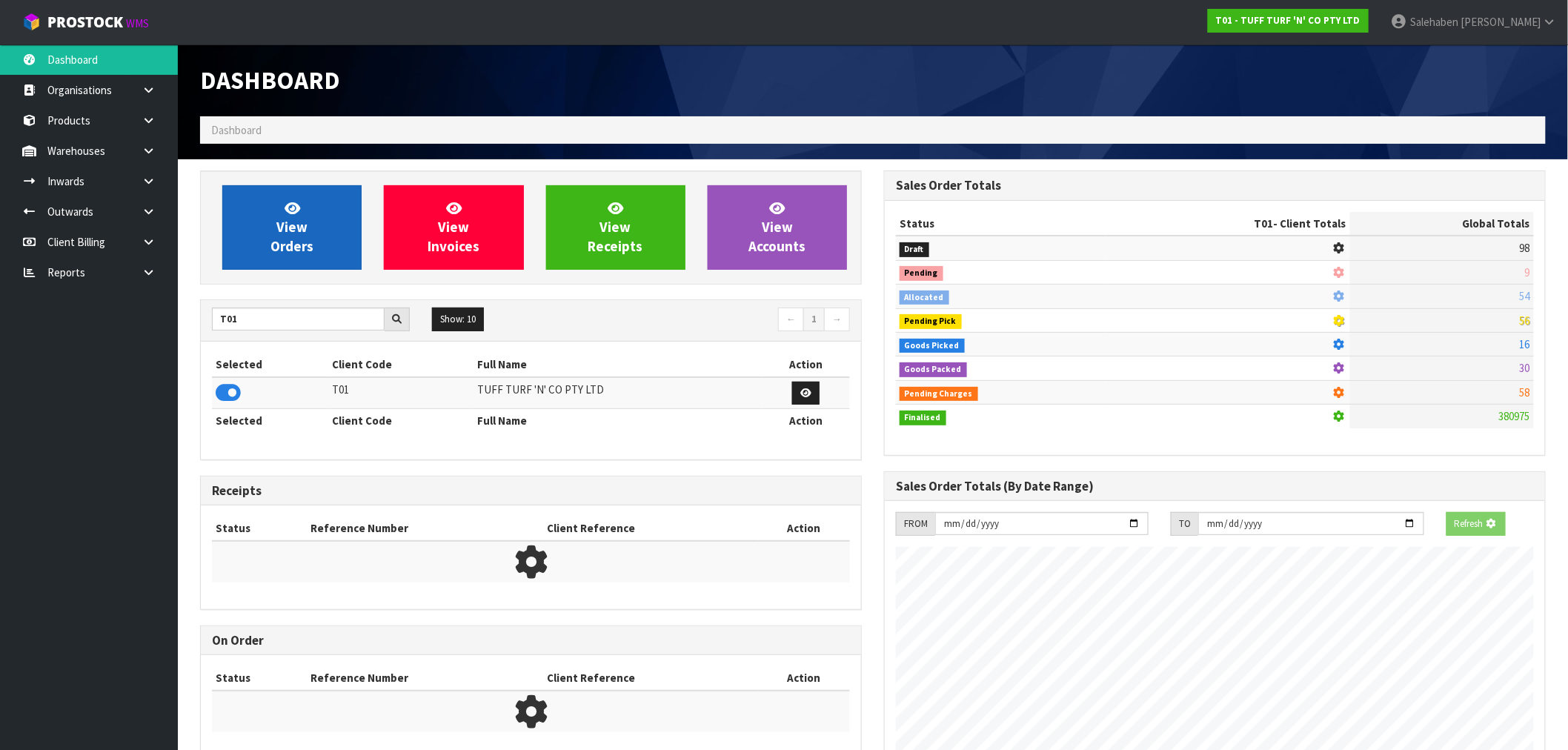
scroll to position [924, 684]
click at [344, 229] on link "View Orders" at bounding box center [291, 227] width 139 height 84
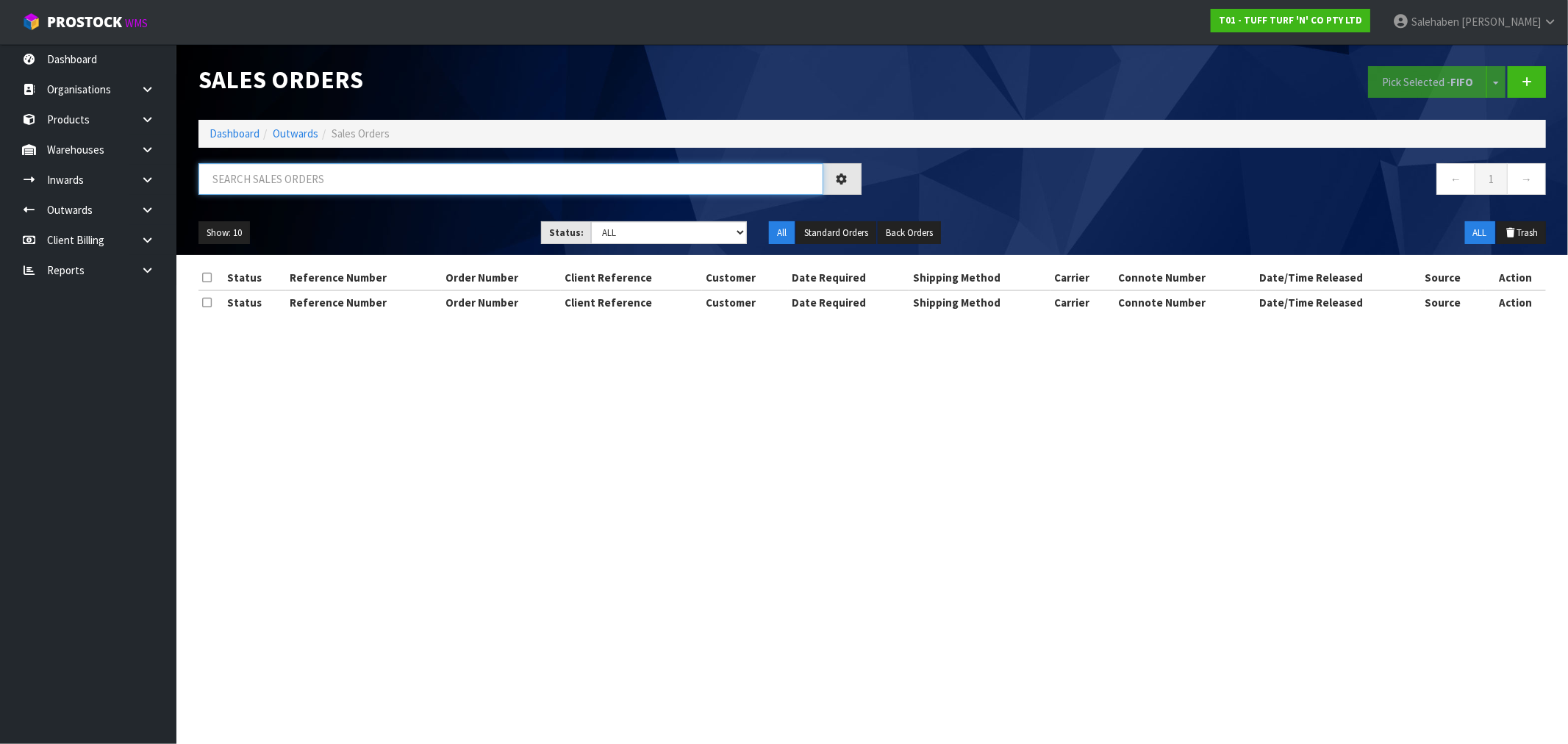
click at [402, 181] on input "text" at bounding box center [510, 179] width 624 height 32
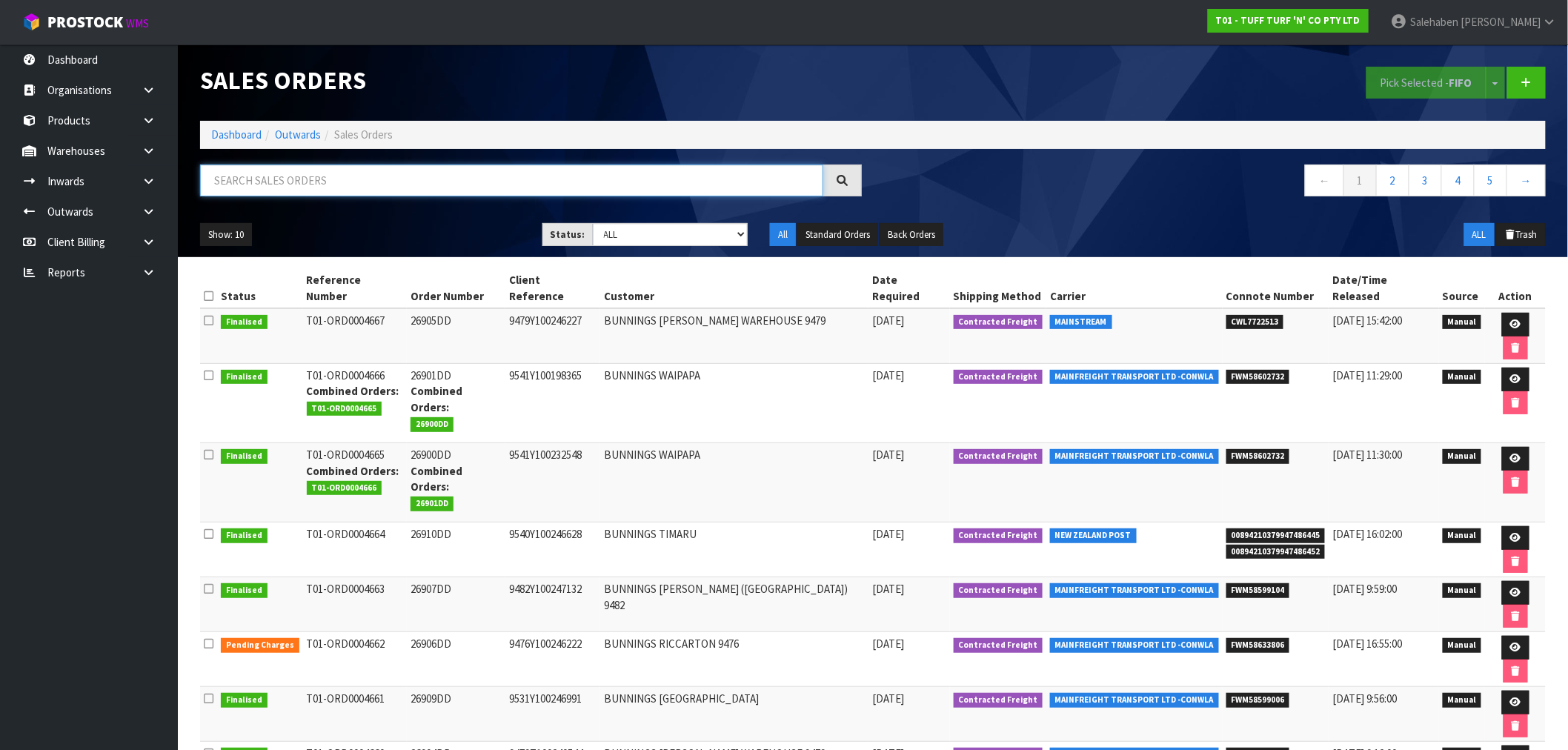
paste input "FWM58504939"
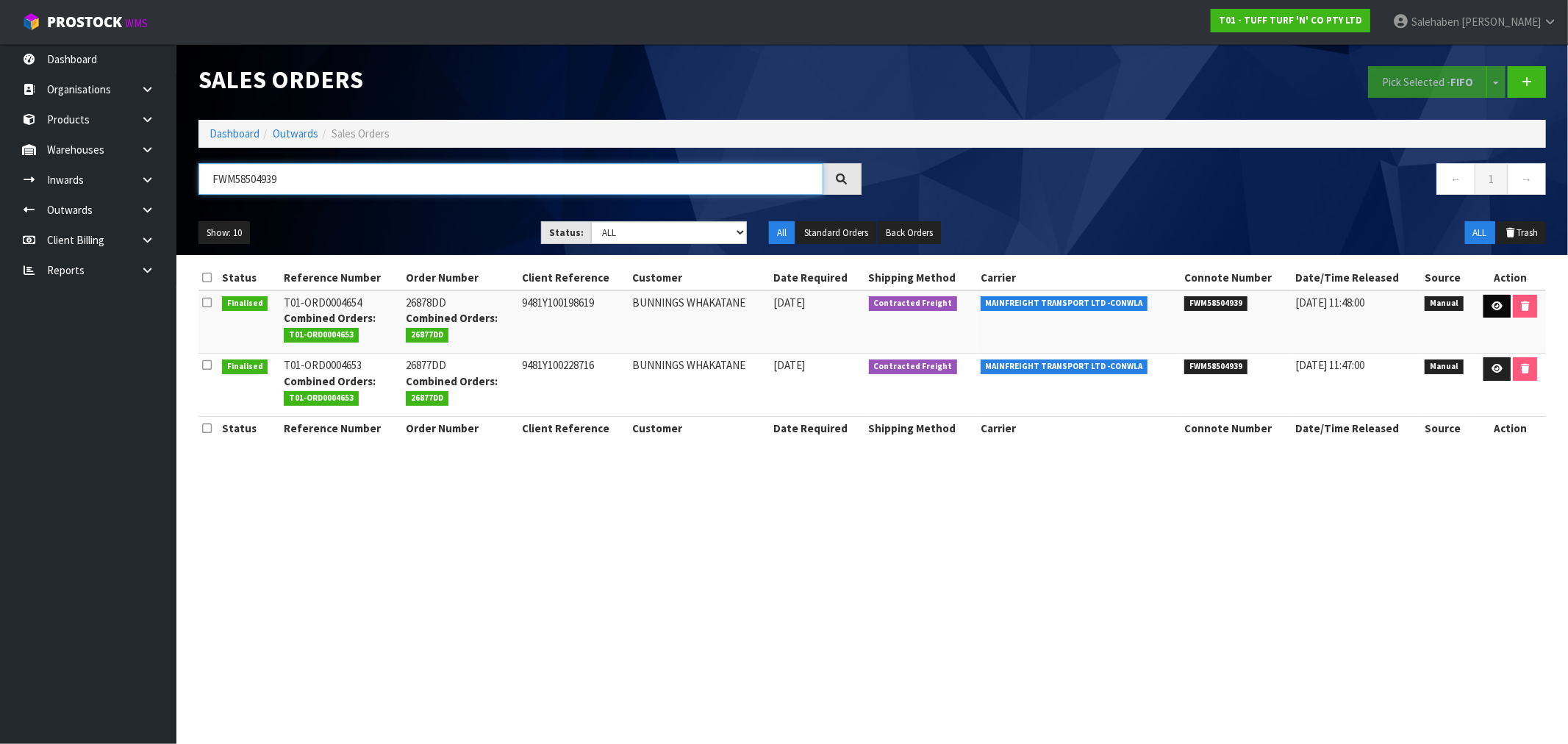
type input "FWM58504939"
click at [1492, 309] on icon at bounding box center [1497, 306] width 11 height 10
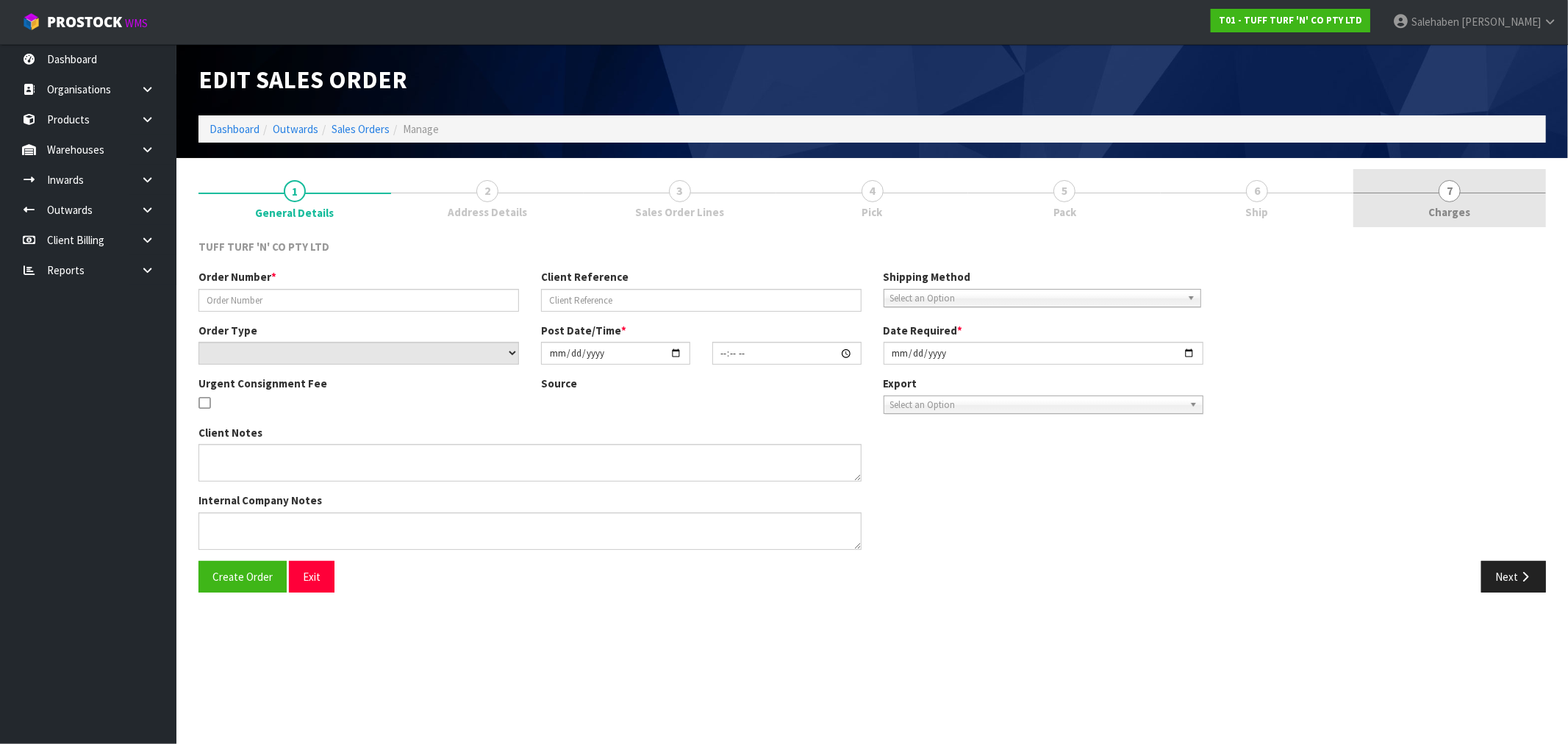
type input "26878DD"
type input "9481Y100198619"
select select "number:0"
type input "[DATE]"
type input "13:18:00.000"
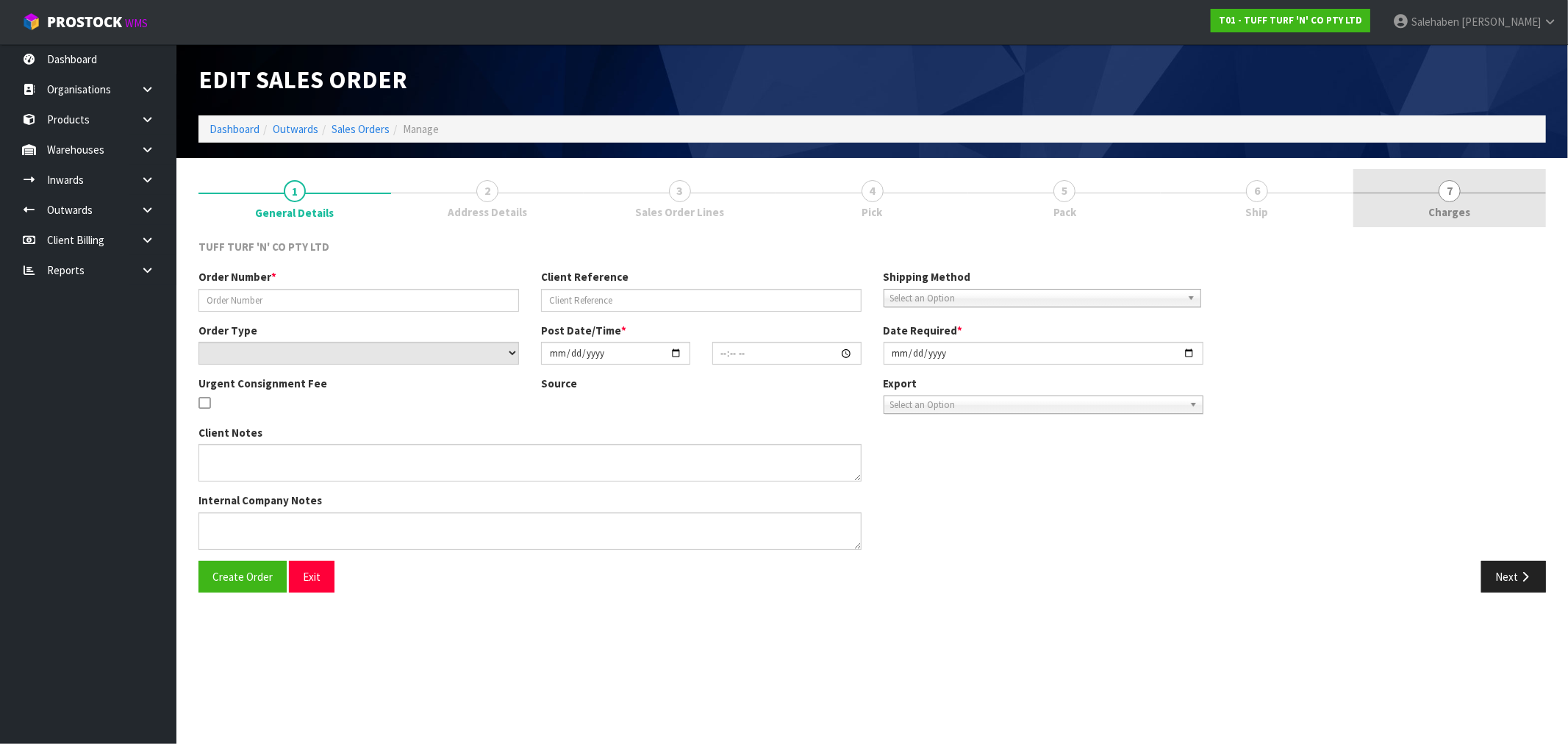
type input "[DATE]"
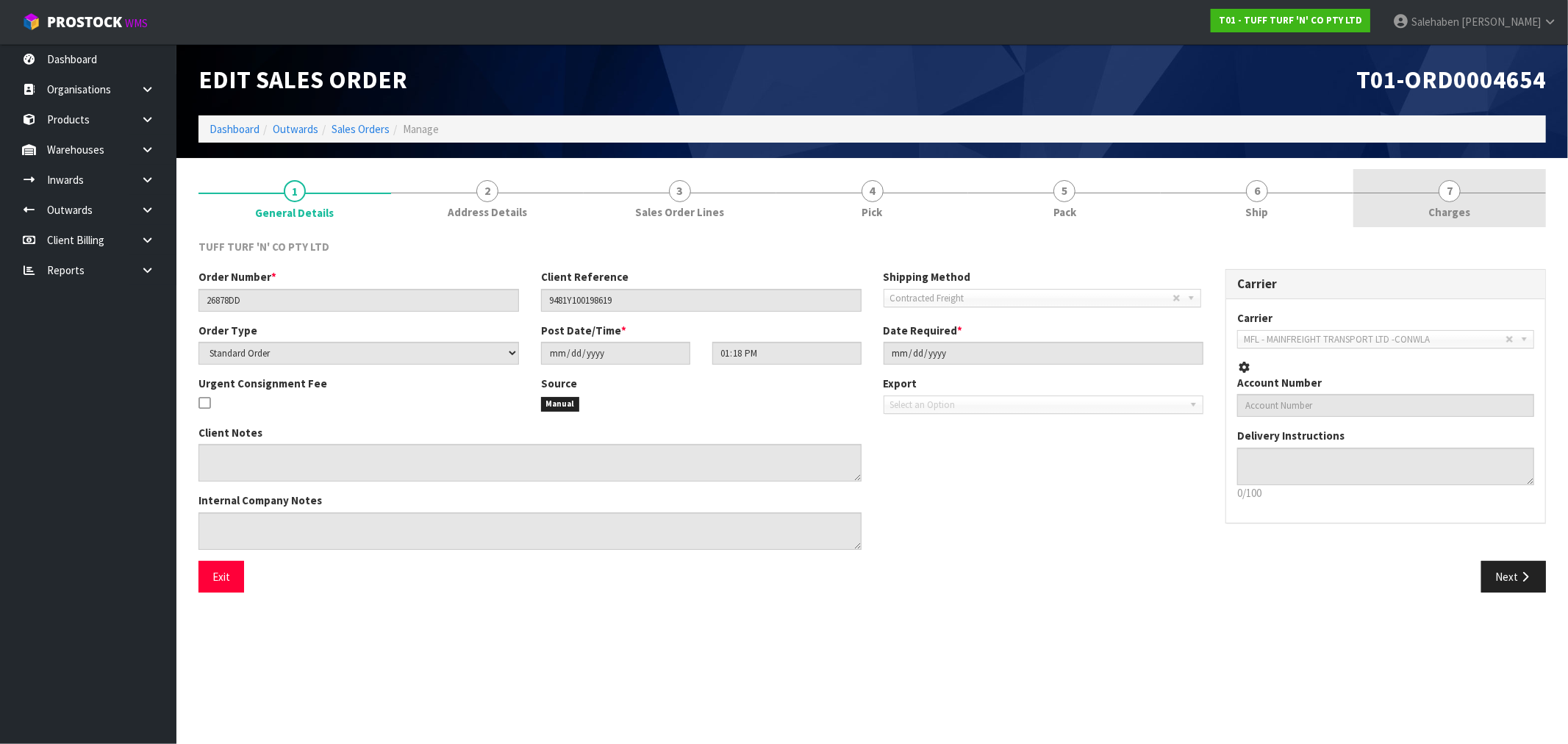
click at [1447, 208] on span "Charges" at bounding box center [1450, 211] width 42 height 15
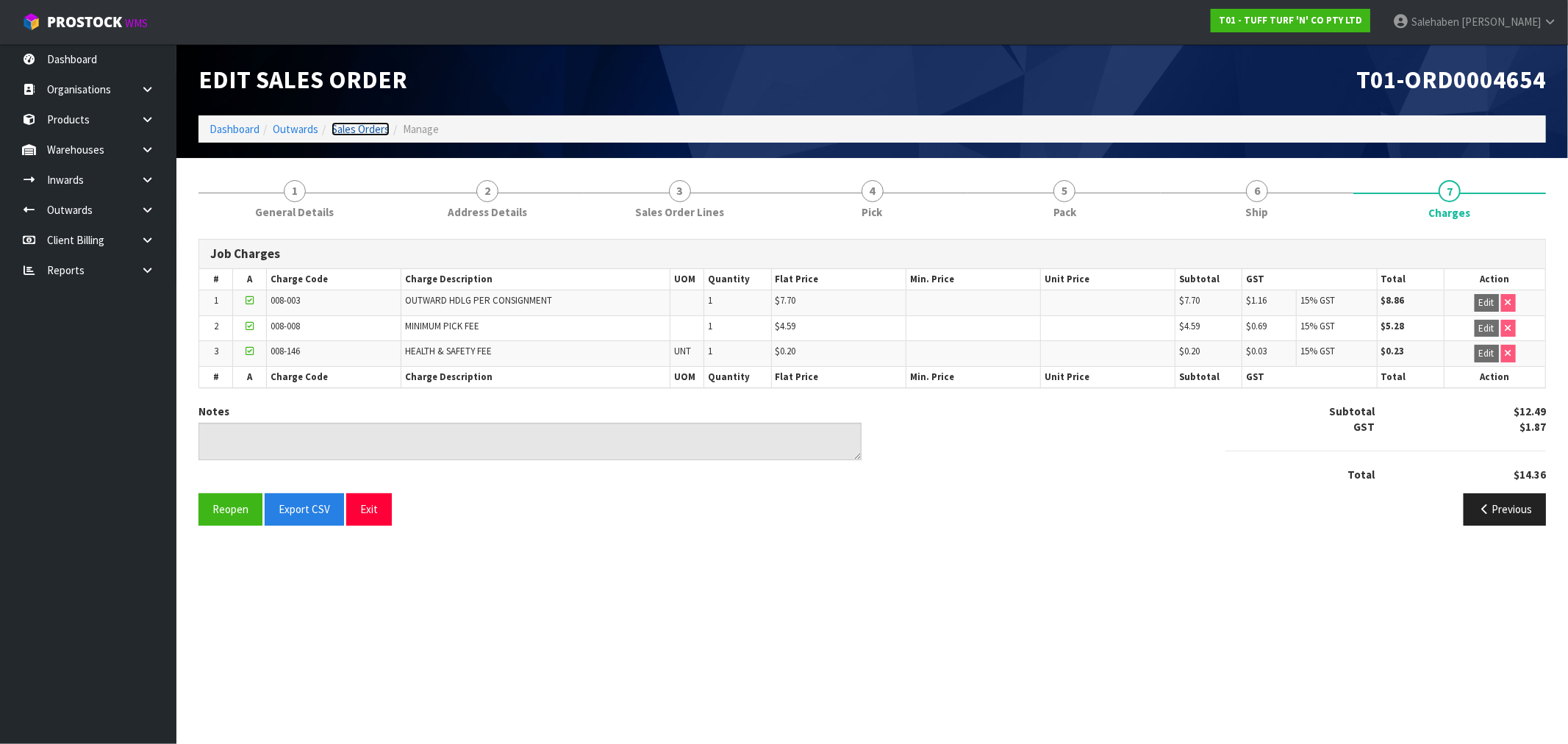
click at [366, 125] on link "Sales Orders" at bounding box center [361, 129] width 58 height 14
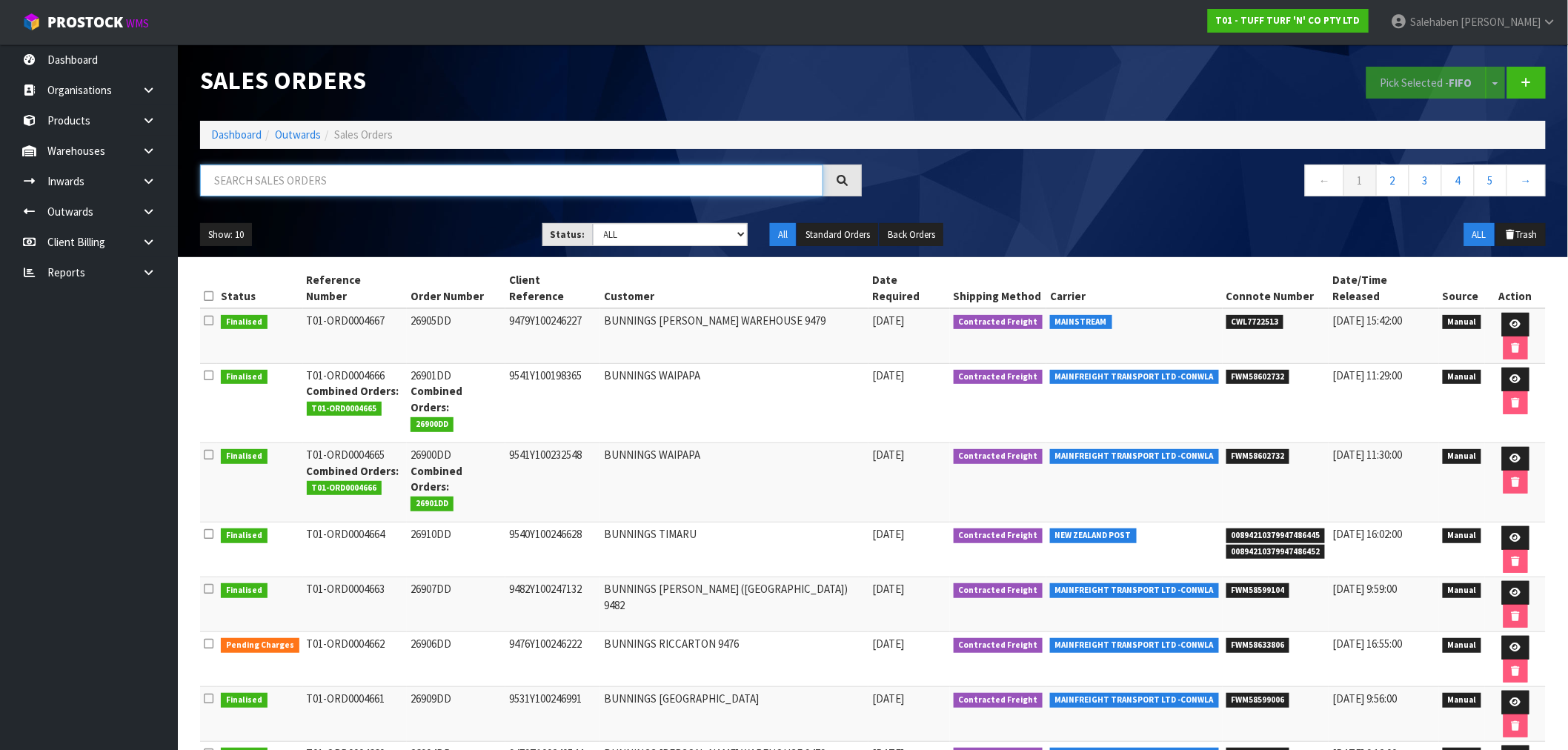
click at [350, 189] on input "text" at bounding box center [512, 180] width 623 height 32
paste input "FWM58504939"
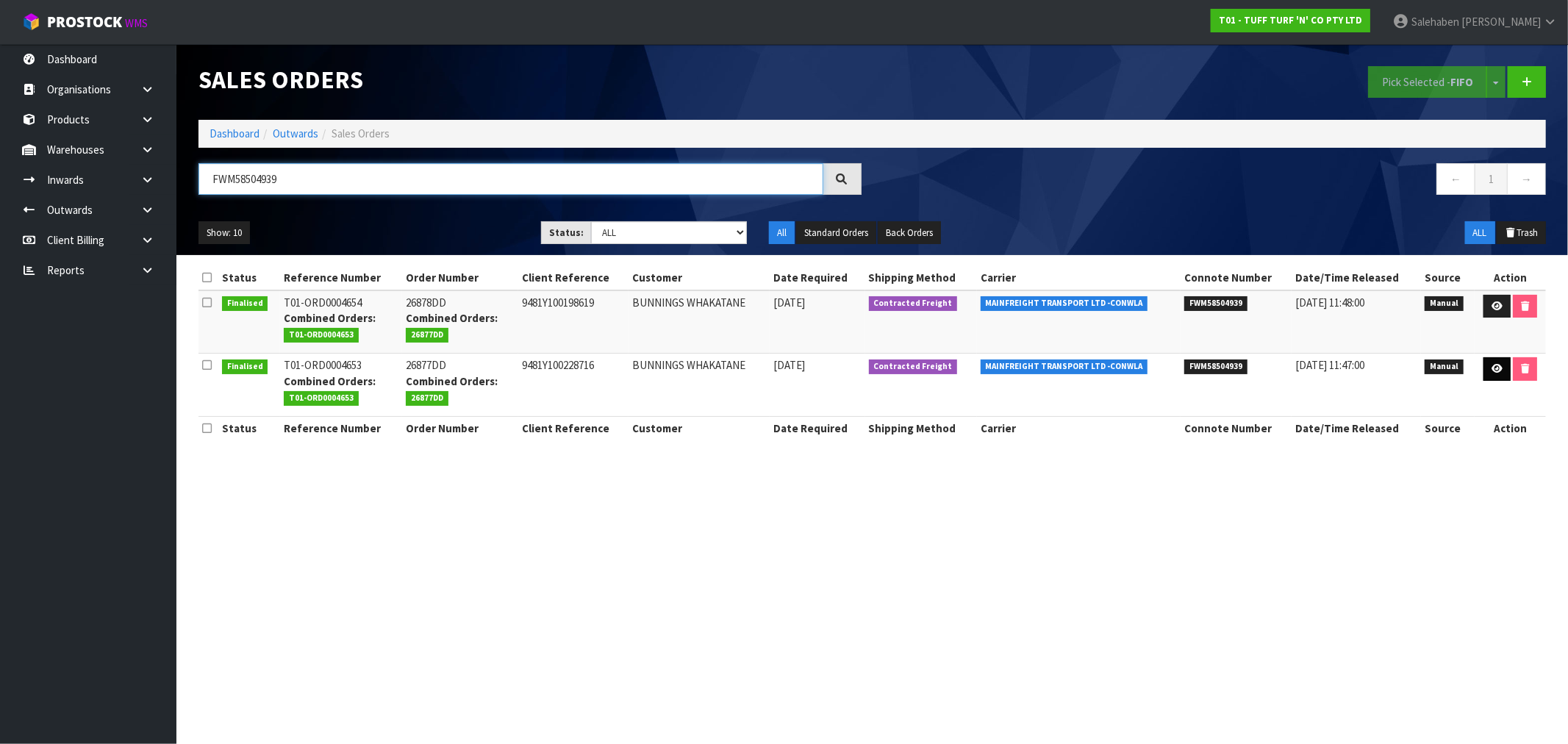
type input "FWM58504939"
click at [1492, 369] on icon at bounding box center [1497, 368] width 11 height 10
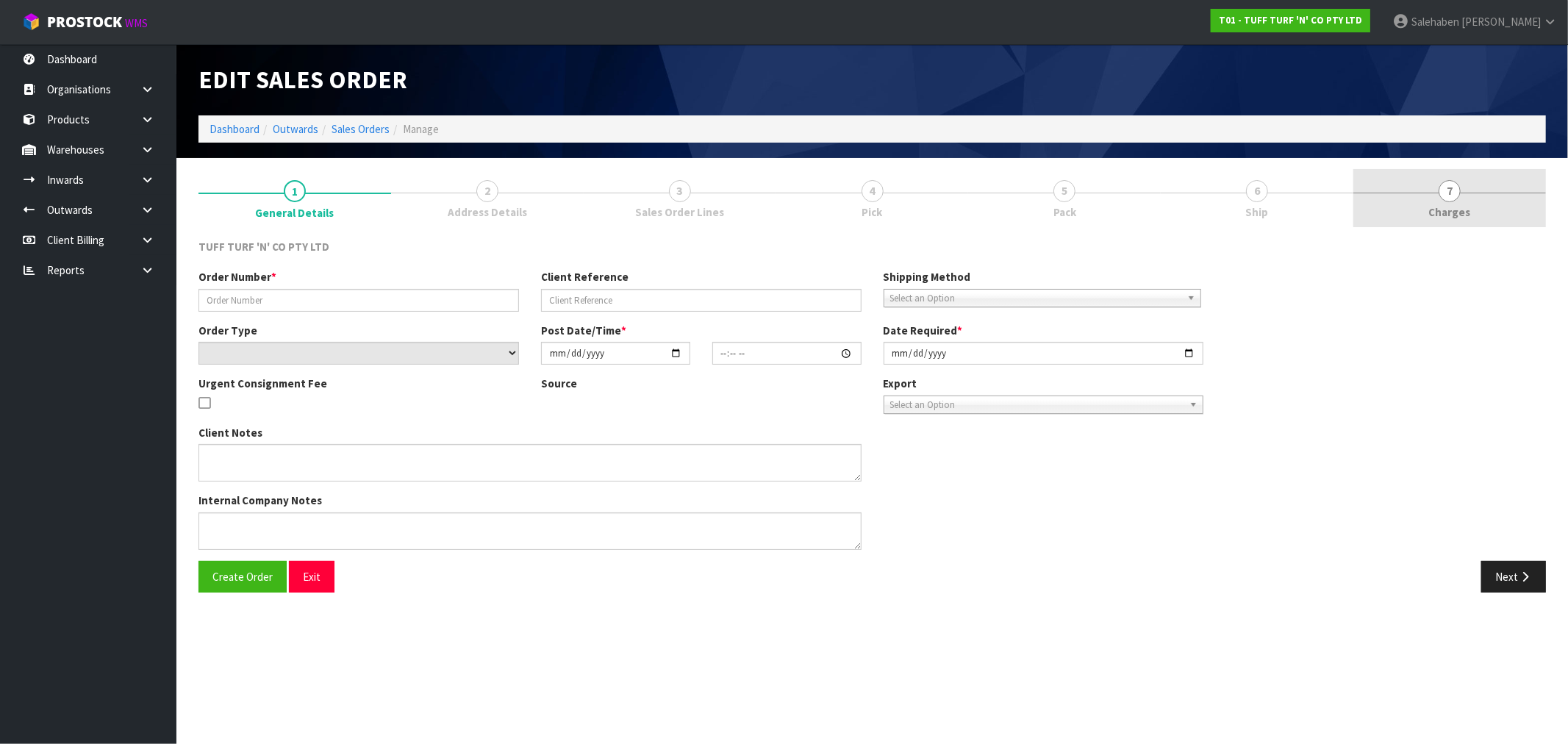
click at [1452, 214] on span "Charges" at bounding box center [1450, 211] width 42 height 15
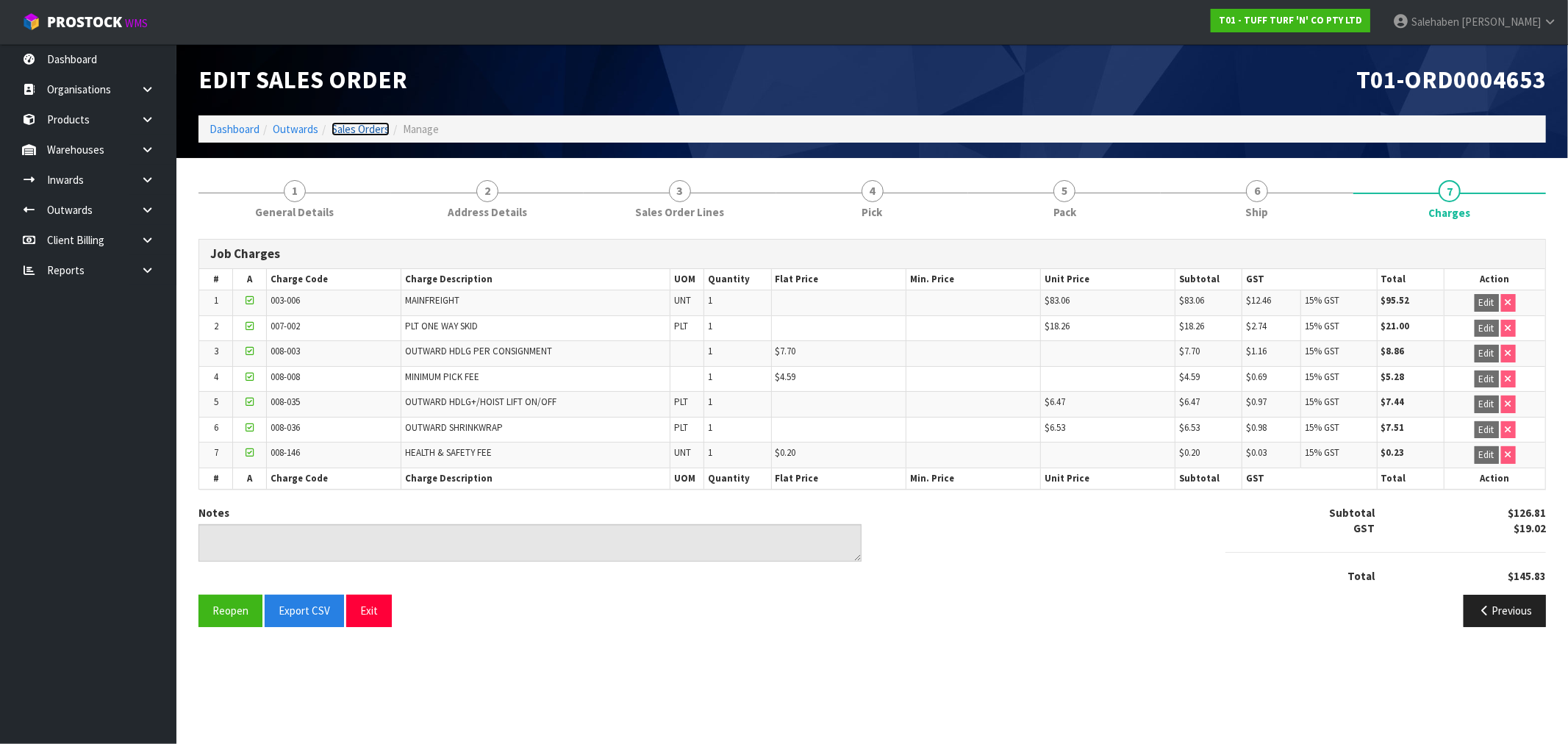
click at [353, 130] on link "Sales Orders" at bounding box center [361, 129] width 58 height 14
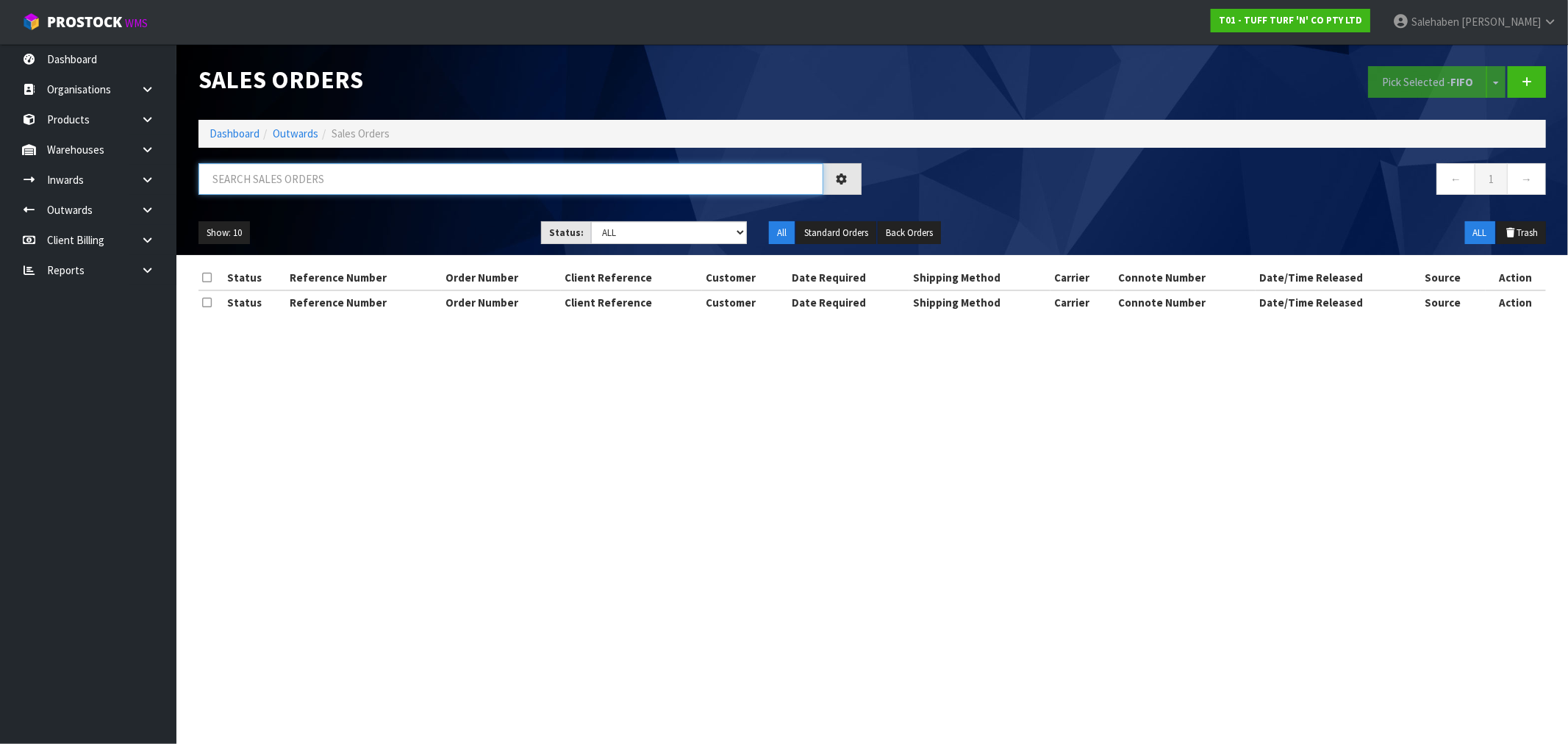
drag, startPoint x: 280, startPoint y: 195, endPoint x: 272, endPoint y: 169, distance: 27.2
click at [273, 174] on input "text" at bounding box center [510, 179] width 624 height 32
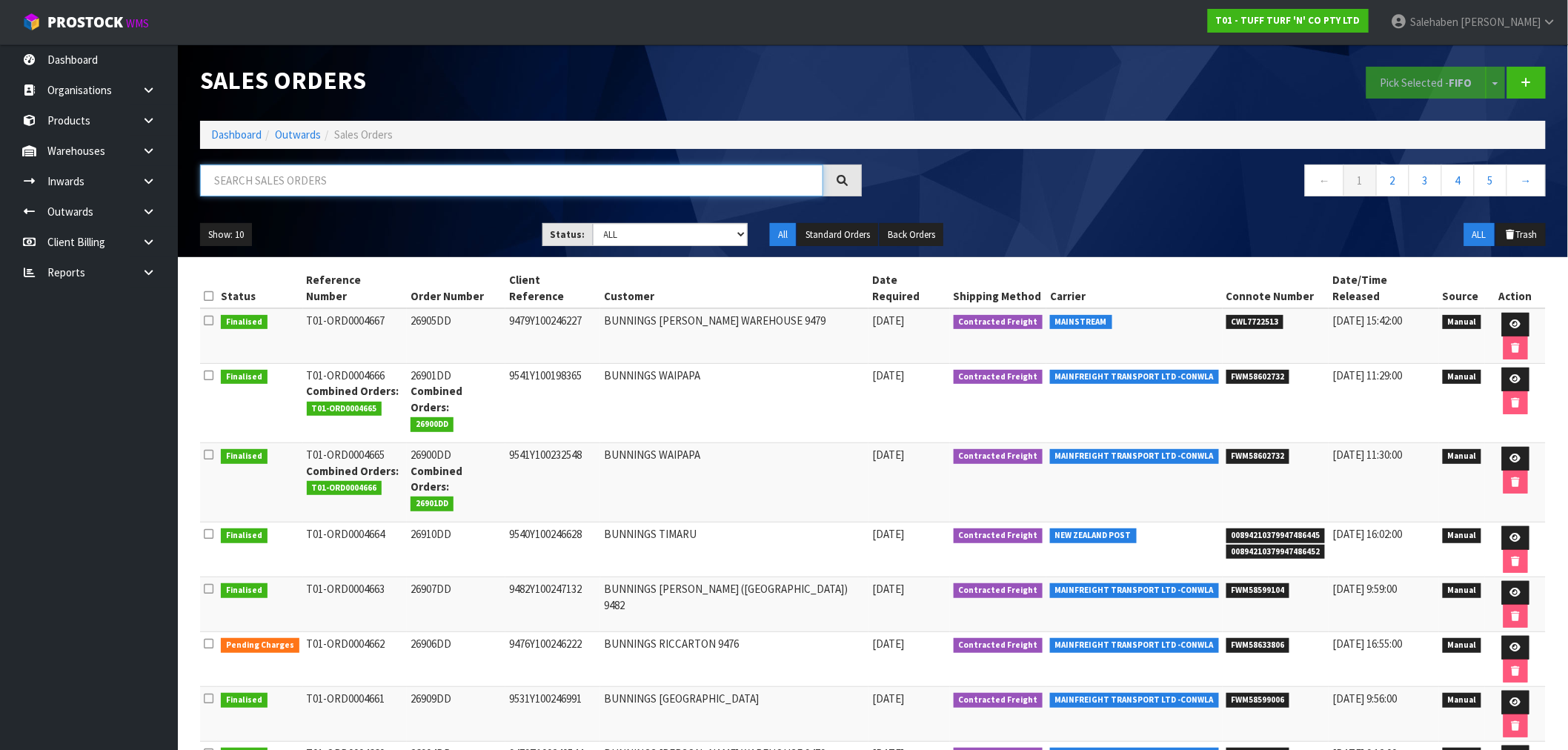
paste input "FWM58504477"
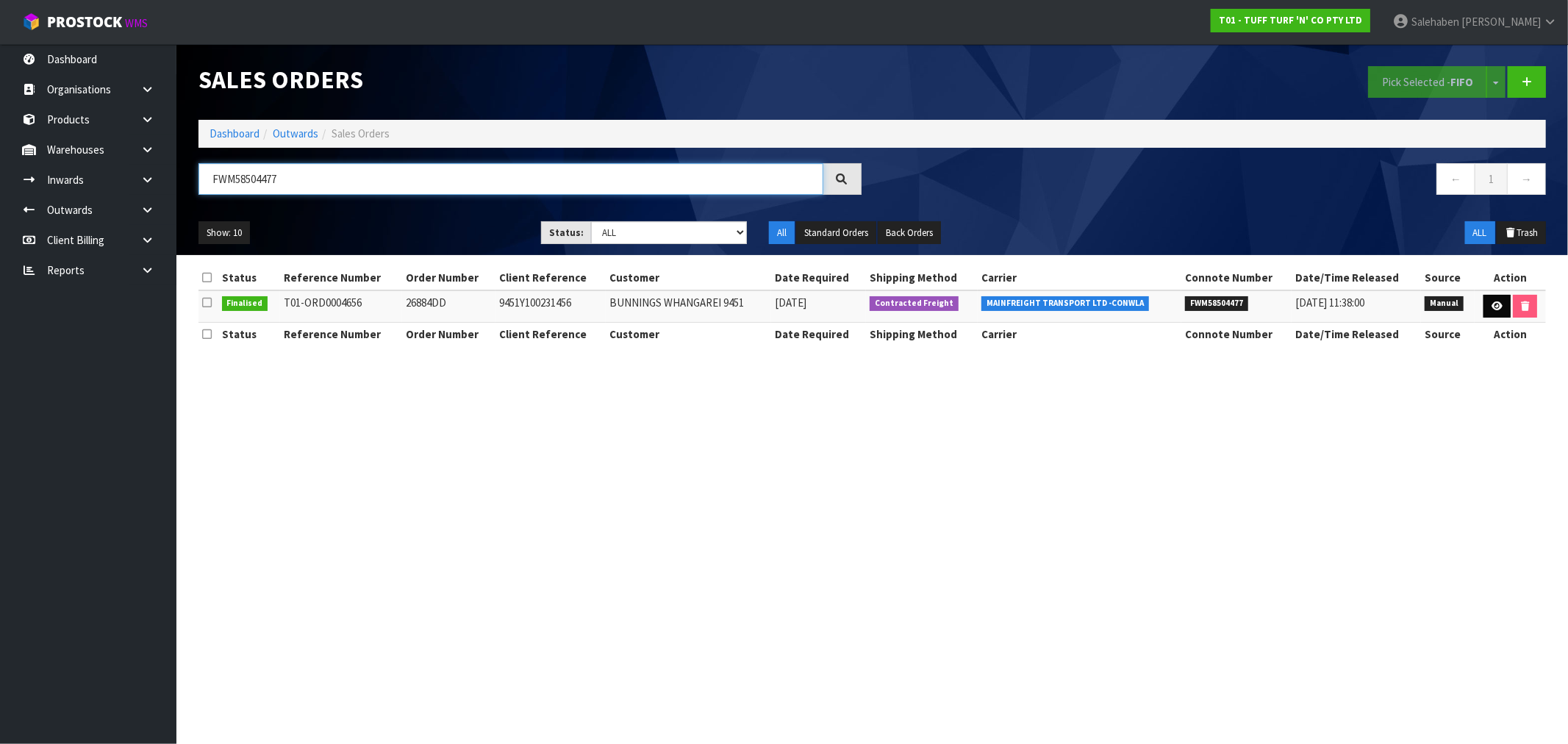
type input "FWM58504477"
click at [1492, 307] on icon at bounding box center [1497, 306] width 11 height 10
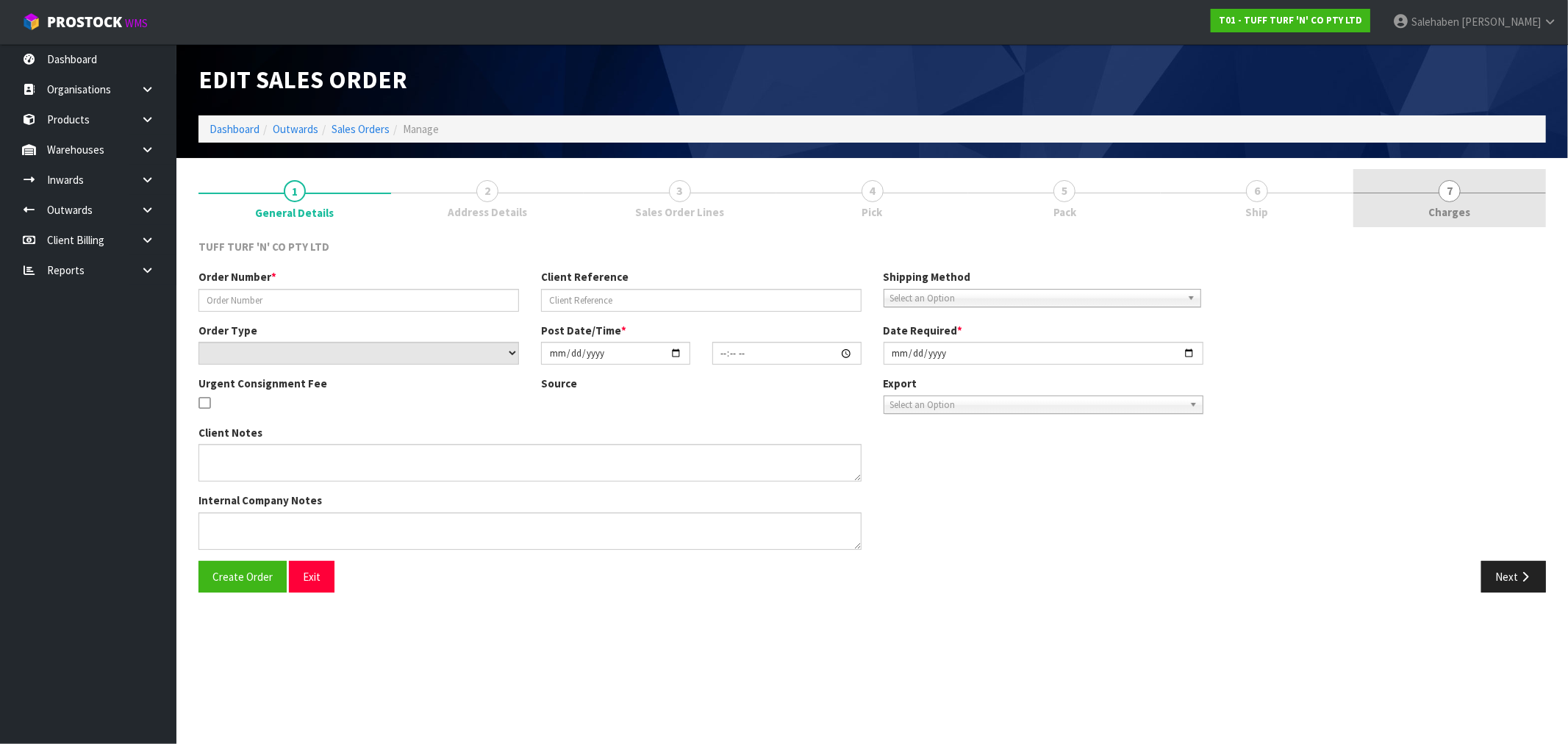
type input "26884DD"
type input "9451Y100231456"
select select "number:0"
type input "[DATE]"
type input "13:19:00.000"
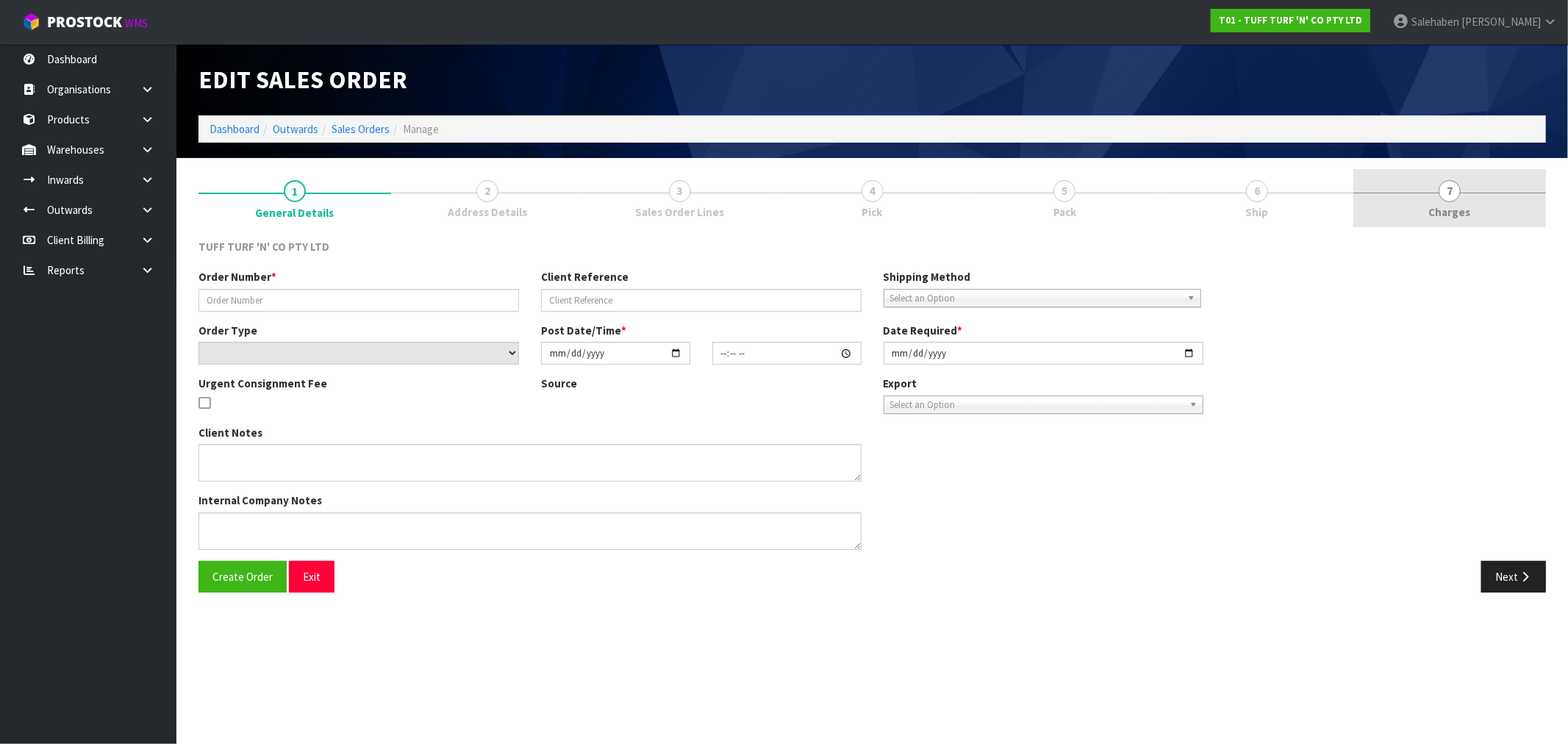
type input "[DATE]"
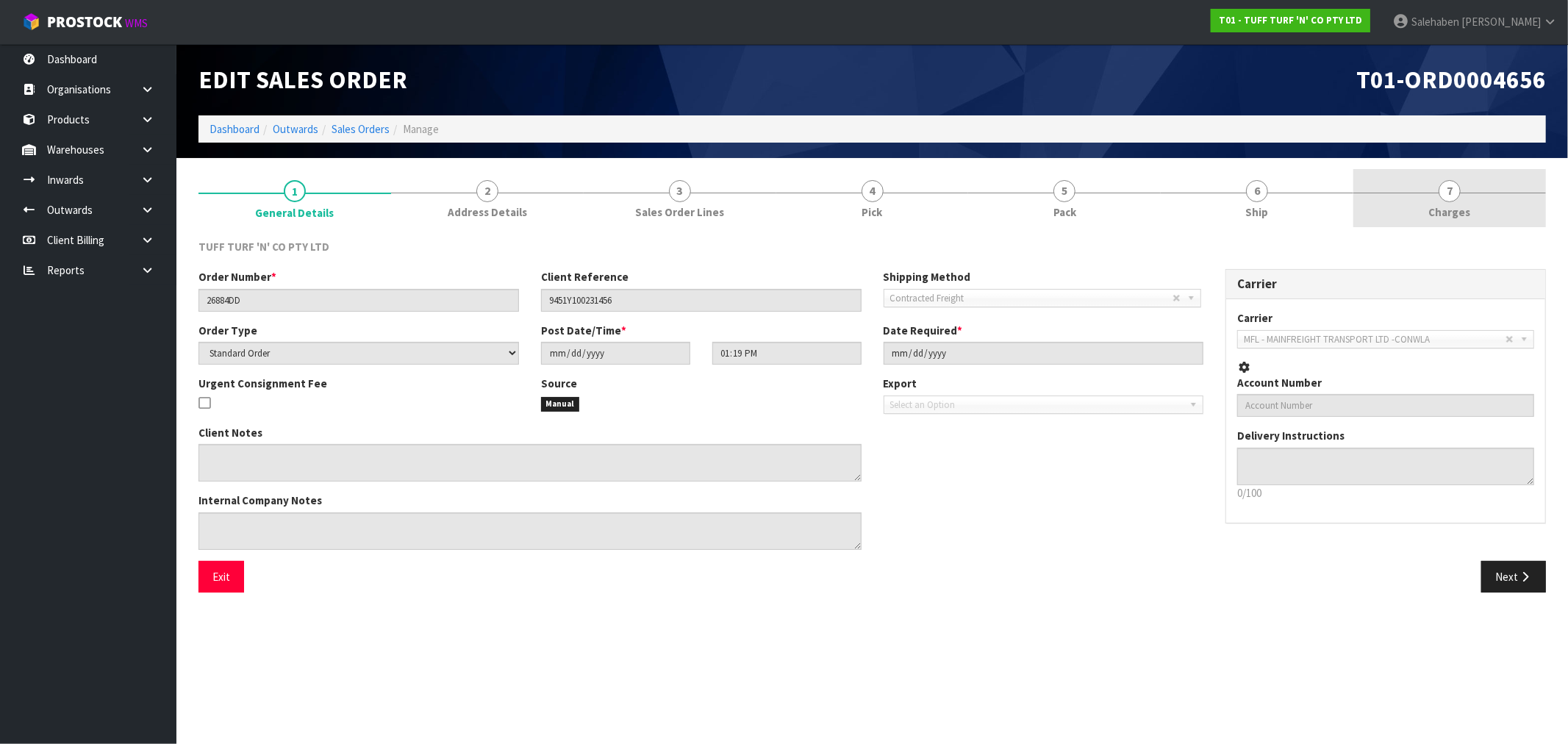
click at [1450, 204] on span "Charges" at bounding box center [1450, 211] width 42 height 15
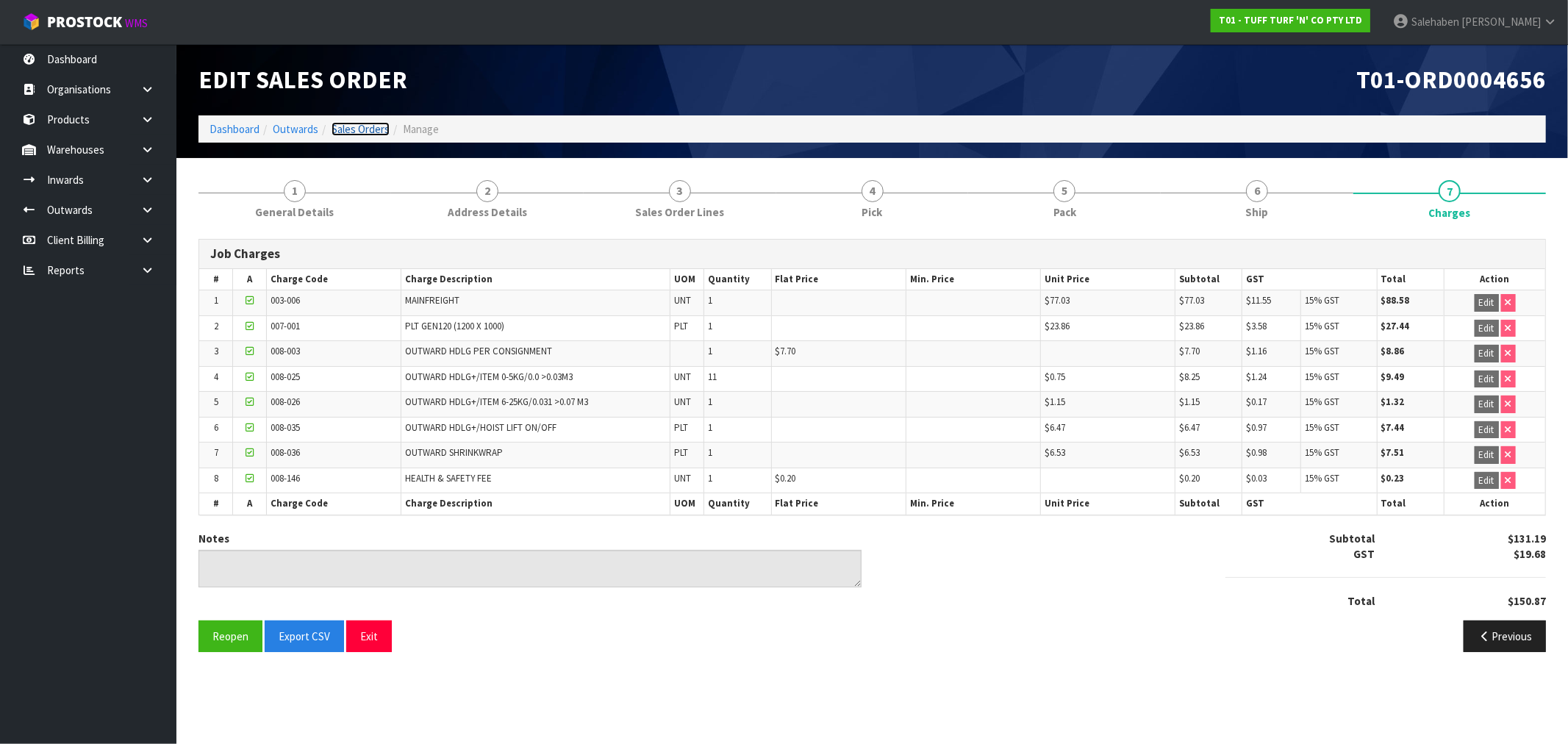
click at [359, 127] on link "Sales Orders" at bounding box center [361, 129] width 58 height 14
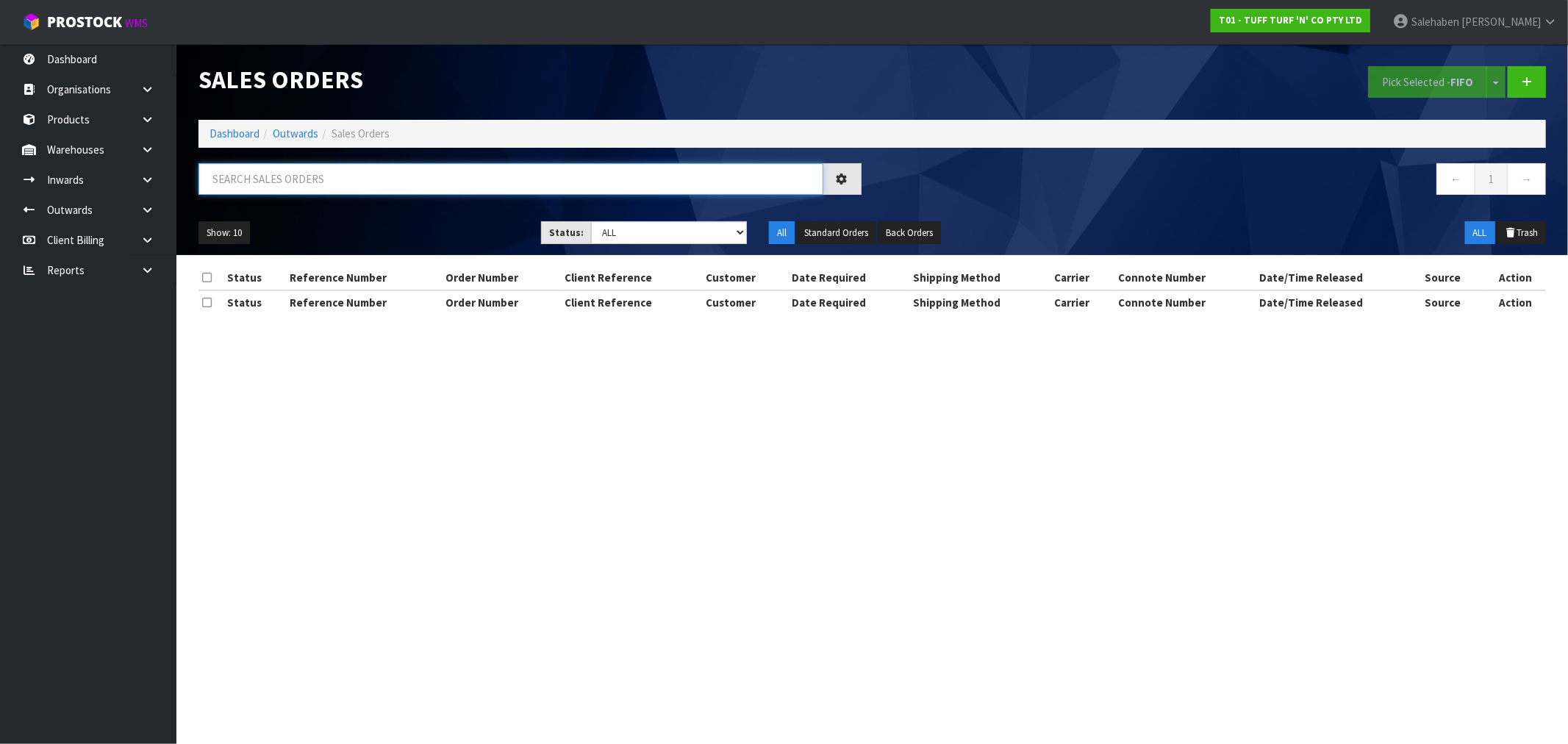
click at [304, 173] on input "text" at bounding box center [510, 179] width 624 height 32
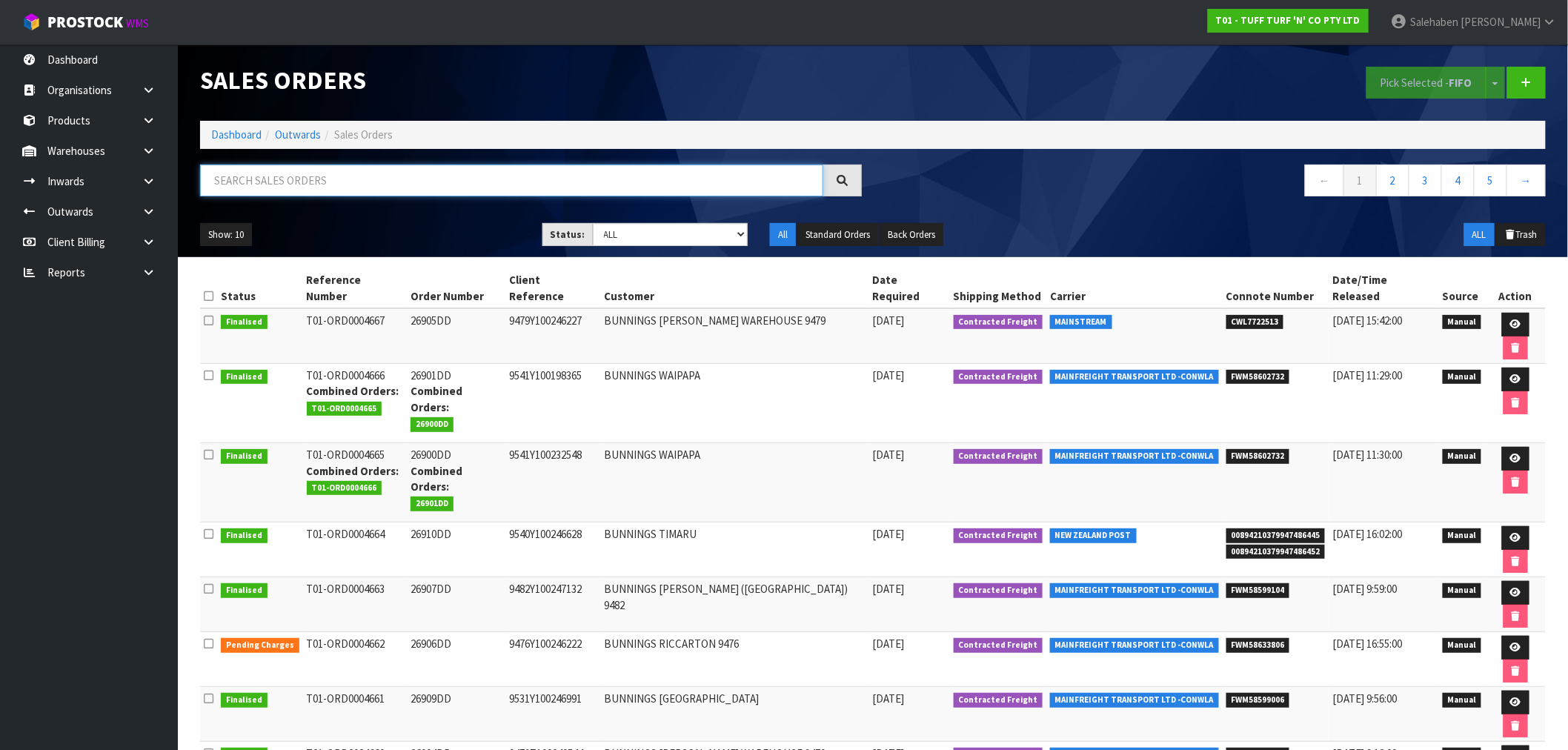
paste input "FWM58507374"
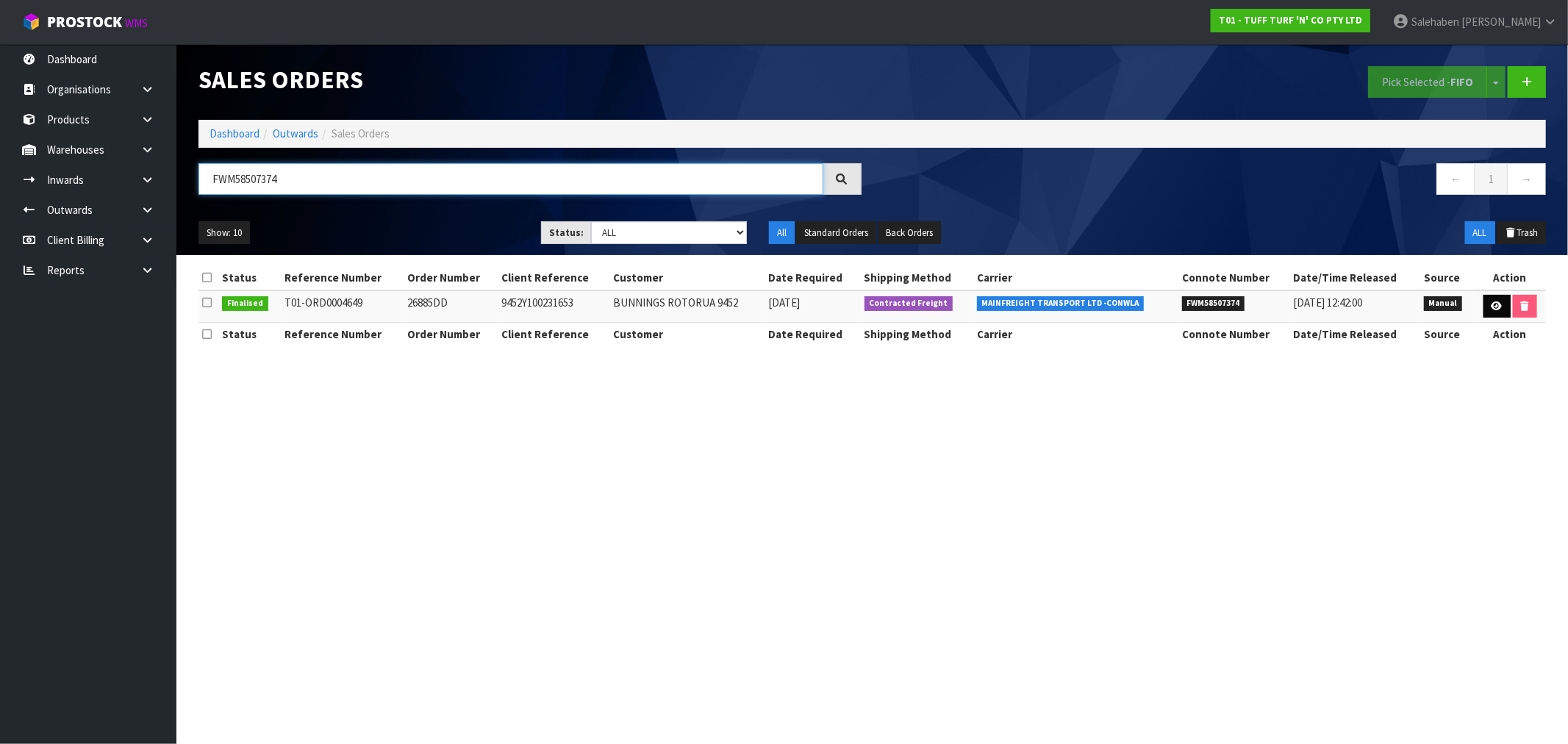
type input "FWM58507374"
click at [1493, 306] on icon at bounding box center [1497, 306] width 11 height 10
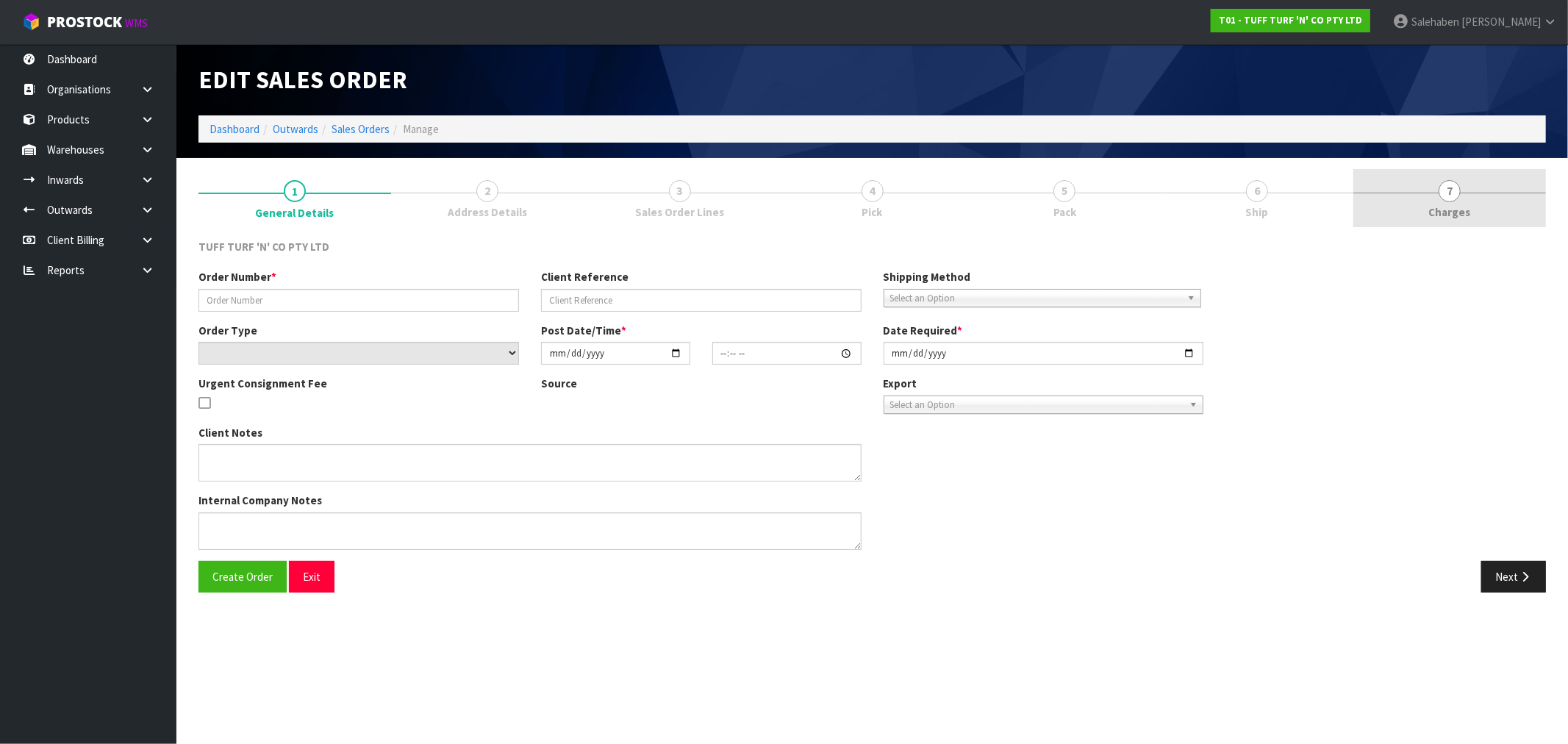
click at [1453, 200] on span "7" at bounding box center [1449, 191] width 22 height 22
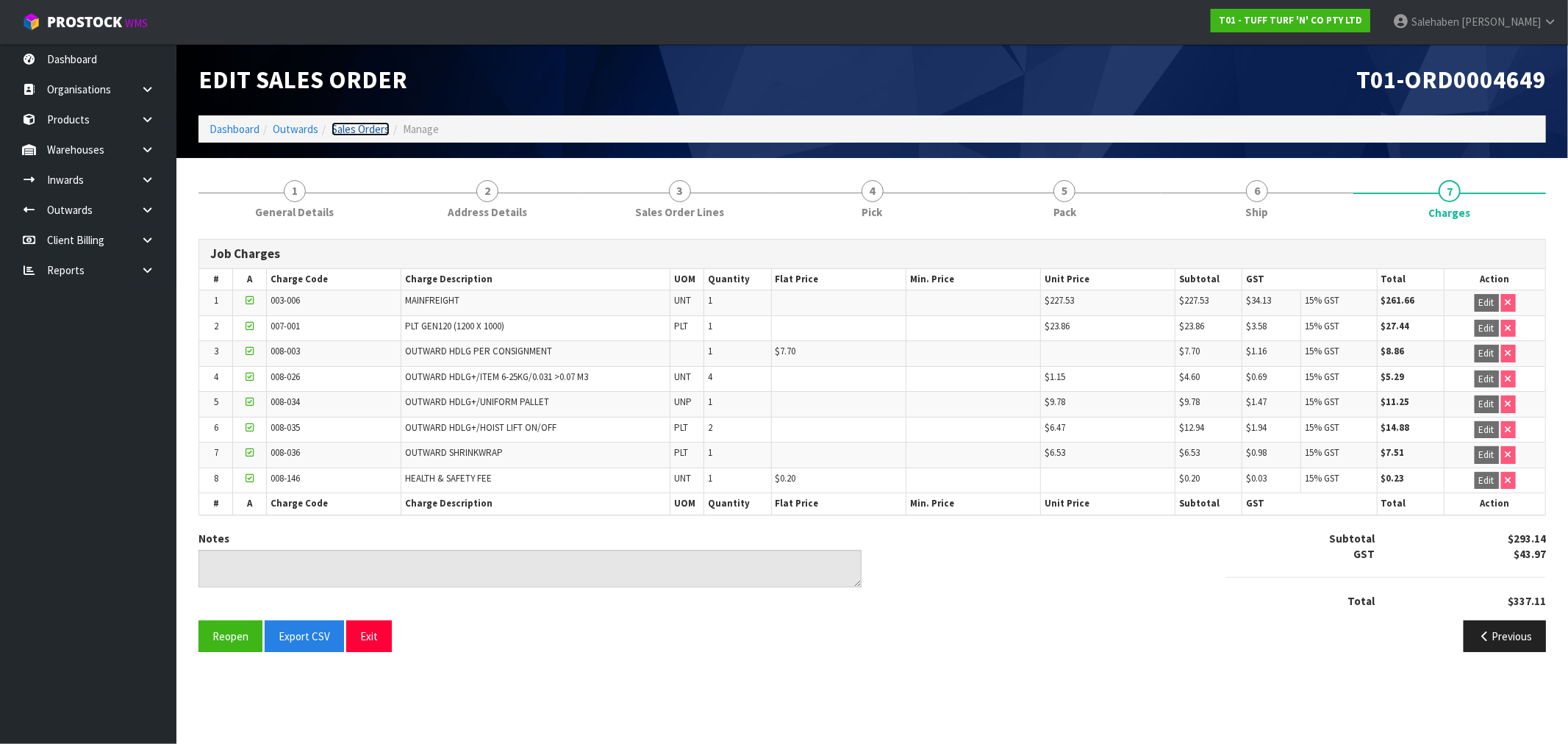
drag, startPoint x: 356, startPoint y: 122, endPoint x: 346, endPoint y: 135, distance: 16.4
click at [355, 122] on link "Sales Orders" at bounding box center [361, 129] width 58 height 14
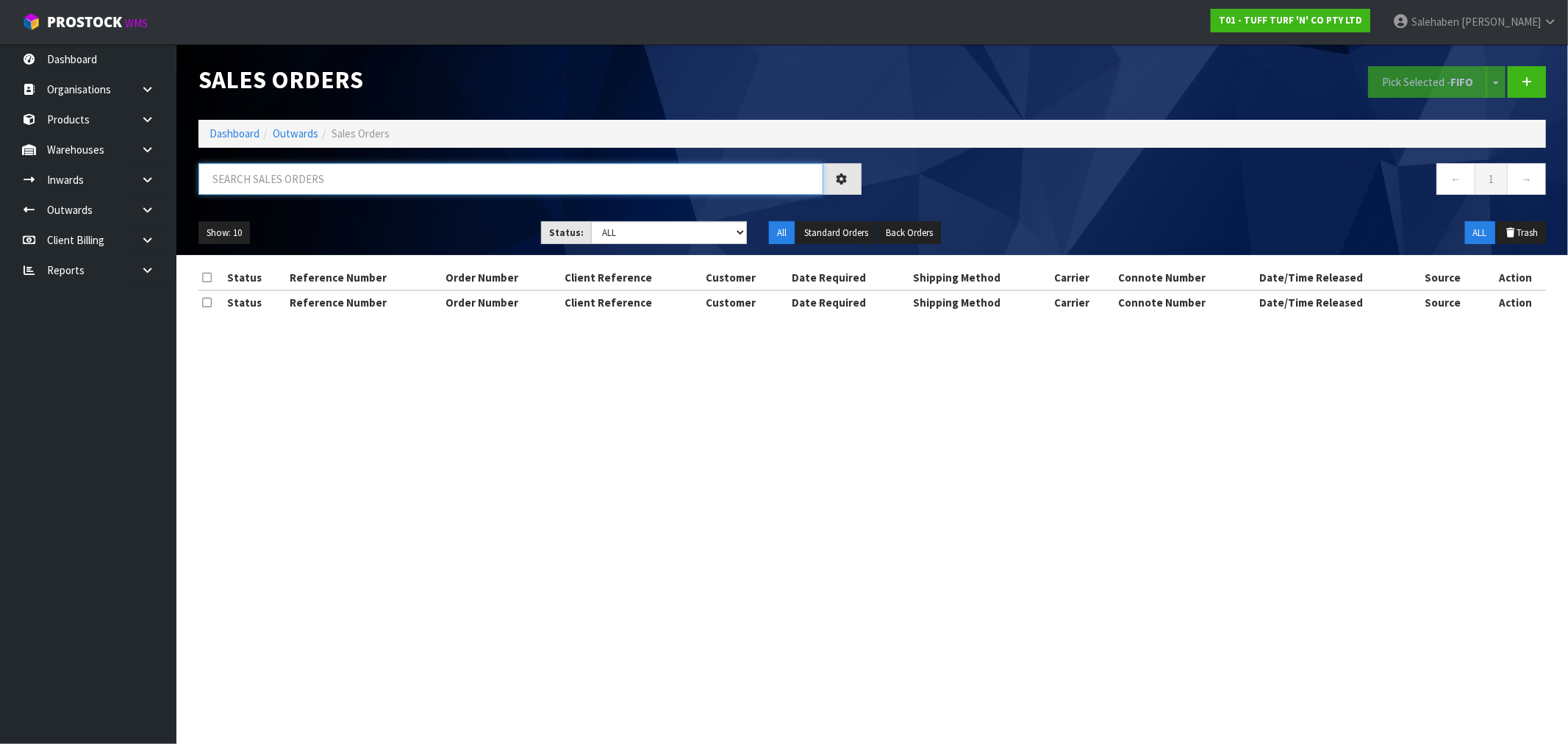
click at [263, 174] on input "text" at bounding box center [510, 179] width 624 height 32
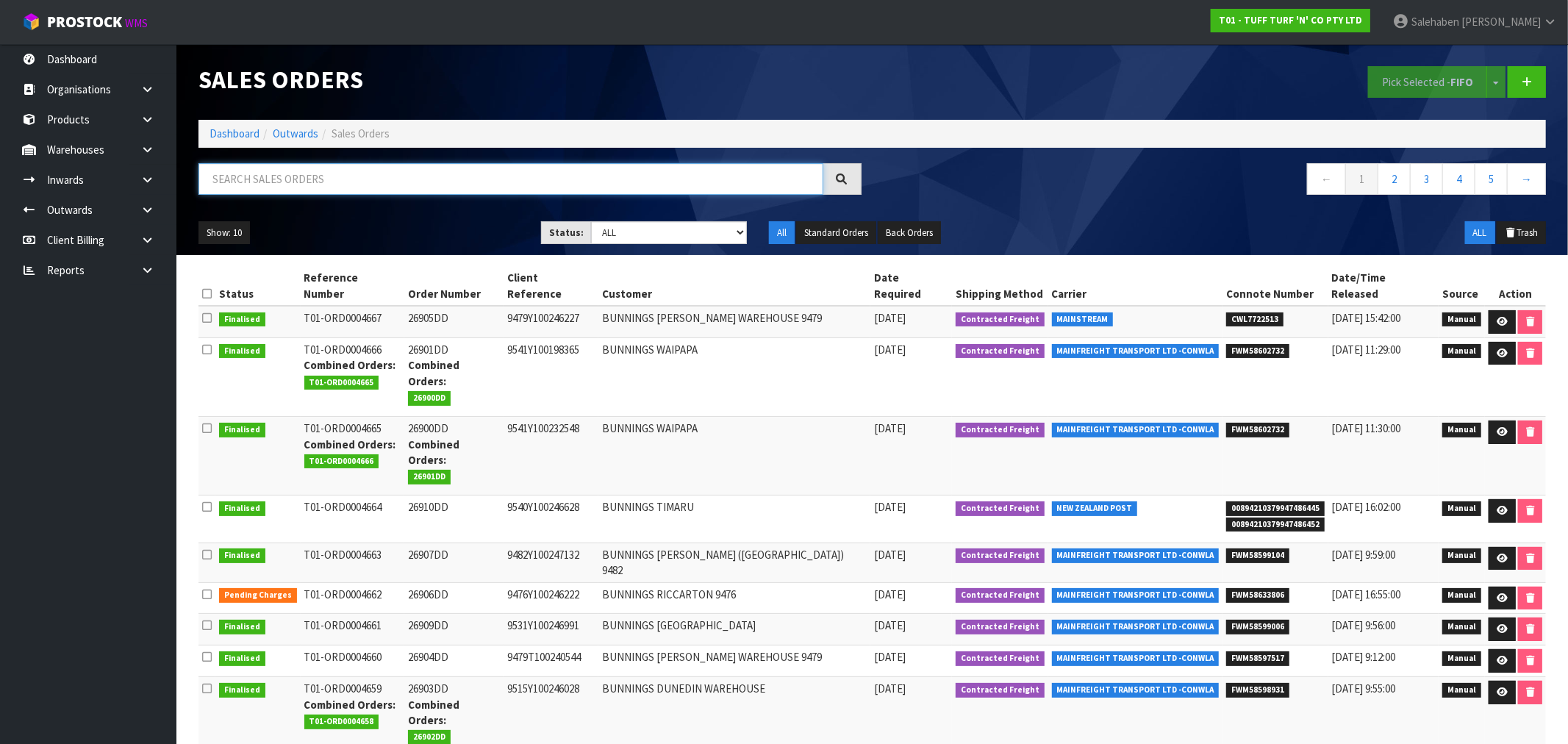
paste input "FWM58502373"
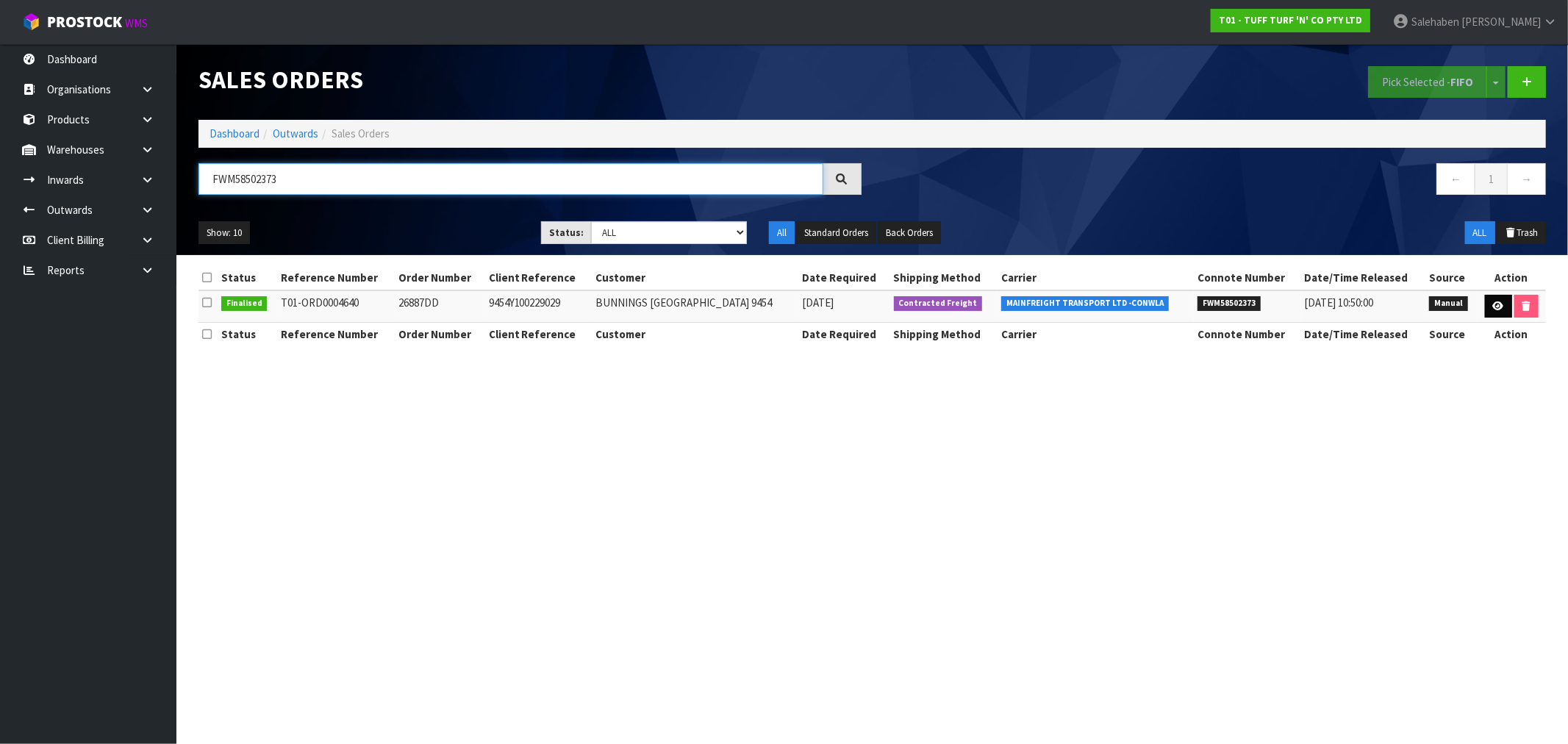
type input "FWM58502373"
click at [1495, 299] on link at bounding box center [1498, 306] width 27 height 24
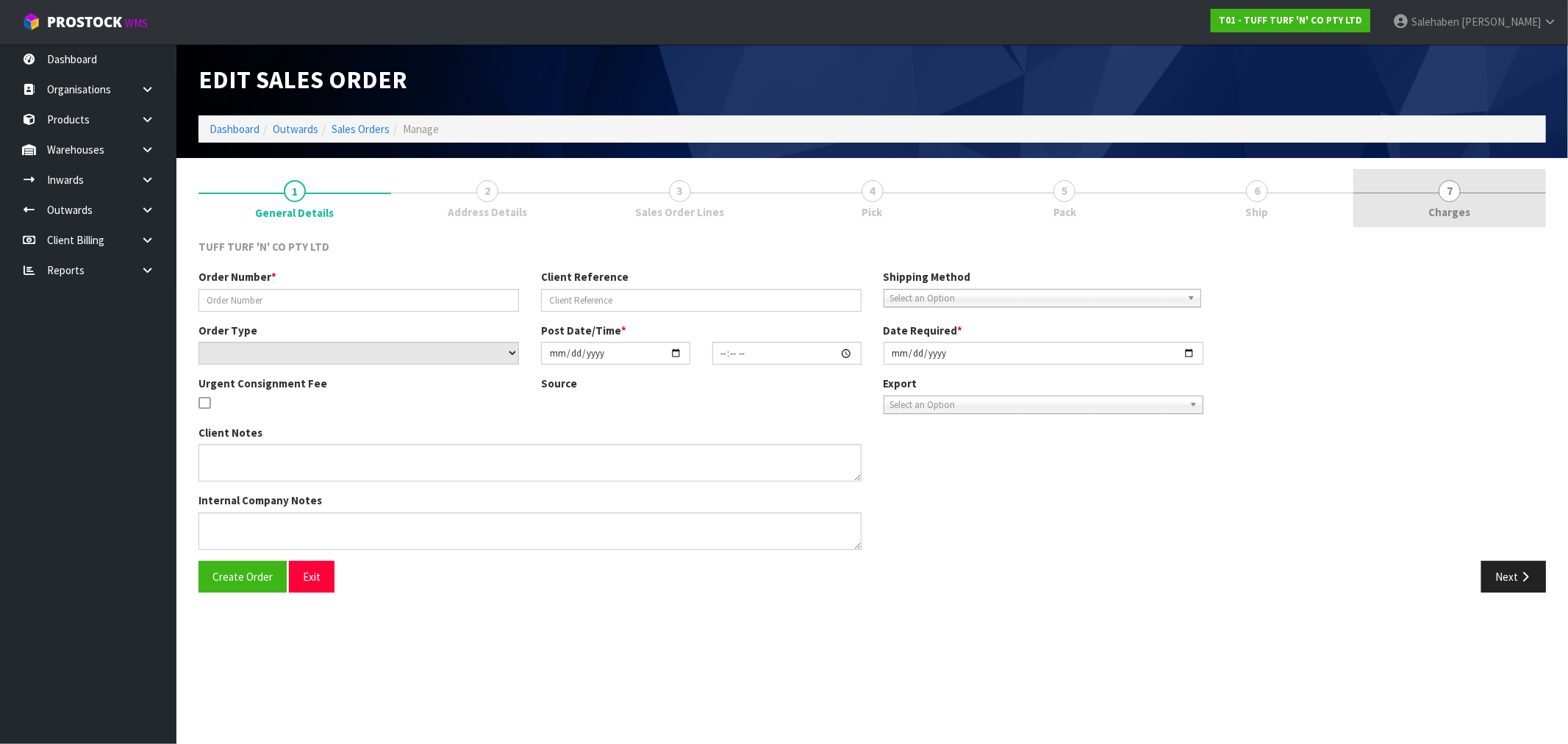
click at [1466, 208] on span "Charges" at bounding box center [1450, 211] width 42 height 15
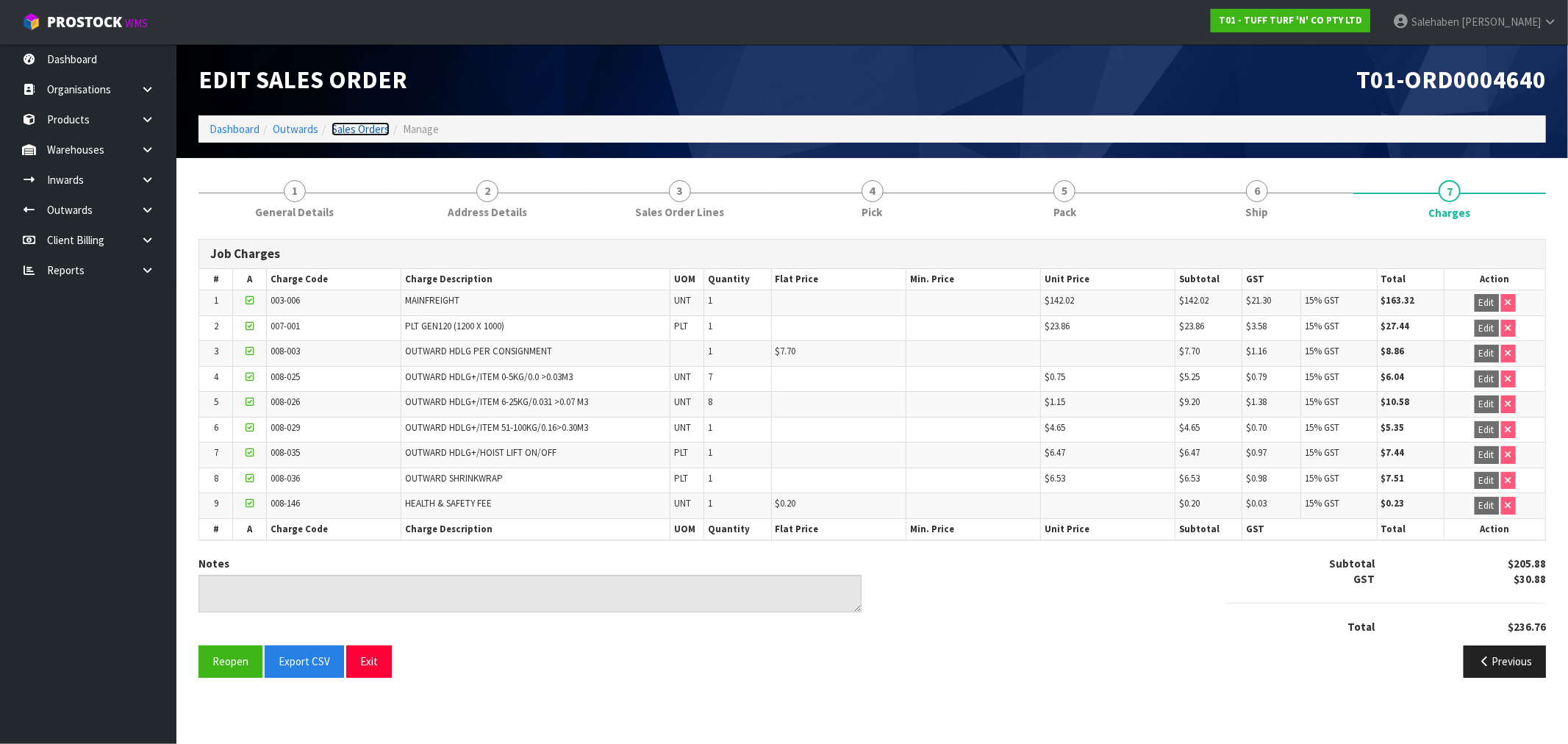
drag, startPoint x: 368, startPoint y: 134, endPoint x: 360, endPoint y: 142, distance: 11.3
click at [368, 134] on link "Sales Orders" at bounding box center [361, 129] width 58 height 14
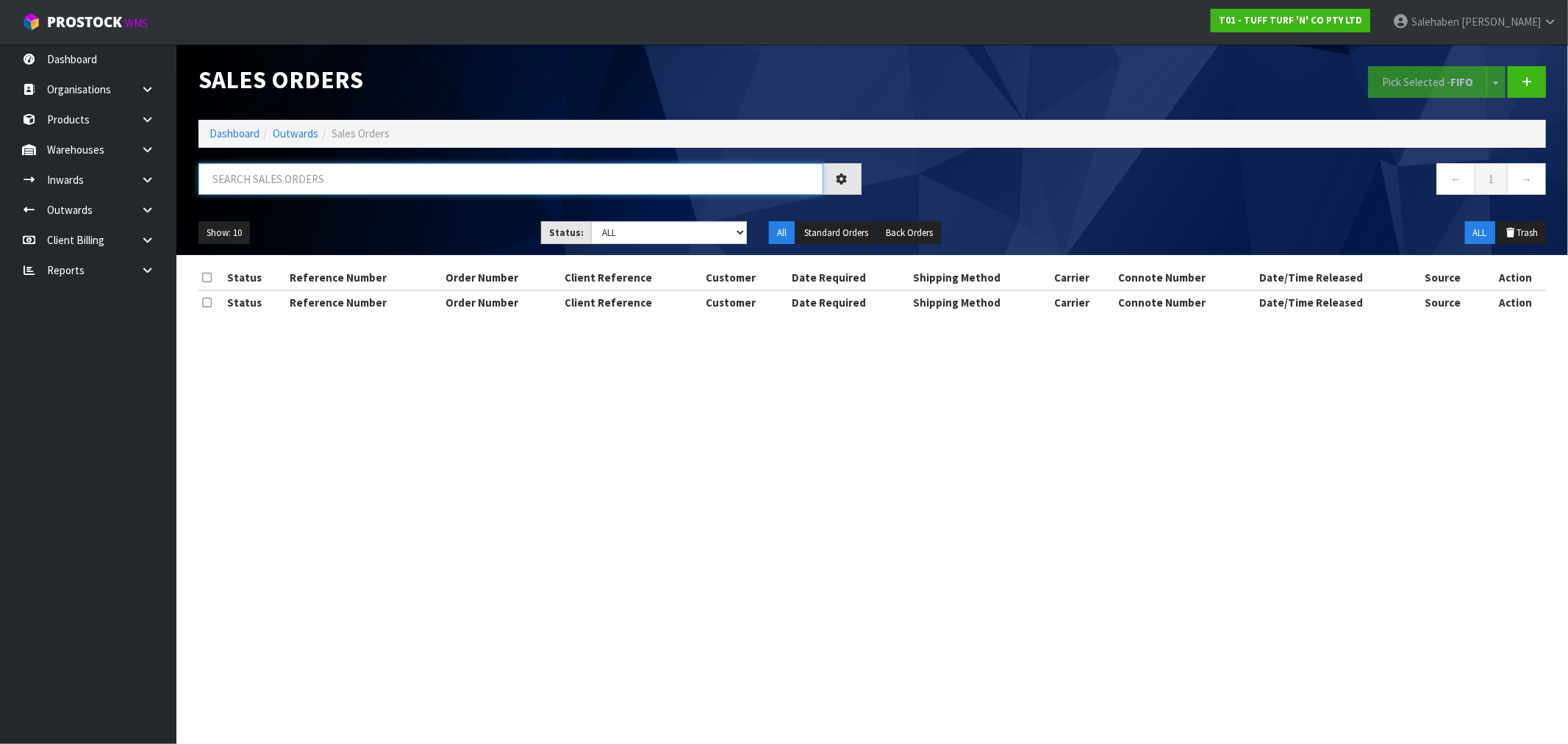
drag, startPoint x: 227, startPoint y: 185, endPoint x: 218, endPoint y: 188, distance: 9.5
click at [227, 185] on input "text" at bounding box center [510, 179] width 624 height 32
paste input "FWM58501420"
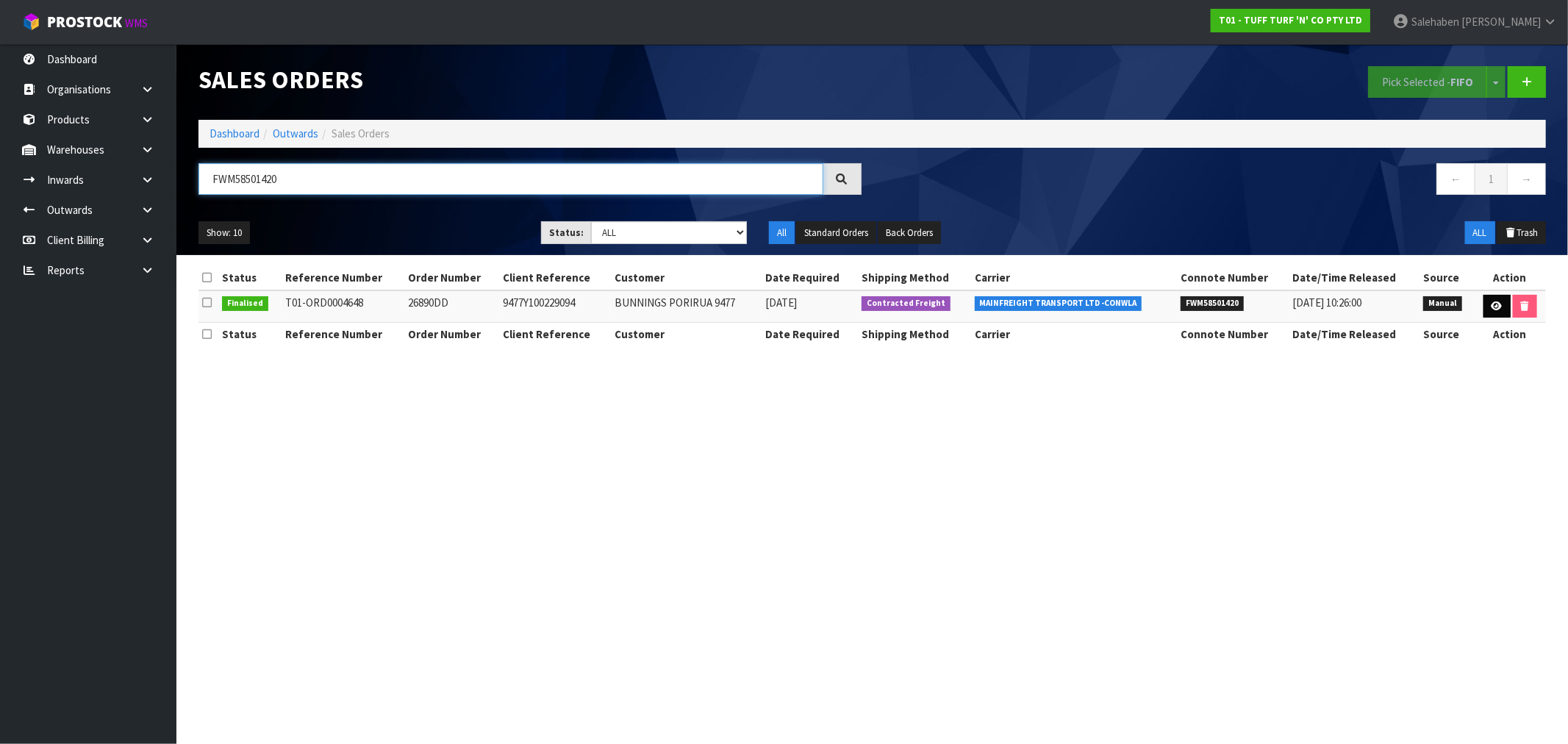
type input "FWM58501420"
click at [1488, 299] on link at bounding box center [1497, 306] width 27 height 24
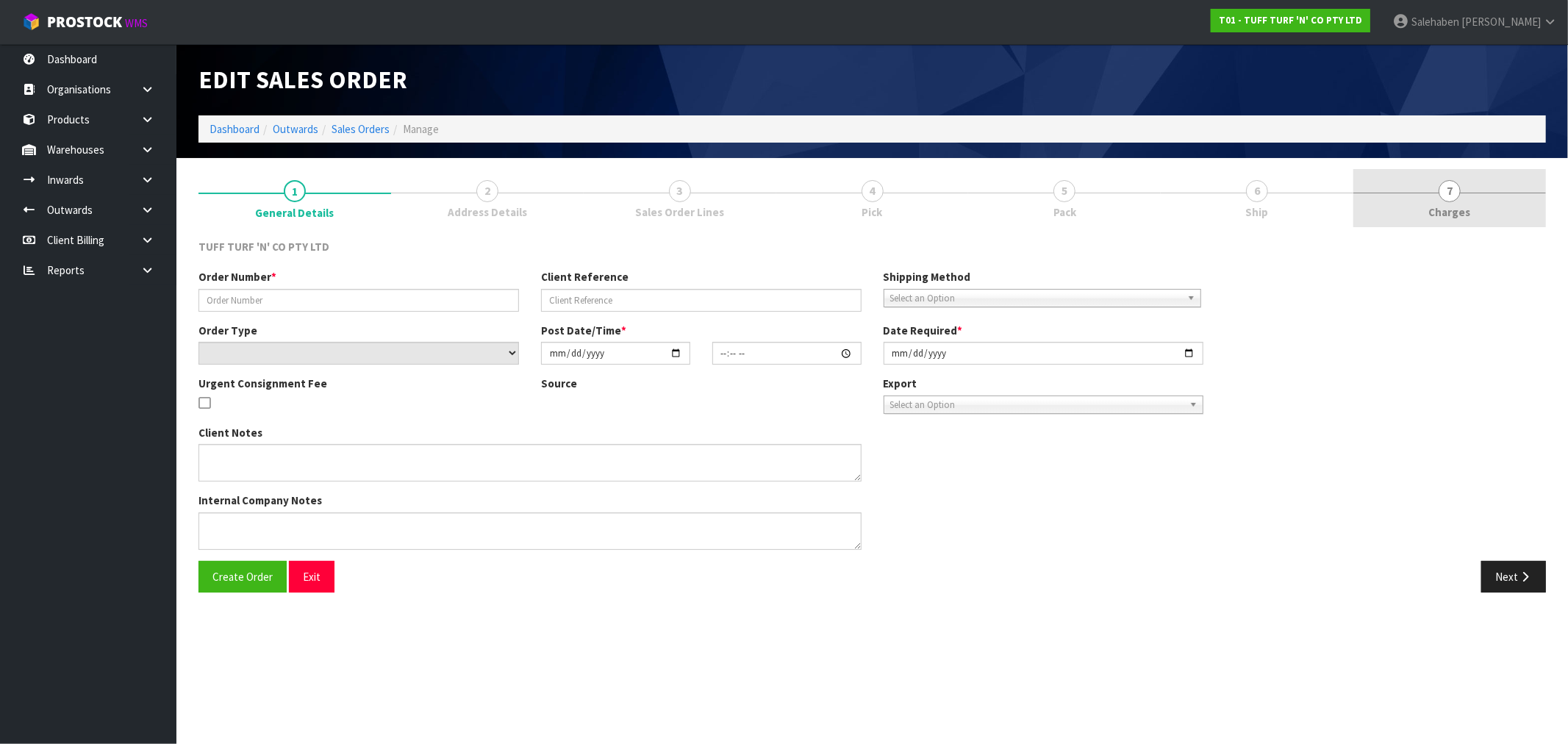
click at [1444, 204] on span "Charges" at bounding box center [1450, 211] width 42 height 15
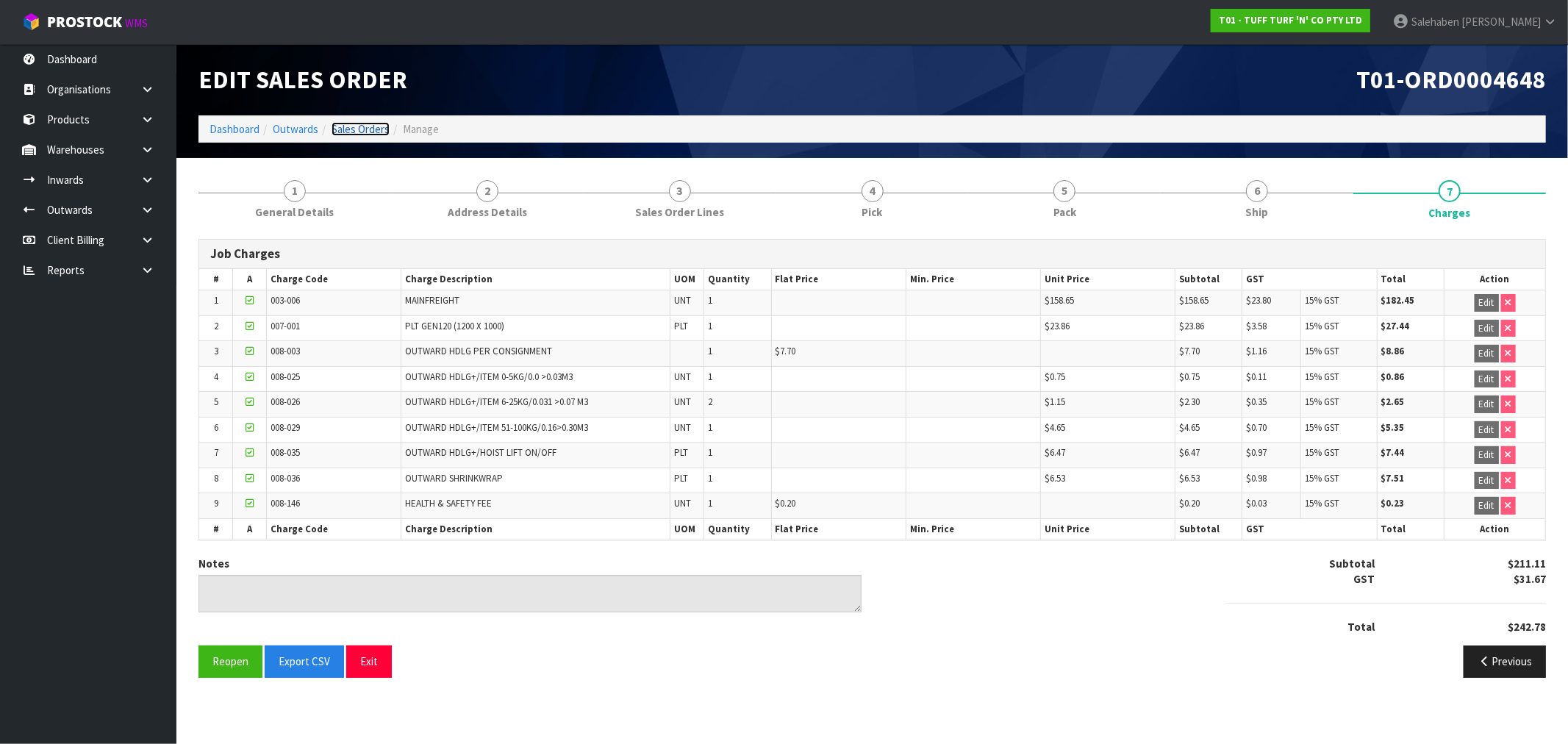
click at [347, 133] on link "Sales Orders" at bounding box center [361, 129] width 58 height 14
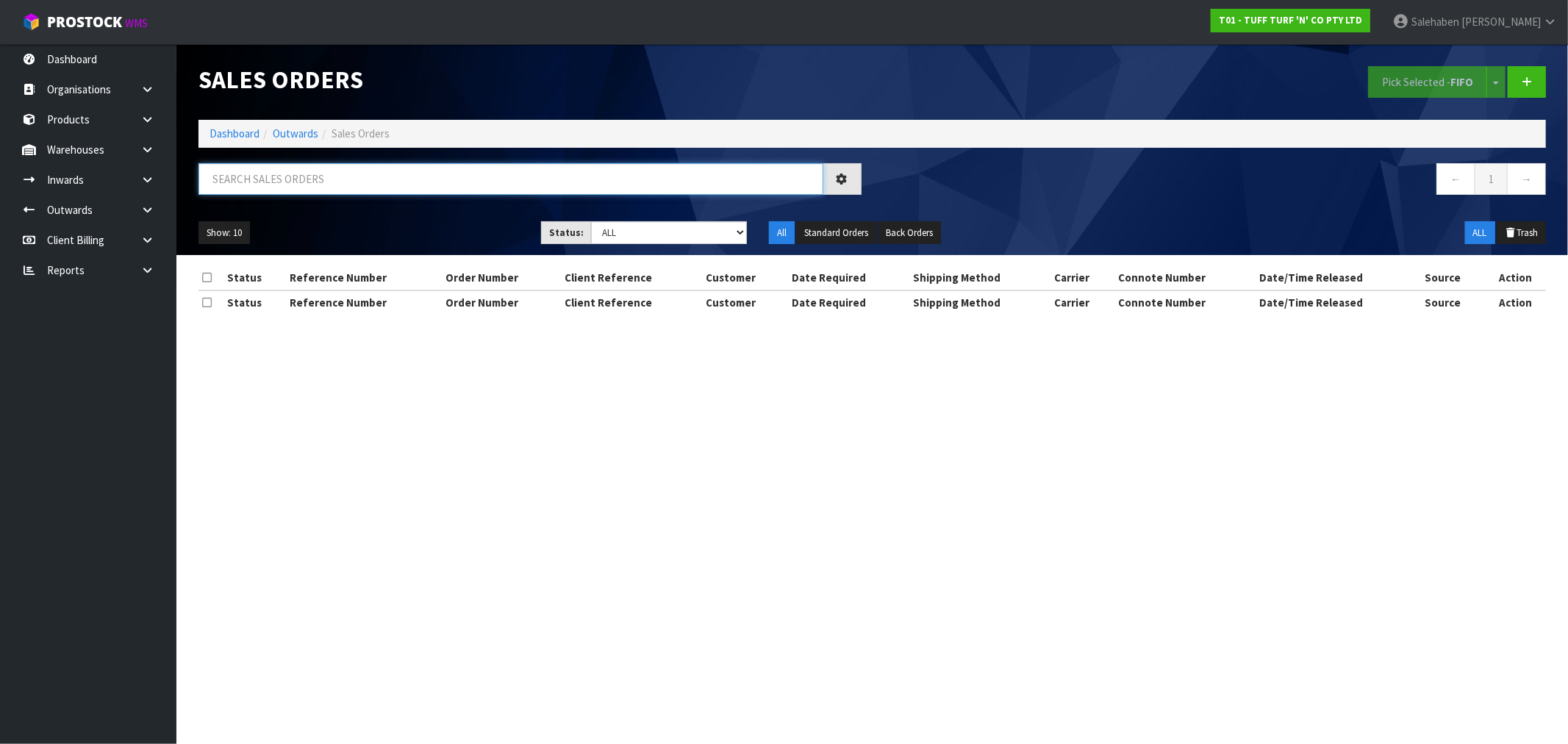
click at [270, 181] on input "text" at bounding box center [510, 179] width 624 height 32
paste input "FWM58508993"
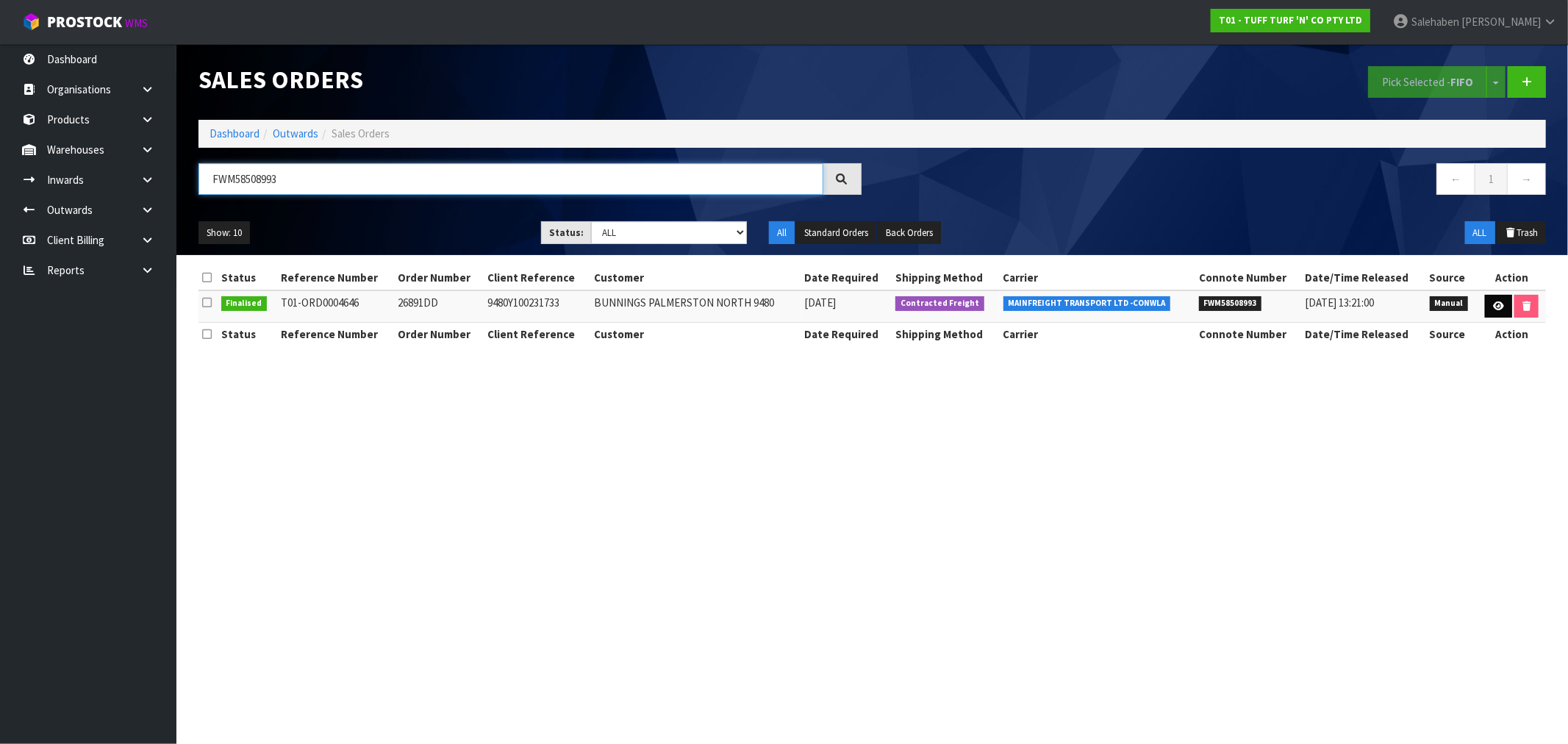
type input "FWM58508993"
click at [1493, 305] on icon at bounding box center [1498, 306] width 11 height 10
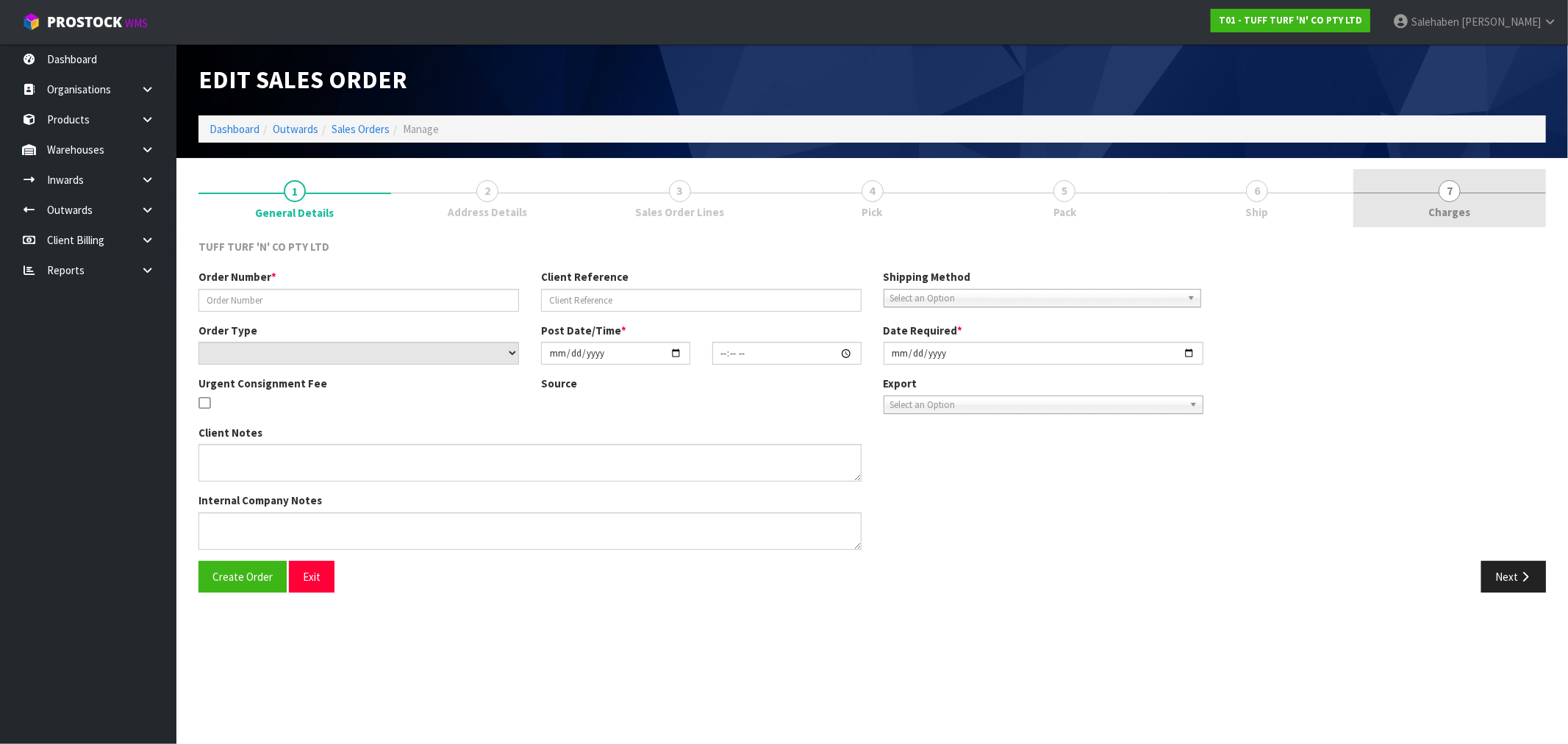
type input "26891DD"
type input "9480Y100231733"
select select "number:0"
type input "[DATE]"
type input "12:50:00.000"
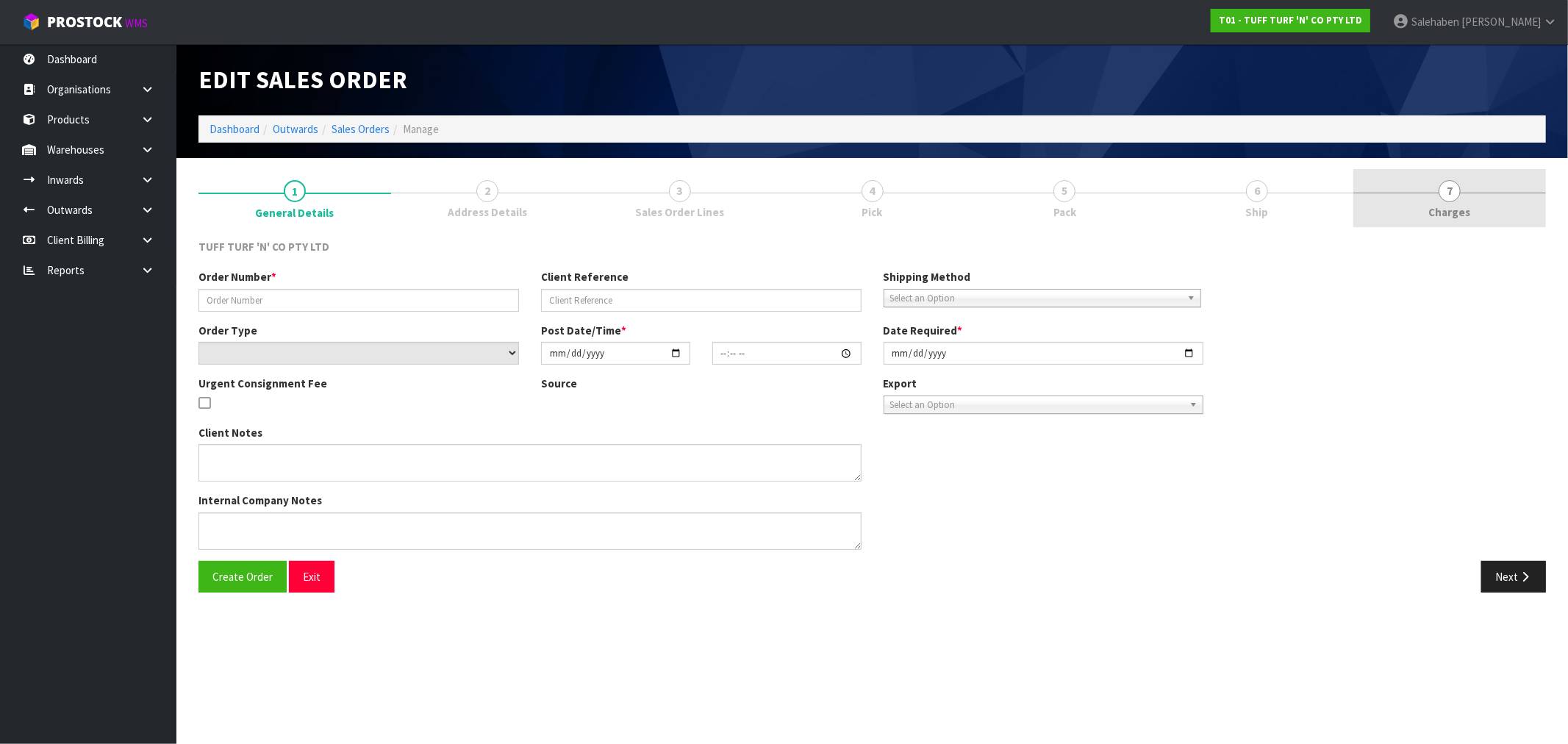
type input "[DATE]"
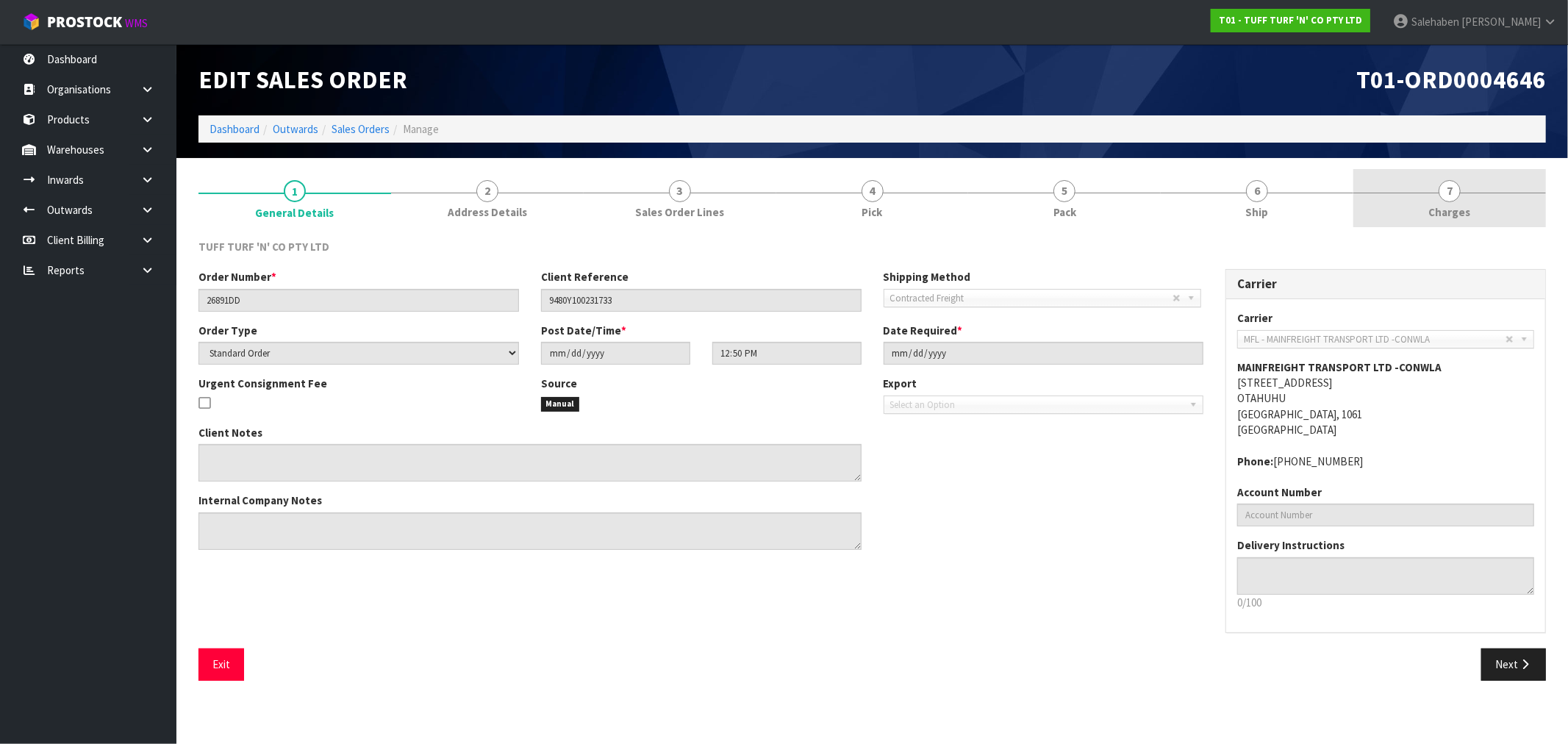
click at [1443, 215] on span "Charges" at bounding box center [1450, 211] width 42 height 15
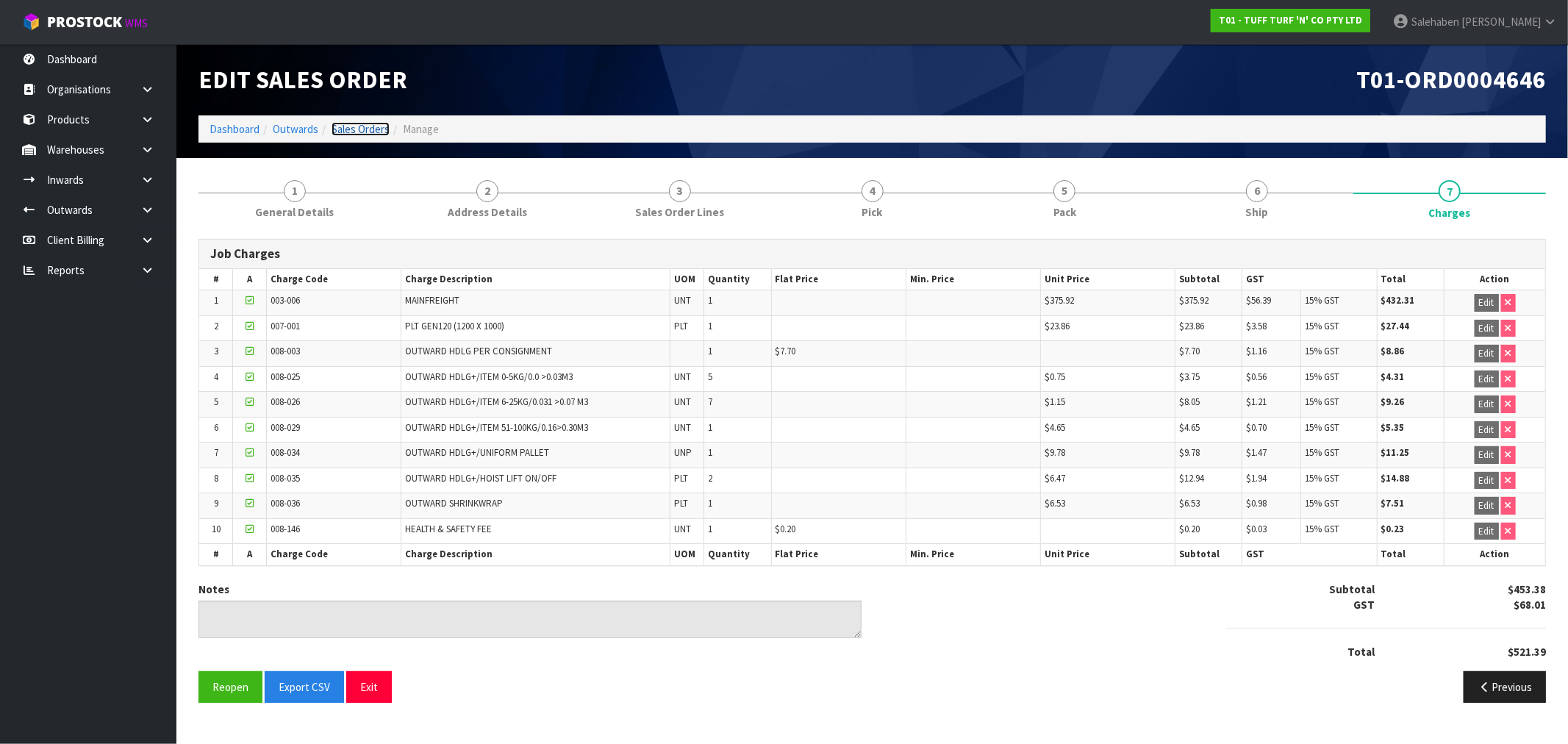
click at [363, 128] on link "Sales Orders" at bounding box center [361, 129] width 58 height 14
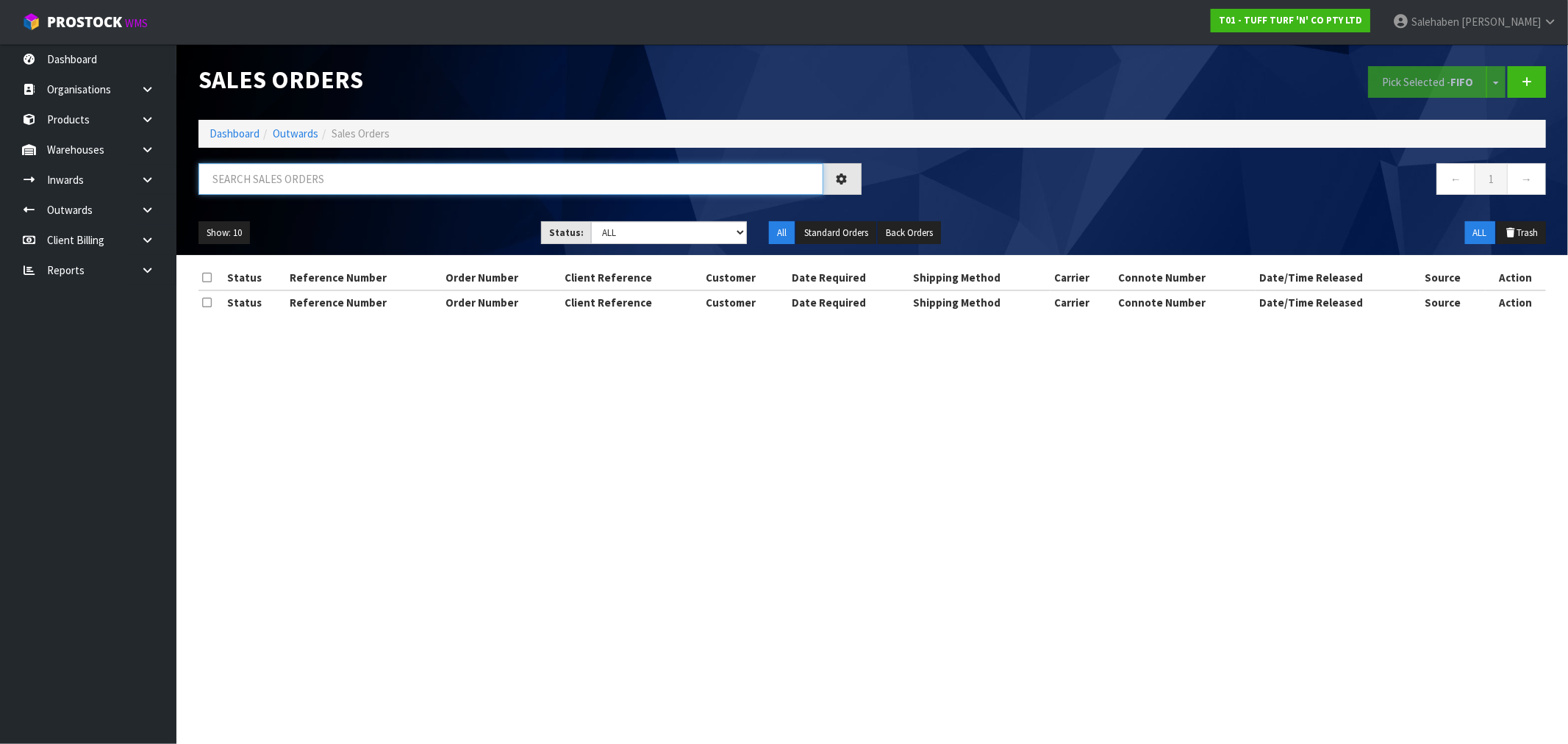
click at [232, 178] on input "text" at bounding box center [510, 179] width 624 height 32
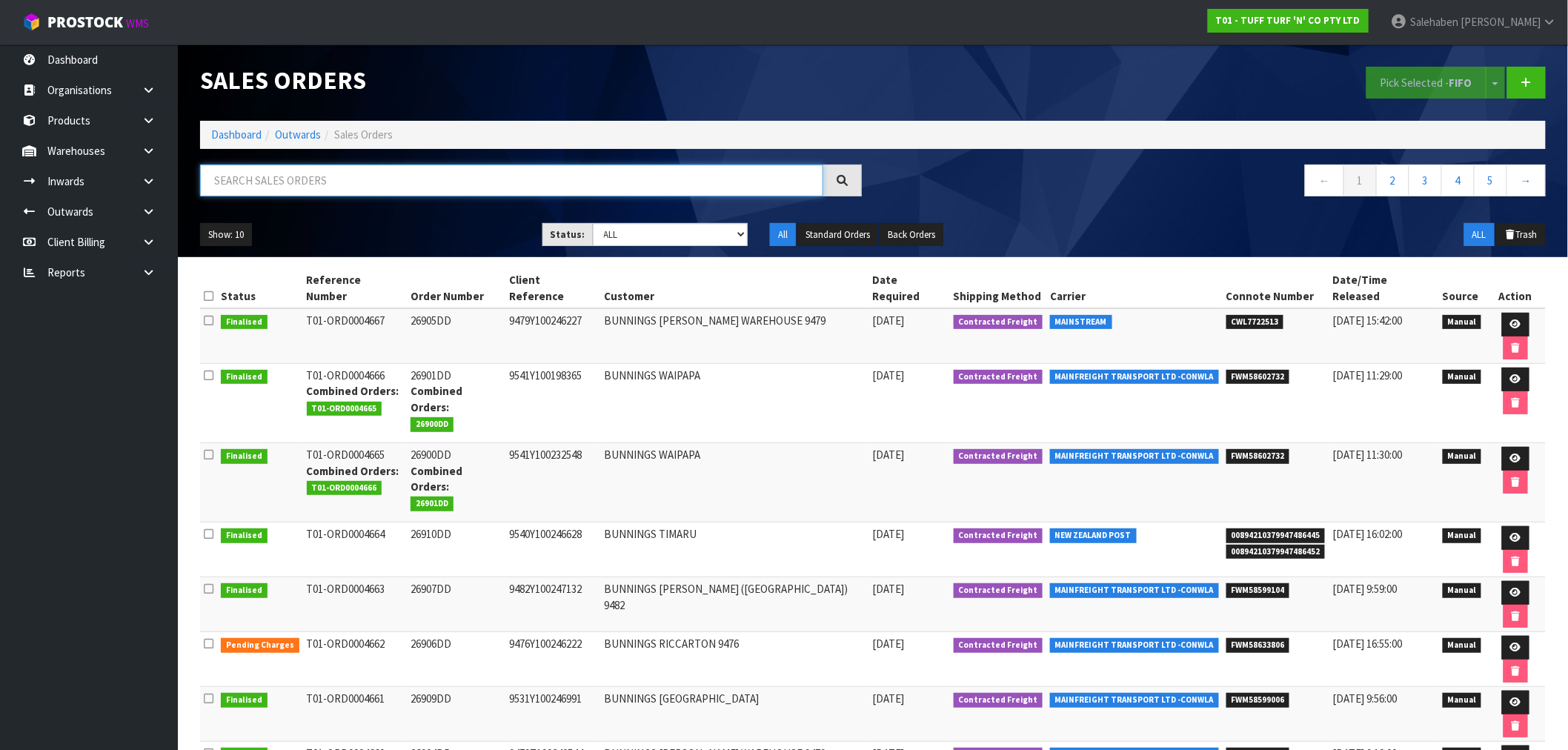
paste input "FWM58501660"
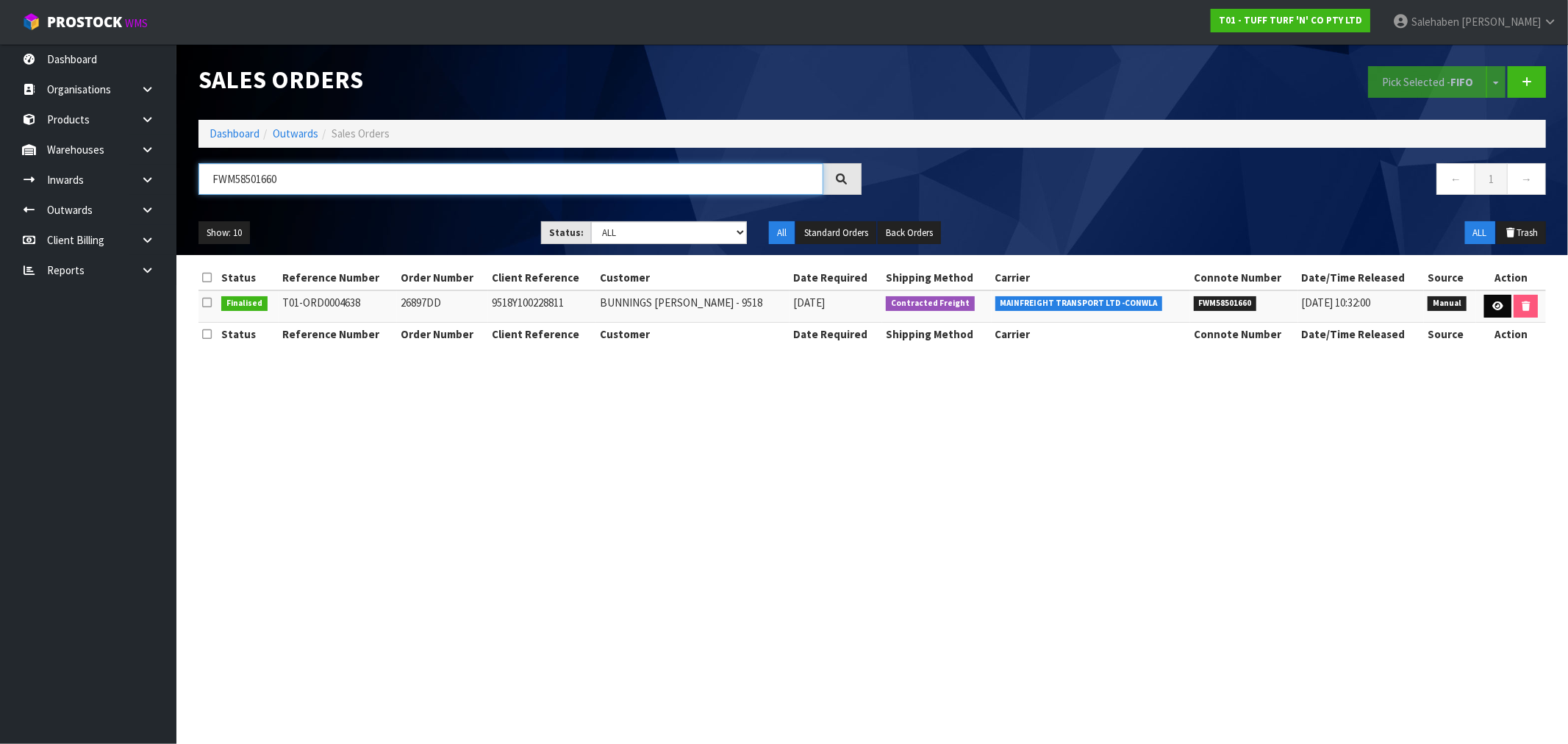
type input "FWM58501660"
click at [1492, 305] on icon at bounding box center [1497, 306] width 11 height 10
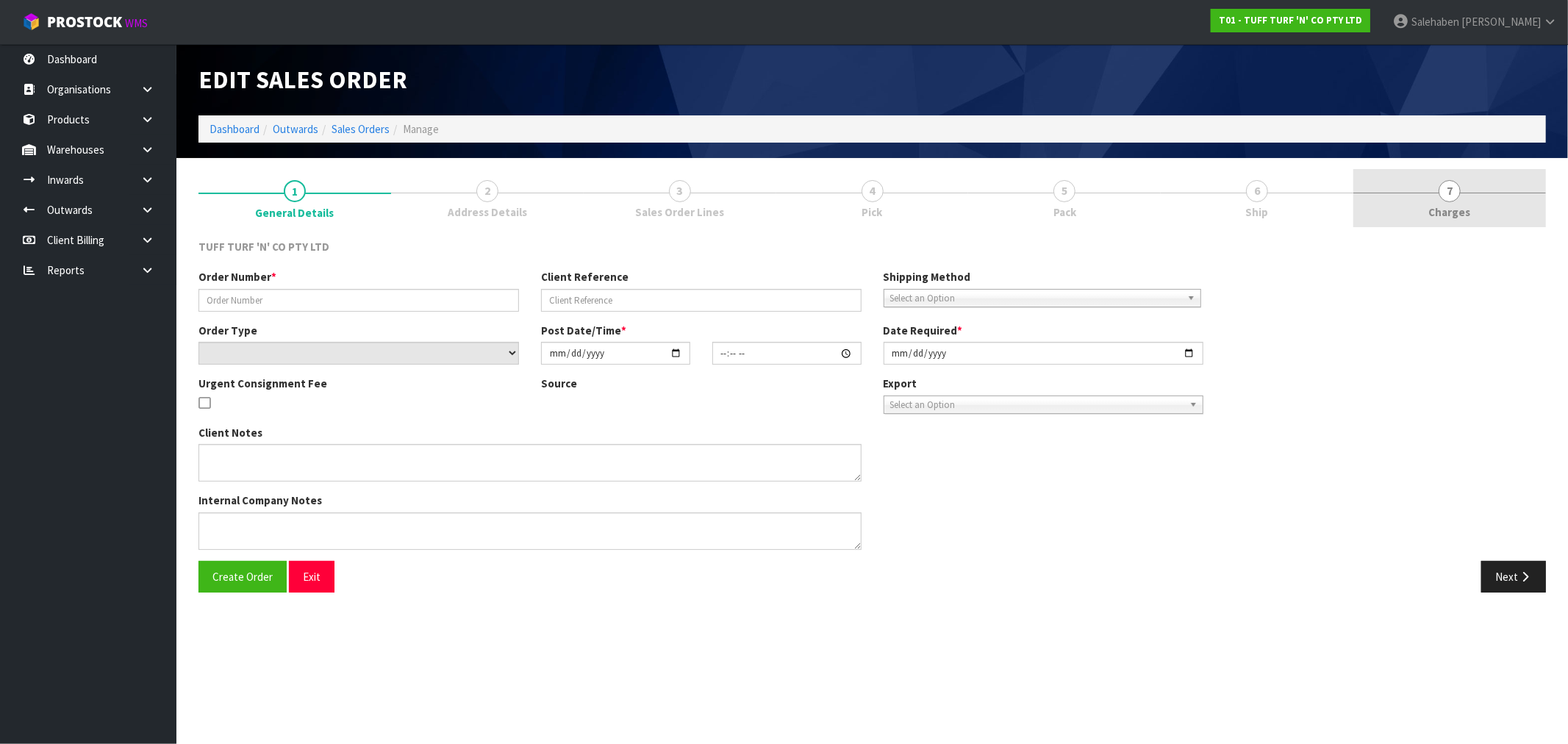
click at [1461, 213] on span "Charges" at bounding box center [1450, 211] width 42 height 15
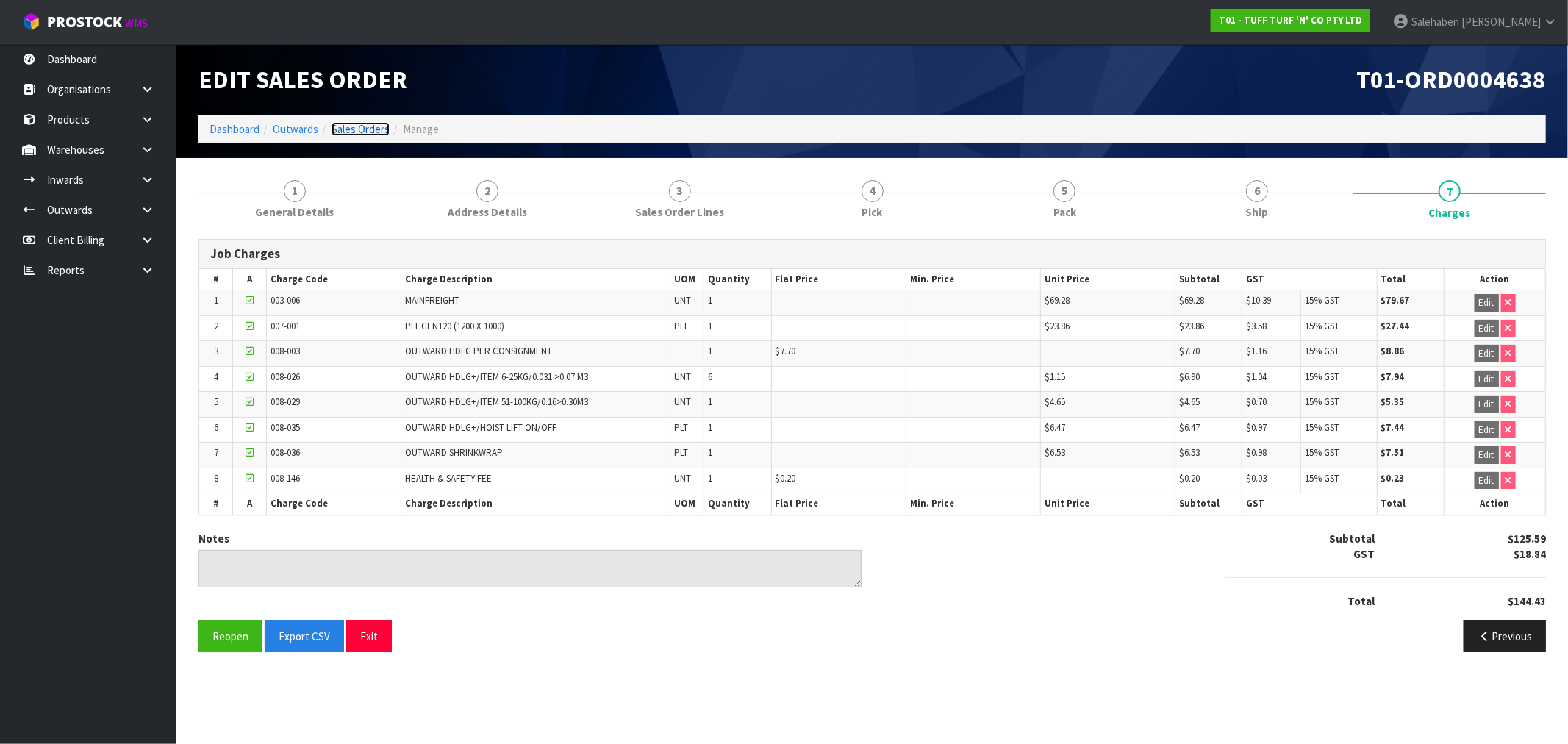
click at [357, 135] on link "Sales Orders" at bounding box center [361, 129] width 58 height 14
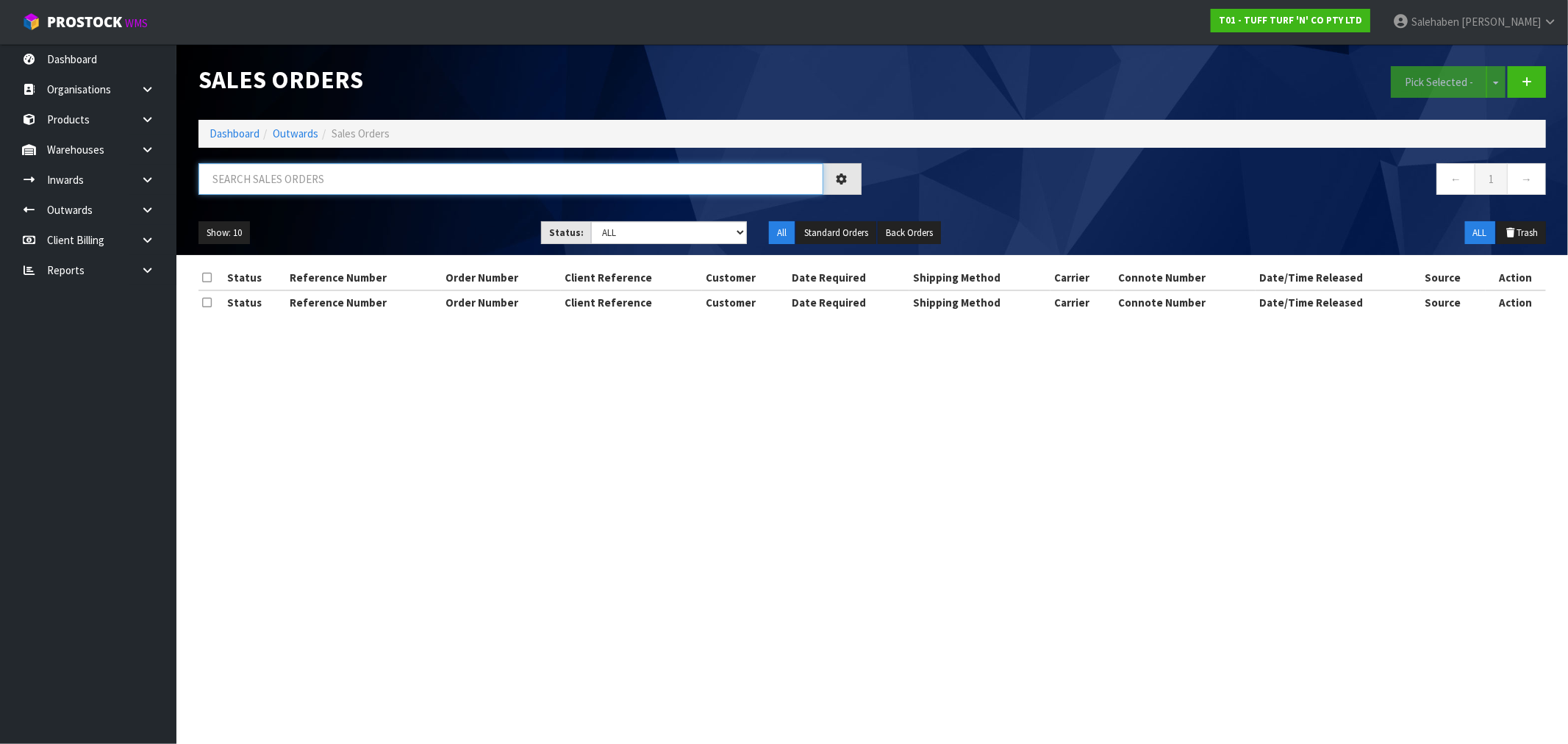
click at [256, 180] on input "text" at bounding box center [510, 179] width 624 height 32
paste input "FWM58503168"
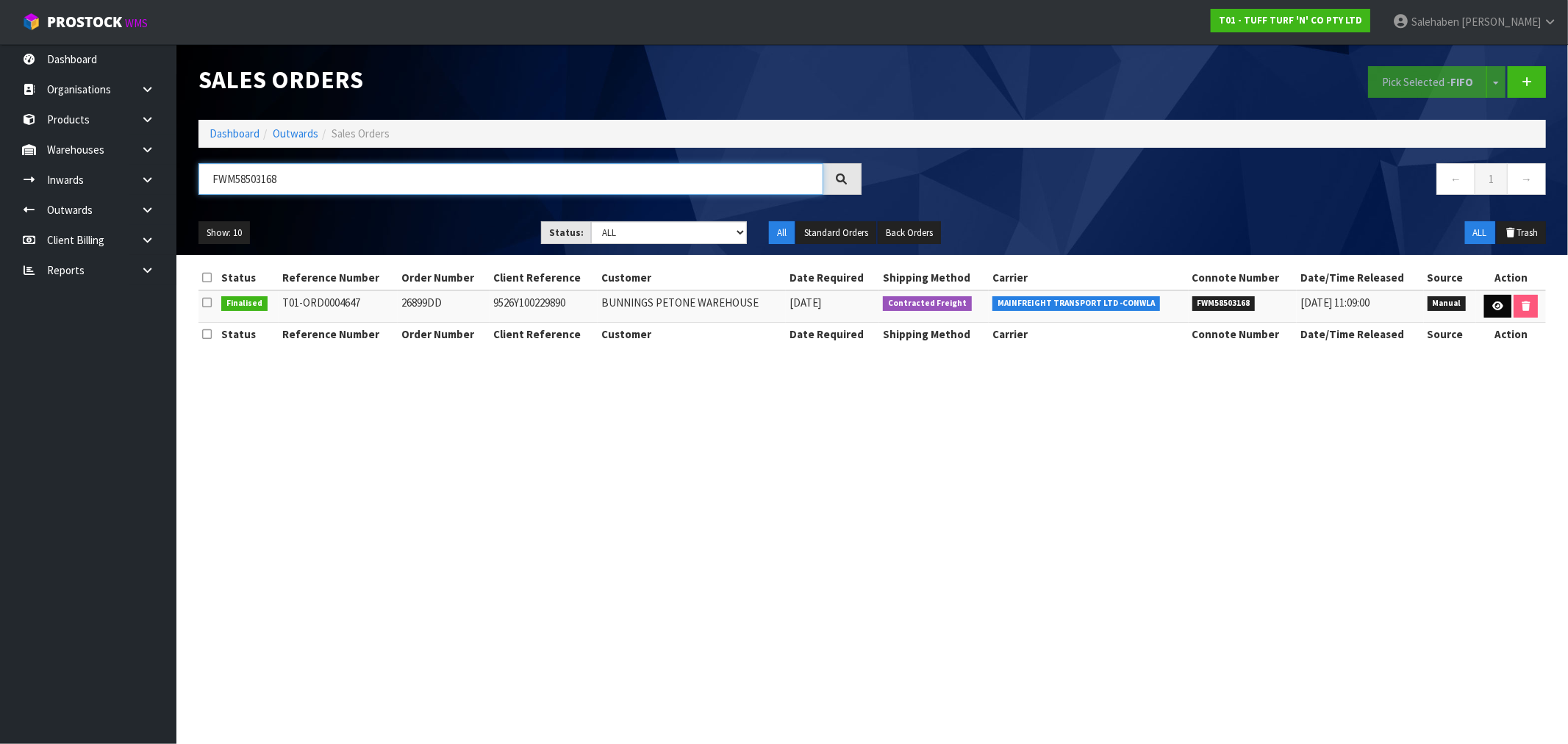
type input "FWM58503168"
click at [1492, 303] on icon at bounding box center [1497, 306] width 11 height 10
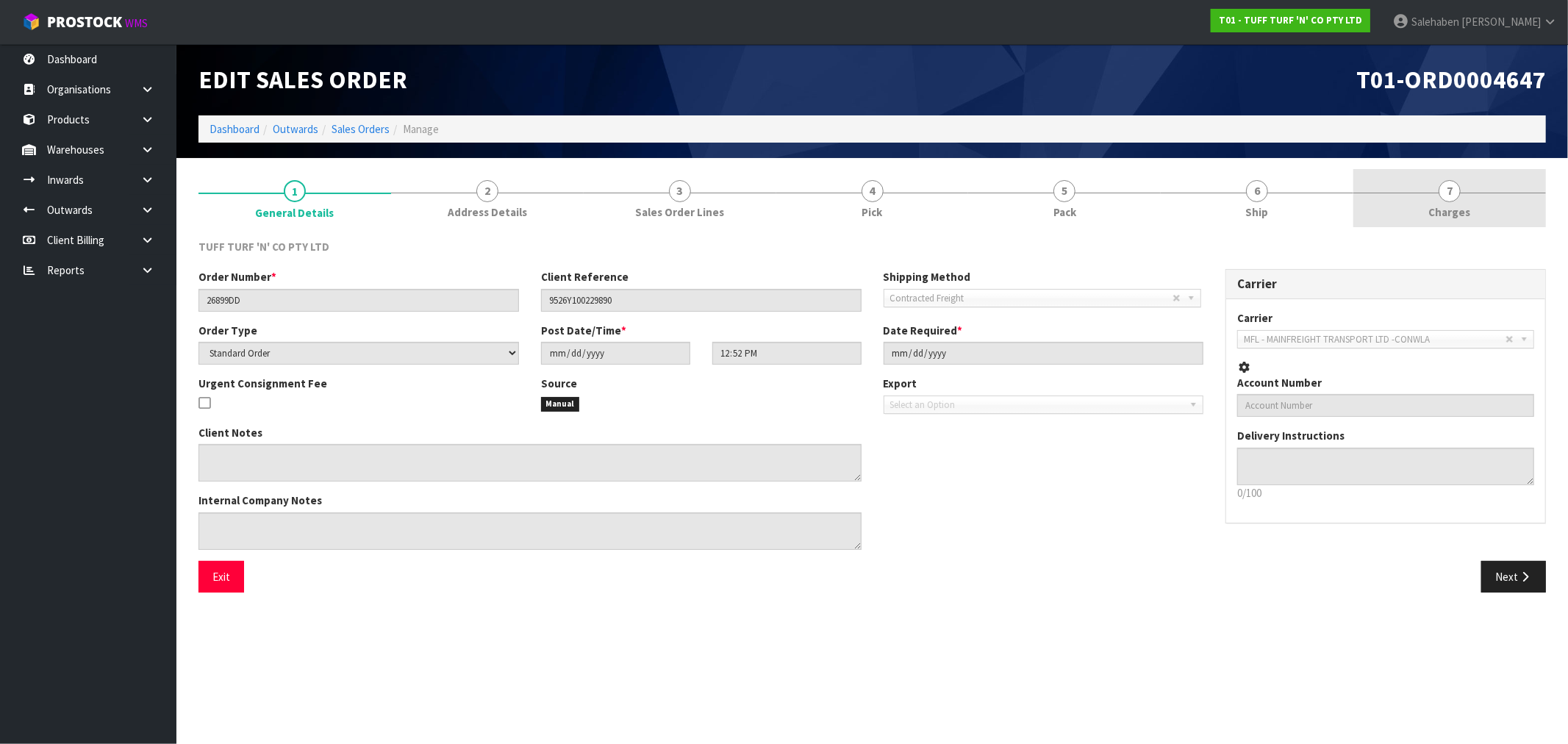
click at [1451, 217] on span "Charges" at bounding box center [1450, 211] width 42 height 15
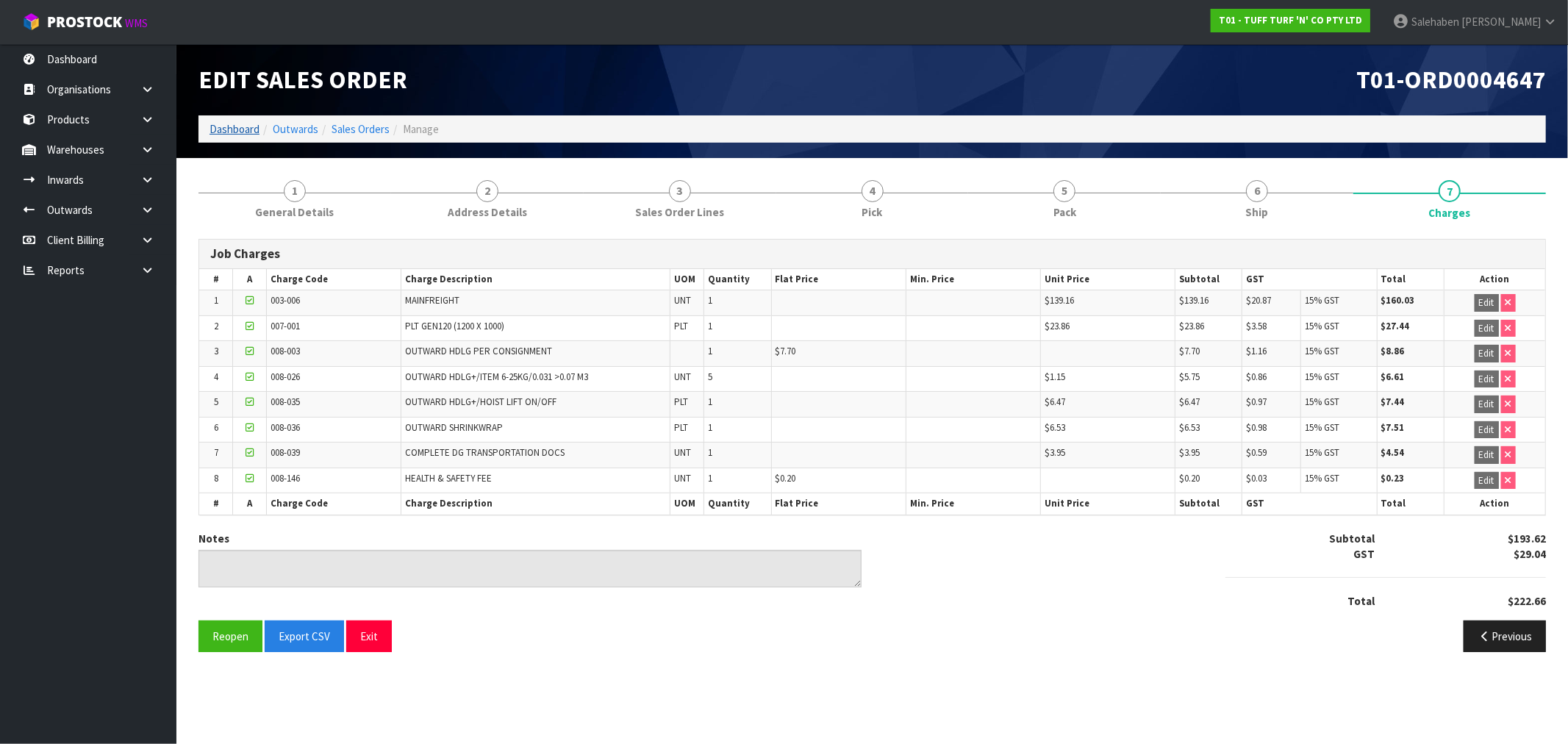
drag, startPoint x: 229, startPoint y: 119, endPoint x: 225, endPoint y: 126, distance: 8.1
click at [228, 120] on ol "Dashboard Outwards Sales Orders Manage" at bounding box center [872, 129] width 1348 height 27
click at [225, 127] on link "Dashboard" at bounding box center [234, 129] width 50 height 14
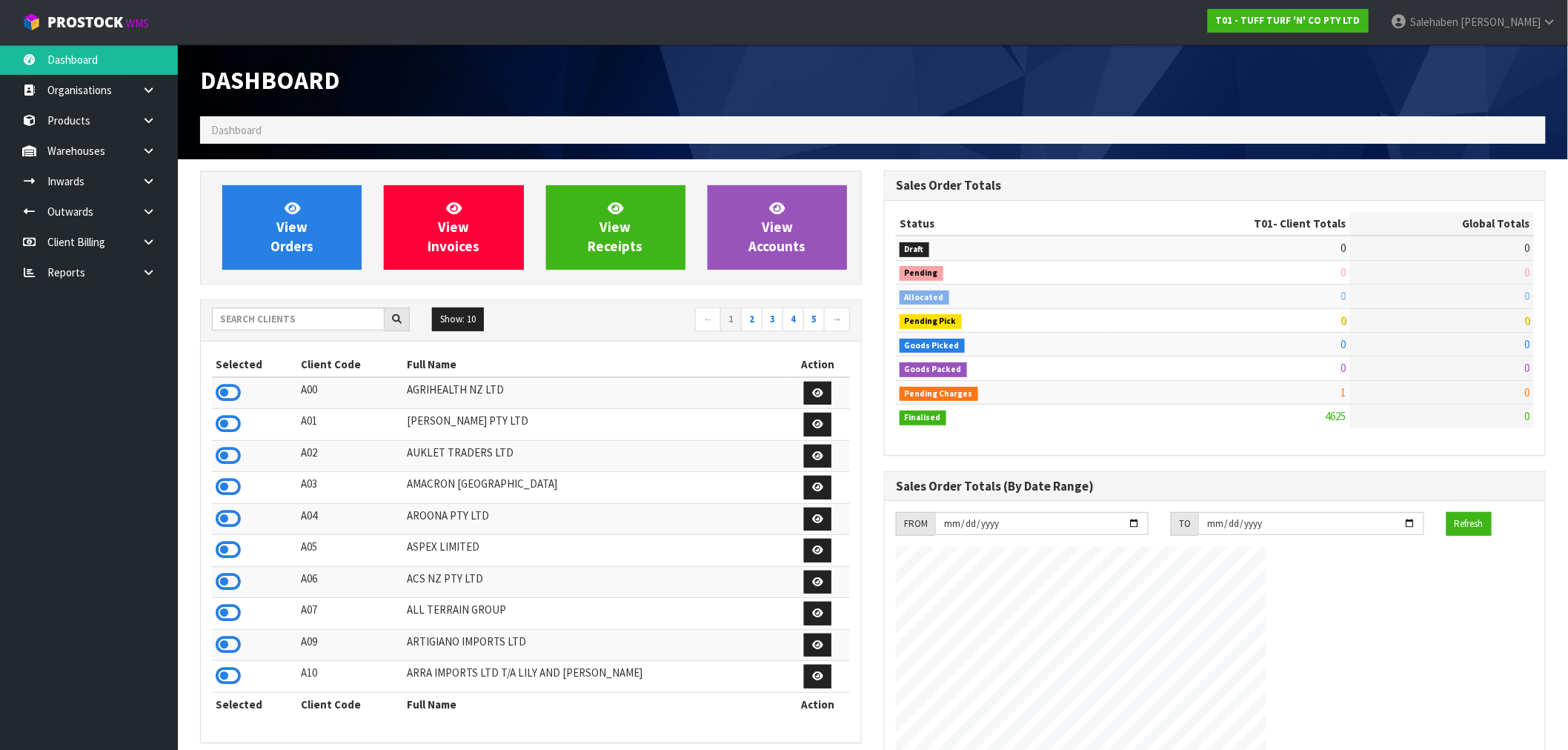
scroll to position [1123, 684]
click at [236, 323] on input "text" at bounding box center [298, 319] width 173 height 23
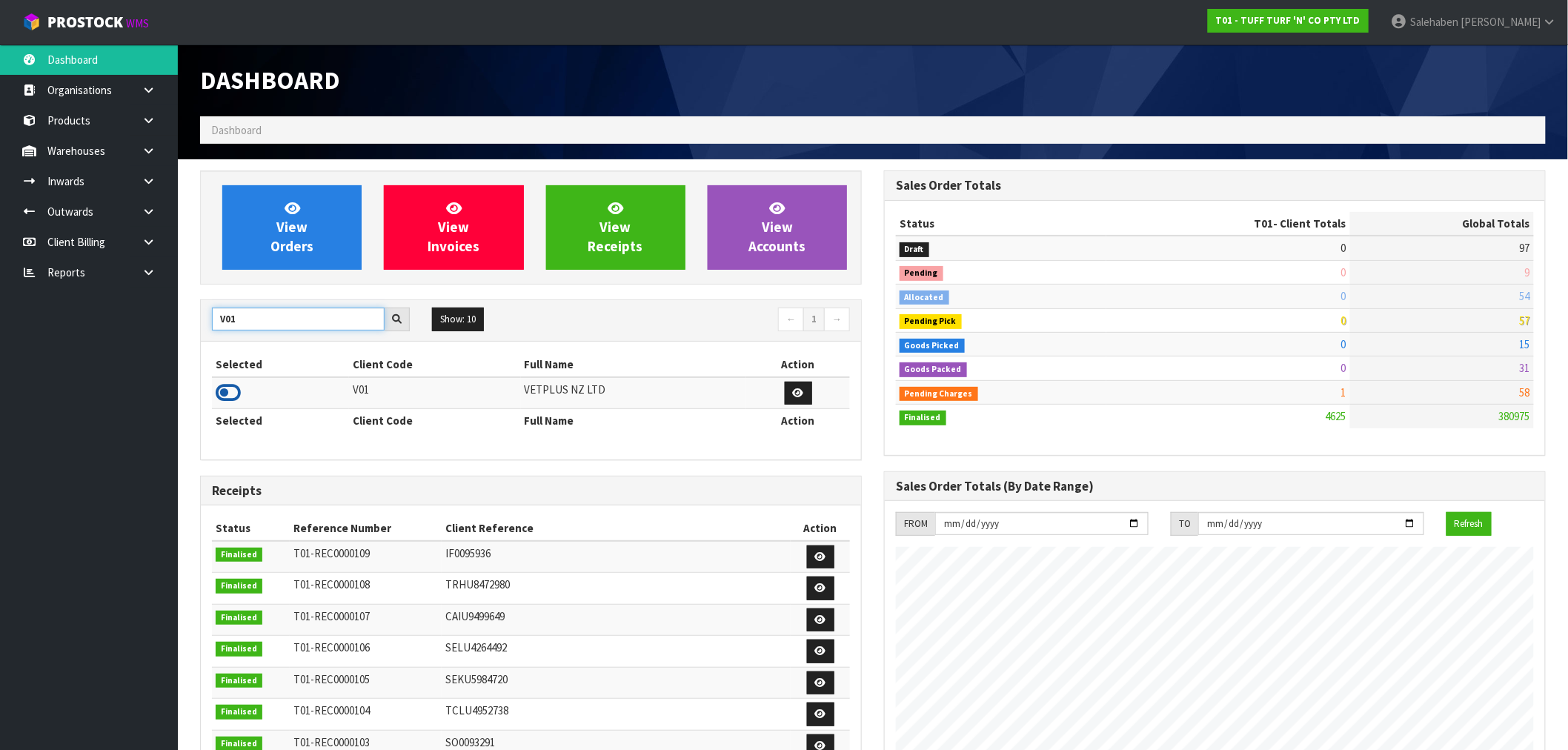
type input "V01"
click at [222, 390] on icon at bounding box center [228, 393] width 26 height 22
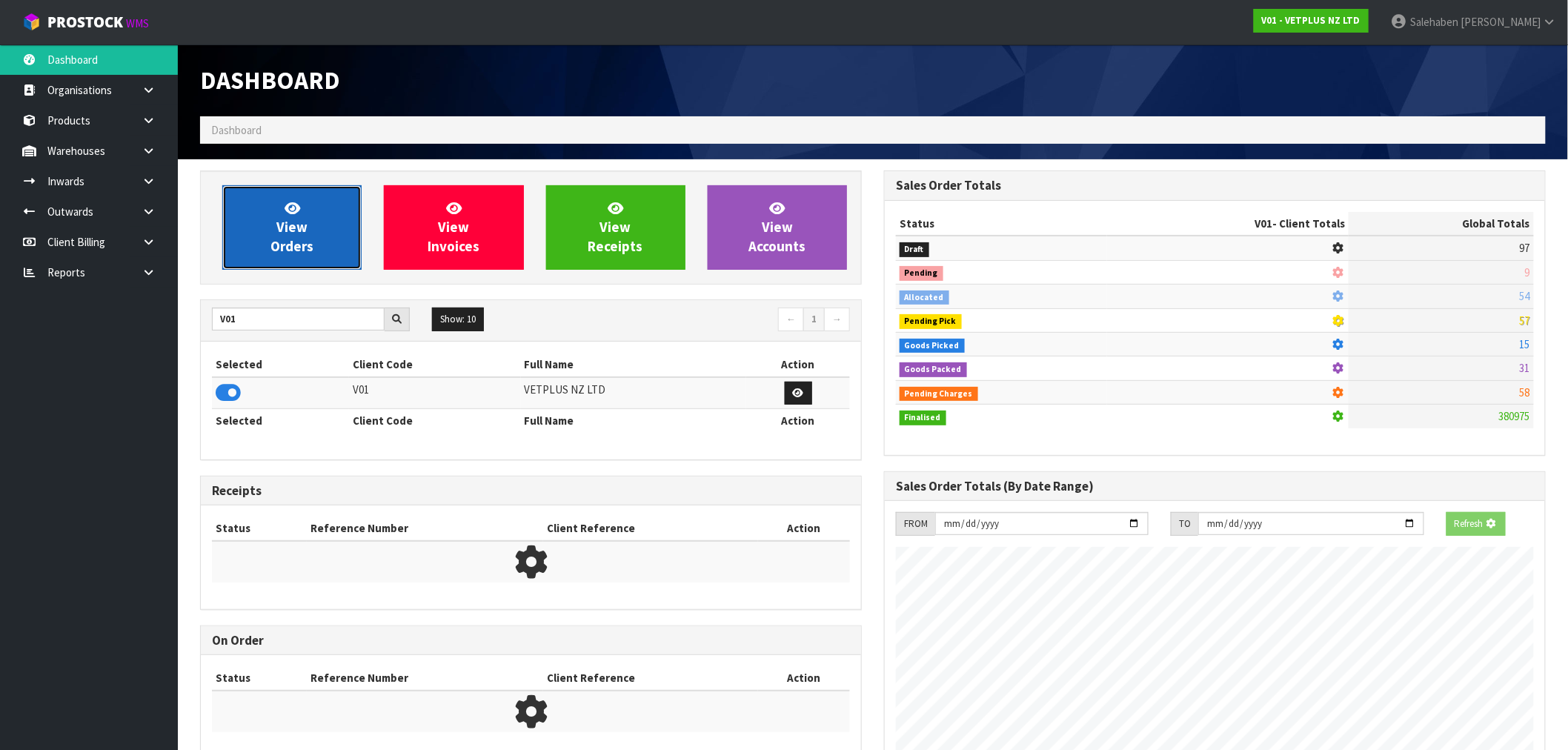
scroll to position [739999, 740427]
click at [302, 228] on span "View Orders" at bounding box center [291, 227] width 43 height 56
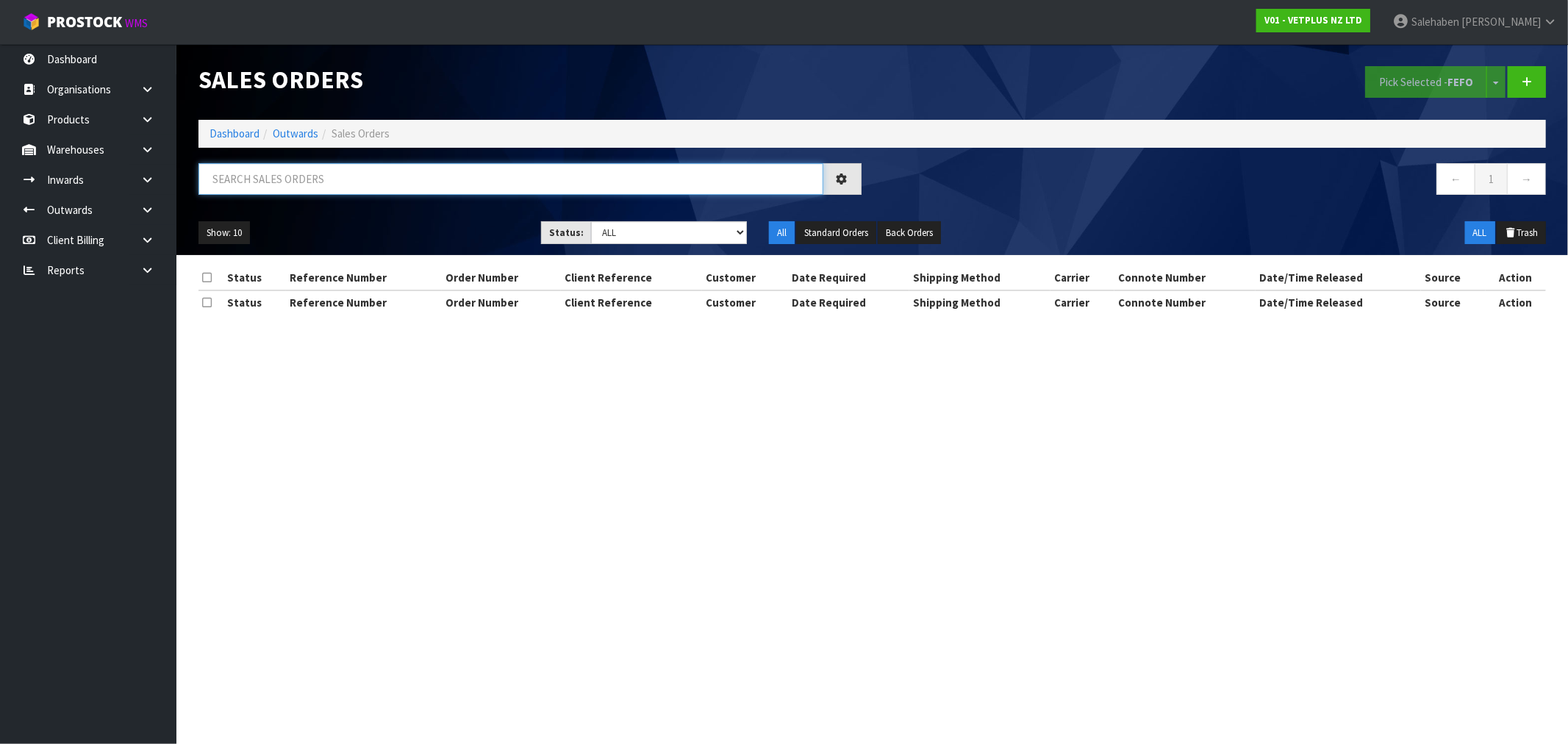
click at [358, 174] on input "text" at bounding box center [510, 179] width 624 height 32
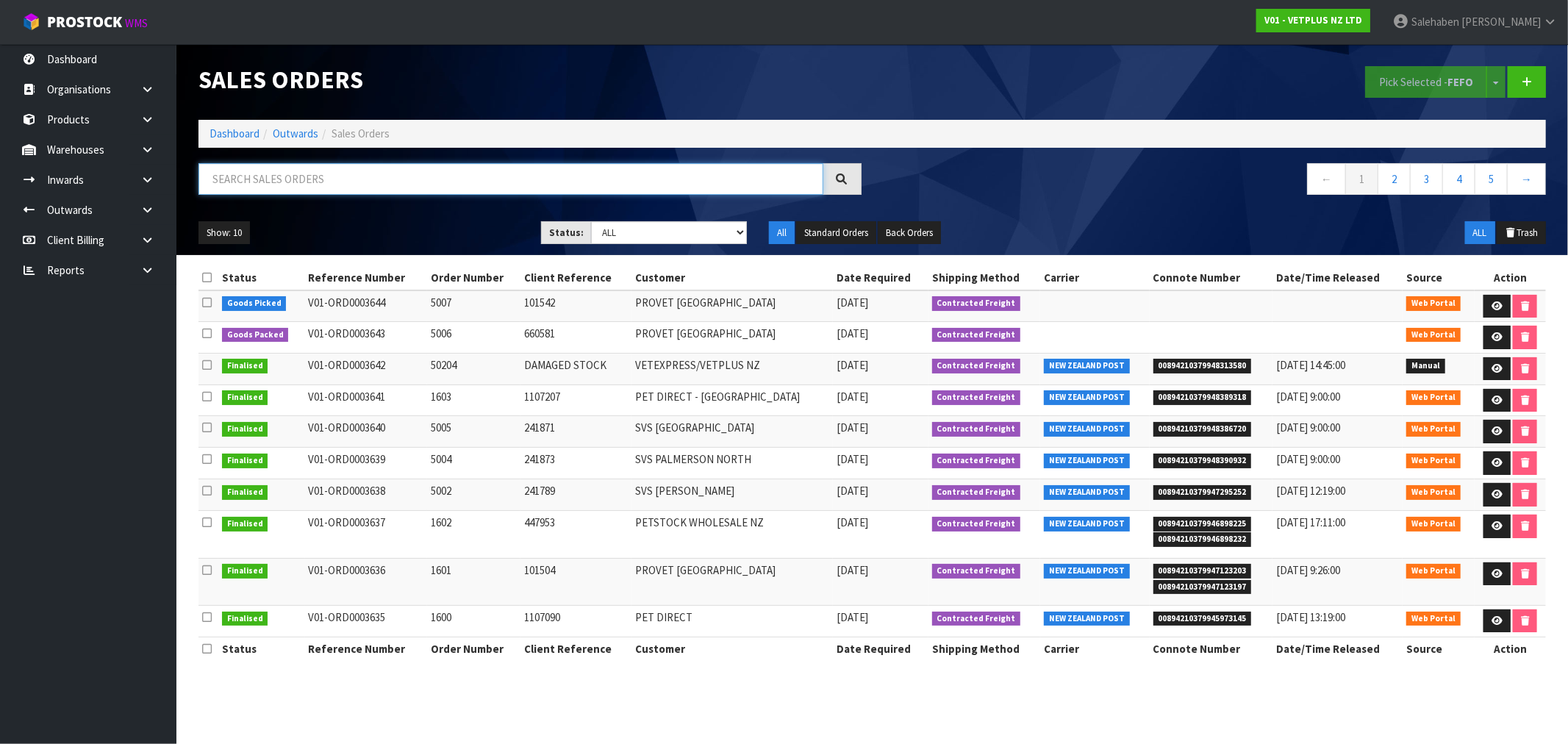
paste input "FWM58524920"
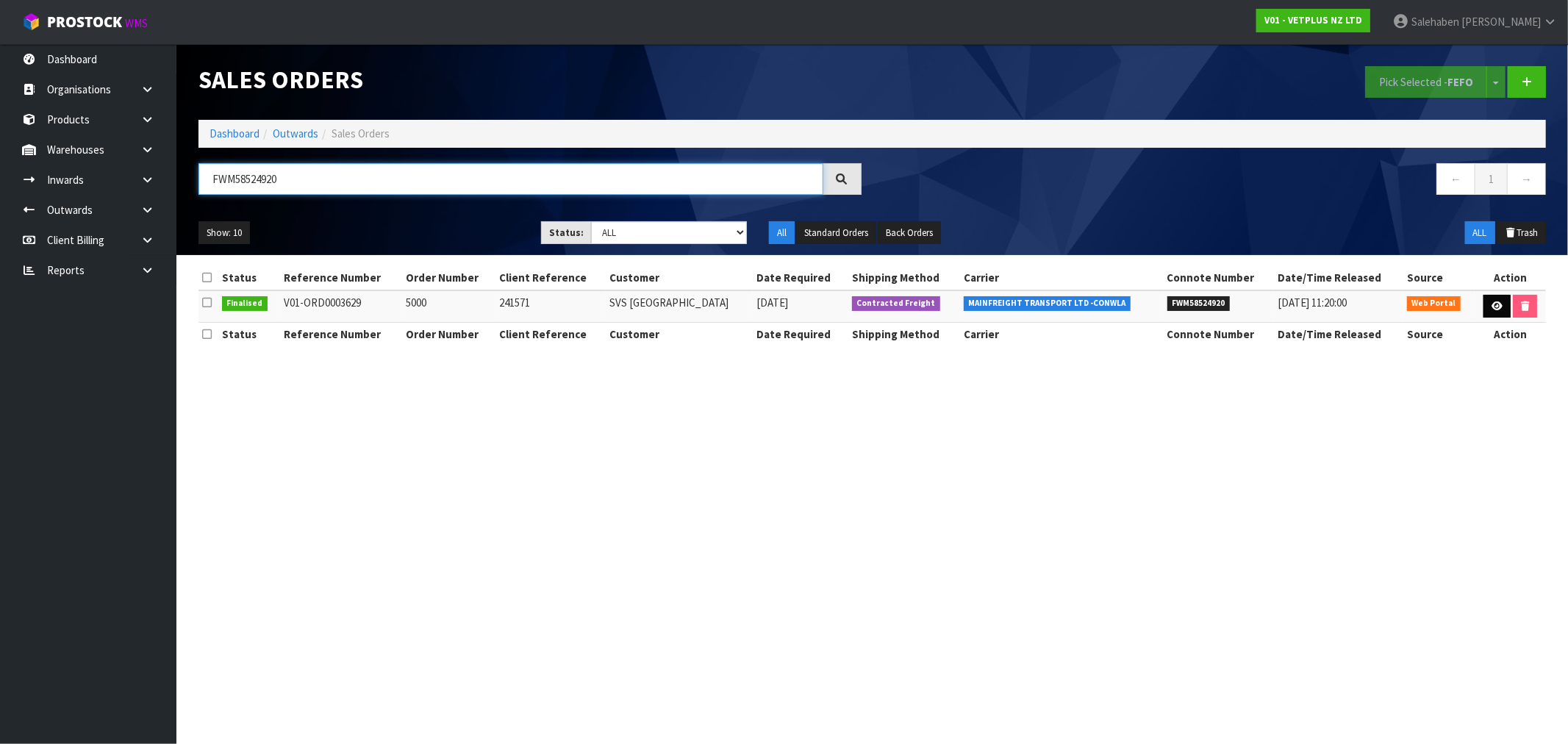
type input "FWM58524920"
click at [1495, 309] on icon at bounding box center [1497, 306] width 11 height 10
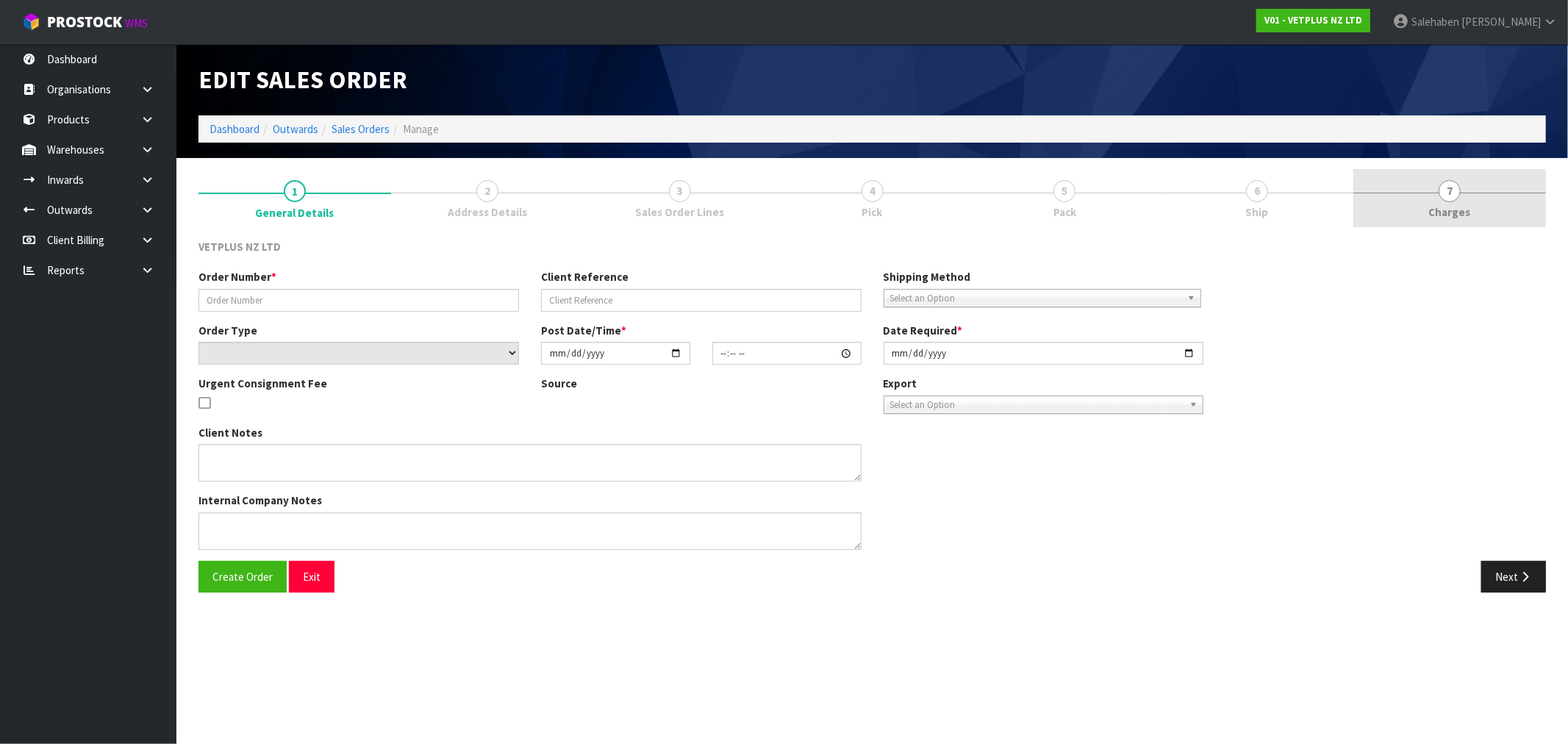
click at [1446, 220] on link "7 Charges" at bounding box center [1449, 198] width 192 height 58
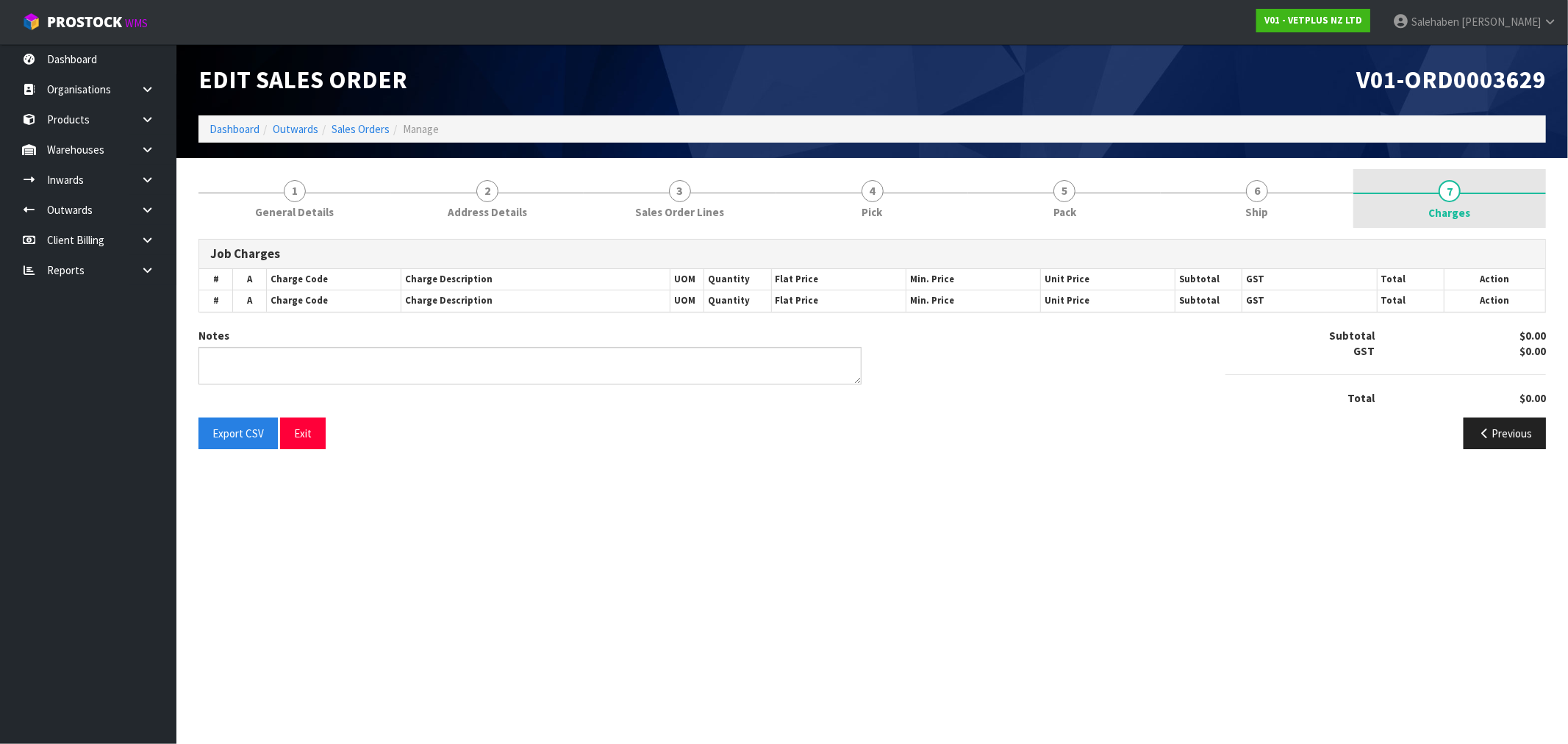
click at [1450, 209] on span "Charges" at bounding box center [1450, 212] width 42 height 15
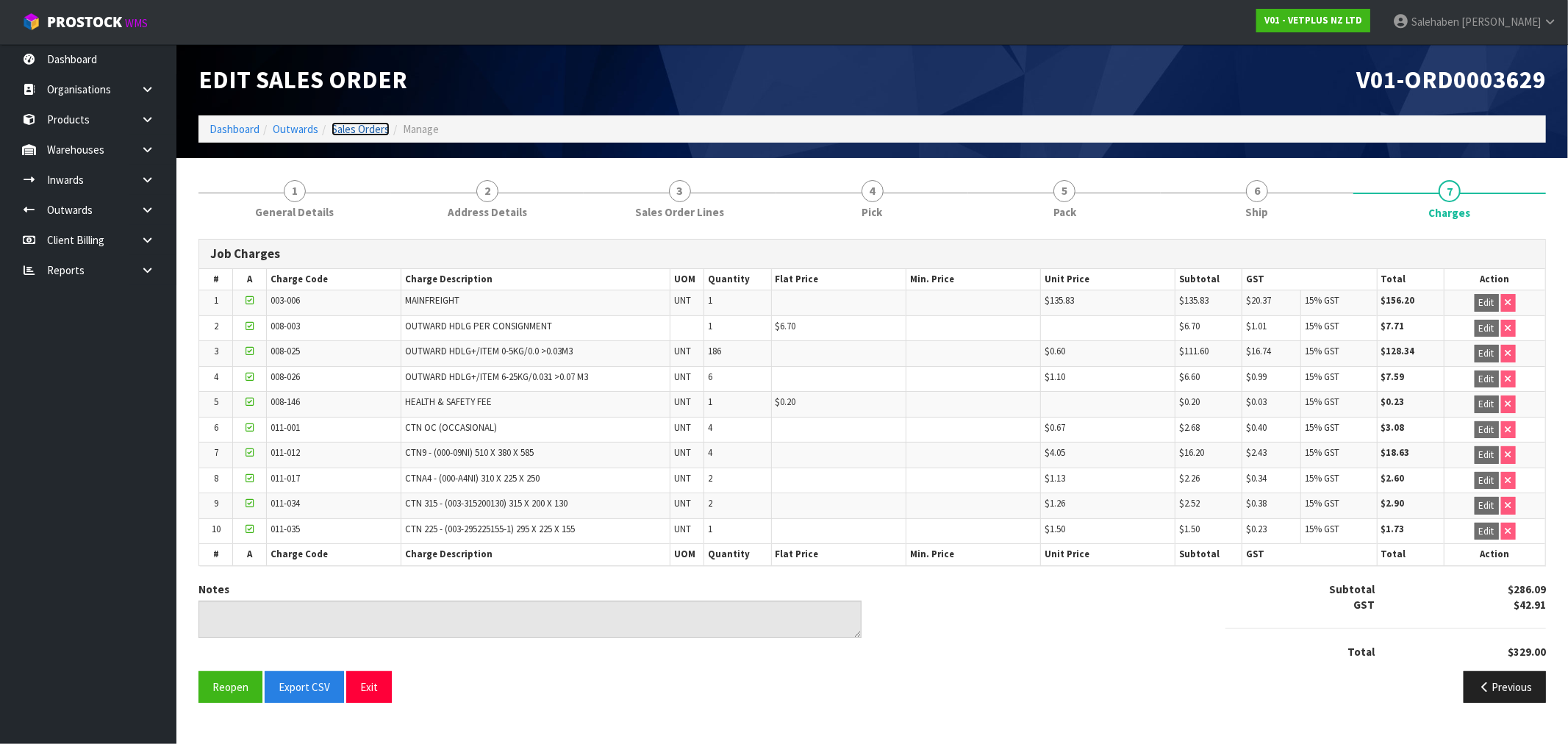
click at [347, 127] on link "Sales Orders" at bounding box center [361, 129] width 58 height 14
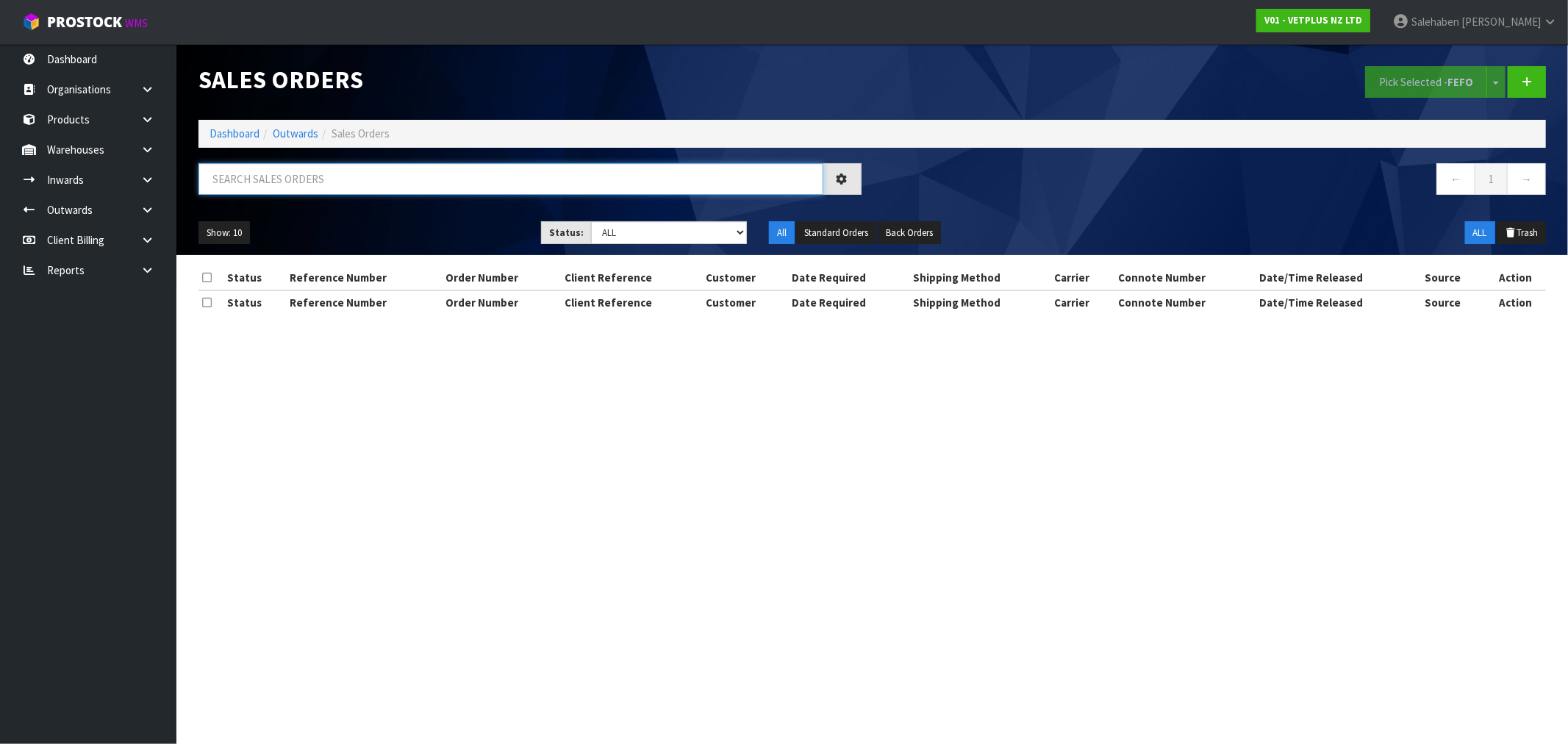
click at [247, 182] on input "text" at bounding box center [510, 179] width 624 height 32
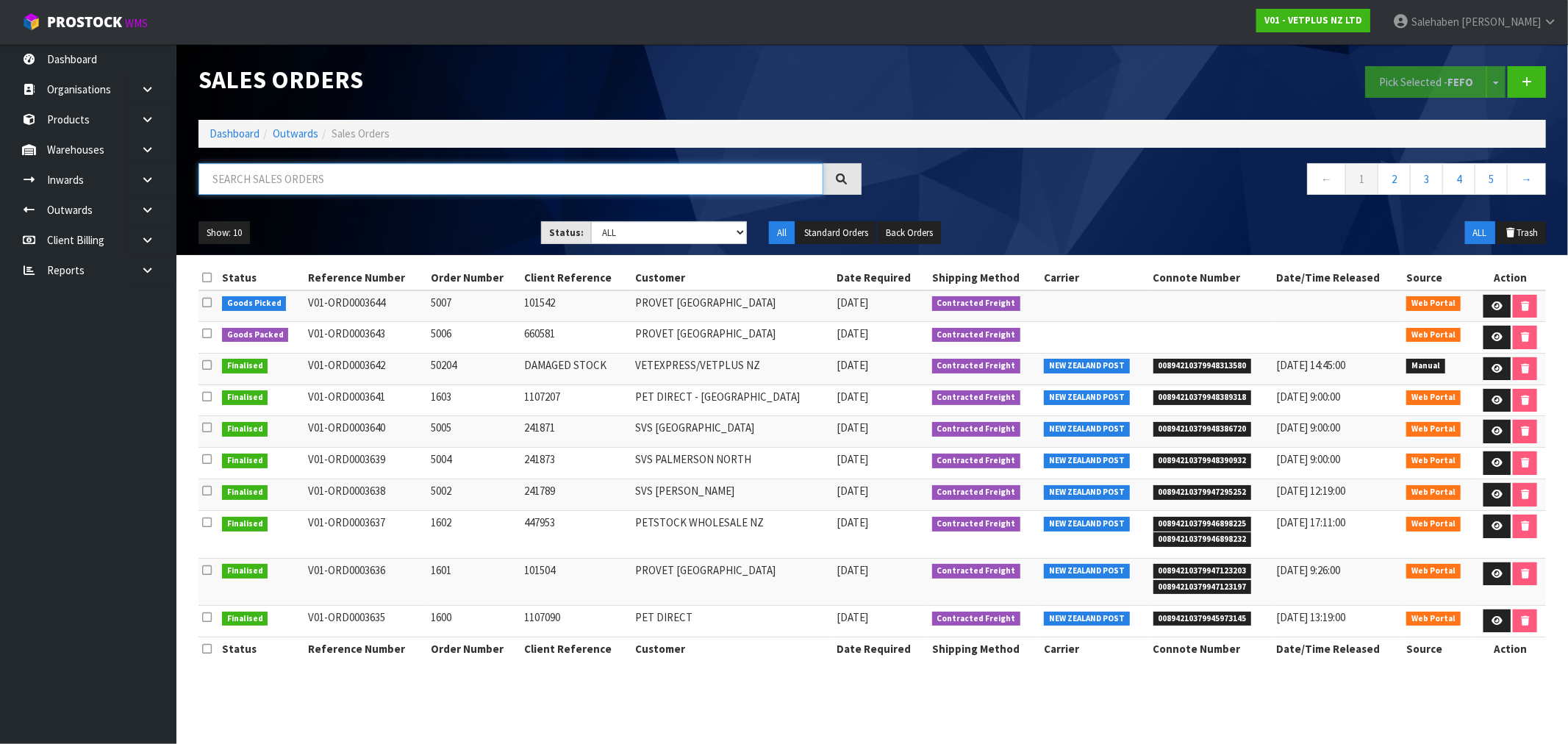
paste input "FWM58527988"
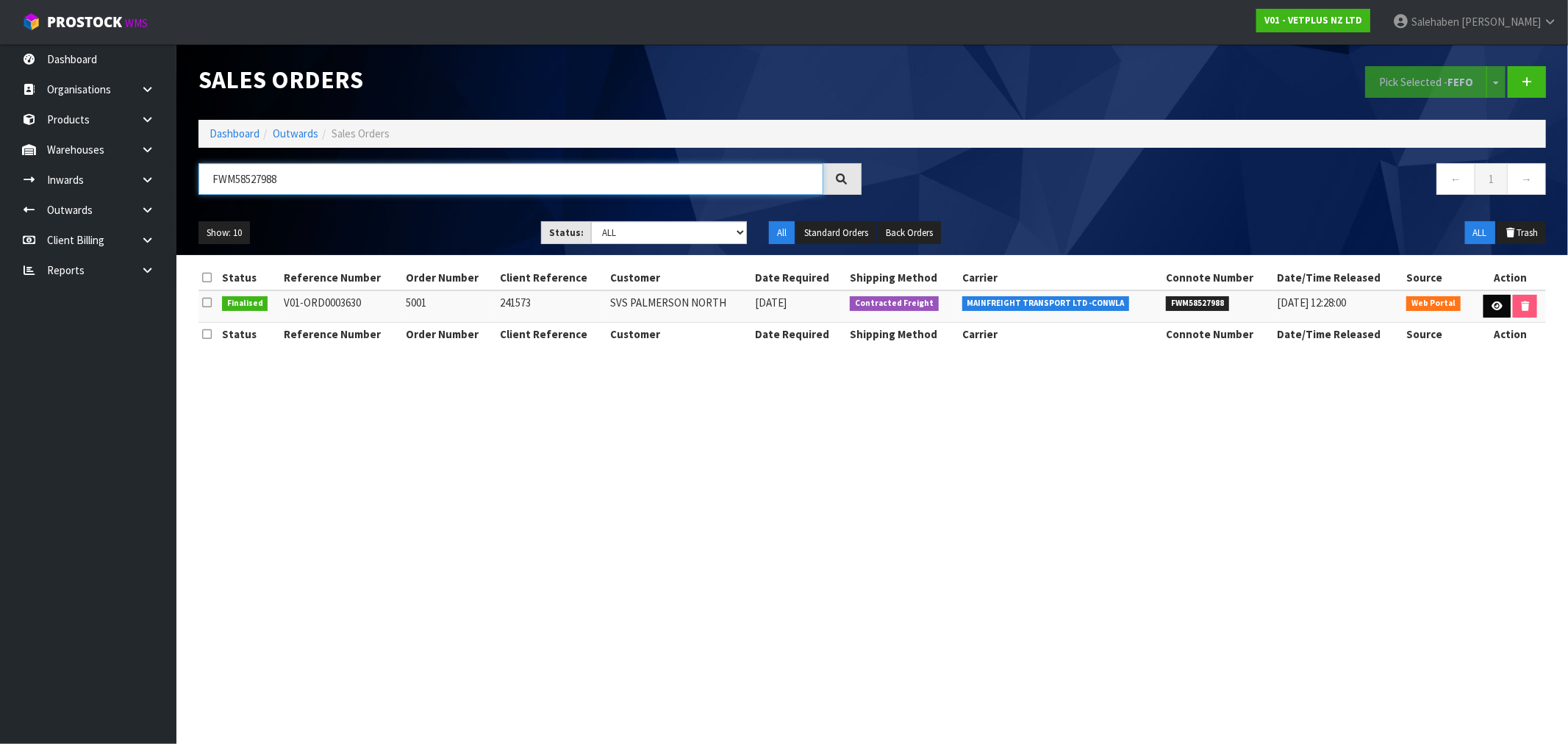
type input "FWM58527988"
click at [1491, 312] on link at bounding box center [1497, 306] width 27 height 24
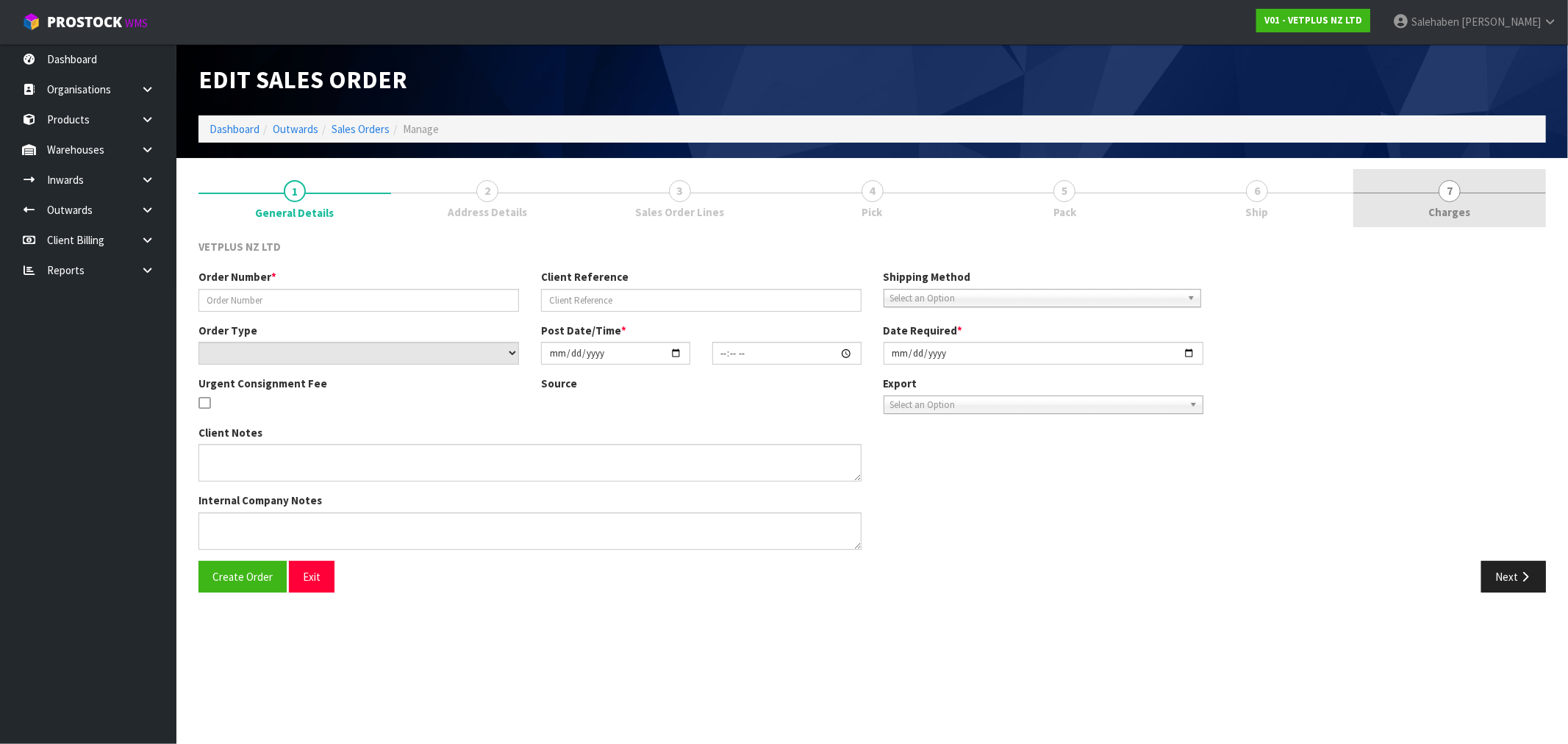
type input "5001"
type input "241573"
select select "number:0"
type input "[DATE]"
type input "14:32:00.000"
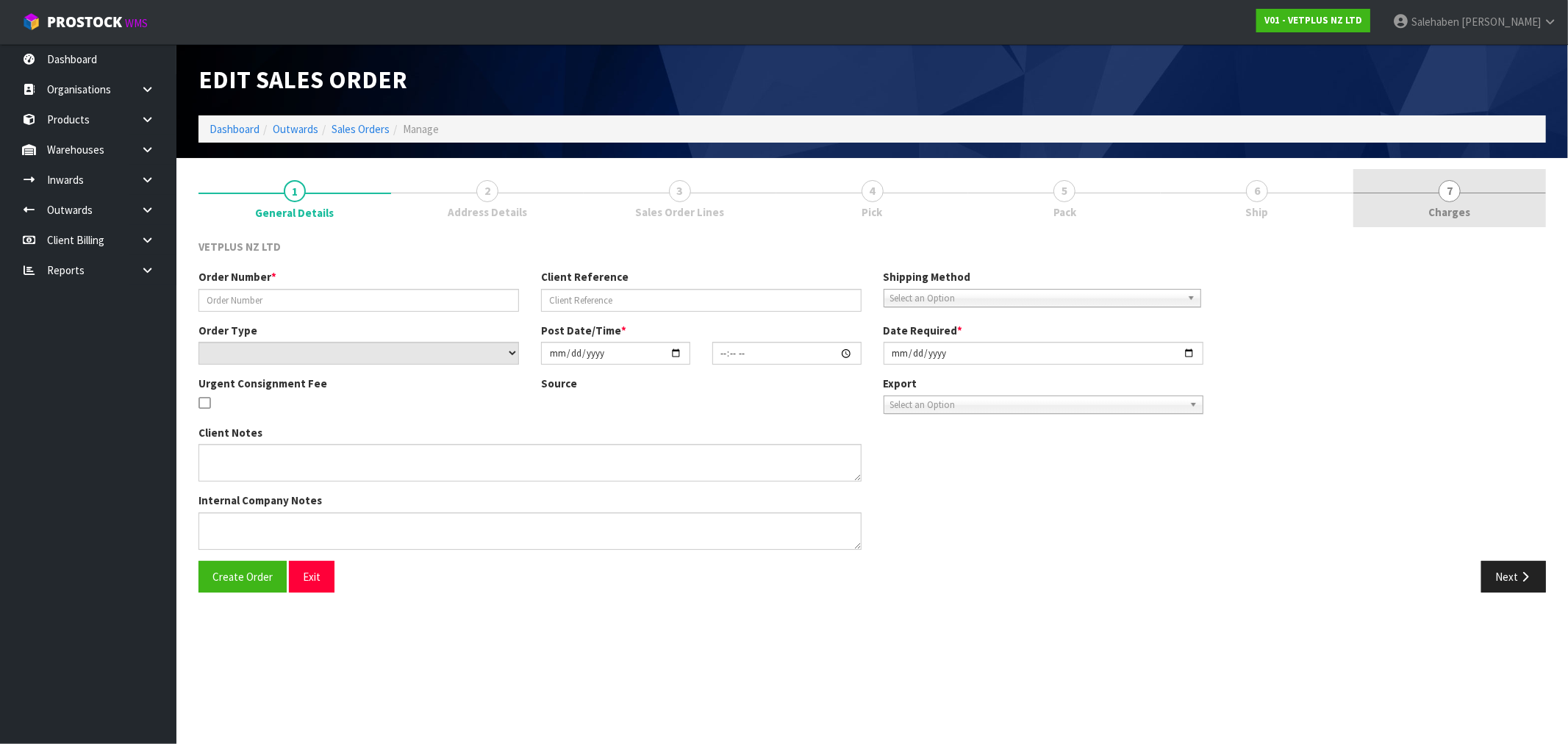
type input "2025-09-02"
type textarea "BACK ORDER: 50107 AKTIVAIT MED & LGE BREED CAPS 60 X 18 50304 SYNOQUIN CAT CAPS…"
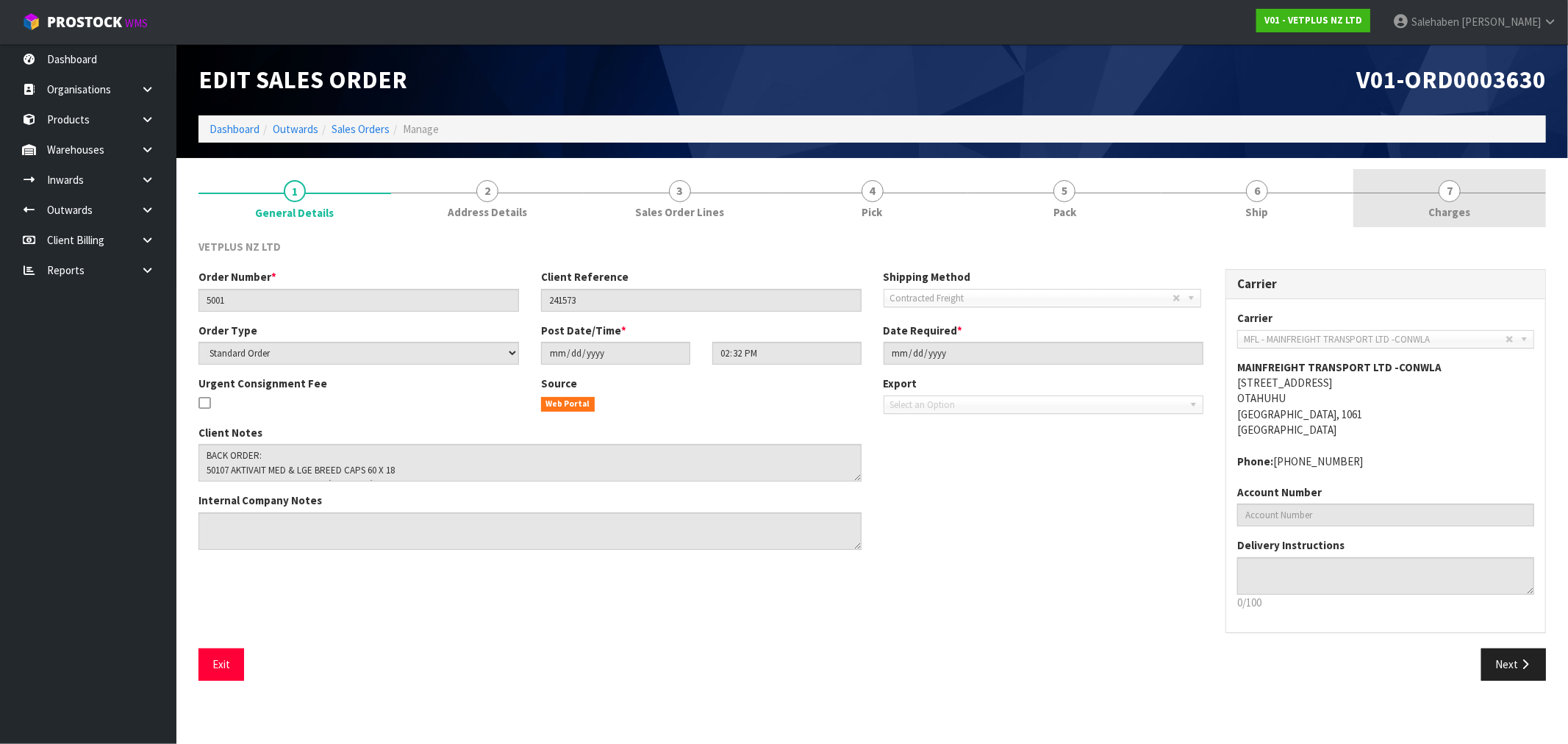
click at [1446, 208] on span "Charges" at bounding box center [1450, 211] width 42 height 15
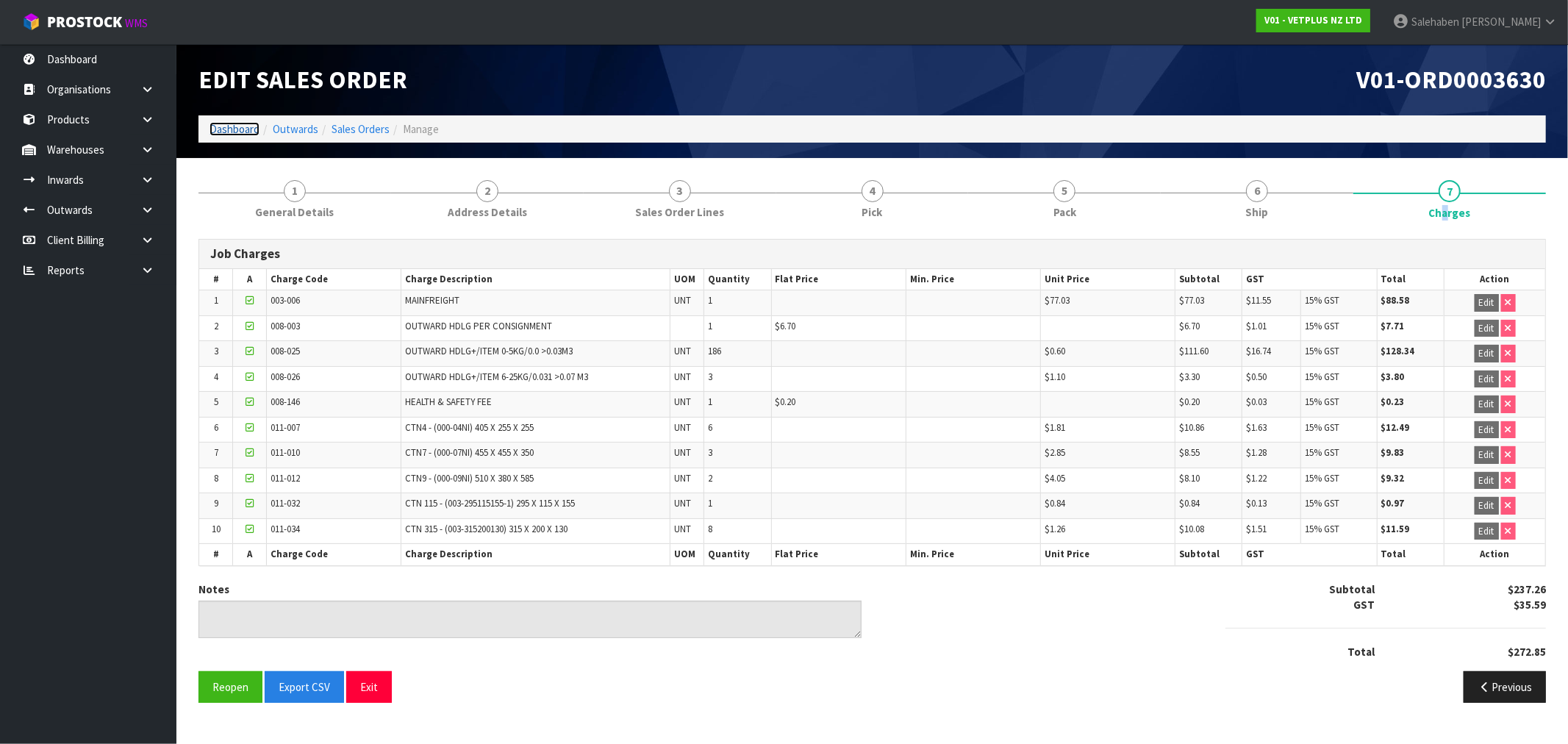
drag, startPoint x: 238, startPoint y: 122, endPoint x: 230, endPoint y: 128, distance: 10.0
click at [236, 125] on link "Dashboard" at bounding box center [234, 129] width 50 height 14
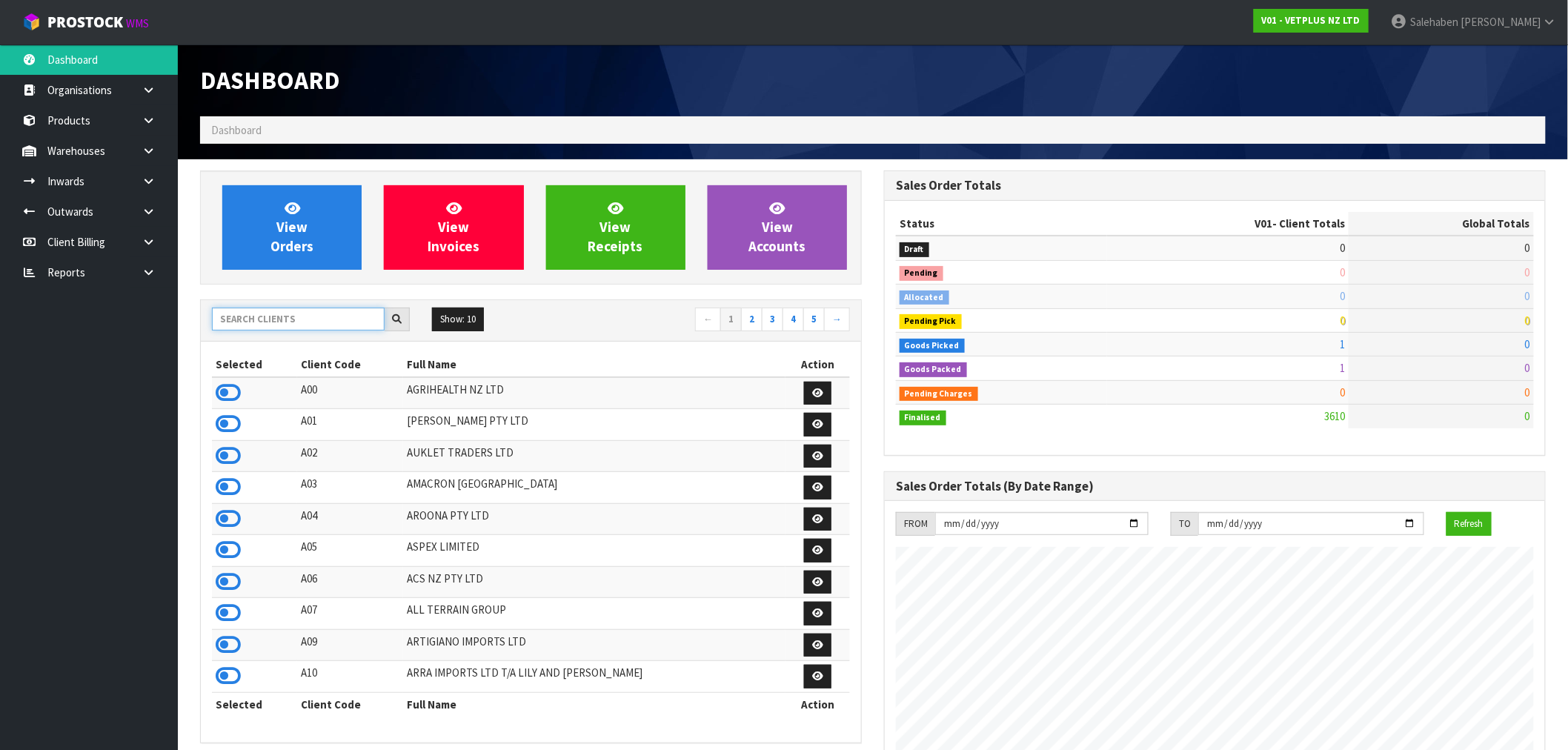
scroll to position [1123, 684]
click at [232, 322] on input "text" at bounding box center [298, 319] width 173 height 23
type input "V05"
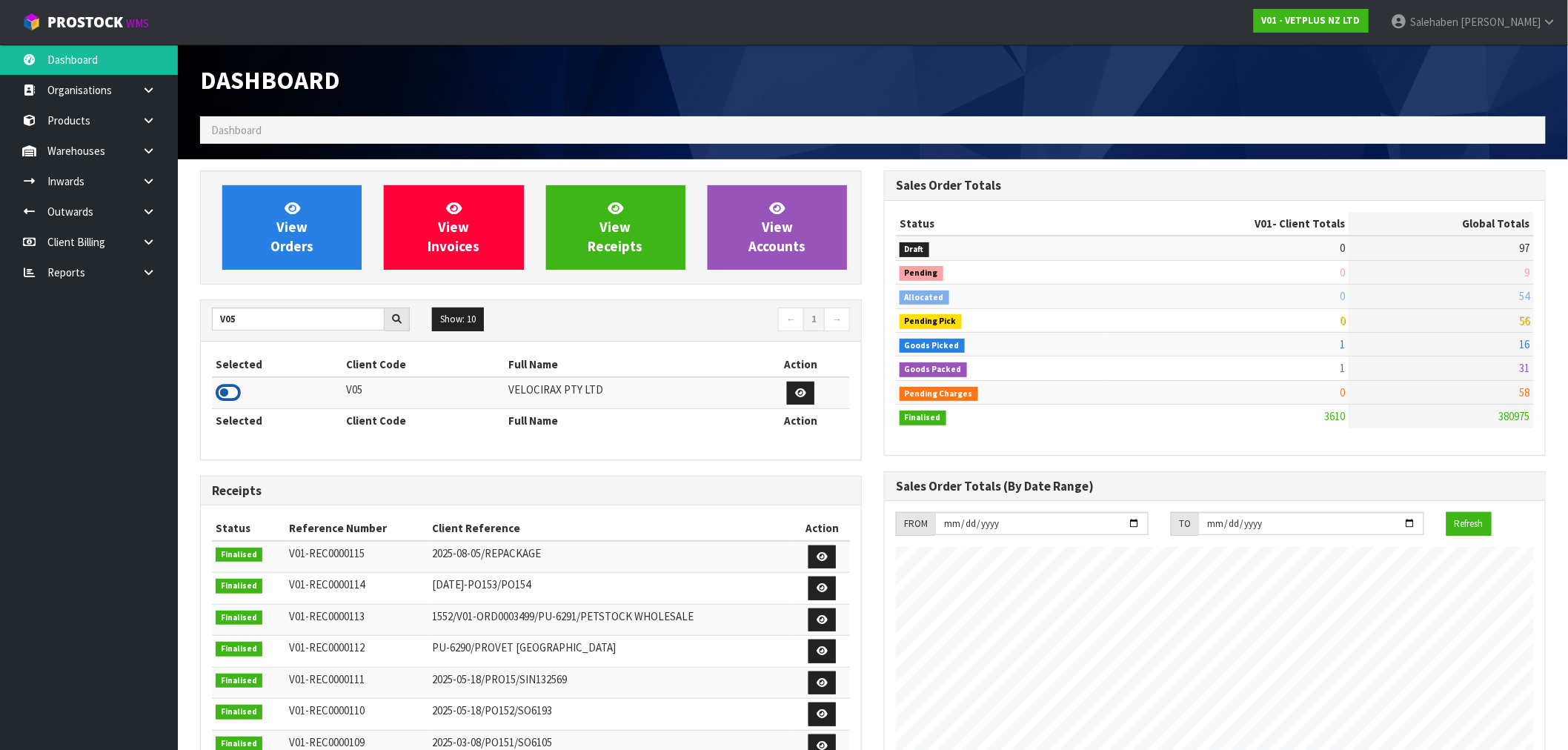
click at [220, 397] on icon at bounding box center [228, 393] width 26 height 22
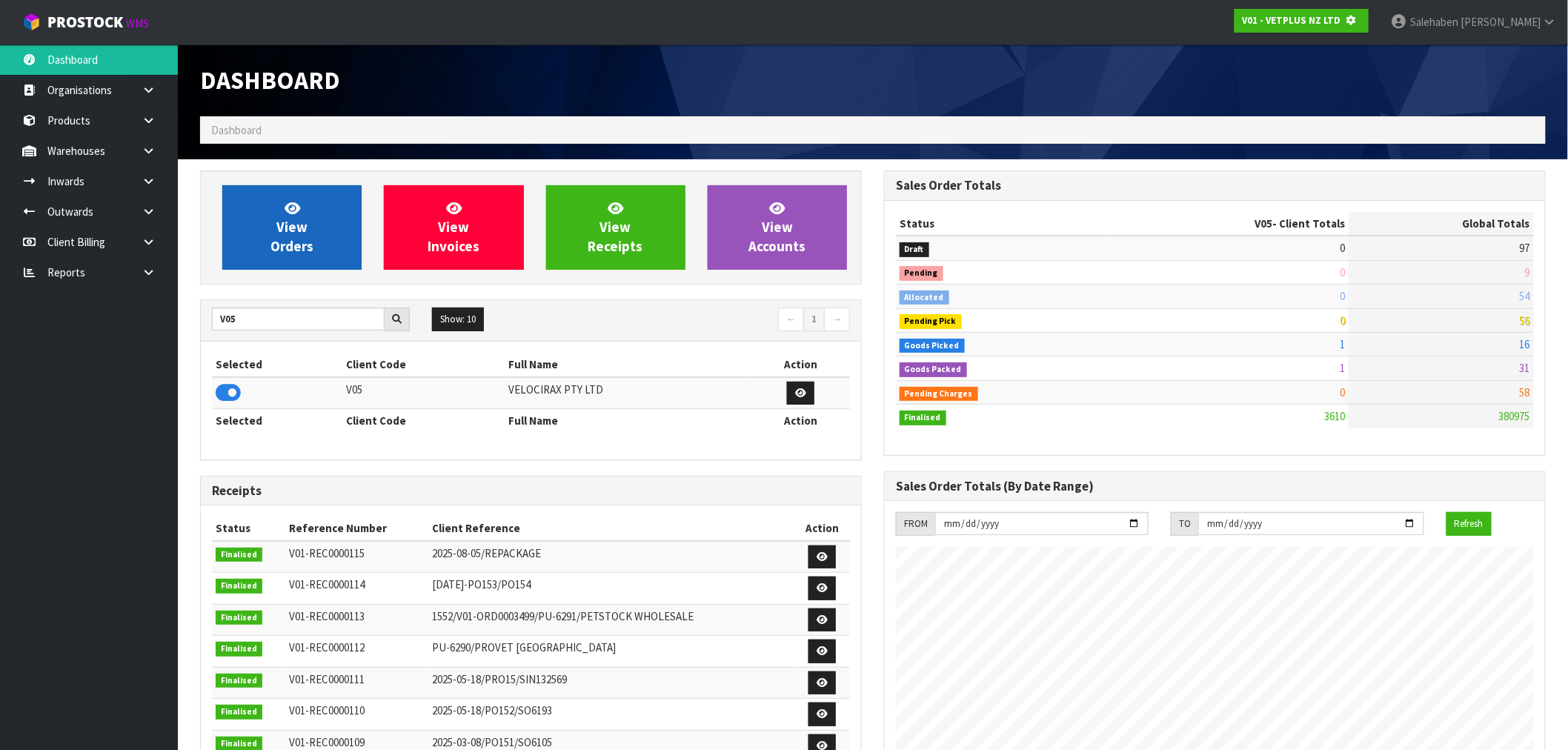
scroll to position [739999, 740427]
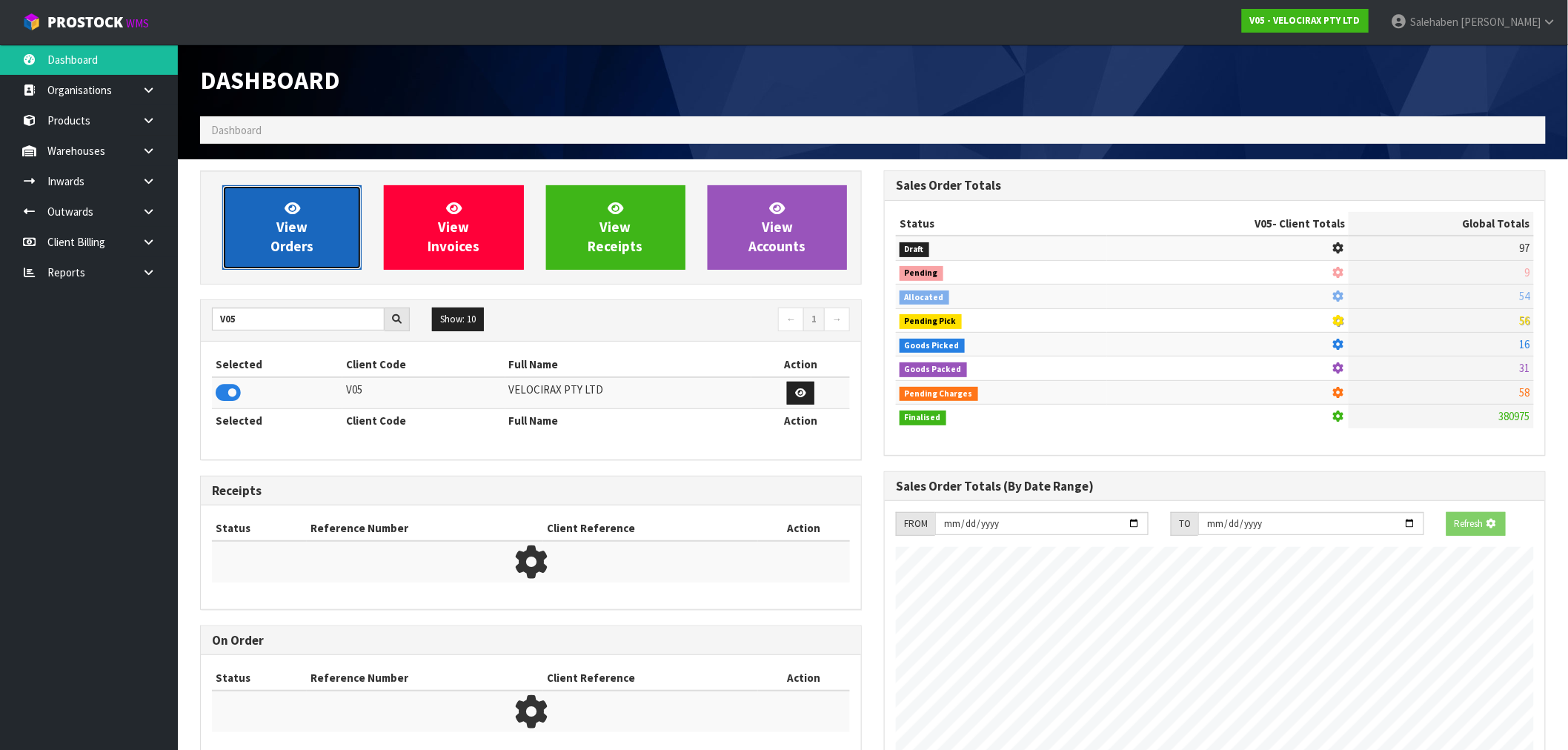
click at [307, 240] on span "View Orders" at bounding box center [291, 227] width 43 height 56
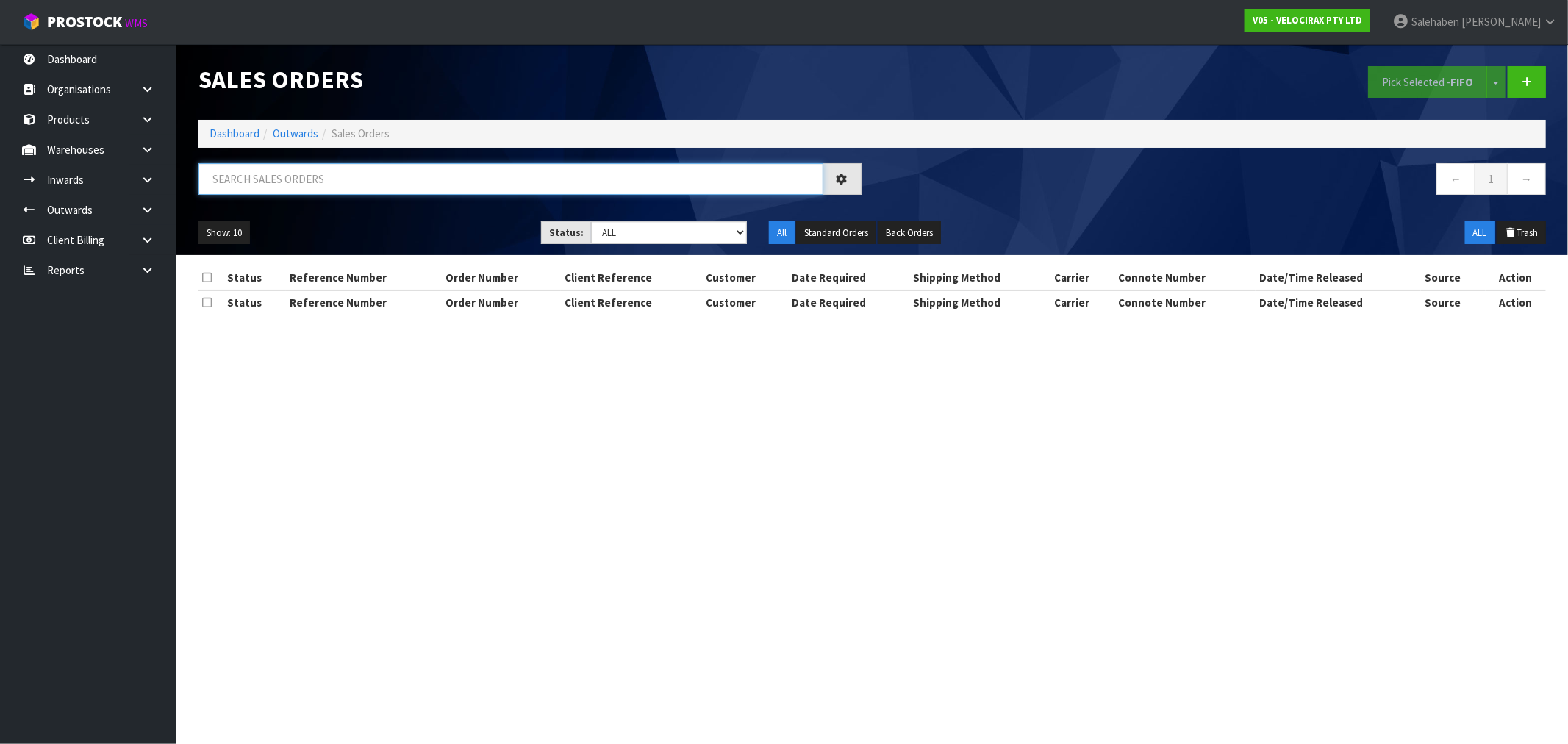
click at [508, 177] on input "text" at bounding box center [510, 179] width 624 height 32
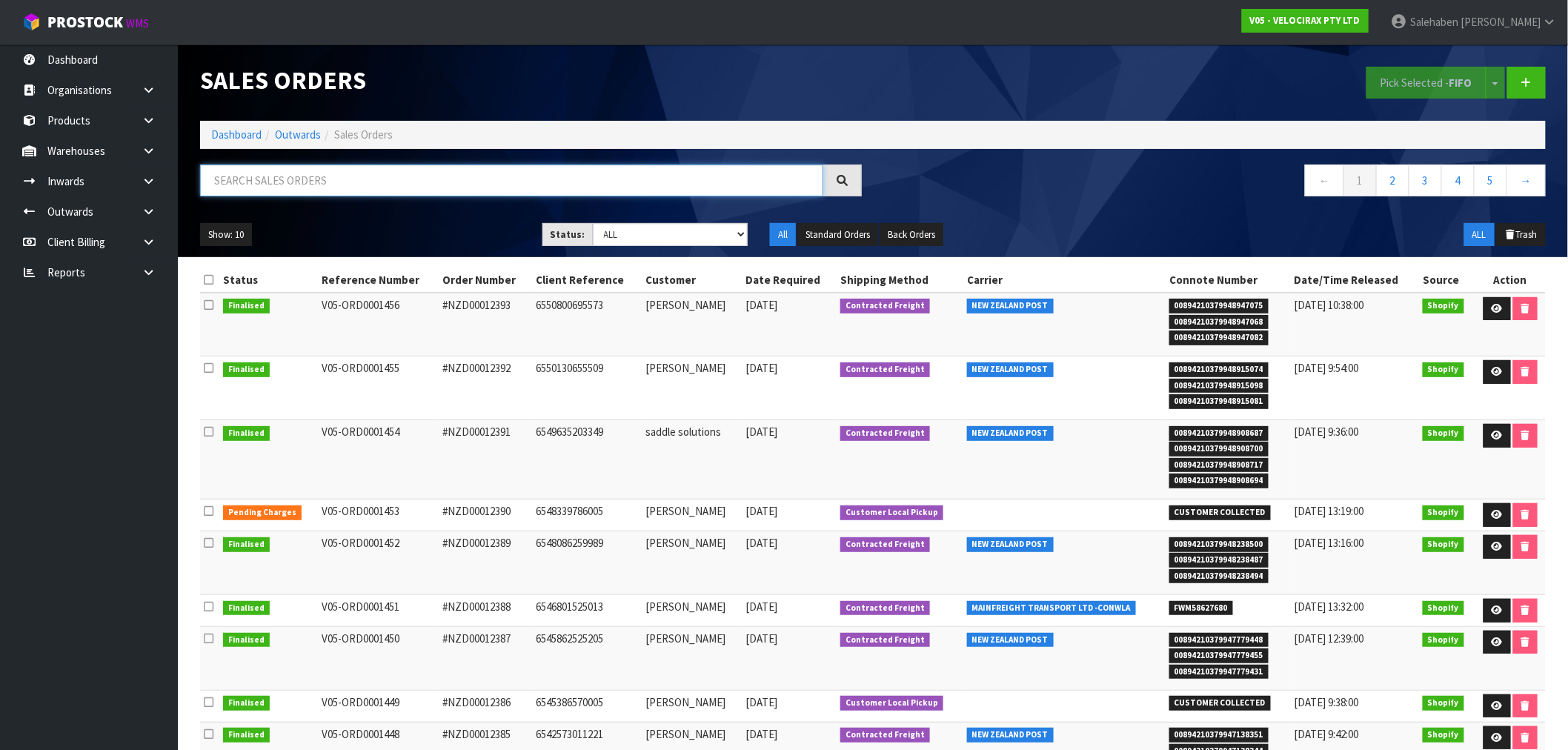
paste input "FWM58468896"
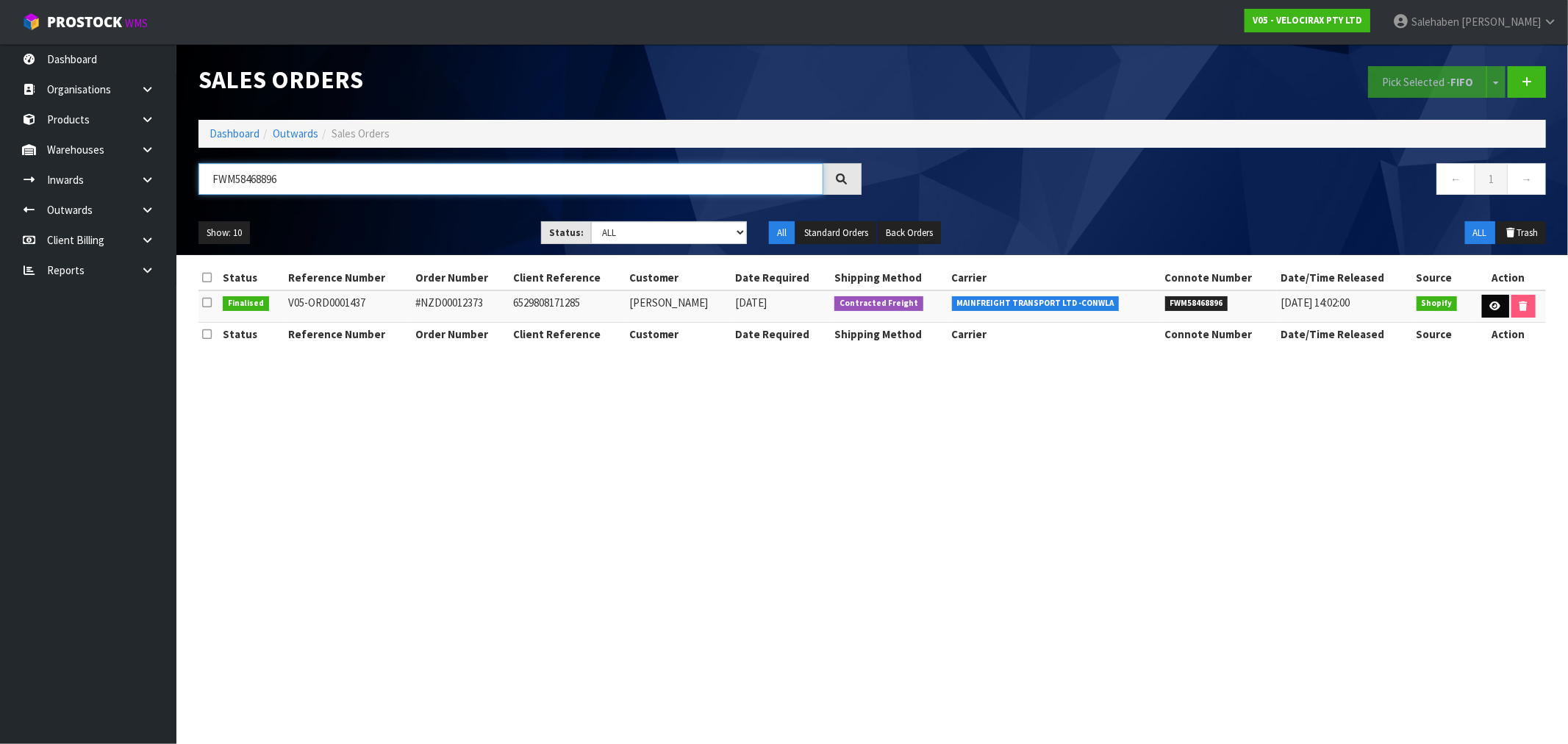
type input "FWM58468896"
click at [1490, 309] on icon at bounding box center [1495, 306] width 11 height 10
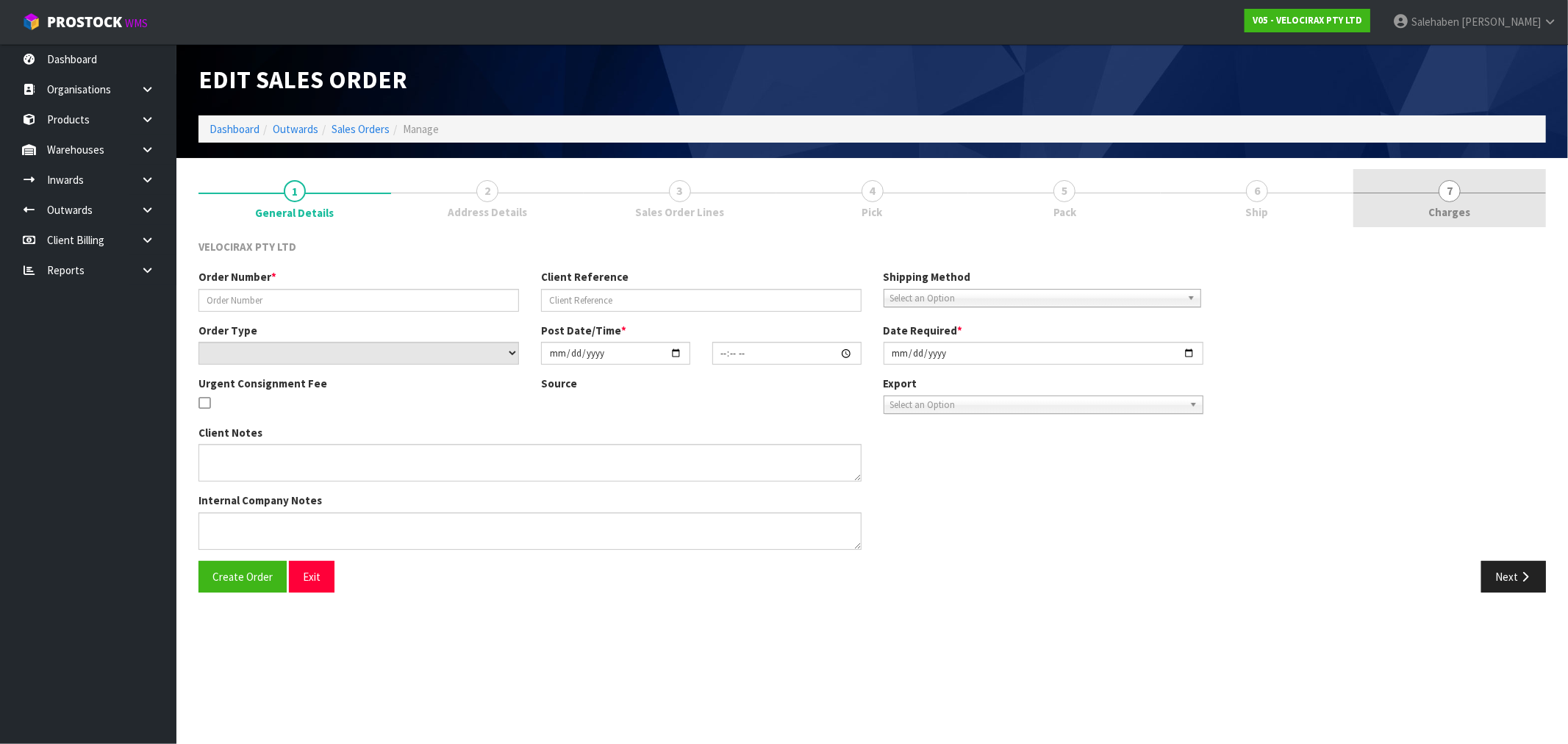
click at [1458, 200] on link "7 Charges" at bounding box center [1449, 198] width 192 height 58
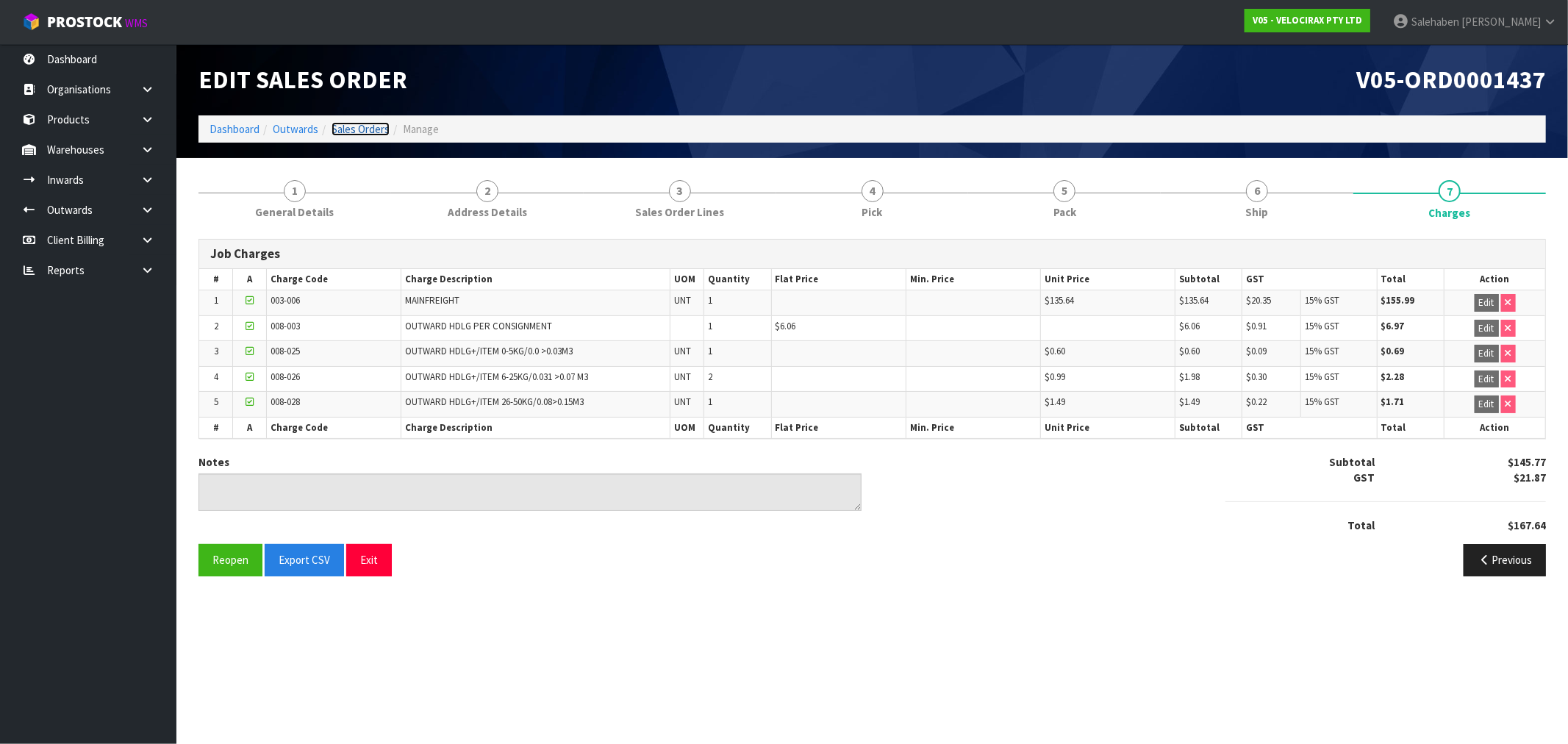
click at [364, 127] on link "Sales Orders" at bounding box center [361, 129] width 58 height 14
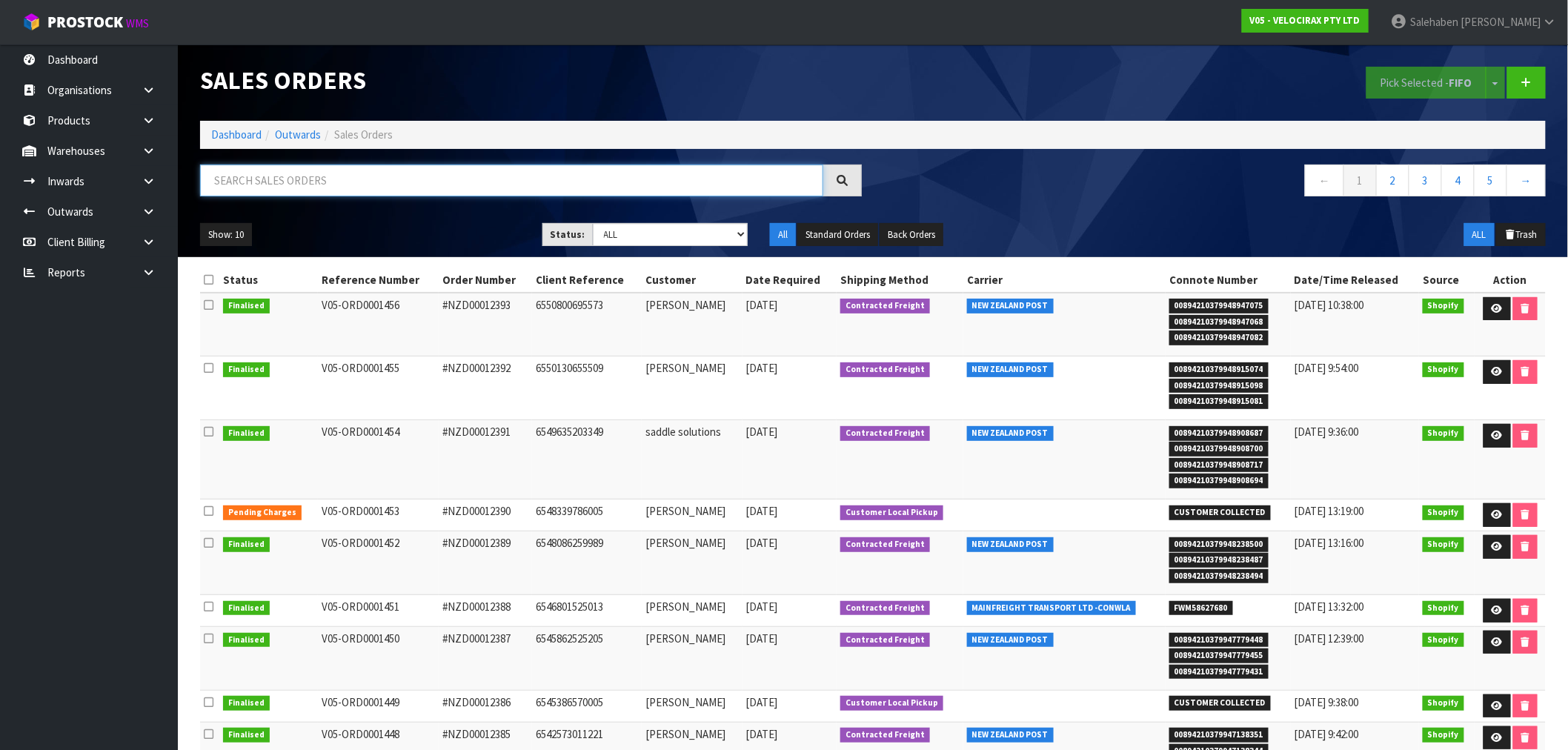
click at [338, 176] on input "text" at bounding box center [512, 180] width 623 height 32
paste input "FWM58483542"
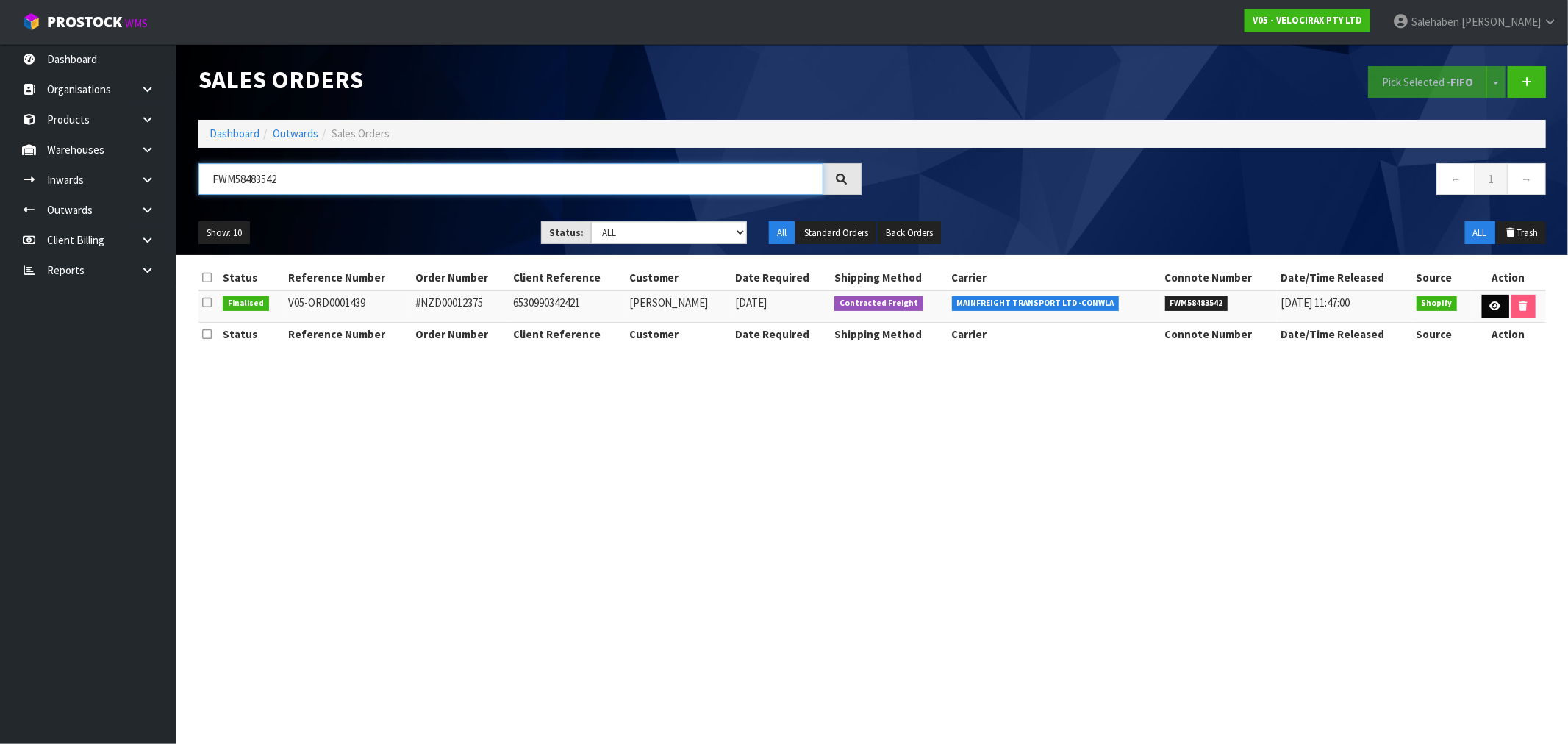
type input "FWM58483542"
click at [1489, 300] on link at bounding box center [1495, 306] width 27 height 24
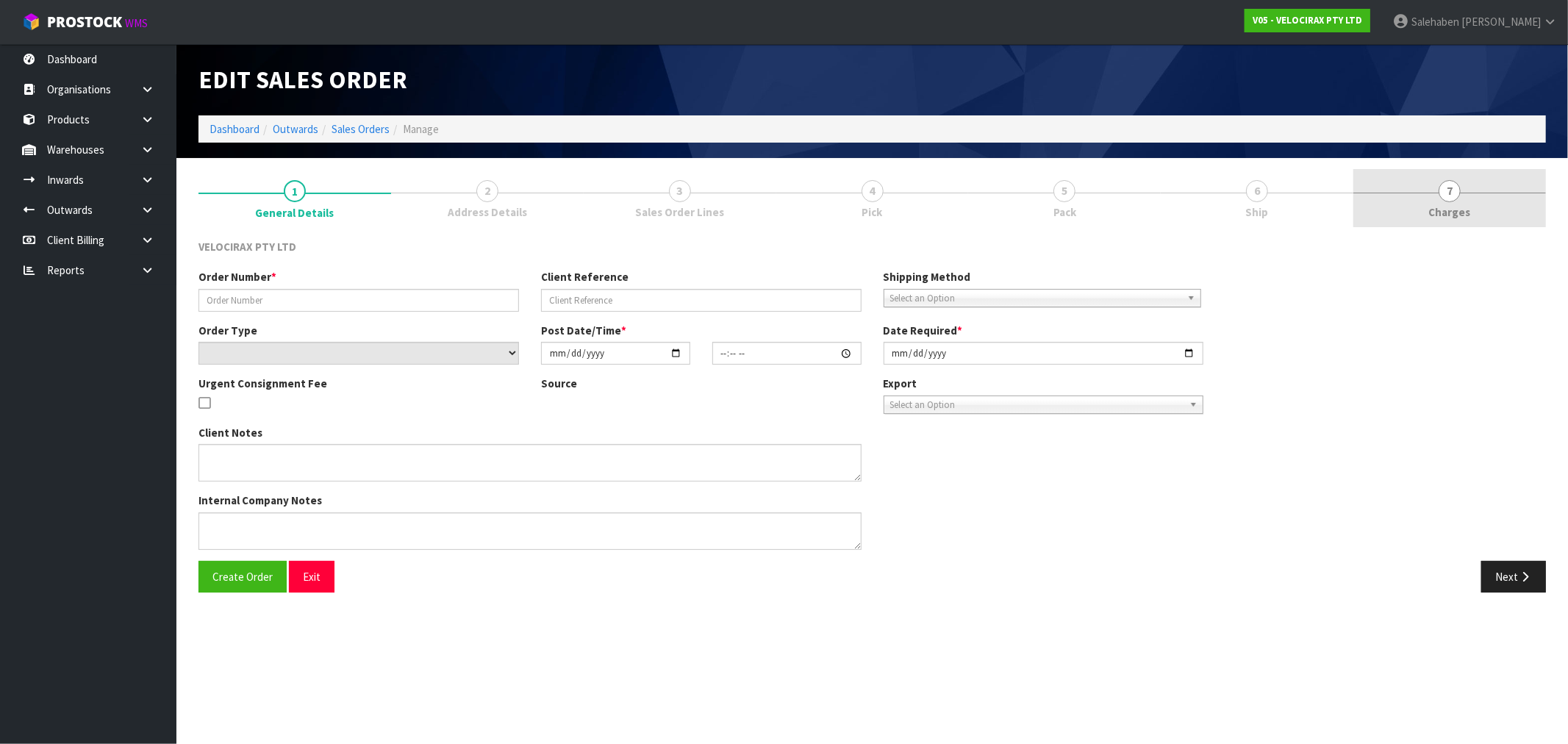
type input "#NZD00012375"
type input "6530990342421"
select select "number:0"
type input "2025-08-30"
type input "07:10:31.000"
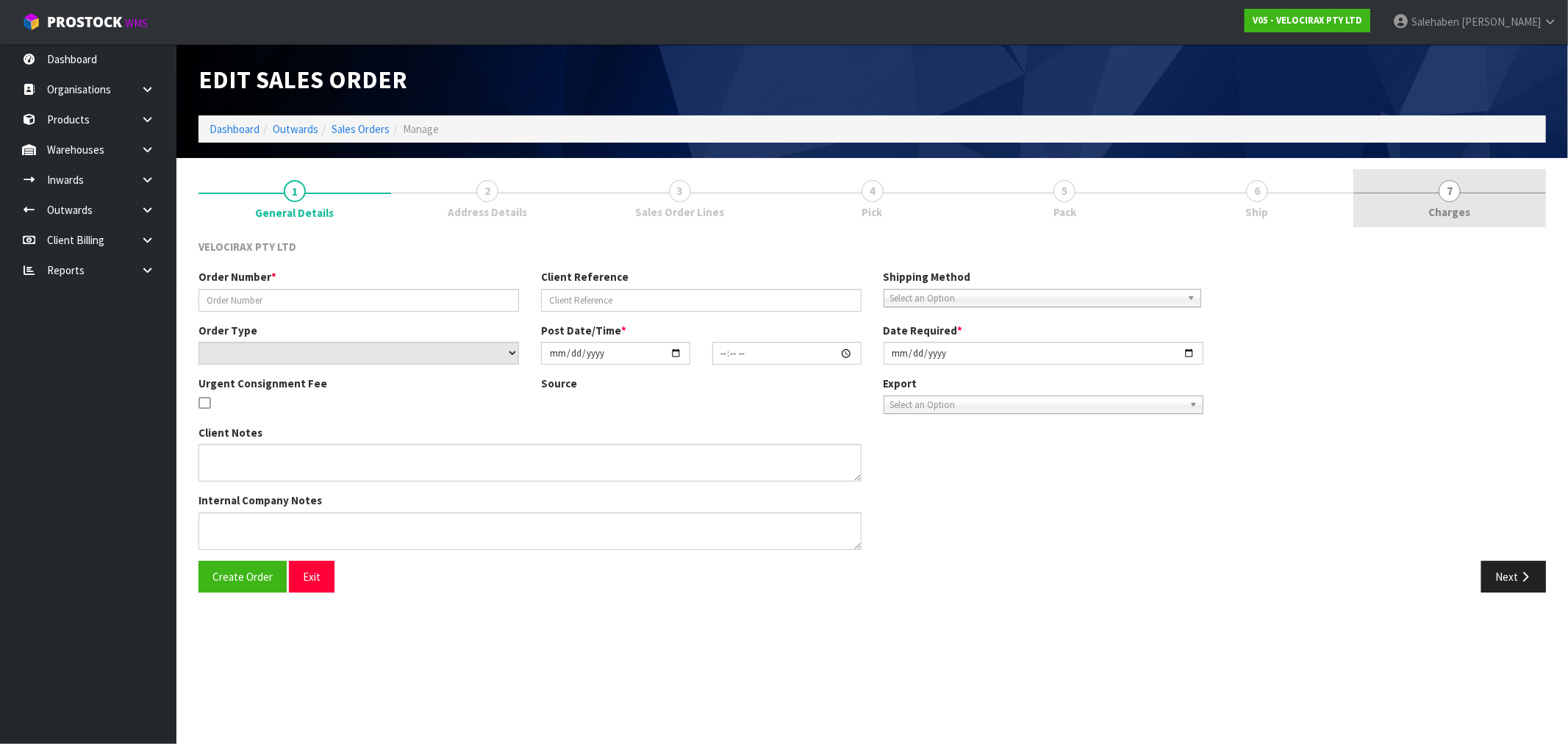
type input "[DATE]"
click at [1458, 201] on link "7 Charges" at bounding box center [1449, 198] width 192 height 58
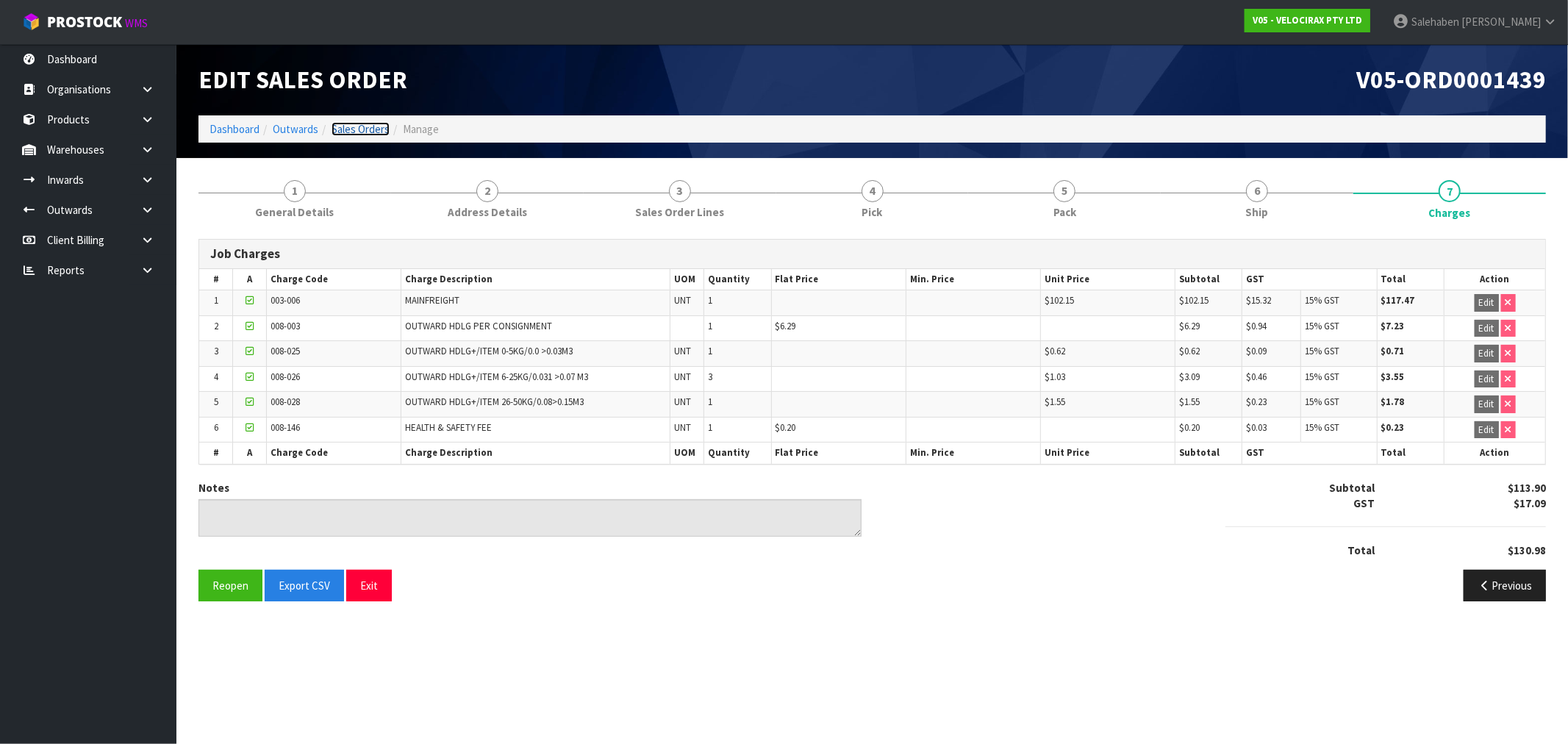
click at [358, 128] on link "Sales Orders" at bounding box center [361, 129] width 58 height 14
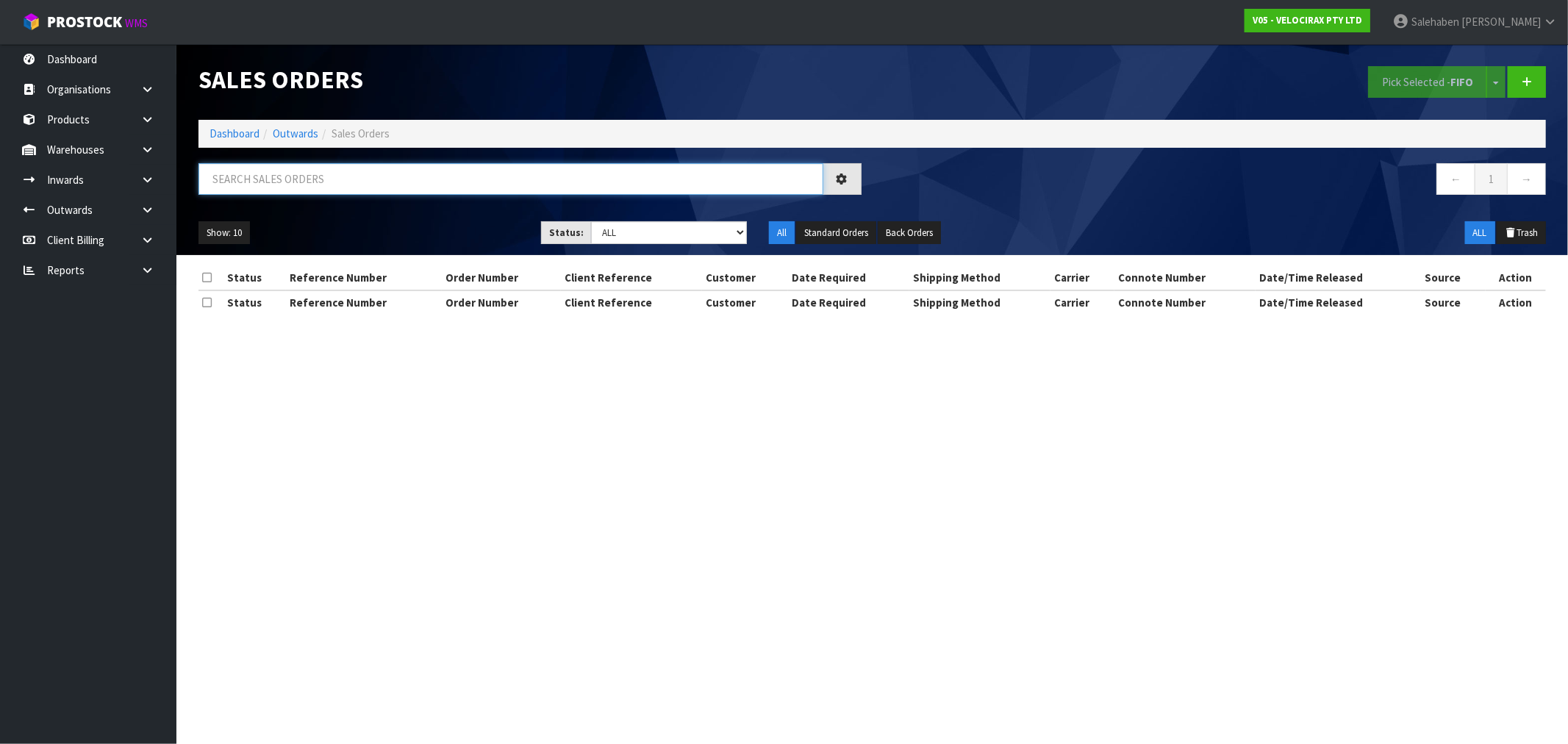
click at [377, 175] on input "text" at bounding box center [510, 179] width 624 height 32
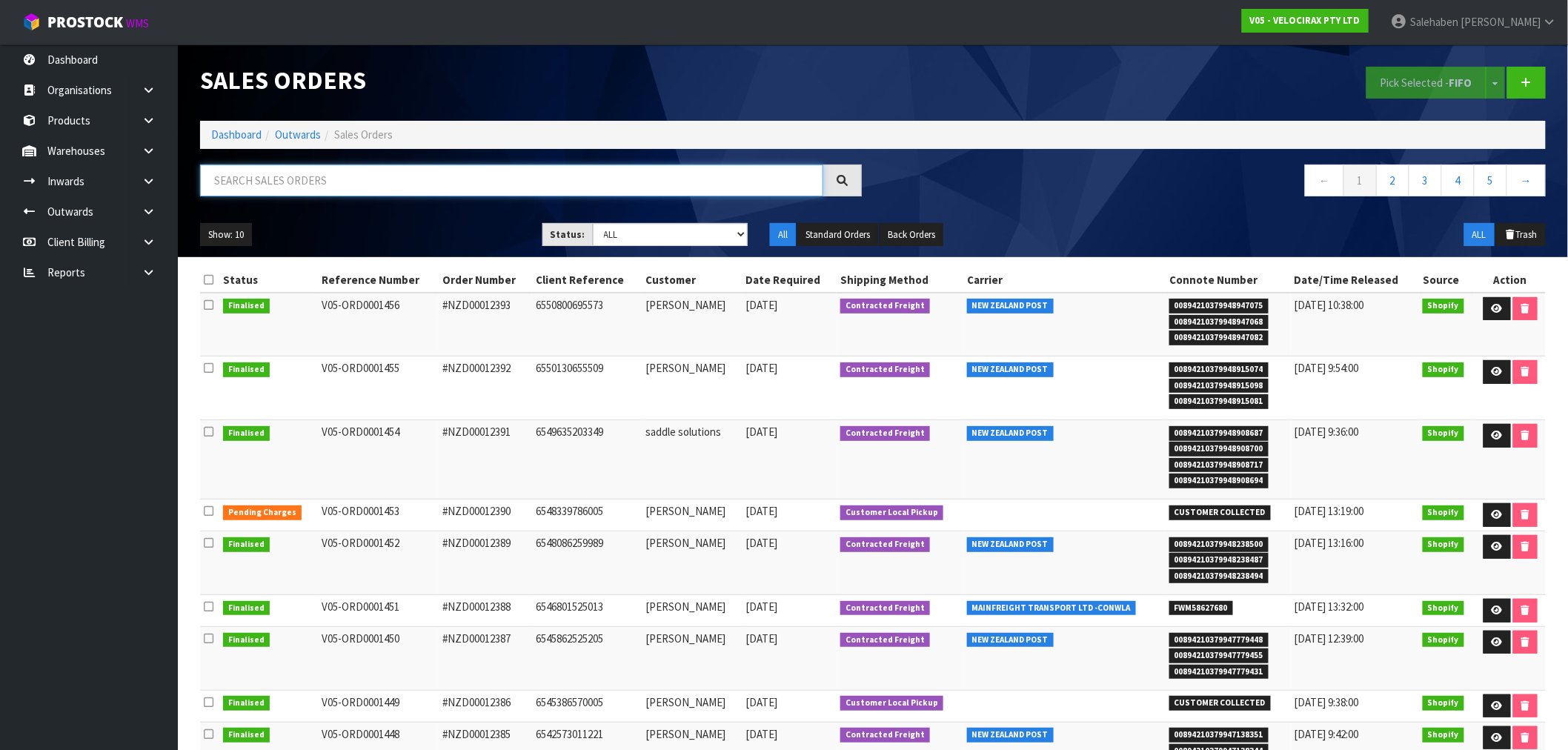
paste input "FWM58506716"
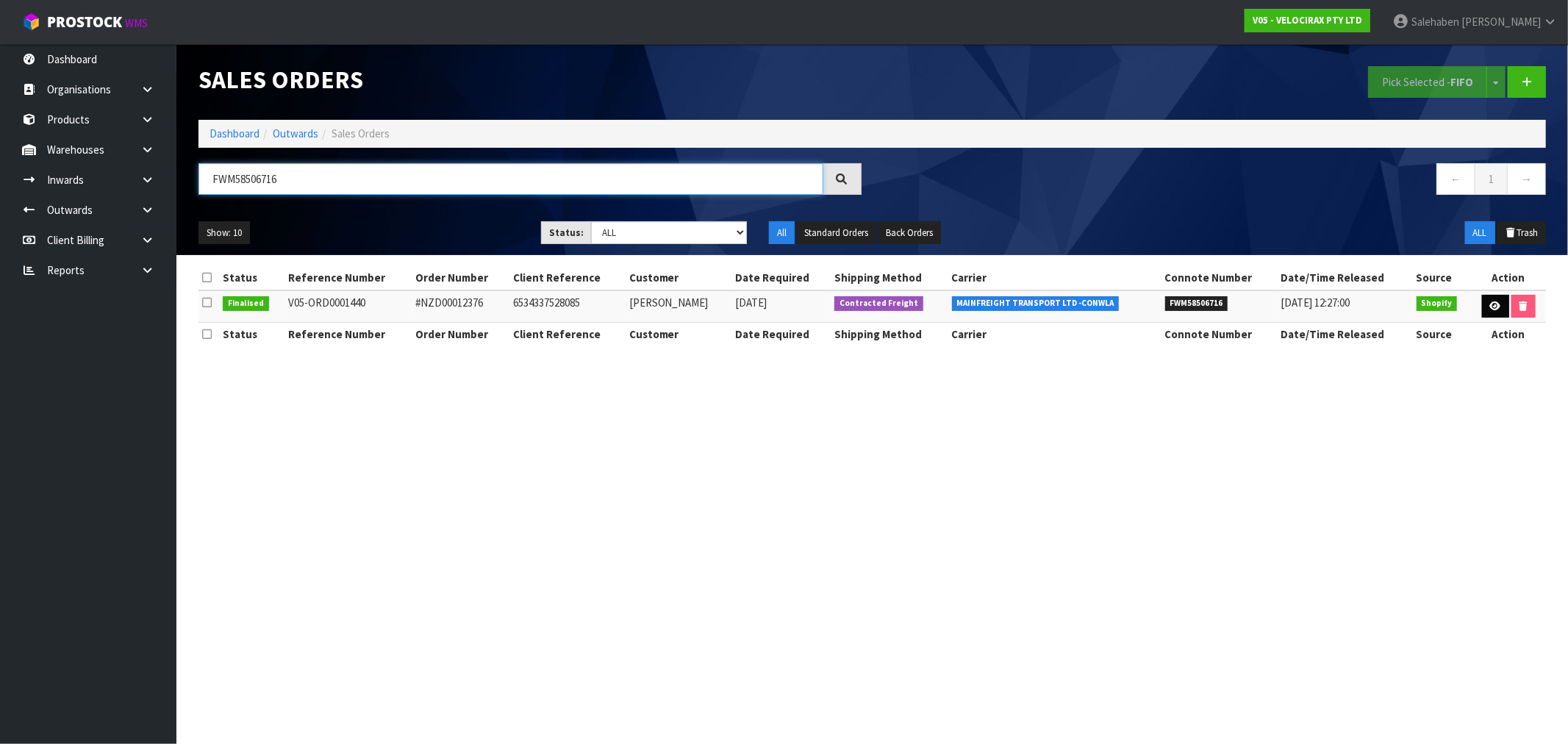
type input "FWM58506716"
click at [1503, 303] on link at bounding box center [1495, 306] width 27 height 24
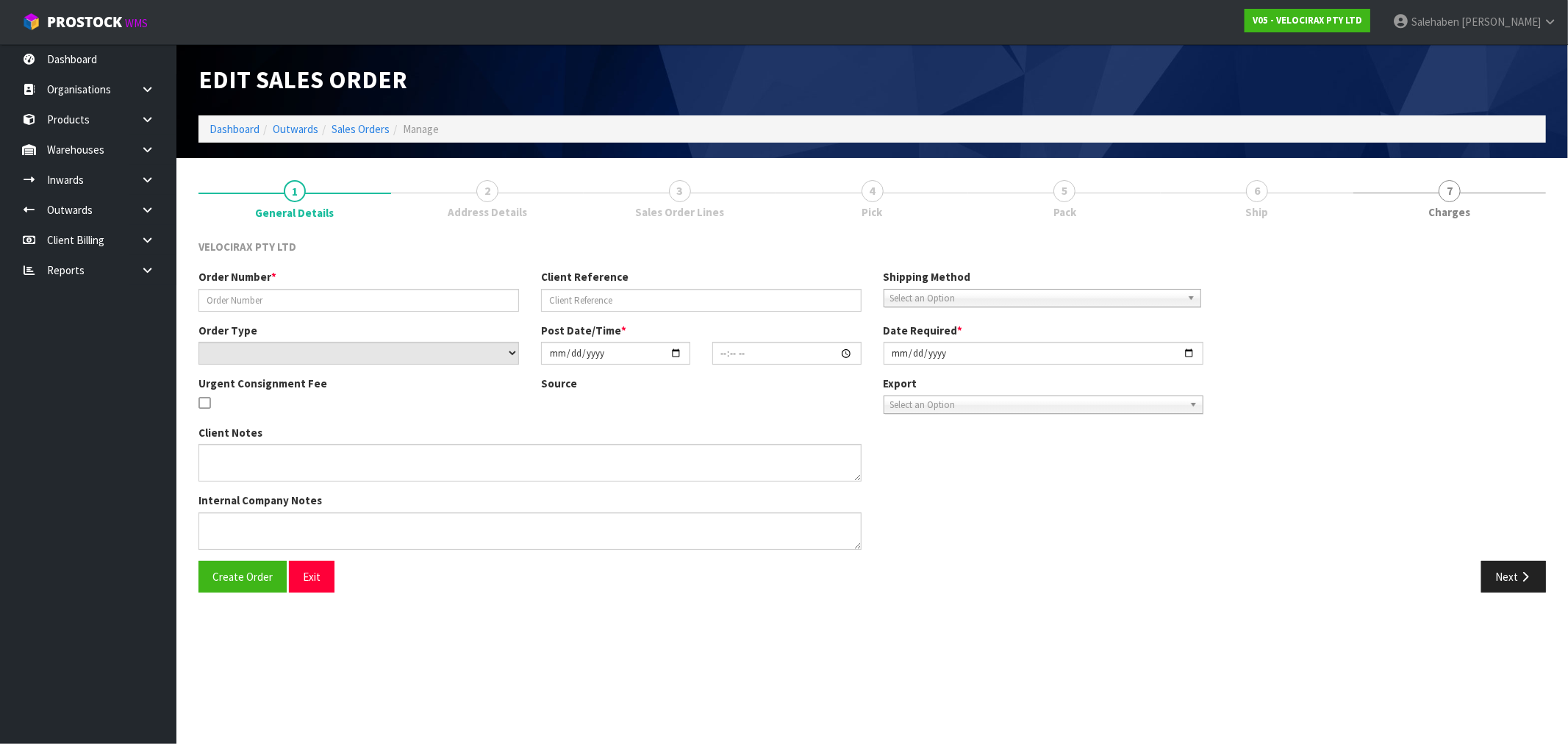
type input "#NZD00012376"
type input "6534337528085"
select select "number:0"
type input "[DATE]"
type input "12:02:42.000"
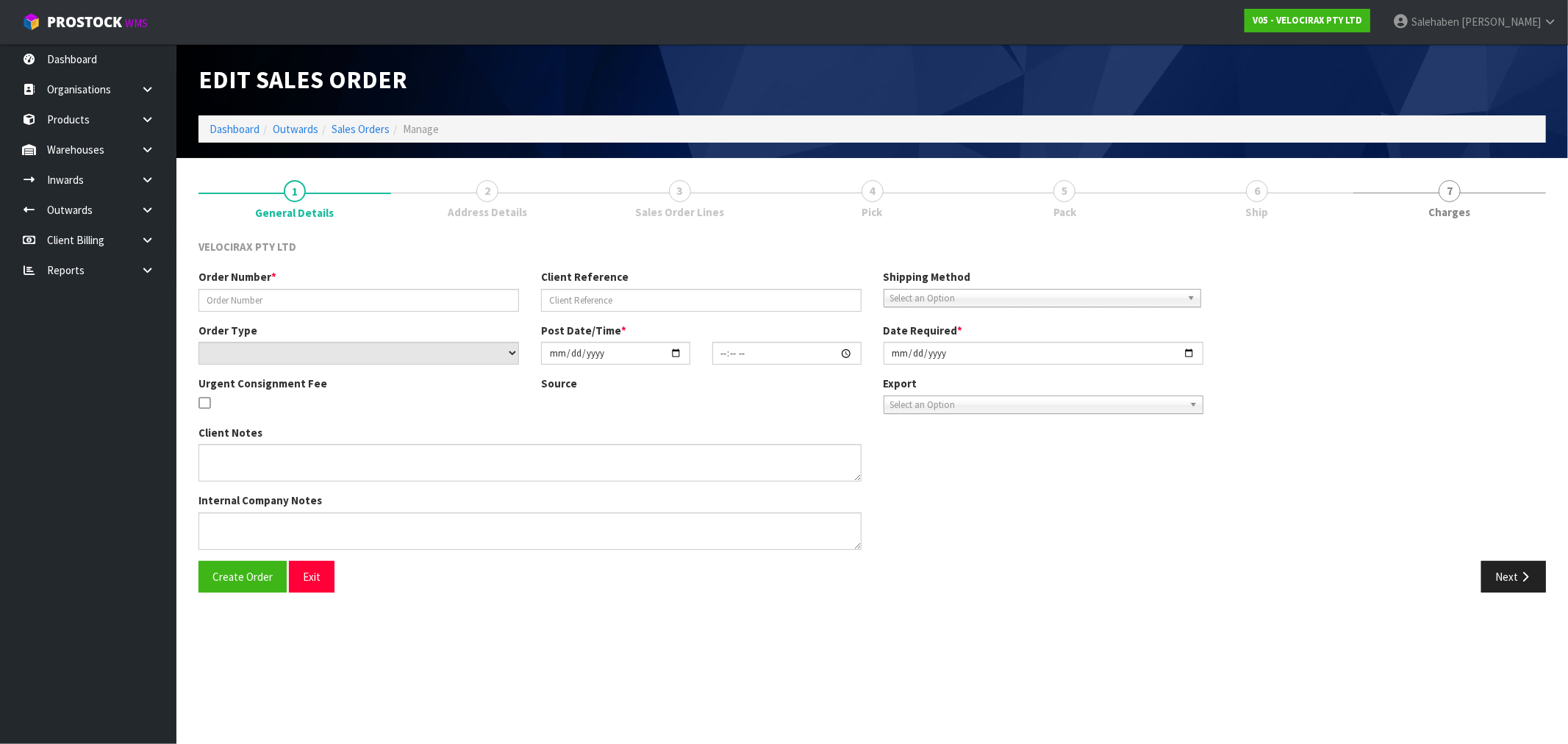
type input "[DATE]"
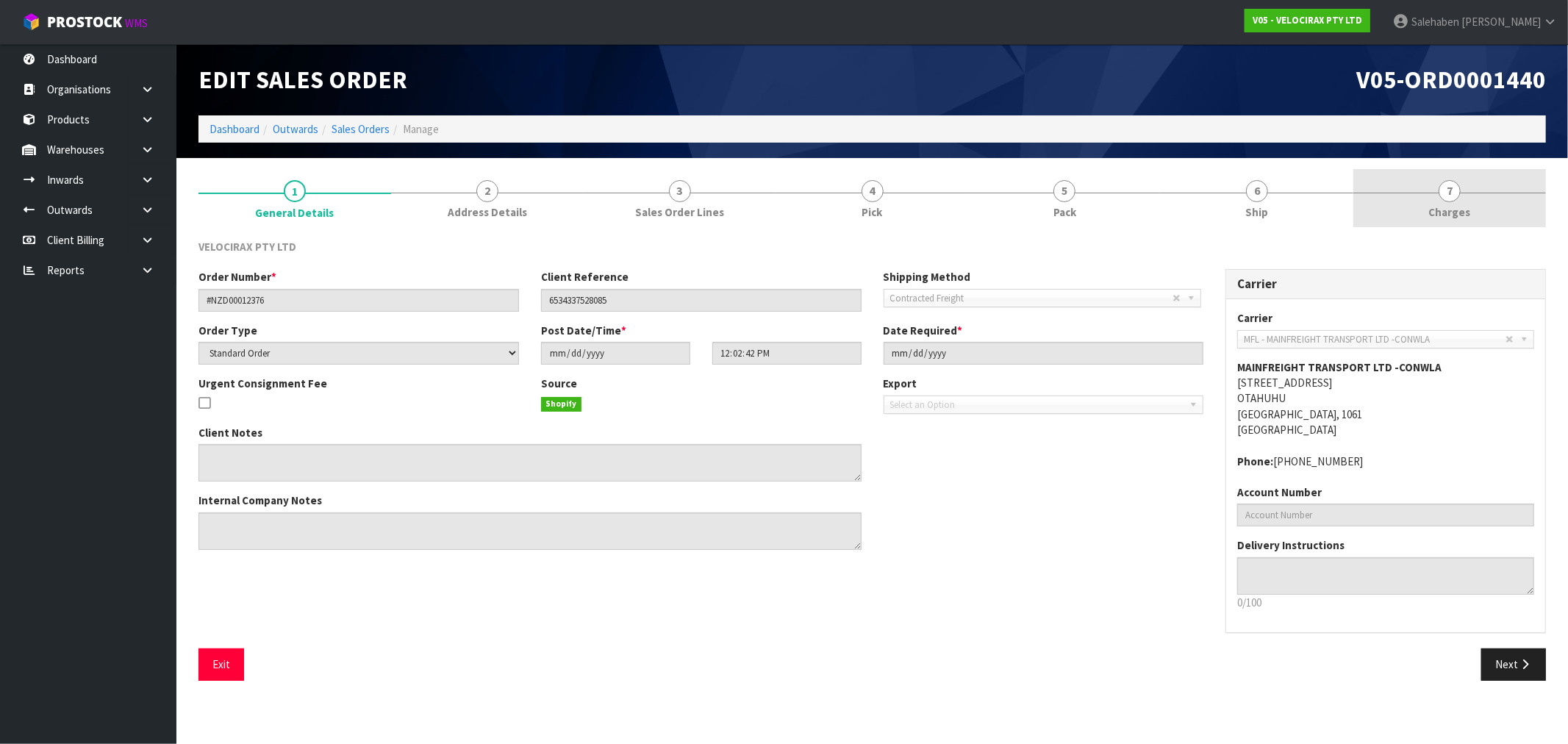
click at [1449, 216] on span "Charges" at bounding box center [1450, 211] width 42 height 15
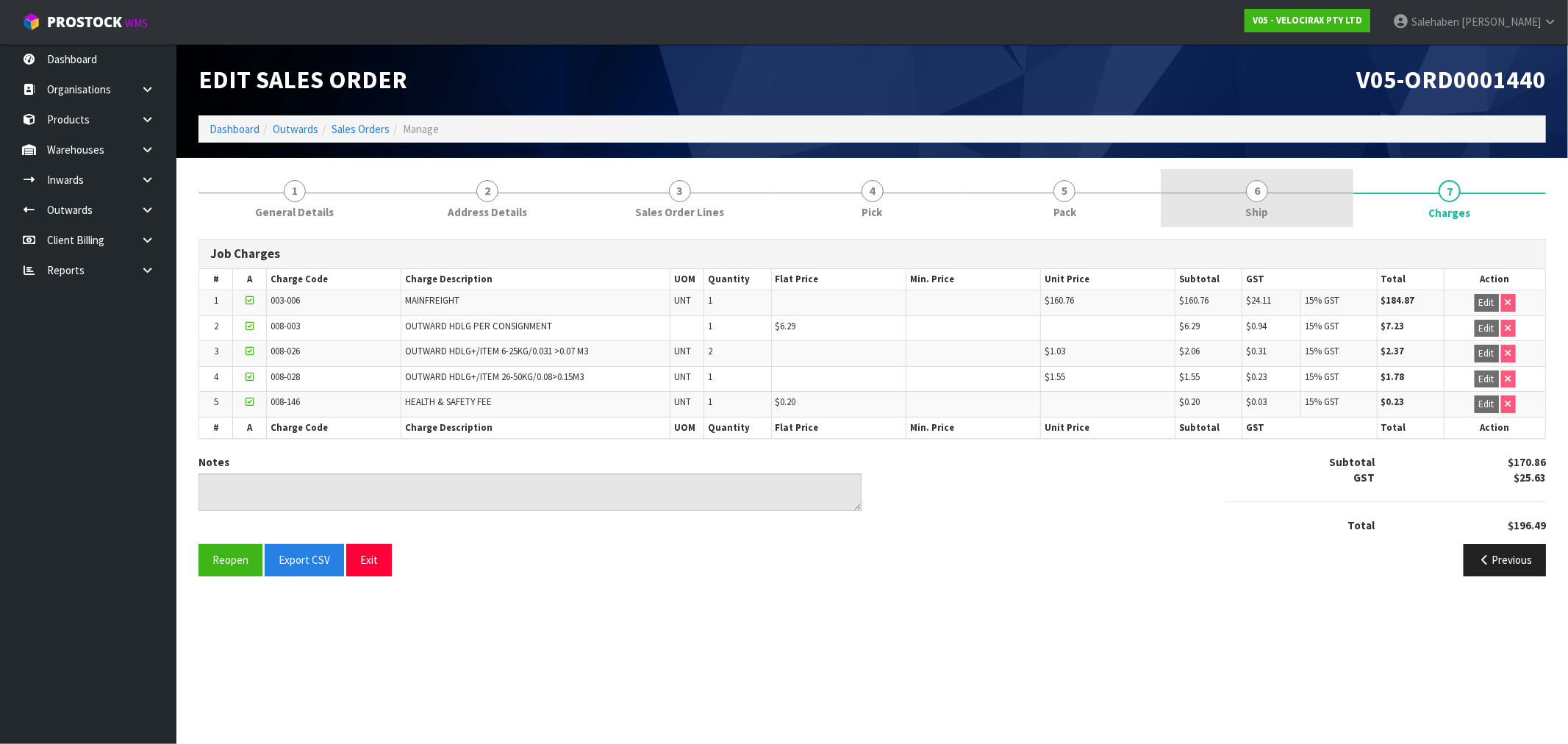
click at [1262, 204] on span "Ship" at bounding box center [1257, 211] width 23 height 15
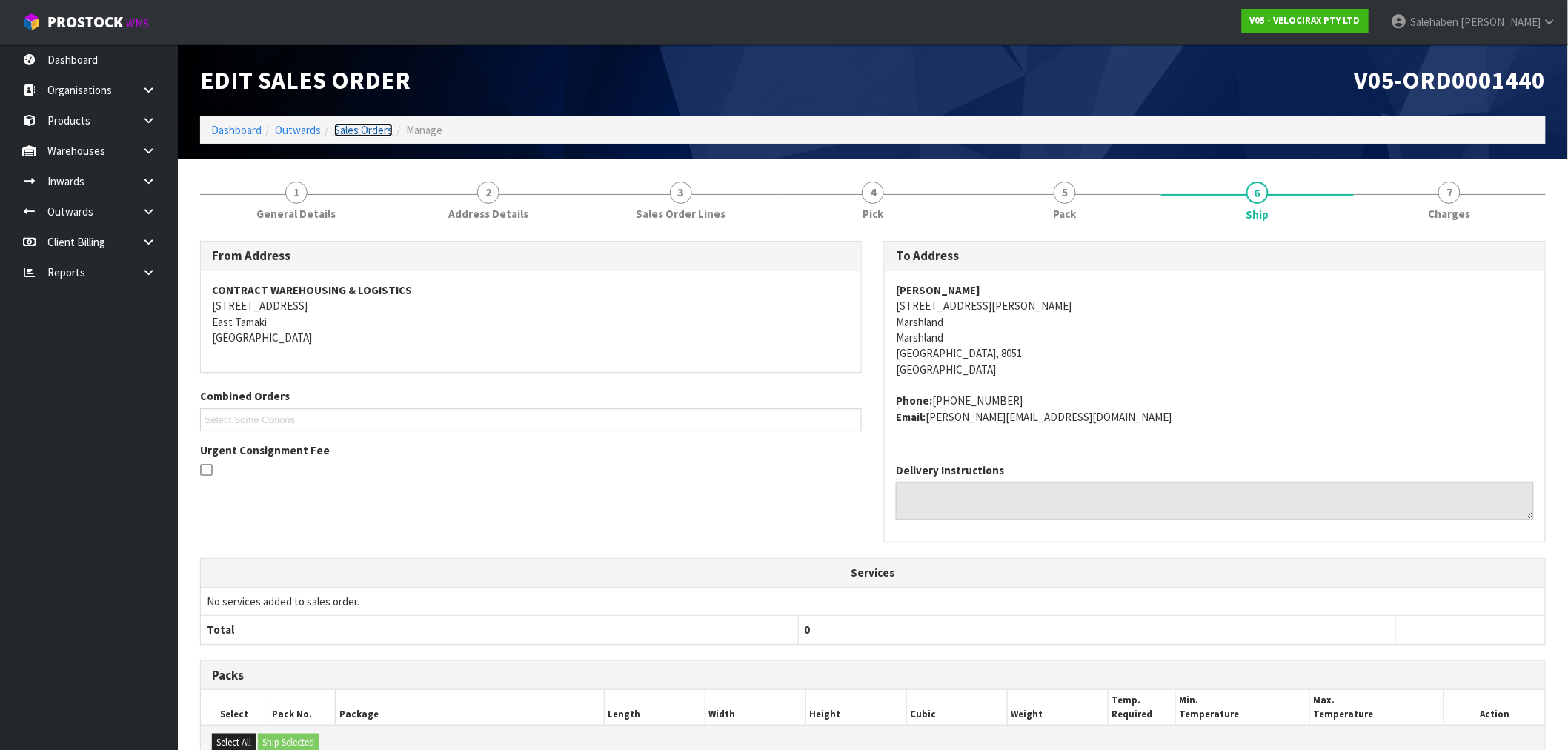
click at [344, 128] on link "Sales Orders" at bounding box center [364, 130] width 58 height 14
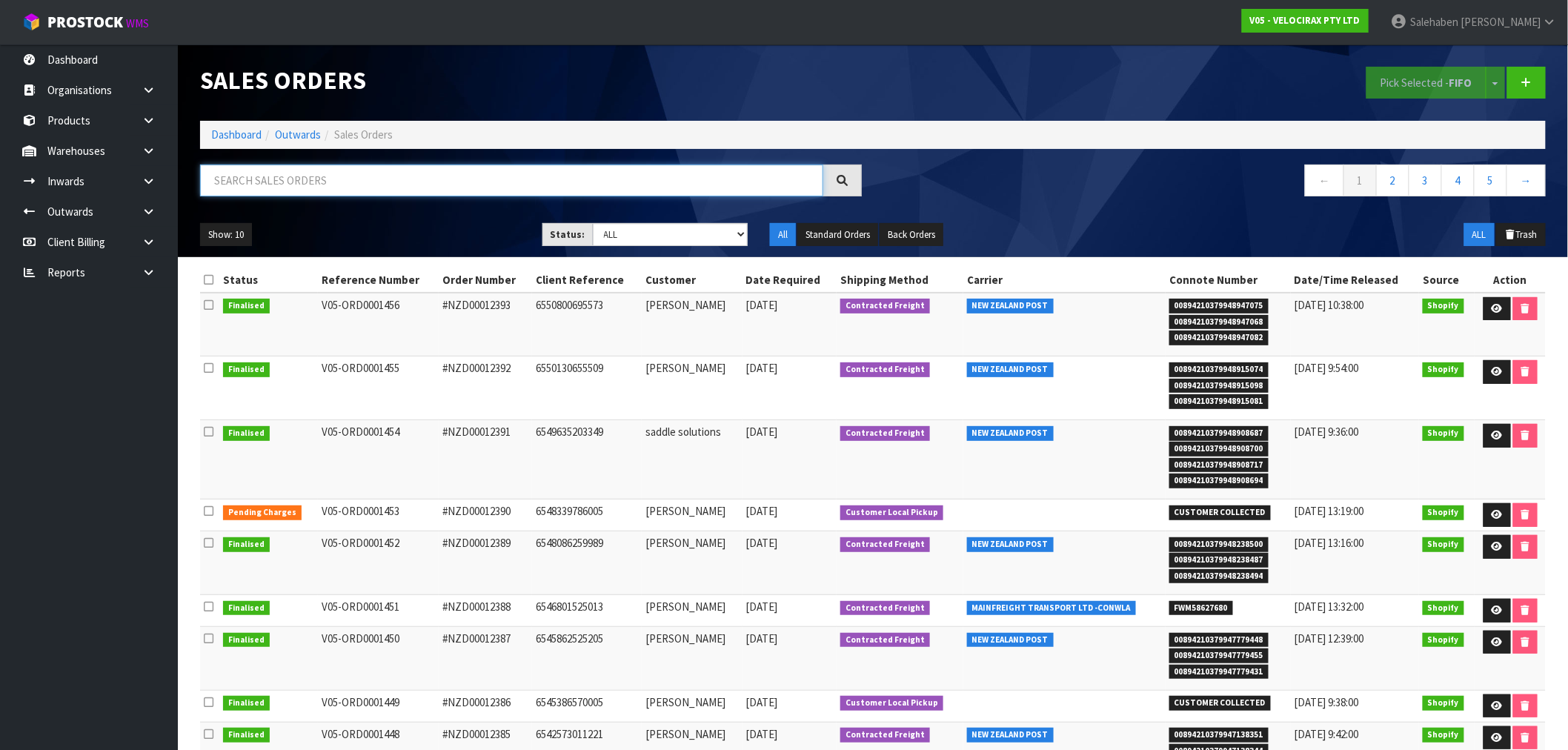
click at [469, 174] on input "text" at bounding box center [512, 180] width 623 height 32
paste input "FWM58506716"
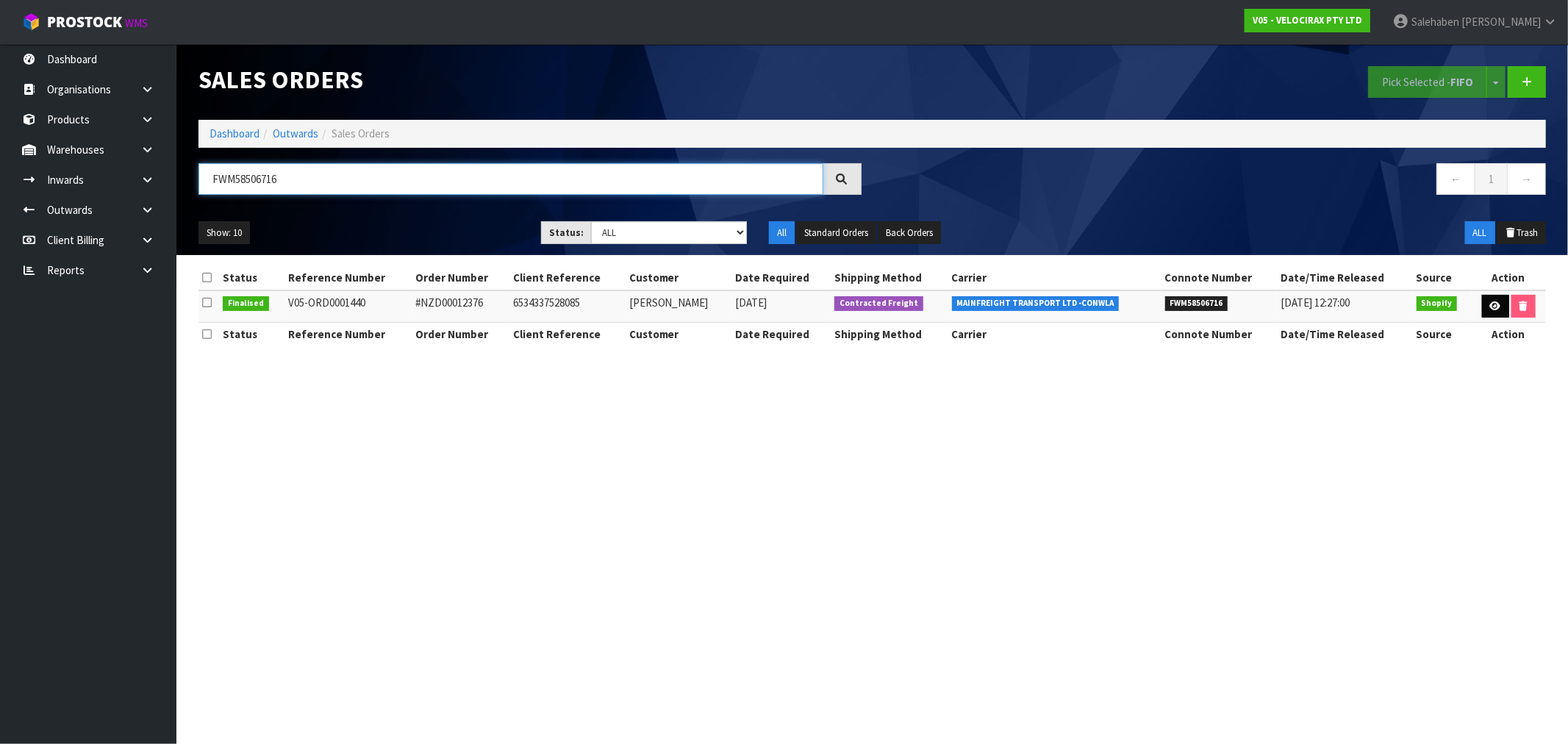
type input "FWM58506716"
click at [1493, 309] on icon at bounding box center [1495, 306] width 11 height 10
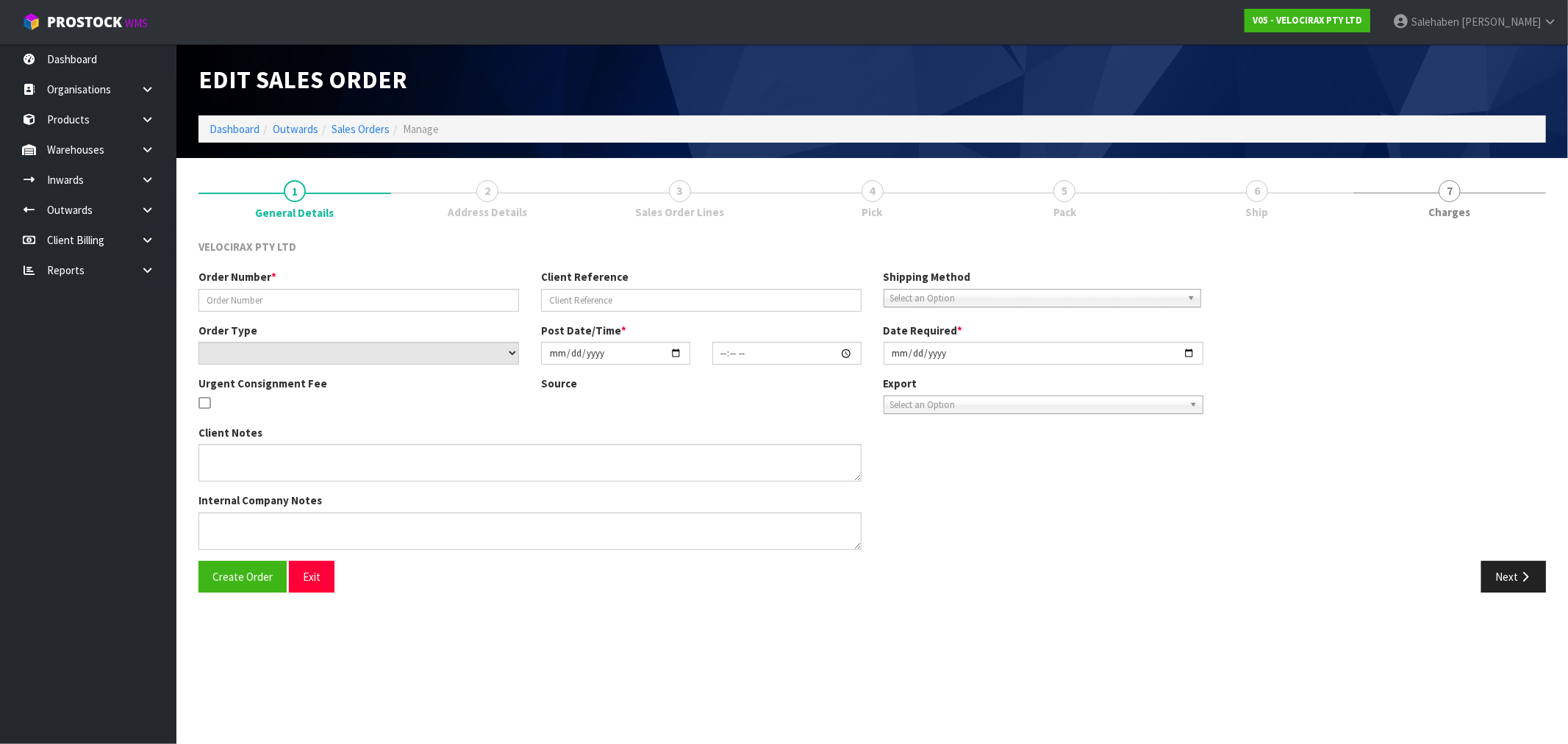
type input "#NZD00012376"
type input "6534337528085"
select select "number:0"
type input "[DATE]"
type input "12:02:42.000"
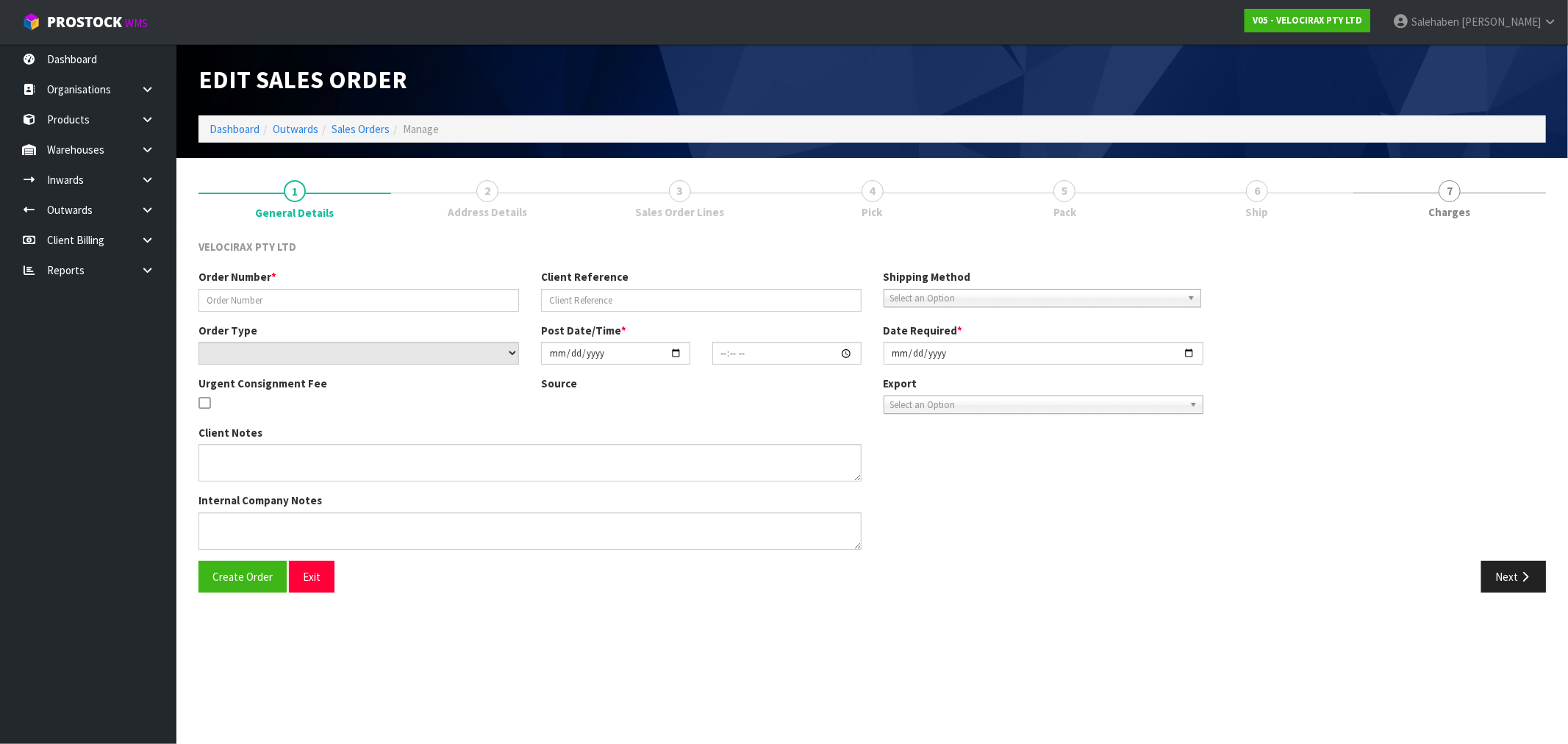
type input "[DATE]"
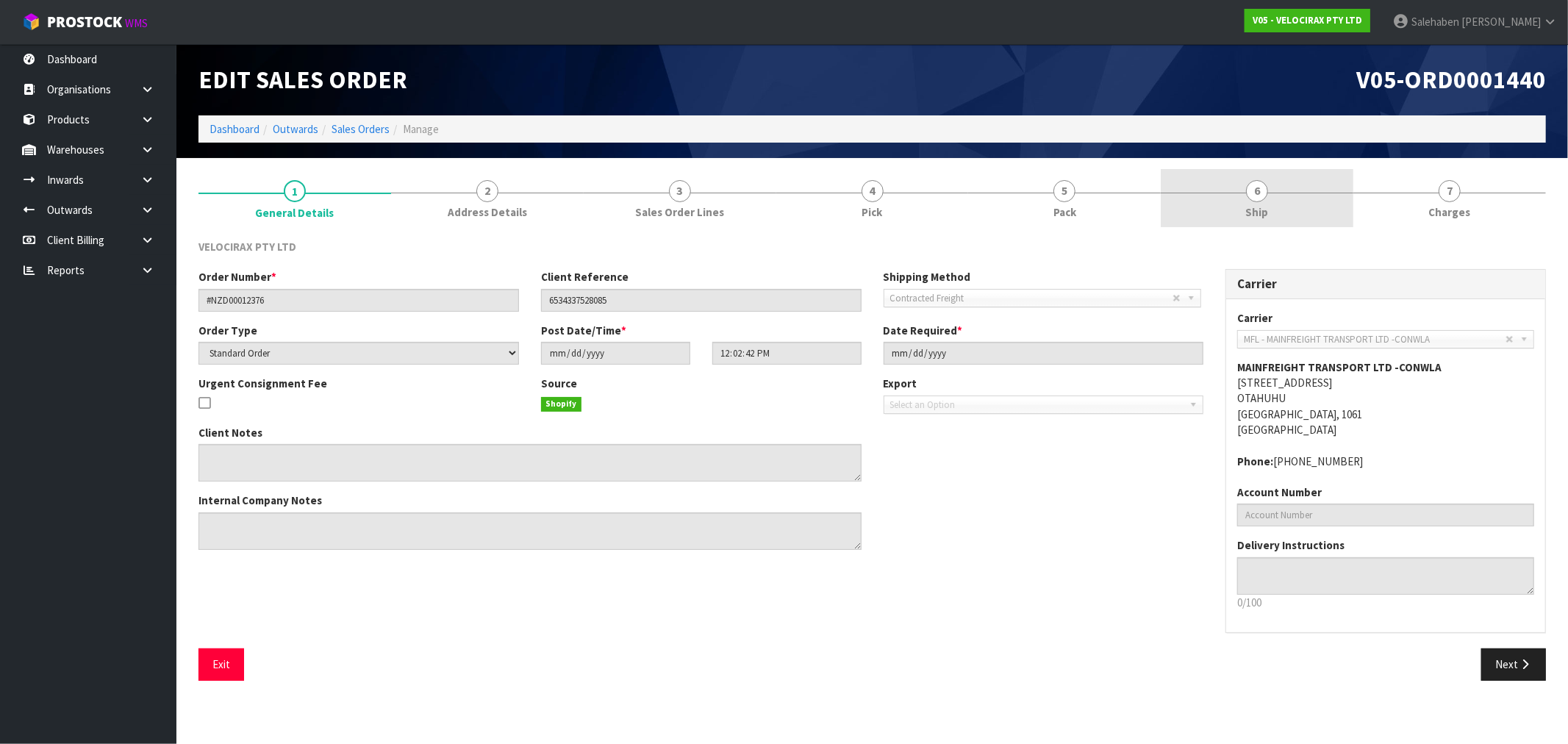
click at [1260, 210] on span "Ship" at bounding box center [1257, 211] width 23 height 15
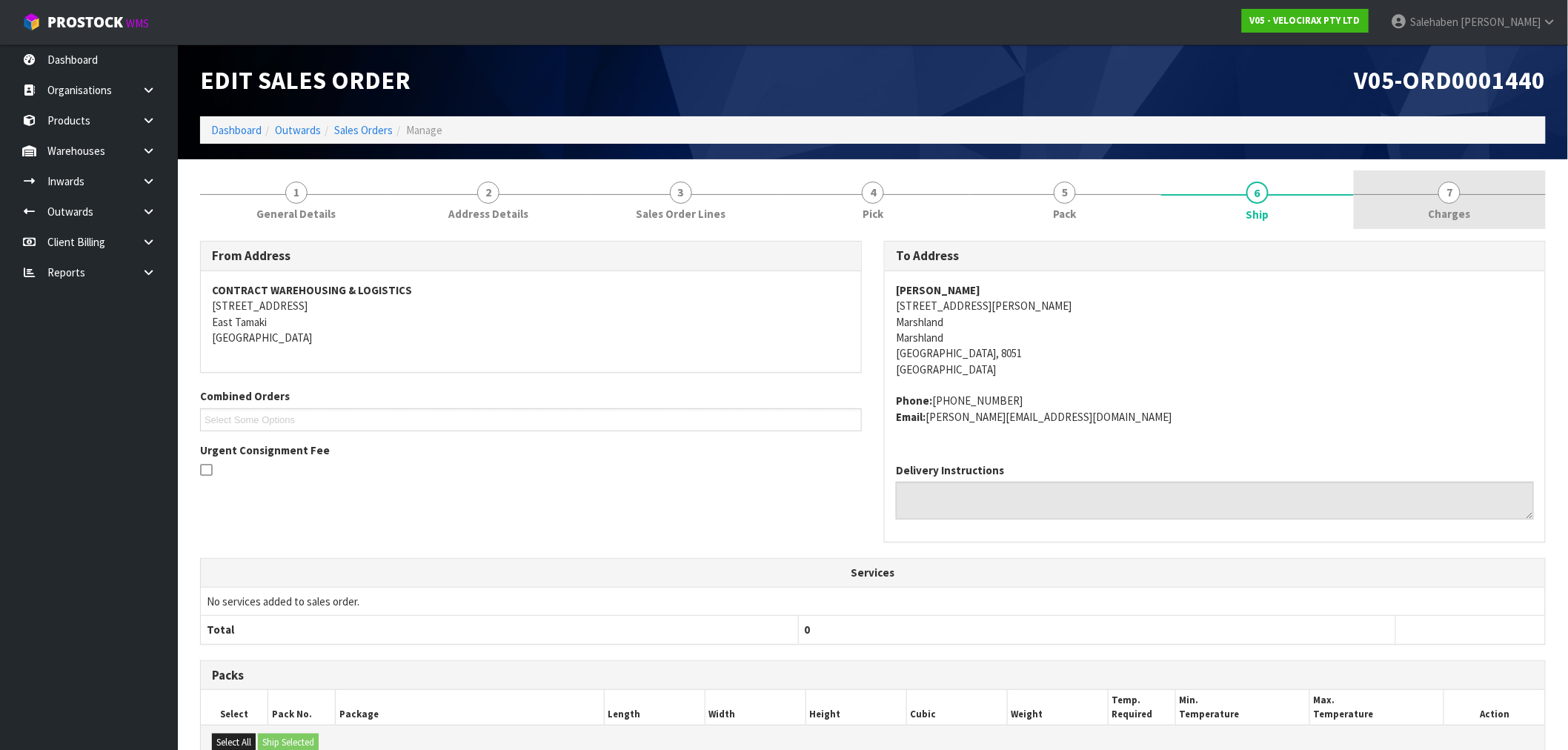
click at [1456, 208] on span "Charges" at bounding box center [1450, 213] width 42 height 16
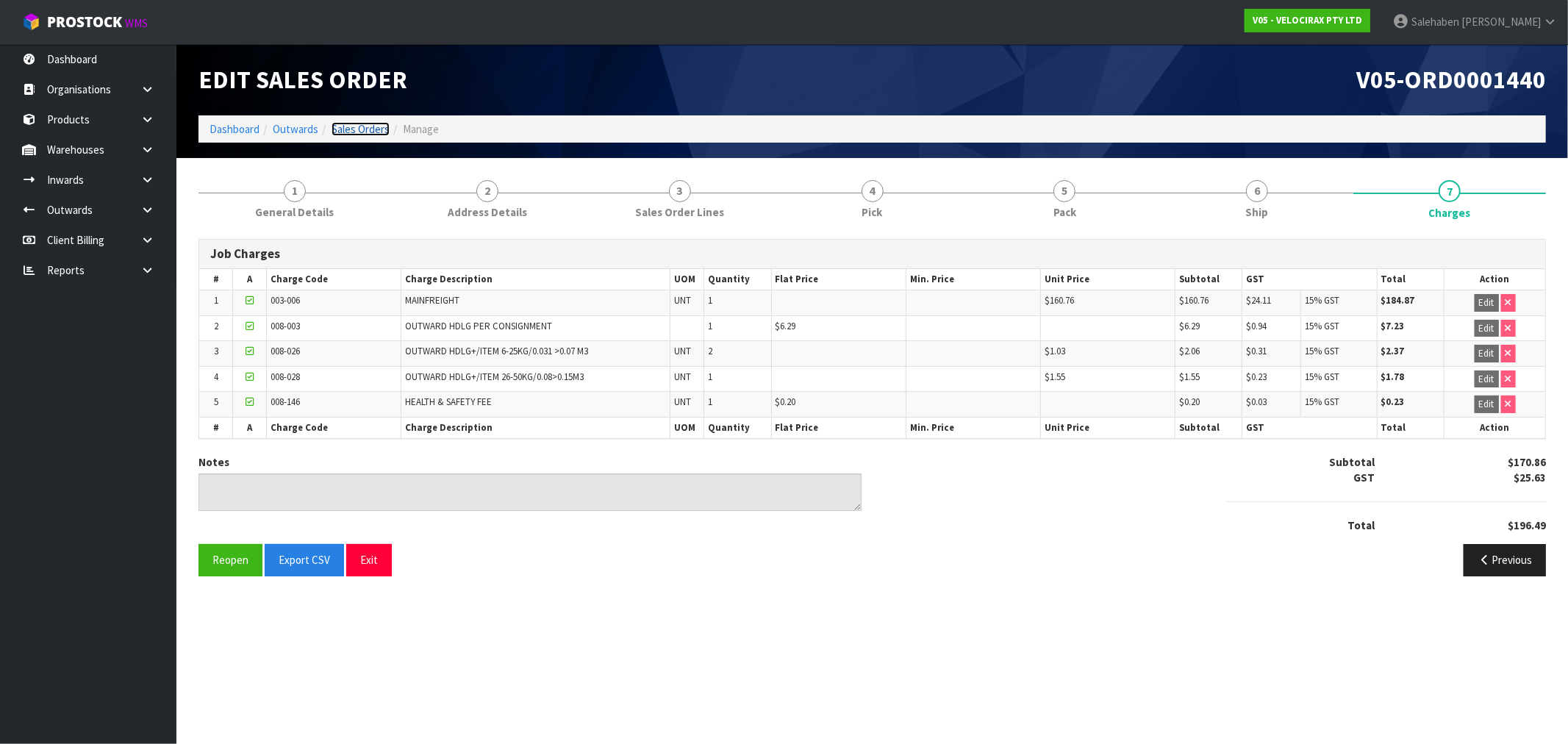
click at [353, 123] on link "Sales Orders" at bounding box center [361, 129] width 58 height 14
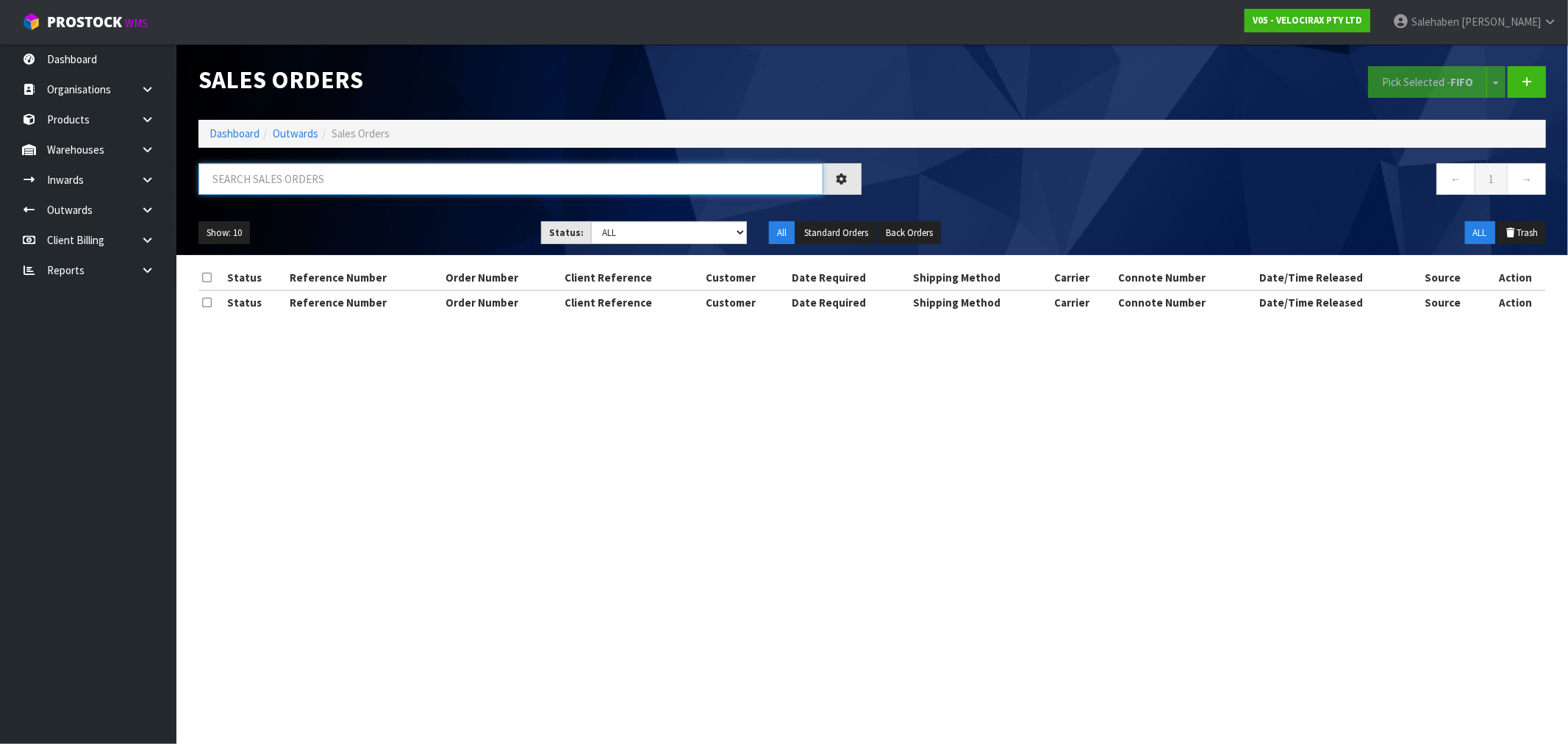
click at [251, 182] on input "text" at bounding box center [510, 179] width 624 height 32
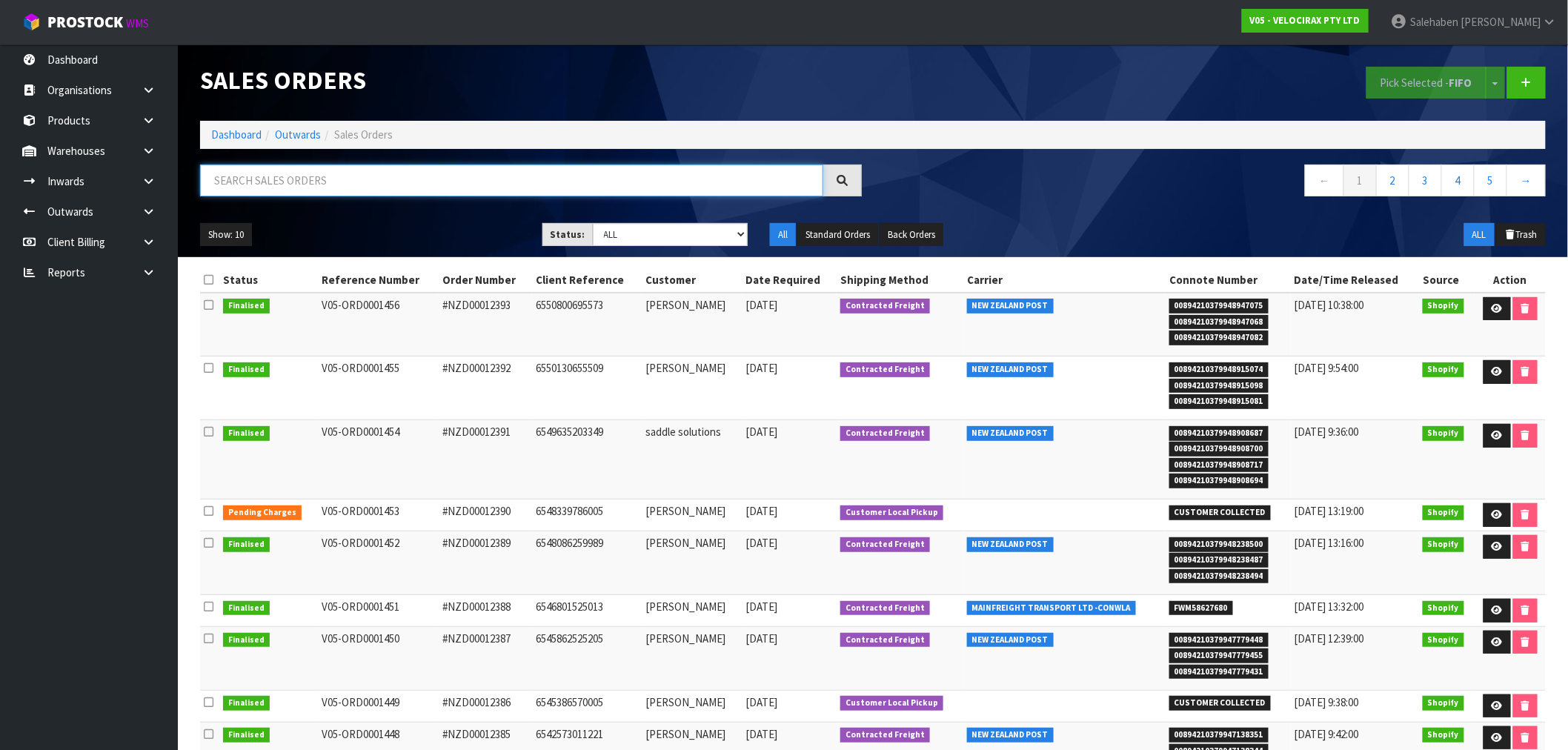
paste input "FWM58544677"
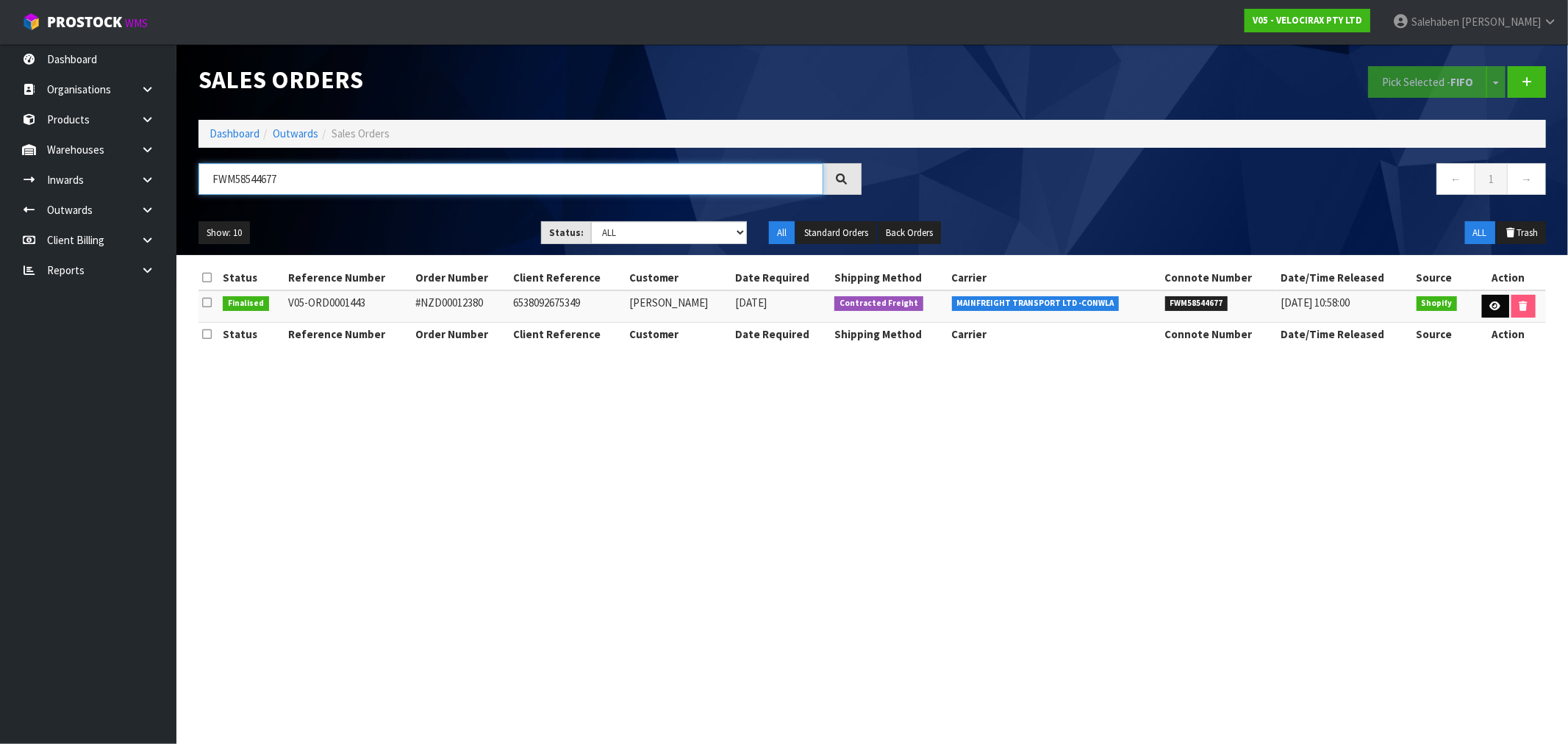
type input "FWM58544677"
click at [1490, 305] on icon at bounding box center [1495, 306] width 11 height 10
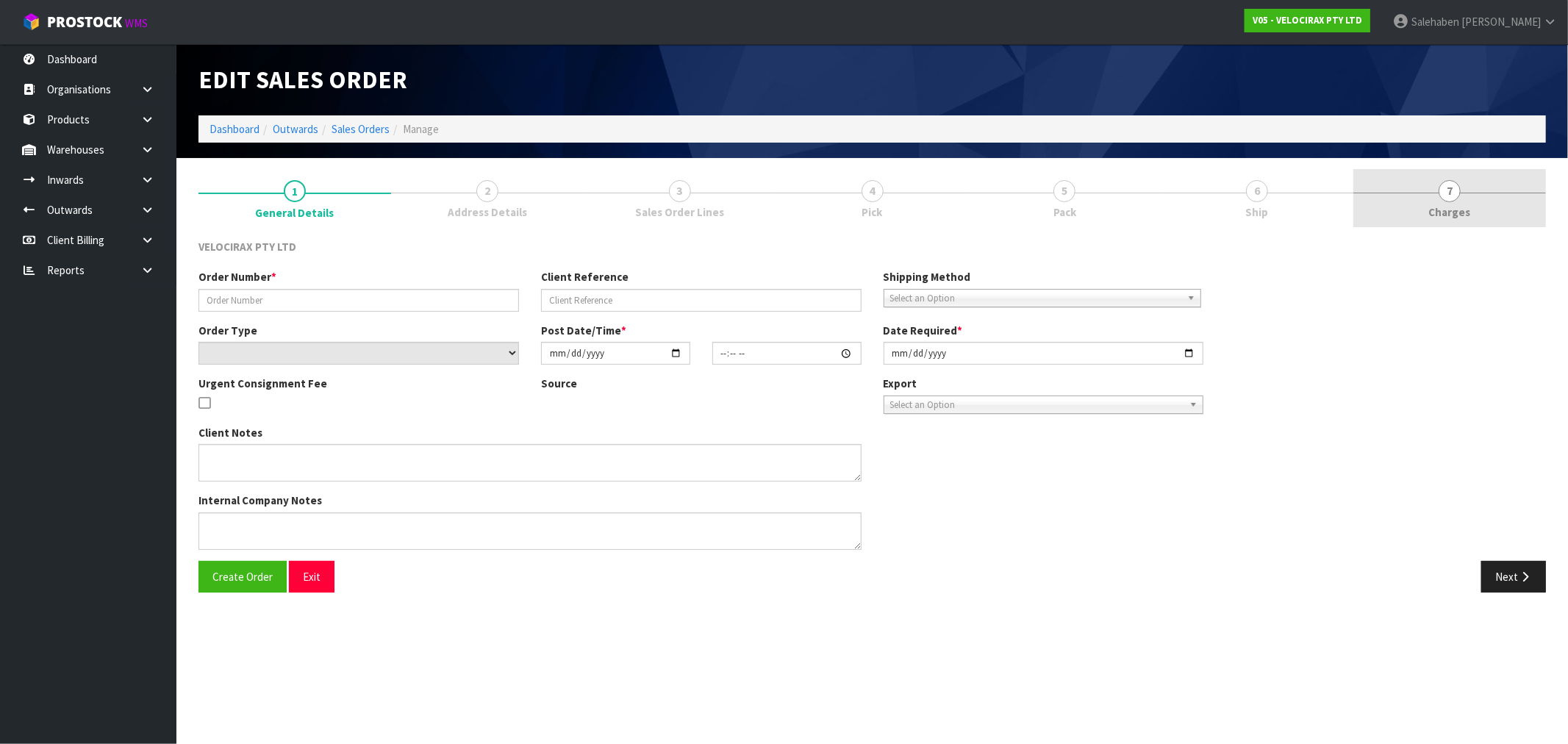
click at [1437, 204] on span "Charges" at bounding box center [1450, 211] width 42 height 15
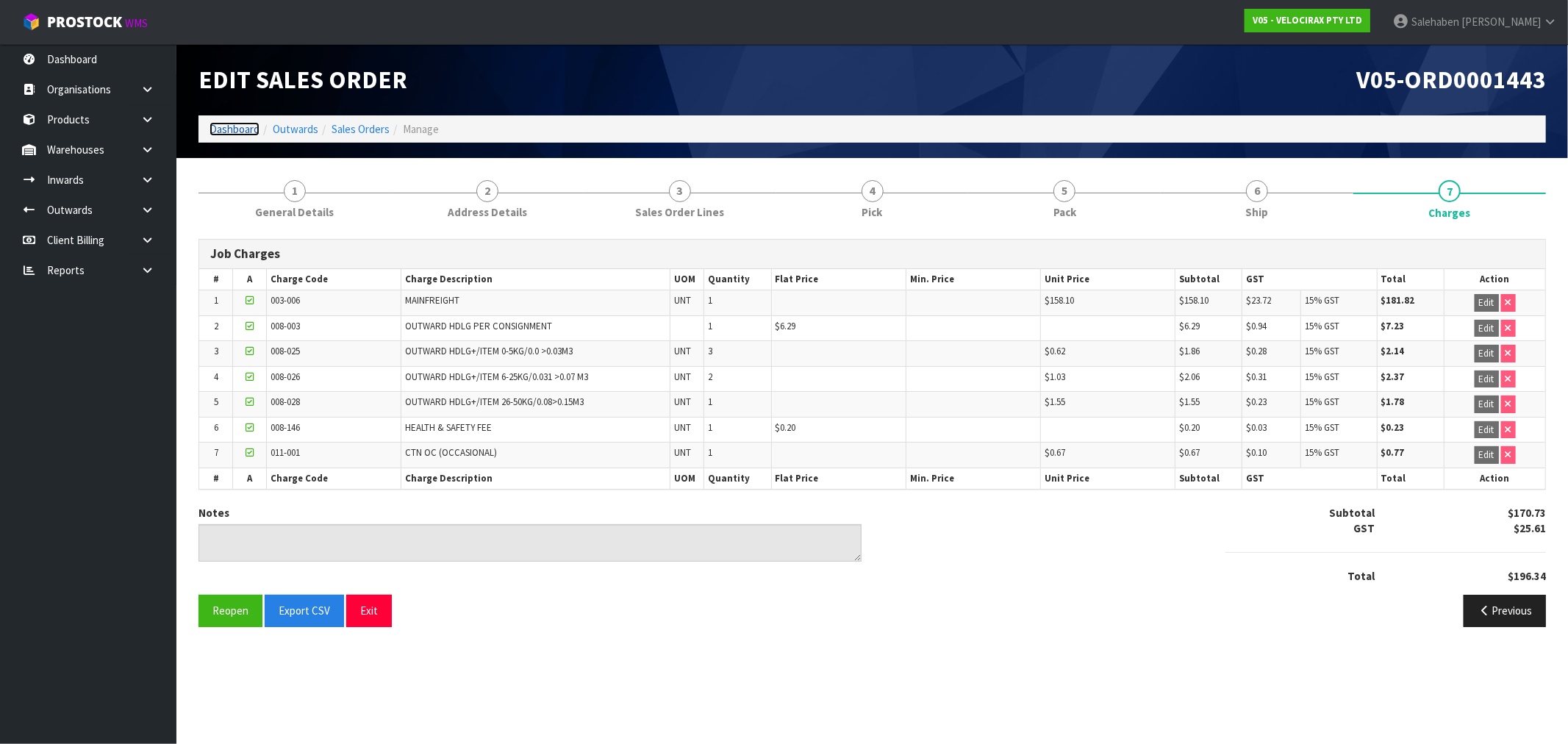
click at [231, 123] on link "Dashboard" at bounding box center [234, 129] width 50 height 14
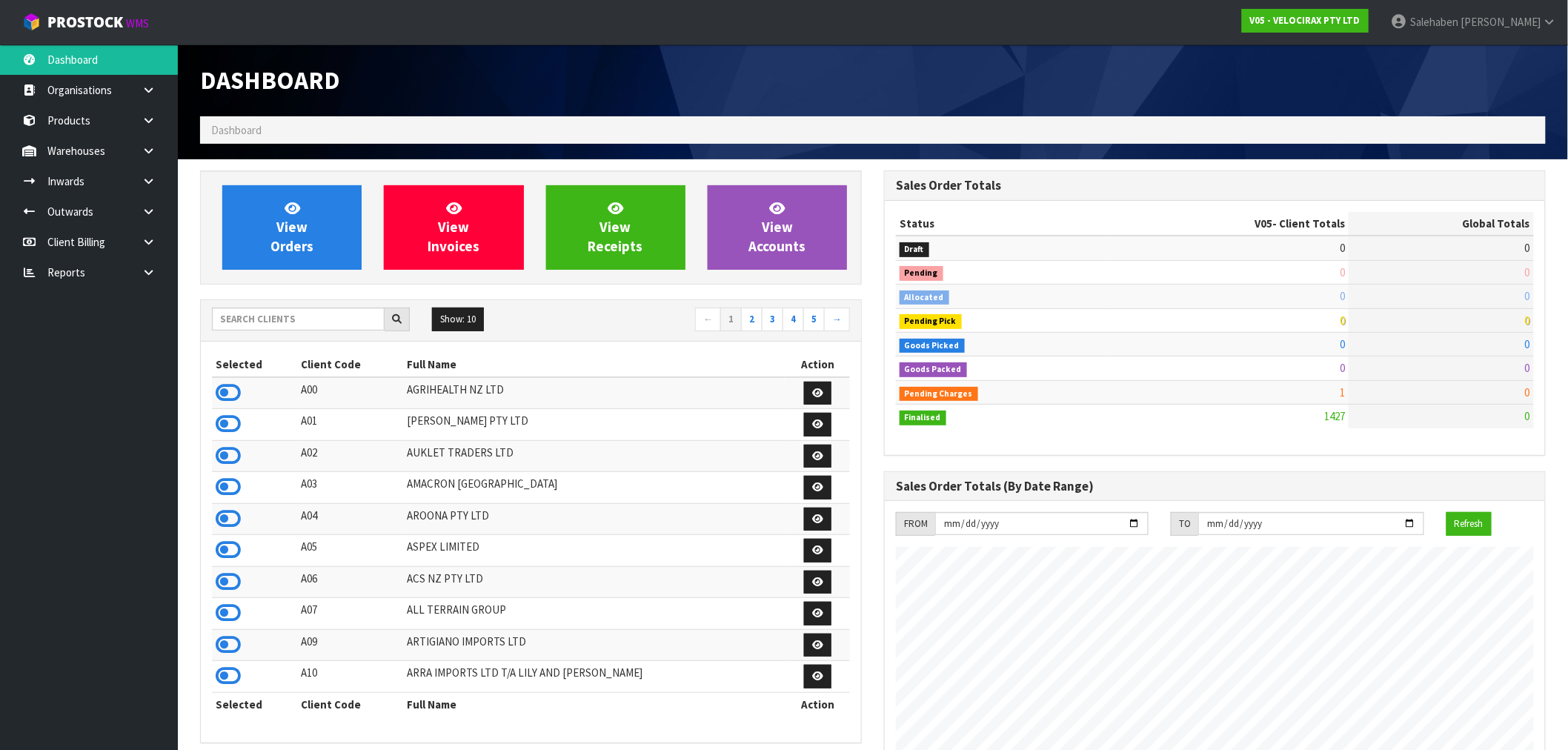
scroll to position [1123, 684]
drag, startPoint x: 310, startPoint y: 316, endPoint x: 300, endPoint y: 313, distance: 10.4
click at [307, 314] on input "text" at bounding box center [298, 319] width 173 height 23
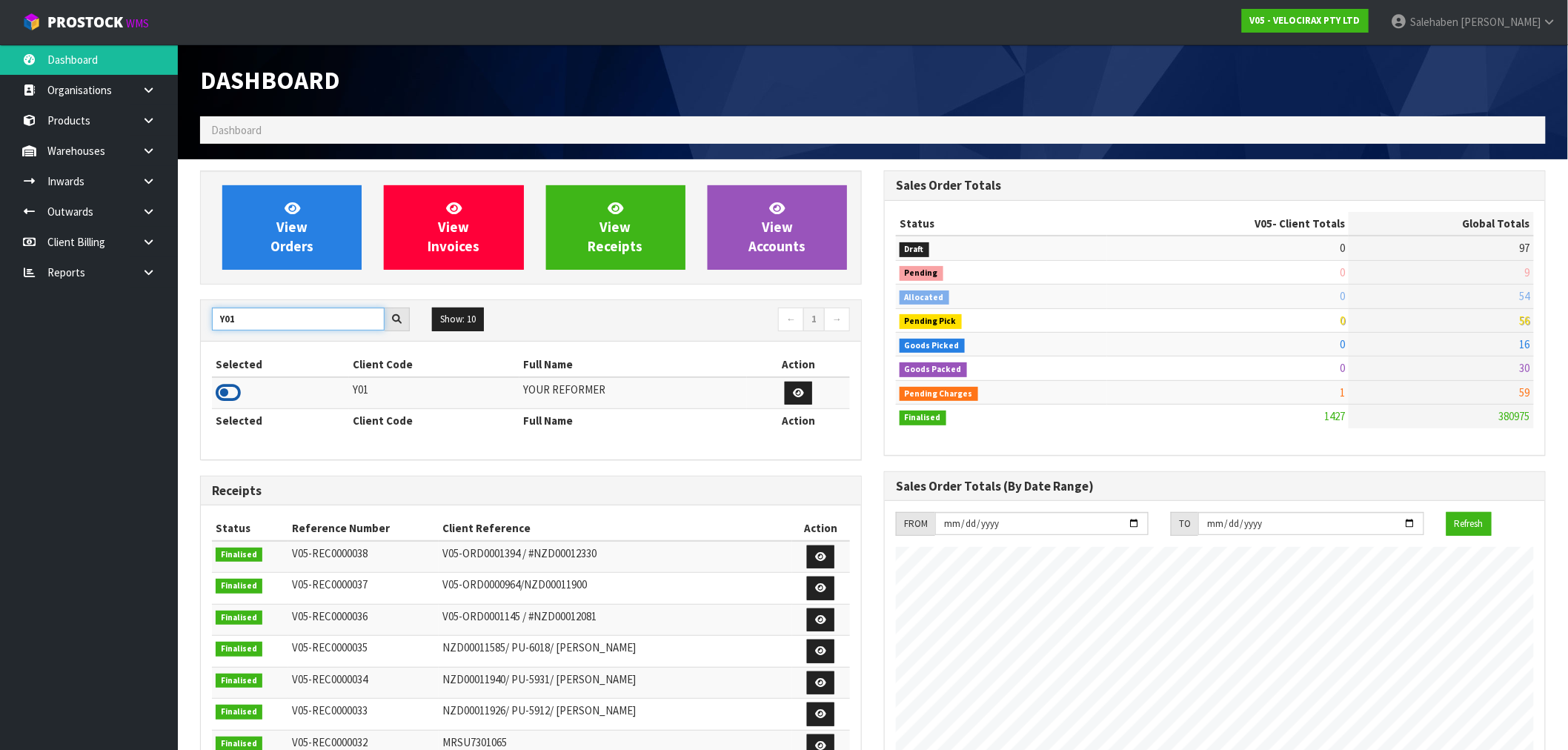
type input "Y01"
click at [231, 395] on icon at bounding box center [228, 393] width 26 height 22
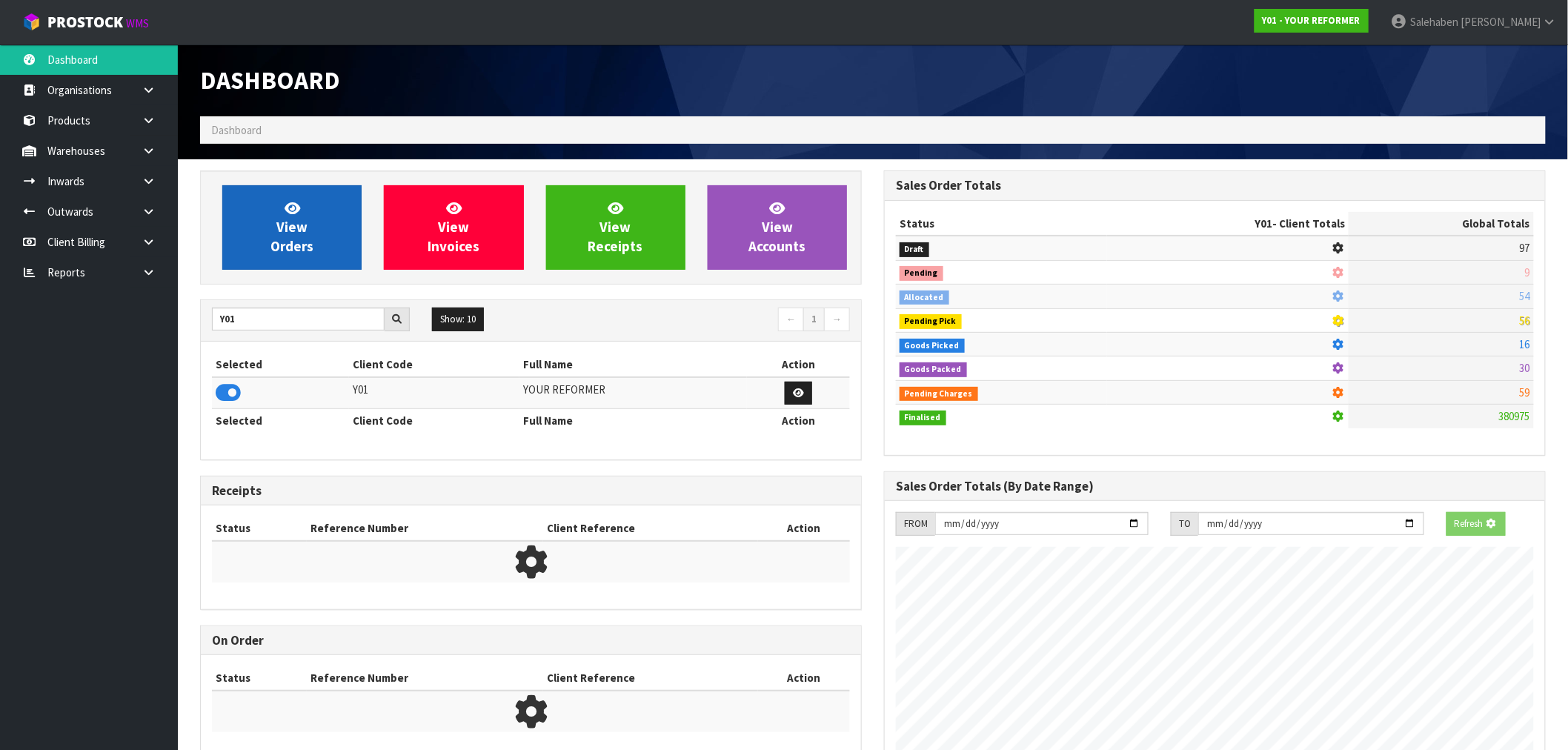
scroll to position [924, 684]
click at [304, 213] on link "View Orders" at bounding box center [291, 227] width 139 height 84
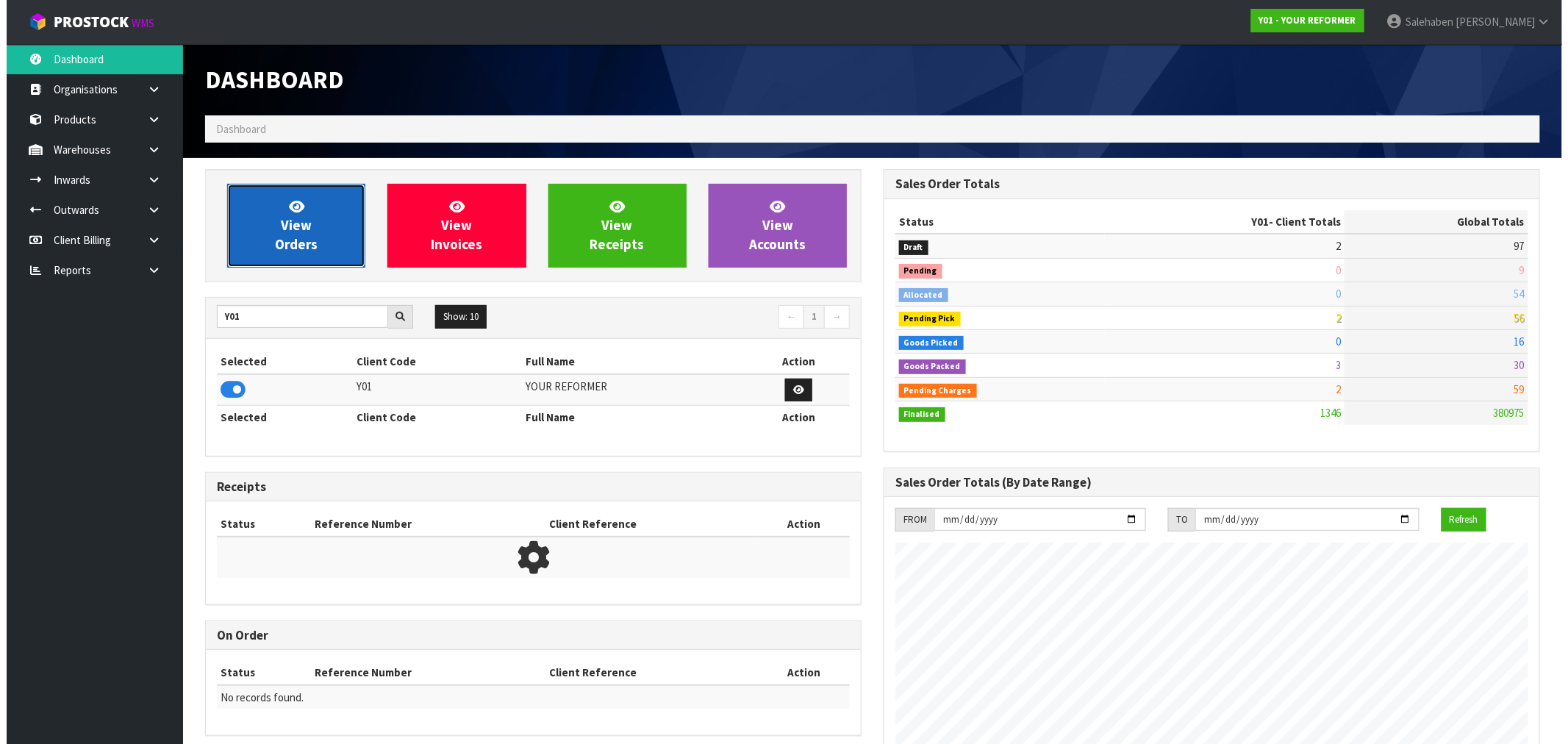
scroll to position [1114, 679]
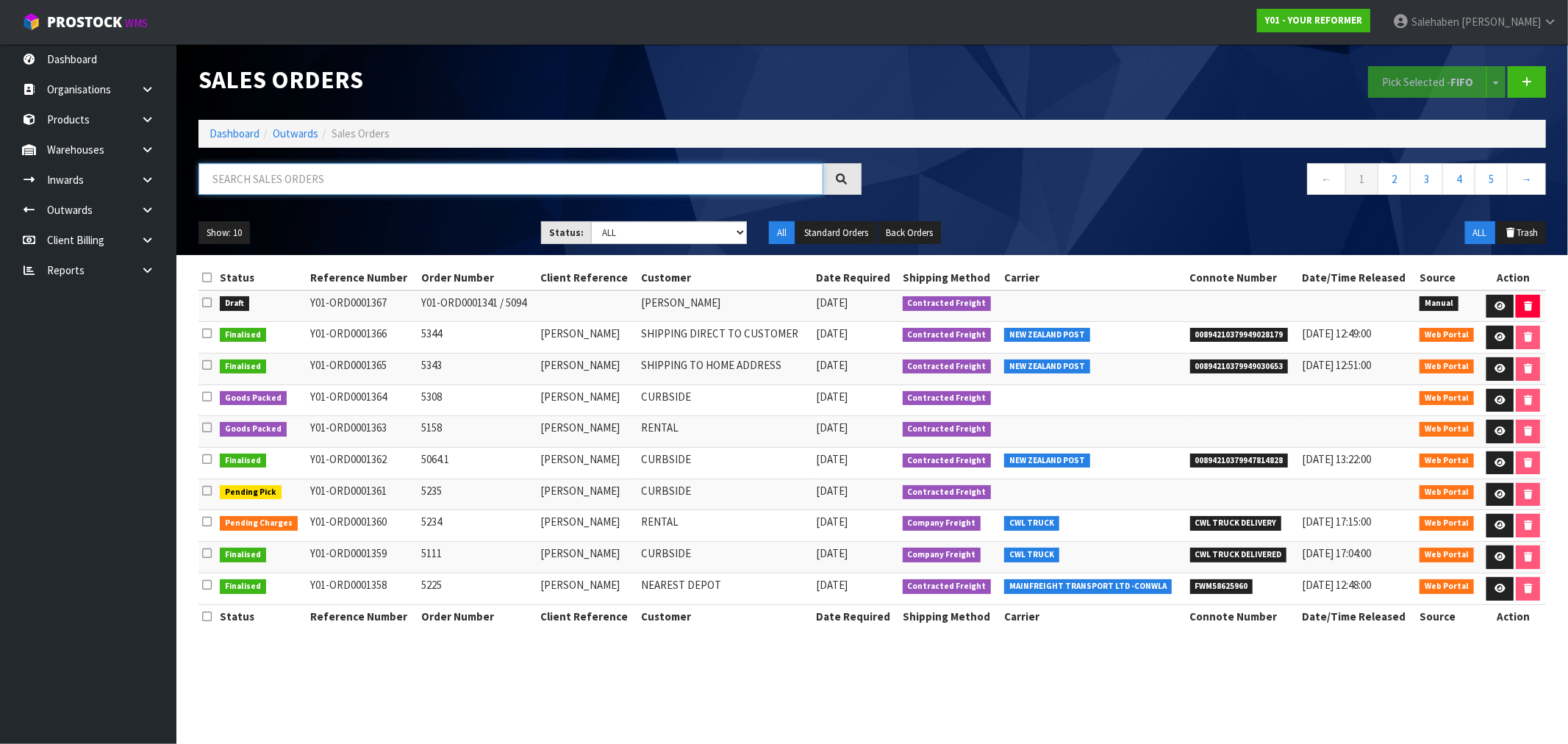
click at [395, 168] on input "text" at bounding box center [510, 179] width 624 height 32
paste input "FWM58492770"
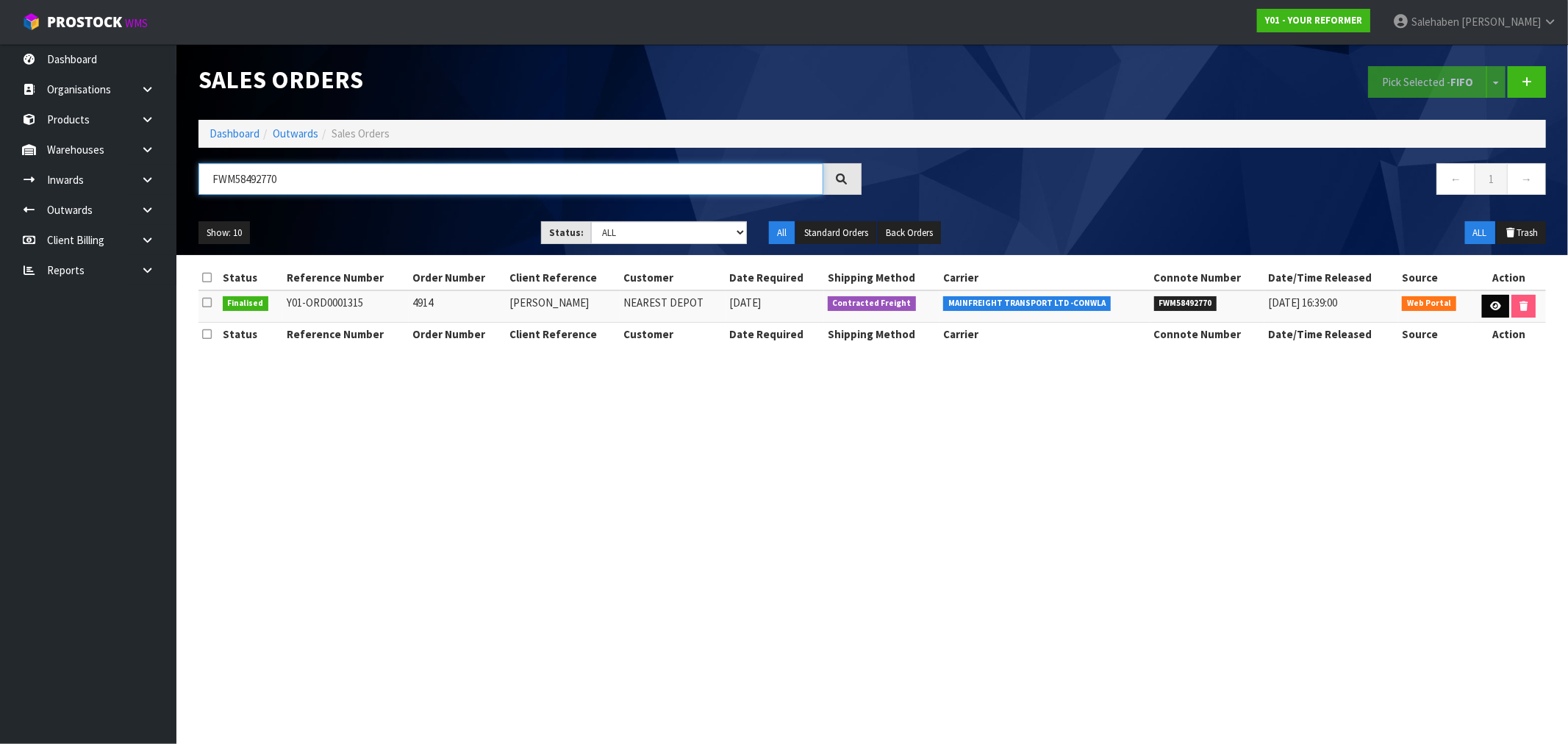
type input "FWM58492770"
click at [1494, 304] on icon at bounding box center [1495, 306] width 11 height 10
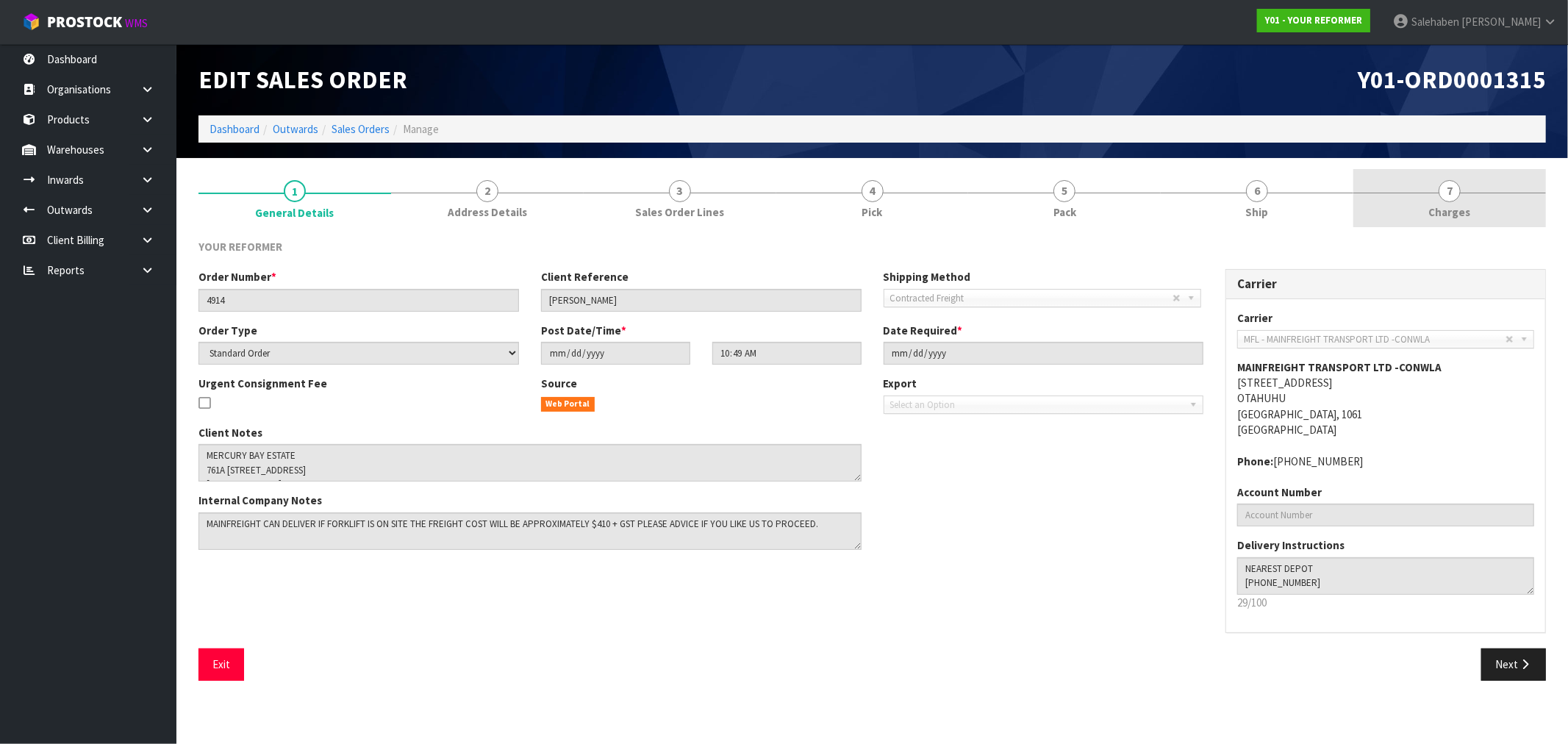
click at [1446, 208] on span "Charges" at bounding box center [1450, 211] width 42 height 15
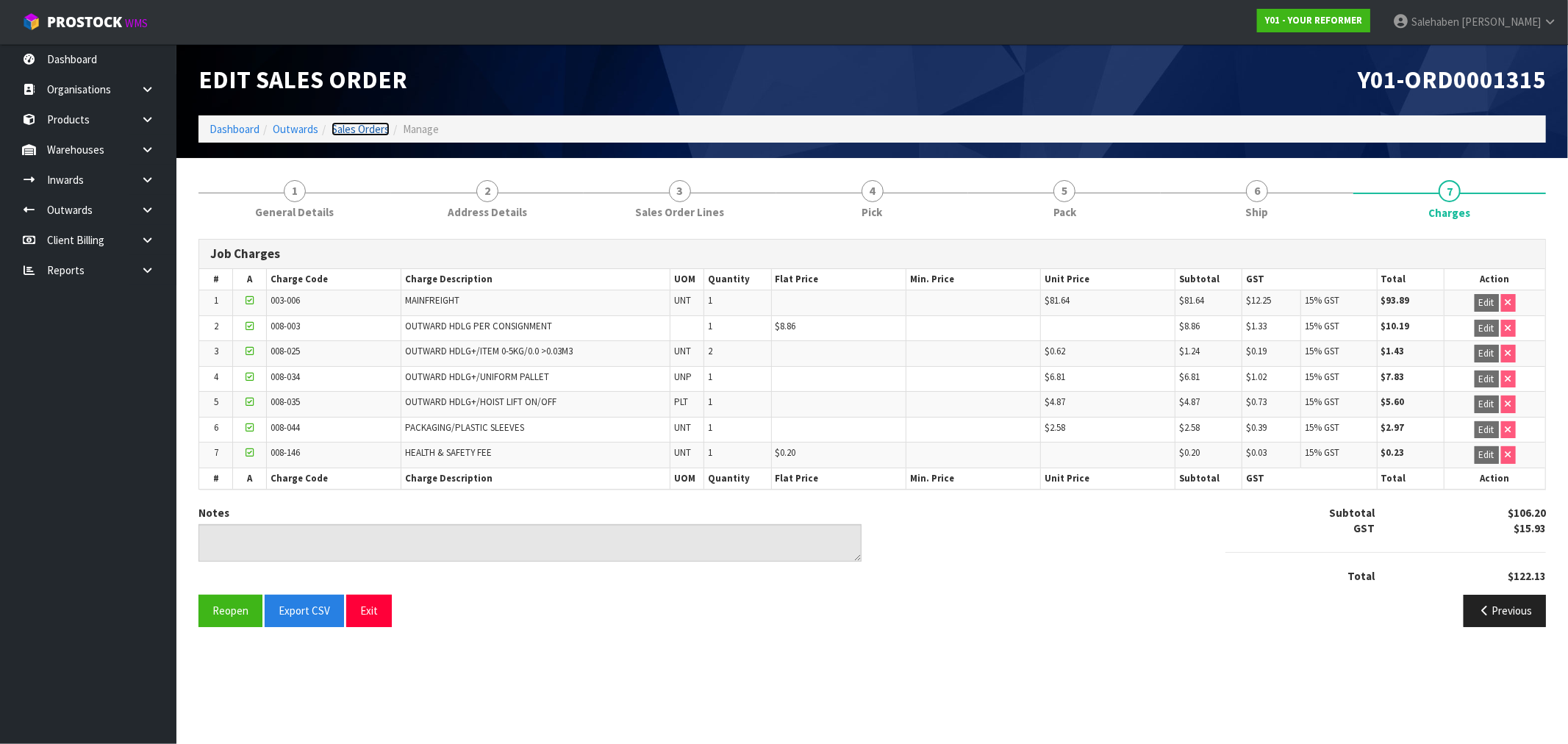
click at [364, 130] on link "Sales Orders" at bounding box center [361, 129] width 58 height 14
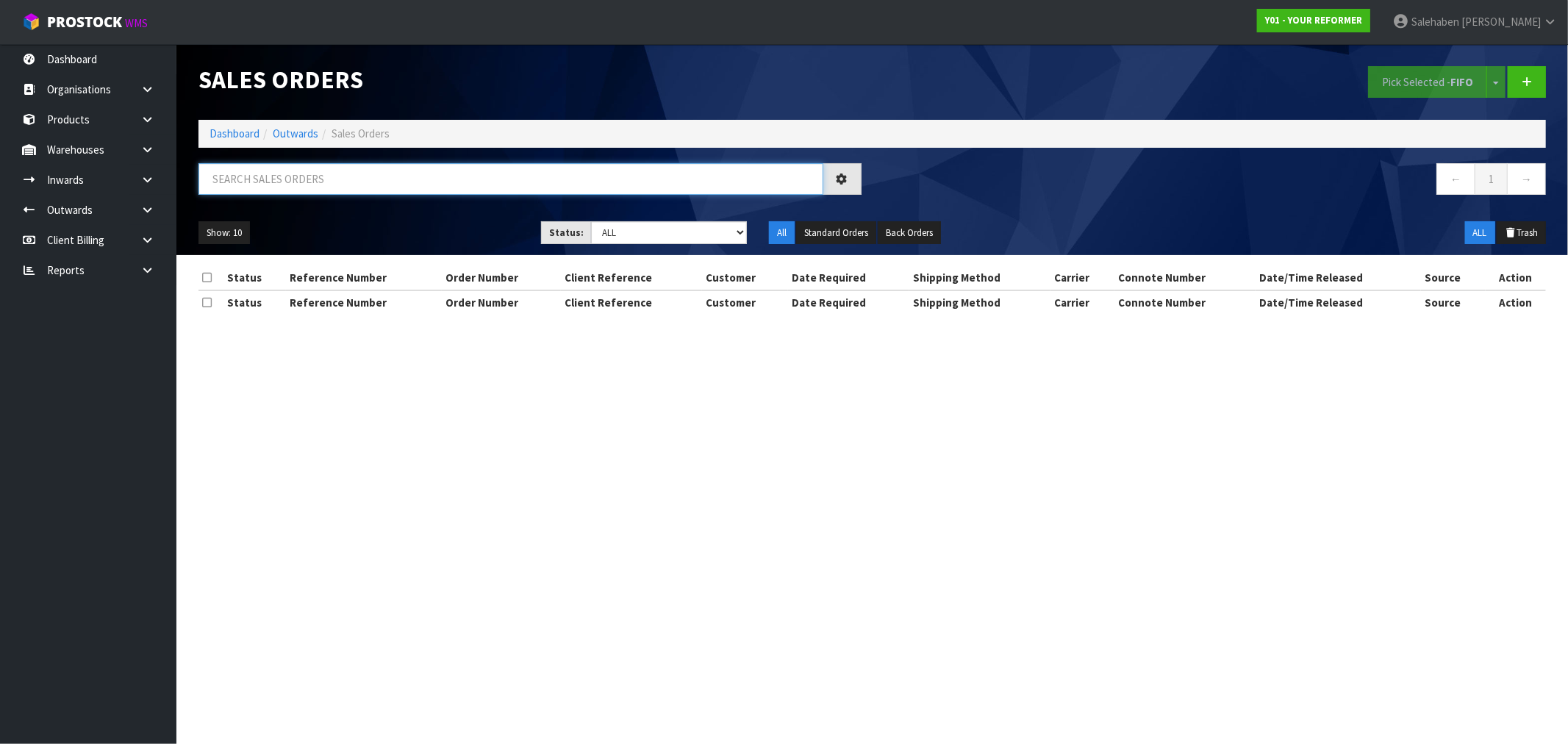
click at [250, 173] on input "text" at bounding box center [510, 179] width 624 height 32
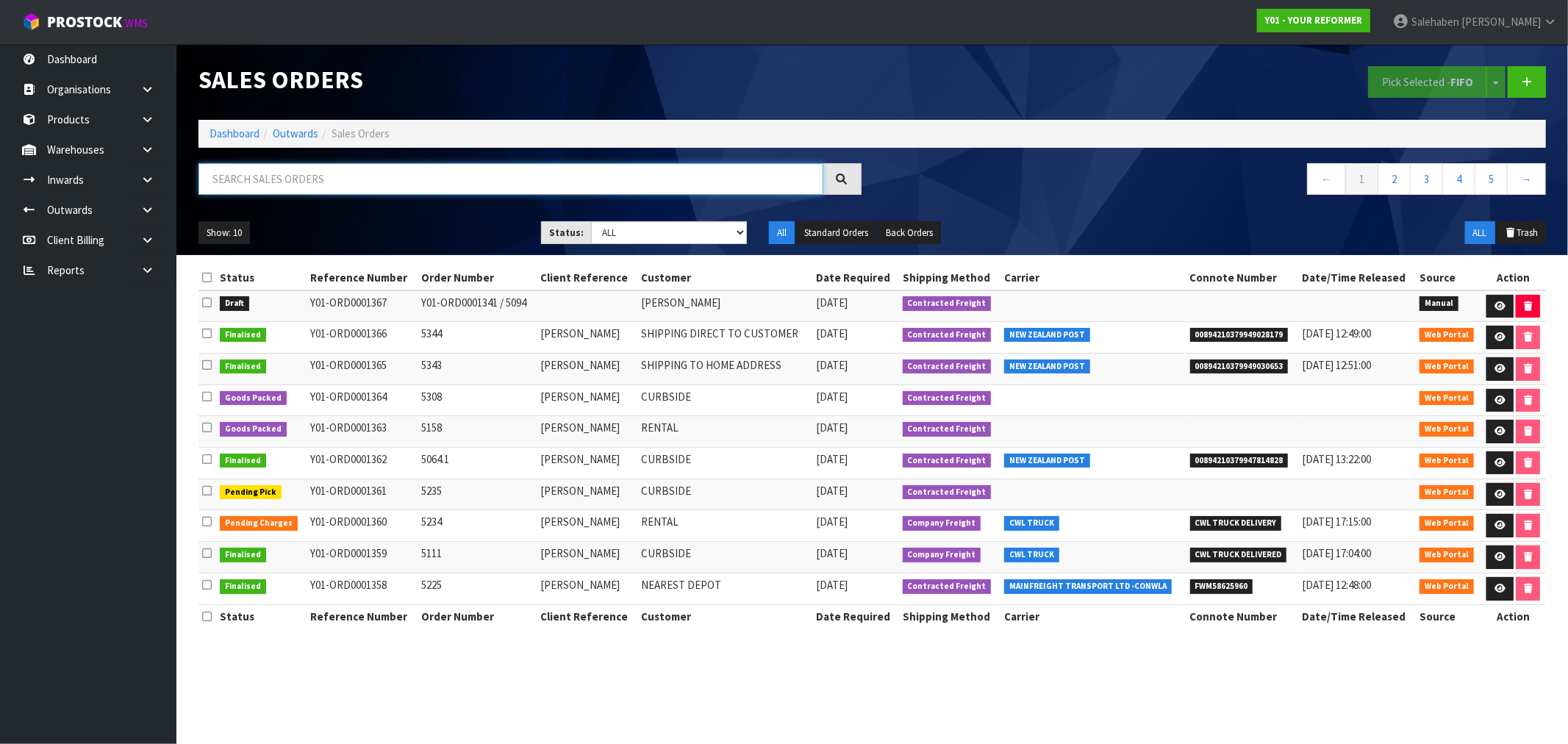
paste input "FWM58500729"
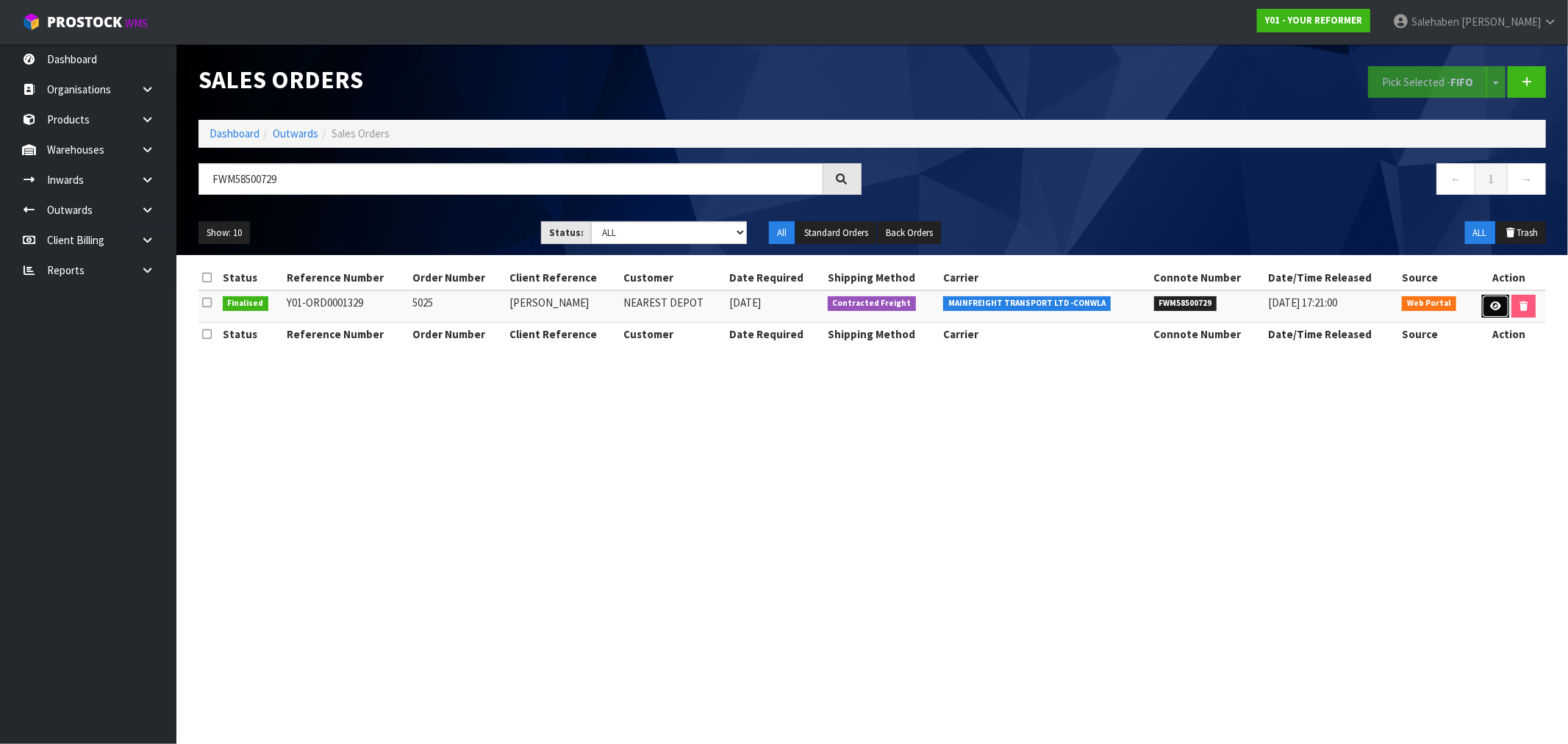
click at [1486, 305] on link at bounding box center [1495, 306] width 27 height 24
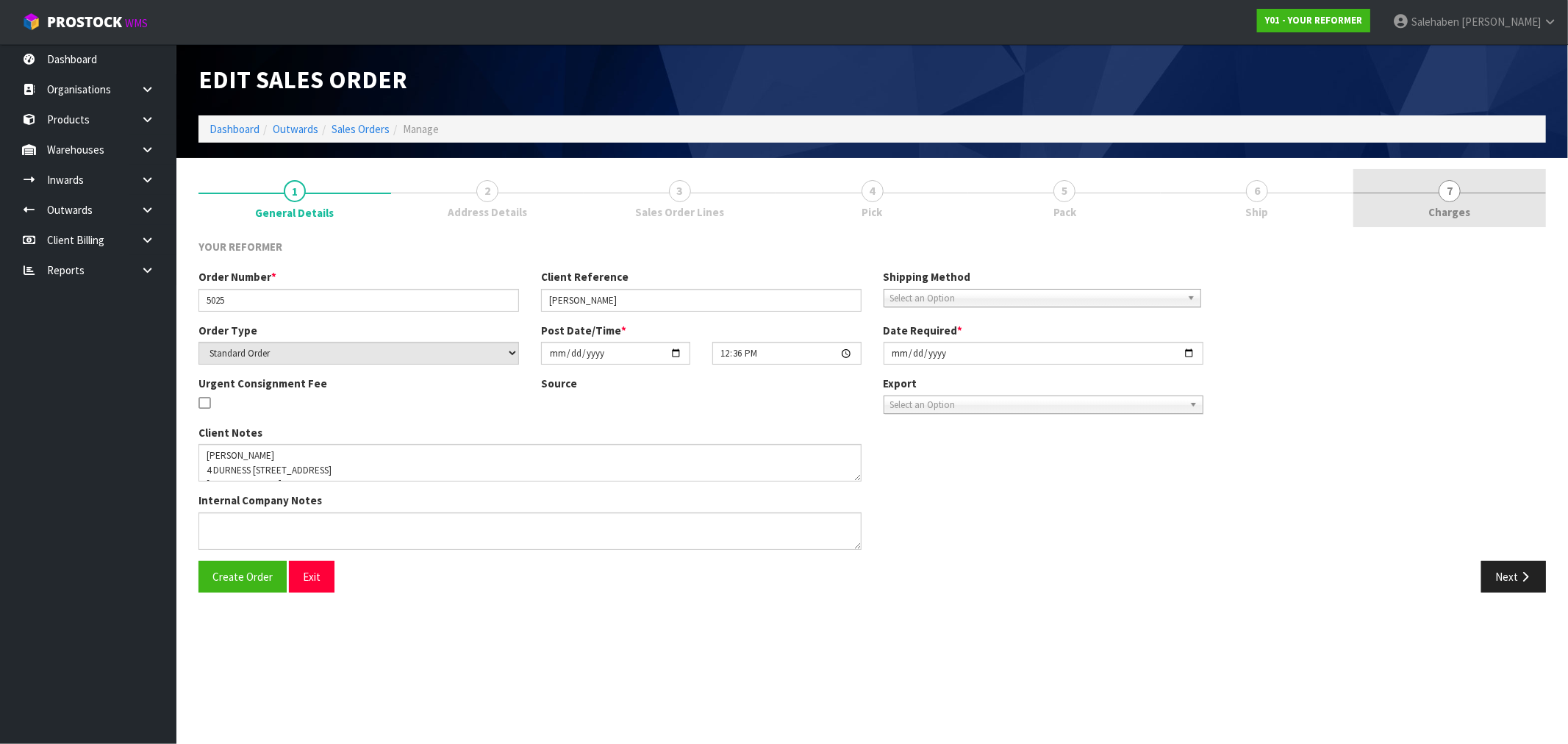
click at [1445, 209] on span "Charges" at bounding box center [1450, 211] width 42 height 15
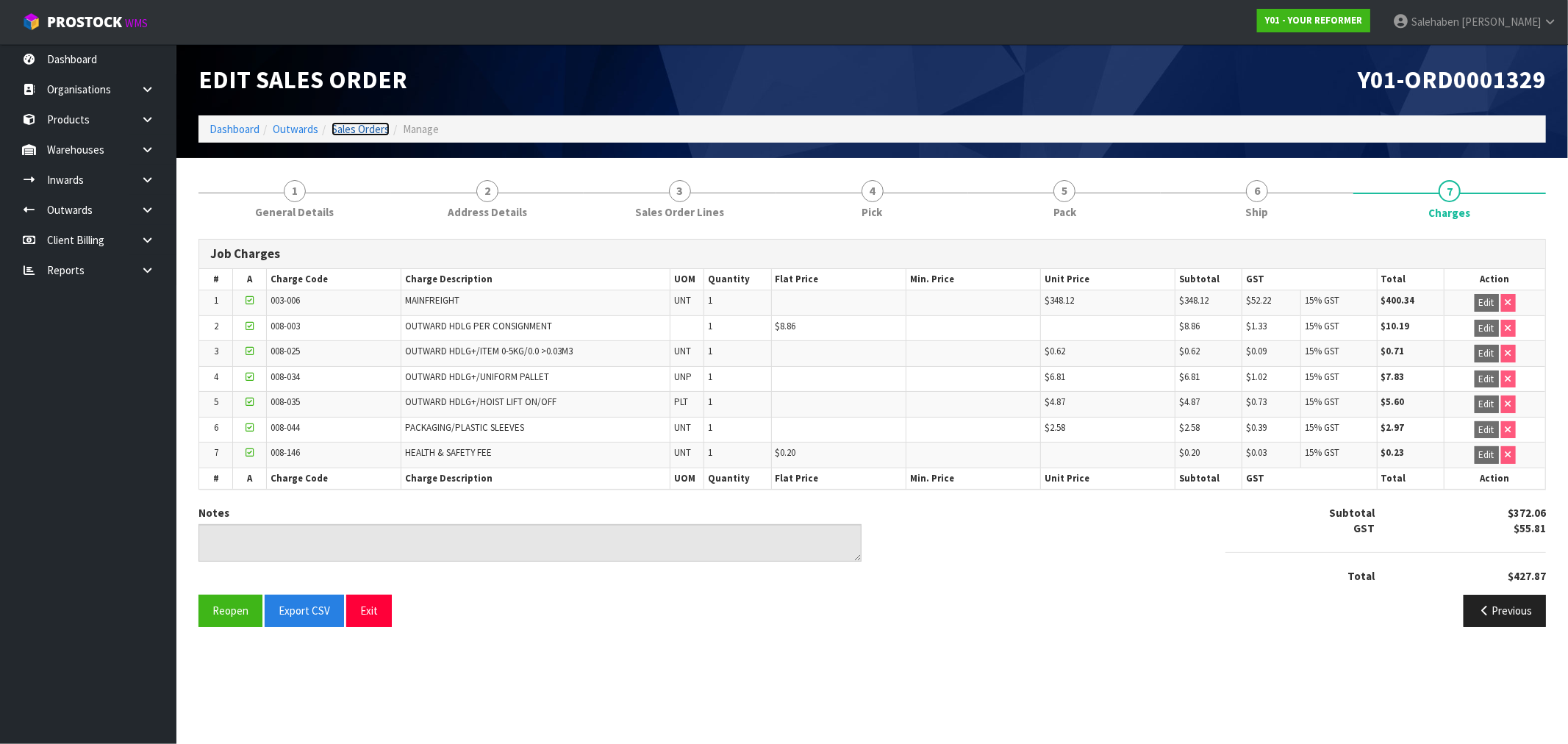
click at [347, 122] on link "Sales Orders" at bounding box center [361, 129] width 58 height 14
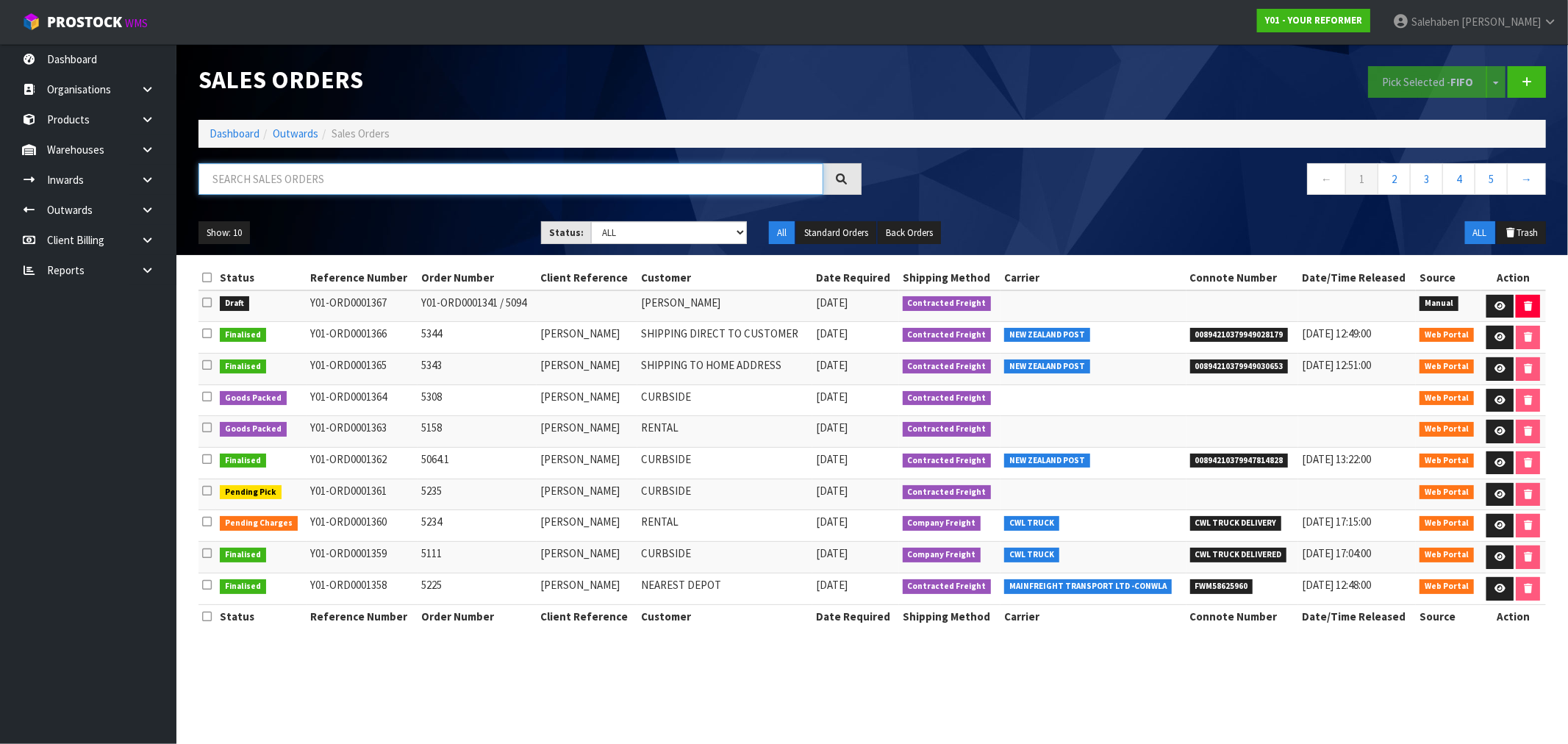
click at [282, 169] on input "text" at bounding box center [510, 179] width 624 height 32
paste input "FWM58500933"
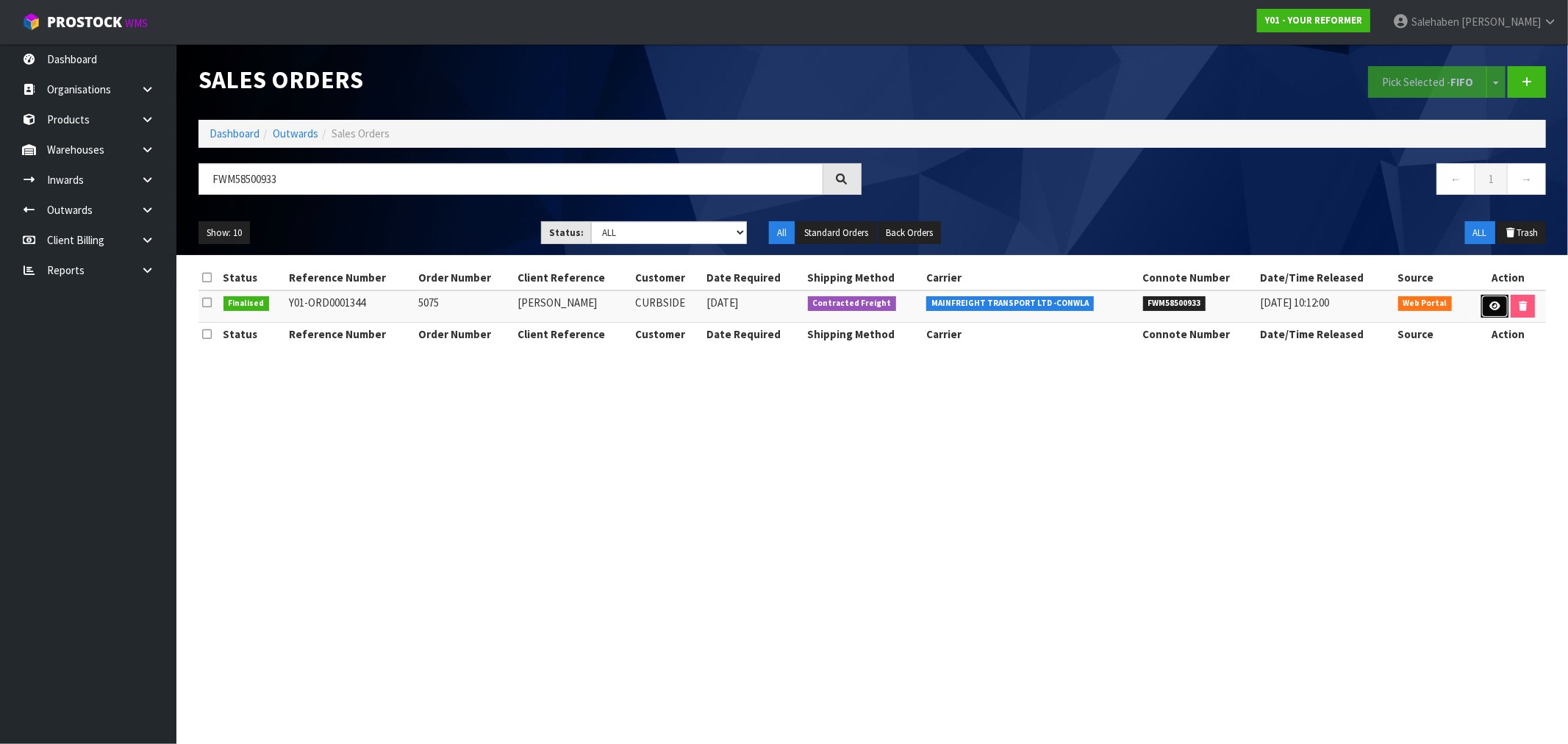
click at [1493, 306] on icon at bounding box center [1495, 306] width 11 height 10
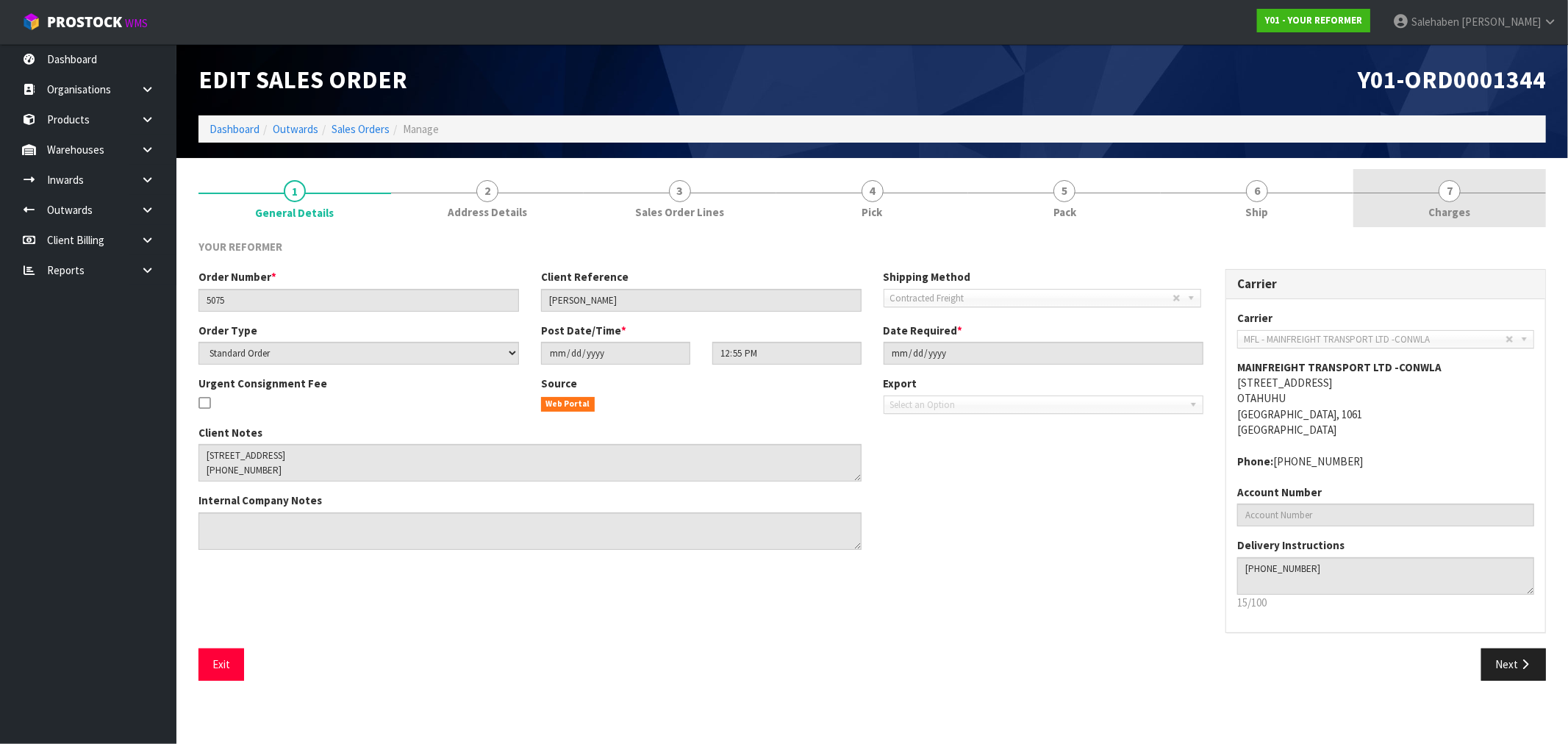
click at [1452, 209] on span "Charges" at bounding box center [1450, 211] width 42 height 15
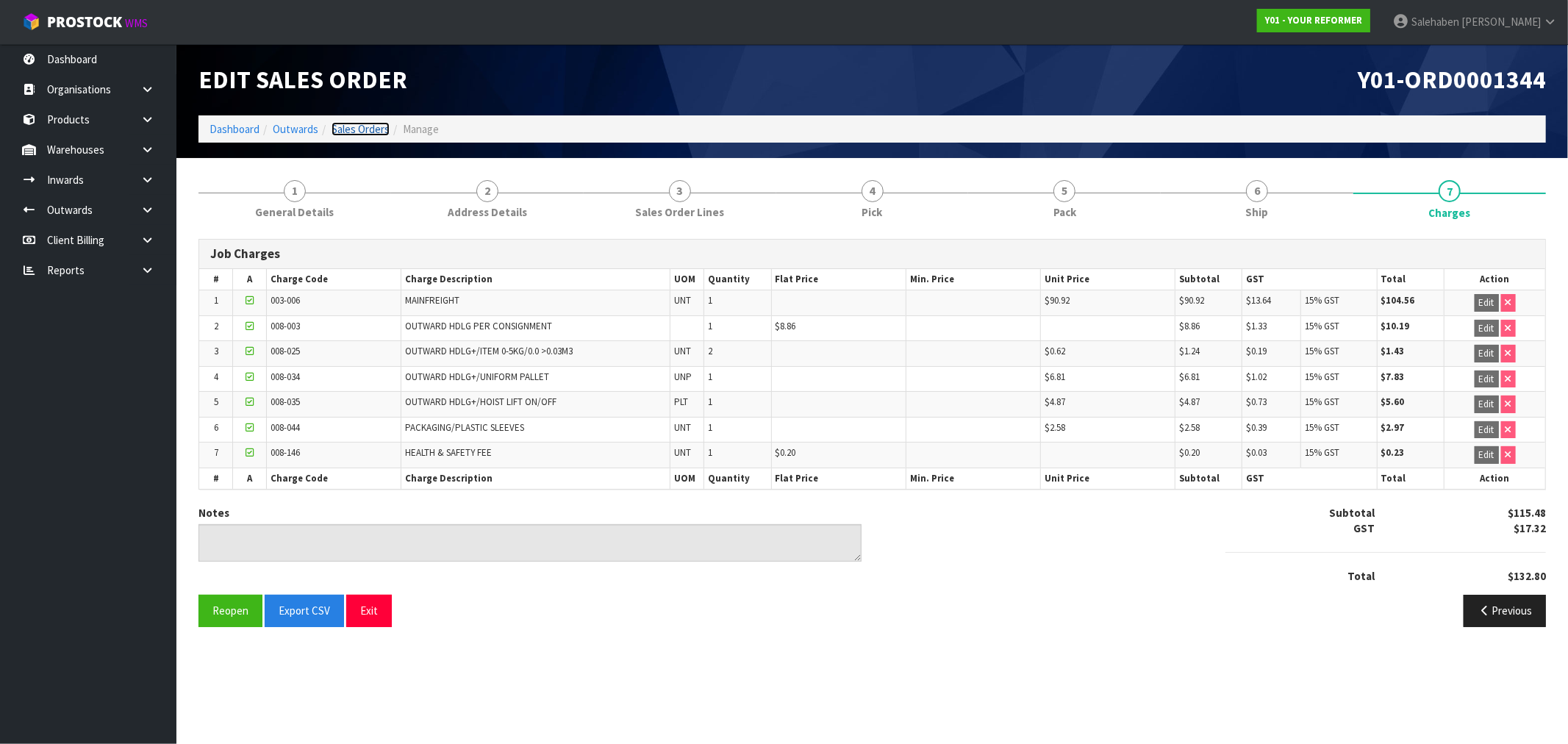
click at [356, 127] on link "Sales Orders" at bounding box center [361, 129] width 58 height 14
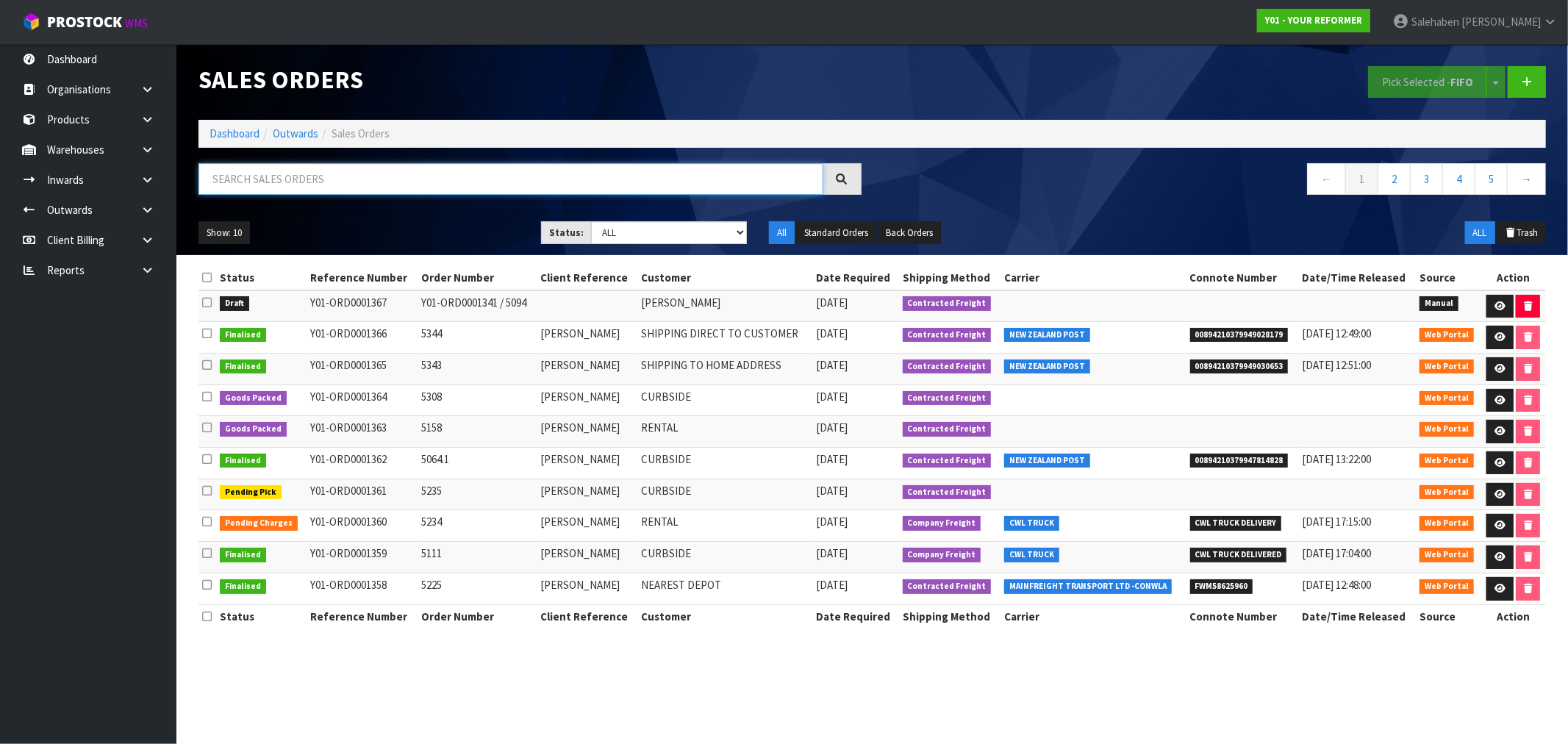
click at [402, 180] on input "text" at bounding box center [510, 179] width 624 height 32
paste input "FWM58540772"
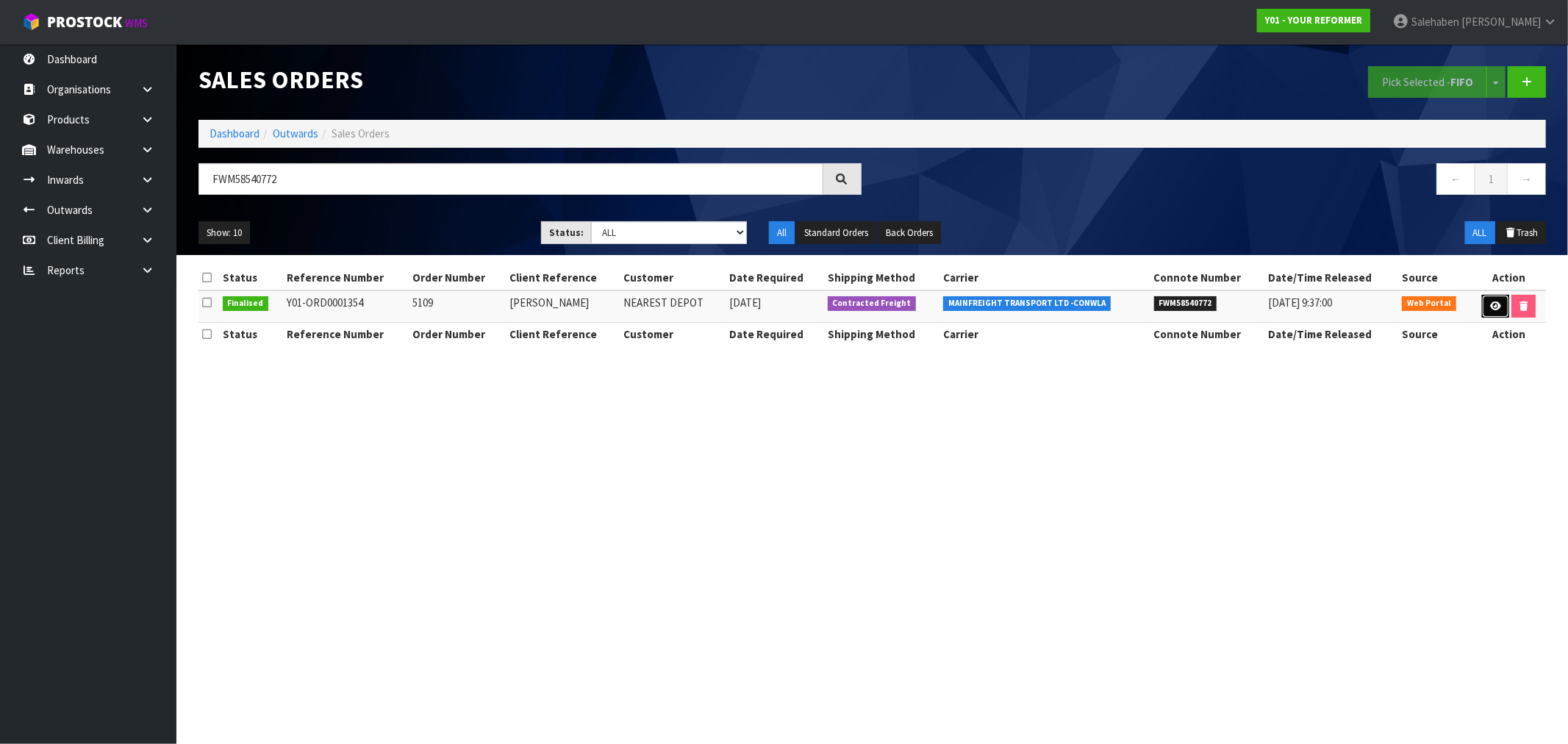
click at [1494, 305] on icon at bounding box center [1495, 306] width 11 height 10
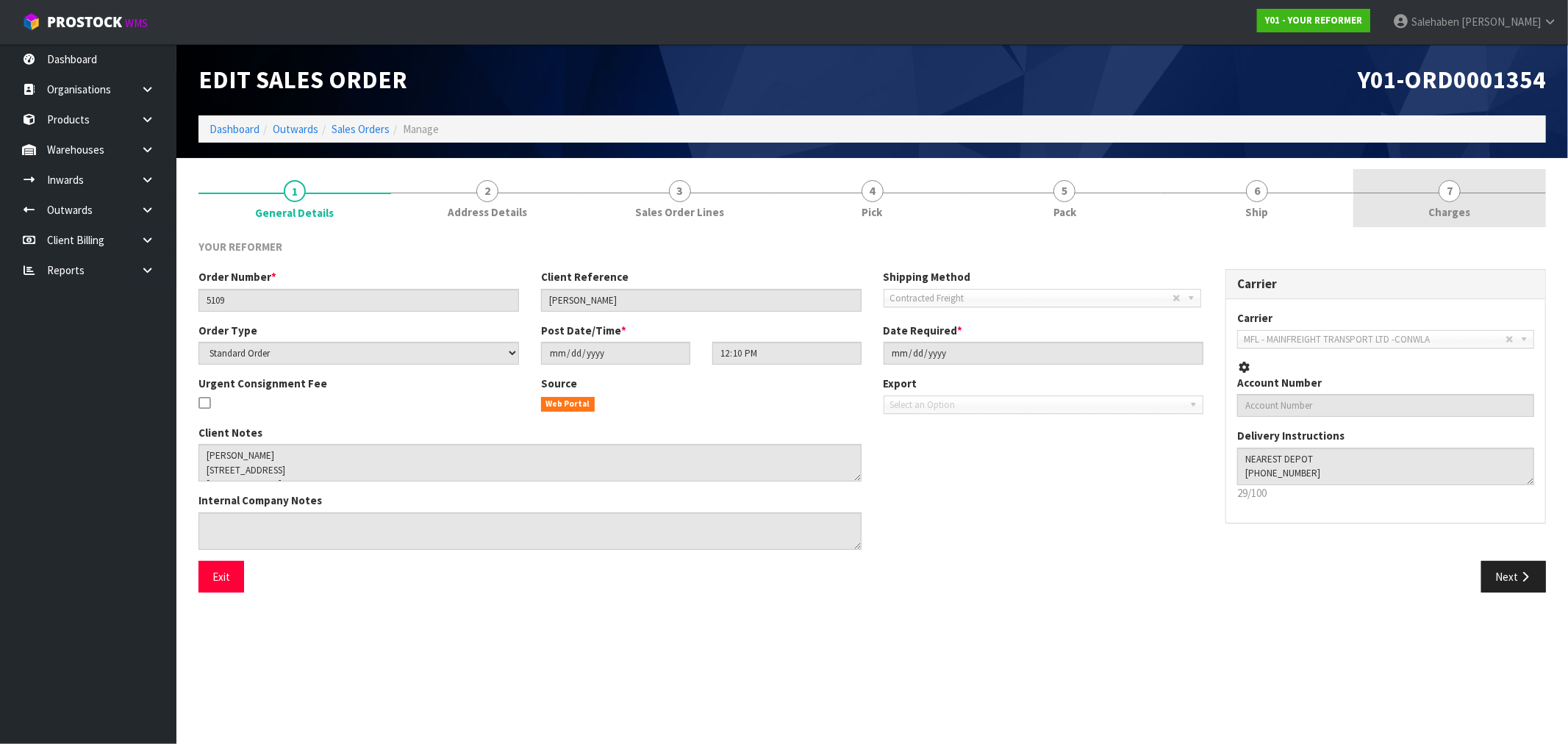
click at [1448, 213] on span "Charges" at bounding box center [1450, 211] width 42 height 15
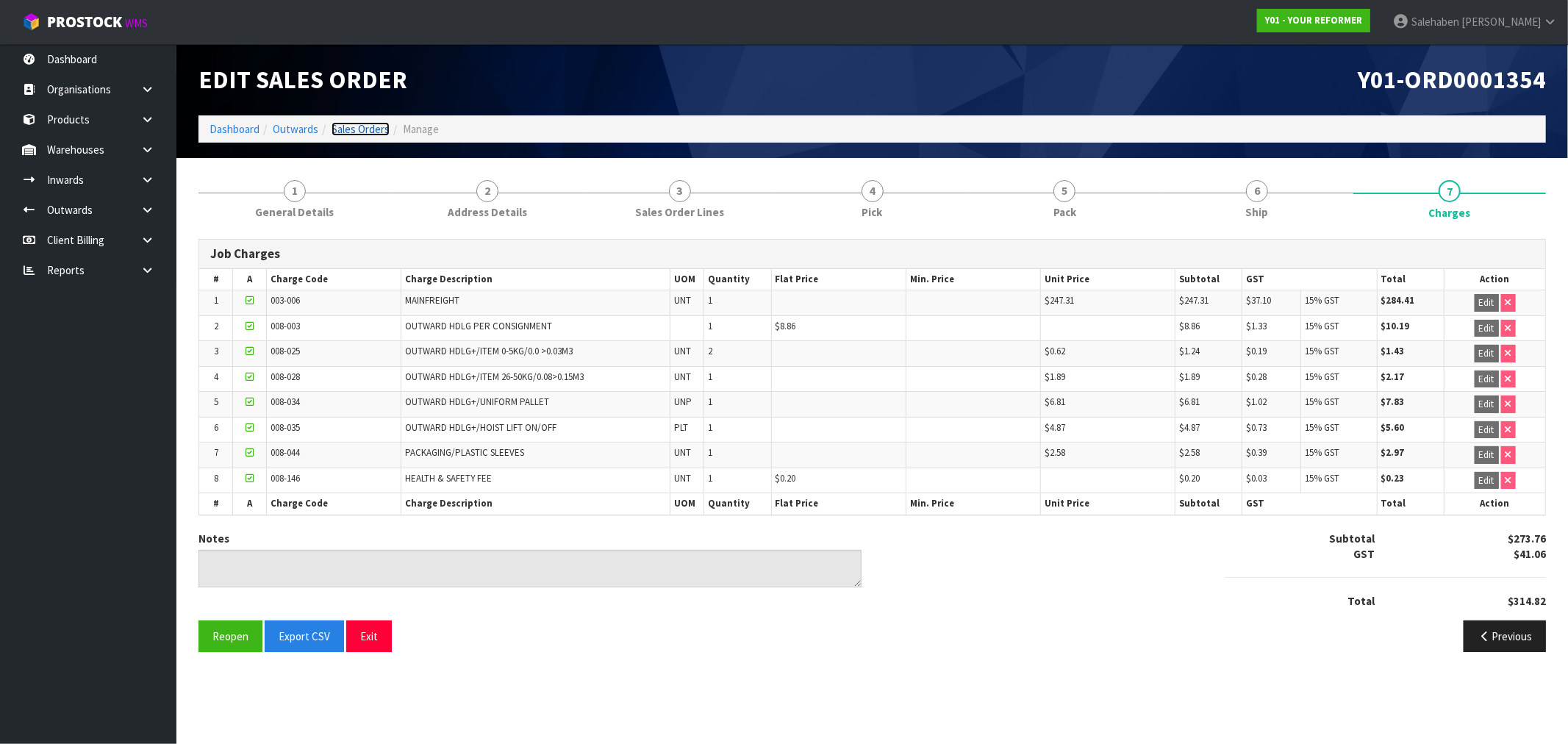
click at [363, 122] on link "Sales Orders" at bounding box center [361, 129] width 58 height 14
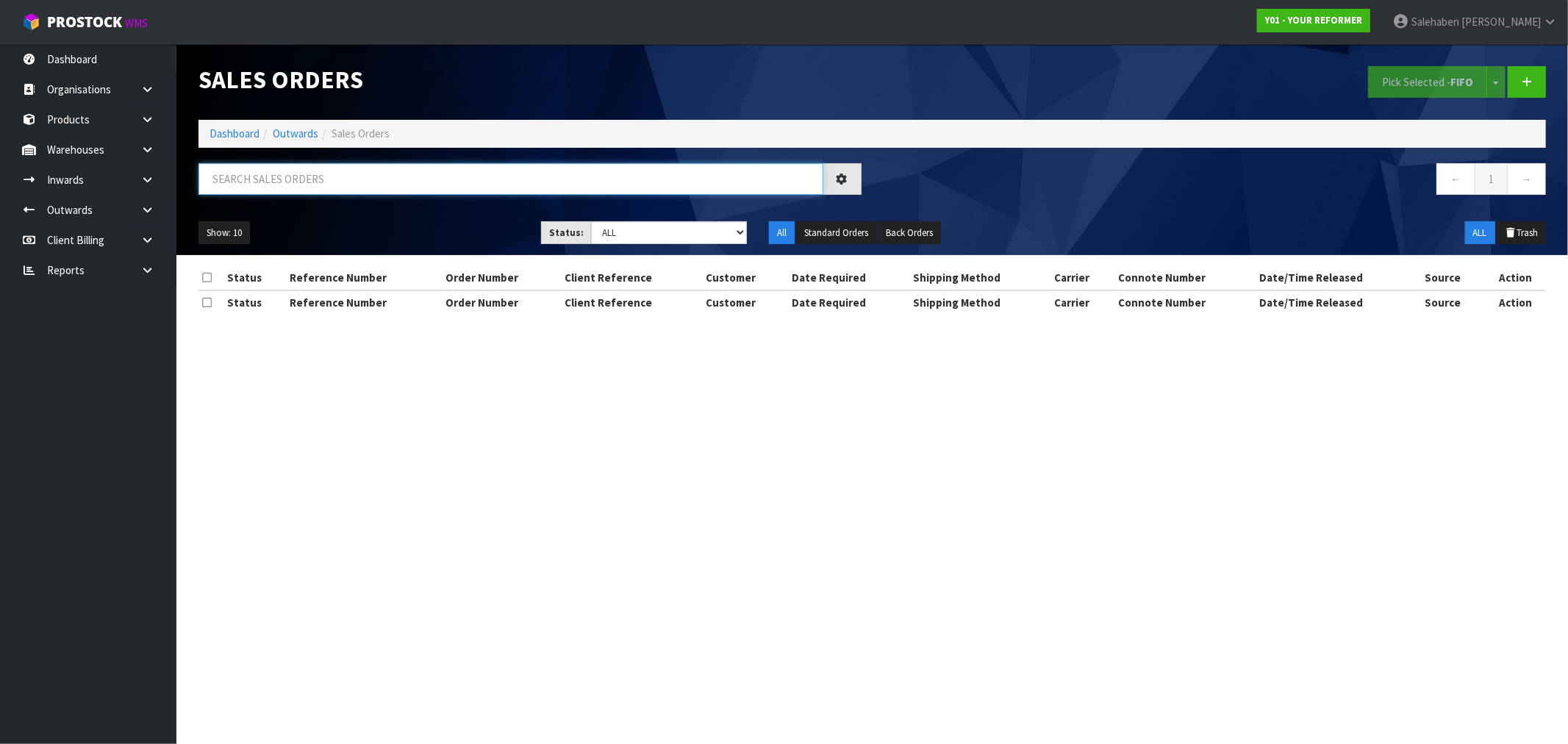
click at [285, 177] on input "text" at bounding box center [510, 179] width 624 height 32
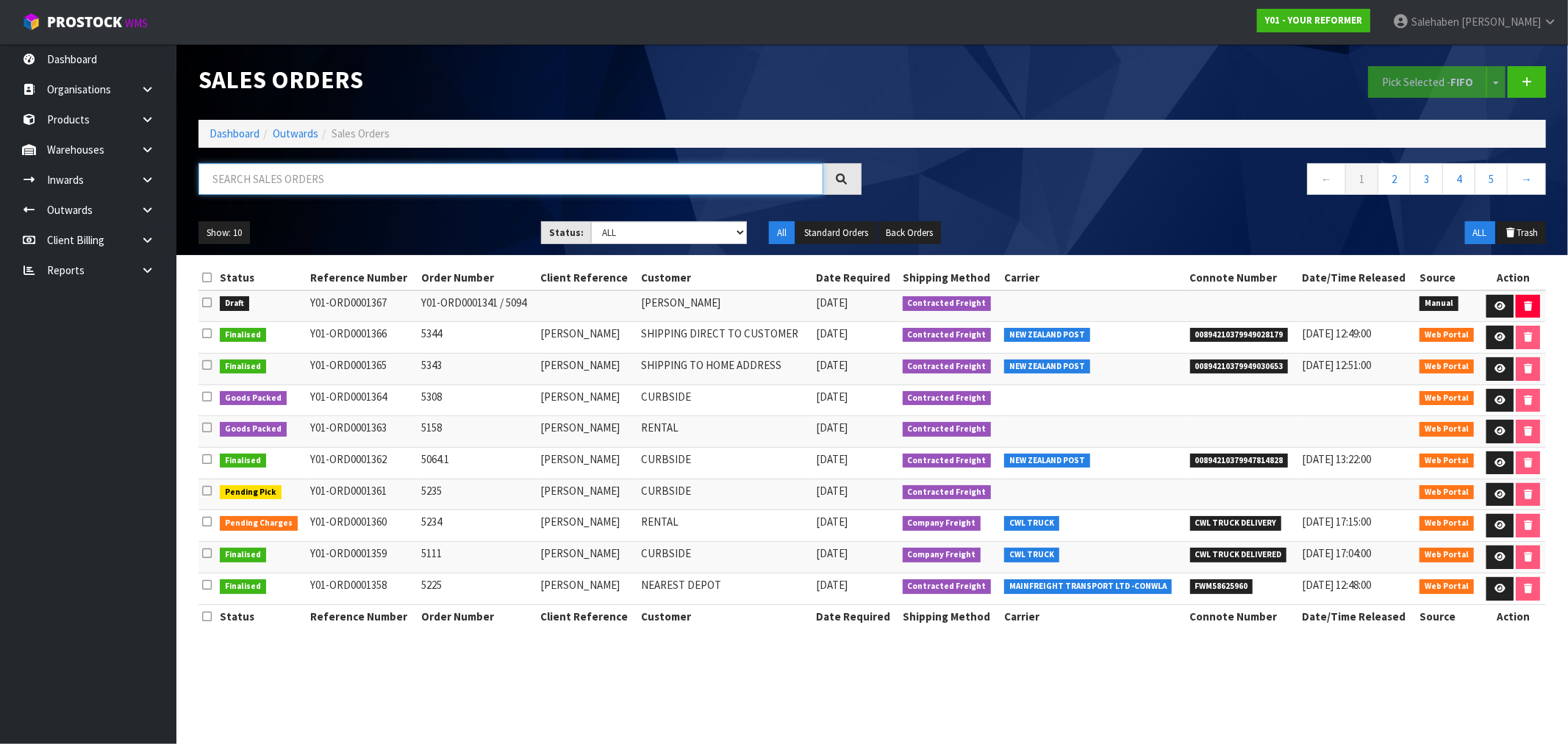
paste input "FWM58493222"
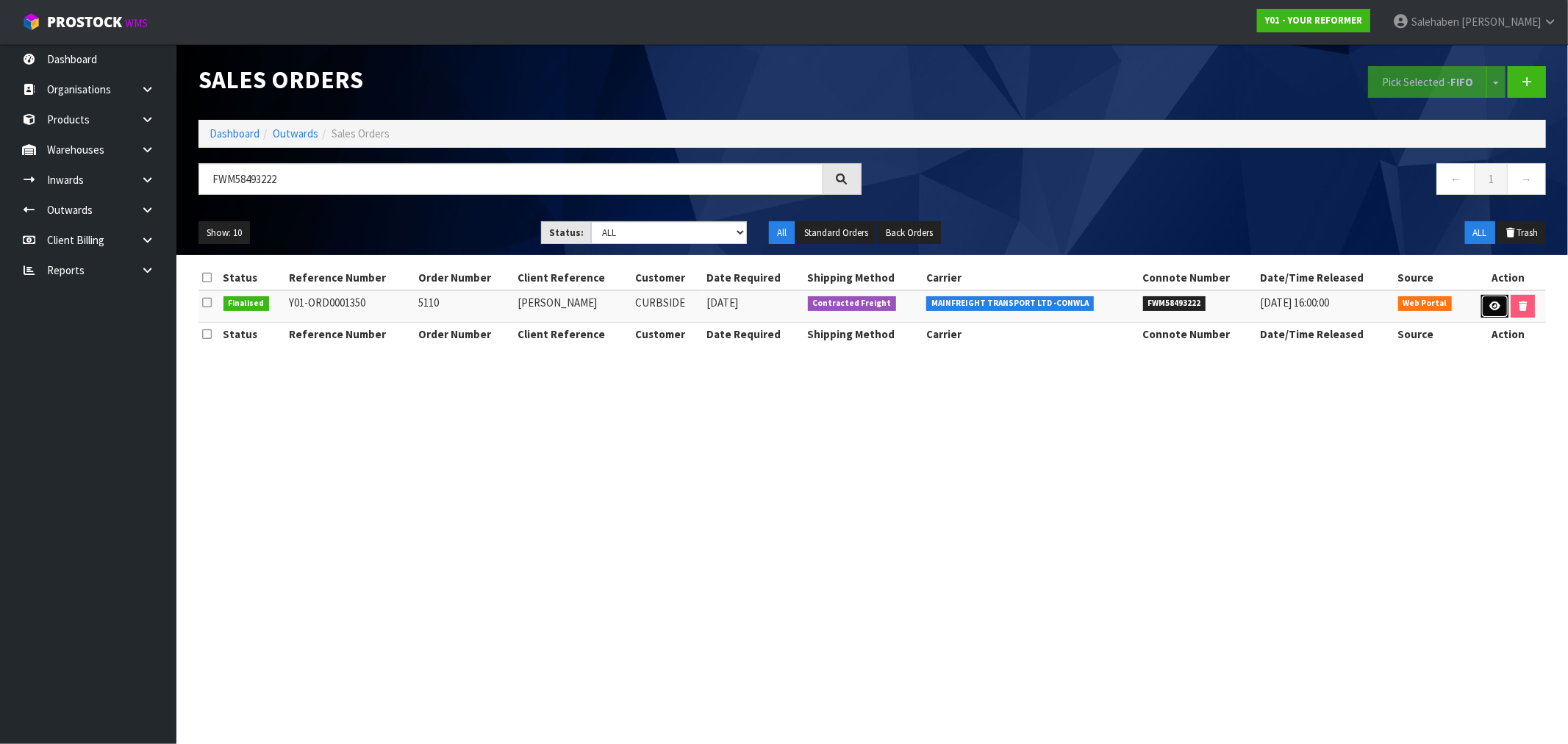
drag, startPoint x: 1489, startPoint y: 298, endPoint x: 1468, endPoint y: 290, distance: 22.5
click at [1488, 298] on link at bounding box center [1495, 306] width 27 height 24
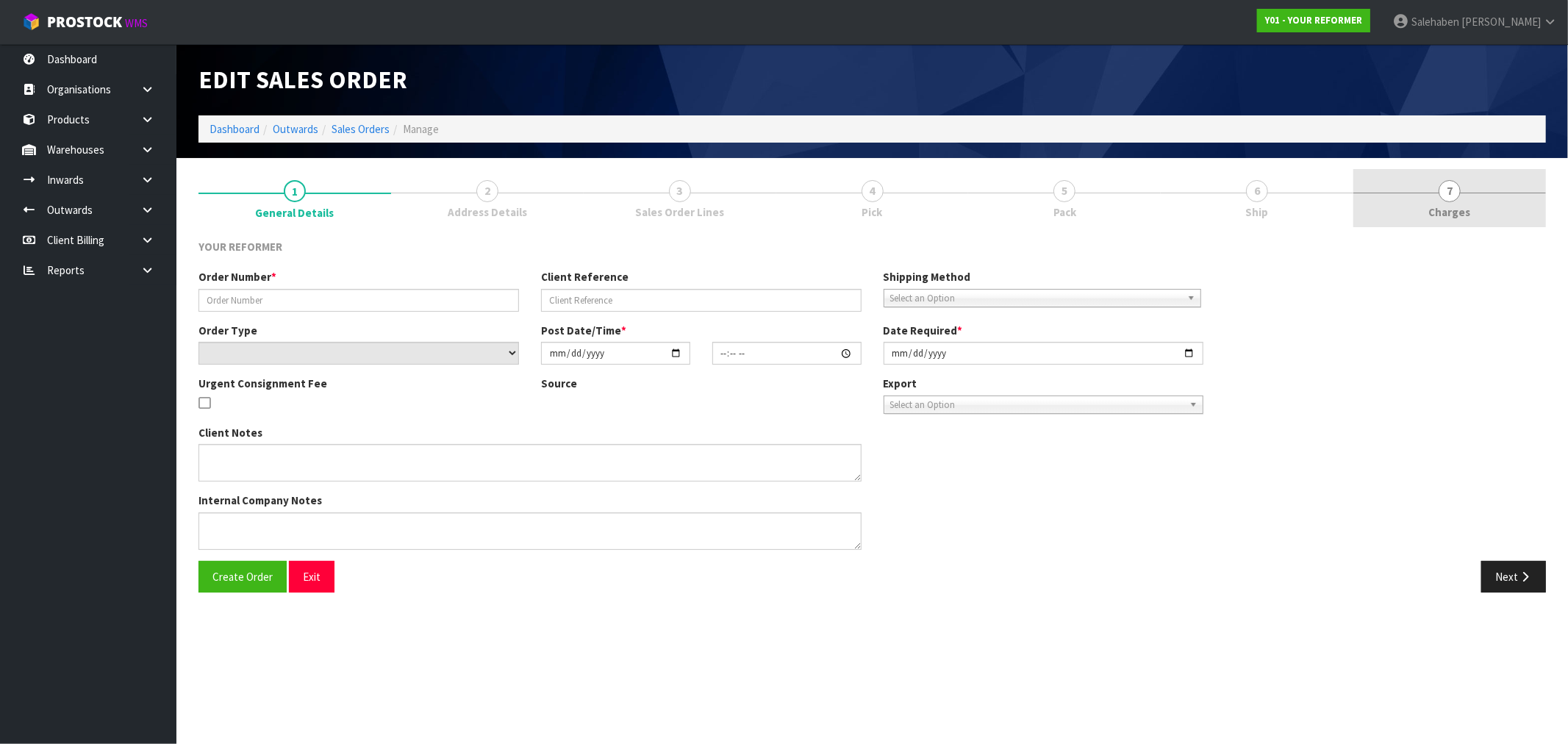
click at [1457, 208] on span "Charges" at bounding box center [1450, 211] width 42 height 15
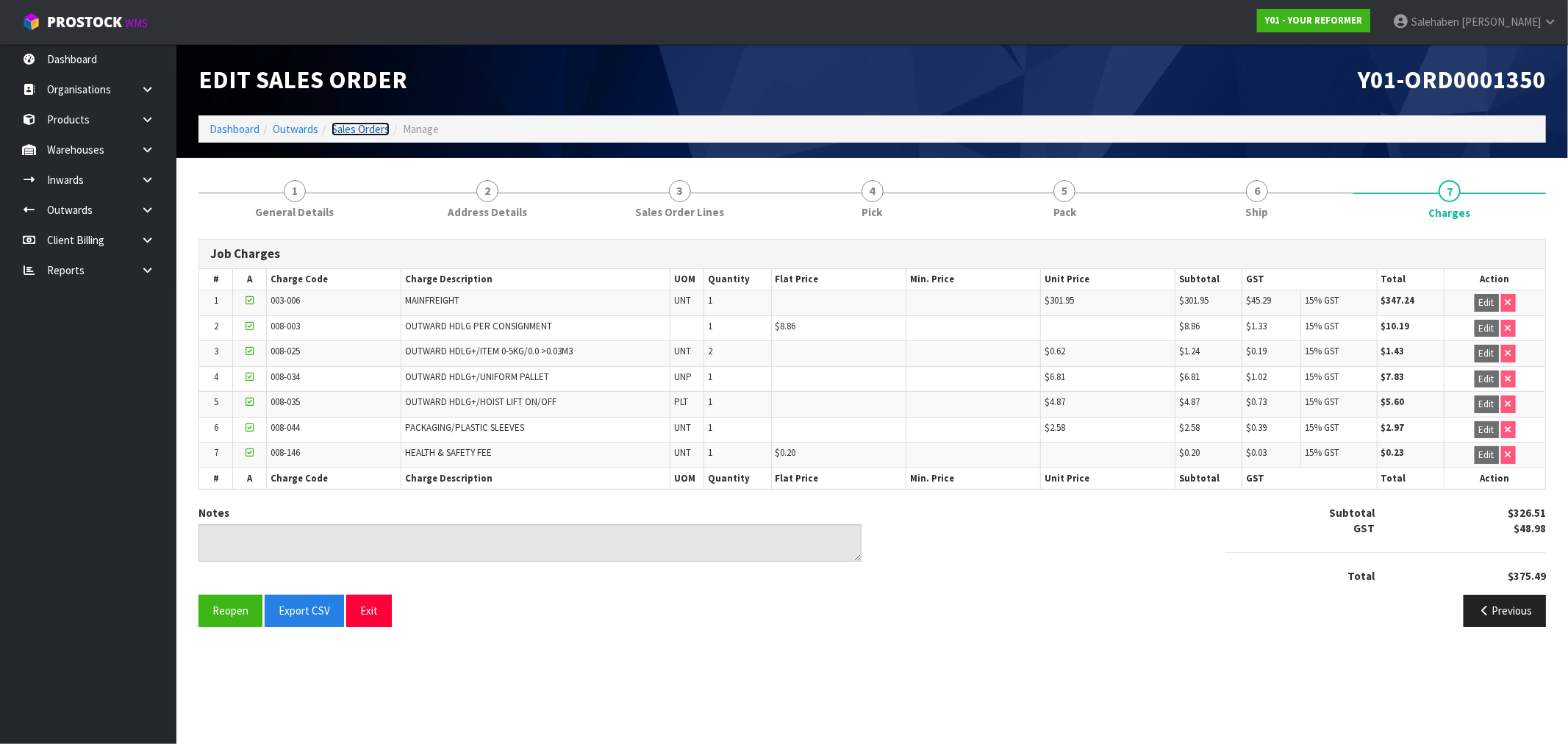
click at [373, 122] on link "Sales Orders" at bounding box center [361, 129] width 58 height 14
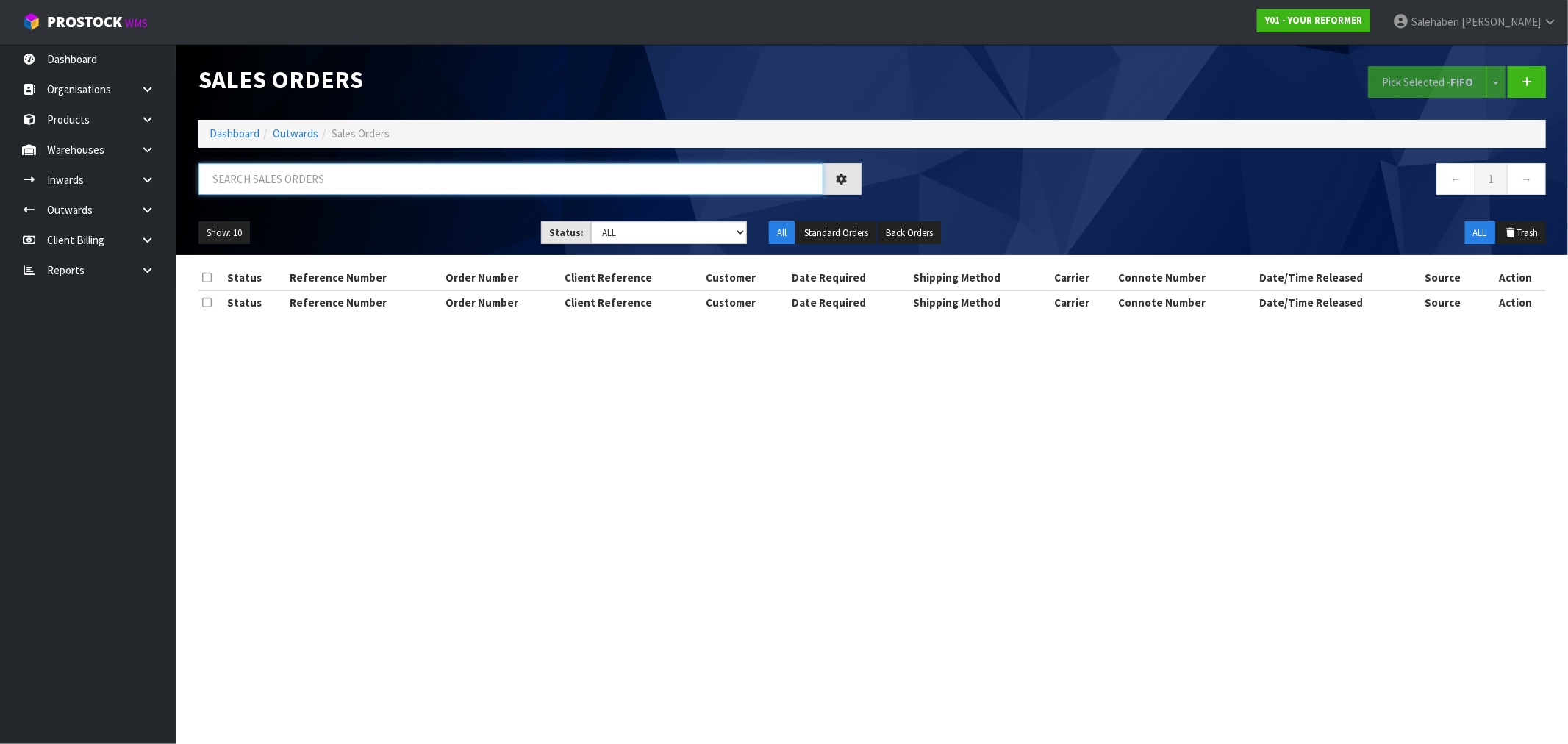
click at [336, 184] on input "text" at bounding box center [510, 179] width 624 height 32
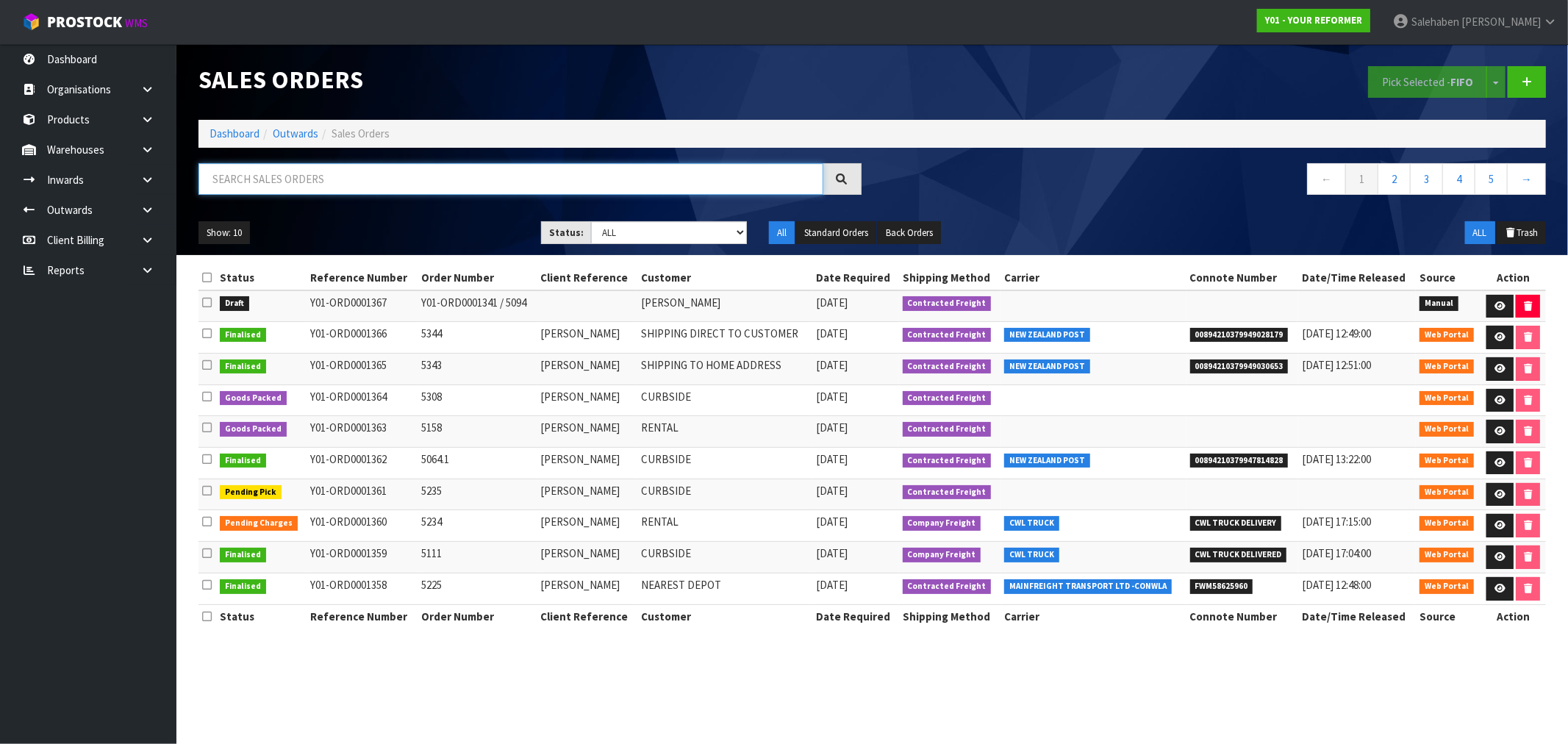
paste input "FWM58540578"
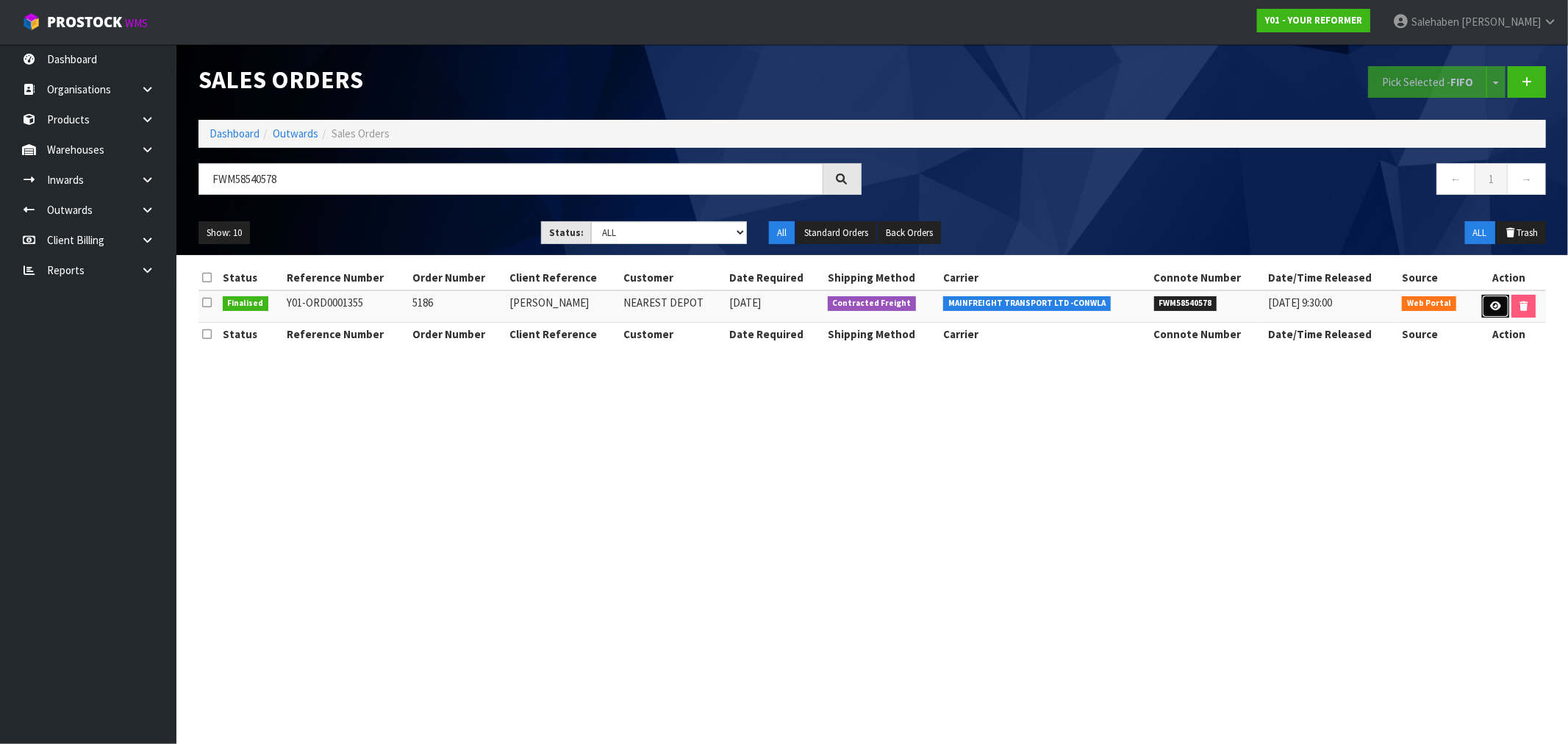
drag, startPoint x: 1497, startPoint y: 305, endPoint x: 1488, endPoint y: 304, distance: 9.1
click at [1496, 305] on icon at bounding box center [1495, 306] width 11 height 10
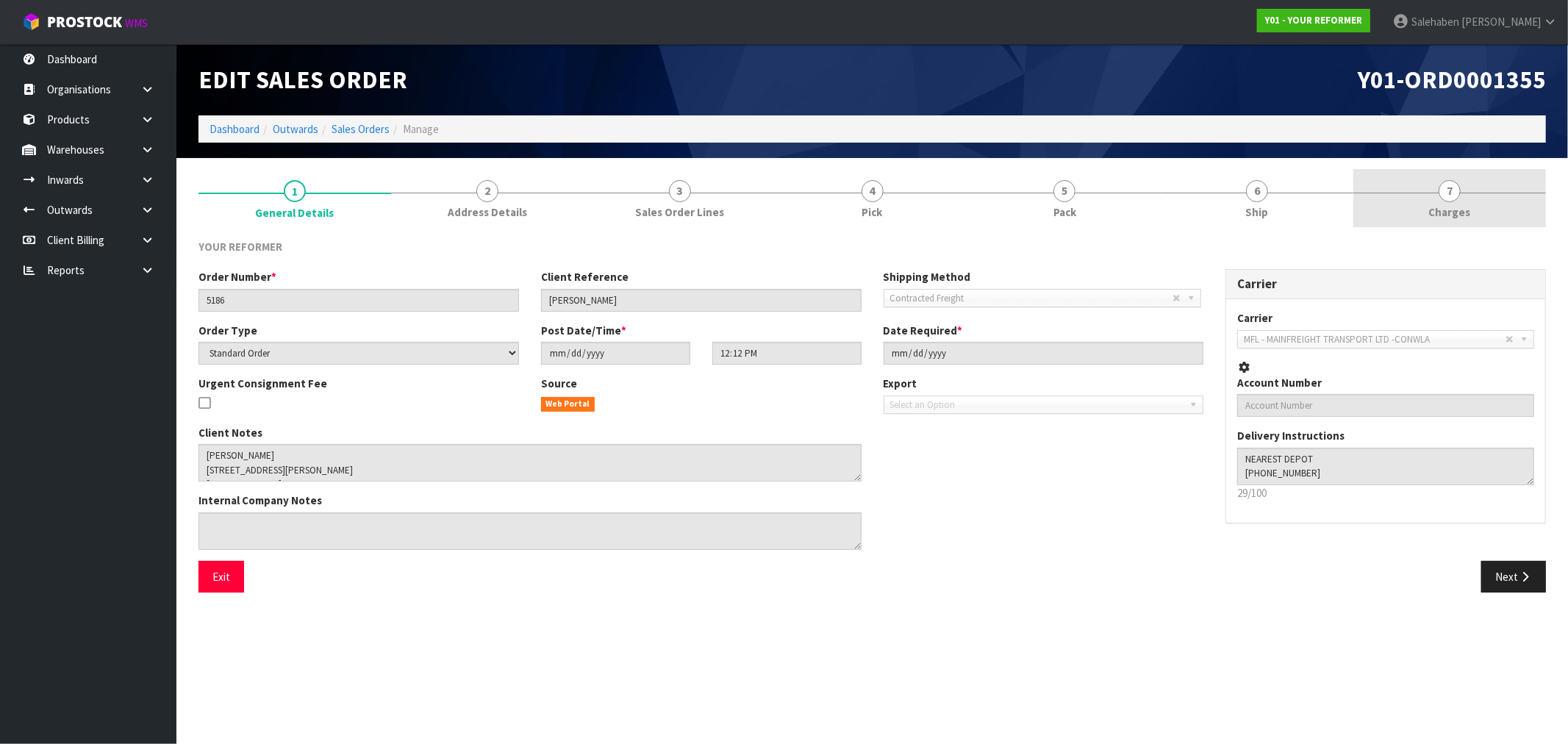
click at [1453, 204] on span "Charges" at bounding box center [1450, 211] width 42 height 15
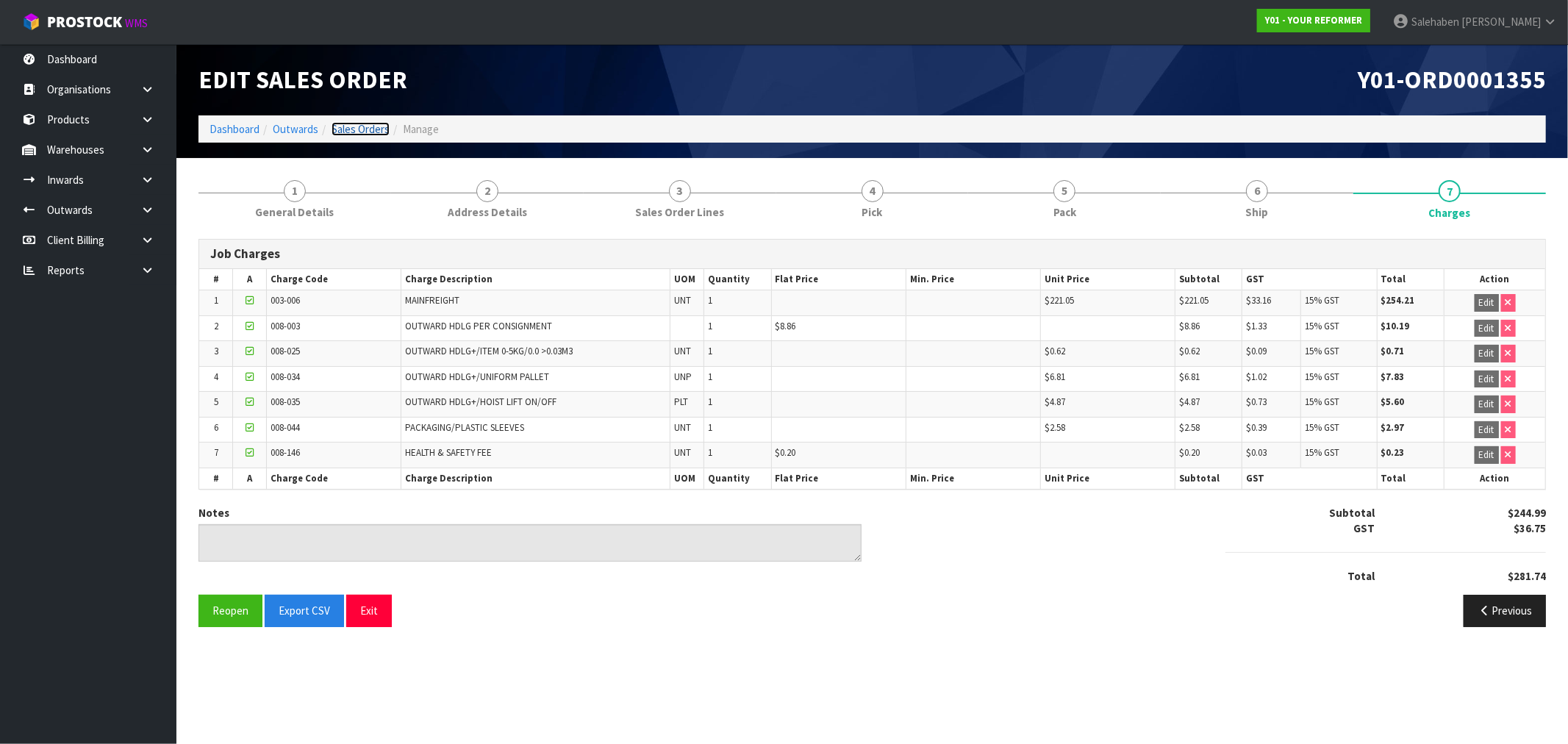
drag, startPoint x: 359, startPoint y: 123, endPoint x: 341, endPoint y: 142, distance: 26.2
click at [359, 123] on link "Sales Orders" at bounding box center [361, 129] width 58 height 14
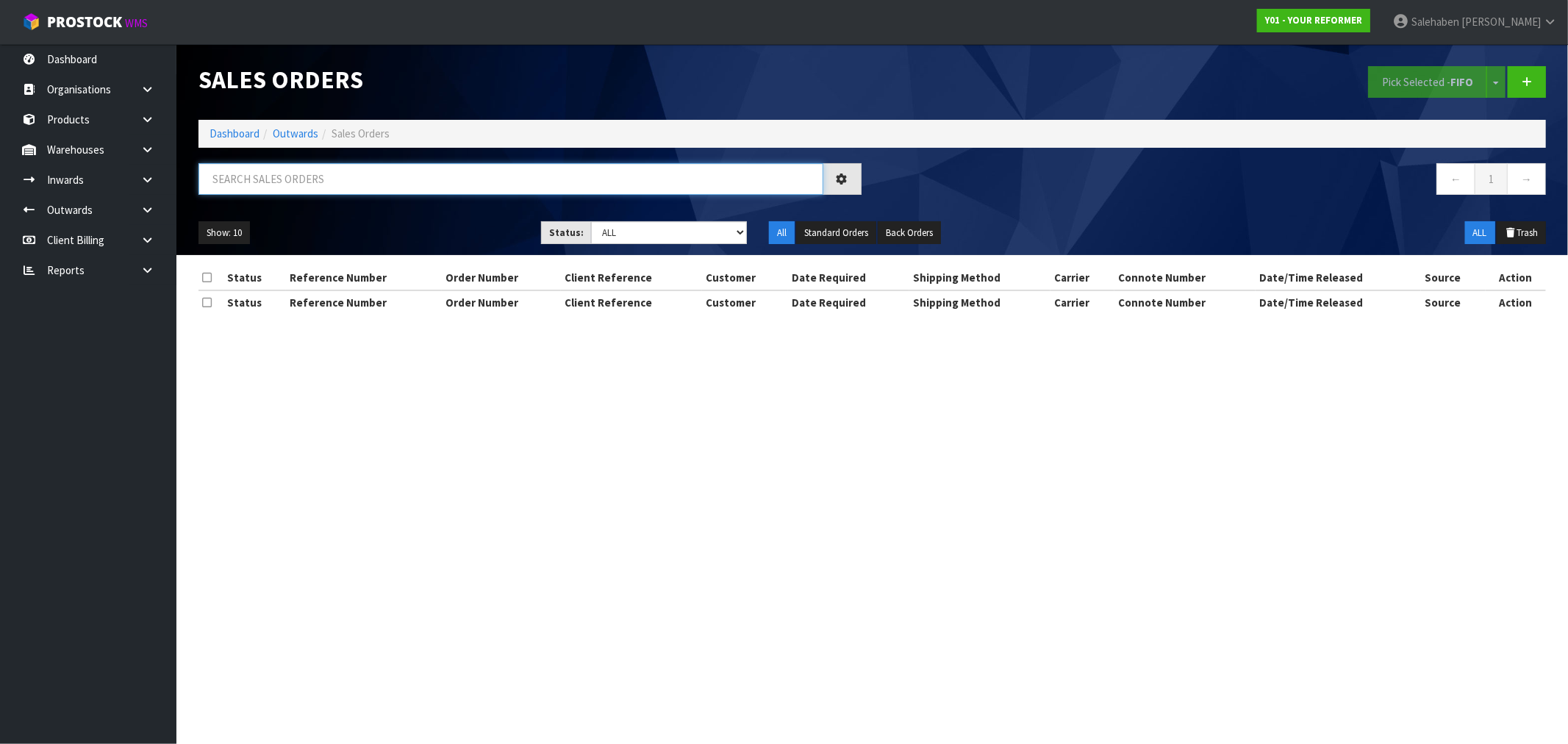
click at [255, 175] on input "text" at bounding box center [510, 179] width 624 height 32
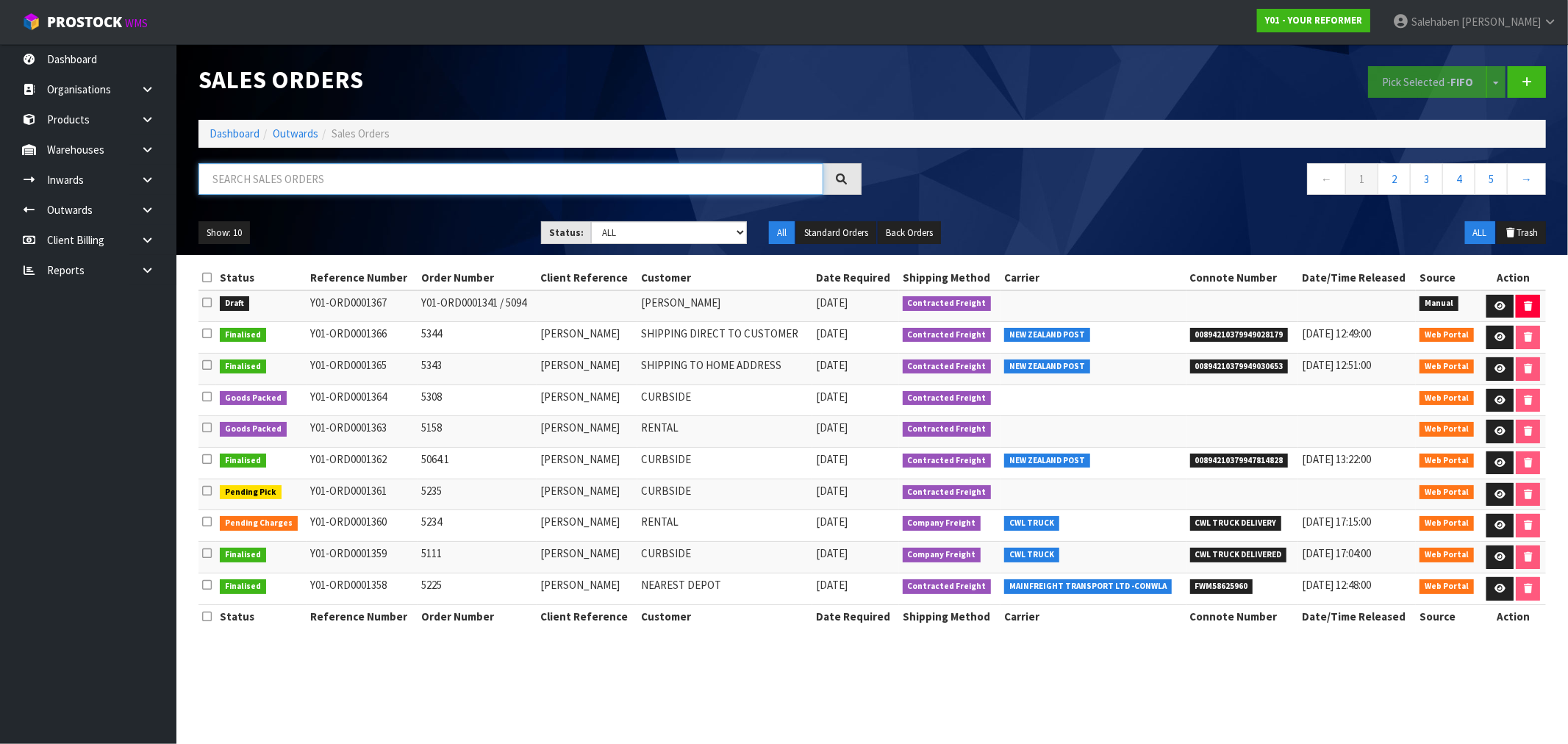
paste input "FWM58500933"
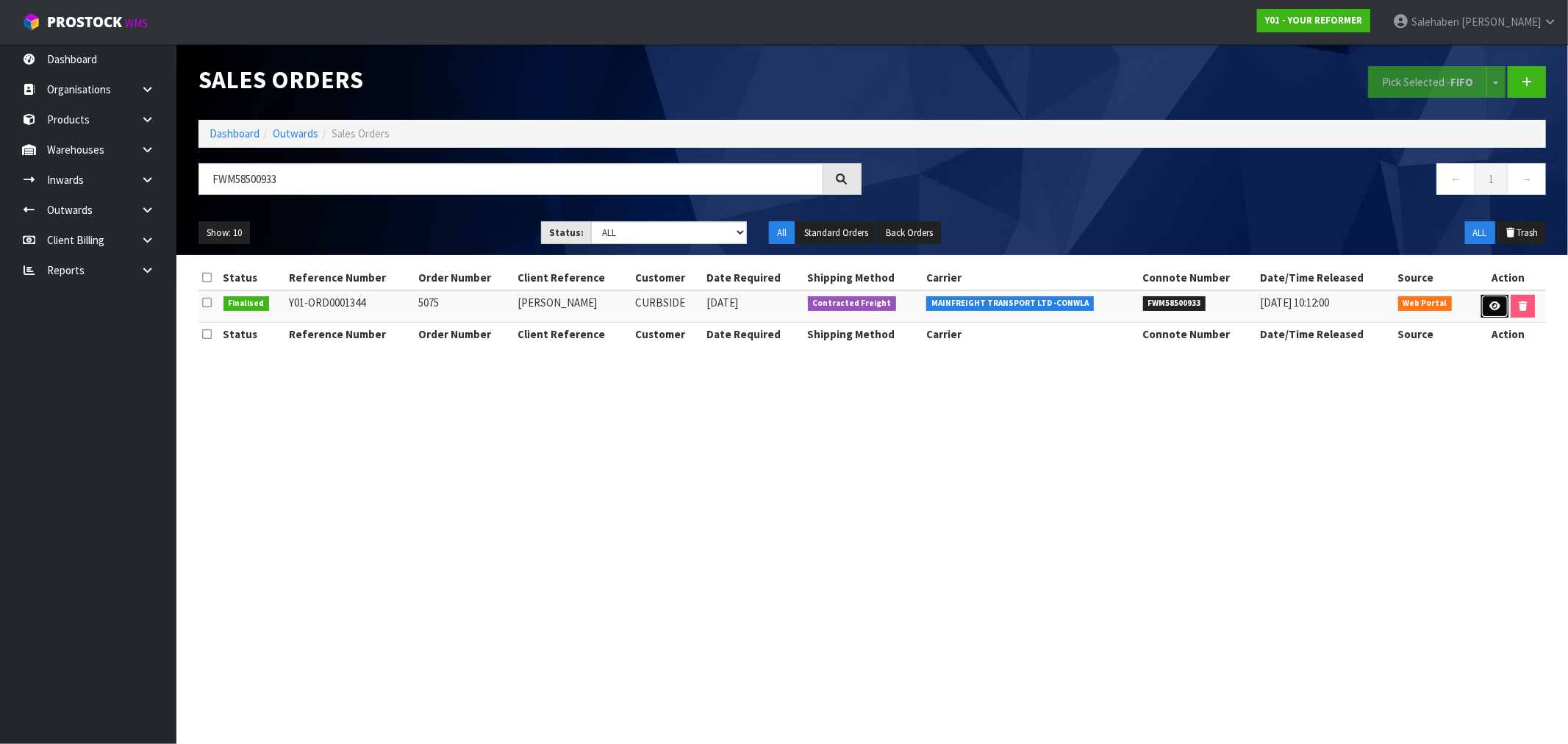
click at [1485, 297] on link at bounding box center [1495, 306] width 27 height 24
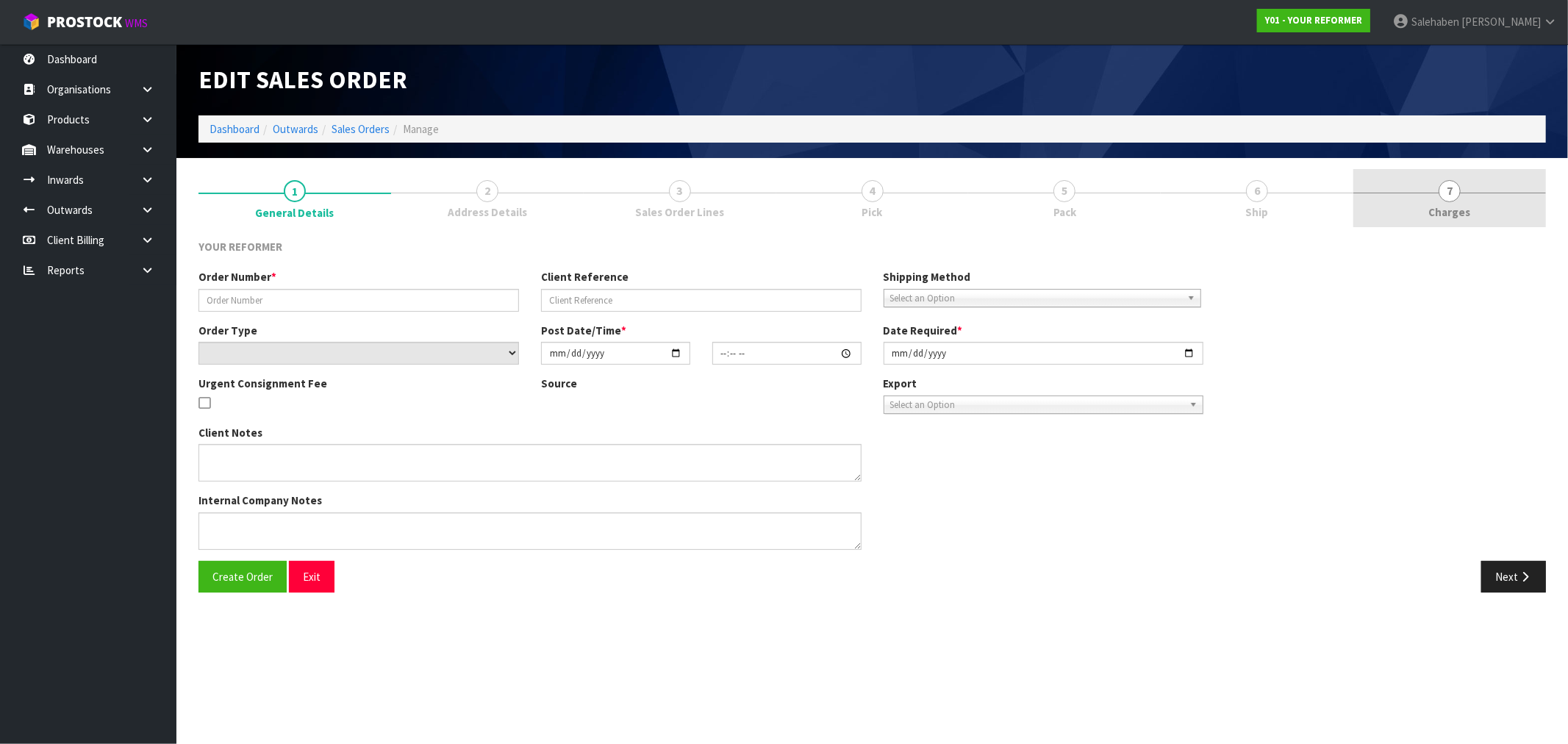
click at [1450, 208] on span "Charges" at bounding box center [1450, 211] width 42 height 15
